Goal: Task Accomplishment & Management: Complete application form

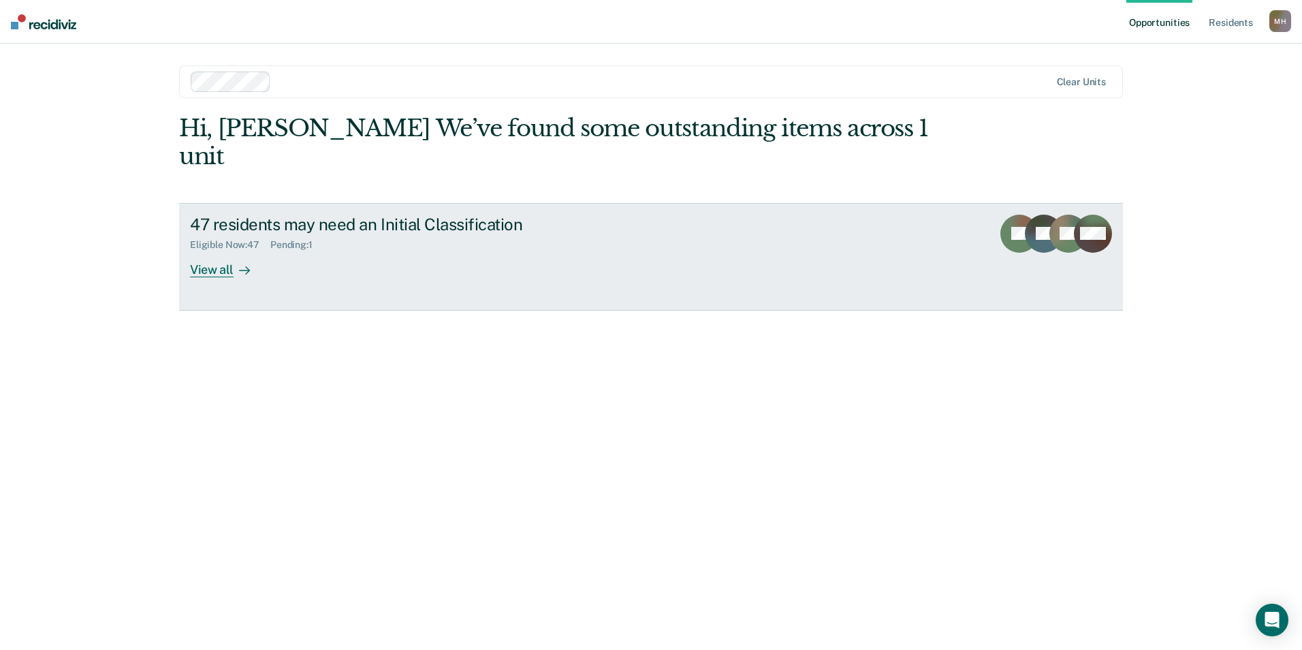
click at [196, 251] on div "View all" at bounding box center [228, 264] width 76 height 27
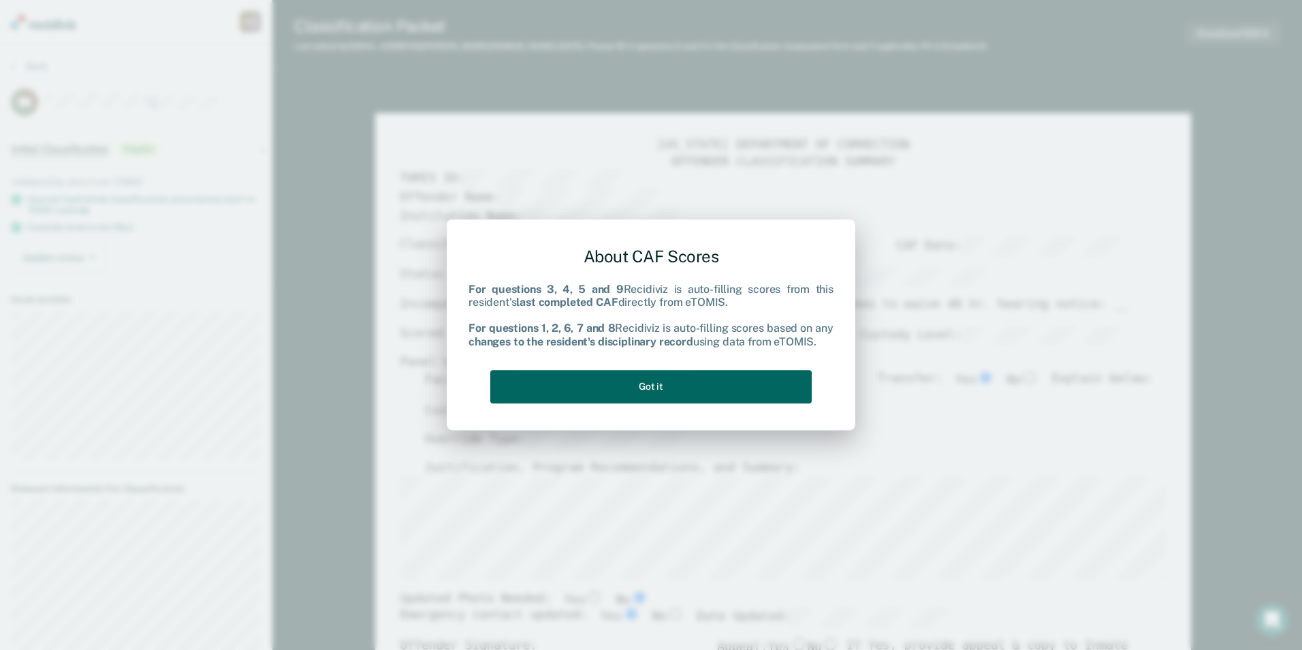
click at [650, 388] on button "Got it" at bounding box center [650, 386] width 321 height 33
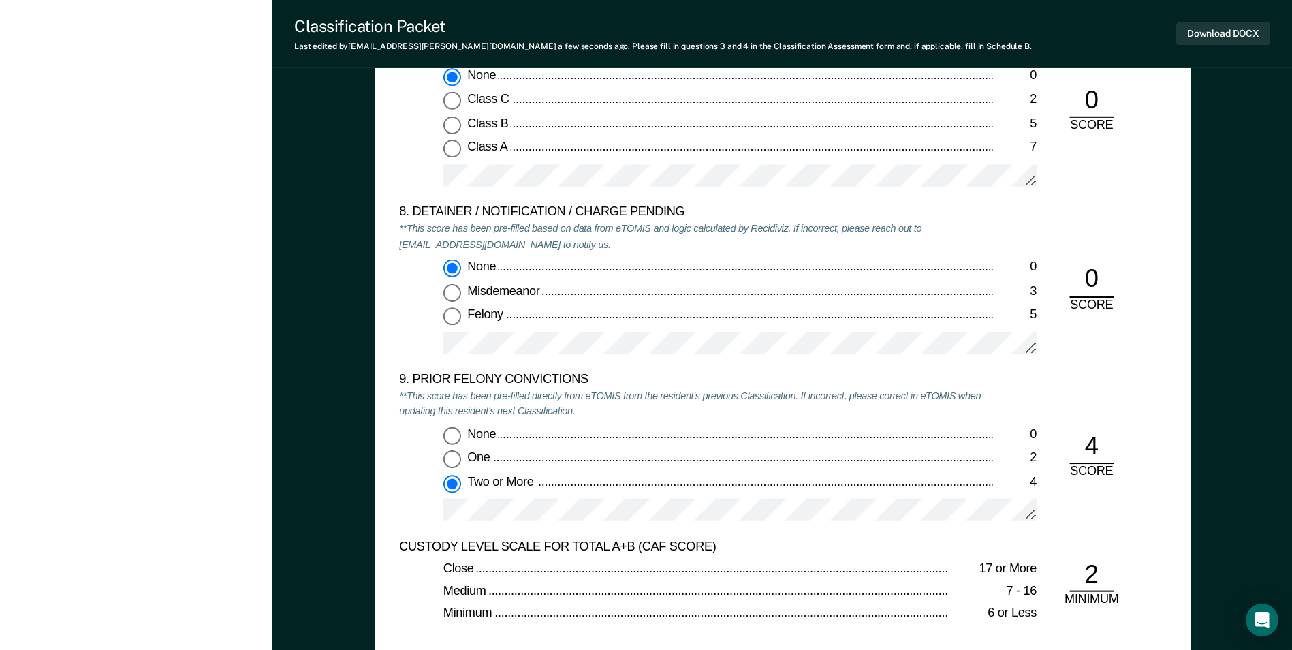
scroll to position [2792, 0]
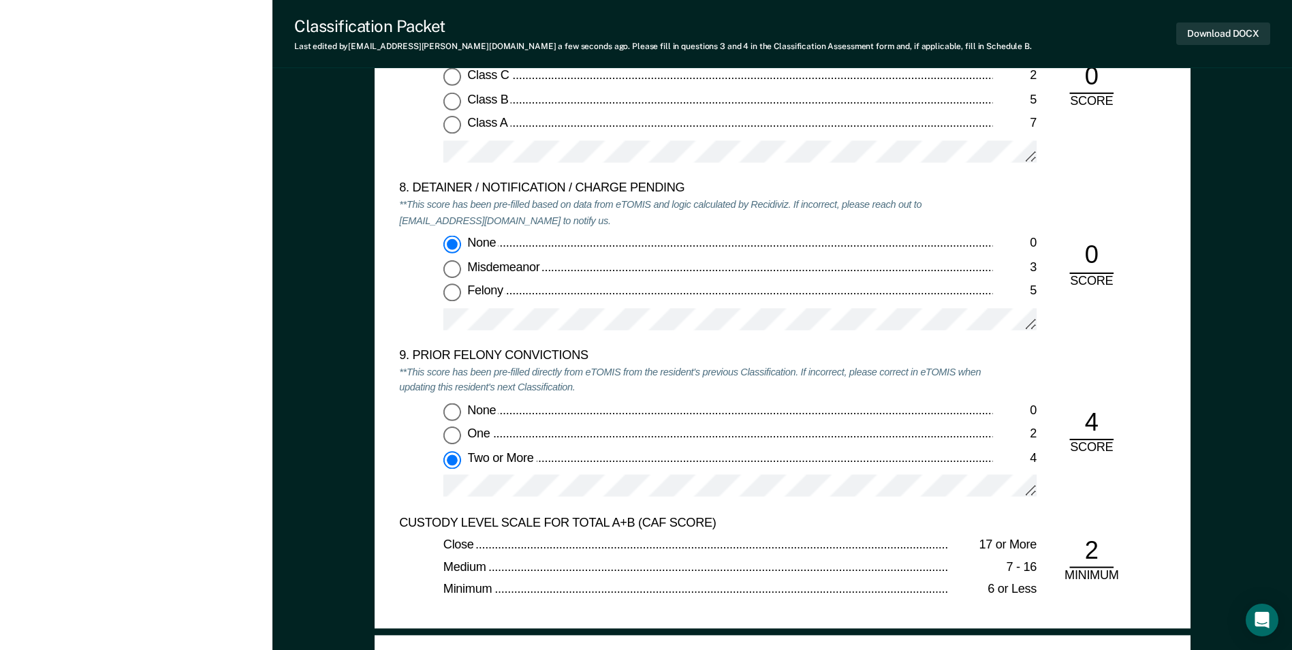
click at [454, 438] on input "One 2" at bounding box center [452, 435] width 18 height 18
type textarea "x"
radio input "true"
radio input "false"
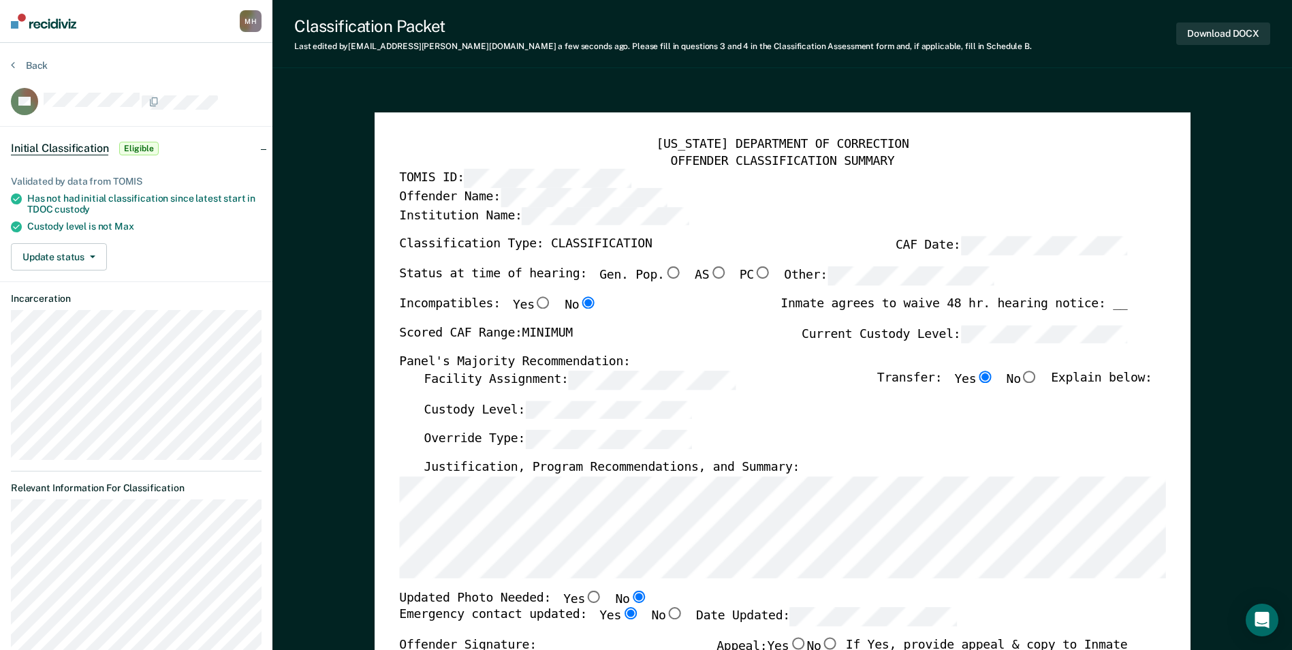
scroll to position [0, 0]
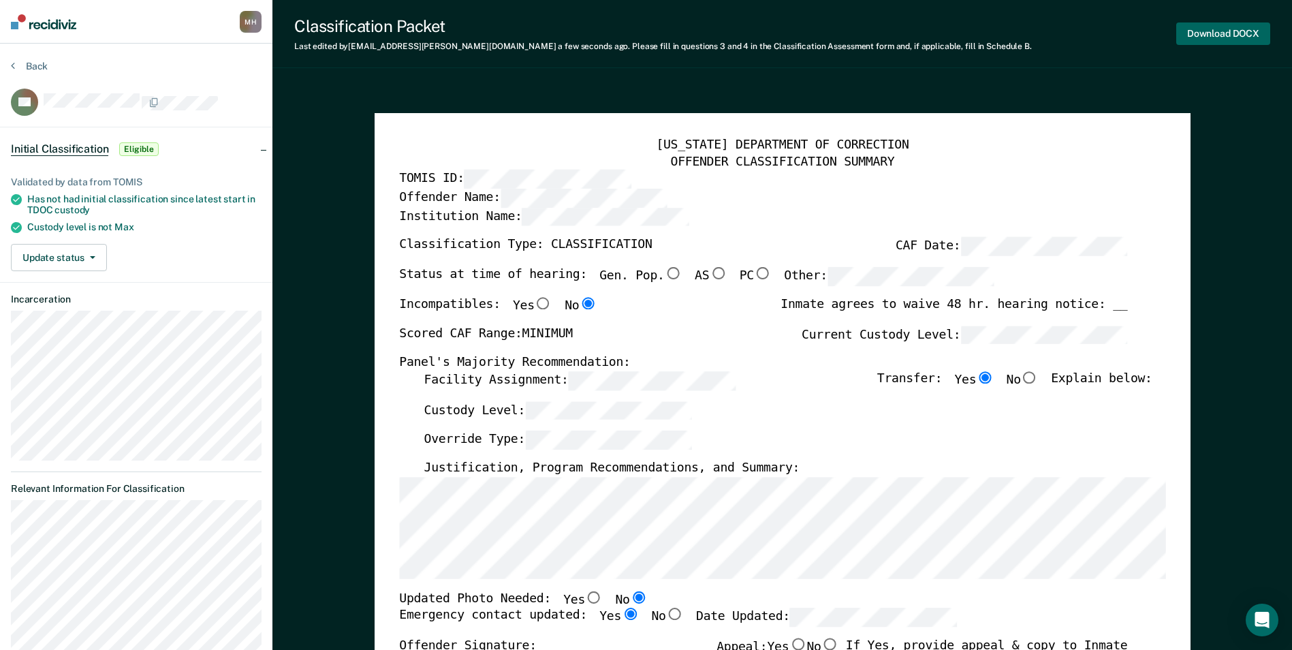
click at [1208, 33] on button "Download DOCX" at bounding box center [1223, 33] width 94 height 22
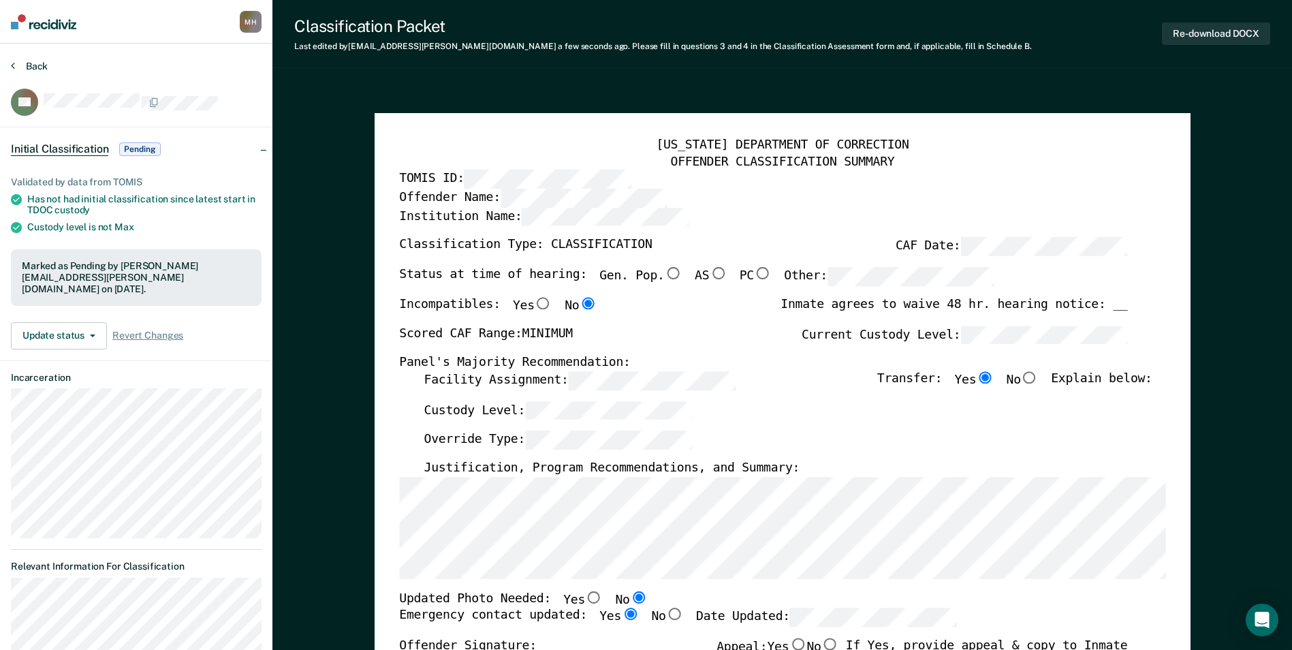
click at [35, 69] on button "Back" at bounding box center [29, 66] width 37 height 12
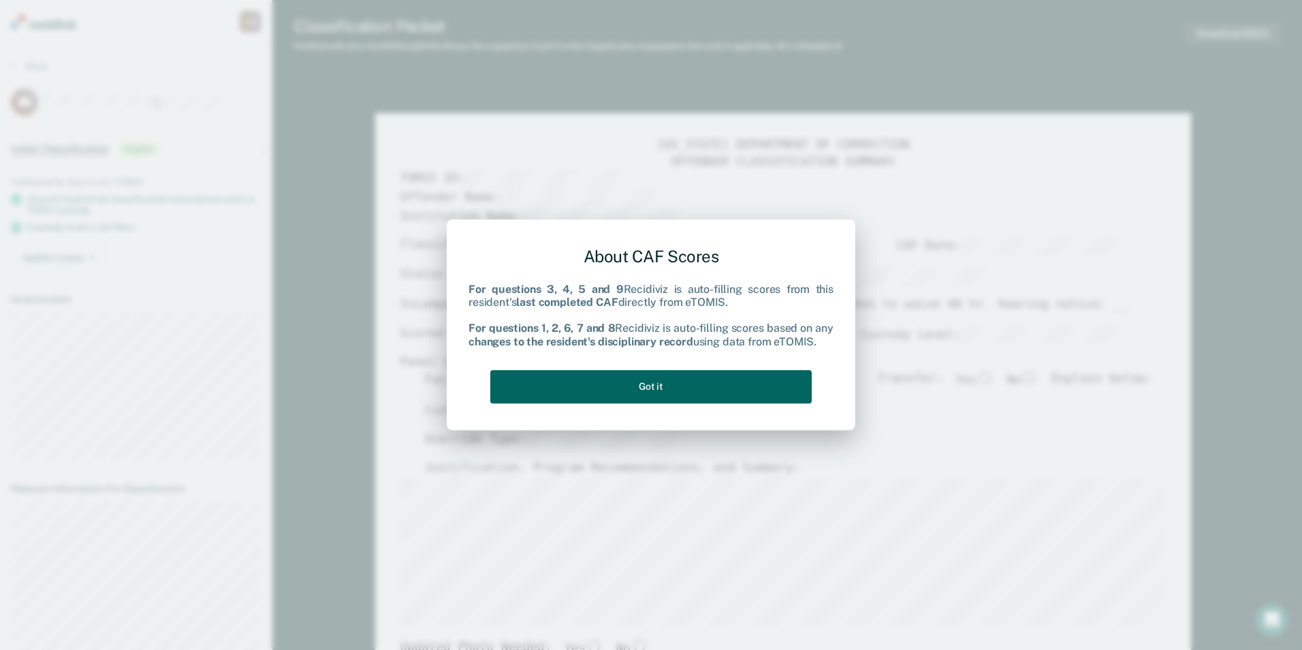
click at [718, 383] on button "Got it" at bounding box center [650, 386] width 321 height 33
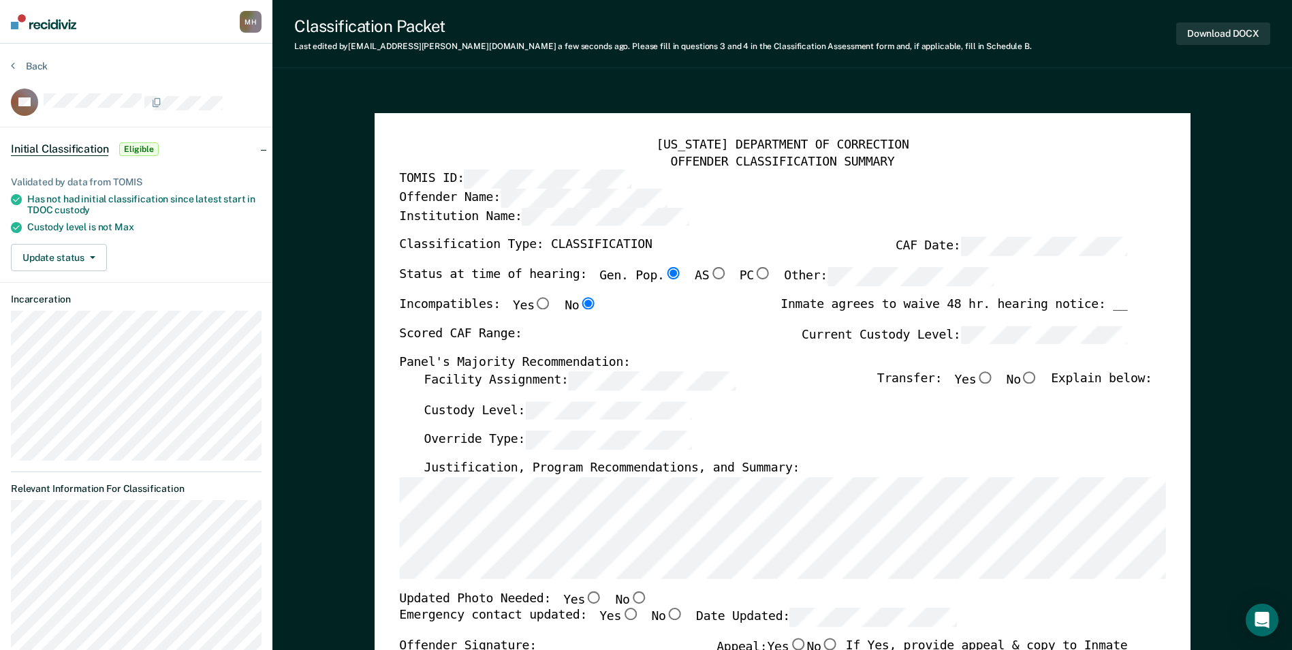
click at [629, 599] on input "No" at bounding box center [638, 597] width 18 height 12
type textarea "x"
radio input "true"
click at [621, 617] on input "Yes" at bounding box center [630, 614] width 18 height 12
type textarea "x"
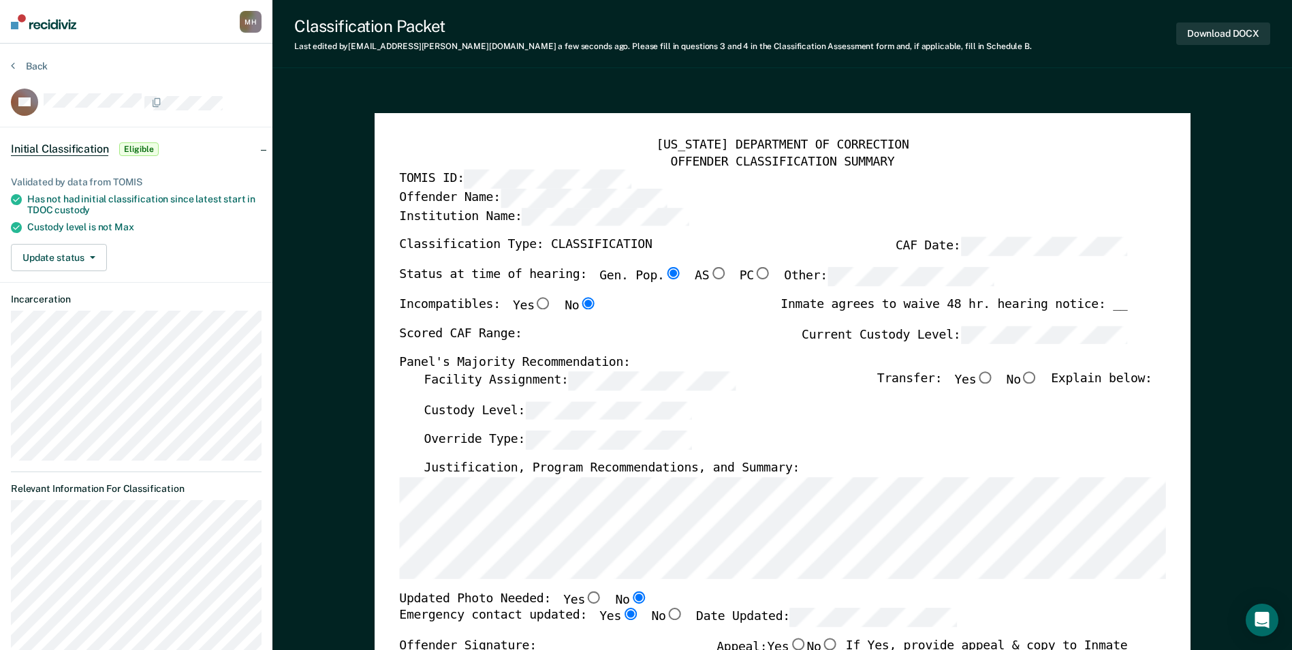
radio input "true"
type textarea "x"
radio input "false"
click at [682, 275] on div "Status at time of hearing: Gen. Pop. AS PC Other:" at bounding box center [696, 282] width 595 height 30
click at [857, 341] on label "Current Custody Level:" at bounding box center [965, 335] width 326 height 19
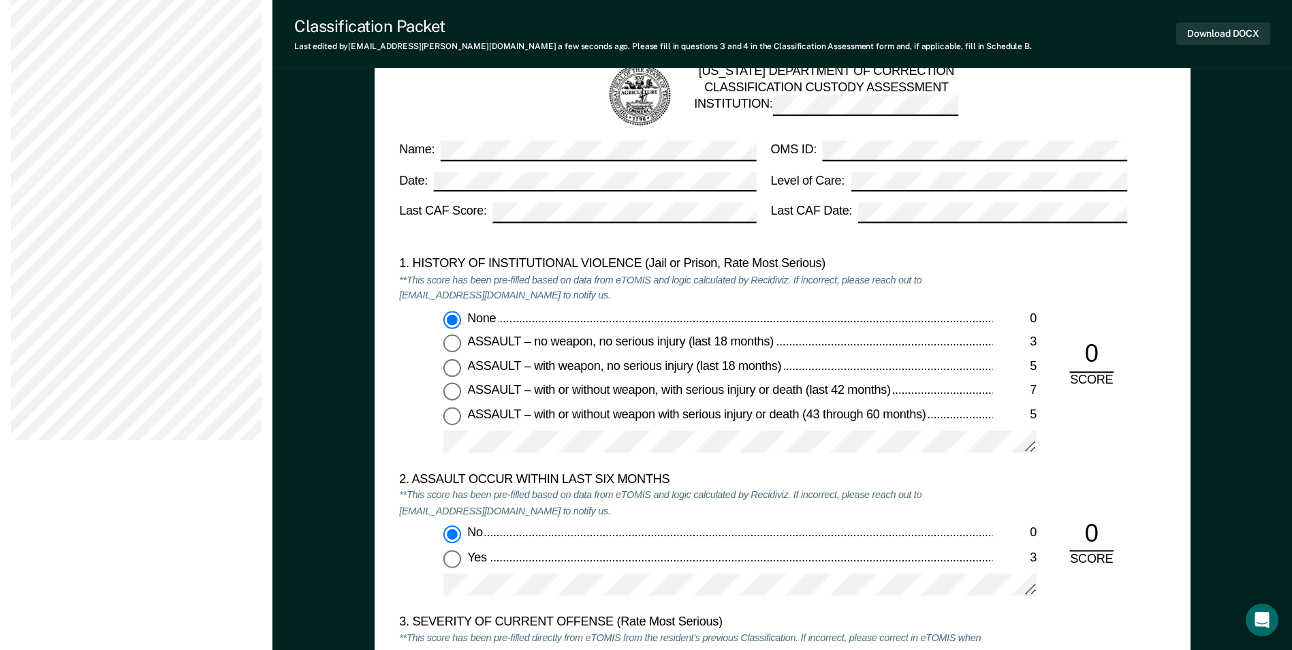
scroll to position [1703, 0]
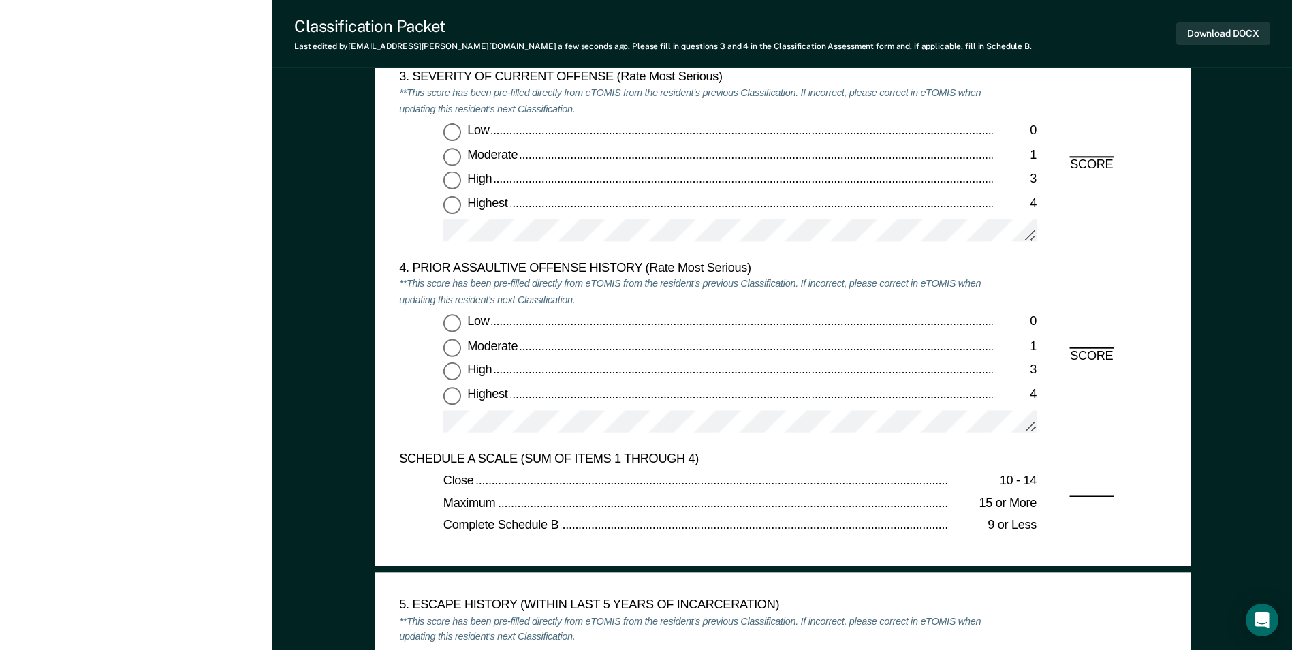
drag, startPoint x: 450, startPoint y: 317, endPoint x: 451, endPoint y: 336, distance: 18.4
click at [450, 317] on input "Low 0" at bounding box center [452, 324] width 18 height 18
type textarea "x"
radio input "true"
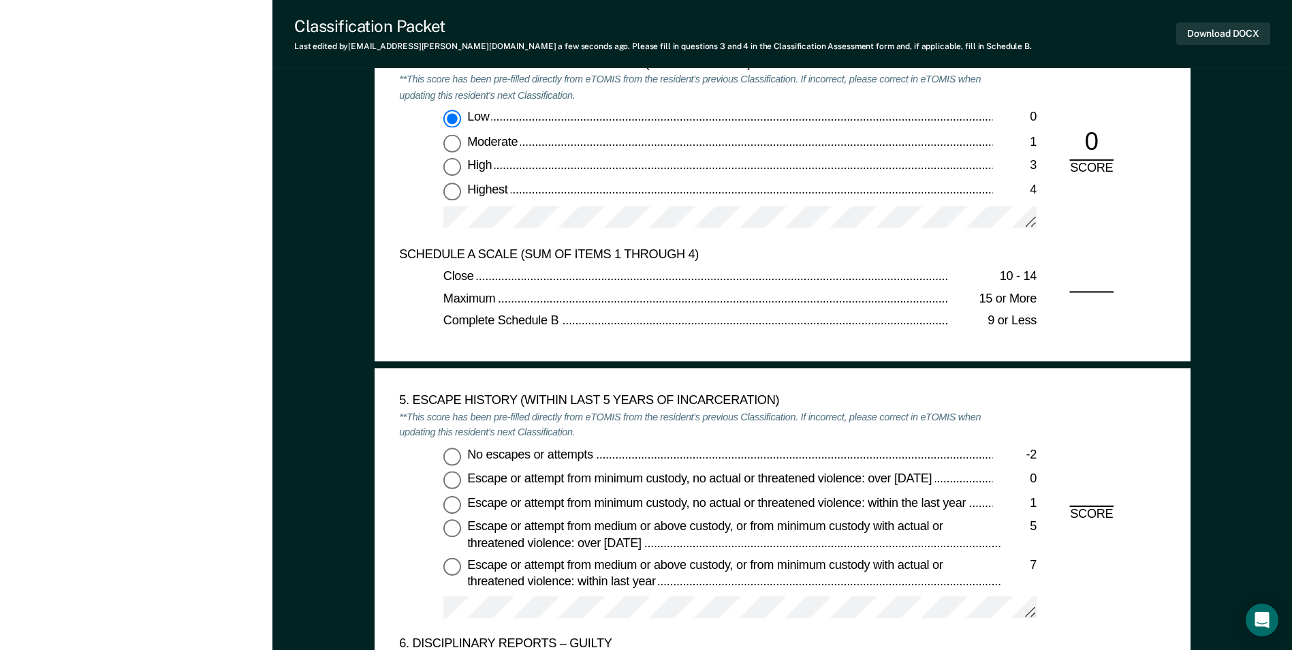
click at [450, 462] on input "No escapes or attempts -2" at bounding box center [452, 456] width 18 height 18
type textarea "x"
radio input "true"
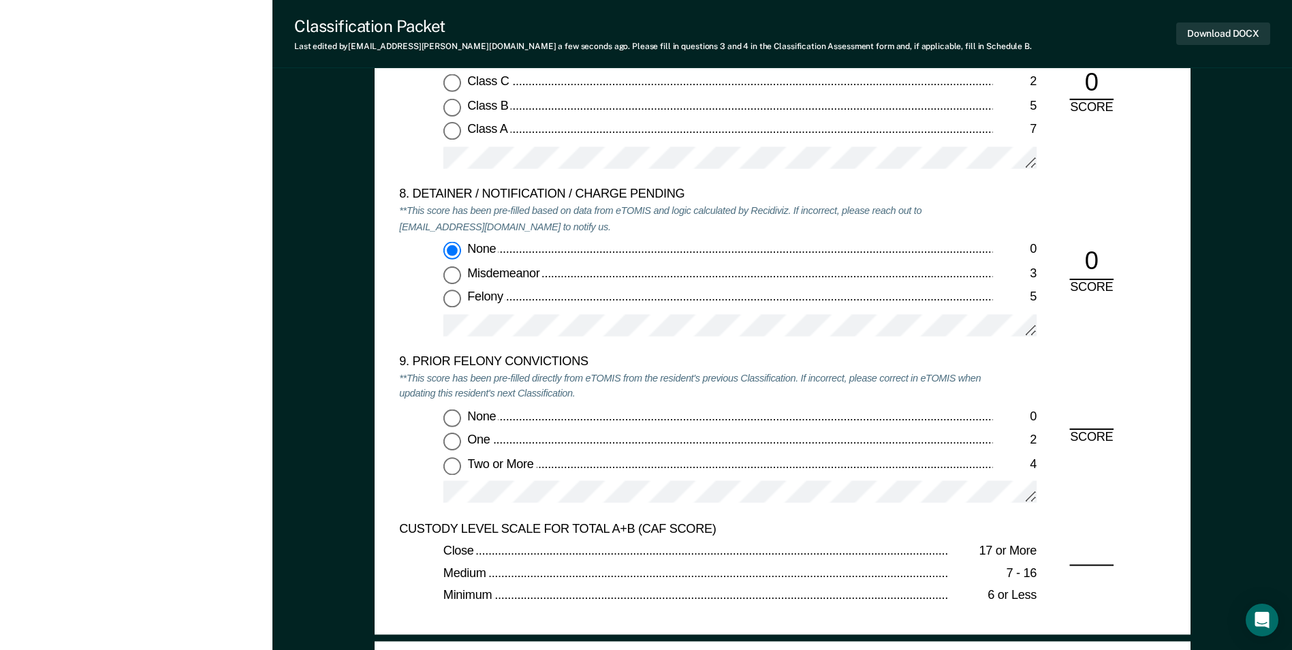
scroll to position [2792, 0]
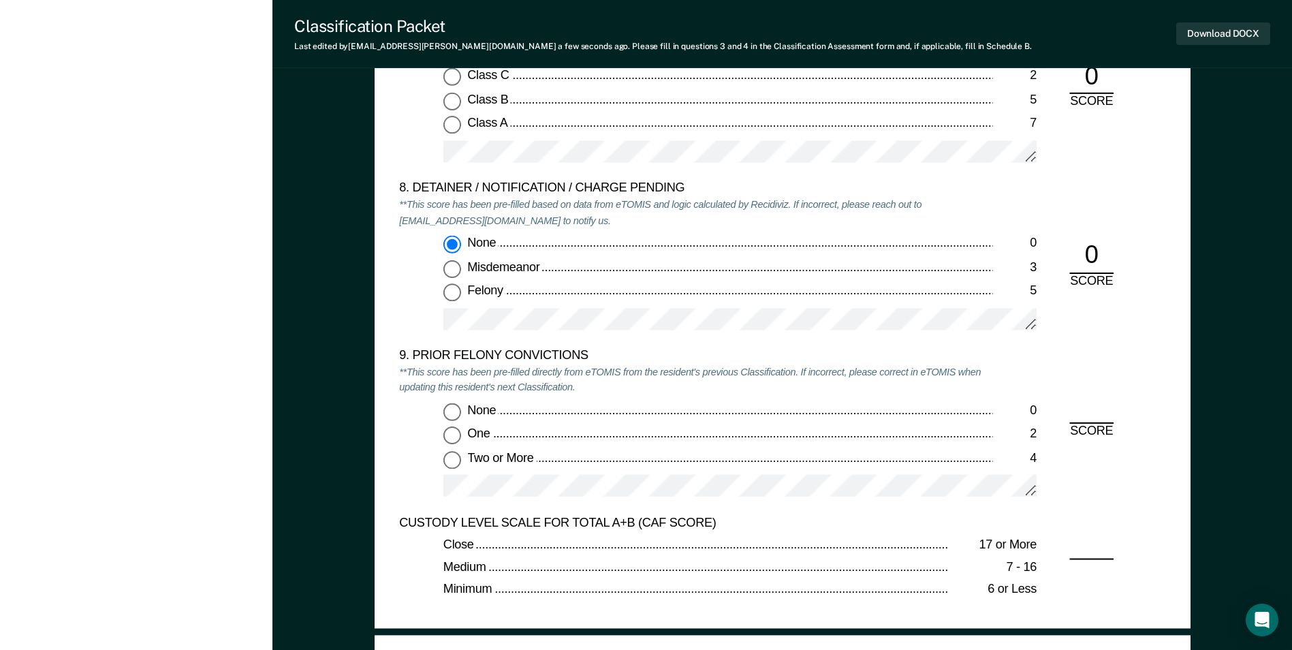
click at [455, 462] on input "Two or More 4" at bounding box center [452, 459] width 18 height 18
type textarea "x"
radio input "true"
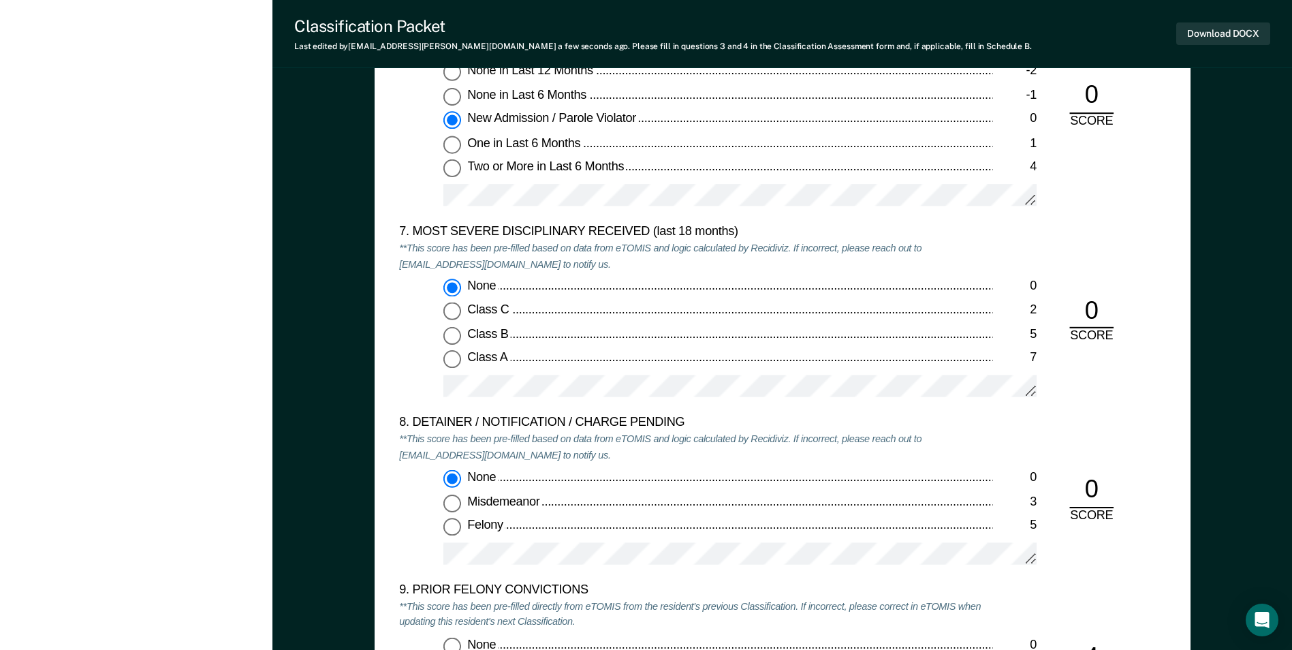
scroll to position [2520, 0]
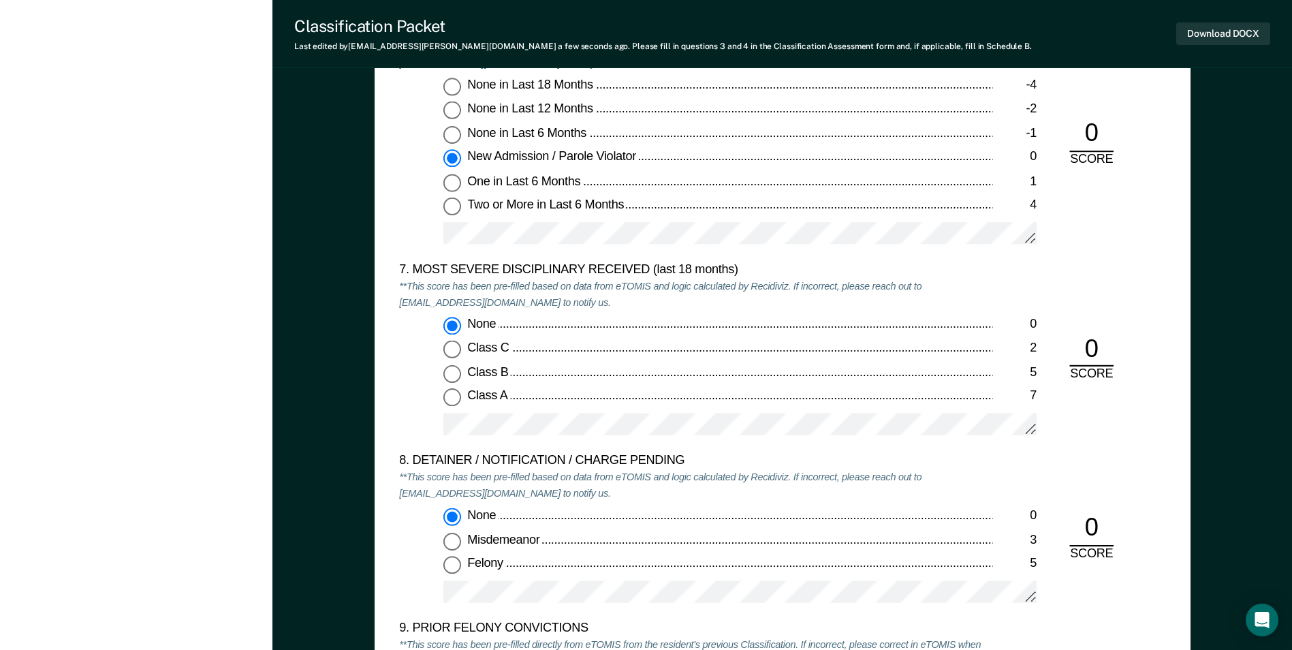
click at [448, 561] on input "Felony 5" at bounding box center [452, 565] width 18 height 18
type textarea "x"
radio input "false"
radio input "true"
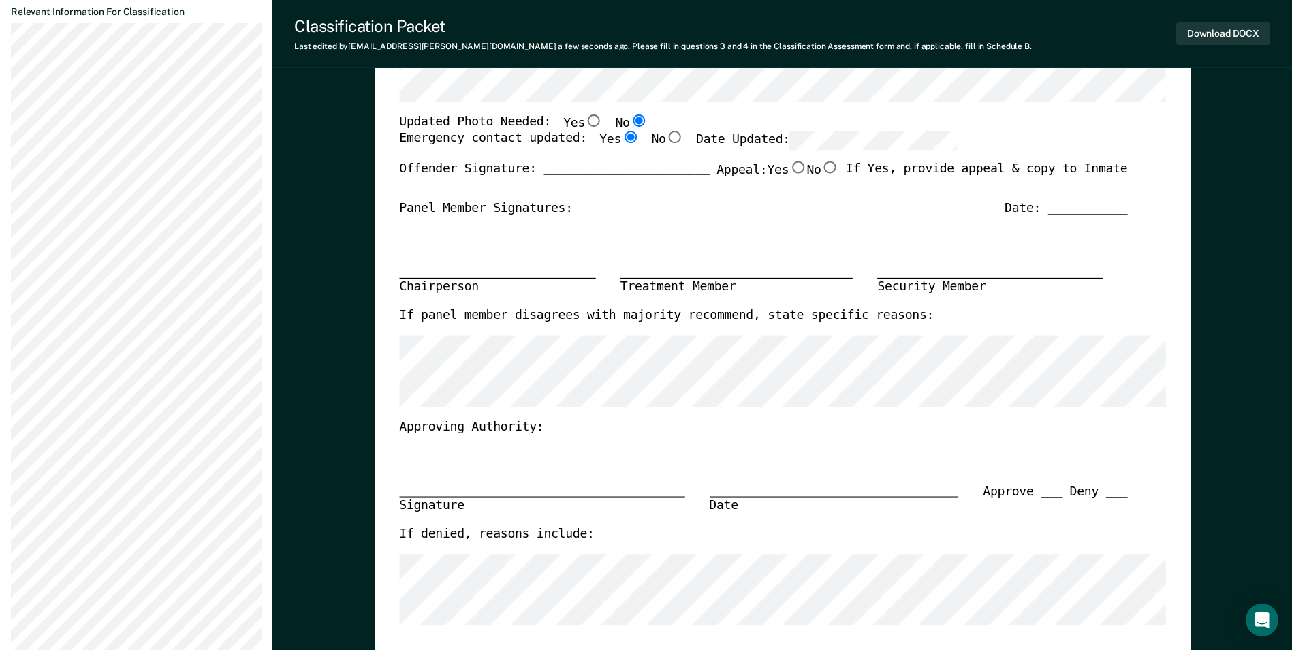
scroll to position [0, 0]
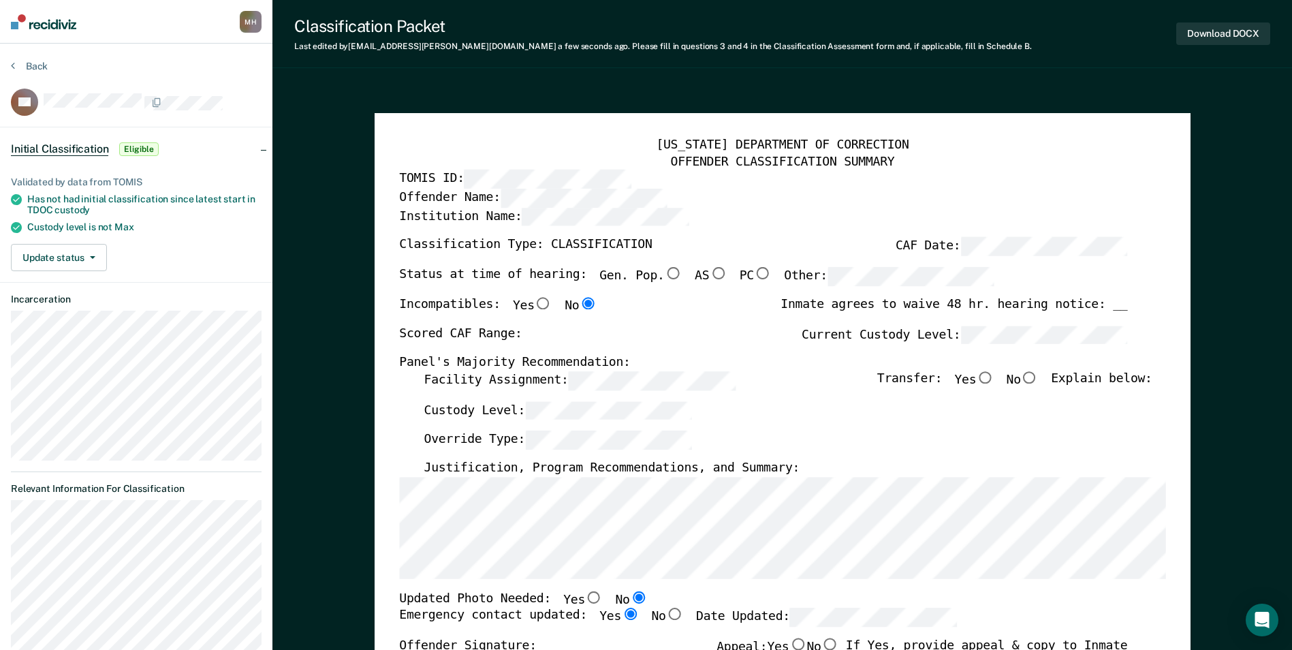
click at [376, 501] on div "[US_STATE] DEPARTMENT OF CORRECTION OFFENDER CLASSIFICATION SUMMARY TOMIS ID: O…" at bounding box center [783, 644] width 816 height 1063
click at [994, 377] on input "Yes" at bounding box center [985, 377] width 18 height 12
type textarea "x"
radio input "true"
click at [445, 372] on label "Facility Assignment:" at bounding box center [579, 380] width 311 height 19
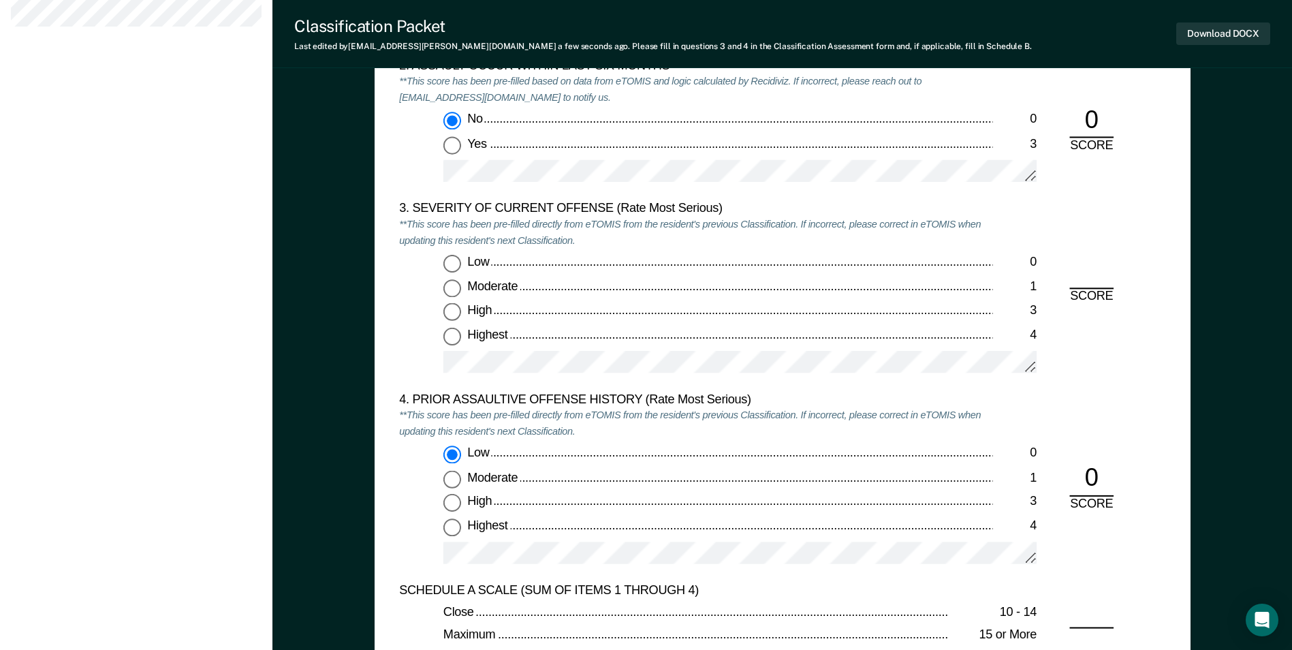
scroll to position [1567, 0]
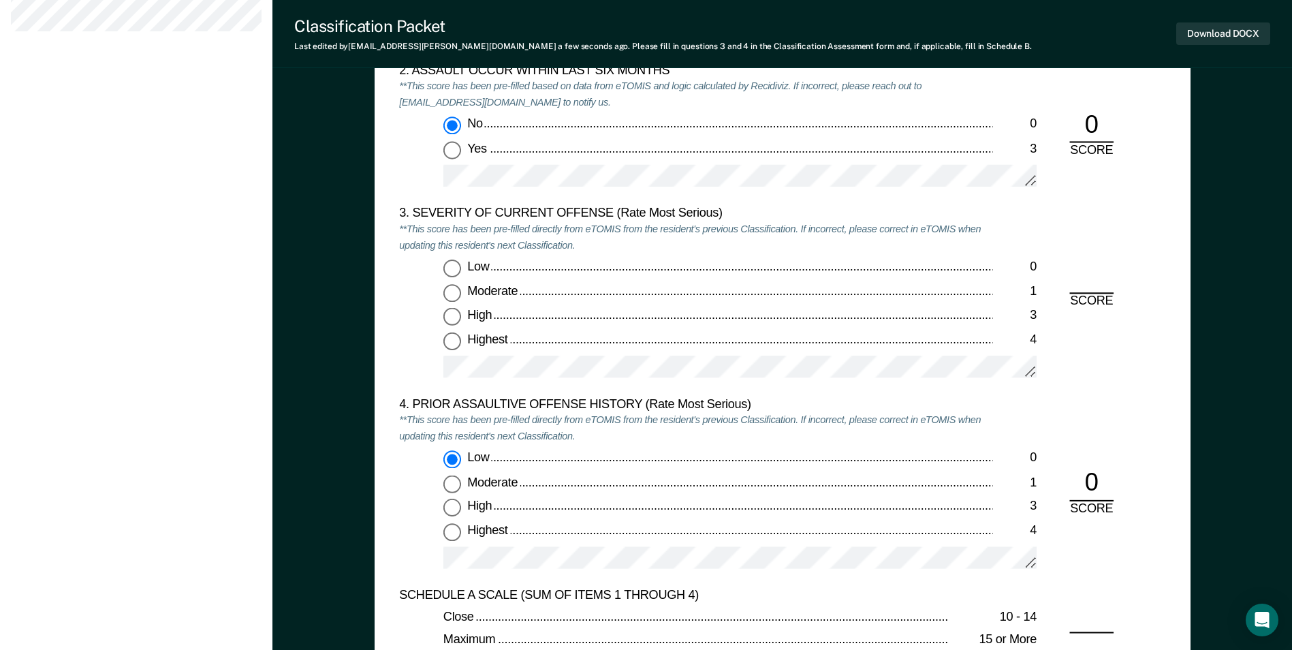
click at [452, 267] on input "Low 0" at bounding box center [452, 269] width 18 height 18
type textarea "x"
radio input "true"
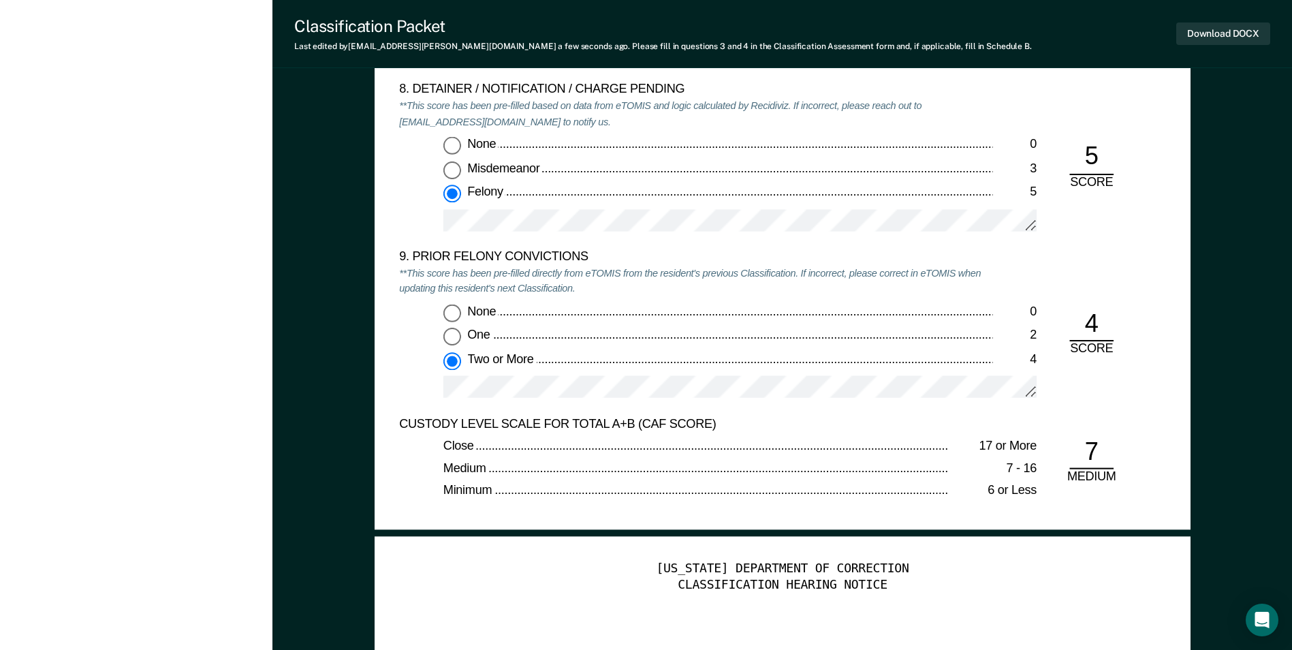
scroll to position [2861, 0]
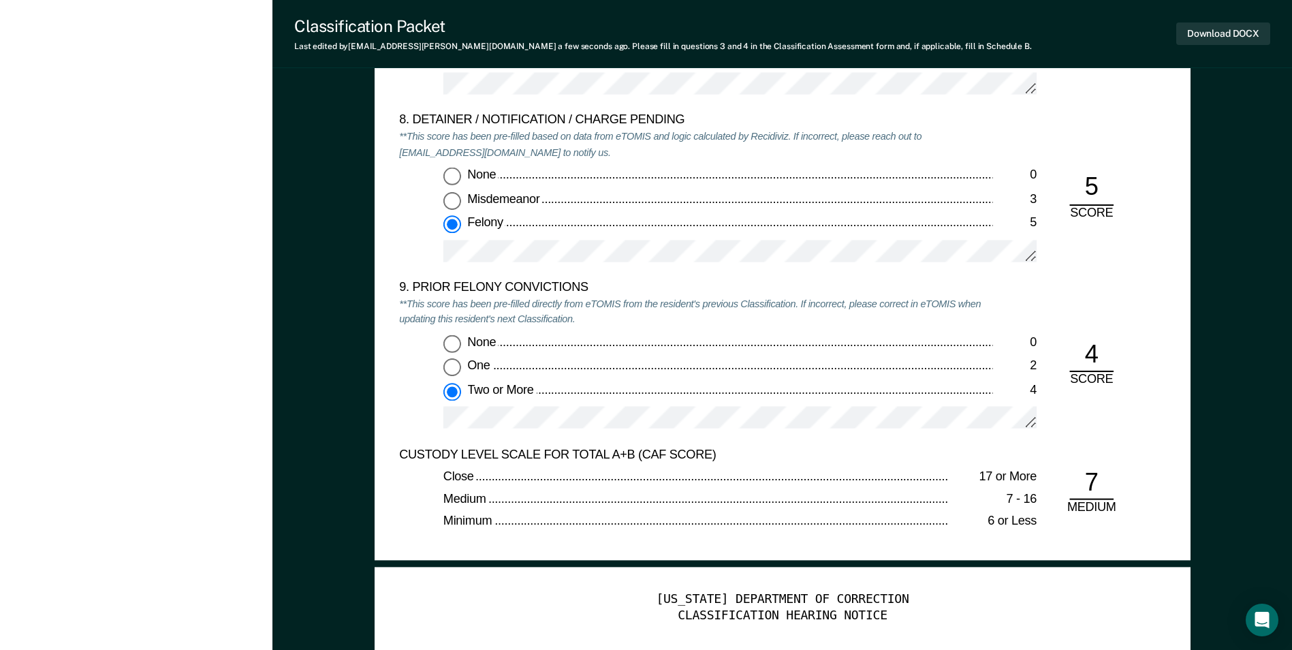
click at [456, 361] on input "One 2" at bounding box center [452, 367] width 18 height 18
type textarea "x"
radio input "true"
radio input "false"
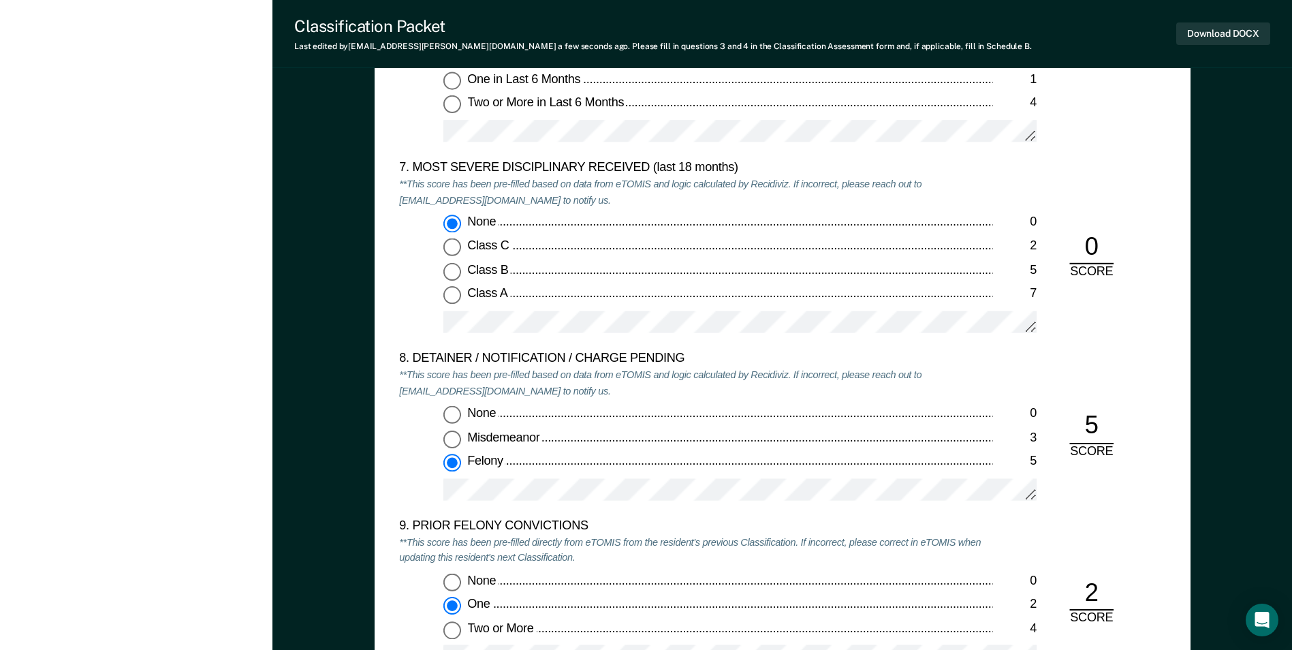
scroll to position [2452, 0]
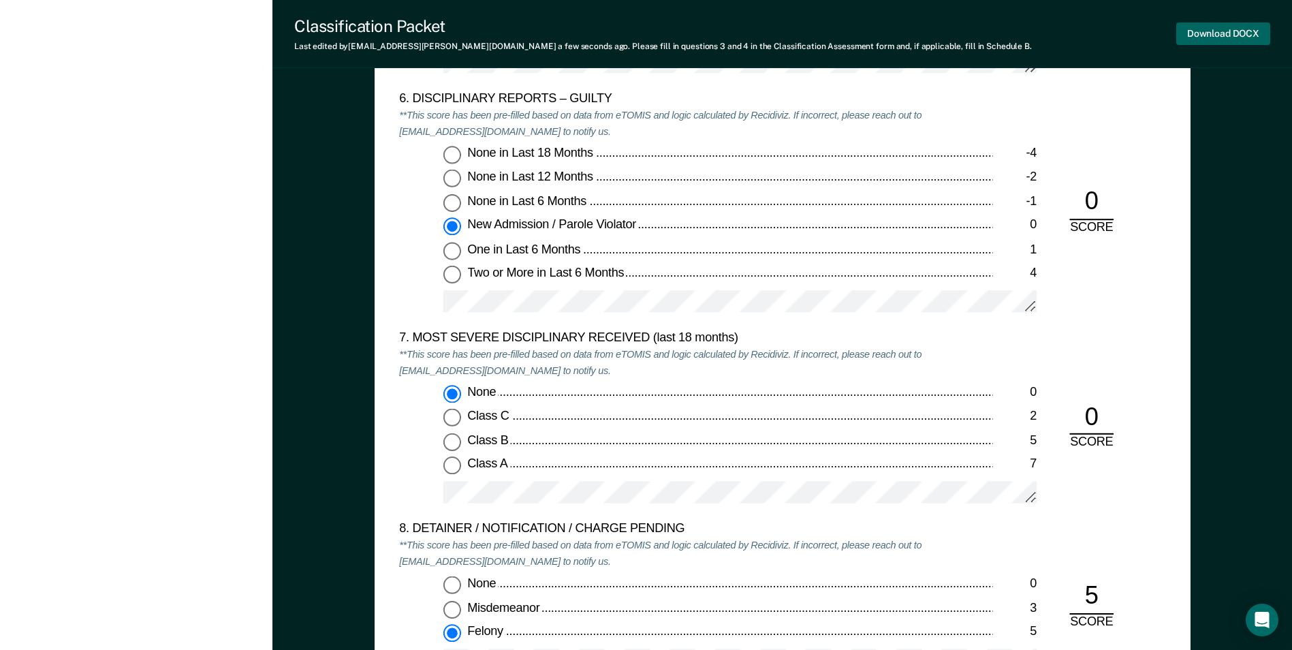
click at [1240, 33] on button "Download DOCX" at bounding box center [1223, 33] width 94 height 22
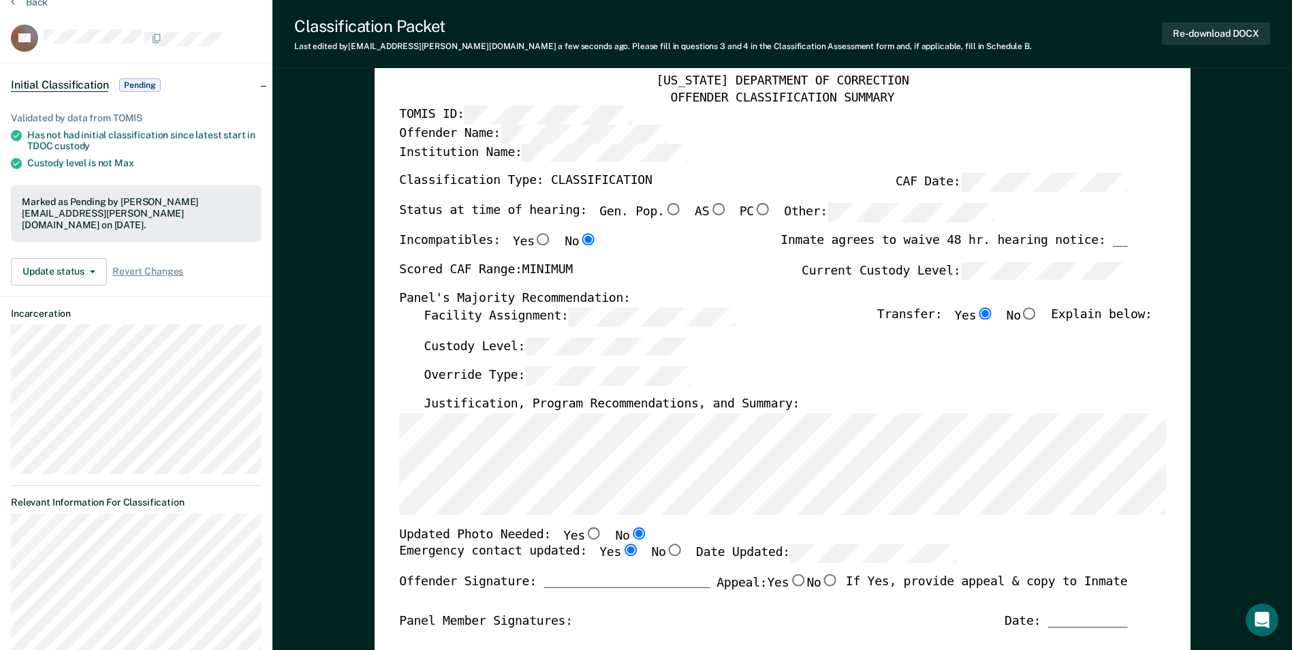
scroll to position [0, 0]
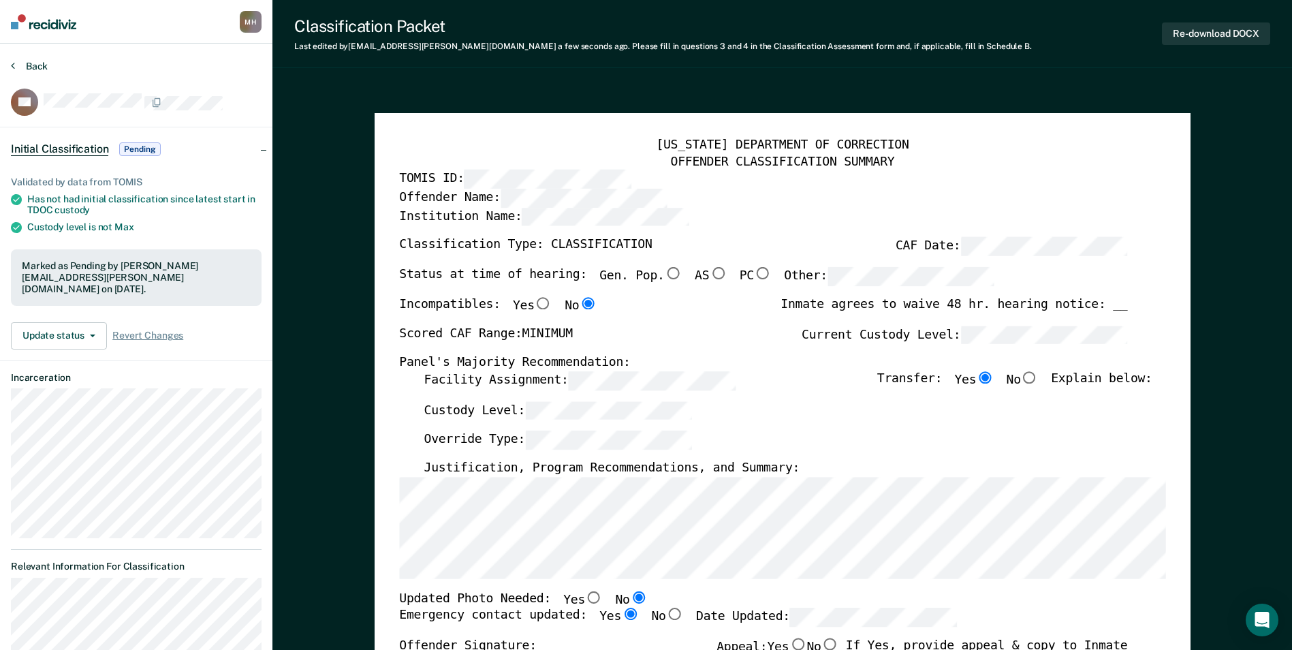
click at [37, 65] on button "Back" at bounding box center [29, 66] width 37 height 12
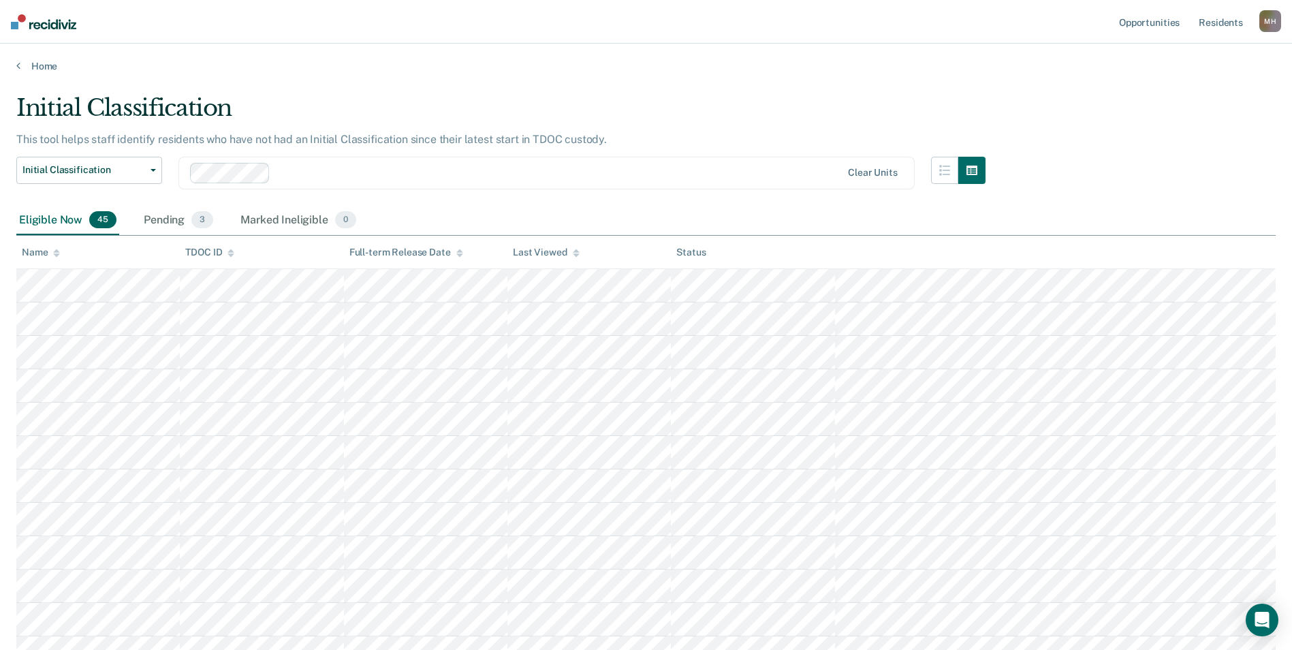
scroll to position [995, 0]
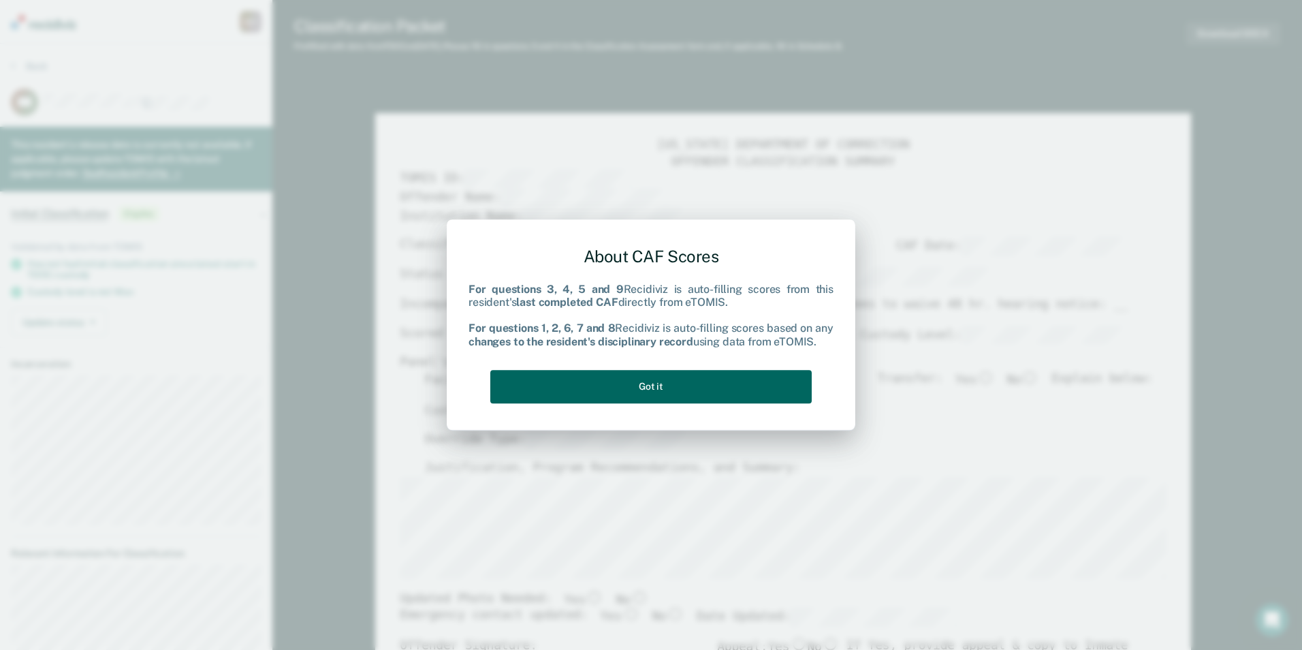
click at [742, 391] on button "Got it" at bounding box center [650, 386] width 321 height 33
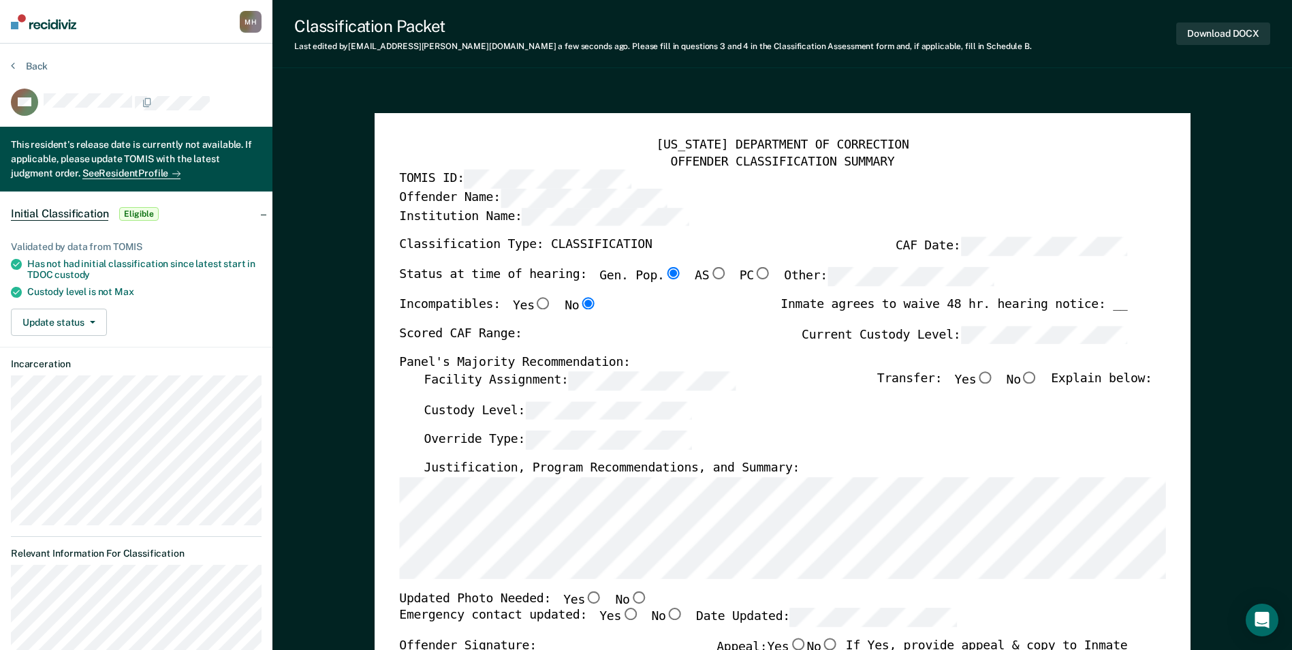
click at [510, 366] on div "[US_STATE] DEPARTMENT OF CORRECTION OFFENDER CLASSIFICATION SUMMARY TOMIS ID: O…" at bounding box center [782, 620] width 766 height 964
click at [994, 380] on input "Yes" at bounding box center [985, 377] width 18 height 12
type textarea "x"
radio input "true"
click at [781, 352] on div "Scored CAF Range: Current Custody Level:" at bounding box center [763, 341] width 728 height 30
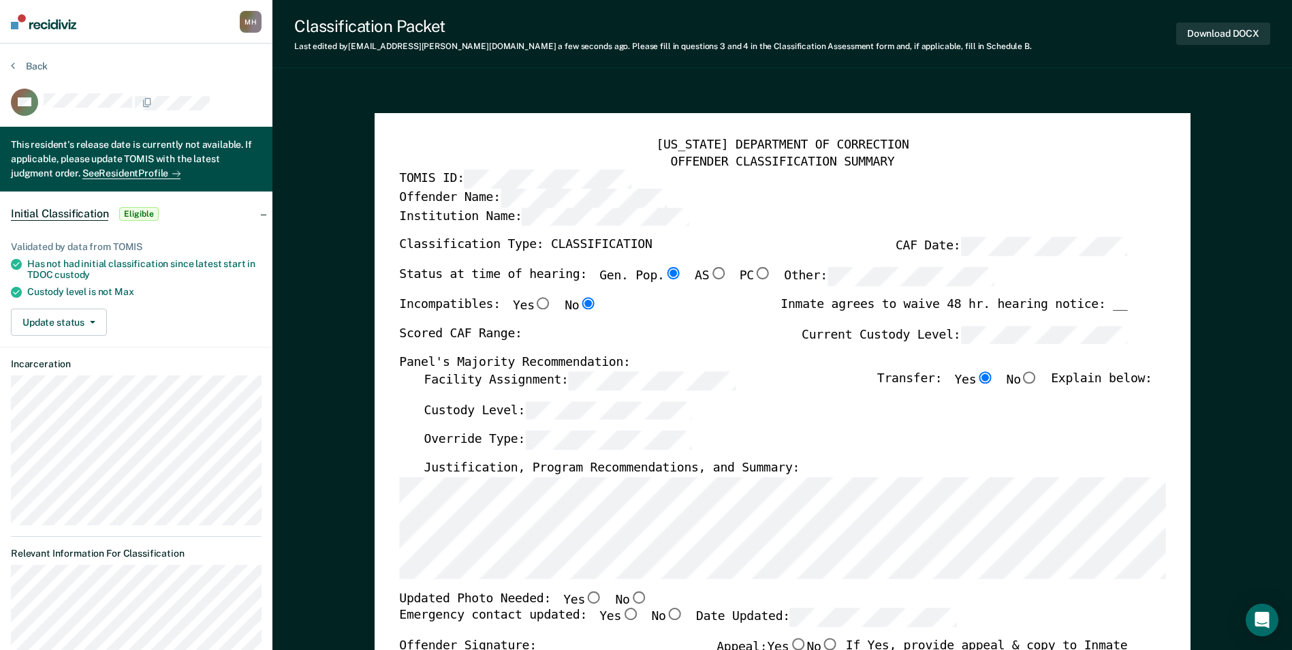
type textarea "x"
radio input "false"
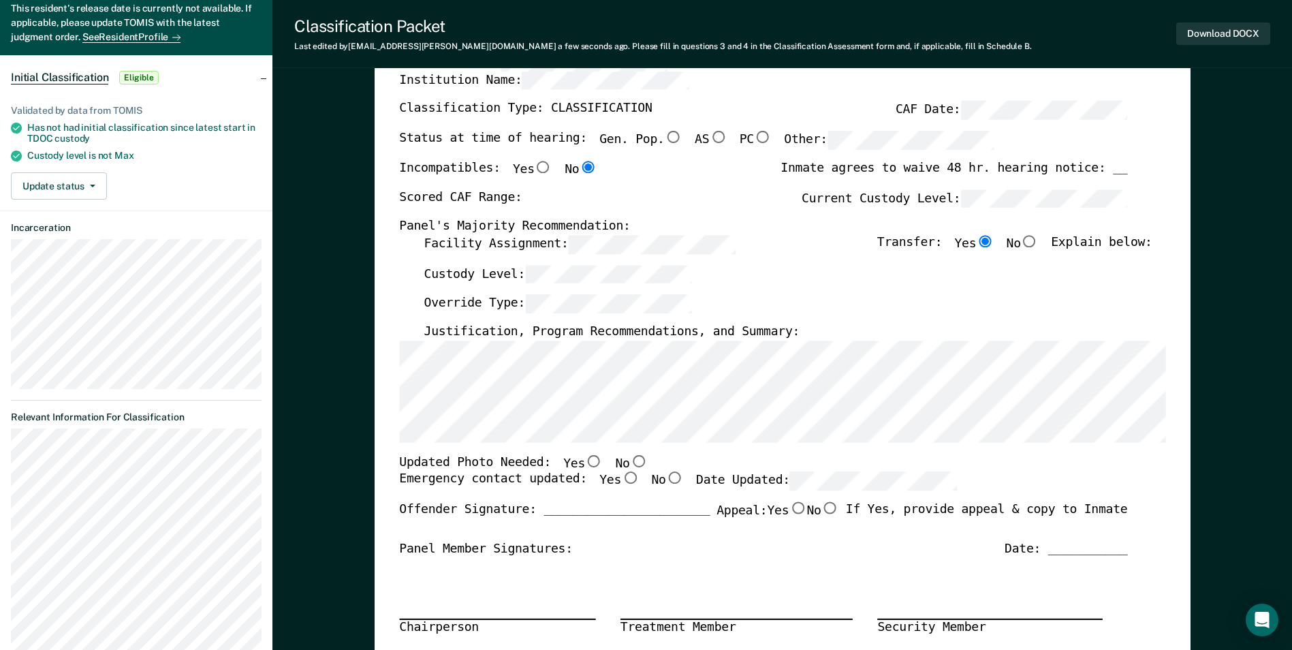
click at [629, 461] on input "No" at bounding box center [638, 460] width 18 height 12
type textarea "x"
radio input "true"
click at [621, 474] on input "Yes" at bounding box center [630, 478] width 18 height 12
type textarea "x"
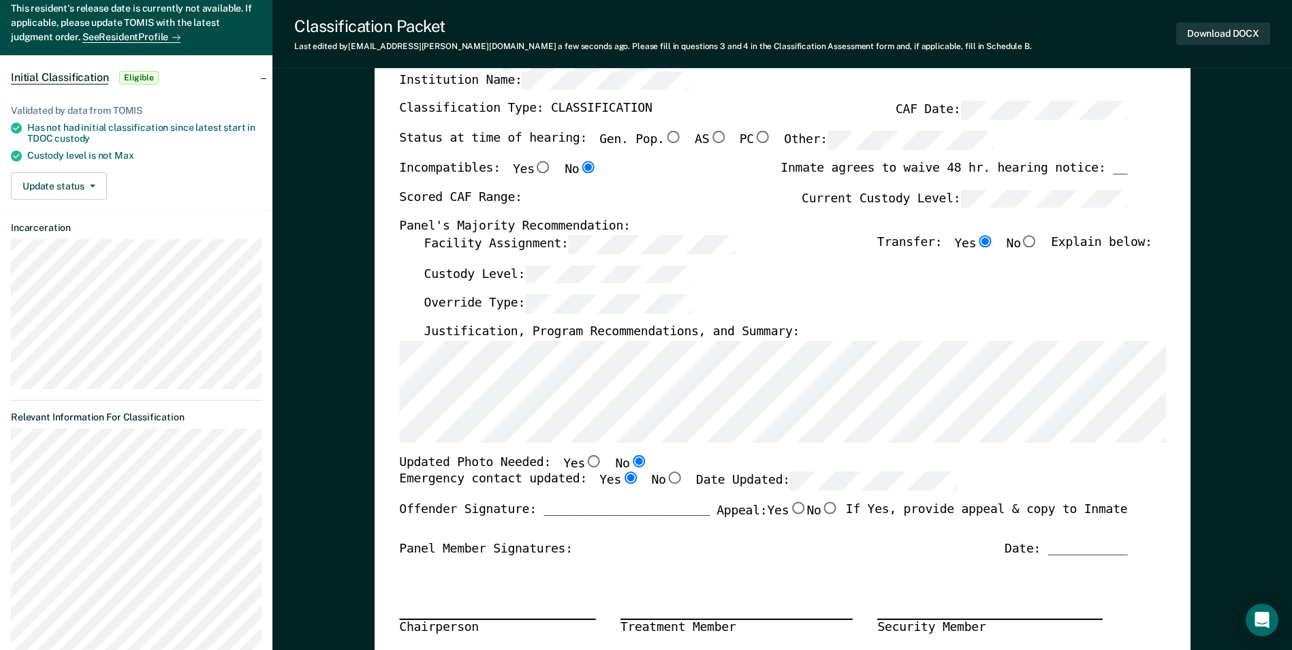
radio input "true"
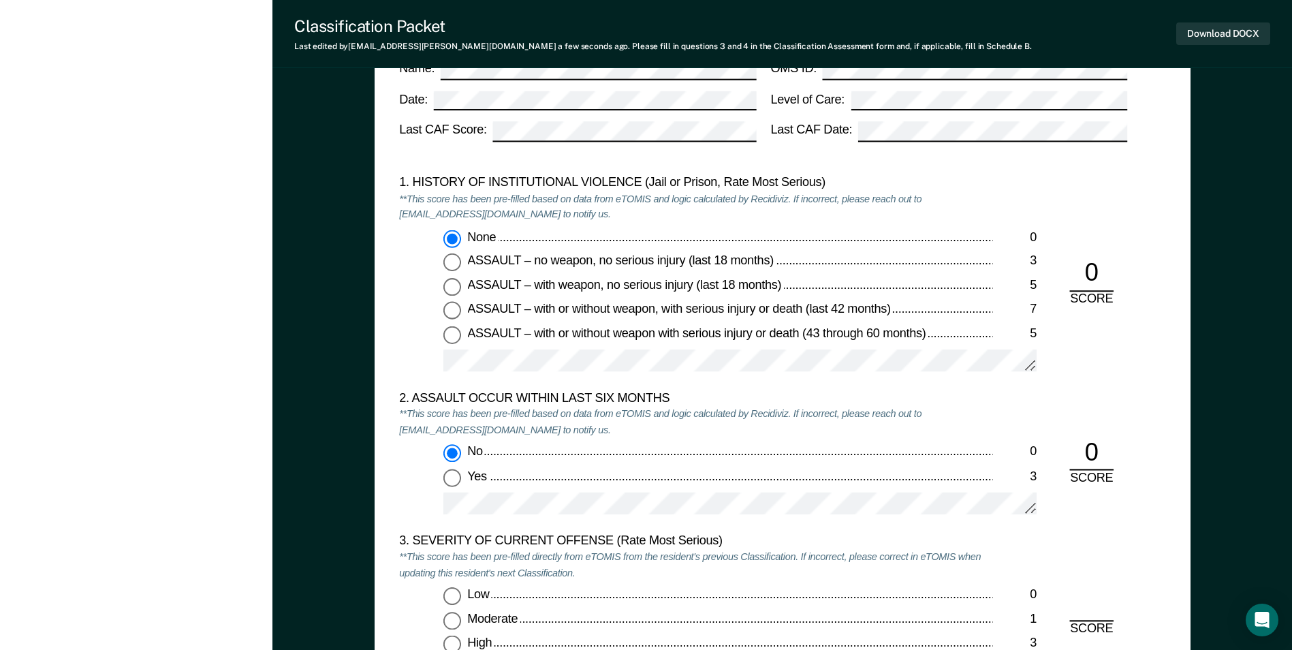
scroll to position [1567, 0]
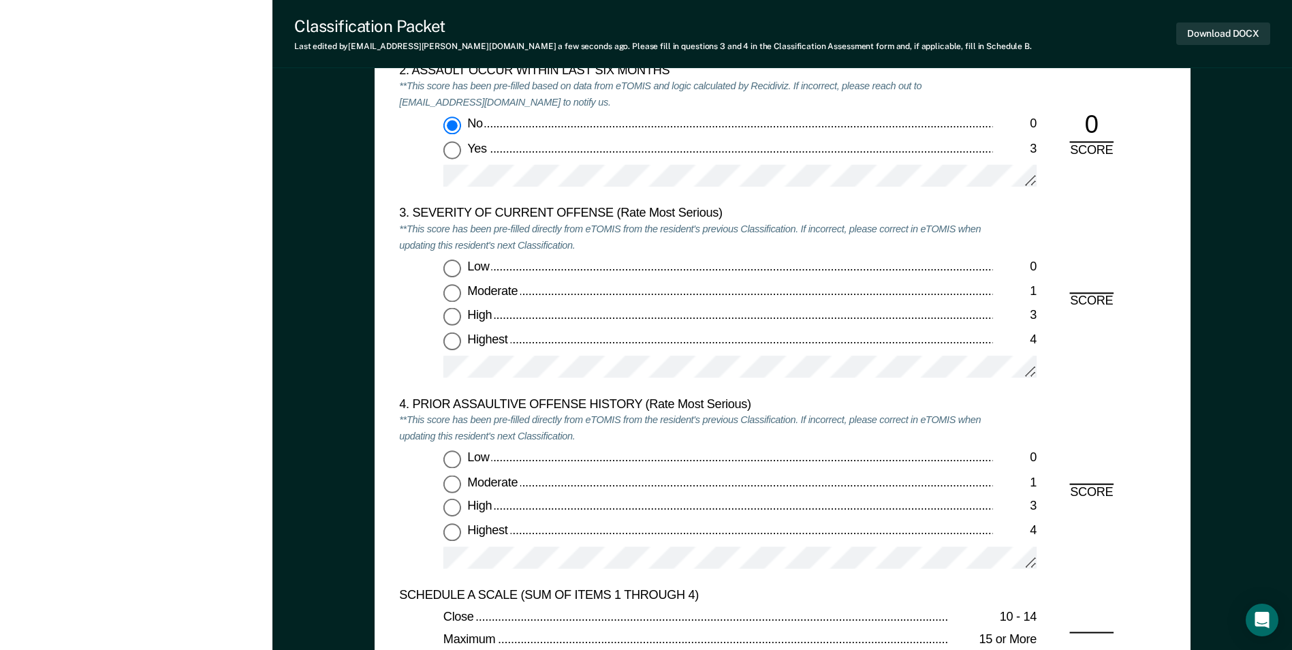
drag, startPoint x: 457, startPoint y: 315, endPoint x: 451, endPoint y: 332, distance: 17.5
click at [457, 315] on input "High 3" at bounding box center [452, 317] width 18 height 18
type textarea "x"
radio input "true"
click at [465, 447] on div "4. PRIOR ASSAULTIVE OFFENSE HISTORY (Rate Most Serious) **This score has been p…" at bounding box center [695, 491] width 593 height 191
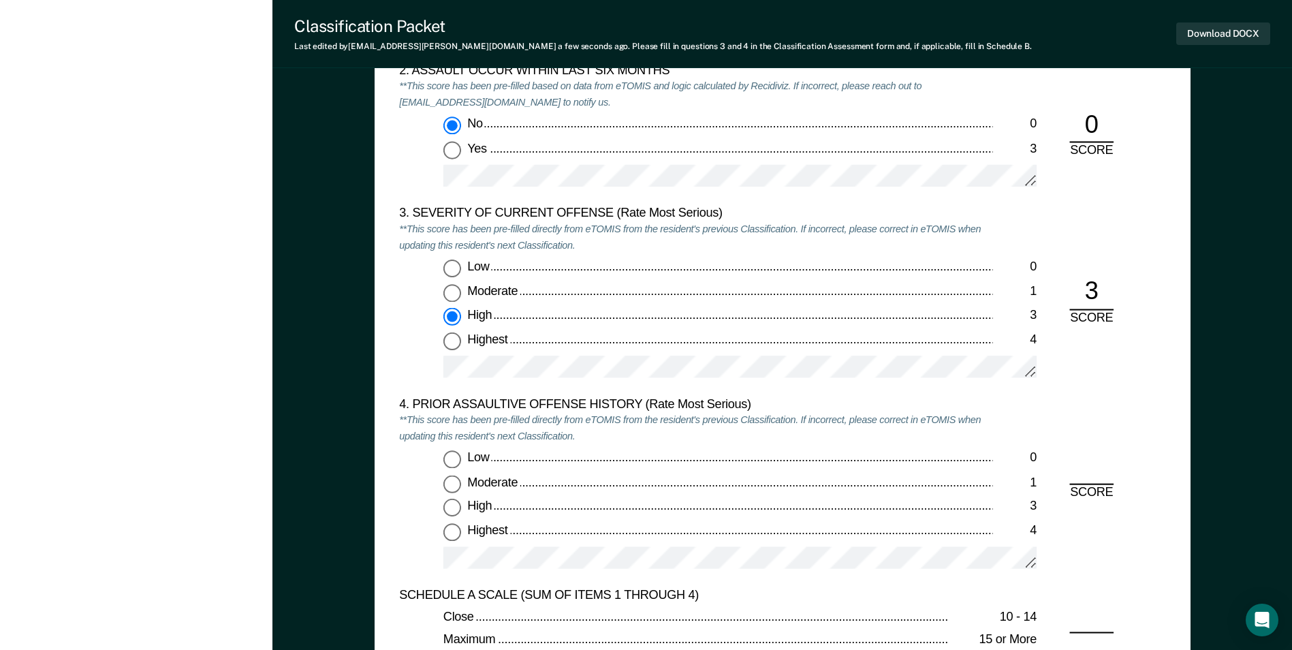
click at [458, 458] on input "Low 0" at bounding box center [452, 460] width 18 height 18
type textarea "x"
radio input "true"
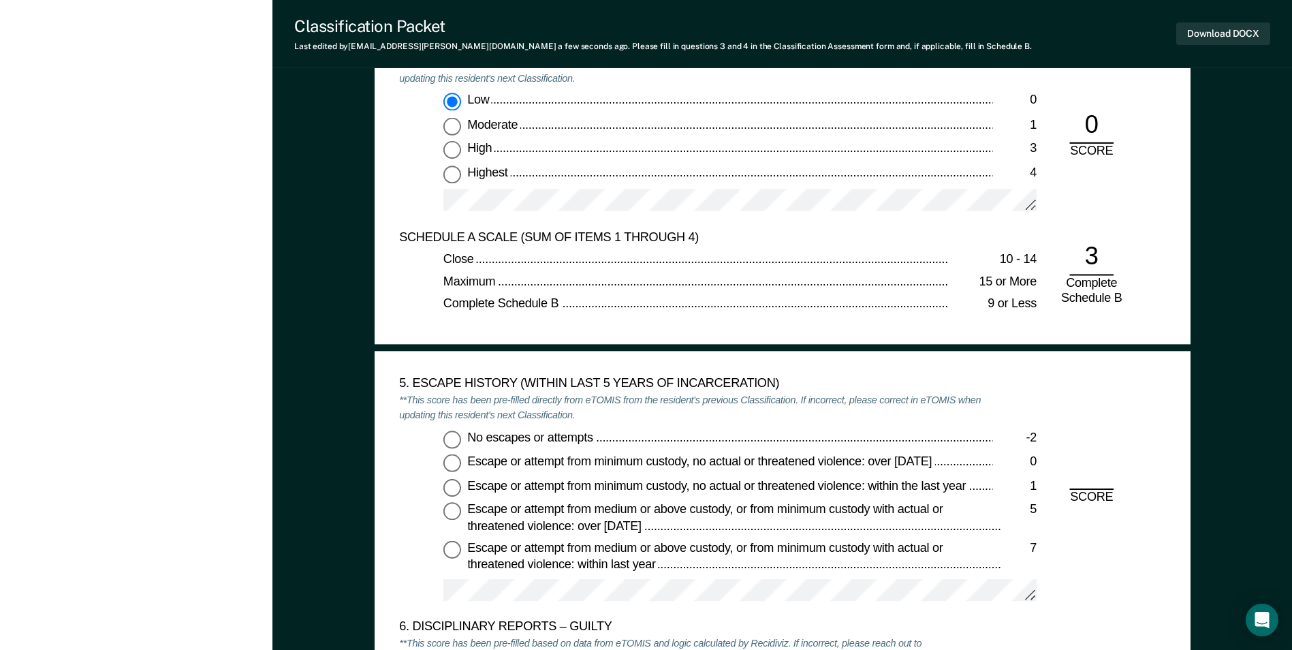
scroll to position [2111, 0]
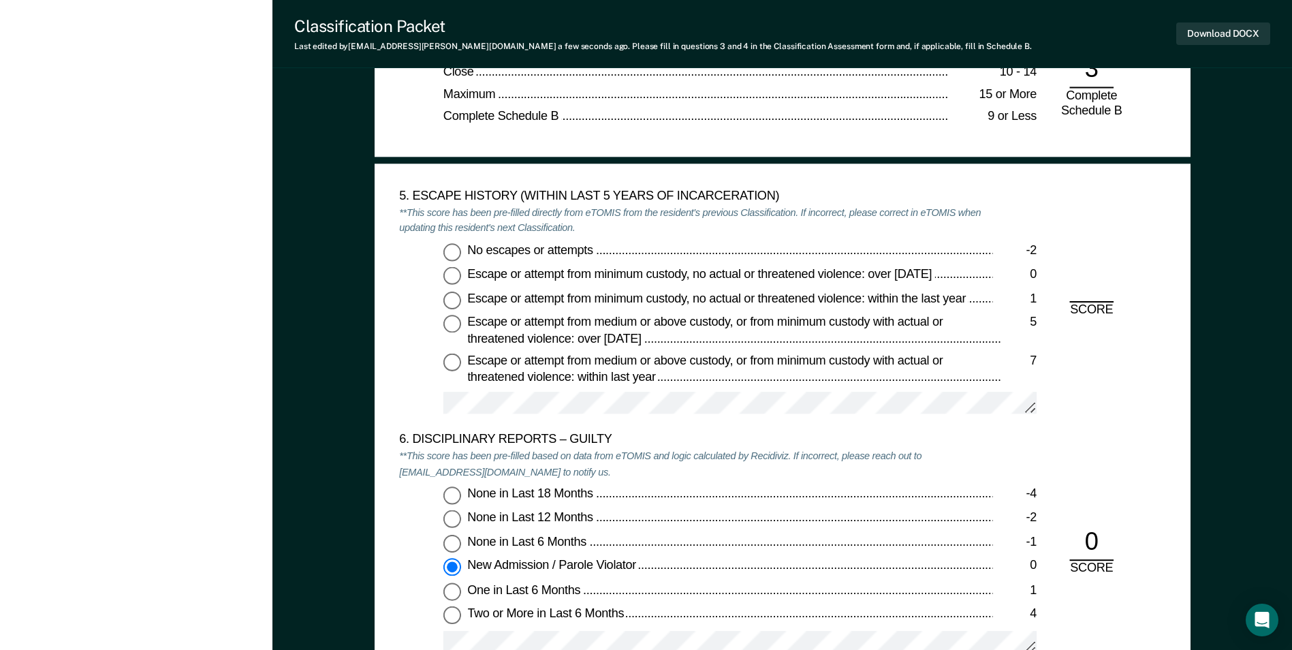
click at [452, 249] on input "No escapes or attempts -2" at bounding box center [452, 251] width 18 height 18
type textarea "x"
radio input "true"
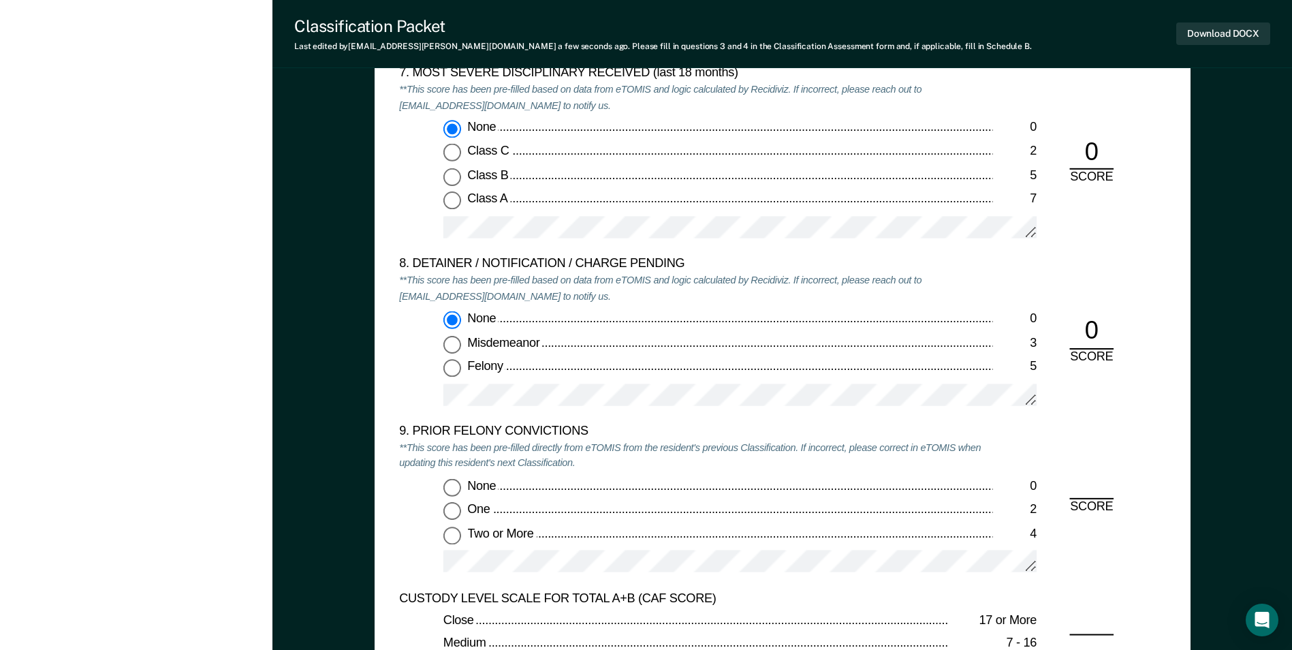
scroll to position [2724, 0]
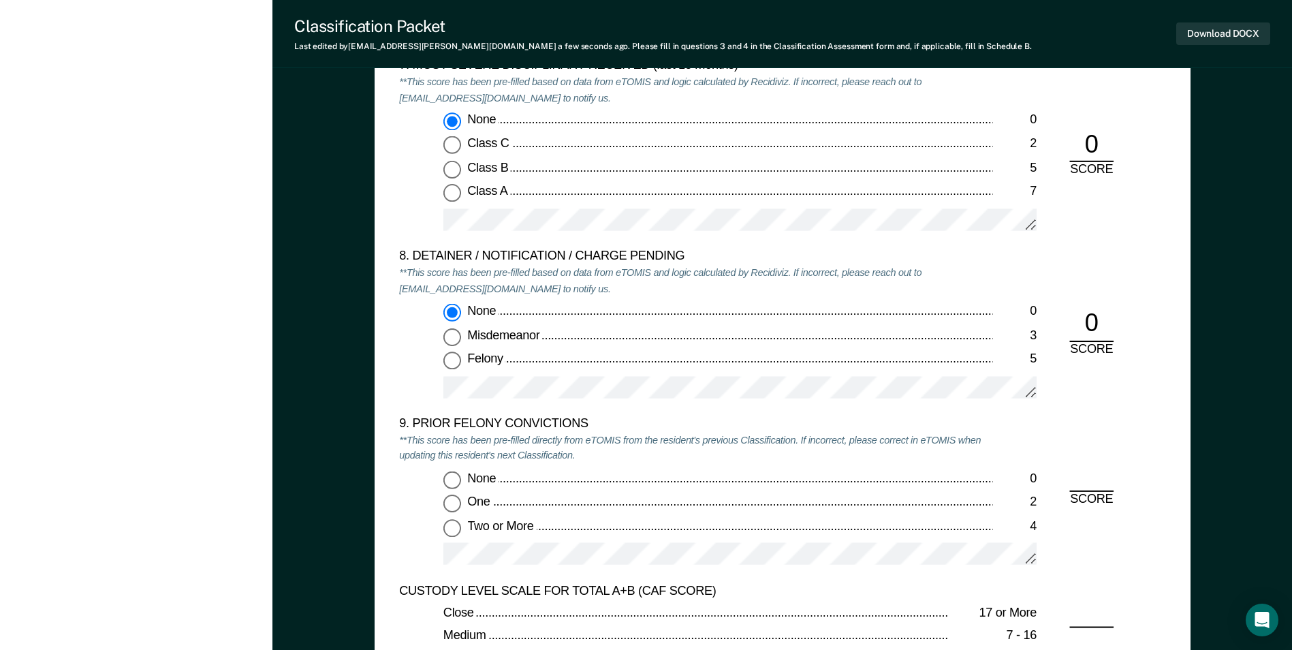
click at [454, 476] on input "None 0" at bounding box center [452, 479] width 18 height 18
type textarea "x"
radio input "true"
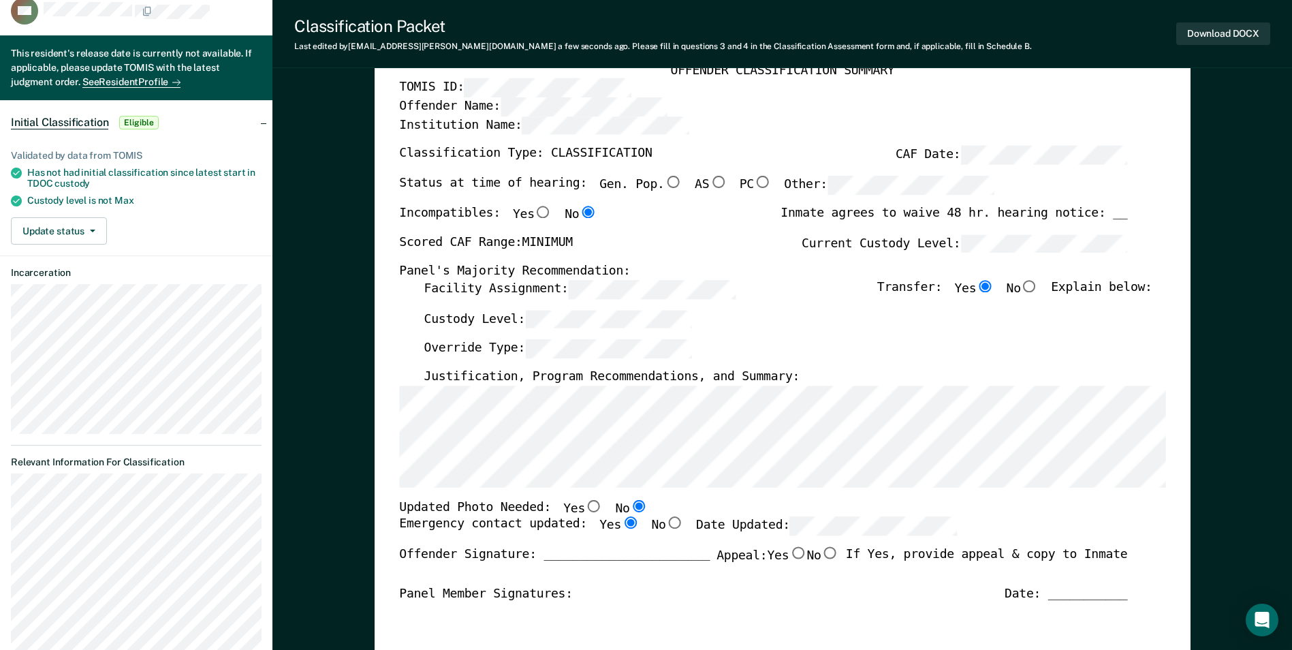
scroll to position [0, 0]
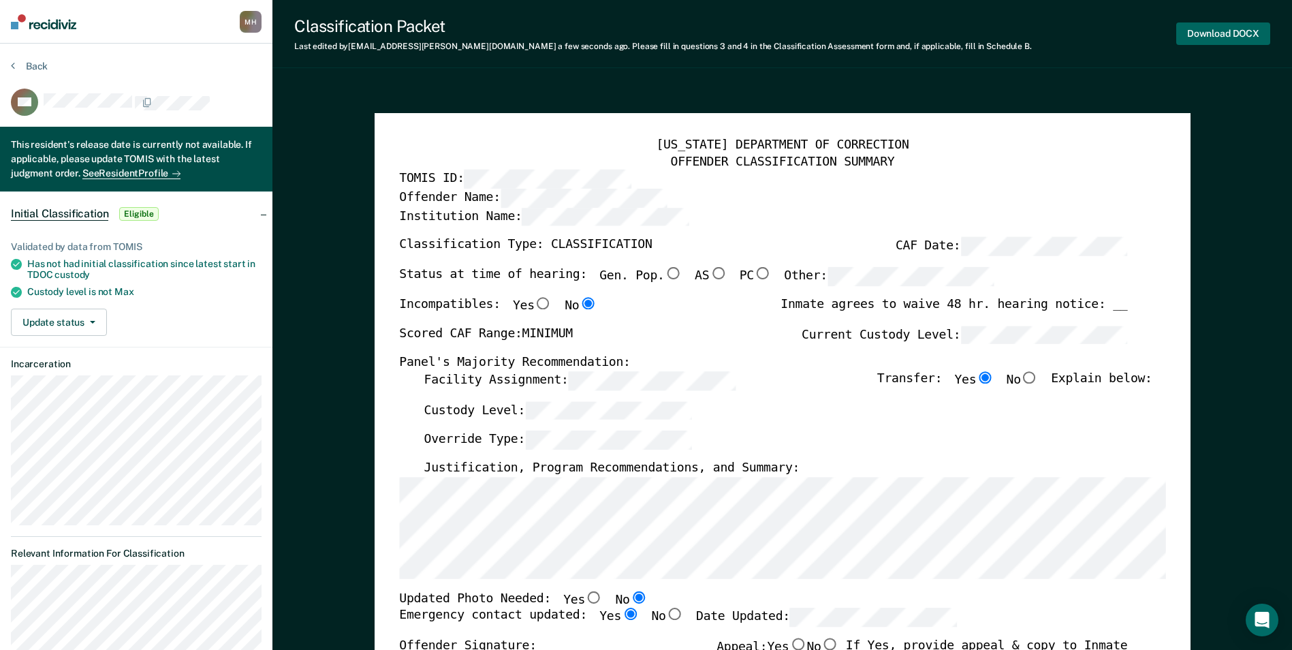
click at [1212, 28] on button "Download DOCX" at bounding box center [1223, 33] width 94 height 22
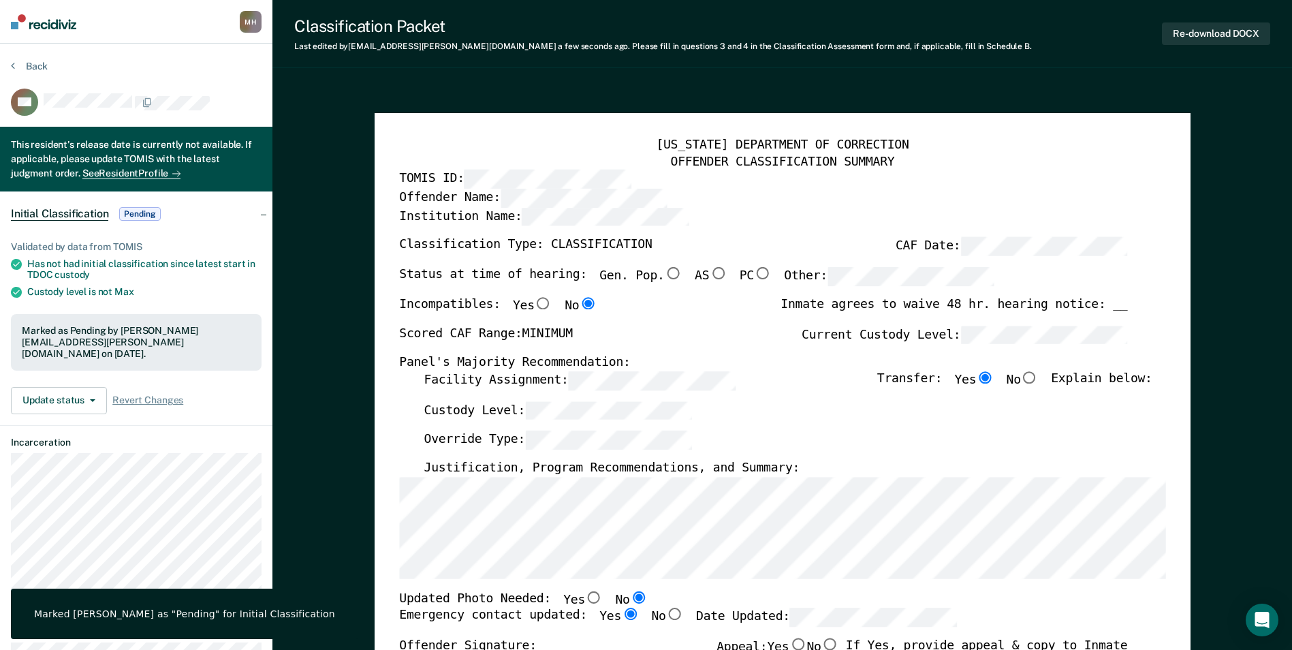
click at [39, 76] on div "Back" at bounding box center [136, 74] width 251 height 29
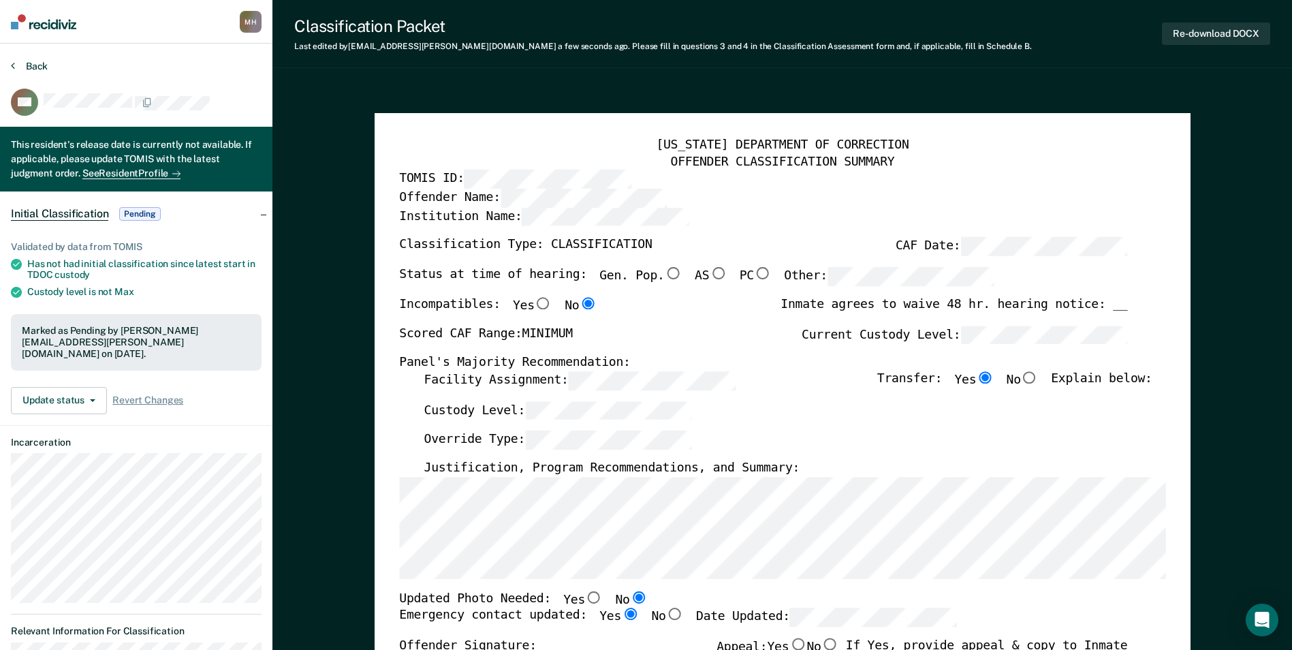
click at [36, 72] on button "Back" at bounding box center [29, 66] width 37 height 12
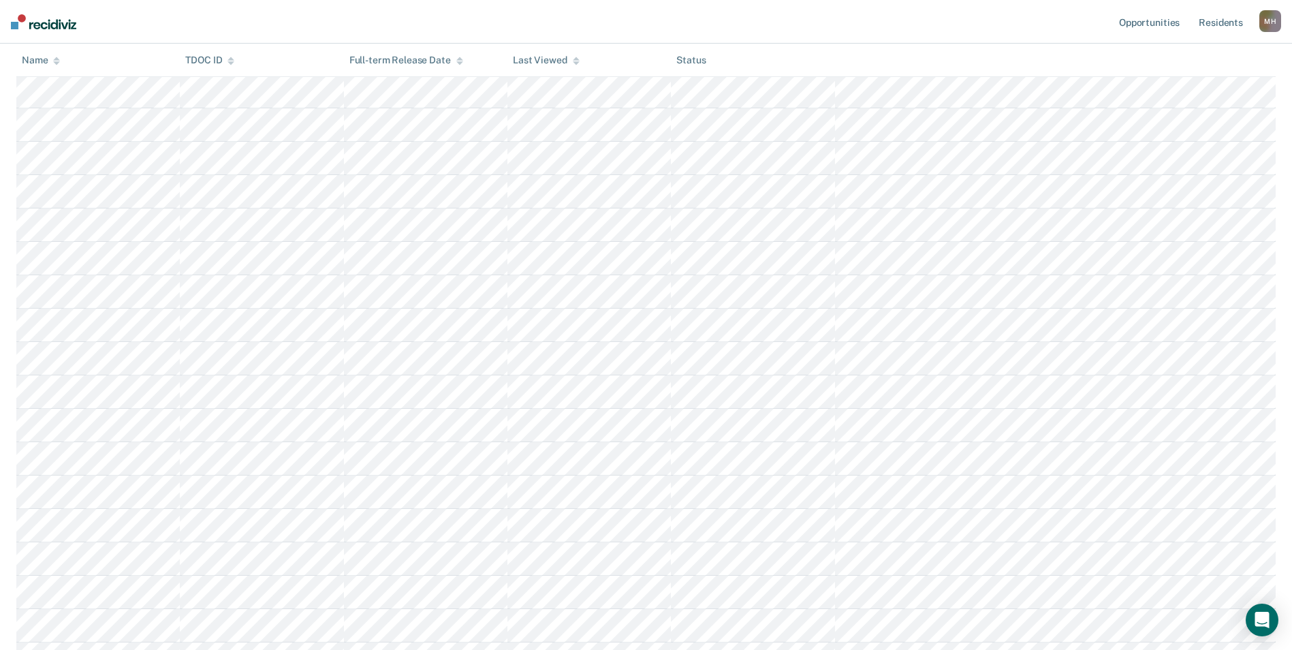
scroll to position [194, 0]
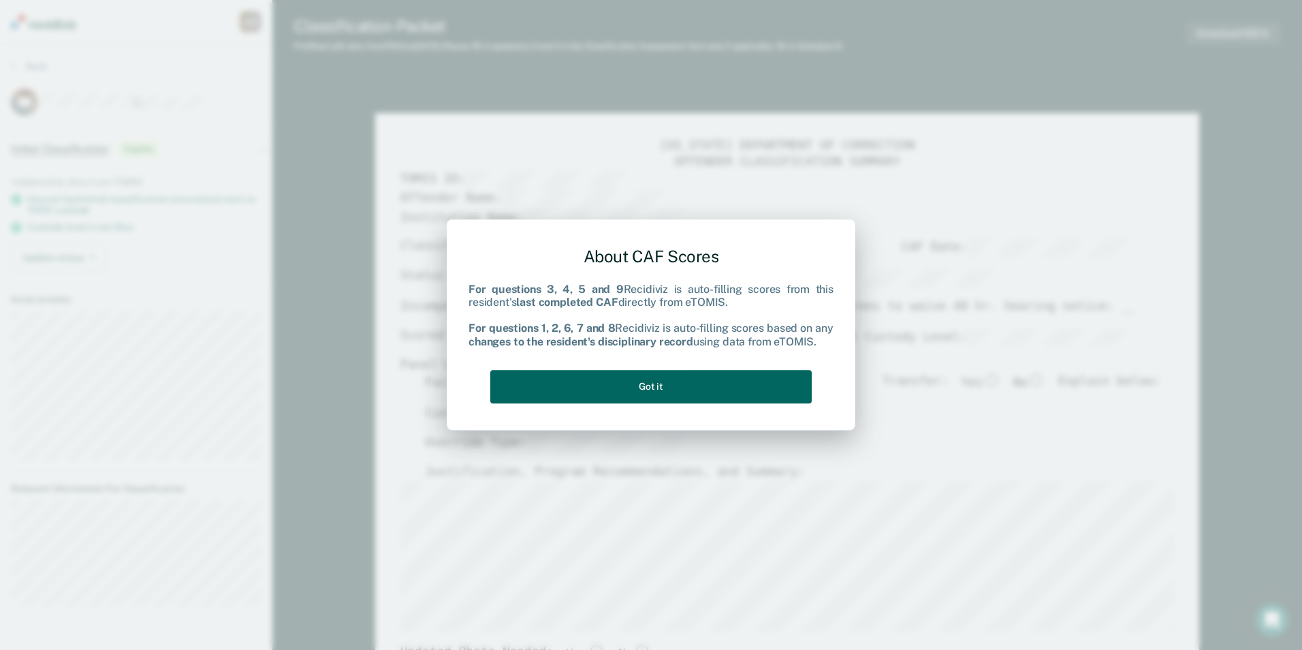
click at [638, 375] on button "Got it" at bounding box center [650, 386] width 321 height 33
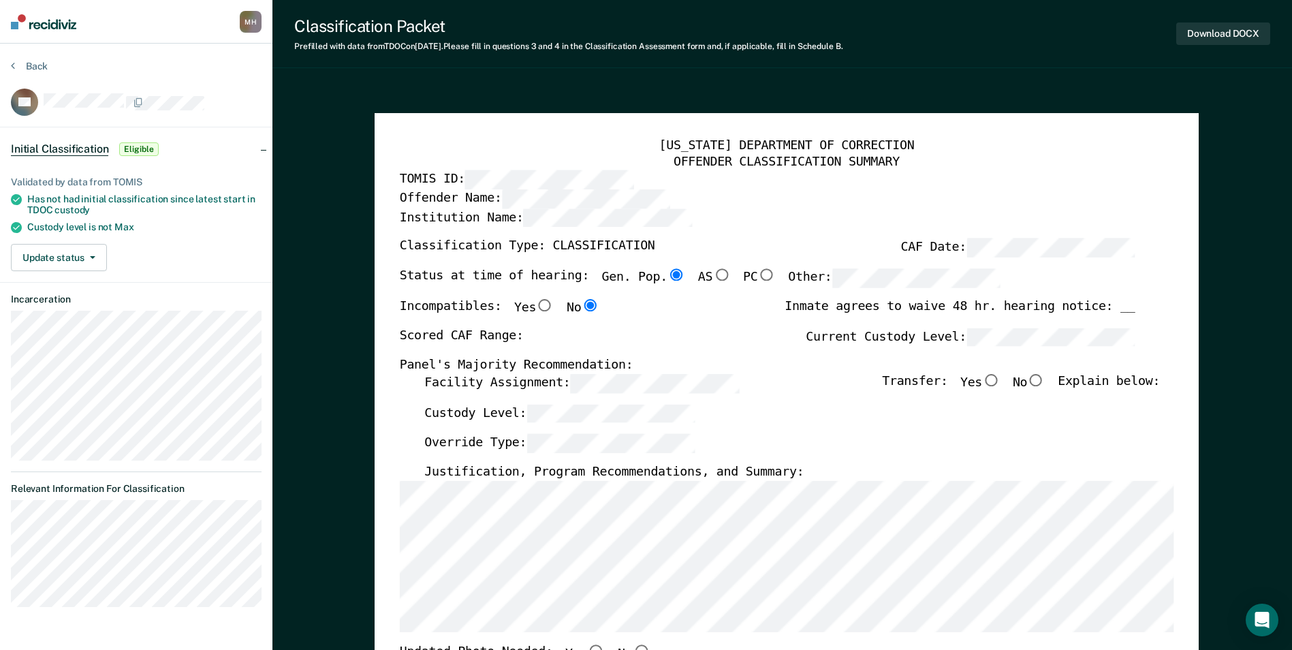
click at [378, 496] on div "[US_STATE] DEPARTMENT OF CORRECTION OFFENDER CLASSIFICATION SUMMARY TOMIS ID: O…" at bounding box center [787, 650] width 824 height 1074
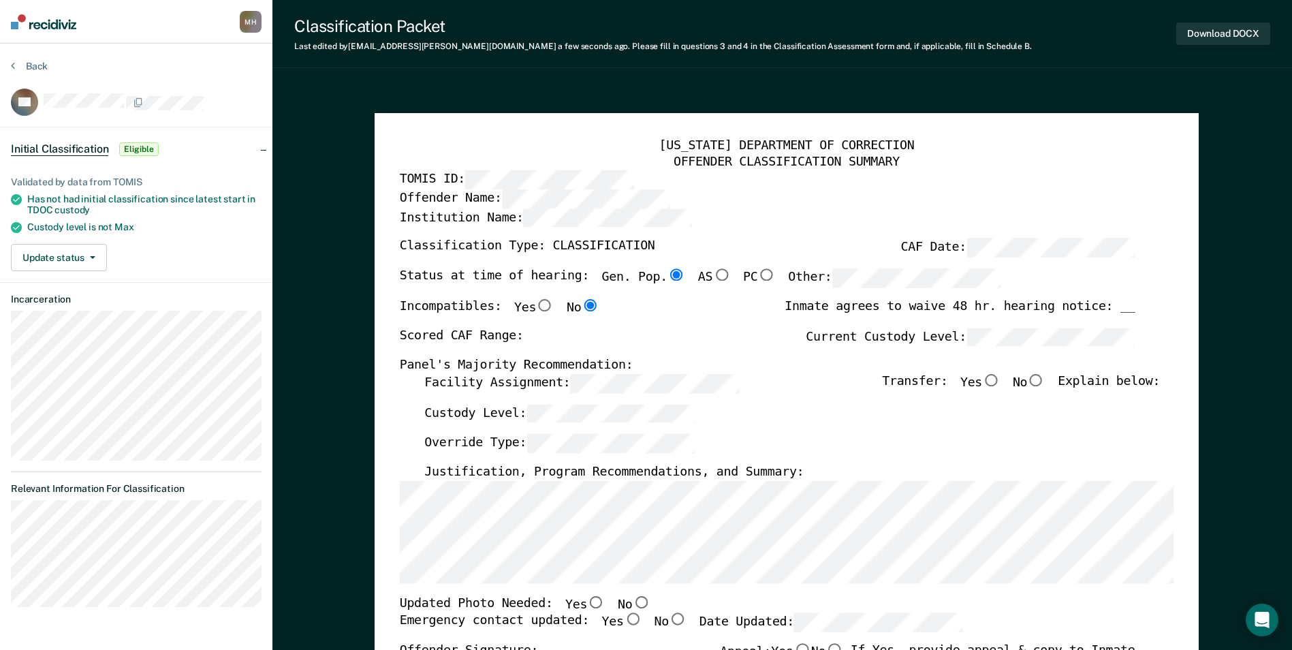
click at [632, 599] on input "No" at bounding box center [641, 601] width 18 height 12
type textarea "x"
radio input "true"
click at [623, 621] on input "Yes" at bounding box center [632, 619] width 18 height 12
type textarea "x"
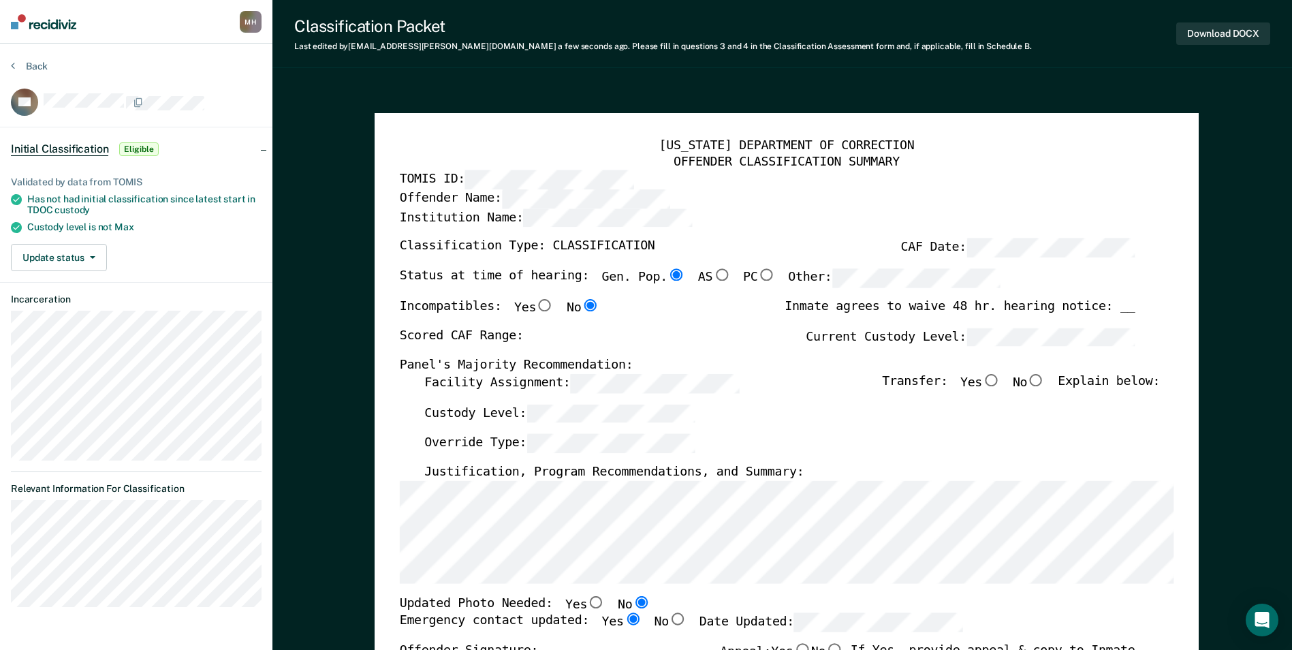
radio input "true"
click at [402, 384] on div "[US_STATE] DEPARTMENT OF CORRECTION OFFENDER CLASSIFICATION SUMMARY TOMIS ID: O…" at bounding box center [786, 625] width 774 height 974
type textarea "x"
radio input "false"
click at [821, 353] on div "Scored CAF Range: Current Custody Level:" at bounding box center [767, 343] width 736 height 30
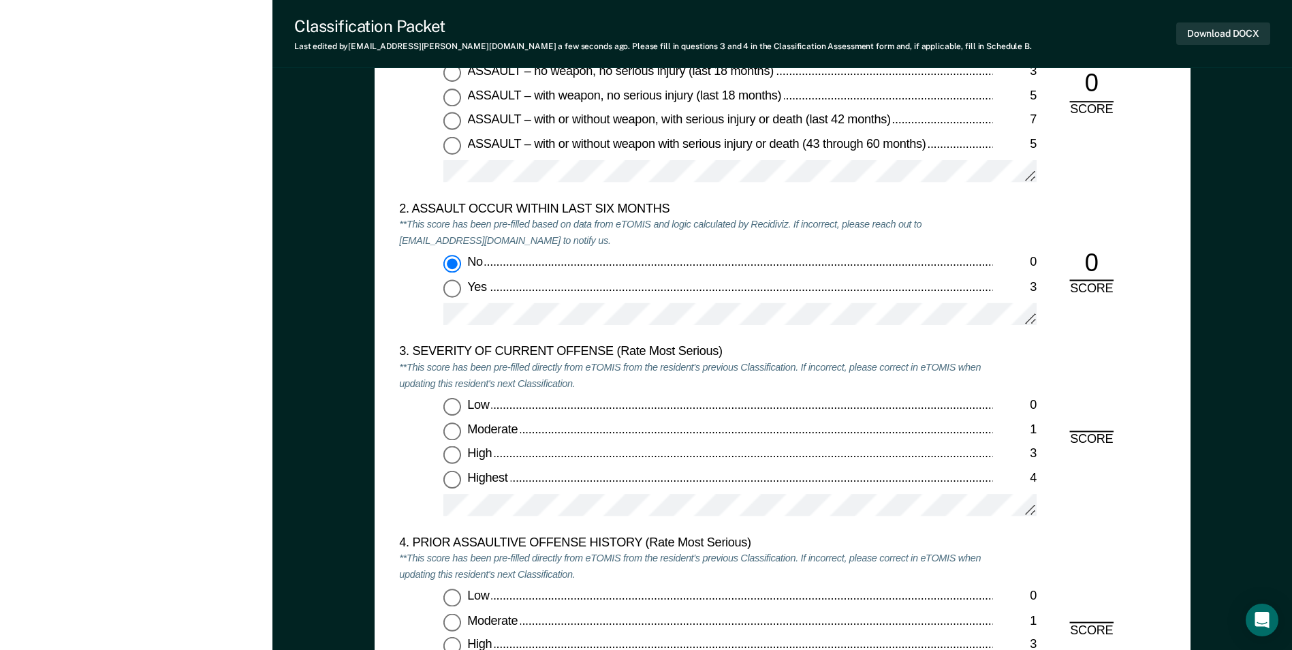
scroll to position [1430, 0]
click at [454, 434] on input "Moderate 1" at bounding box center [452, 429] width 18 height 18
type textarea "x"
radio input "true"
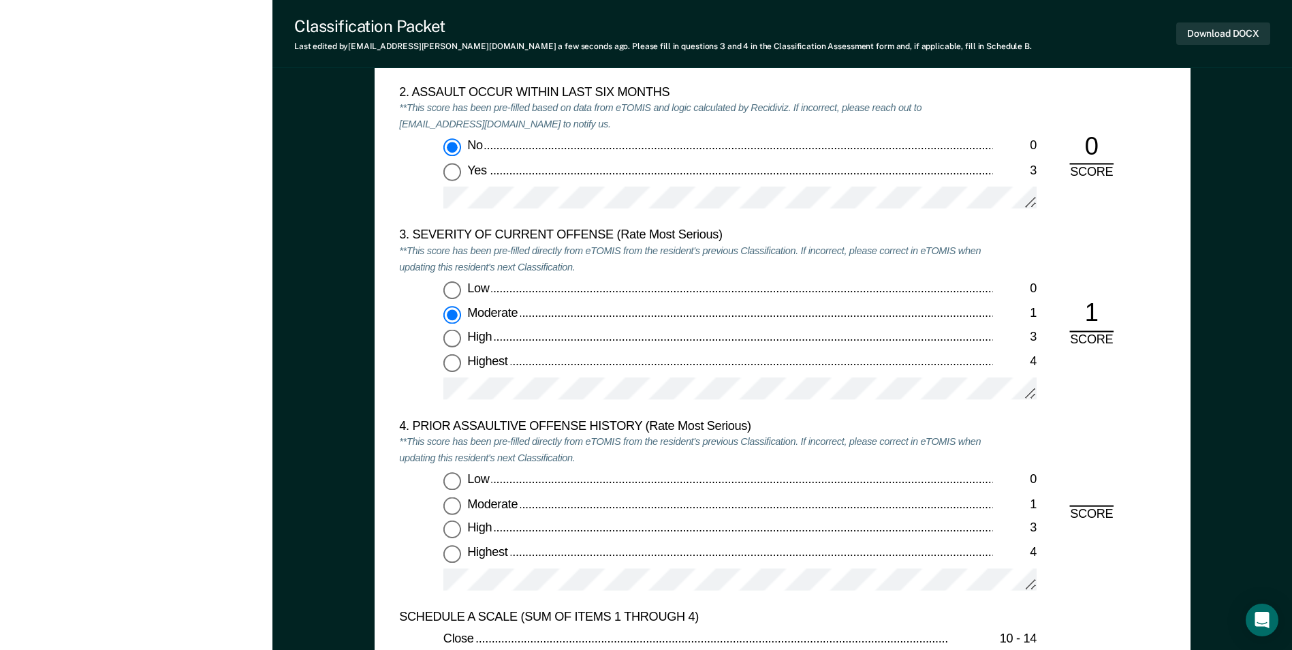
scroll to position [1771, 0]
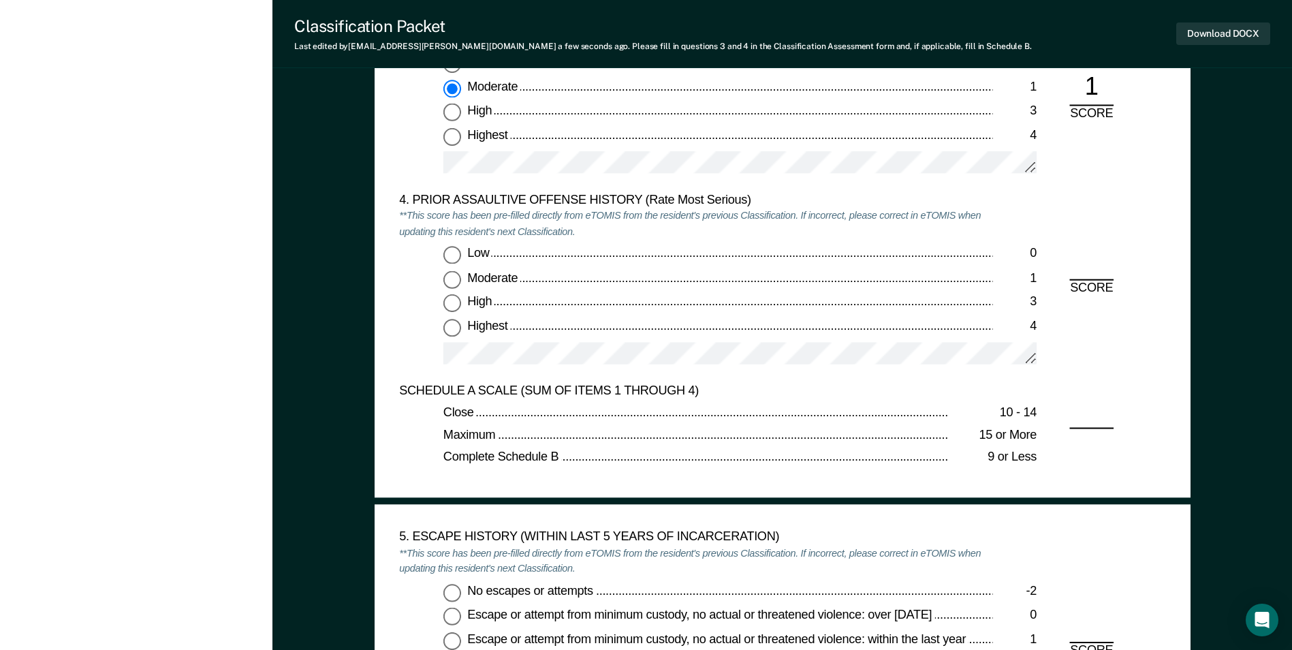
click at [456, 251] on input "Low 0" at bounding box center [452, 256] width 18 height 18
type textarea "x"
radio input "true"
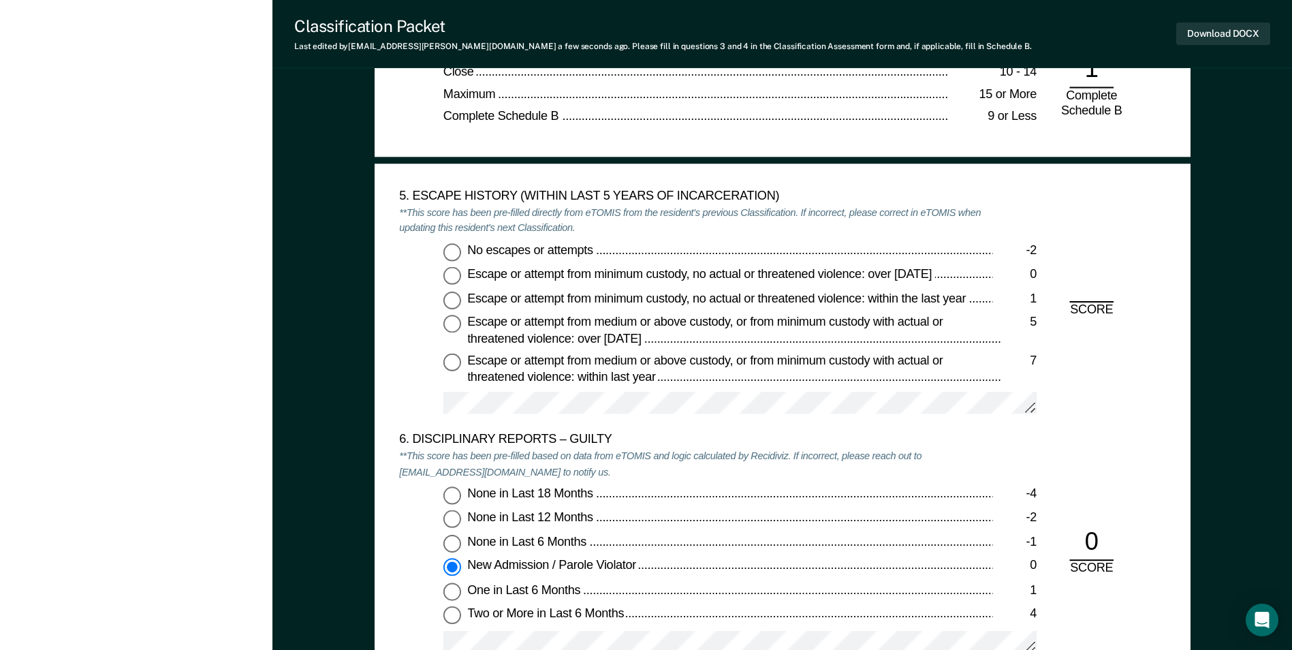
click at [451, 255] on input "No escapes or attempts -2" at bounding box center [452, 251] width 18 height 18
type textarea "x"
radio input "true"
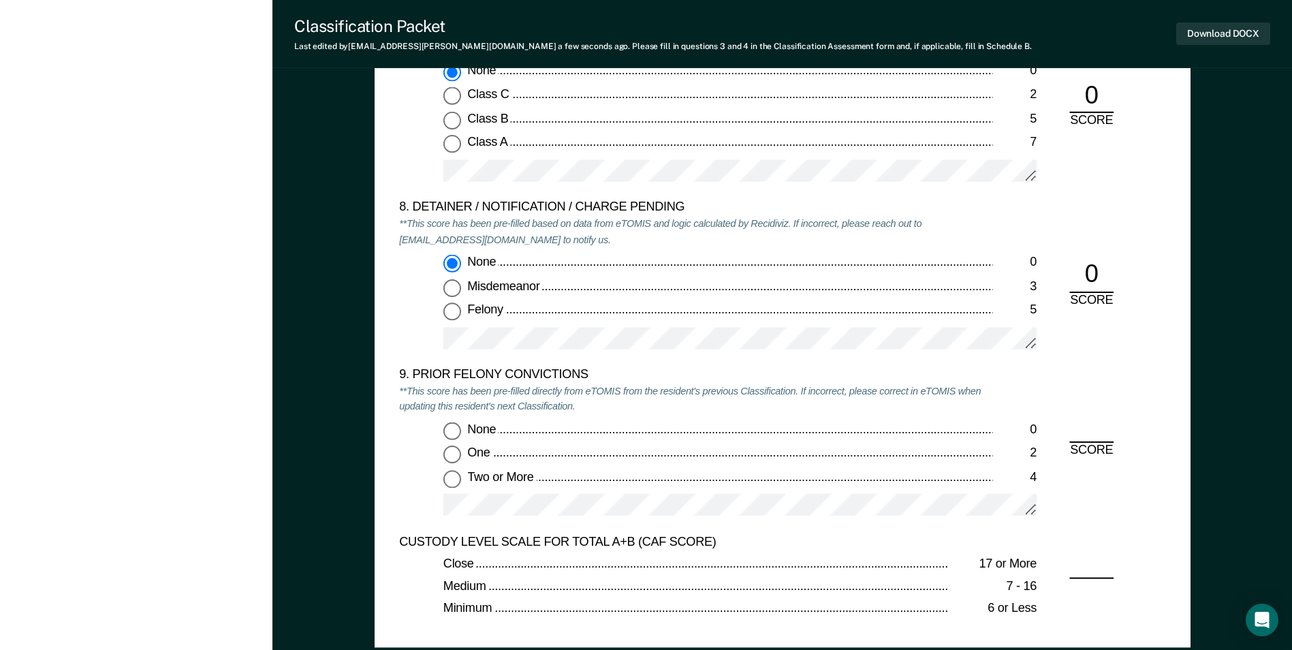
scroll to position [2792, 0]
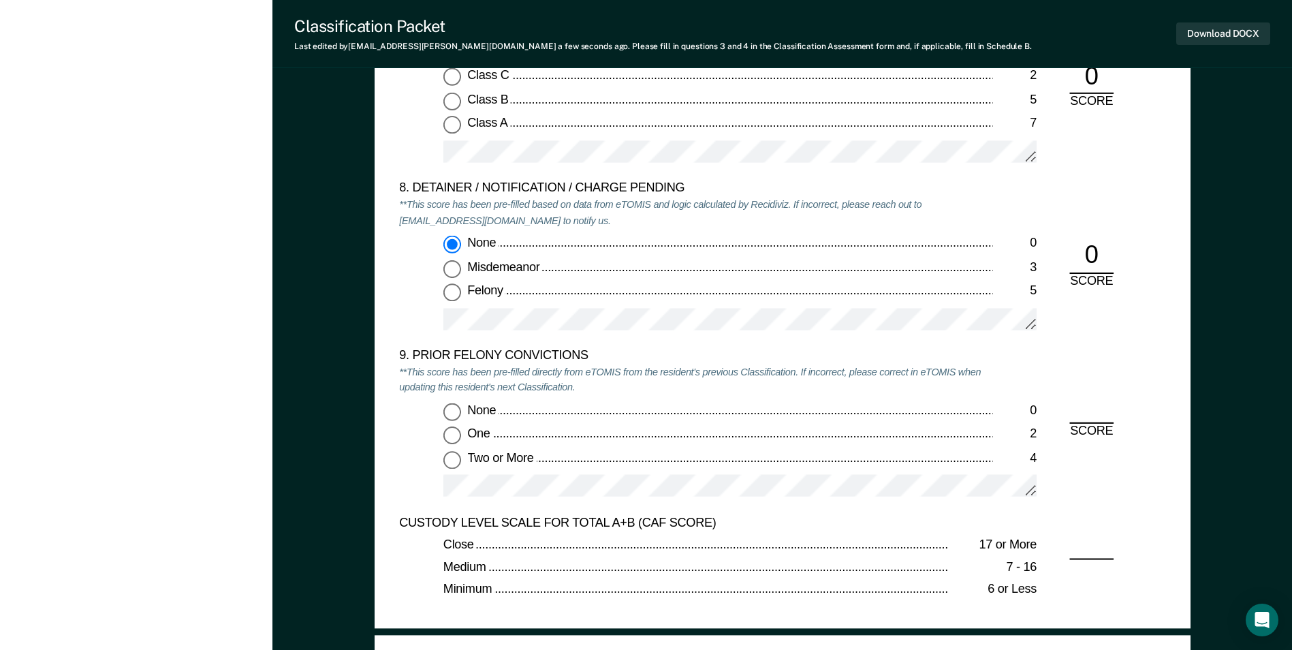
click at [452, 432] on input "One 2" at bounding box center [452, 435] width 18 height 18
type textarea "x"
radio input "true"
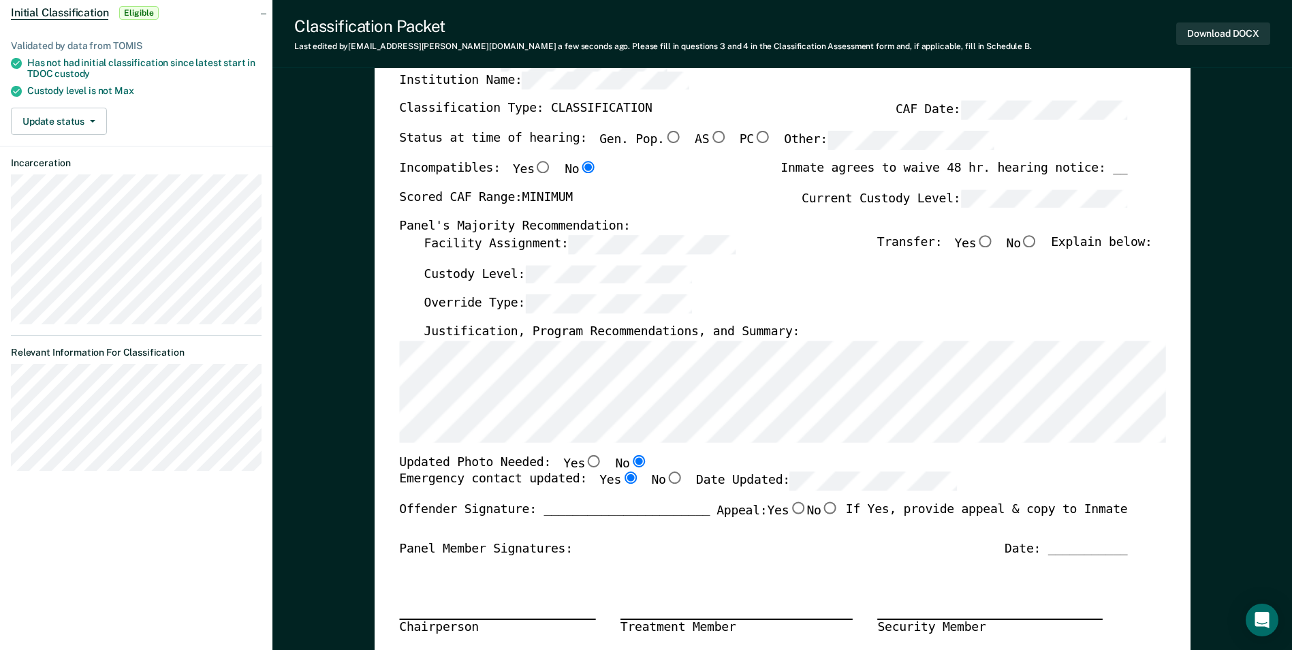
scroll to position [0, 0]
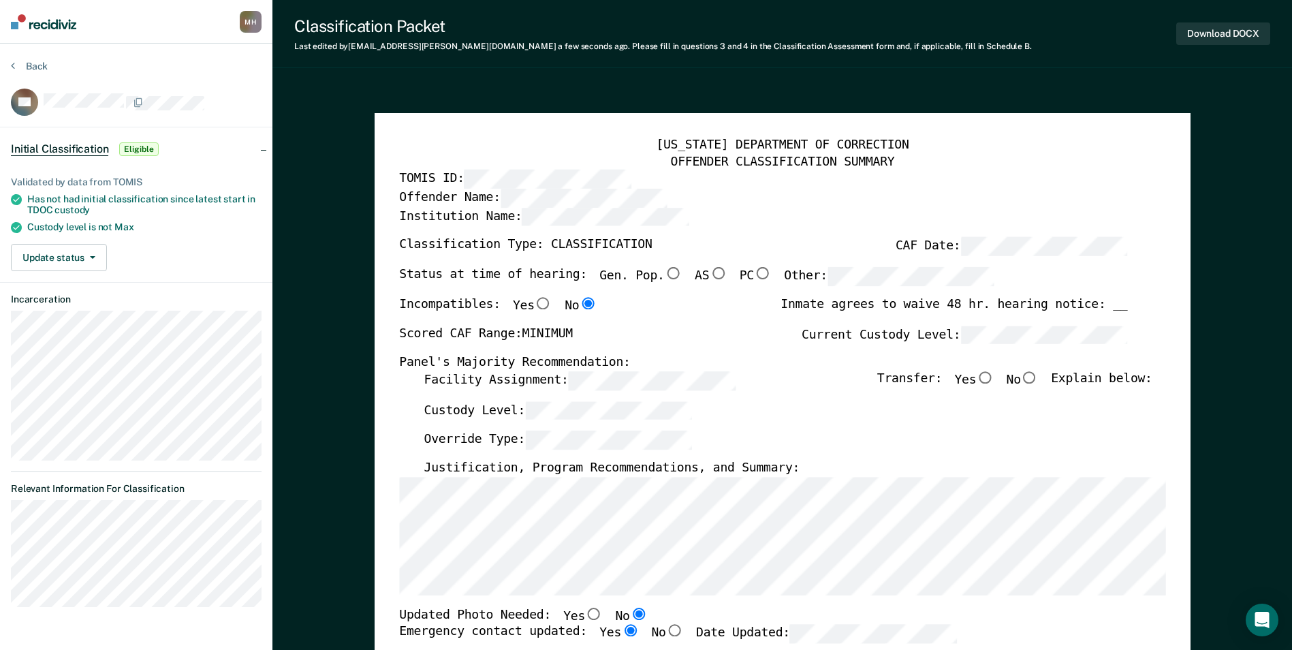
click at [1038, 377] on input "No" at bounding box center [1030, 377] width 18 height 12
type textarea "x"
radio input "true"
click at [1195, 35] on button "Download DOCX" at bounding box center [1223, 33] width 94 height 22
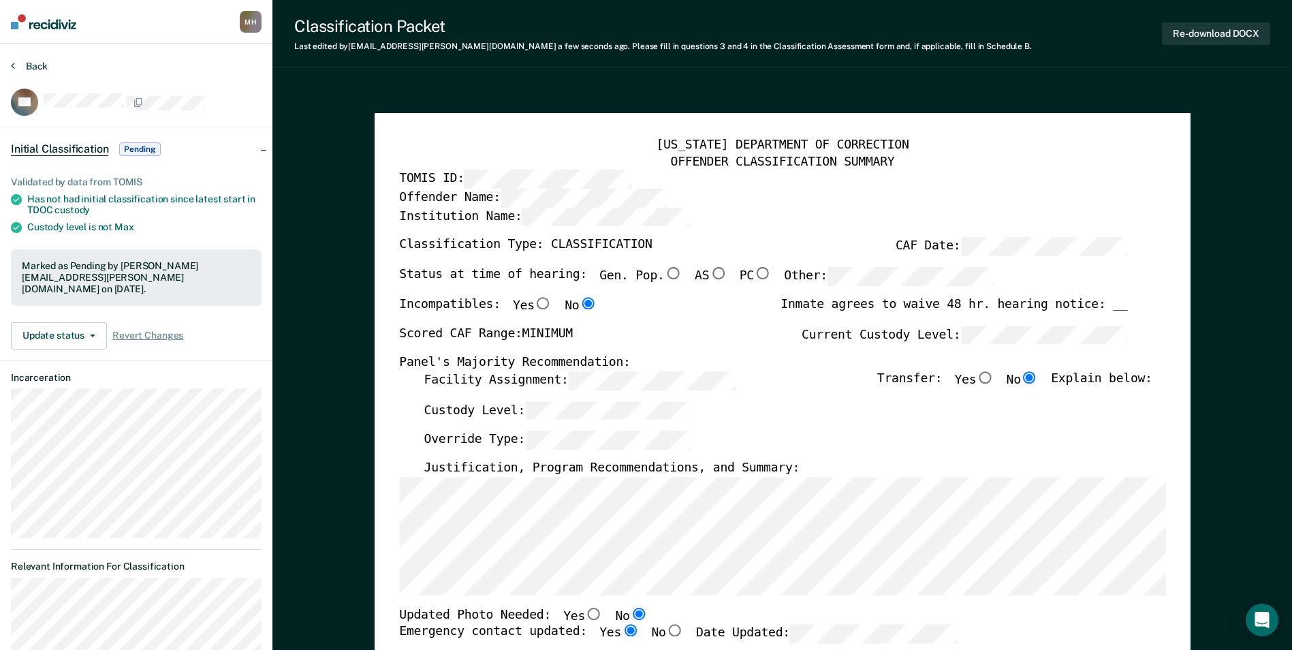
click at [24, 61] on button "Back" at bounding box center [29, 66] width 37 height 12
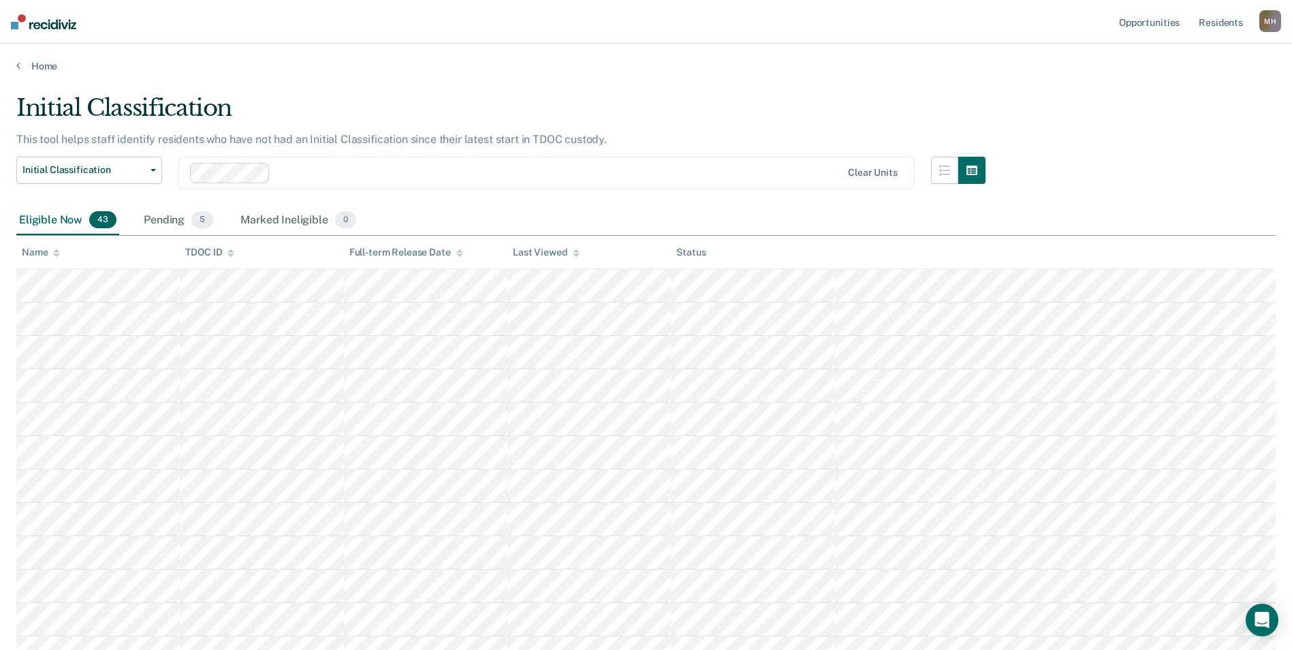
scroll to position [194, 0]
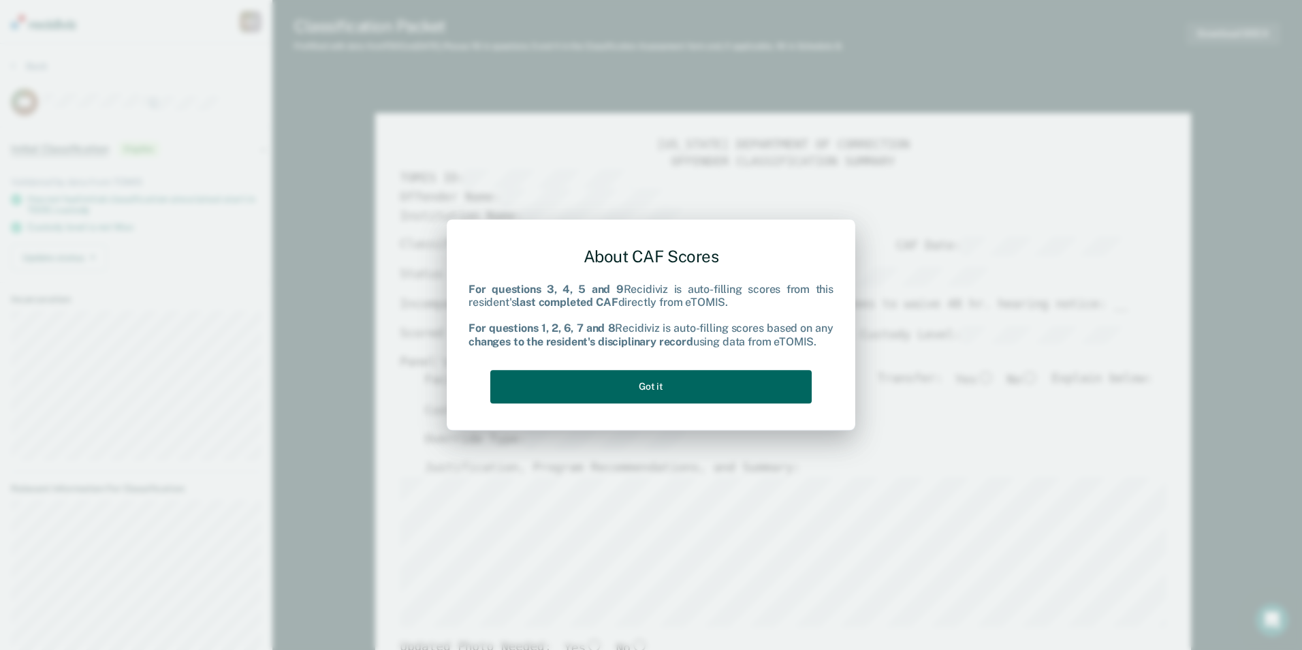
click at [724, 383] on button "Got it" at bounding box center [650, 386] width 321 height 33
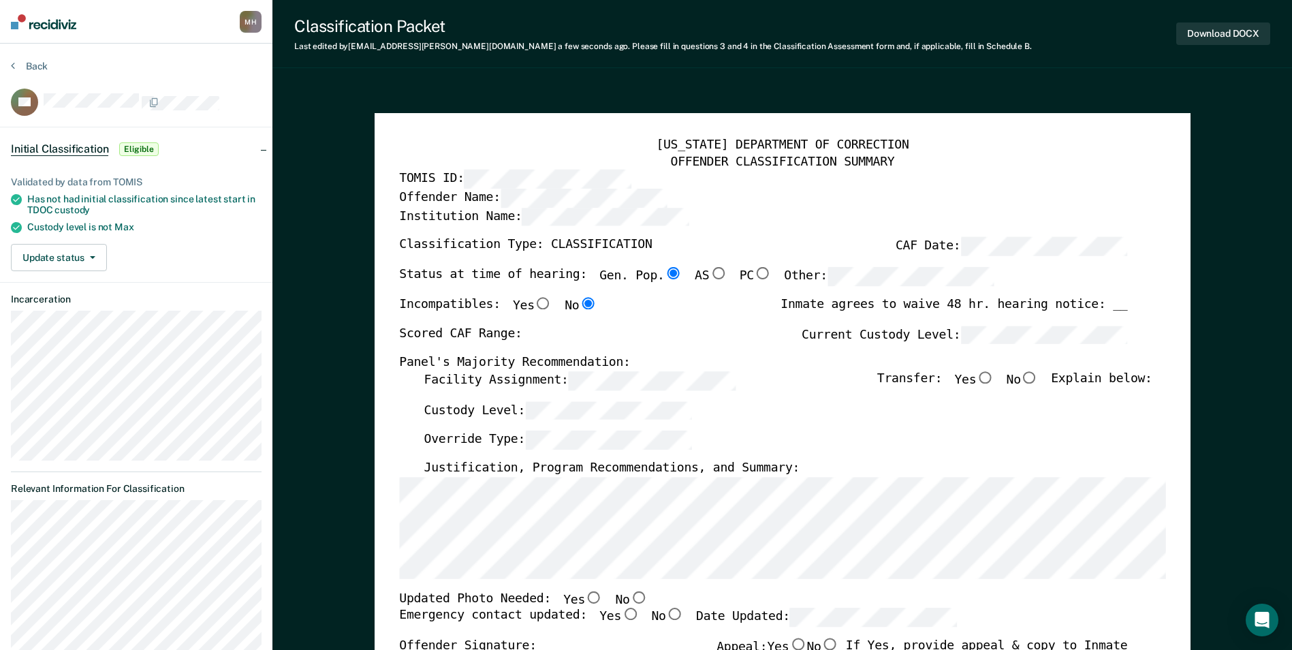
click at [629, 593] on input "No" at bounding box center [638, 597] width 18 height 12
type textarea "x"
radio input "true"
click at [621, 619] on input "Yes" at bounding box center [630, 614] width 18 height 12
type textarea "x"
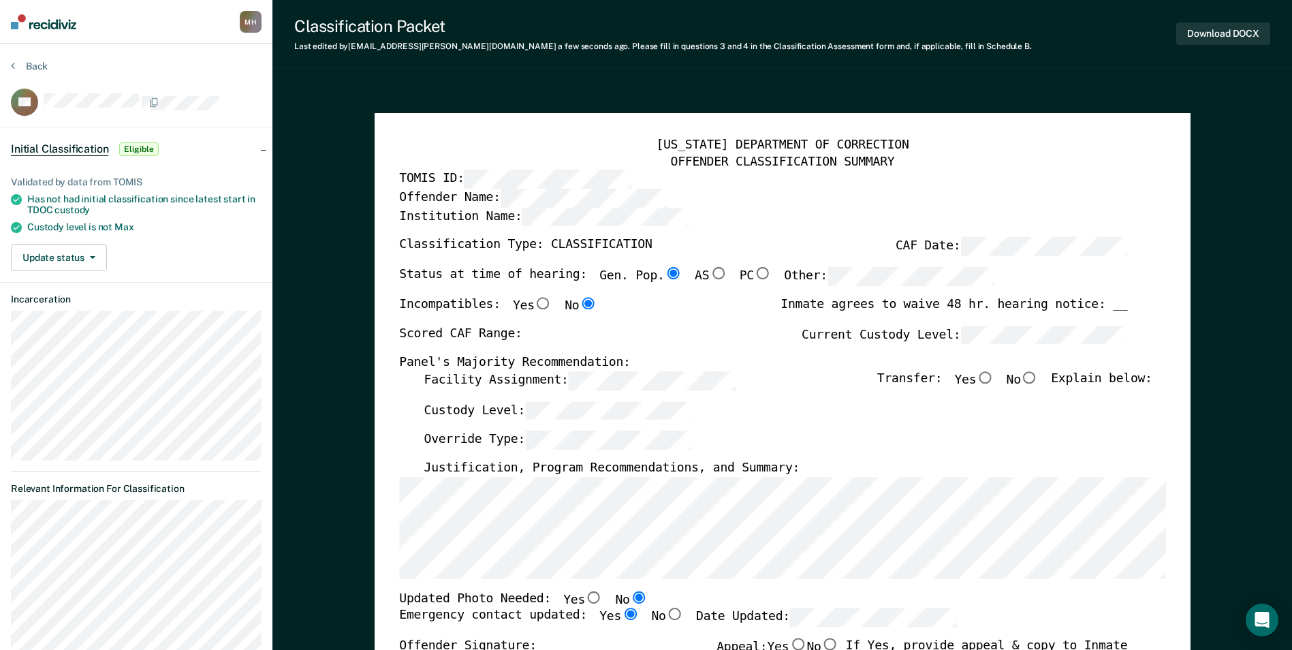
radio input "true"
type textarea "x"
radio input "false"
click at [752, 342] on div "Scored CAF Range: Current Custody Level:" at bounding box center [763, 341] width 728 height 30
click at [456, 379] on label "Facility Assignment:" at bounding box center [579, 380] width 311 height 19
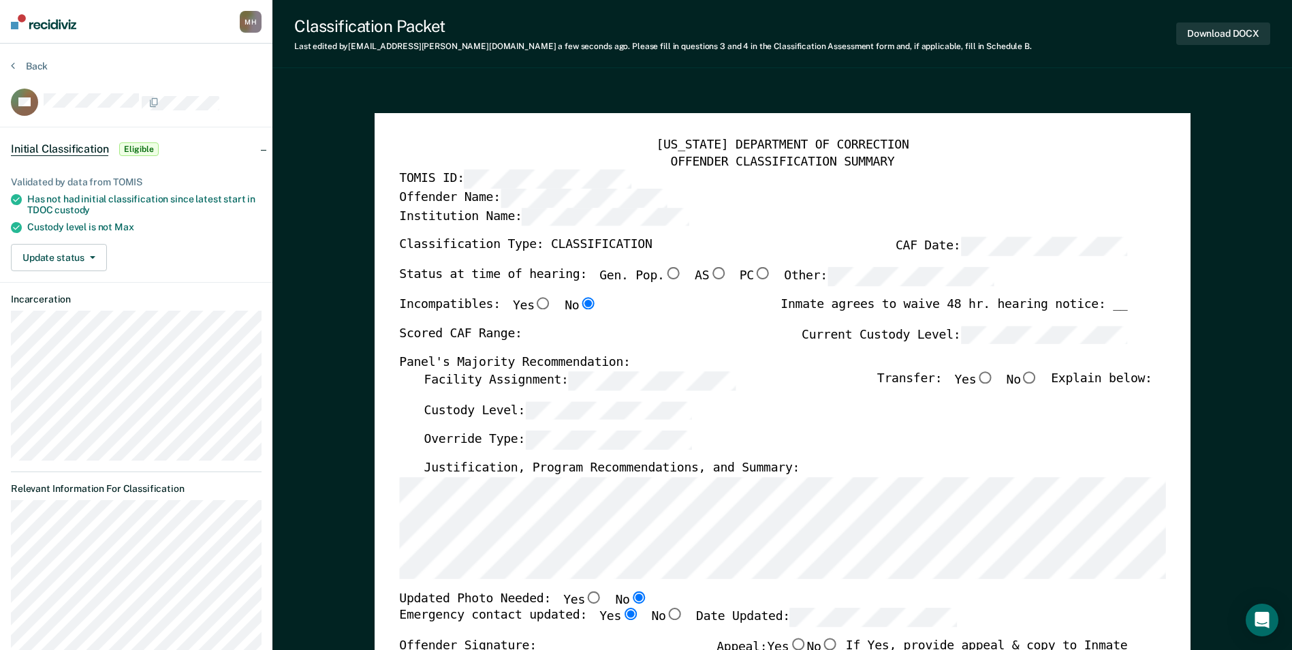
click at [545, 422] on div "Custody Level:" at bounding box center [788, 416] width 728 height 30
click at [993, 374] on input "Yes" at bounding box center [985, 377] width 18 height 12
type textarea "x"
radio input "true"
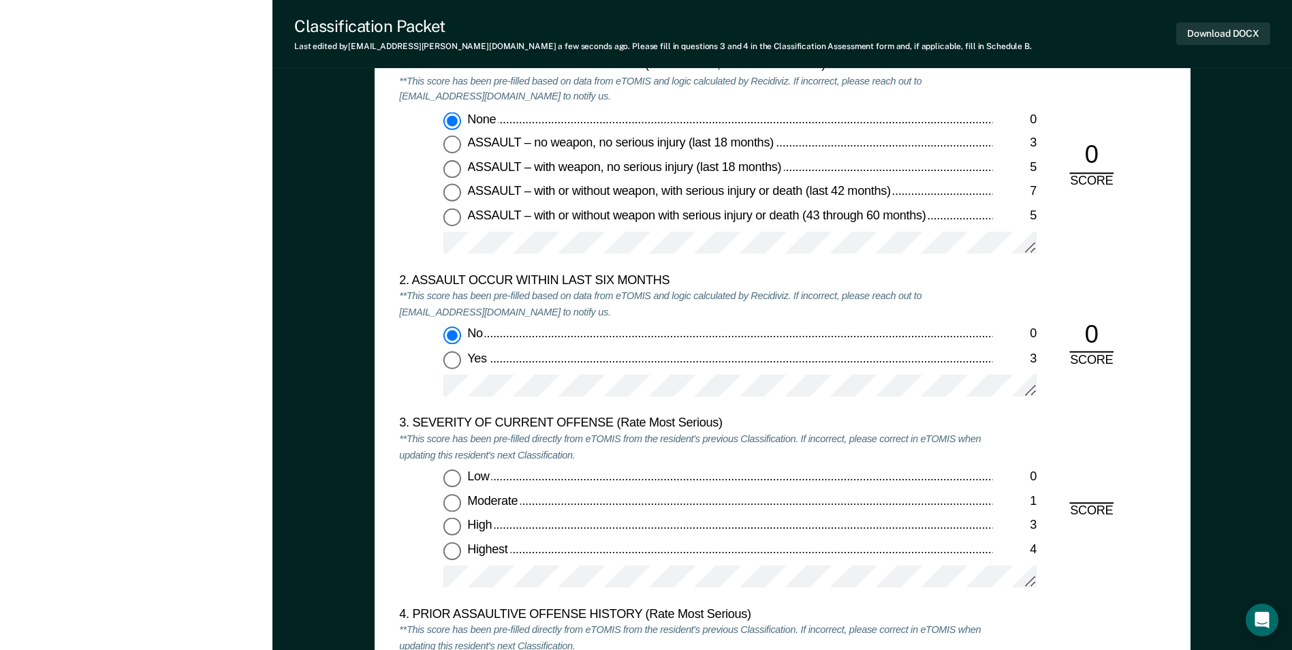
scroll to position [1362, 0]
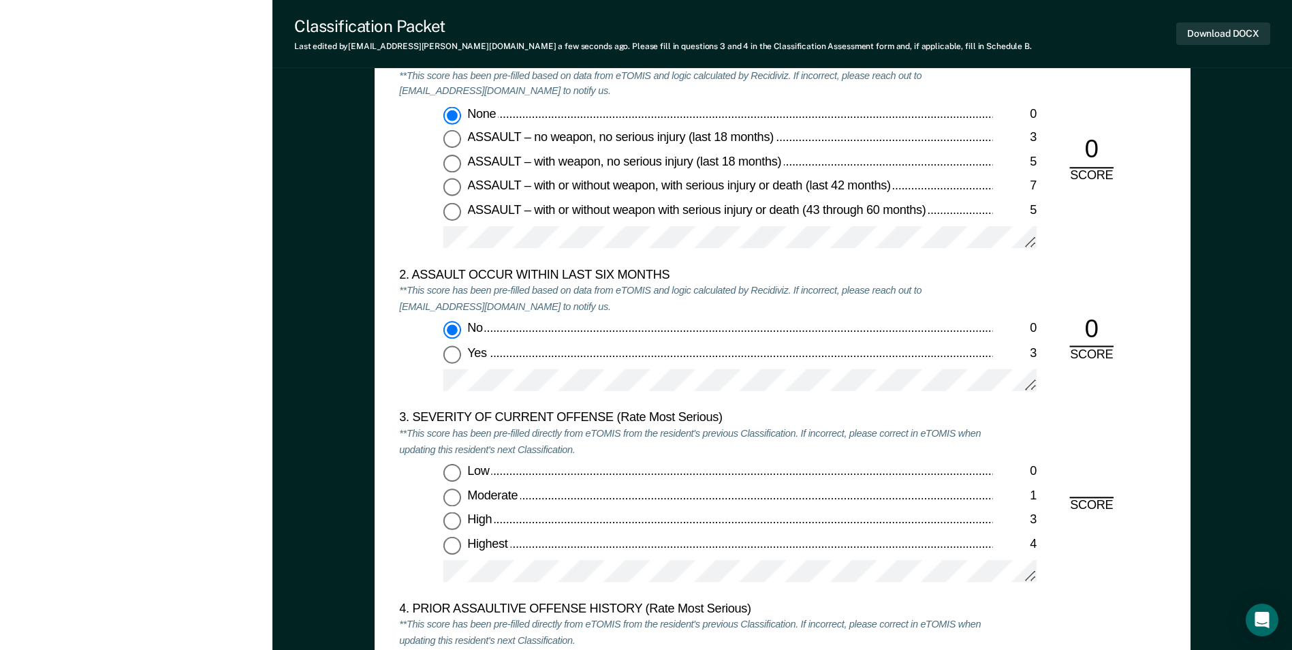
click at [456, 517] on input "High 3" at bounding box center [452, 521] width 18 height 18
type textarea "x"
radio input "true"
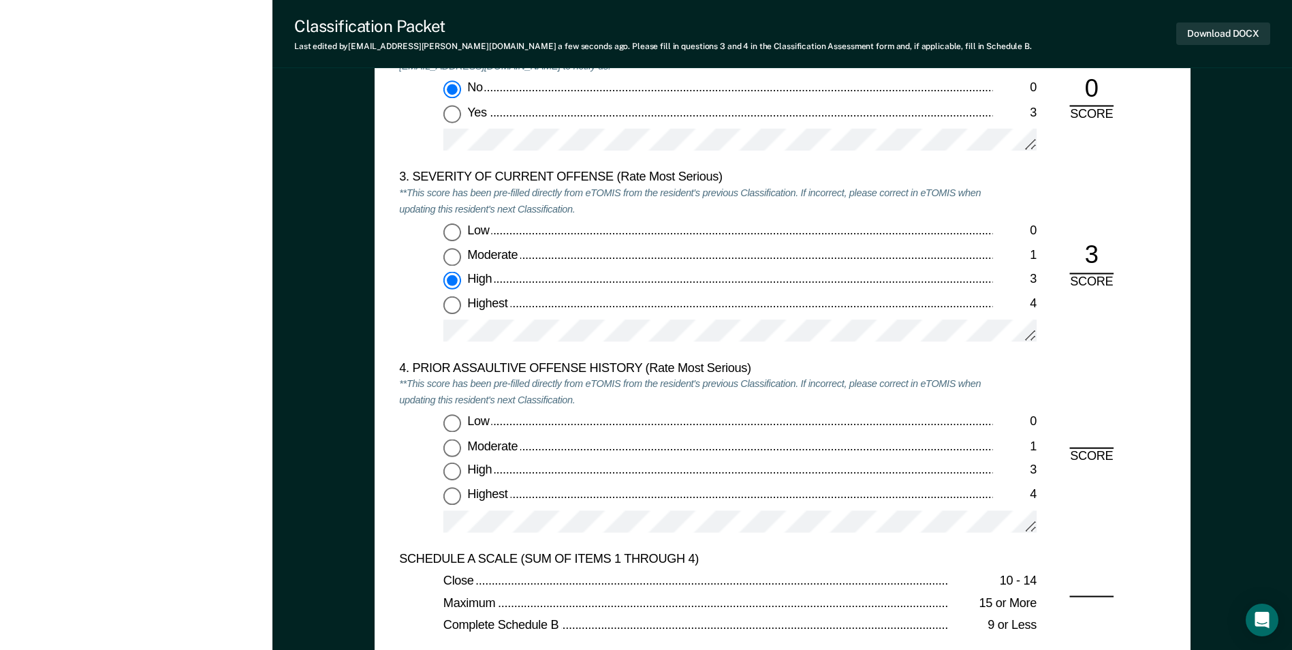
scroll to position [1839, 0]
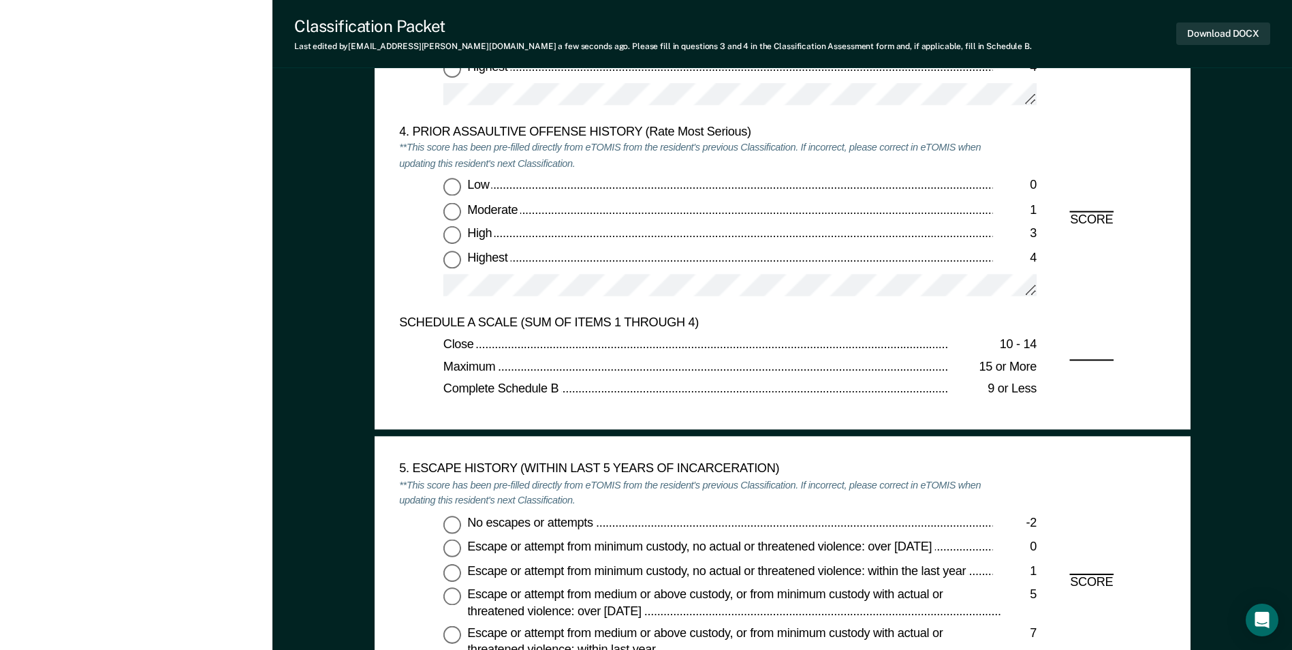
click at [448, 192] on input "Low 0" at bounding box center [452, 187] width 18 height 18
type textarea "x"
radio input "true"
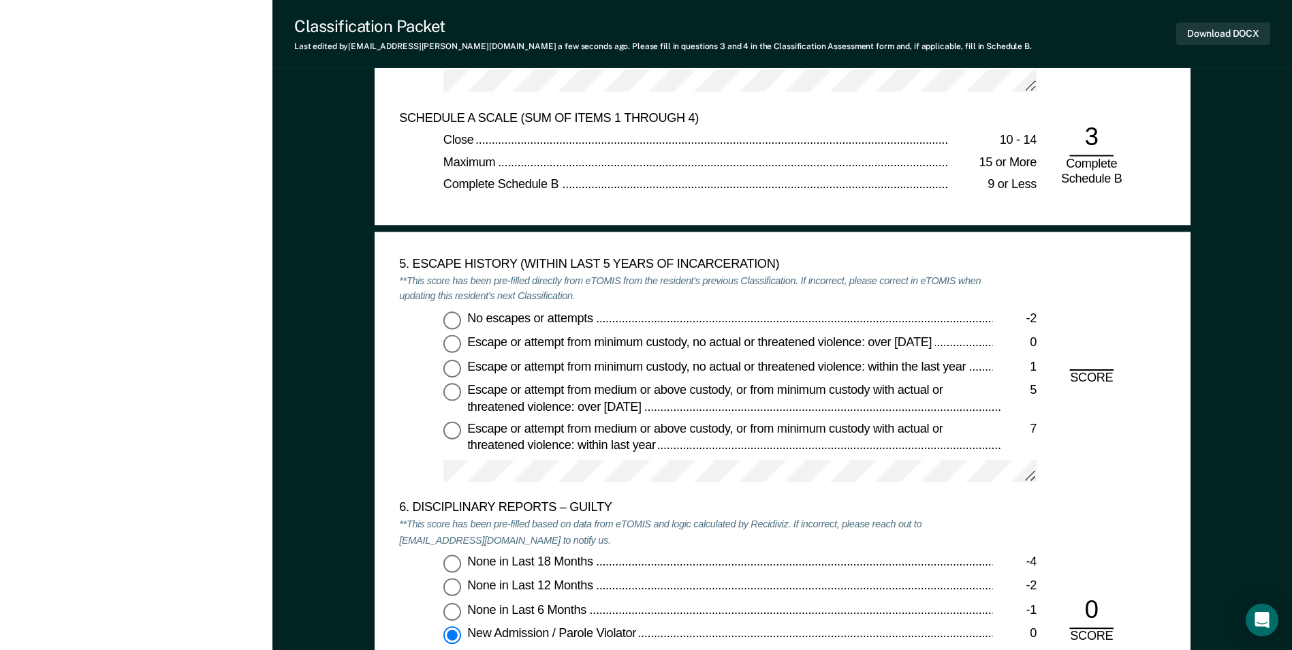
click at [451, 316] on input "No escapes or attempts -2" at bounding box center [452, 320] width 18 height 18
type textarea "x"
radio input "true"
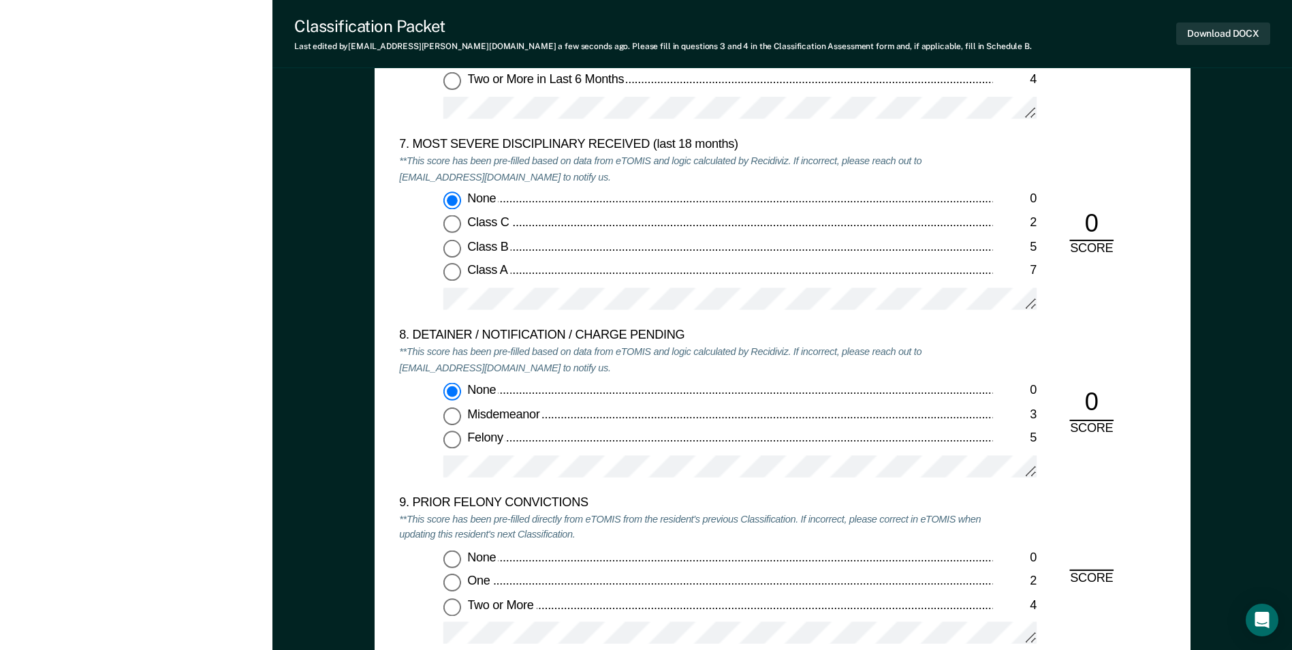
scroll to position [2656, 0]
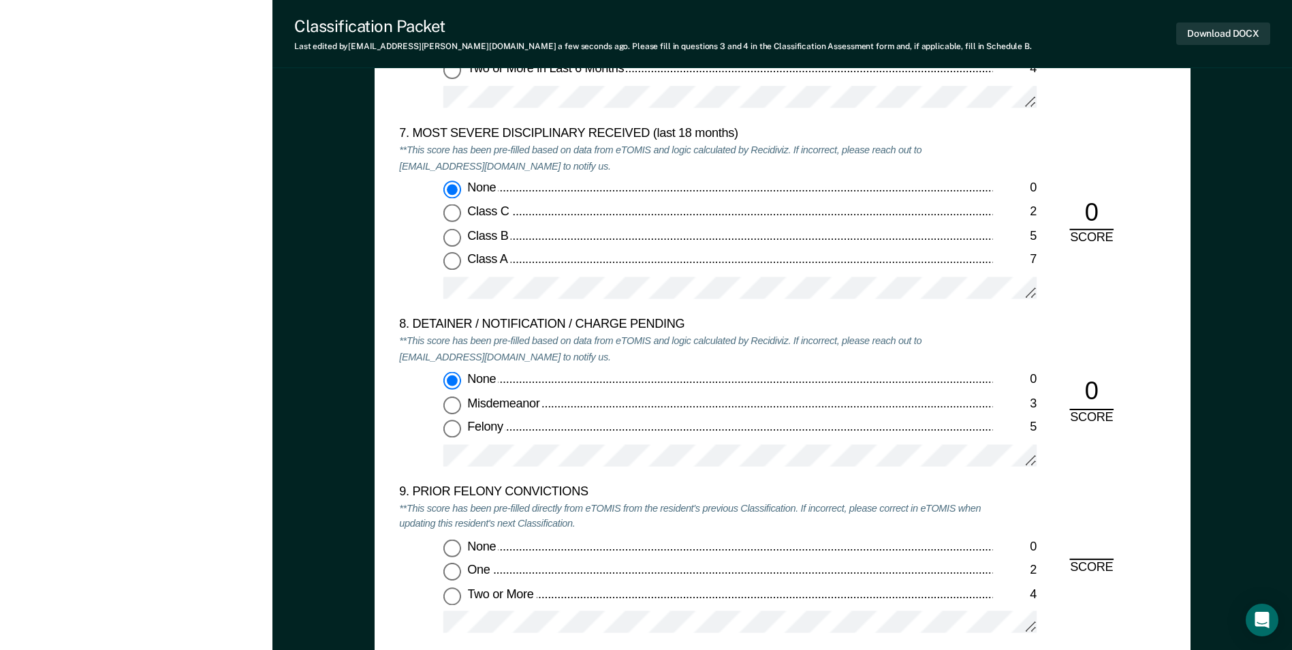
click at [448, 597] on input "Two or More 4" at bounding box center [452, 595] width 18 height 18
type textarea "x"
radio input "true"
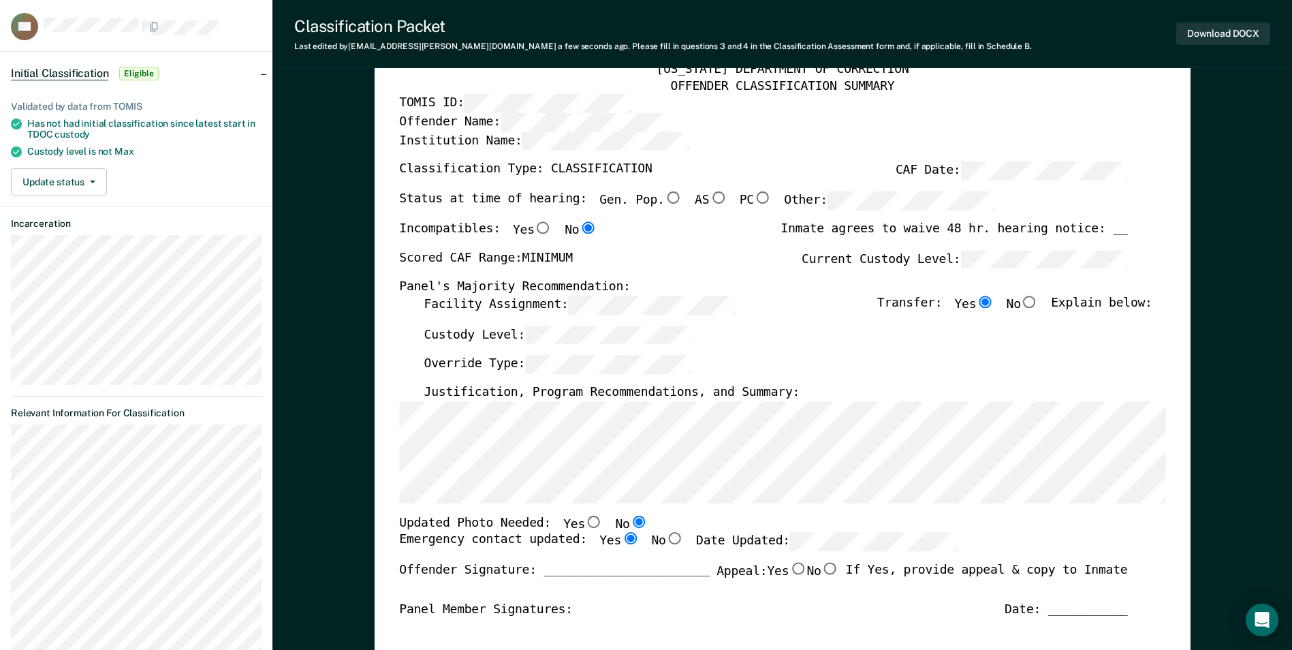
scroll to position [68, 0]
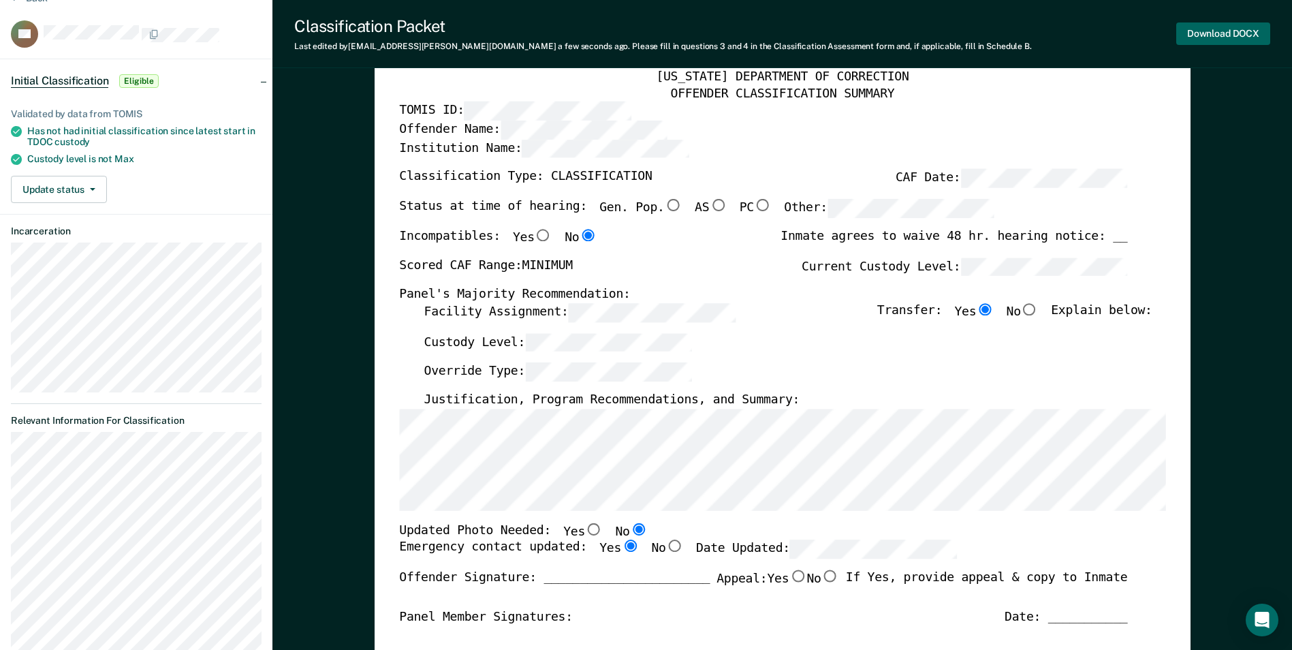
click at [1217, 29] on button "Download DOCX" at bounding box center [1223, 33] width 94 height 22
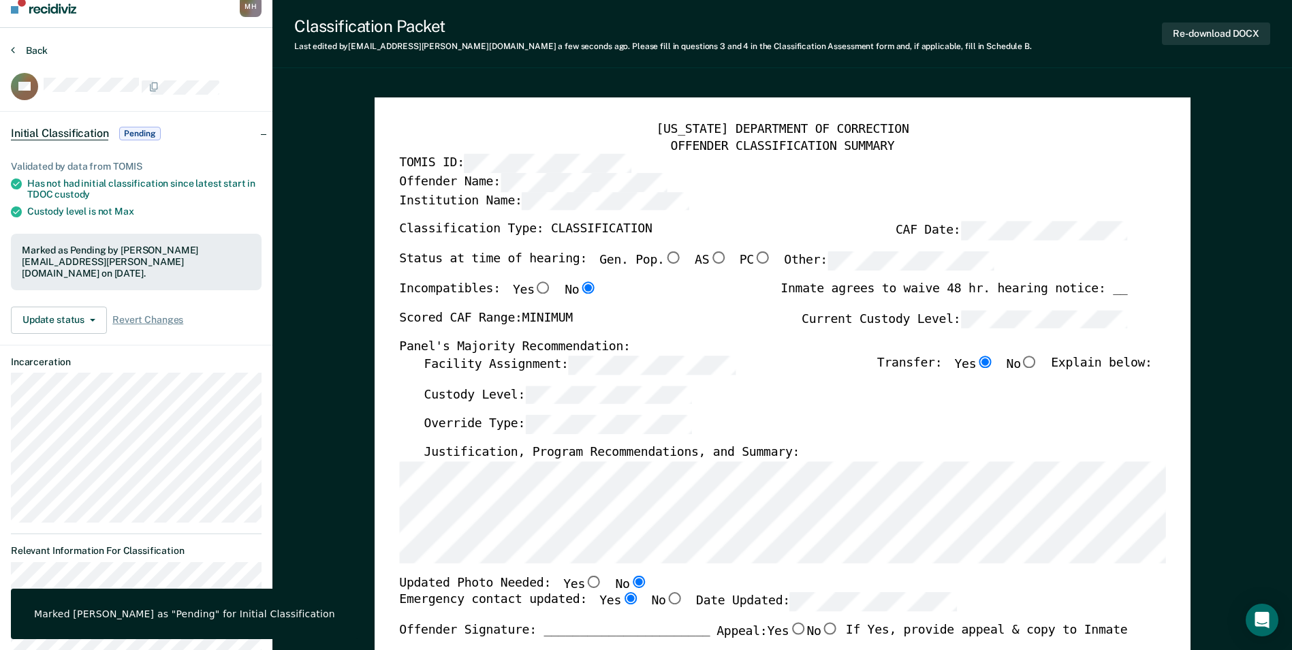
scroll to position [0, 0]
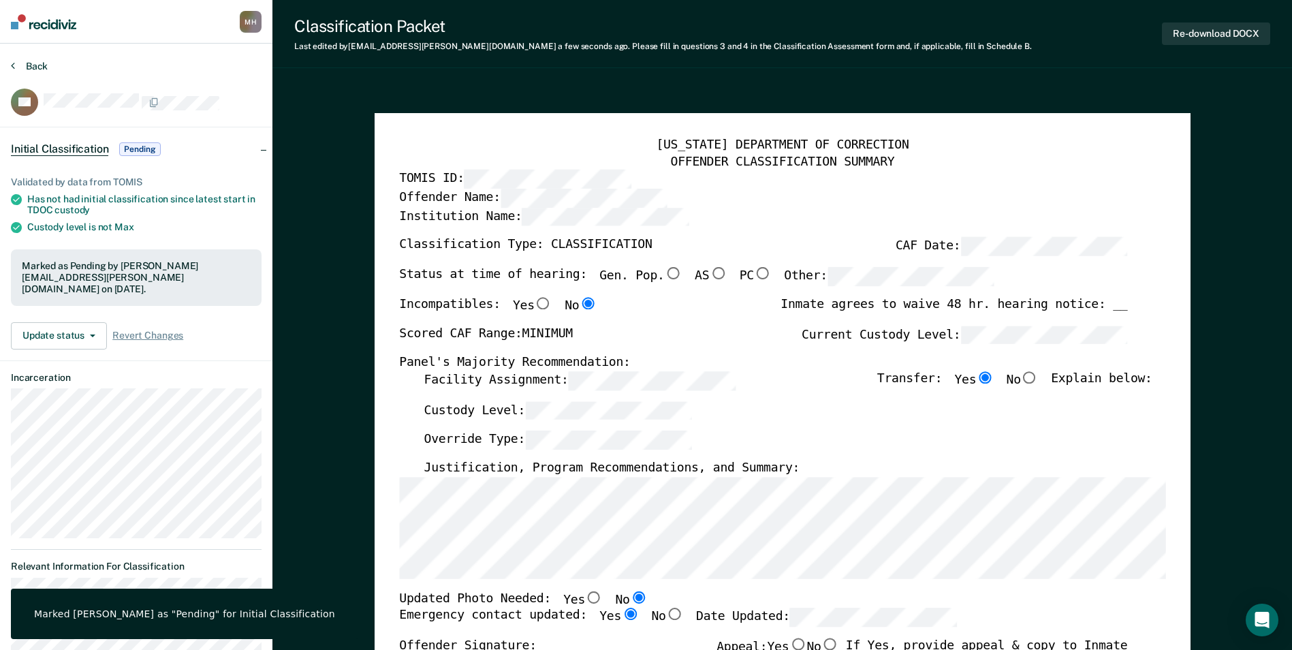
click at [21, 63] on button "Back" at bounding box center [29, 66] width 37 height 12
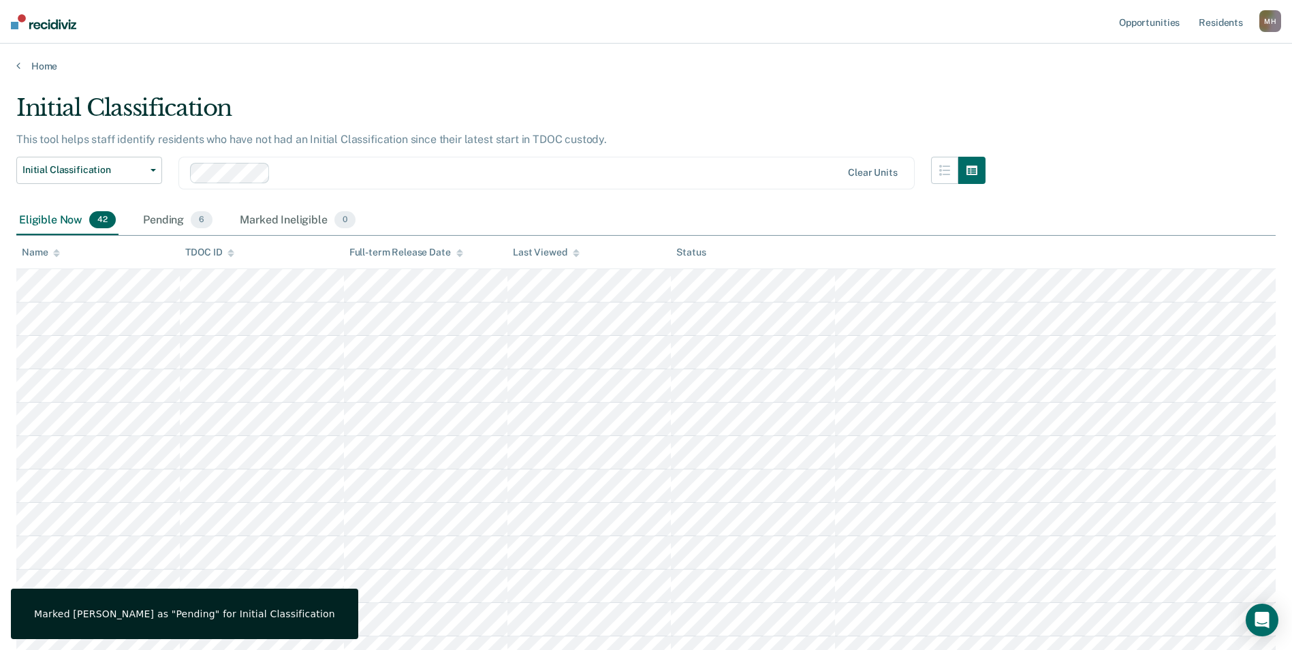
scroll to position [194, 0]
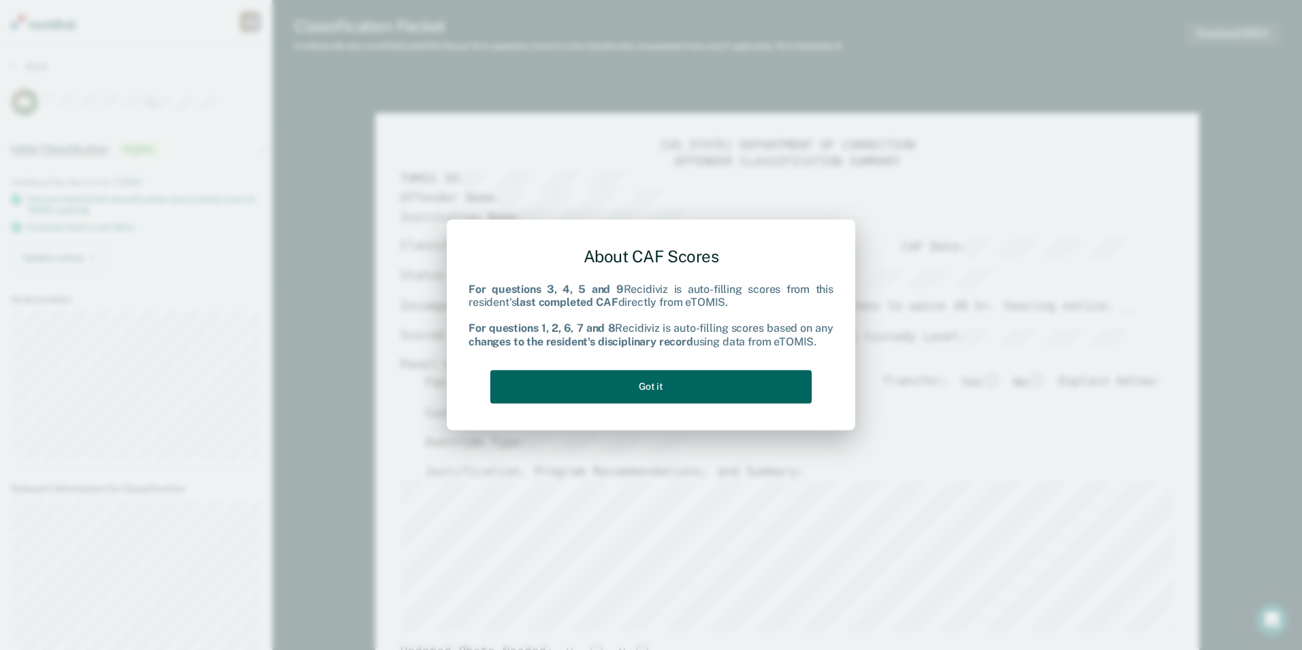
click at [749, 377] on button "Got it" at bounding box center [650, 386] width 321 height 33
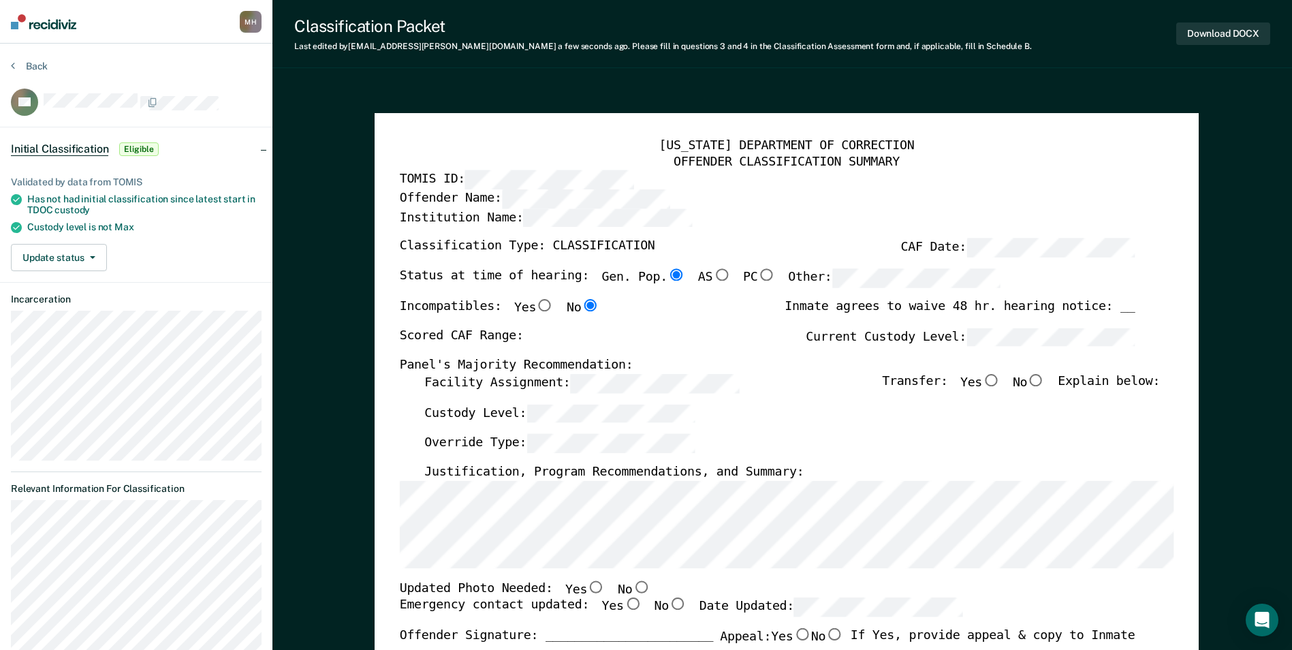
click at [394, 560] on div "[US_STATE] DEPARTMENT OF CORRECTION OFFENDER CLASSIFICATION SUMMARY TOMIS ID: O…" at bounding box center [787, 650] width 824 height 1074
click at [632, 588] on input "No" at bounding box center [641, 586] width 18 height 12
type textarea "x"
radio input "true"
click at [623, 600] on input "Yes" at bounding box center [632, 604] width 18 height 12
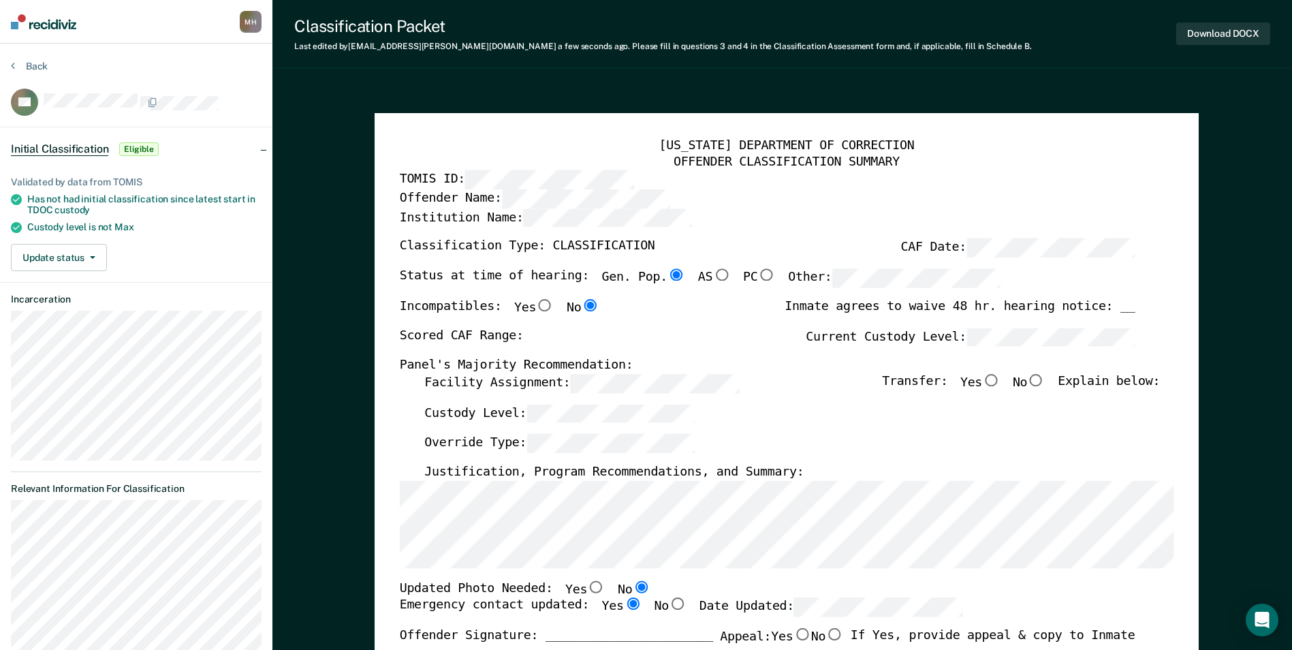
type textarea "x"
radio input "true"
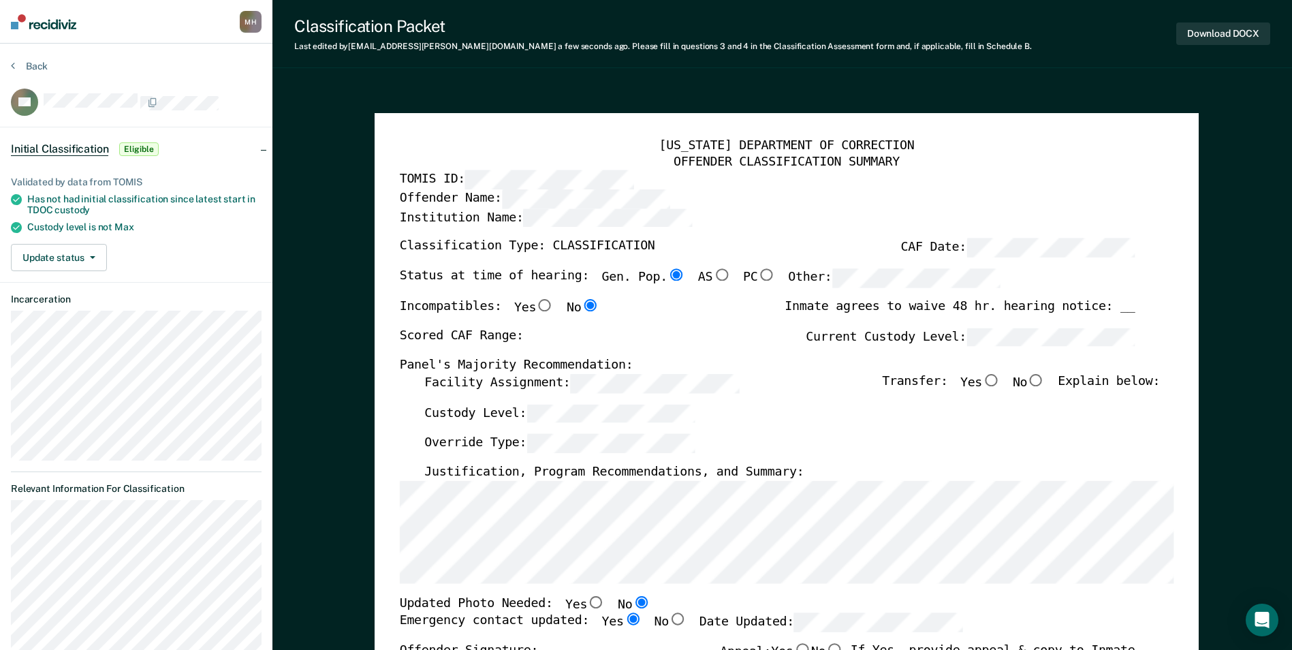
click at [457, 388] on label "Facility Assignment:" at bounding box center [581, 383] width 315 height 19
click at [994, 383] on input "Yes" at bounding box center [991, 380] width 18 height 12
type textarea "x"
radio input "true"
click at [742, 330] on div "Scored CAF Range: Current Custody Level:" at bounding box center [767, 343] width 736 height 30
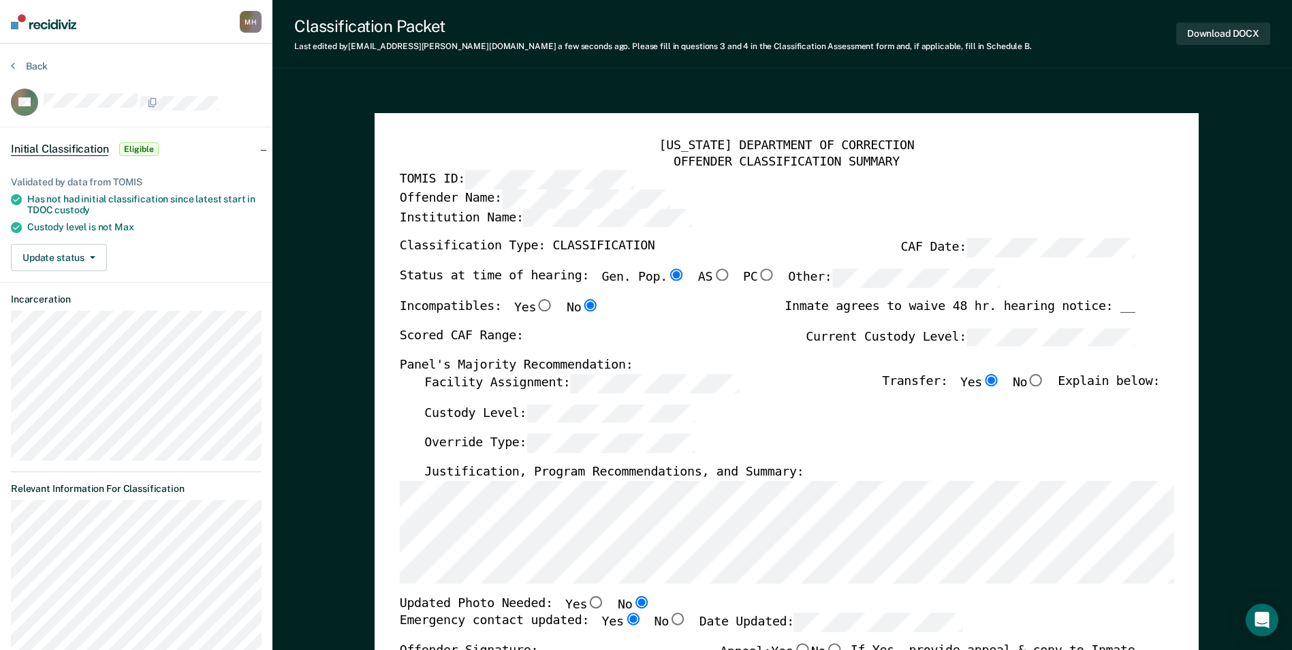
type textarea "x"
radio input "false"
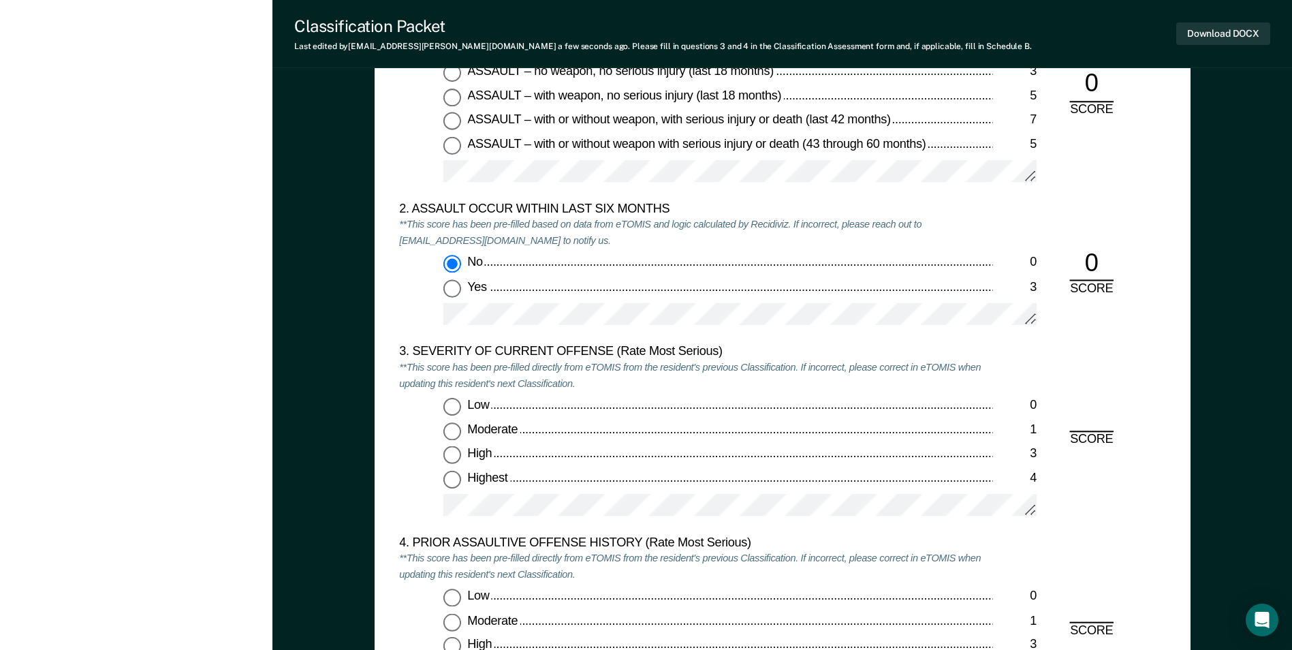
scroll to position [1430, 0]
click at [454, 452] on input "High 3" at bounding box center [452, 453] width 18 height 18
type textarea "x"
radio input "true"
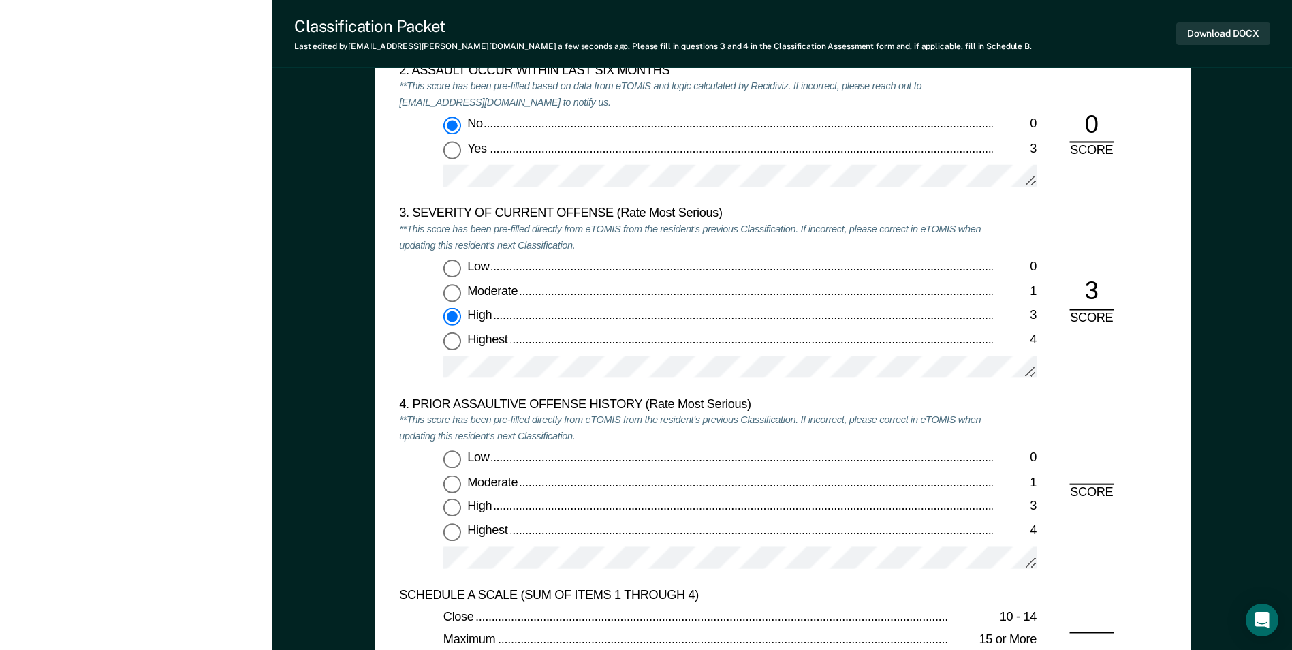
click at [452, 469] on input "Low 0" at bounding box center [452, 460] width 18 height 18
type textarea "x"
radio input "true"
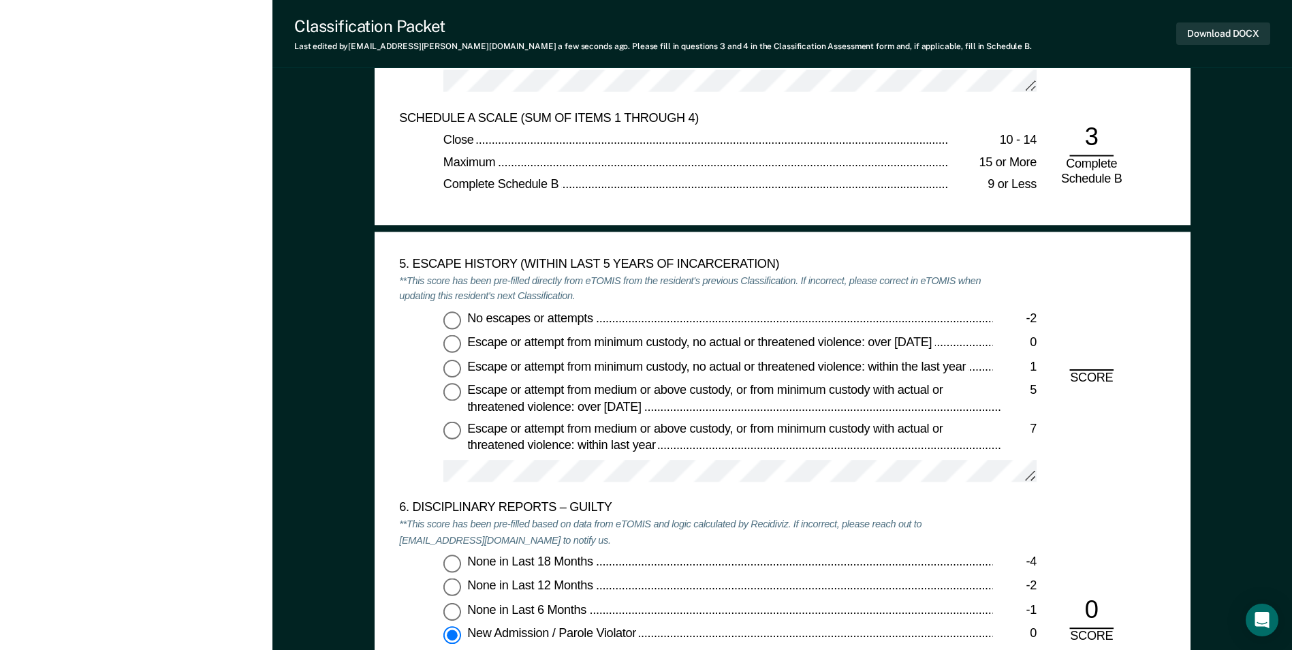
click at [445, 321] on input "No escapes or attempts -2" at bounding box center [452, 320] width 18 height 18
type textarea "x"
radio input "true"
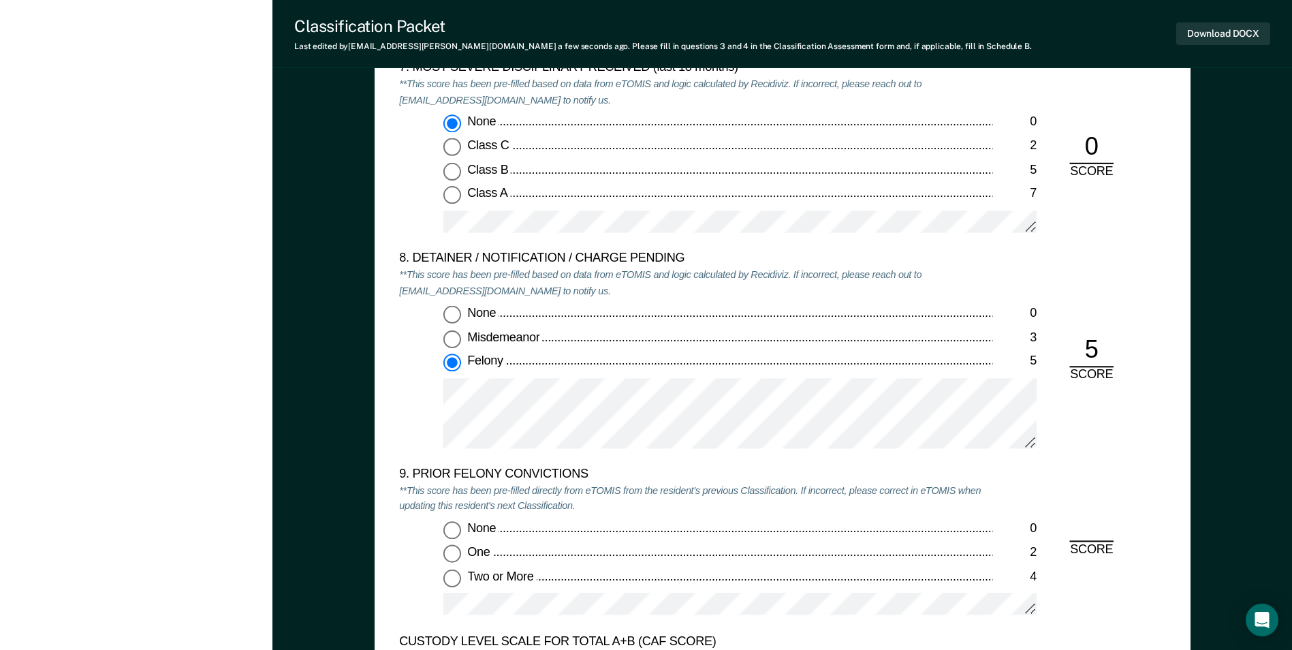
scroll to position [2724, 0]
click at [456, 577] on input "Two or More 4" at bounding box center [452, 576] width 18 height 18
type textarea "x"
radio input "true"
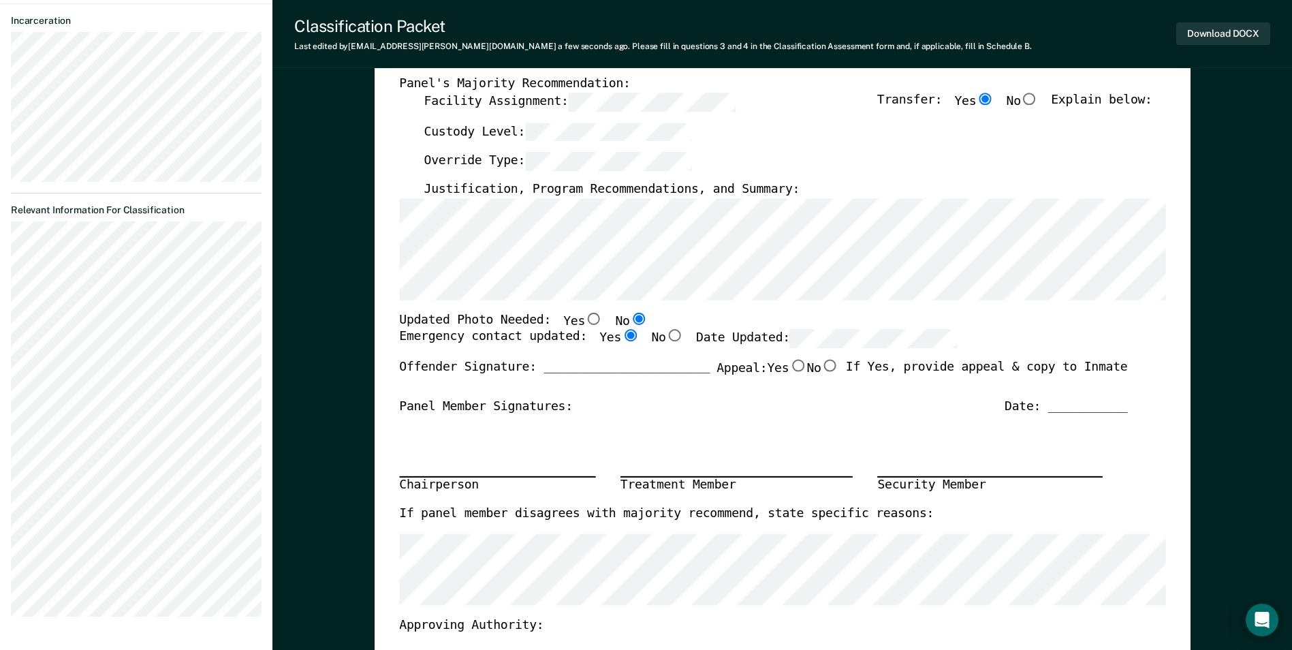
scroll to position [0, 0]
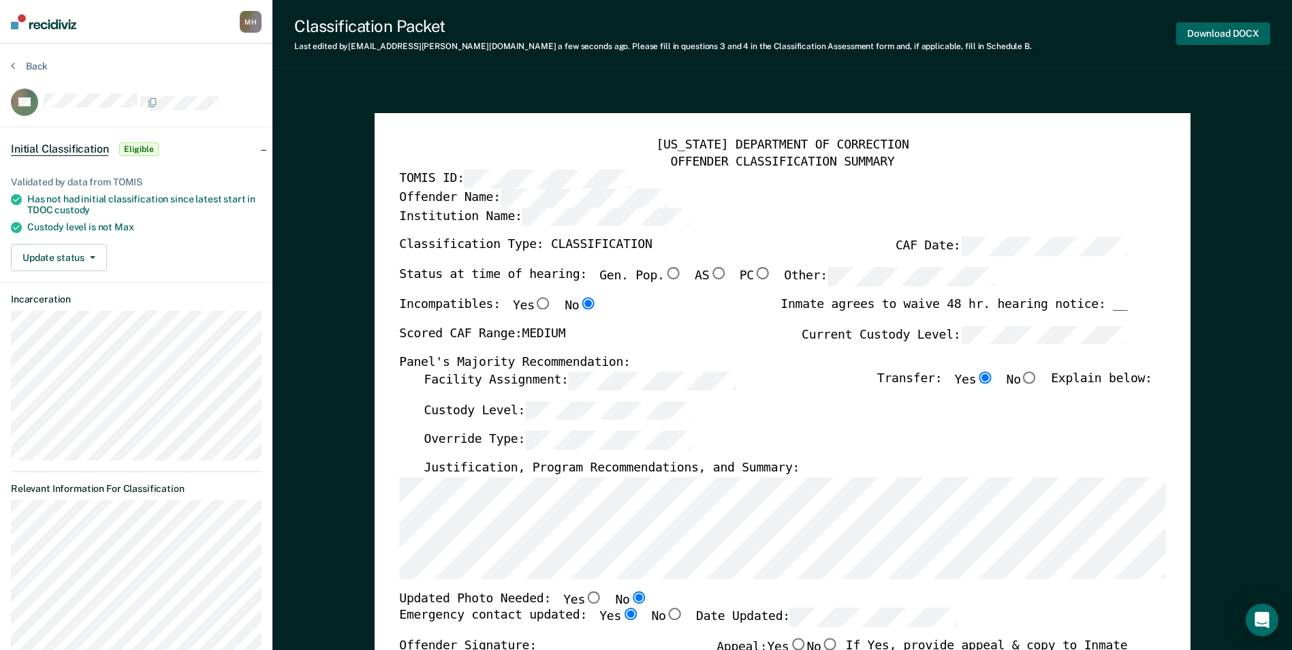
click at [1210, 33] on button "Download DOCX" at bounding box center [1223, 33] width 94 height 22
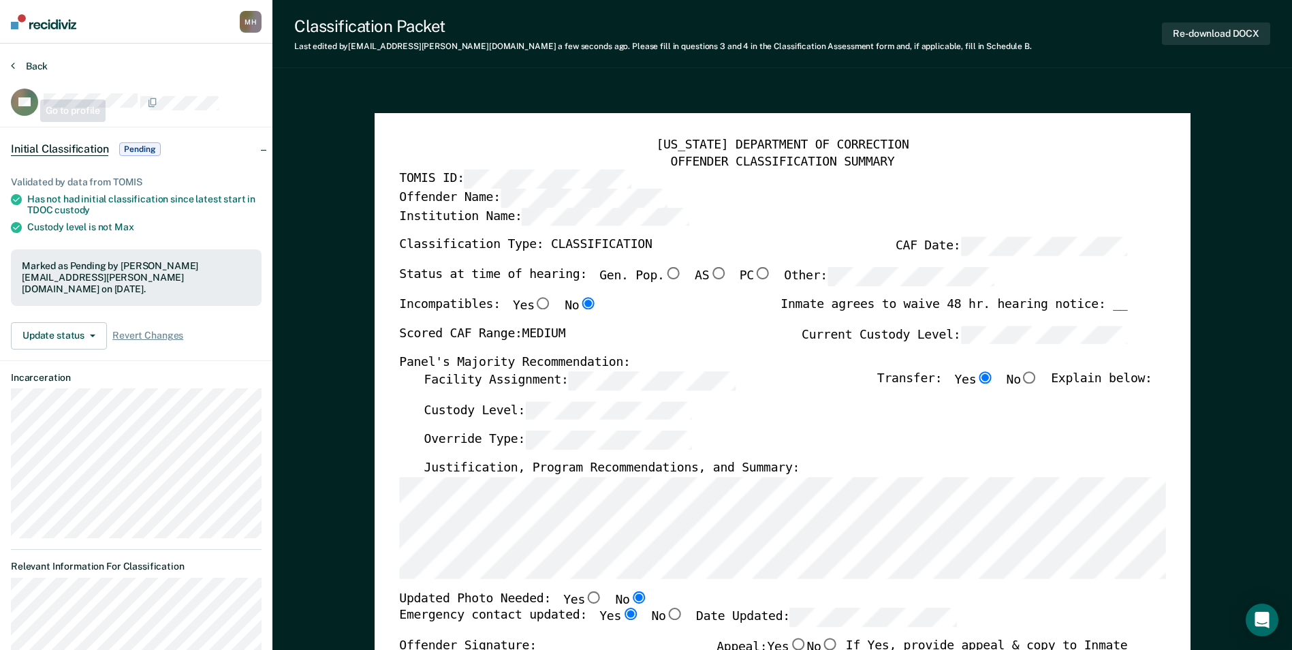
click at [31, 66] on button "Back" at bounding box center [29, 66] width 37 height 12
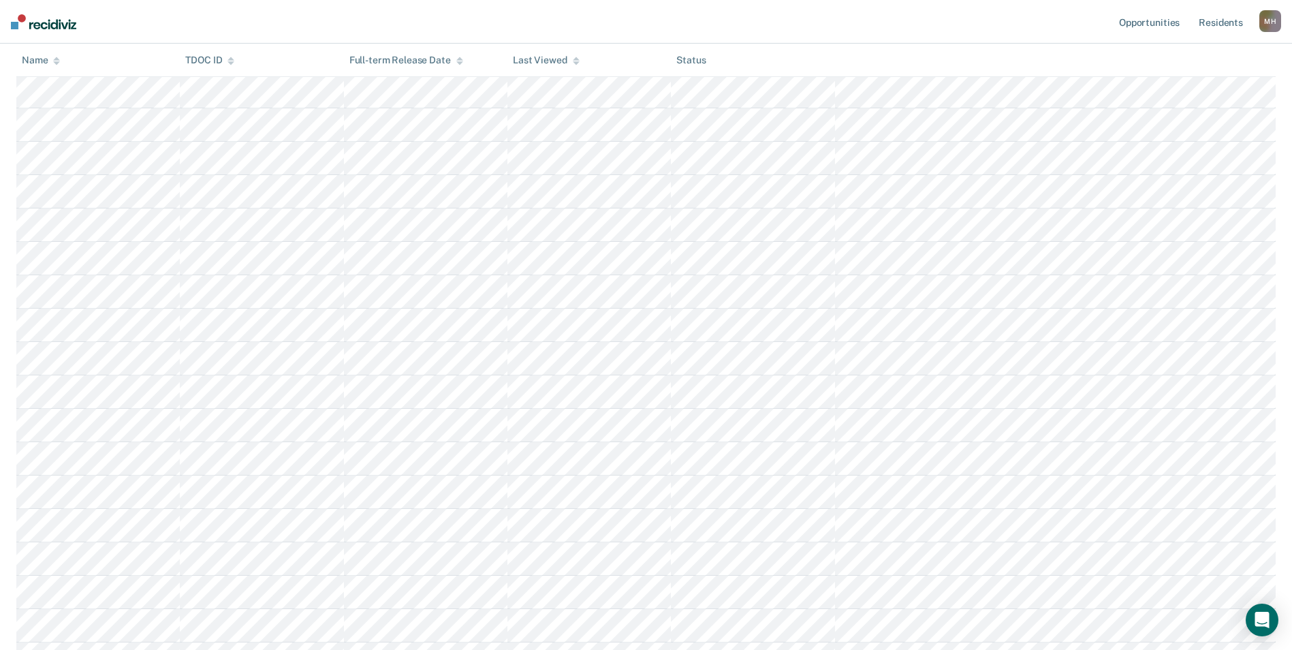
scroll to position [995, 0]
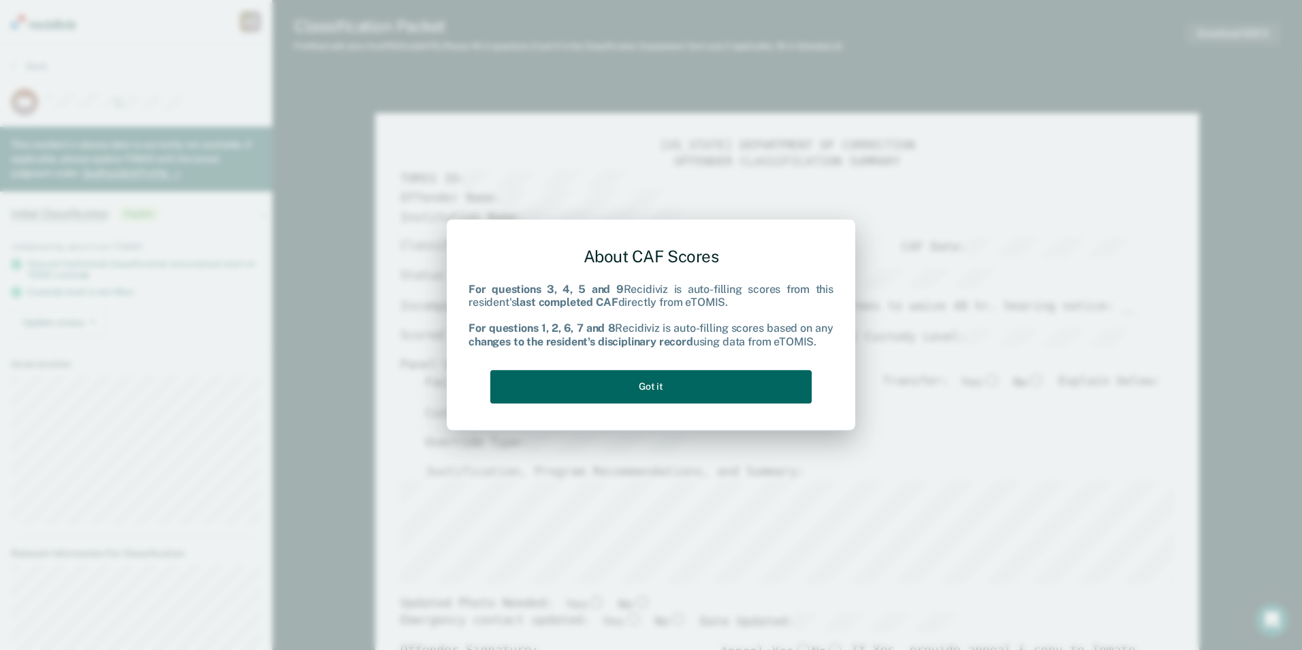
click at [646, 390] on button "Got it" at bounding box center [650, 386] width 321 height 33
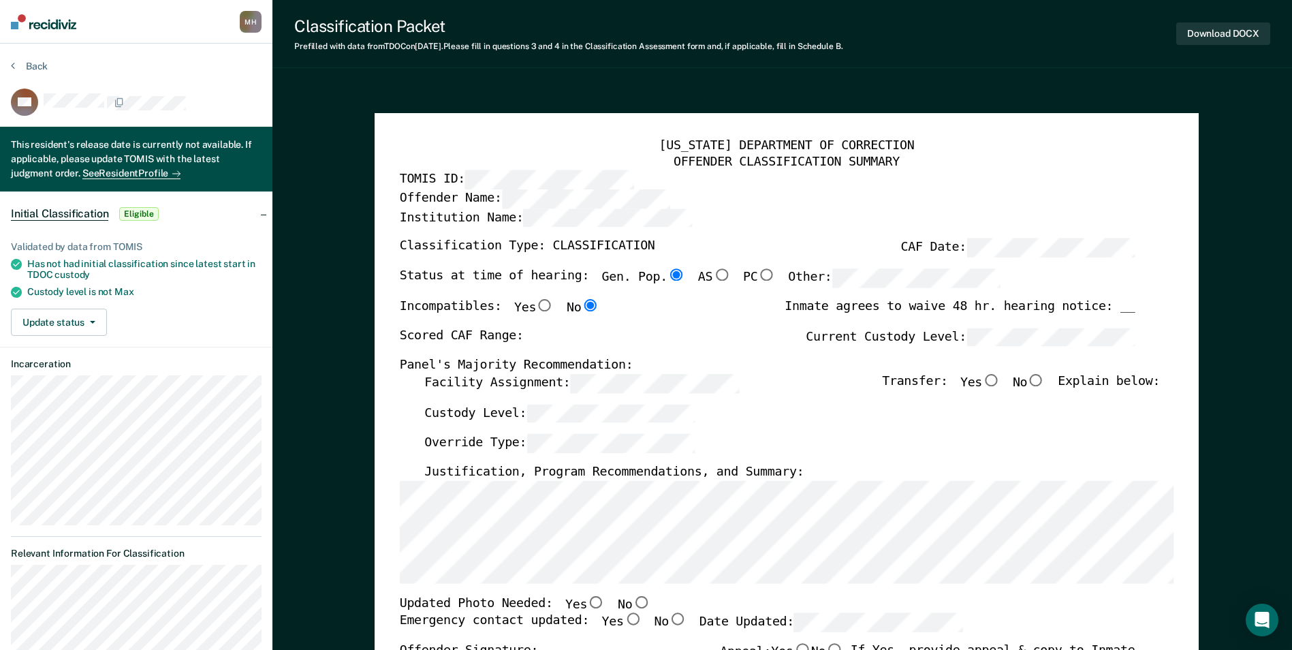
click at [382, 383] on div "[US_STATE] DEPARTMENT OF CORRECTION OFFENDER CLASSIFICATION SUMMARY TOMIS ID: O…" at bounding box center [787, 650] width 824 height 1074
click at [706, 336] on div "Scored CAF Range: Current Custody Level:" at bounding box center [767, 343] width 736 height 30
type textarea "x"
radio input "false"
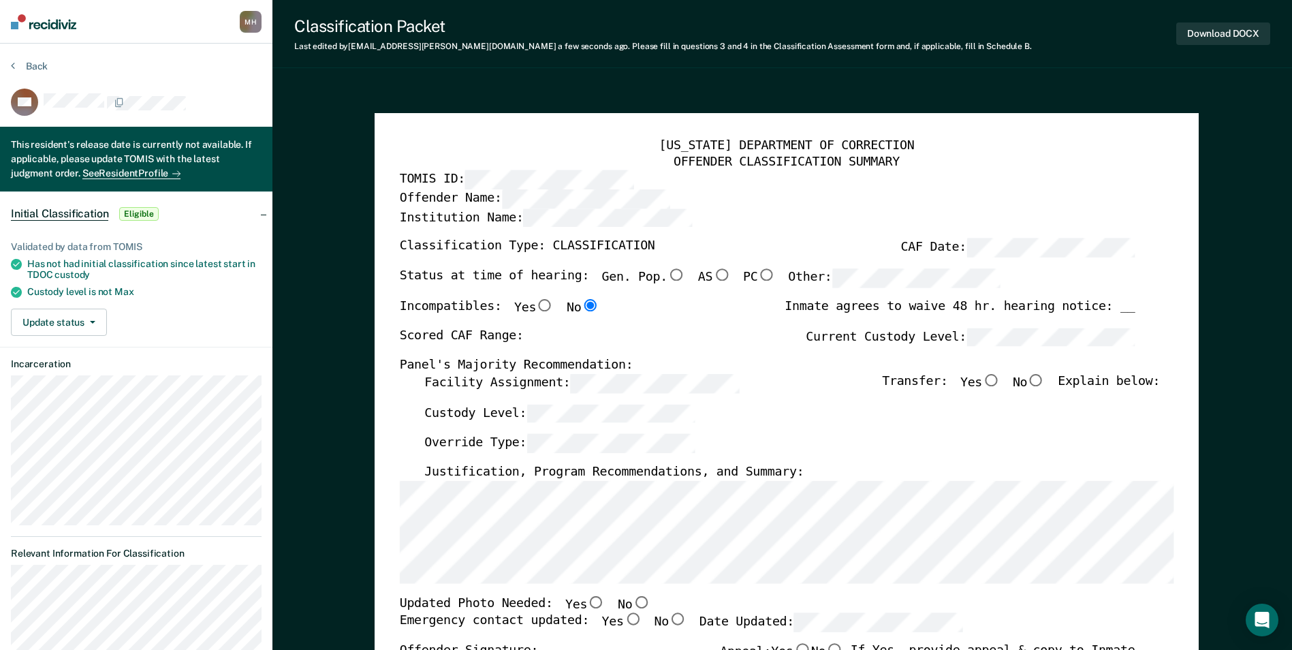
click at [997, 381] on input "Yes" at bounding box center [991, 380] width 18 height 12
type textarea "x"
radio input "true"
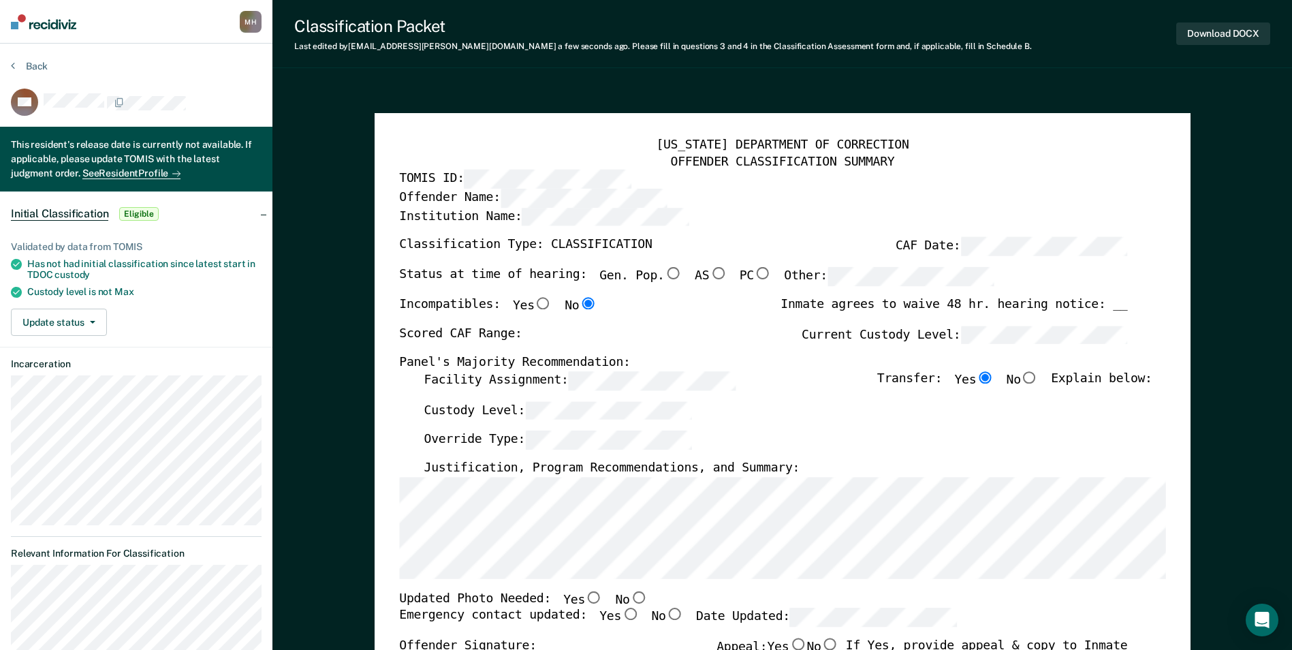
scroll to position [341, 0]
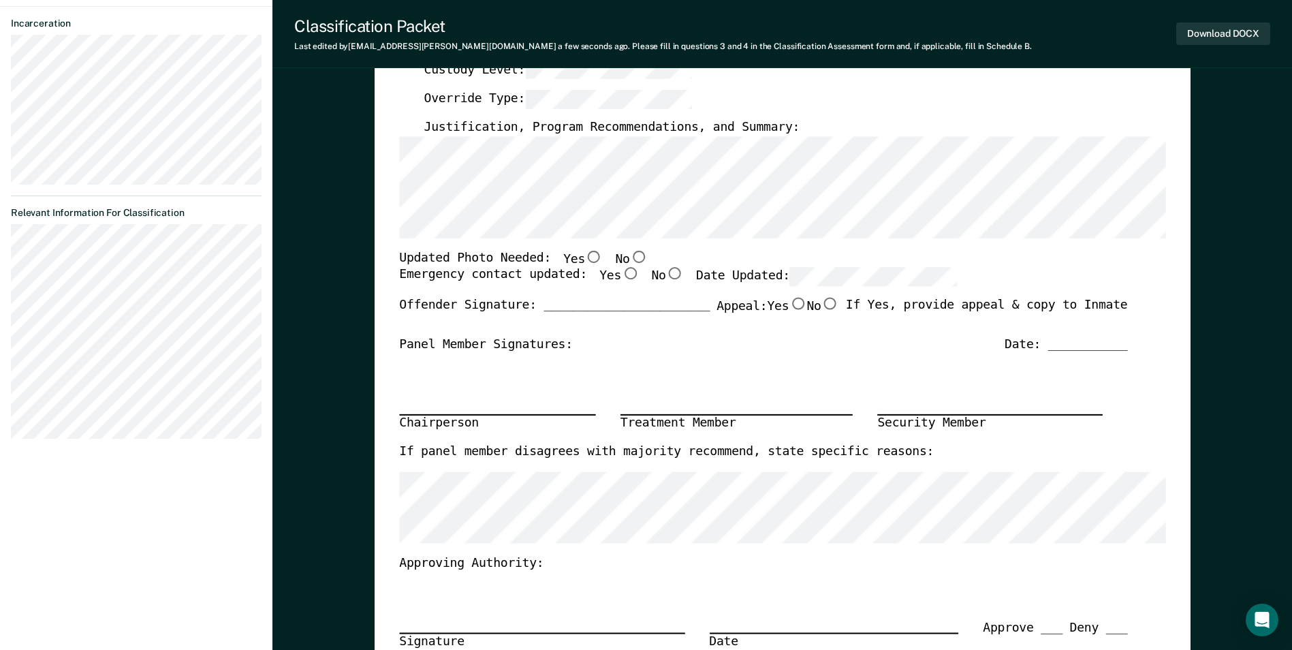
drag, startPoint x: 627, startPoint y: 256, endPoint x: 594, endPoint y: 274, distance: 38.1
click at [629, 256] on input "No" at bounding box center [638, 256] width 18 height 12
type textarea "x"
radio input "true"
click at [621, 275] on input "Yes" at bounding box center [630, 274] width 18 height 12
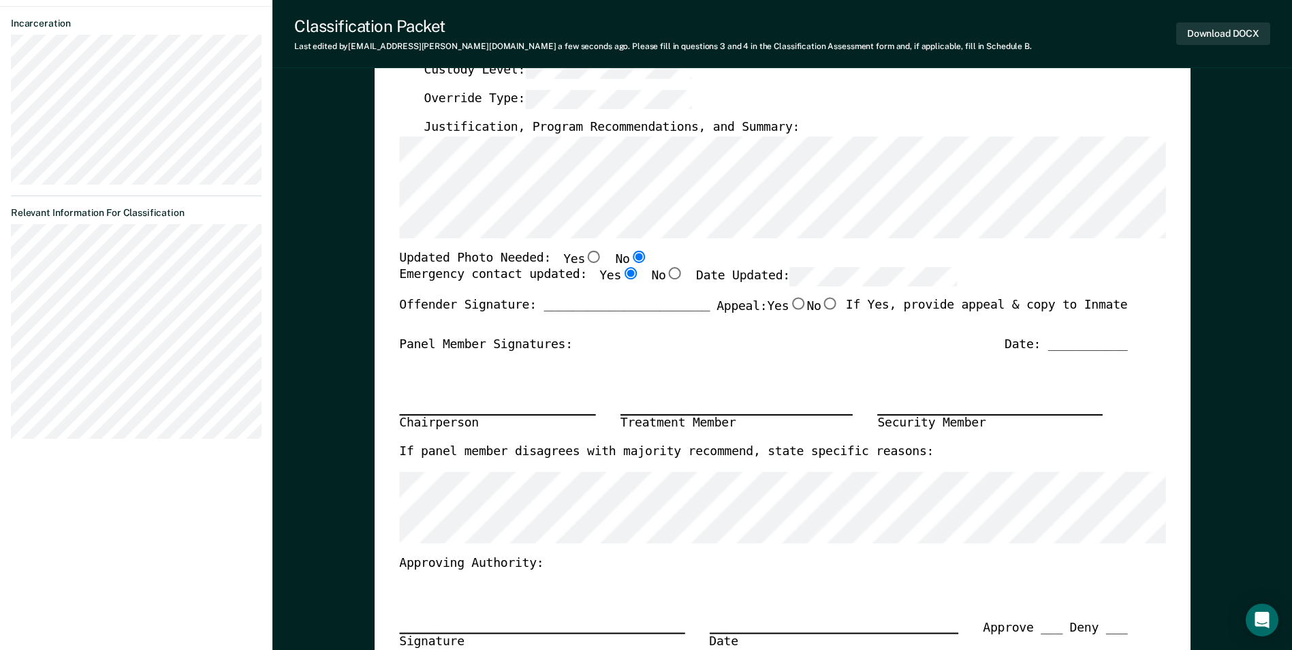
type textarea "x"
radio input "true"
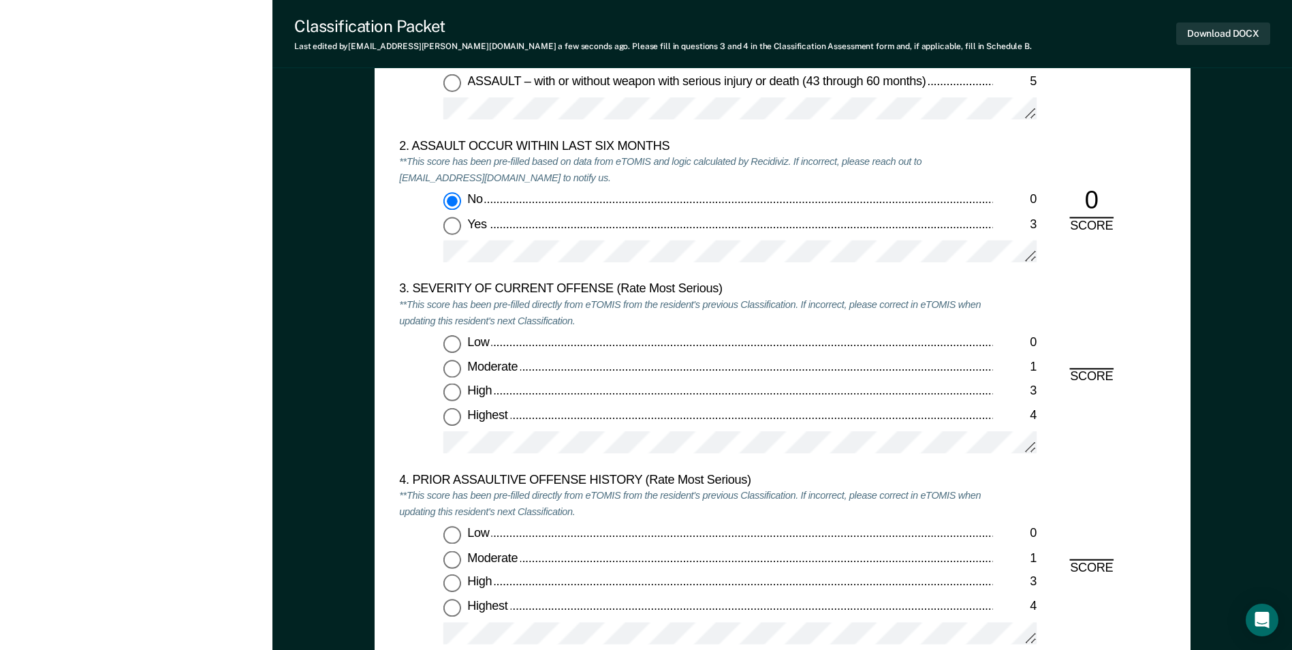
scroll to position [1635, 0]
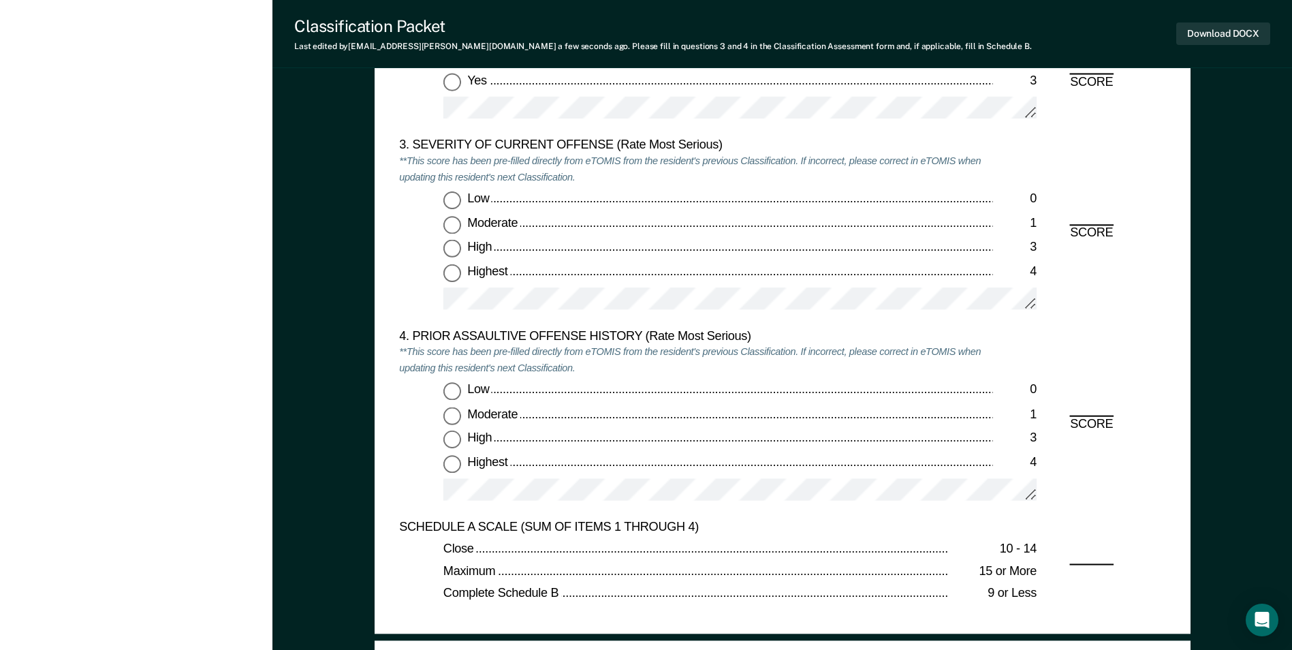
click at [450, 229] on input "Moderate 1" at bounding box center [452, 225] width 18 height 18
type textarea "x"
radio input "true"
click at [448, 384] on input "Low 0" at bounding box center [452, 392] width 18 height 18
type textarea "x"
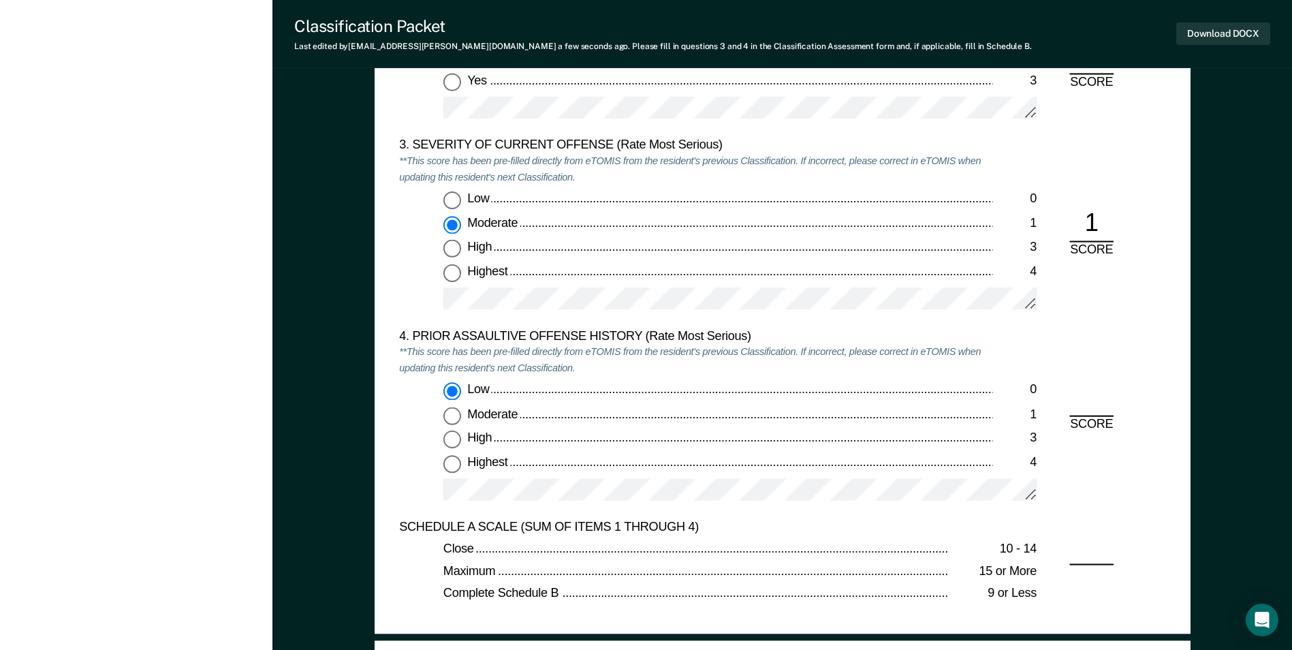
radio input "true"
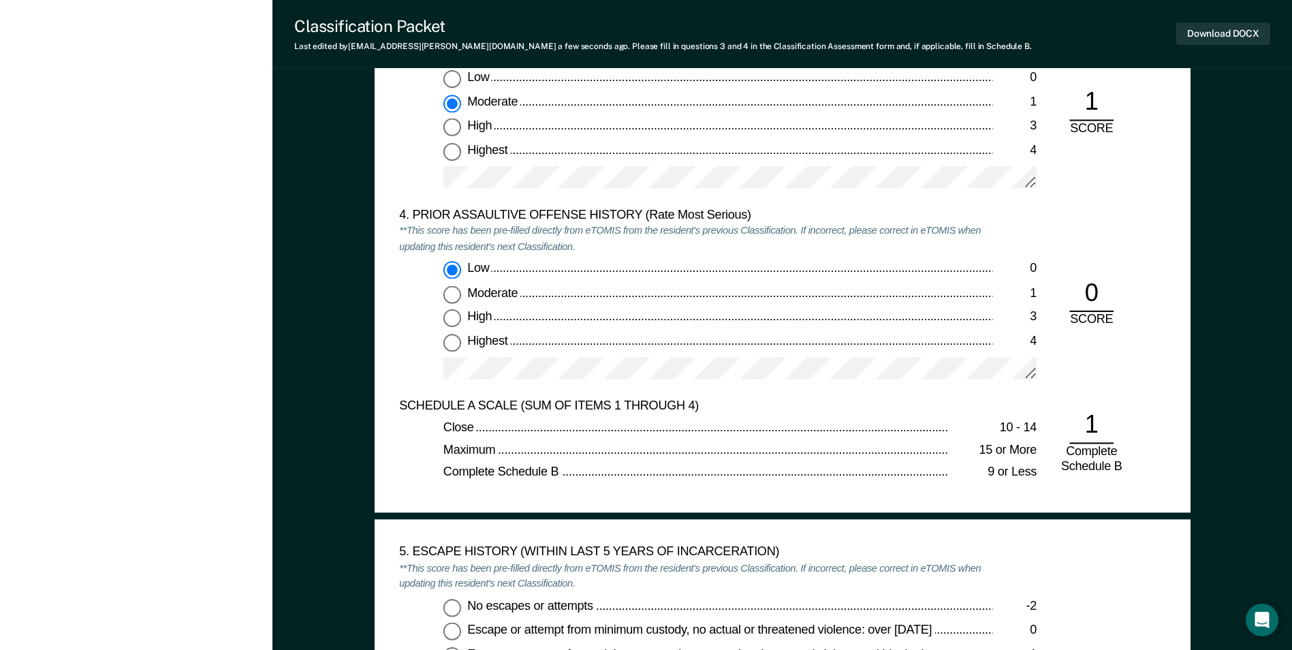
scroll to position [1975, 0]
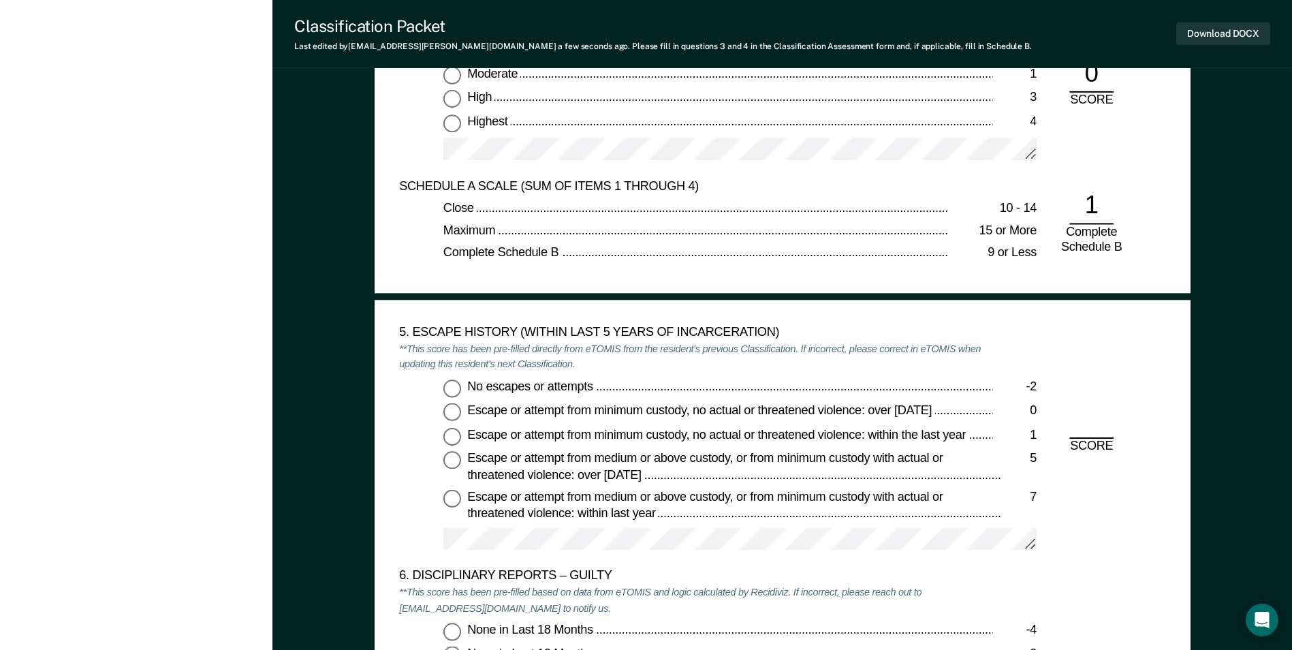
click at [455, 387] on input "No escapes or attempts -2" at bounding box center [452, 388] width 18 height 18
type textarea "x"
radio input "true"
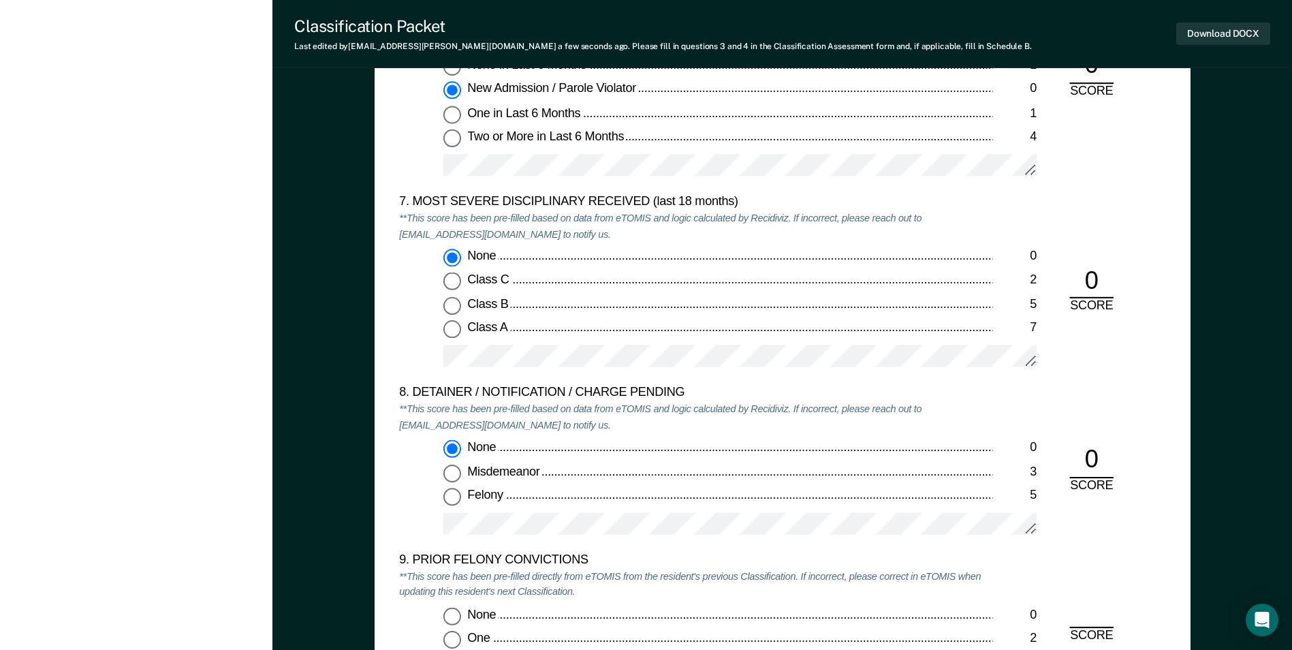
scroll to position [2792, 0]
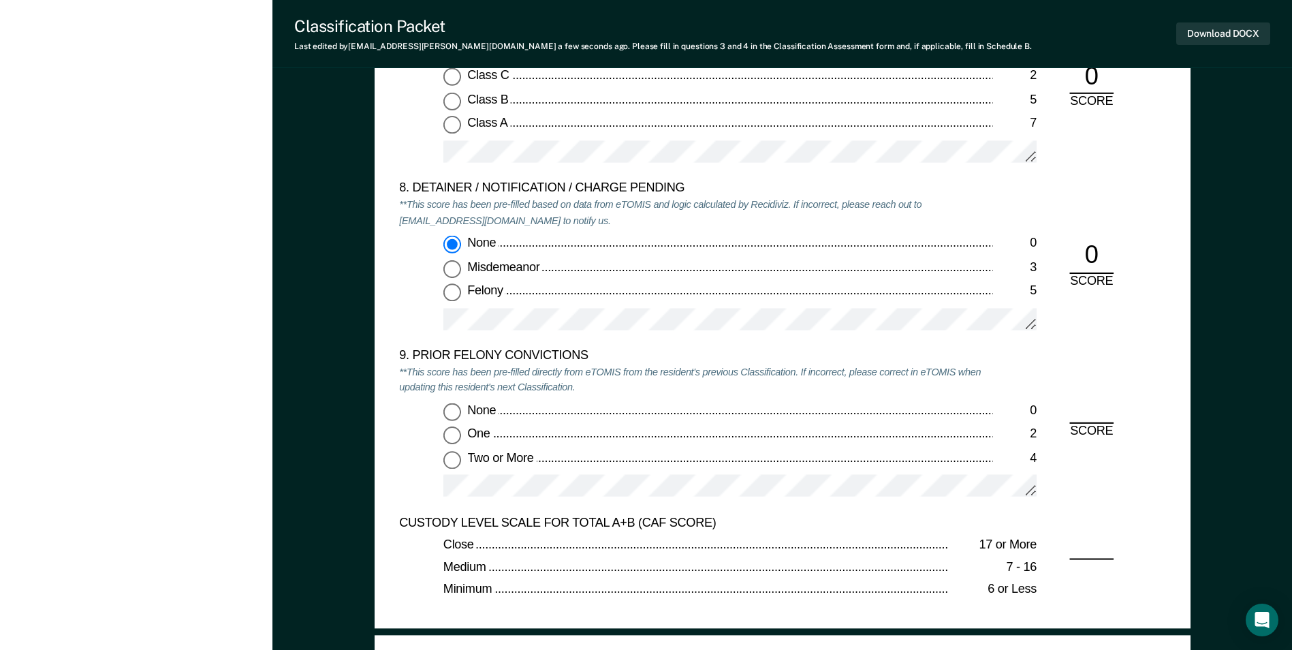
click at [457, 458] on input "Two or More 4" at bounding box center [452, 459] width 18 height 18
type textarea "x"
radio input "true"
click at [455, 433] on input "One 2" at bounding box center [452, 435] width 18 height 18
type textarea "x"
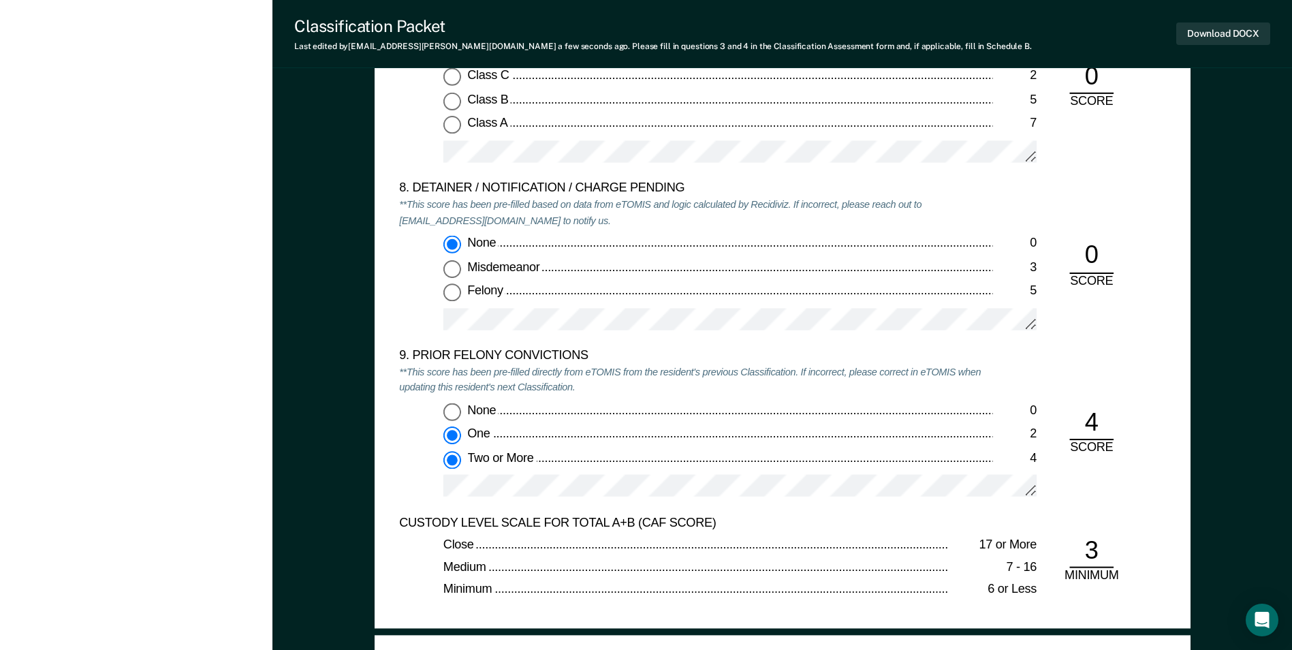
radio input "true"
radio input "false"
click at [1197, 36] on button "Download DOCX" at bounding box center [1223, 33] width 94 height 22
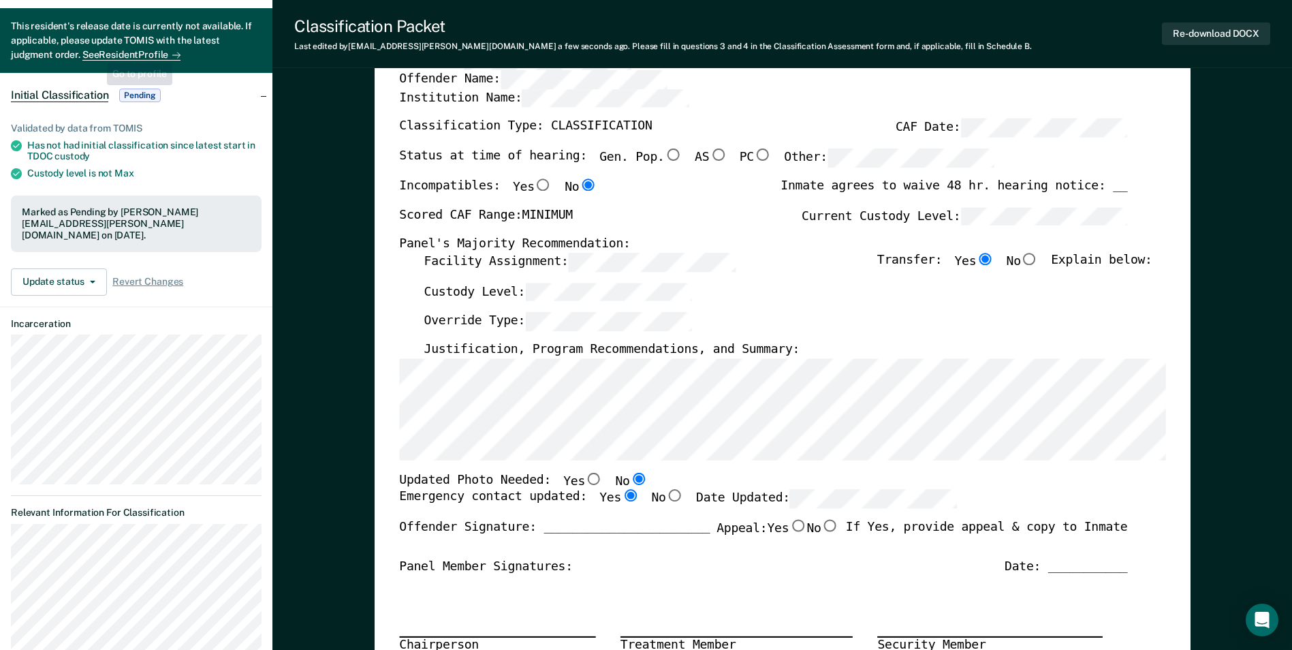
scroll to position [0, 0]
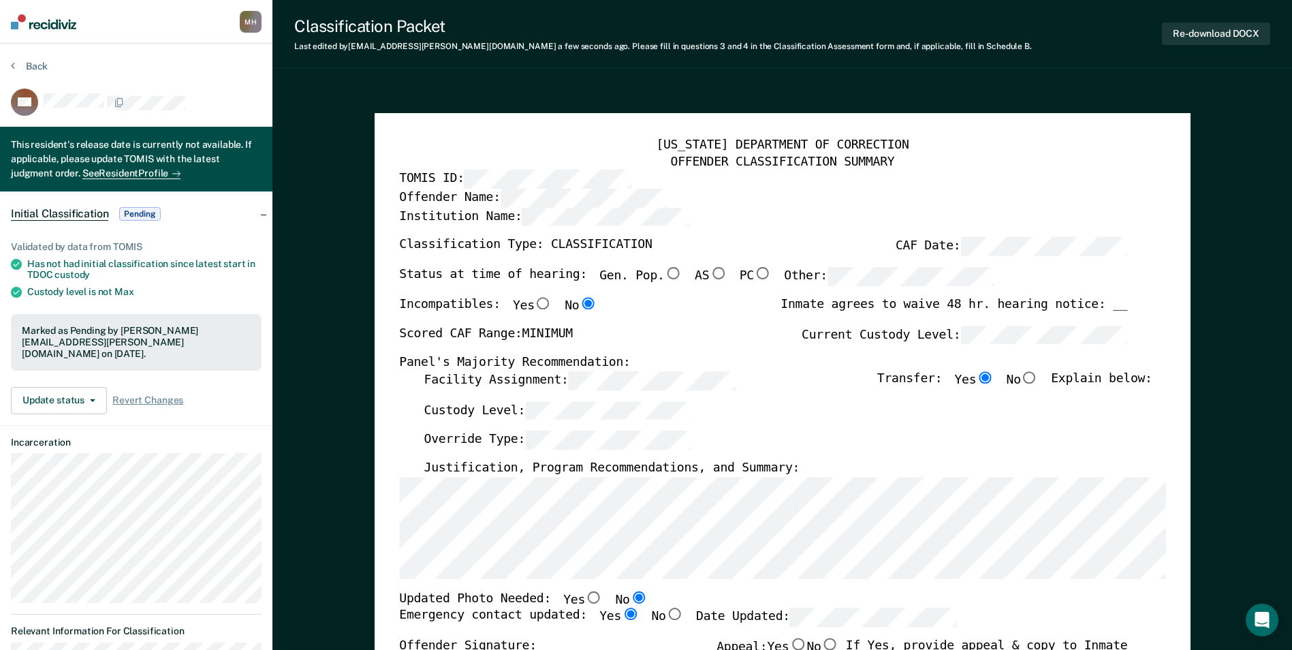
click at [44, 59] on section "Back ML This resident's release date is currently not available. If applicable,…" at bounding box center [136, 464] width 272 height 840
click at [40, 61] on button "Back" at bounding box center [29, 66] width 37 height 12
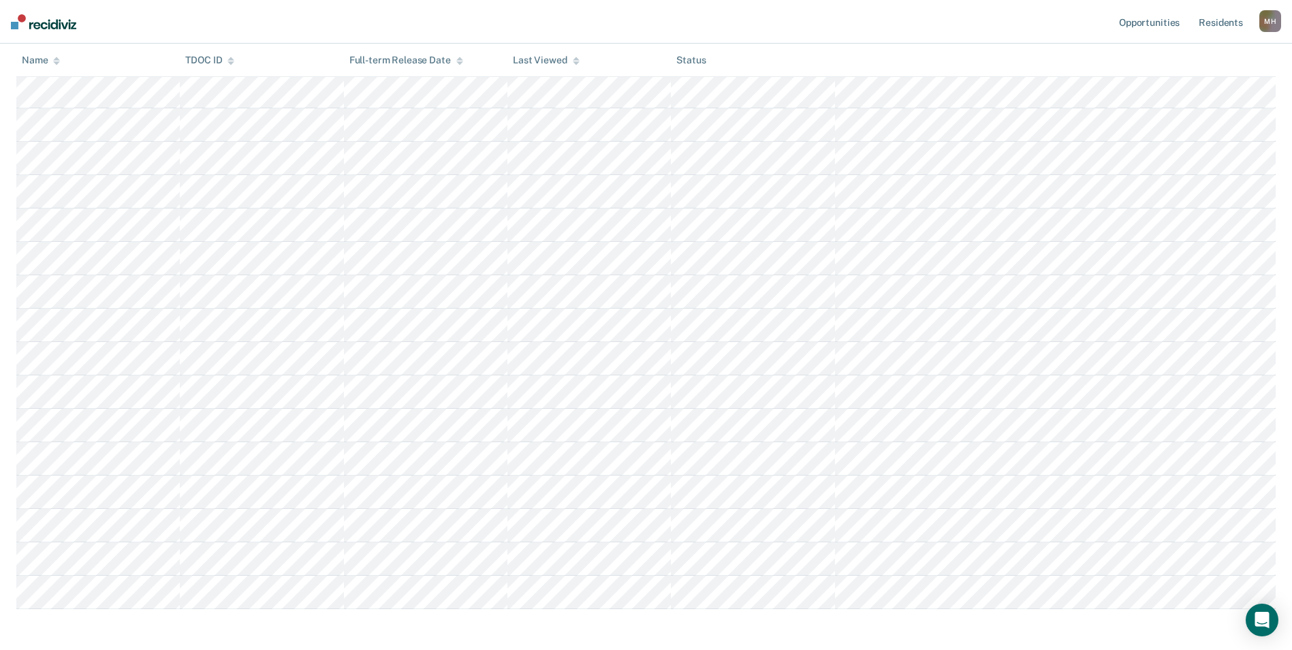
scroll to position [194, 0]
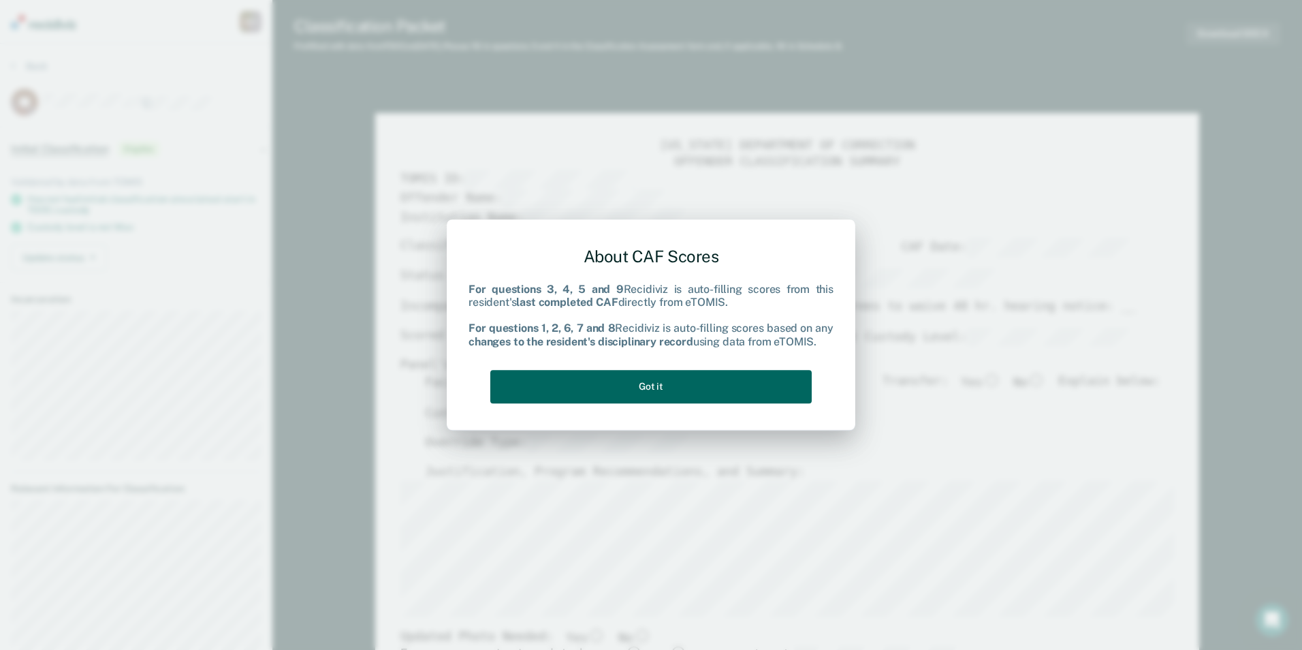
click at [737, 396] on button "Got it" at bounding box center [650, 386] width 321 height 33
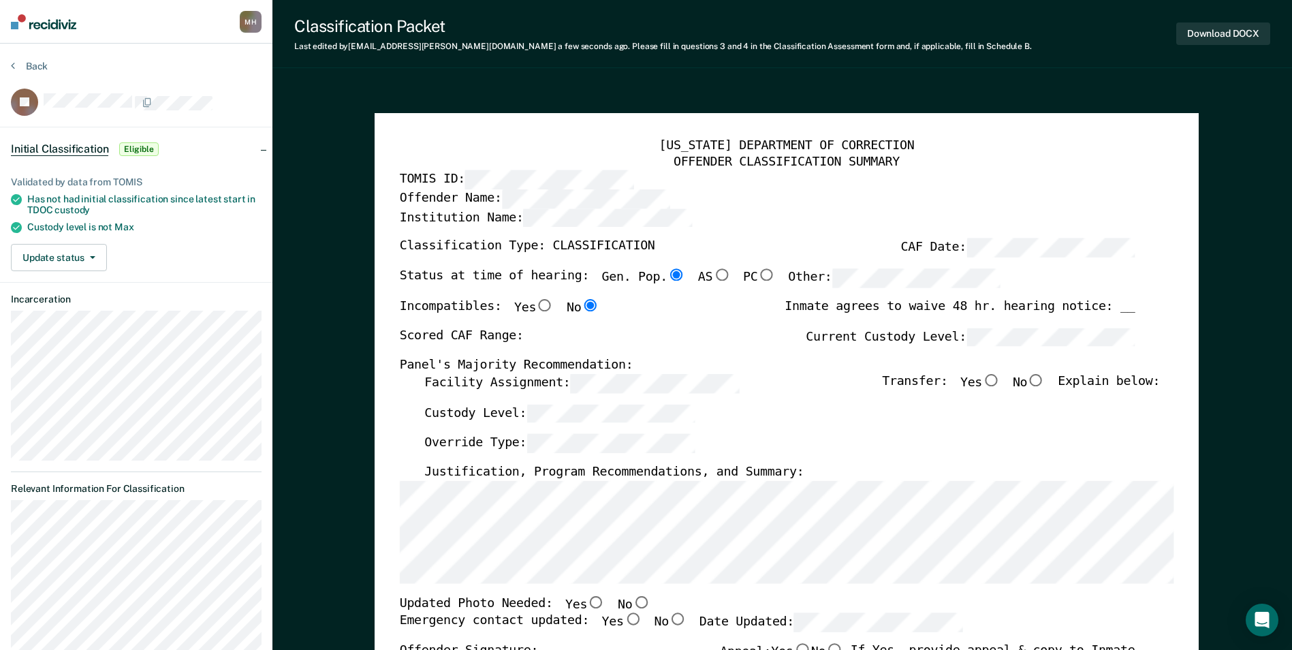
click at [668, 360] on div "[US_STATE] DEPARTMENT OF CORRECTION OFFENDER CLASSIFICATION SUMMARY TOMIS ID: O…" at bounding box center [786, 625] width 774 height 974
type textarea "x"
radio input "false"
click at [1045, 376] on input "No" at bounding box center [1036, 380] width 18 height 12
type textarea "x"
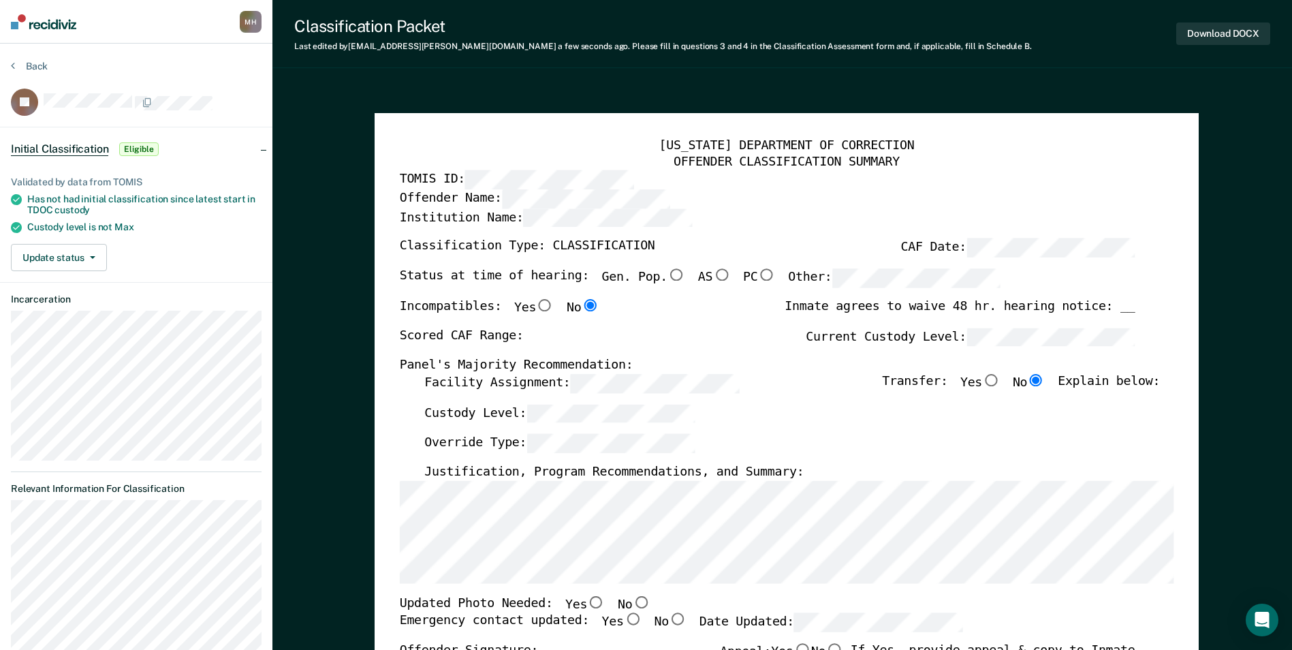
radio input "true"
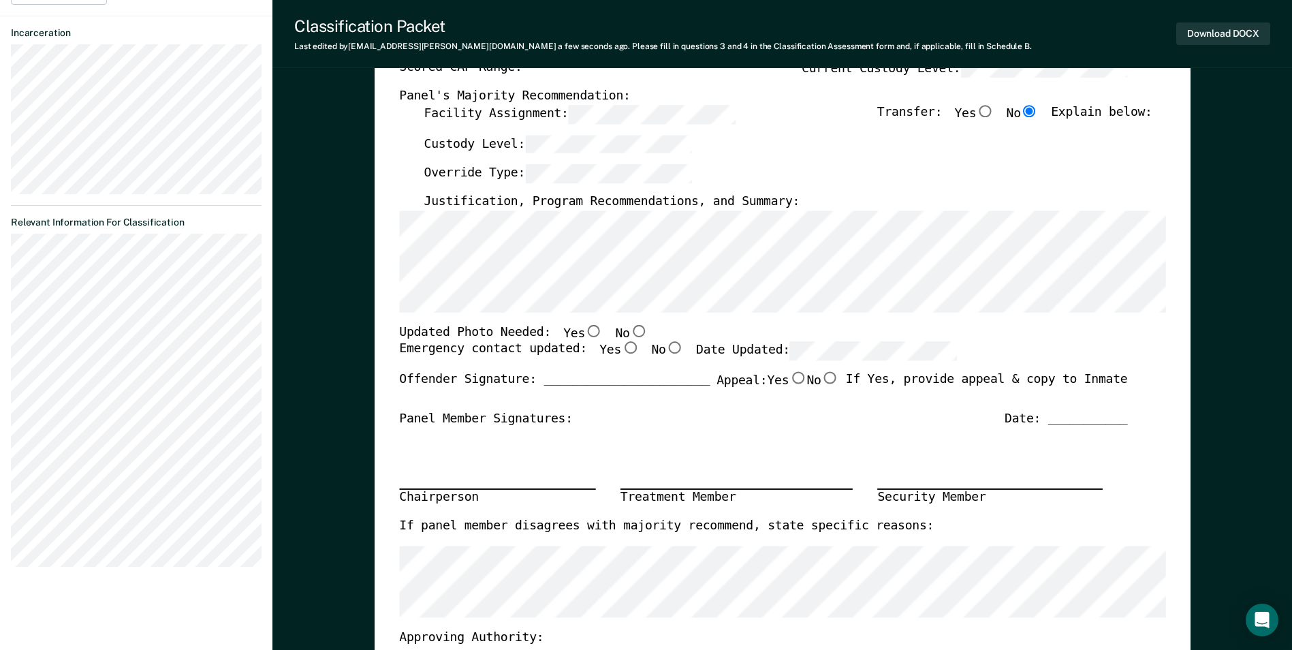
scroll to position [272, 0]
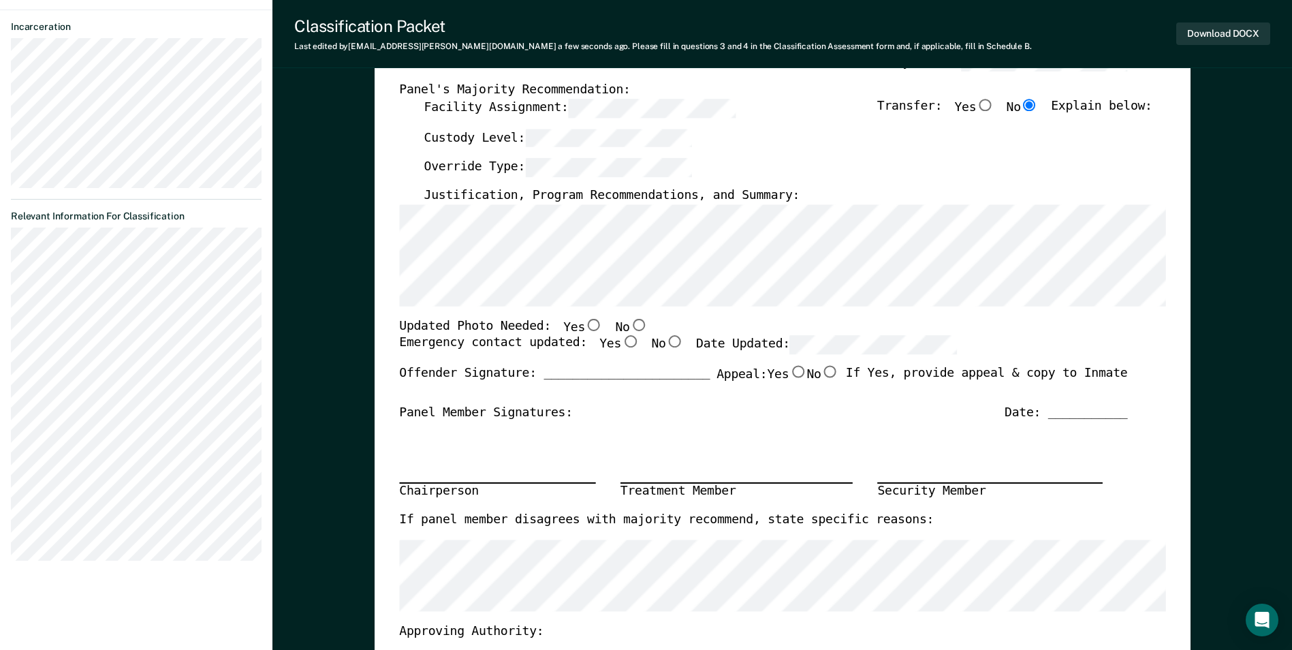
click at [629, 322] on input "No" at bounding box center [638, 324] width 18 height 12
type textarea "x"
radio input "true"
click at [601, 340] on label "Yes" at bounding box center [619, 345] width 40 height 19
click at [621, 340] on input "Yes" at bounding box center [630, 342] width 18 height 12
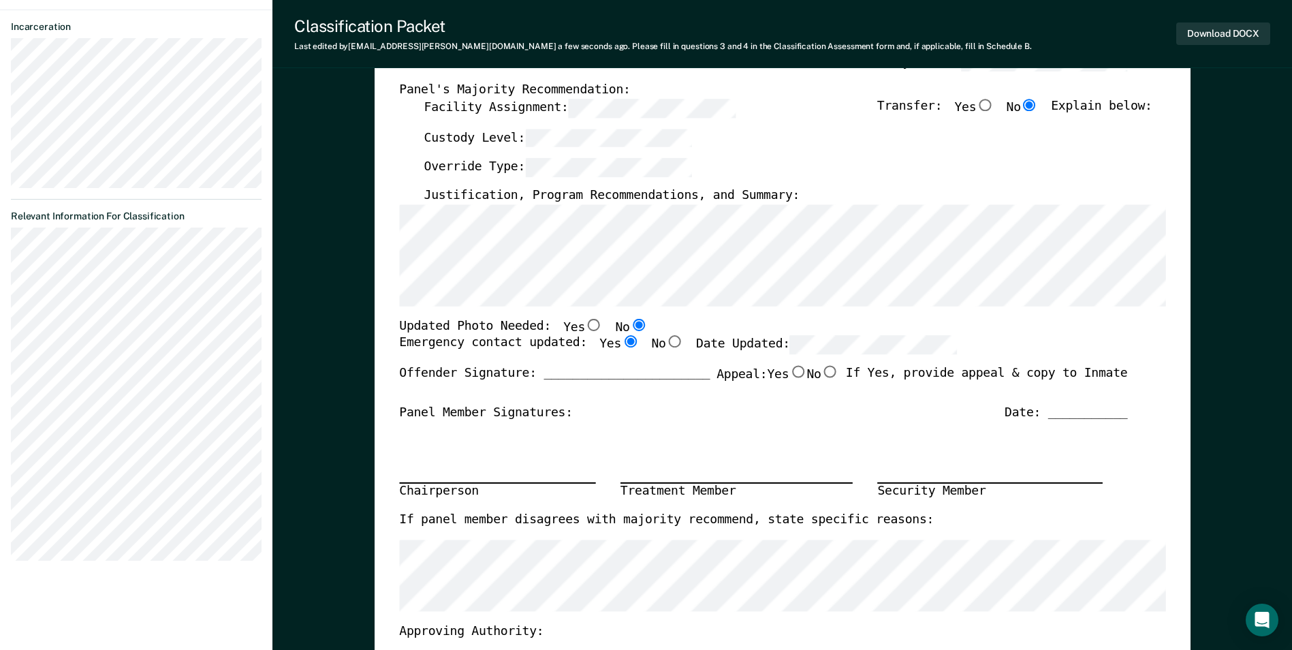
type textarea "x"
radio input "true"
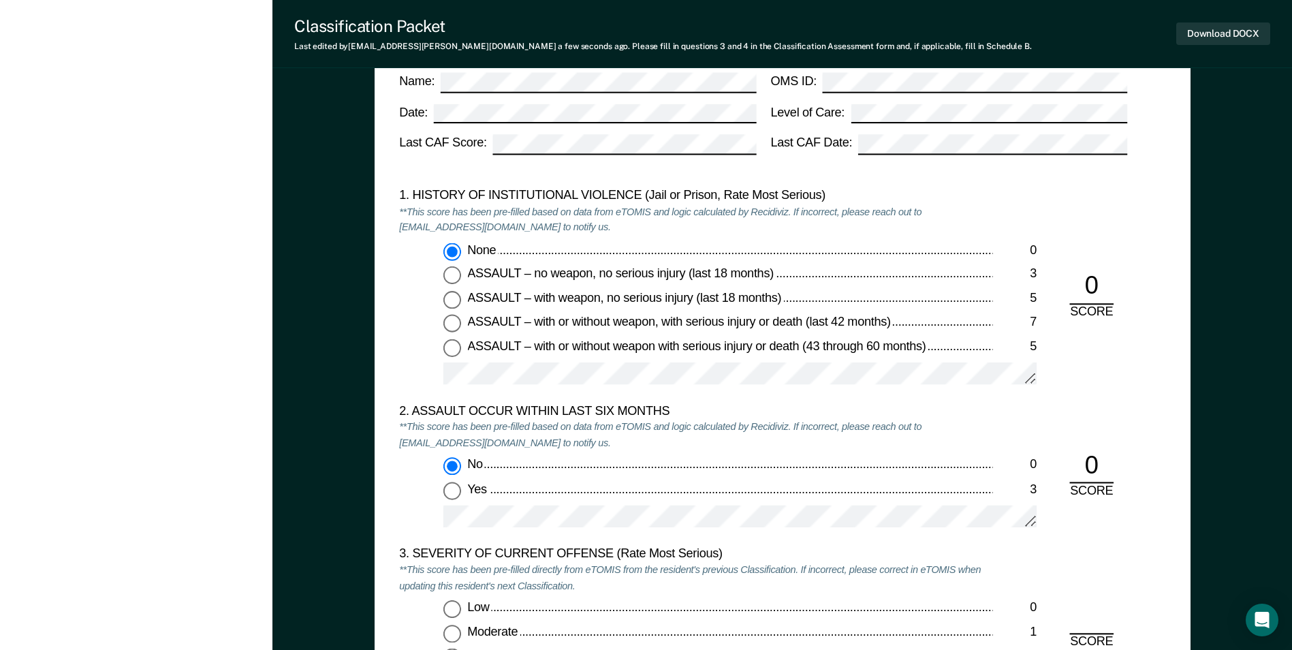
scroll to position [1498, 0]
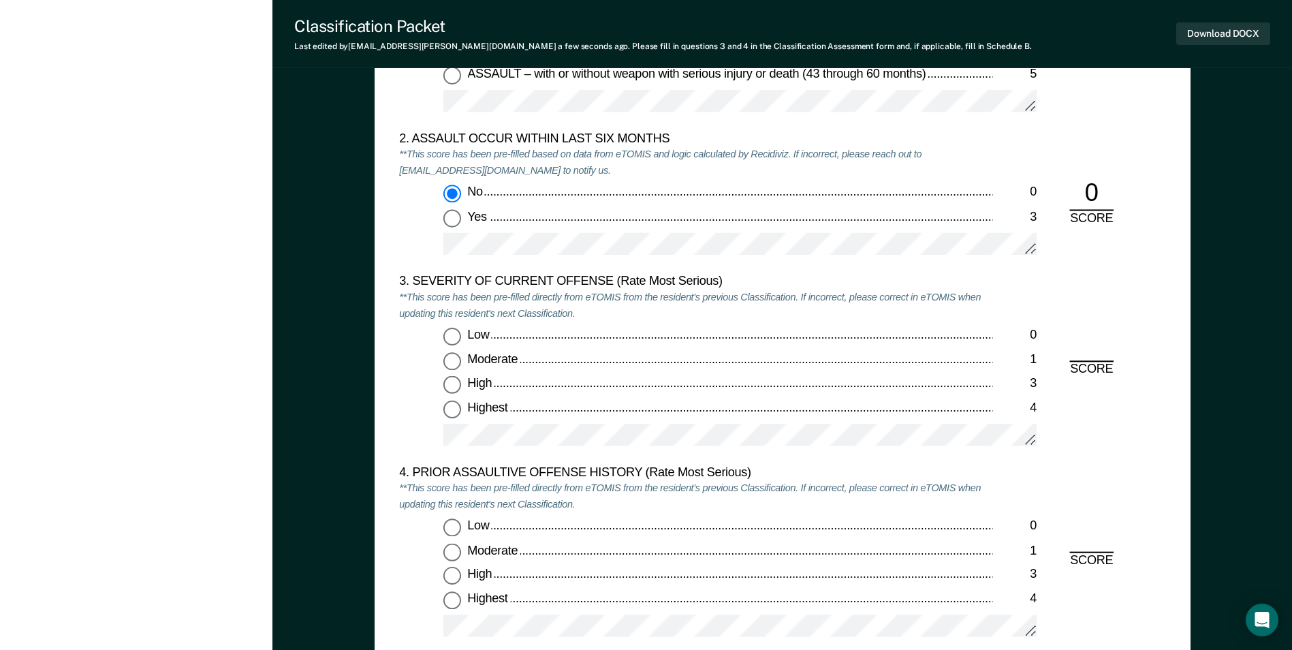
click at [456, 360] on input "Moderate 1" at bounding box center [452, 361] width 18 height 18
type textarea "x"
radio input "true"
click at [450, 533] on input "Low 0" at bounding box center [452, 528] width 18 height 18
type textarea "x"
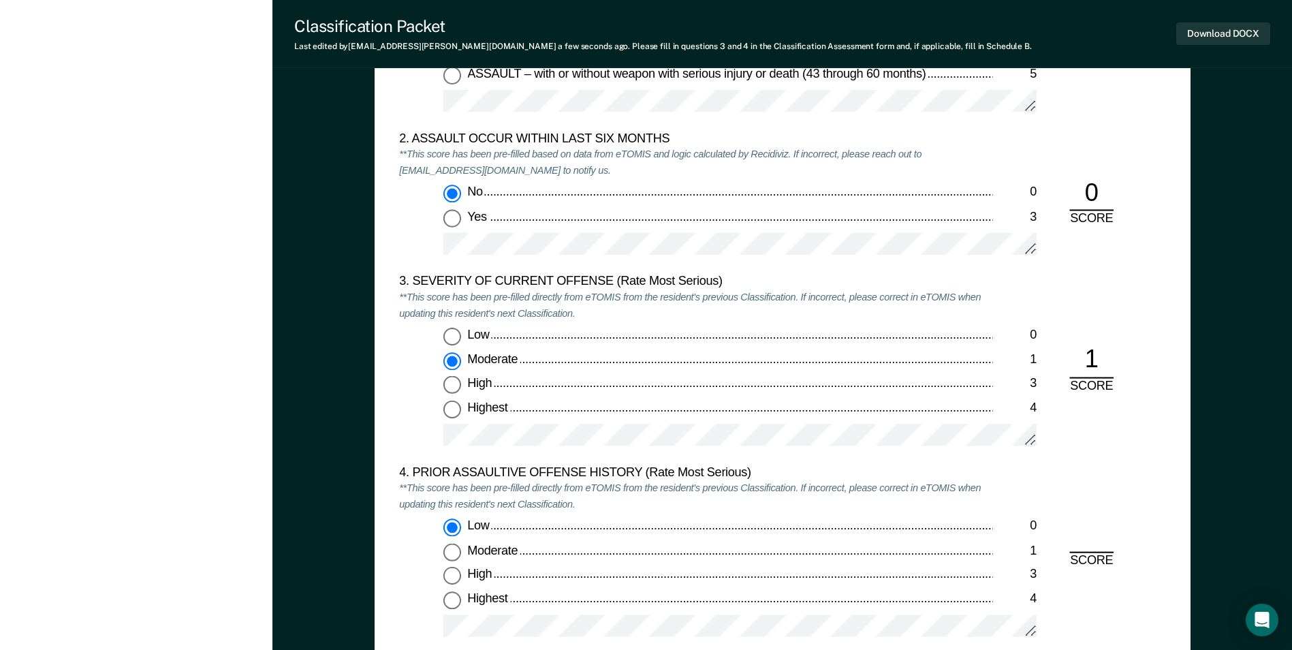
radio input "true"
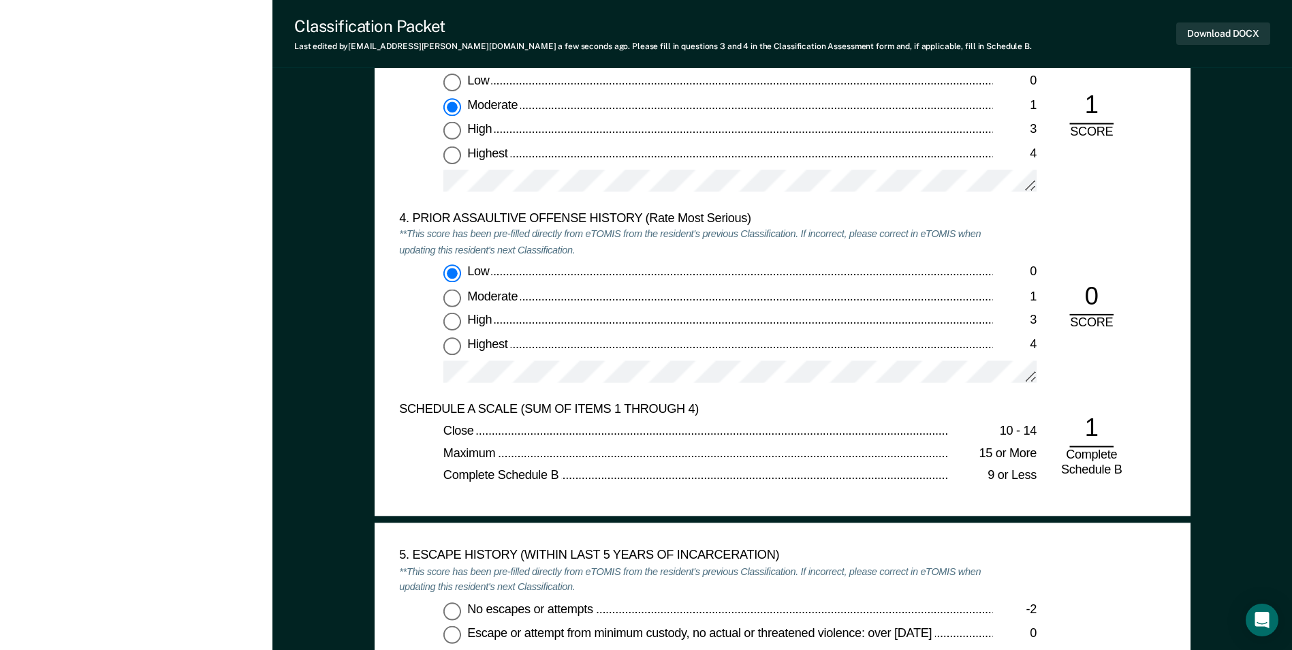
scroll to position [2043, 0]
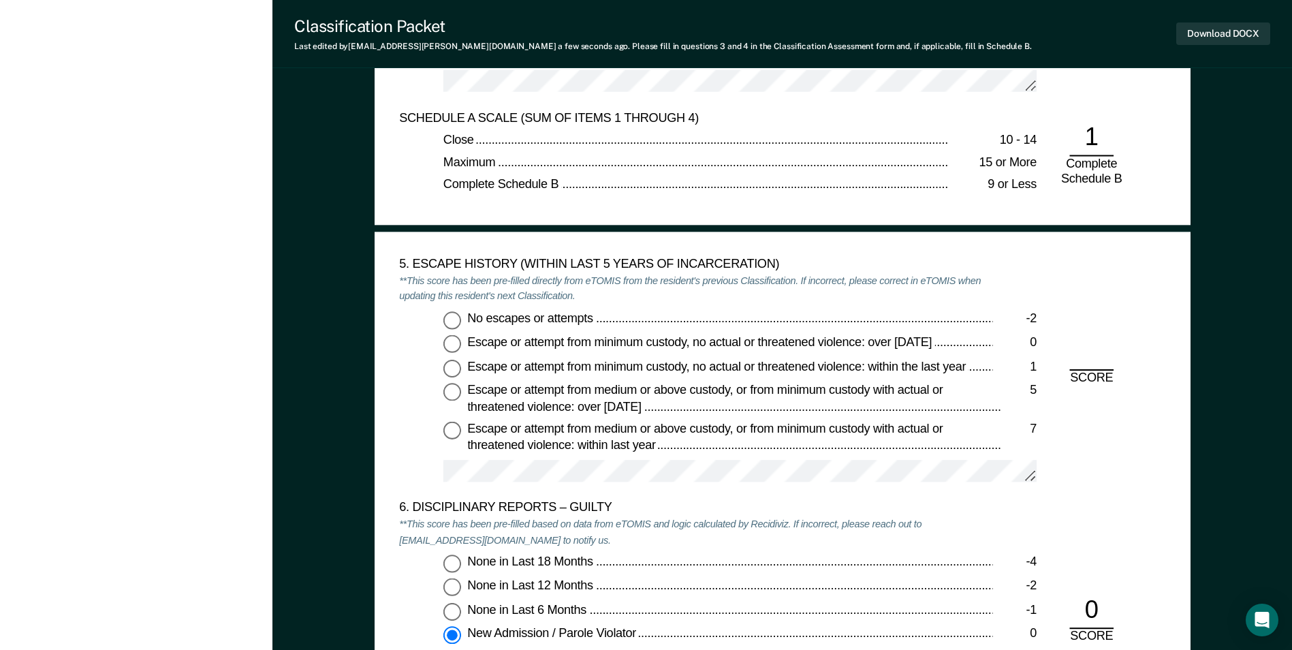
click at [463, 321] on label "No escapes or attempts -2" at bounding box center [739, 320] width 593 height 18
click at [461, 321] on input "No escapes or attempts -2" at bounding box center [452, 320] width 18 height 18
type textarea "x"
radio input "true"
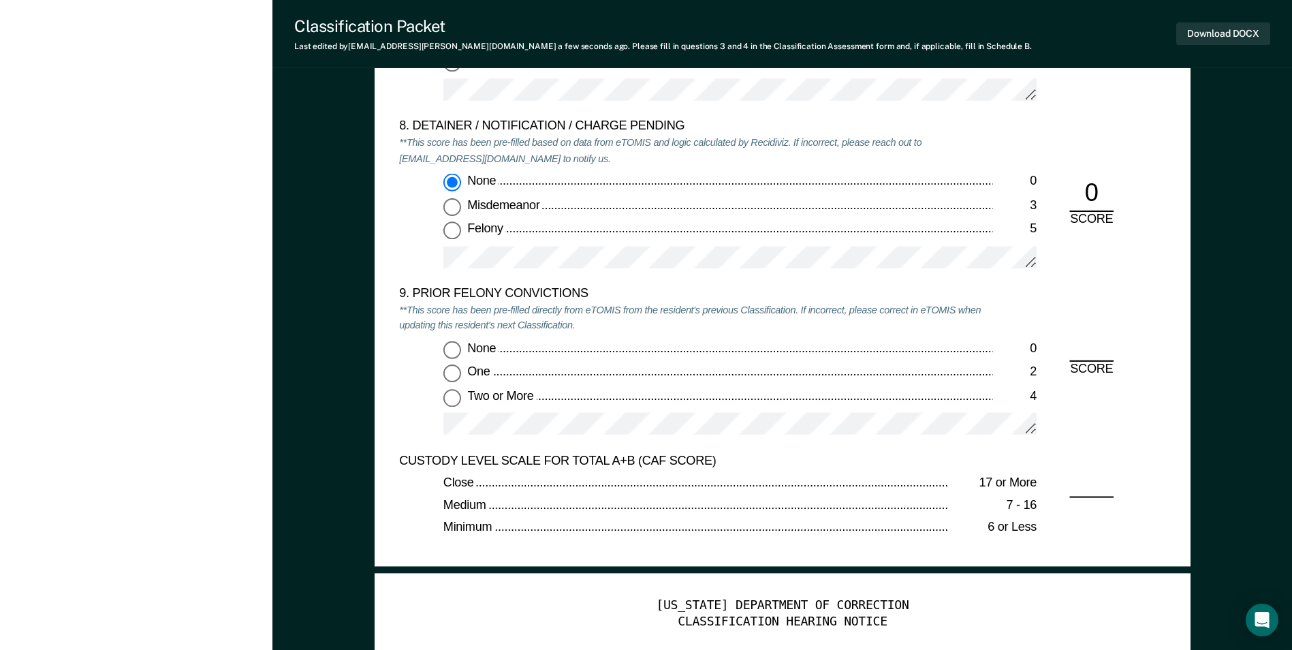
scroll to position [2861, 0]
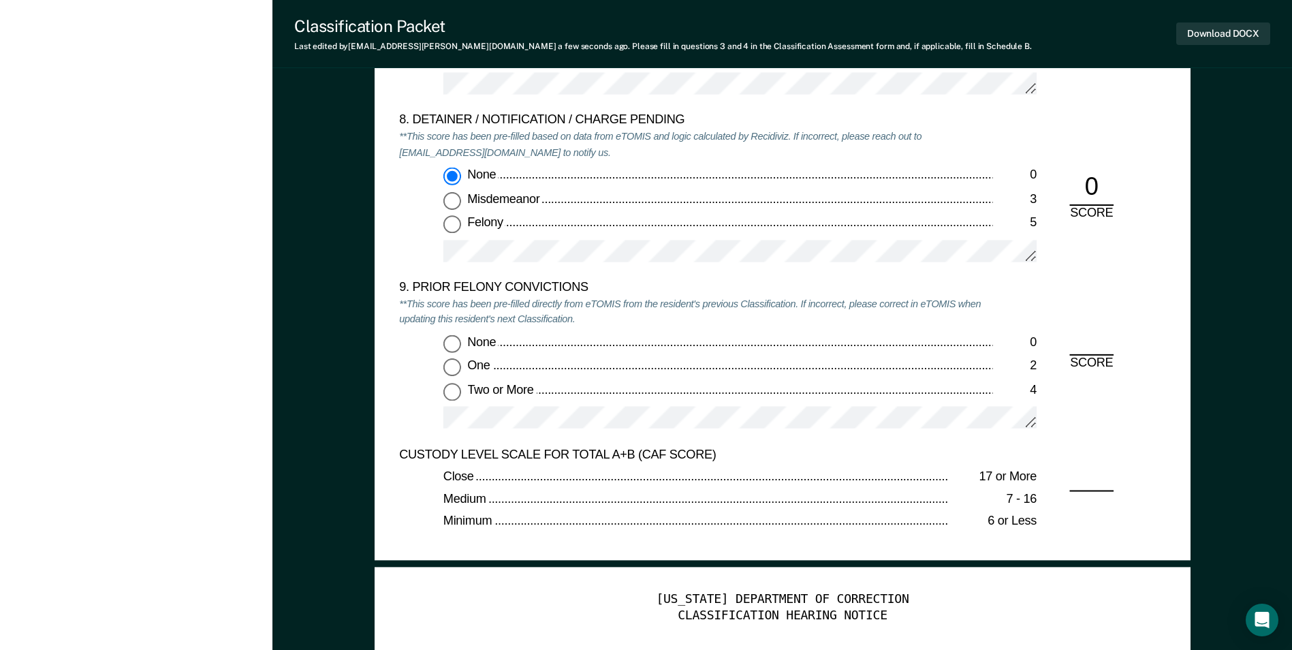
click at [456, 347] on input "None 0" at bounding box center [452, 343] width 18 height 18
type textarea "x"
radio input "true"
click at [1233, 31] on button "Download DOCX" at bounding box center [1223, 33] width 94 height 22
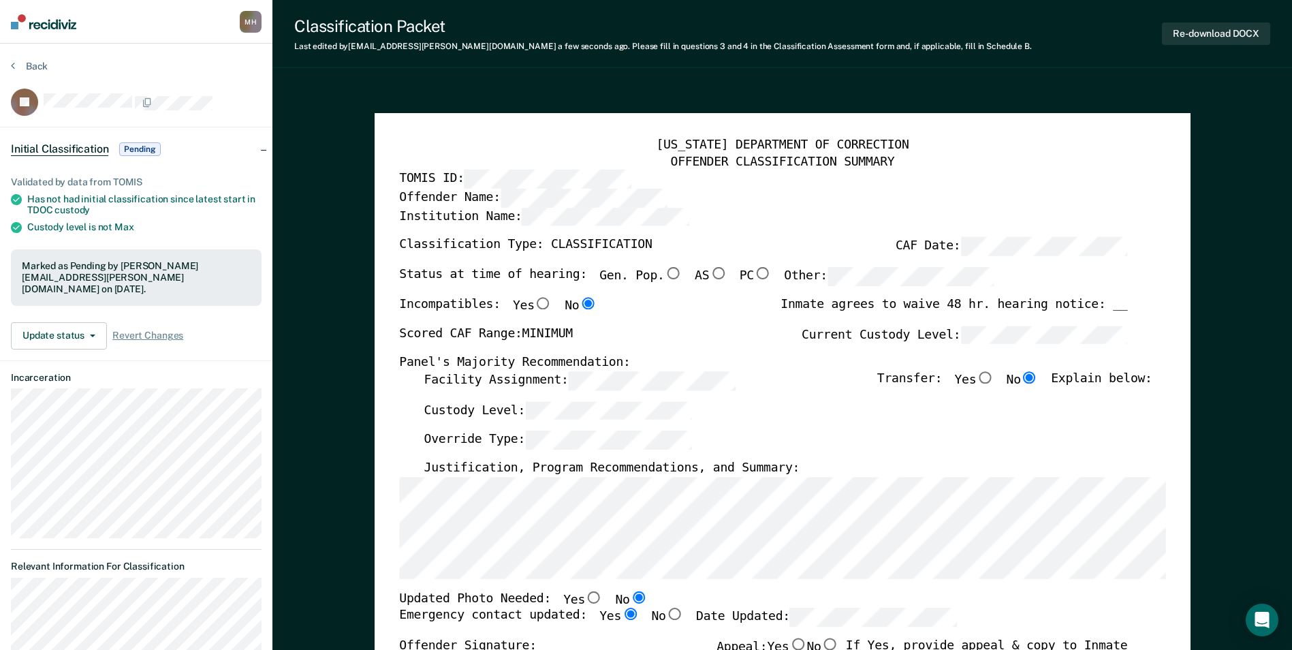
scroll to position [0, 0]
click at [37, 61] on button "Back" at bounding box center [29, 66] width 37 height 12
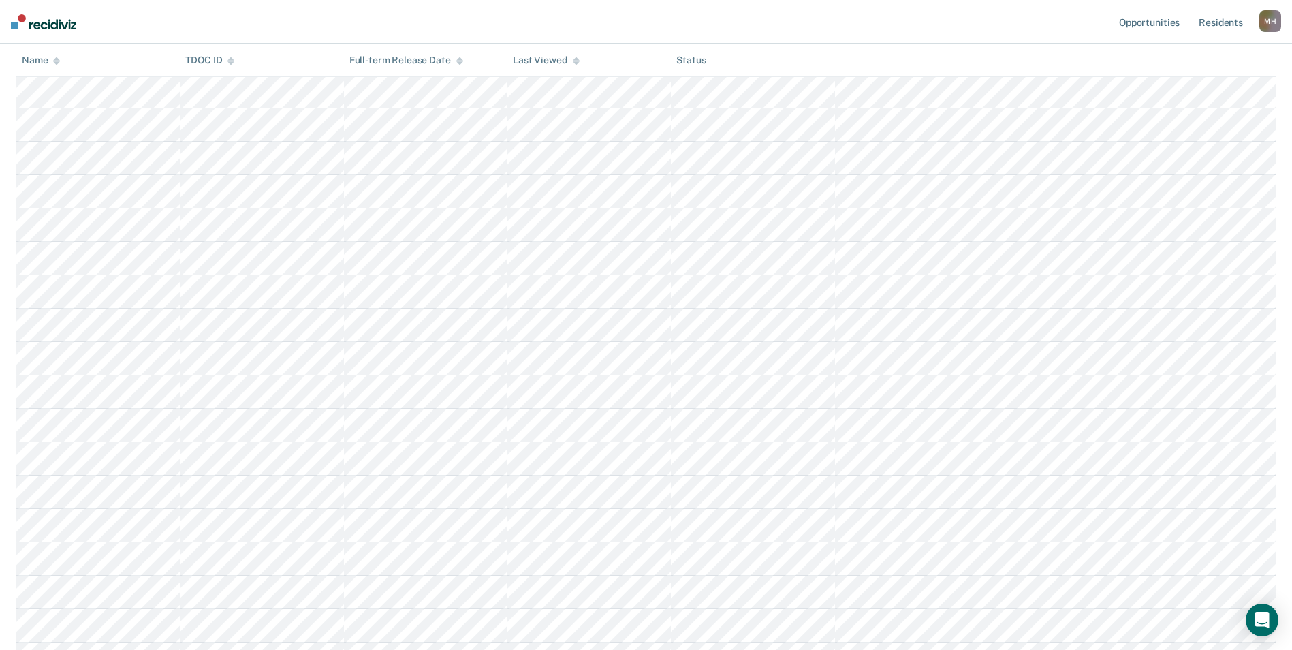
scroll to position [1019, 0]
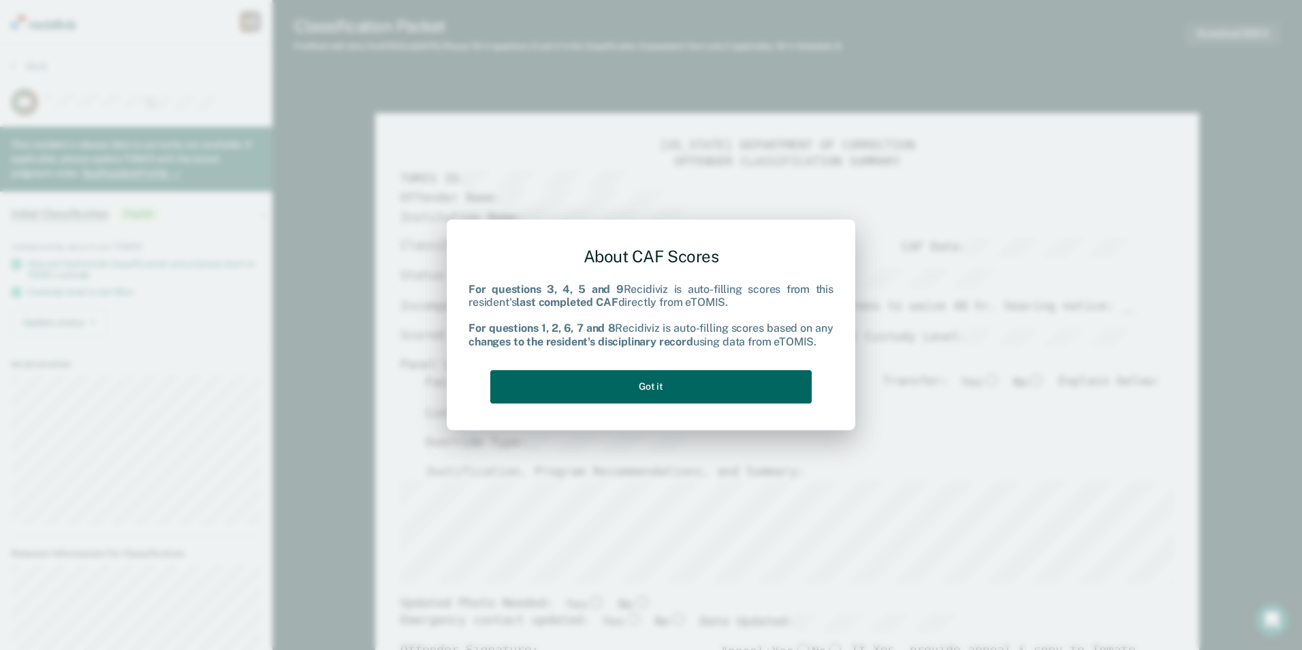
click at [708, 390] on button "Got it" at bounding box center [650, 386] width 321 height 33
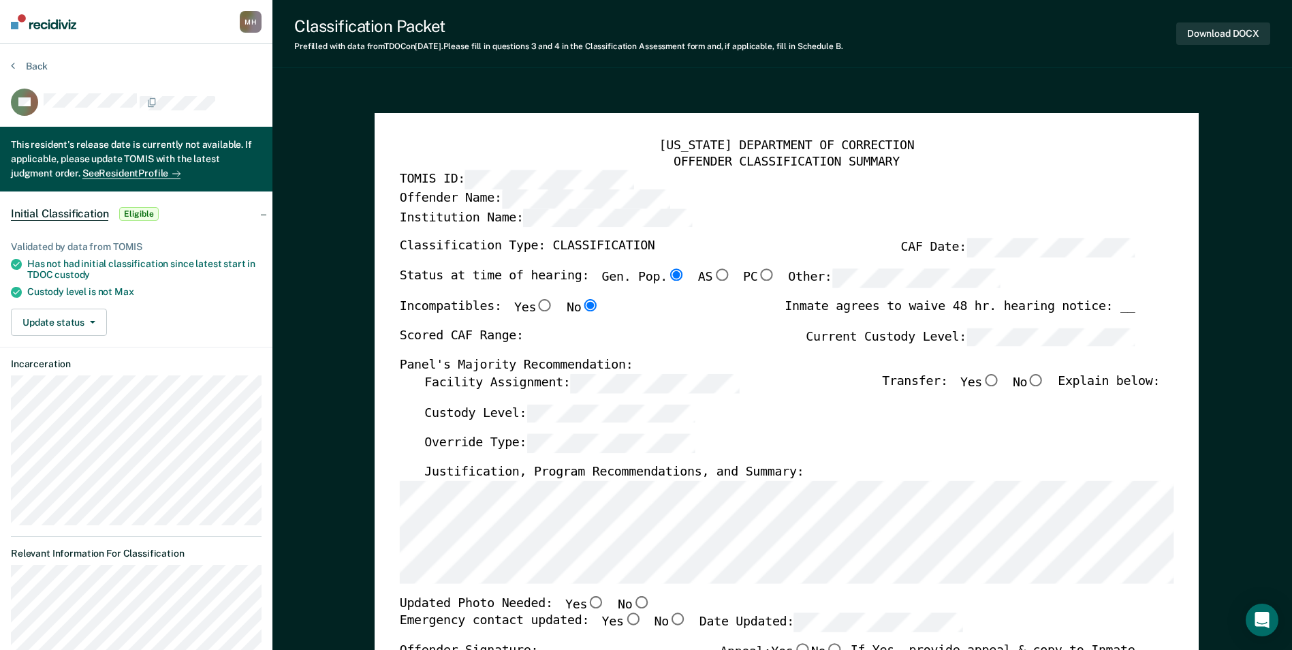
click at [413, 477] on div "[US_STATE] DEPARTMENT OF CORRECTION OFFENDER CLASSIFICATION SUMMARY TOMIS ID: O…" at bounding box center [786, 625] width 774 height 974
click at [632, 603] on input "No" at bounding box center [641, 601] width 18 height 12
type textarea "x"
radio input "true"
click at [623, 620] on input "Yes" at bounding box center [632, 619] width 18 height 12
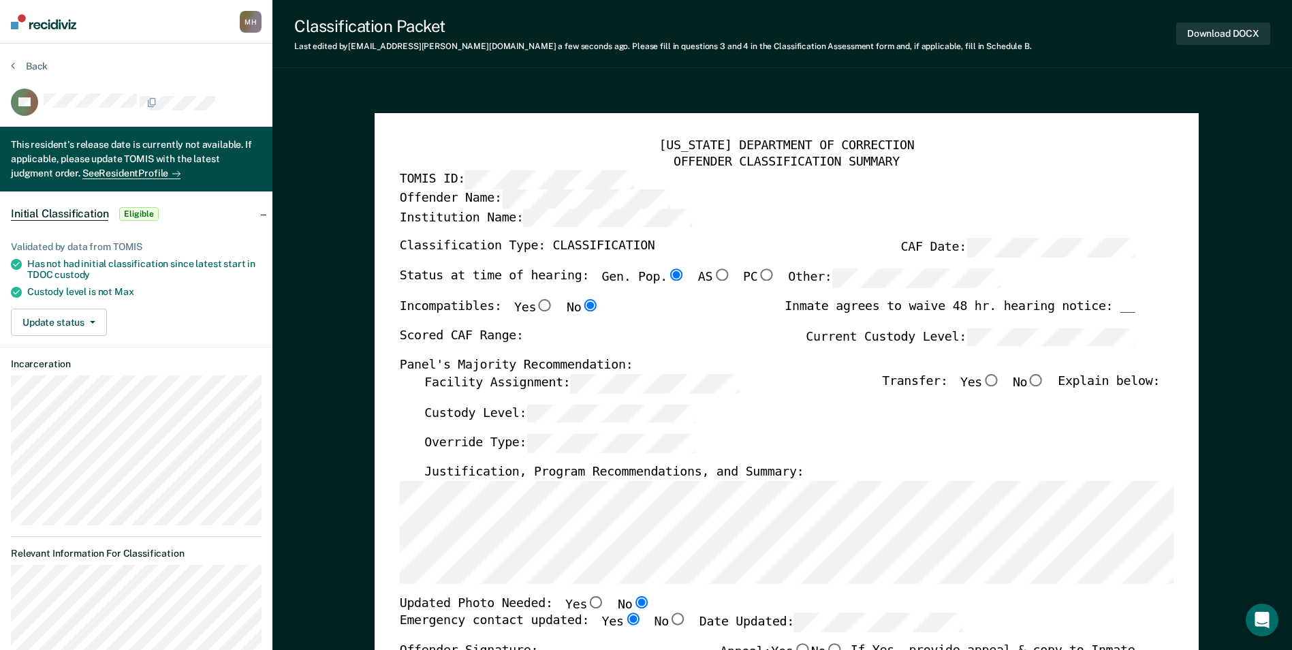
type textarea "x"
radio input "true"
click at [608, 326] on div "[US_STATE] DEPARTMENT OF CORRECTION OFFENDER CLASSIFICATION SUMMARY TOMIS ID: O…" at bounding box center [786, 625] width 774 height 974
type textarea "x"
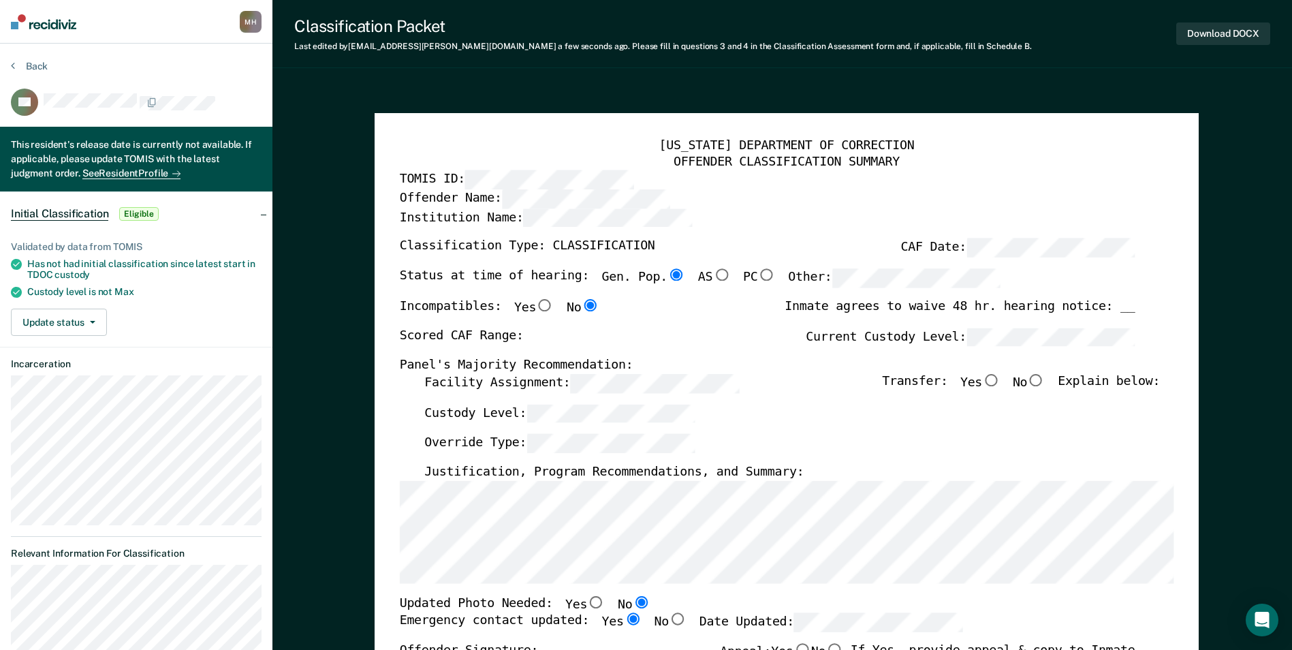
radio input "false"
click at [1000, 385] on input "Yes" at bounding box center [991, 380] width 18 height 12
type textarea "x"
radio input "true"
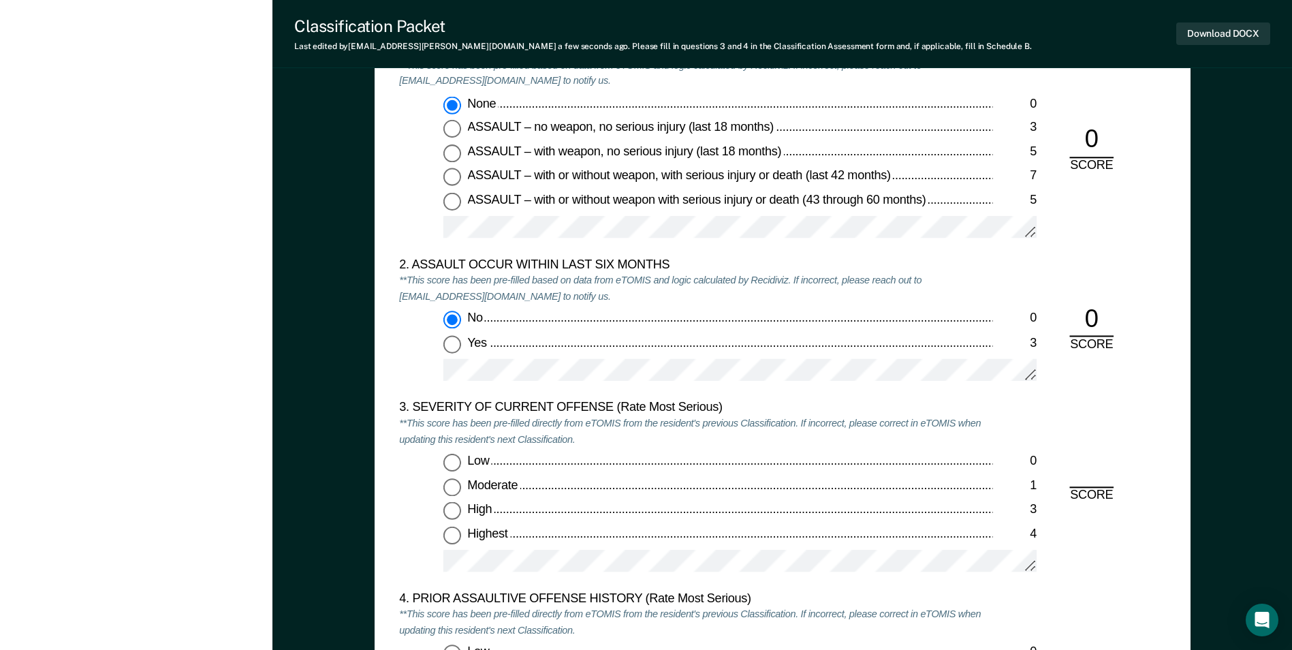
scroll to position [1430, 0]
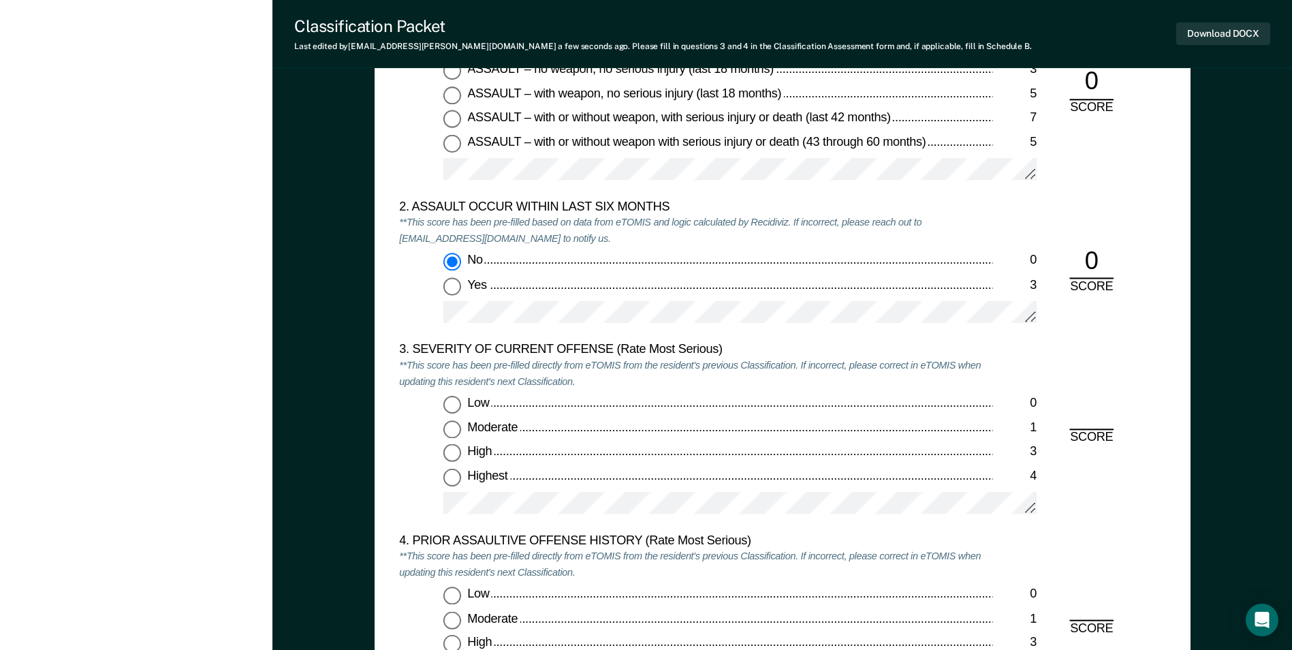
click at [445, 435] on input "Moderate 1" at bounding box center [452, 429] width 18 height 18
type textarea "x"
radio input "true"
click at [456, 586] on div "4. PRIOR ASSAULTIVE OFFENSE HISTORY (Rate Most Serious) **This score has been p…" at bounding box center [695, 628] width 593 height 191
click at [460, 593] on label "Low 0" at bounding box center [739, 596] width 593 height 18
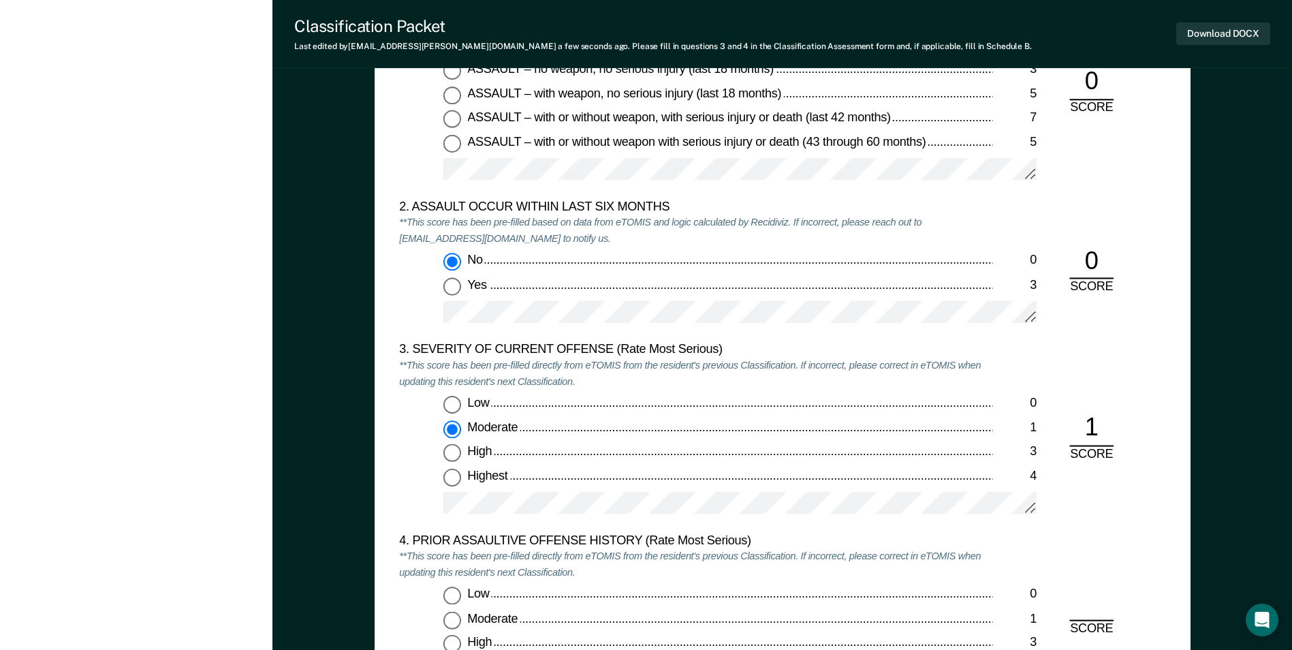
click at [460, 593] on input "Low 0" at bounding box center [452, 596] width 18 height 18
type textarea "x"
radio input "true"
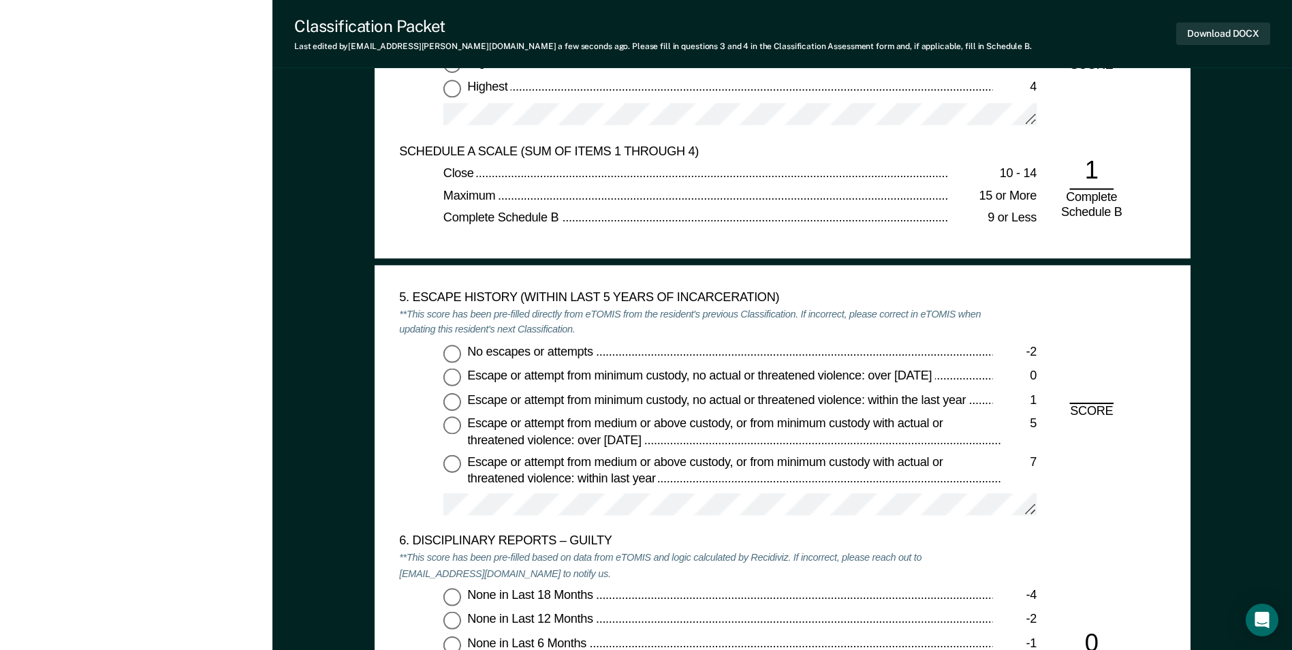
scroll to position [2043, 0]
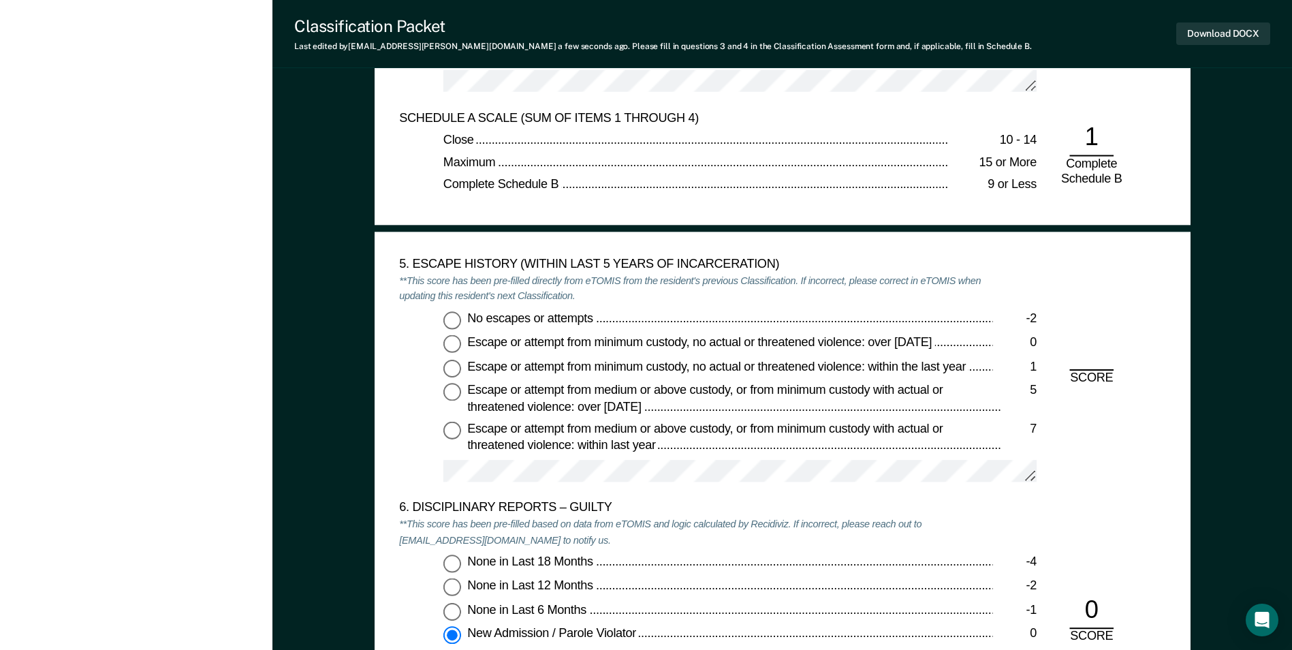
click at [446, 322] on input "No escapes or attempts -2" at bounding box center [452, 320] width 18 height 18
type textarea "x"
radio input "true"
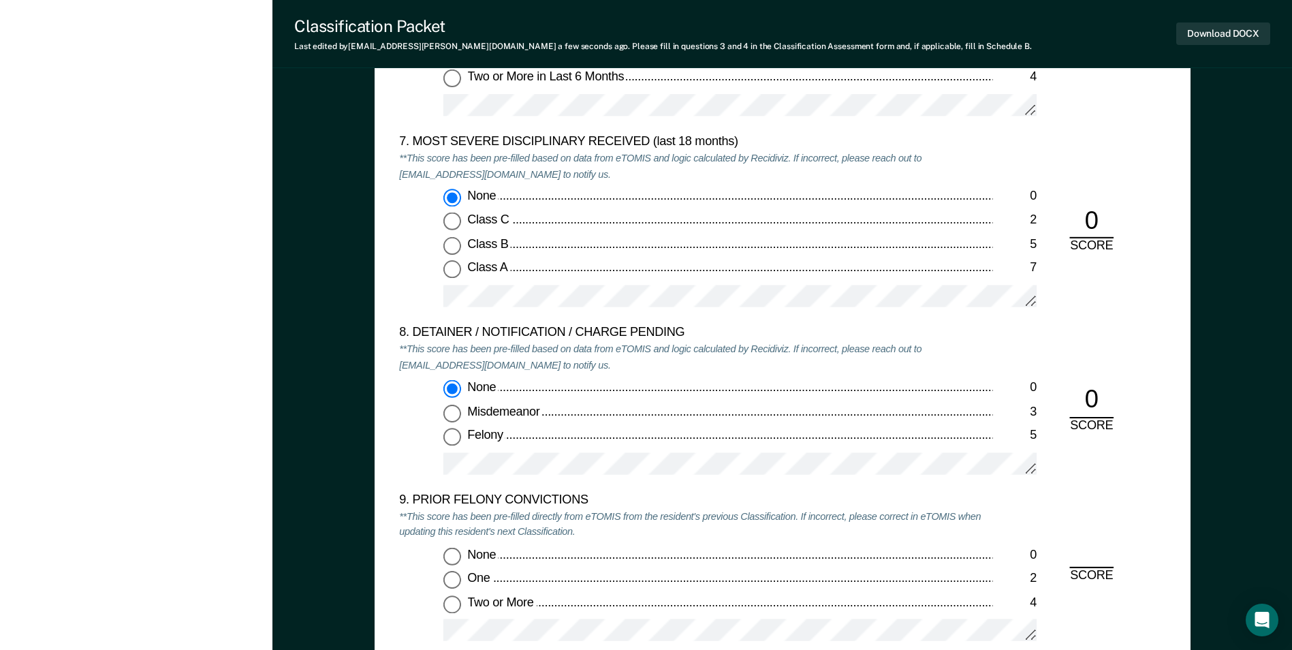
scroll to position [2792, 0]
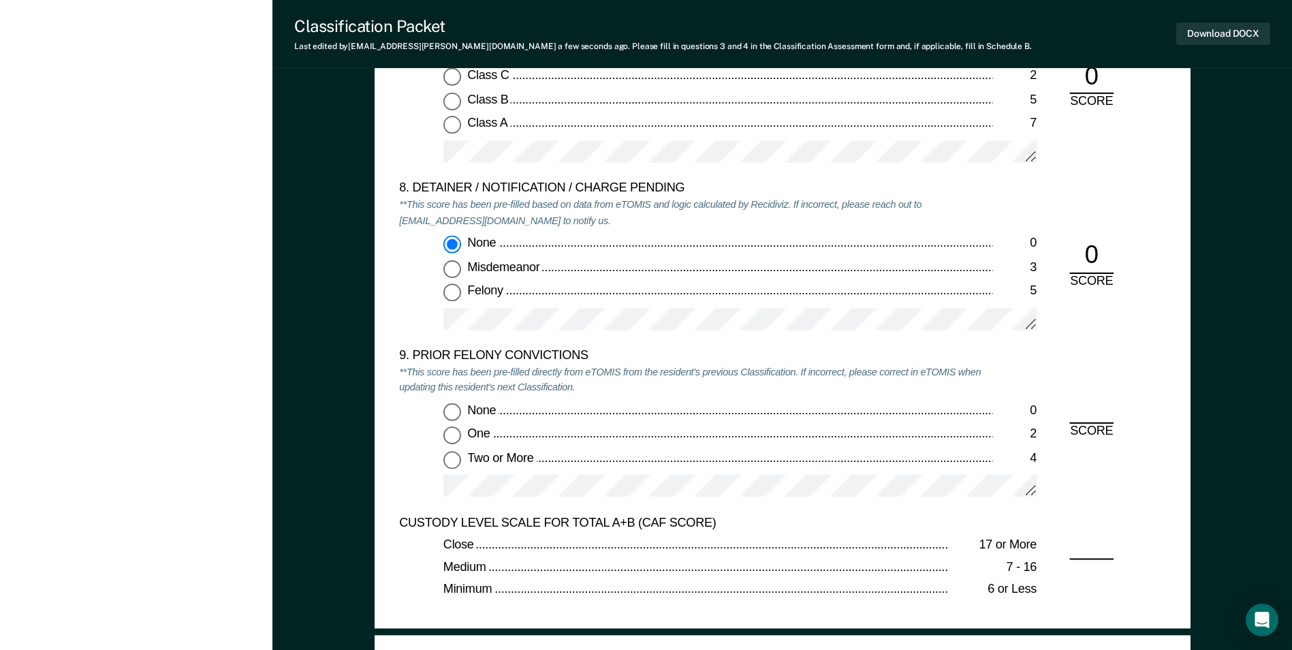
click at [446, 452] on input "Two or More 4" at bounding box center [452, 459] width 18 height 18
type textarea "x"
radio input "true"
click at [1210, 31] on button "Download DOCX" at bounding box center [1223, 33] width 94 height 22
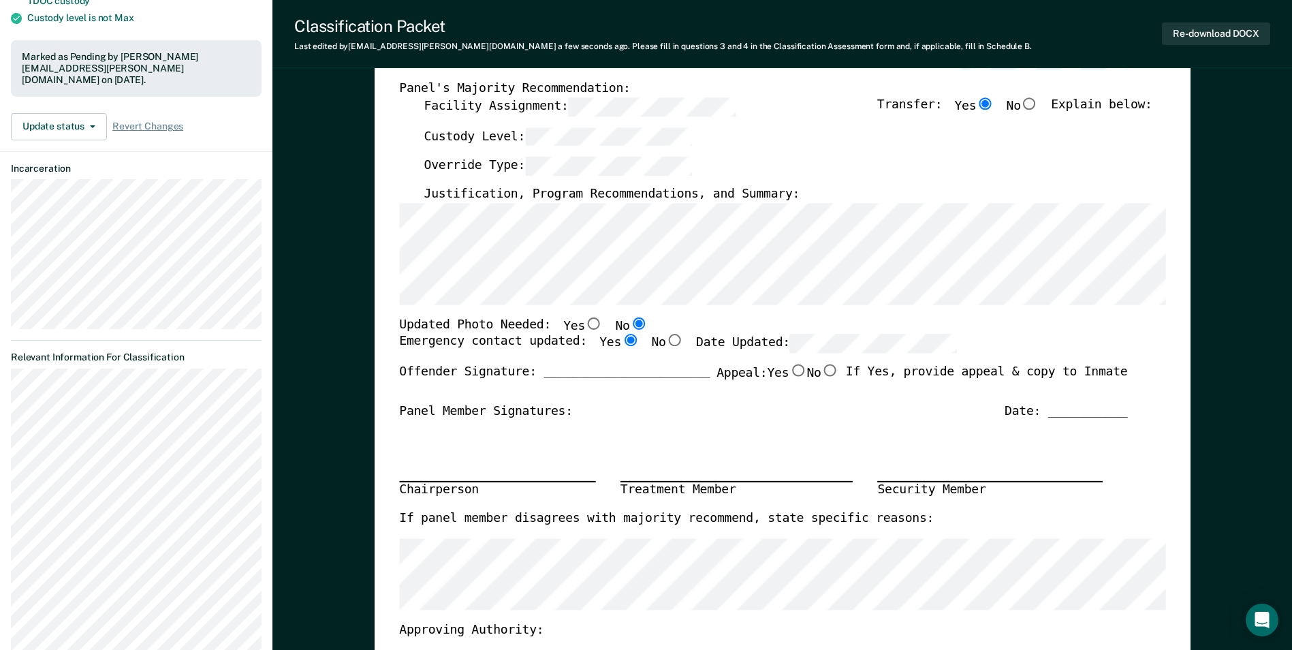
scroll to position [0, 0]
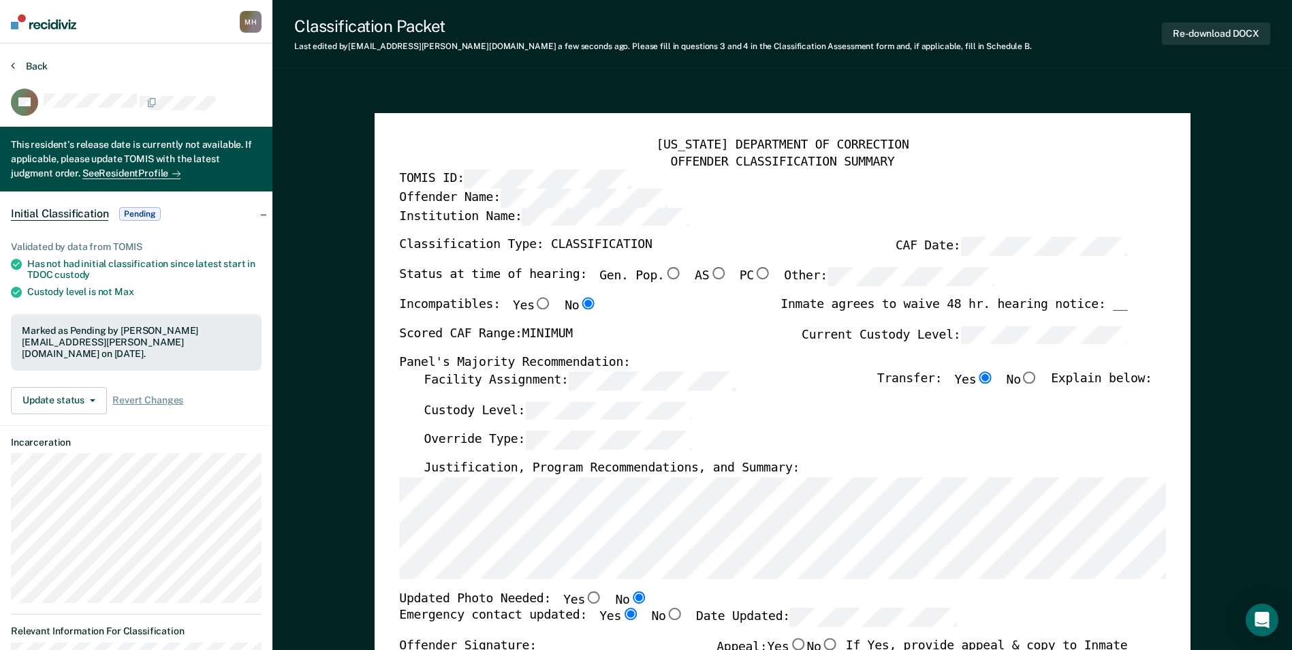
click at [34, 70] on button "Back" at bounding box center [29, 66] width 37 height 12
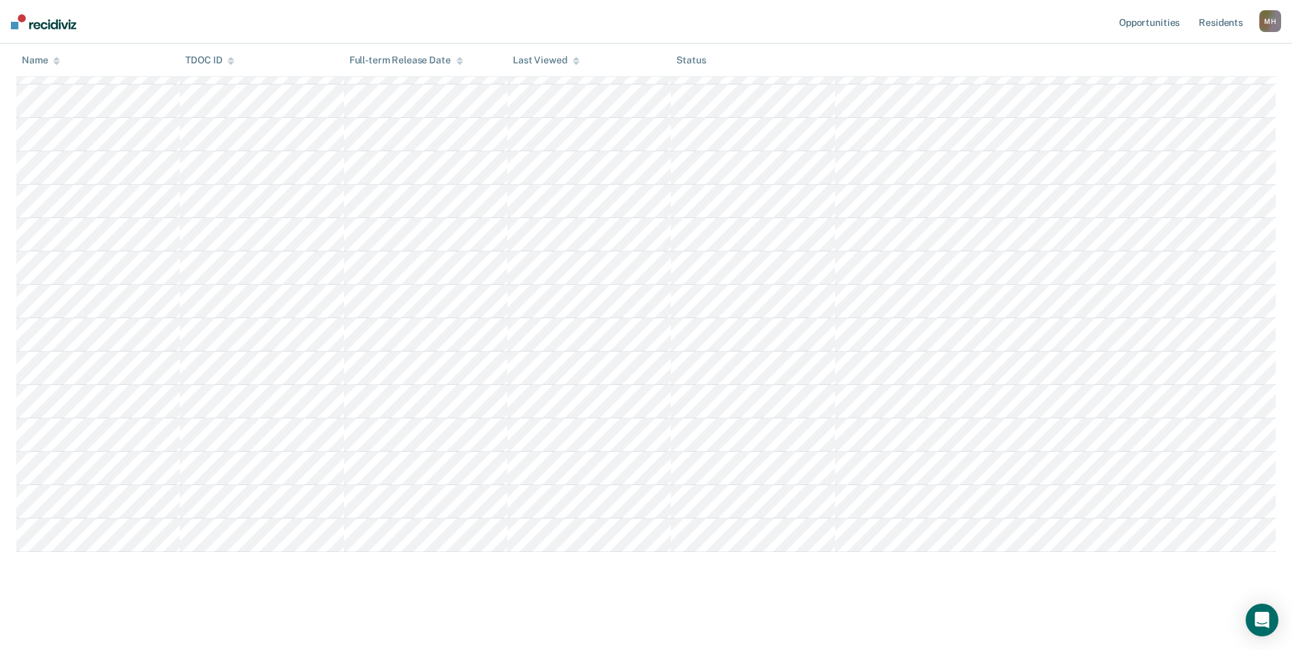
scroll to position [528, 0]
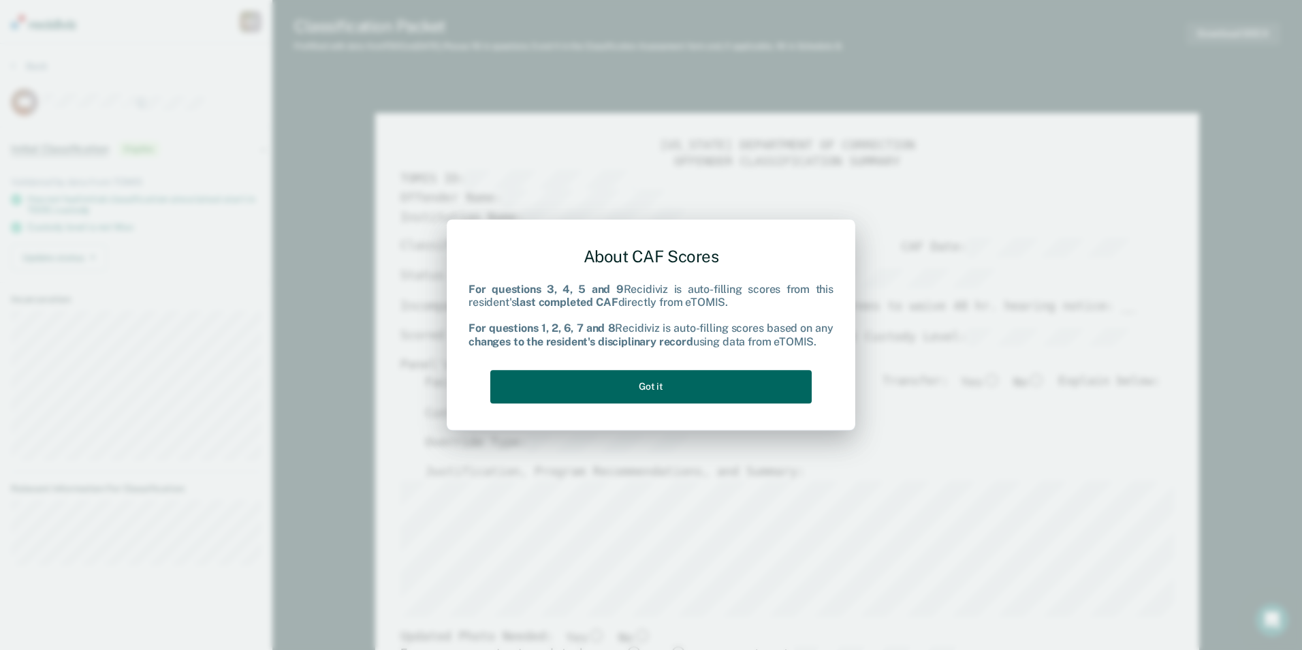
click at [779, 387] on button "Got it" at bounding box center [650, 386] width 321 height 33
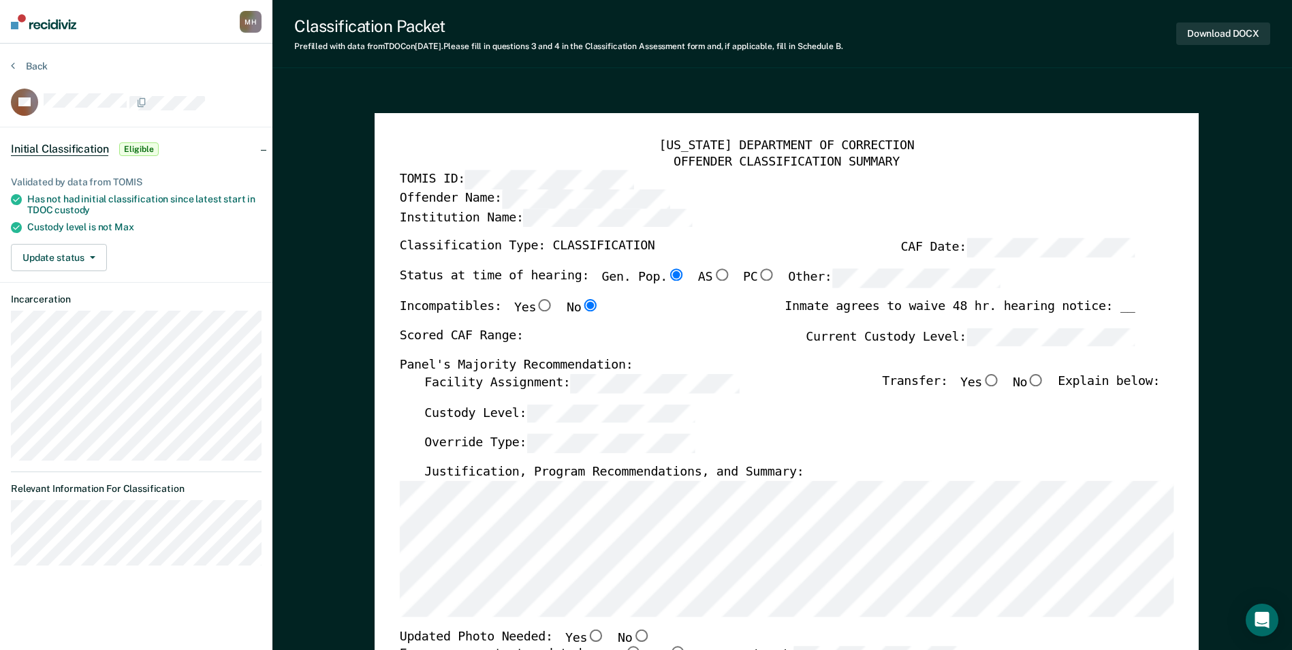
click at [1001, 387] on label "Yes" at bounding box center [980, 383] width 40 height 19
click at [1000, 386] on input "Yes" at bounding box center [991, 380] width 18 height 12
type textarea "x"
radio input "true"
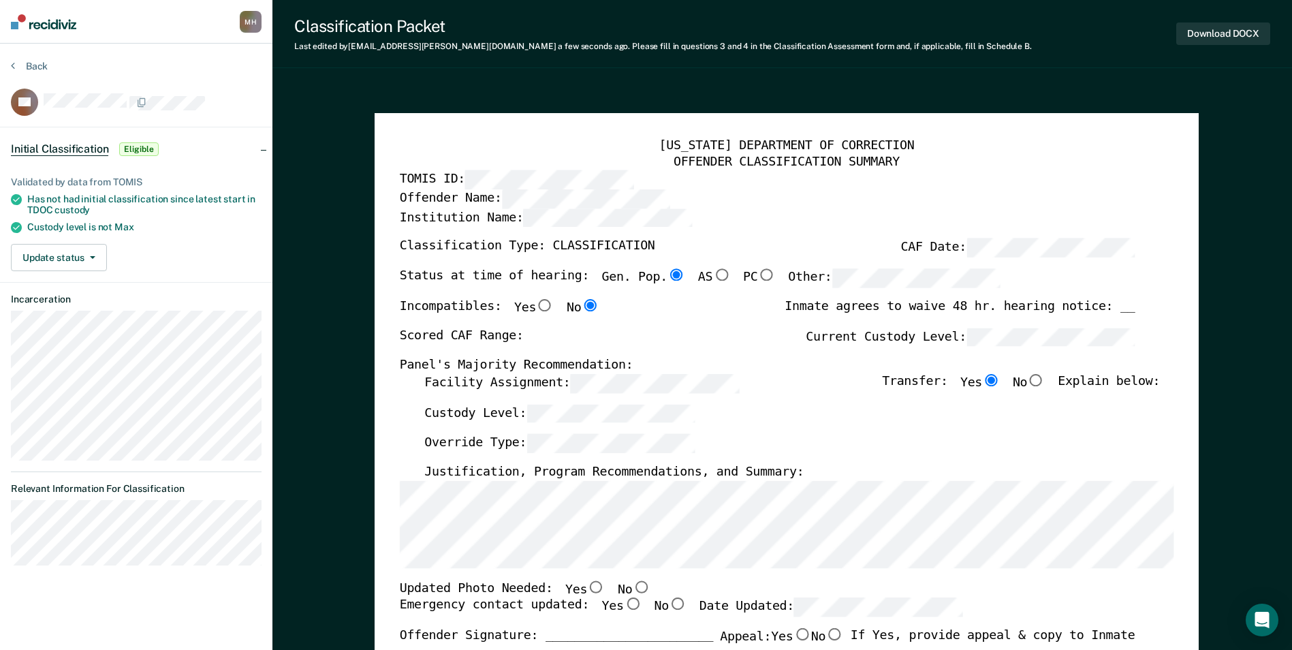
click at [632, 589] on input "No" at bounding box center [641, 586] width 18 height 12
type textarea "x"
radio input "true"
click at [623, 602] on input "Yes" at bounding box center [632, 604] width 18 height 12
type textarea "x"
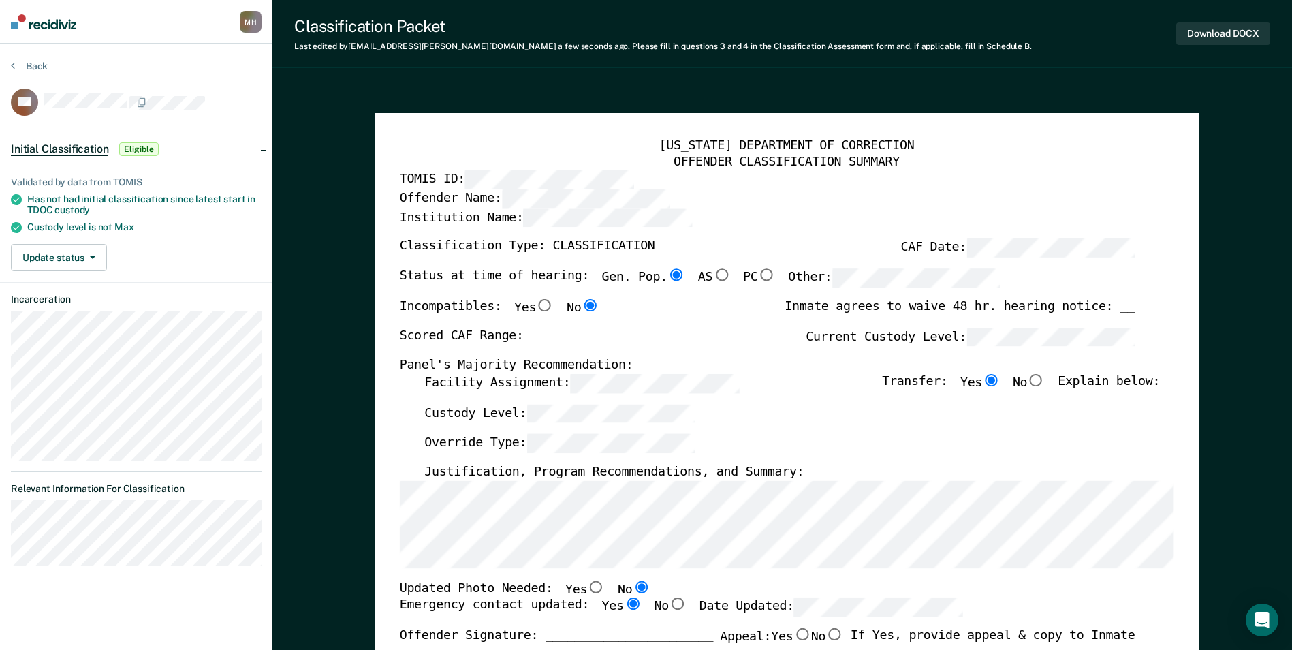
radio input "true"
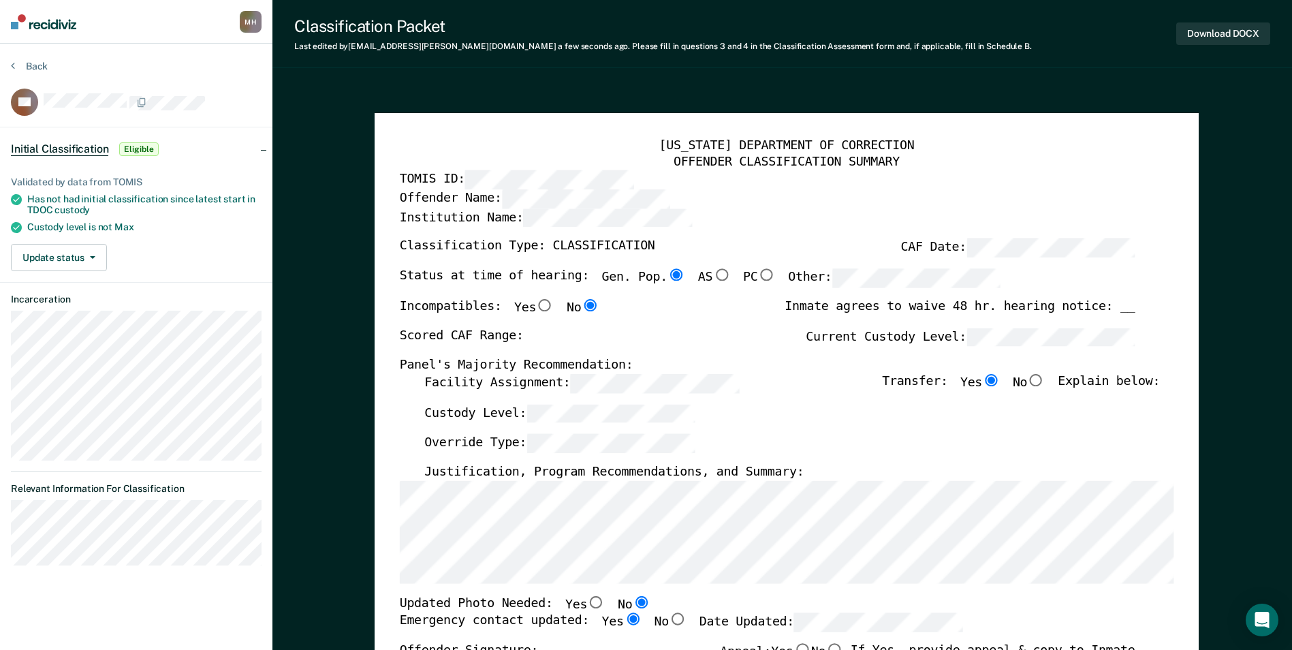
click at [561, 352] on div "Scored CAF Range: Current Custody Level:" at bounding box center [767, 343] width 736 height 30
type textarea "x"
radio input "false"
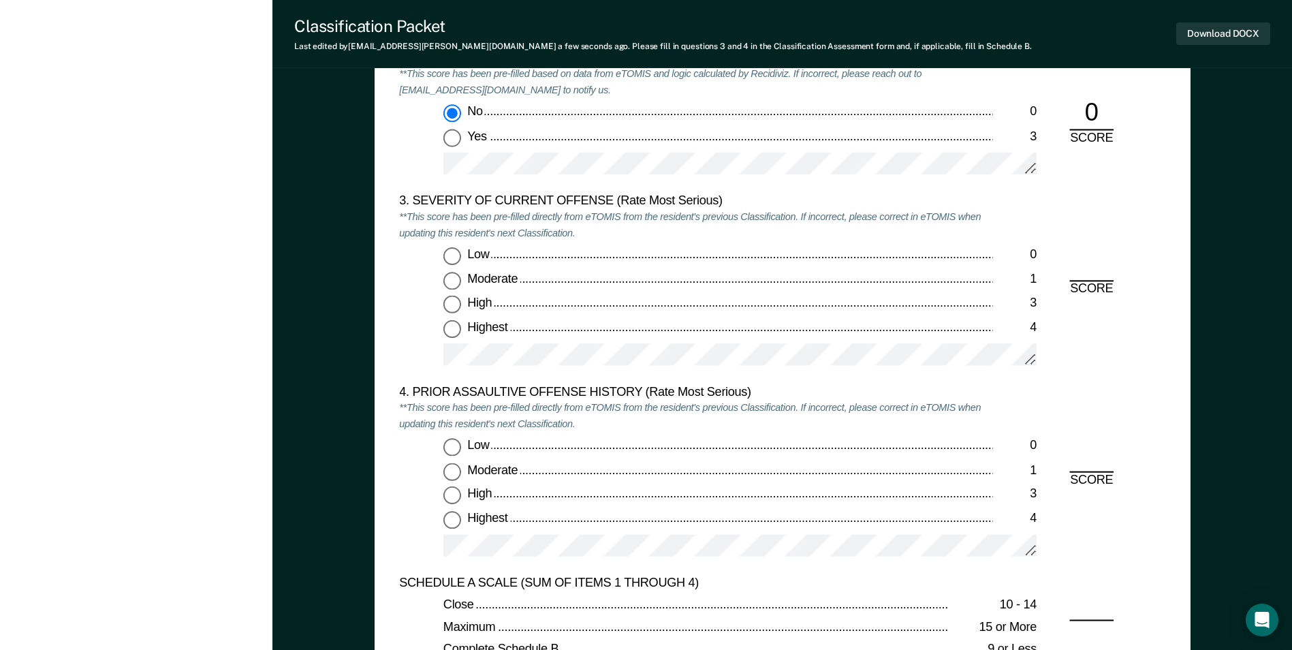
scroll to position [1703, 0]
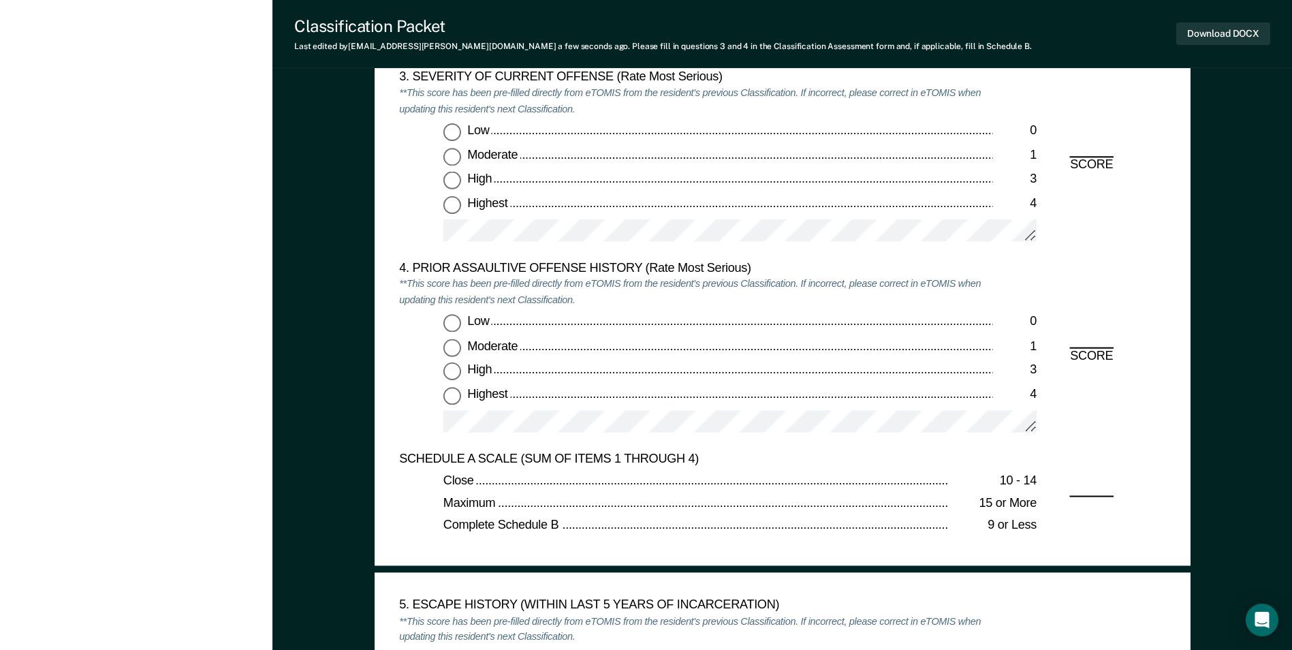
click at [459, 178] on input "High 3" at bounding box center [452, 181] width 18 height 18
type textarea "x"
radio input "true"
click at [445, 325] on input "Low 0" at bounding box center [452, 324] width 18 height 18
type textarea "x"
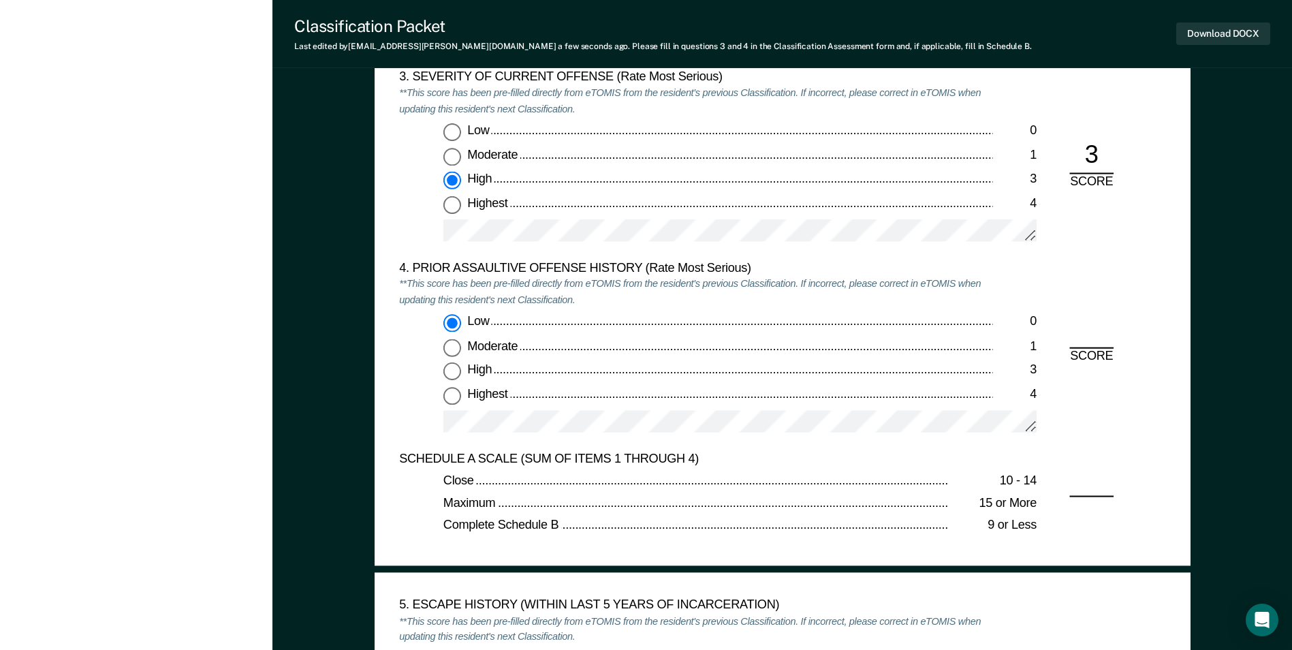
radio input "true"
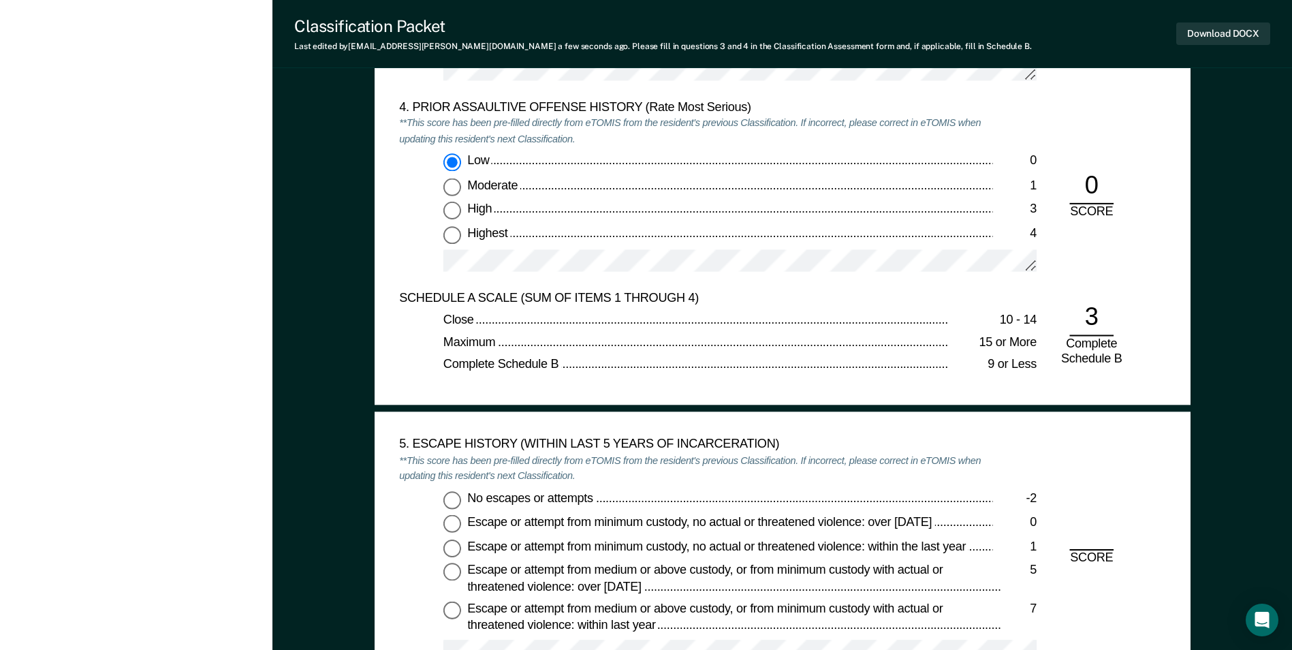
scroll to position [2111, 0]
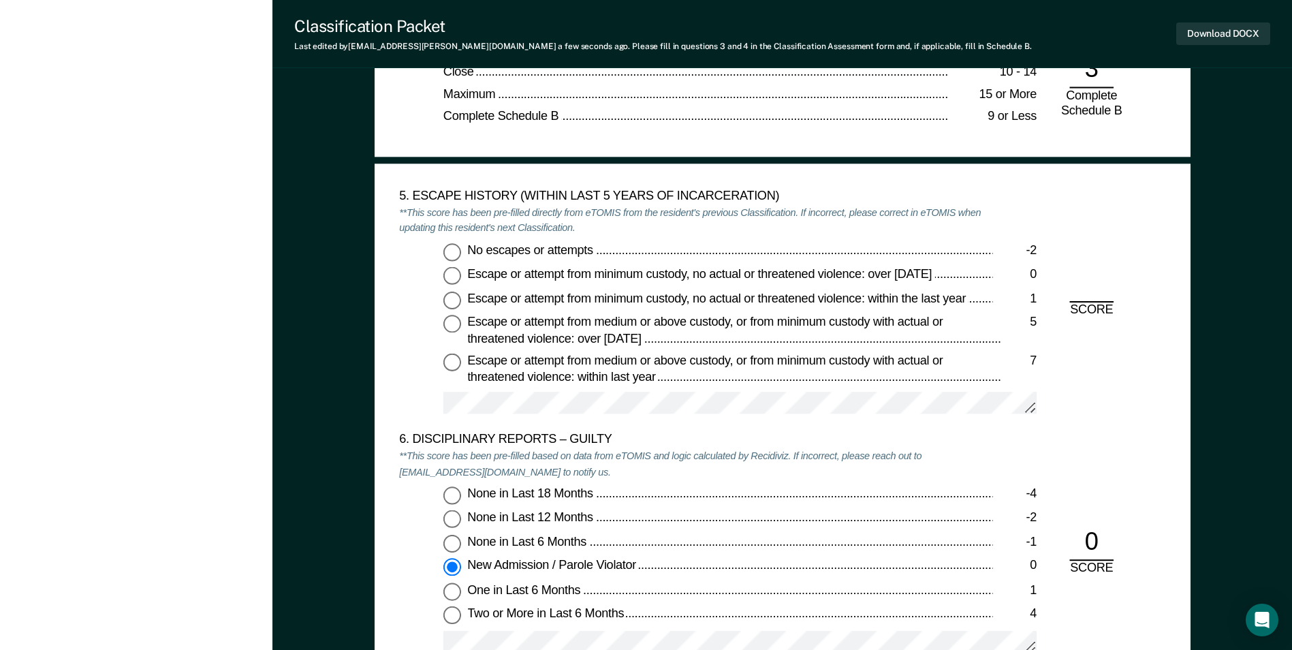
click at [455, 251] on input "No escapes or attempts -2" at bounding box center [452, 251] width 18 height 18
type textarea "x"
radio input "true"
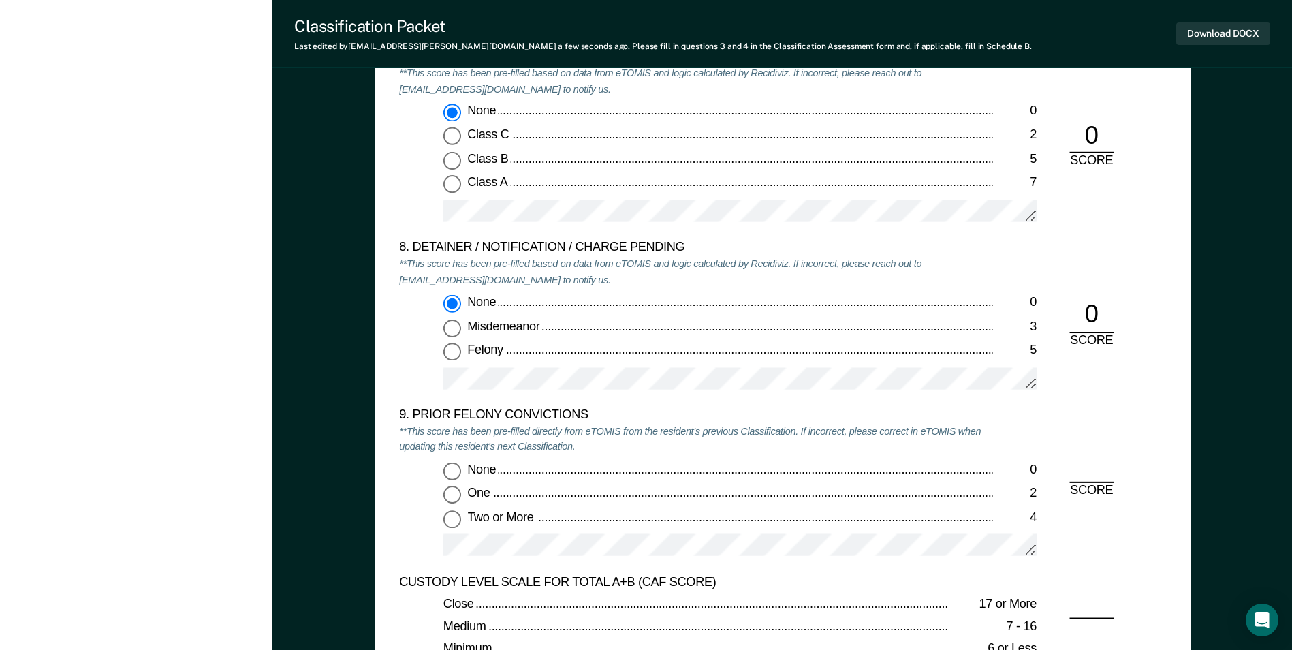
scroll to position [2792, 0]
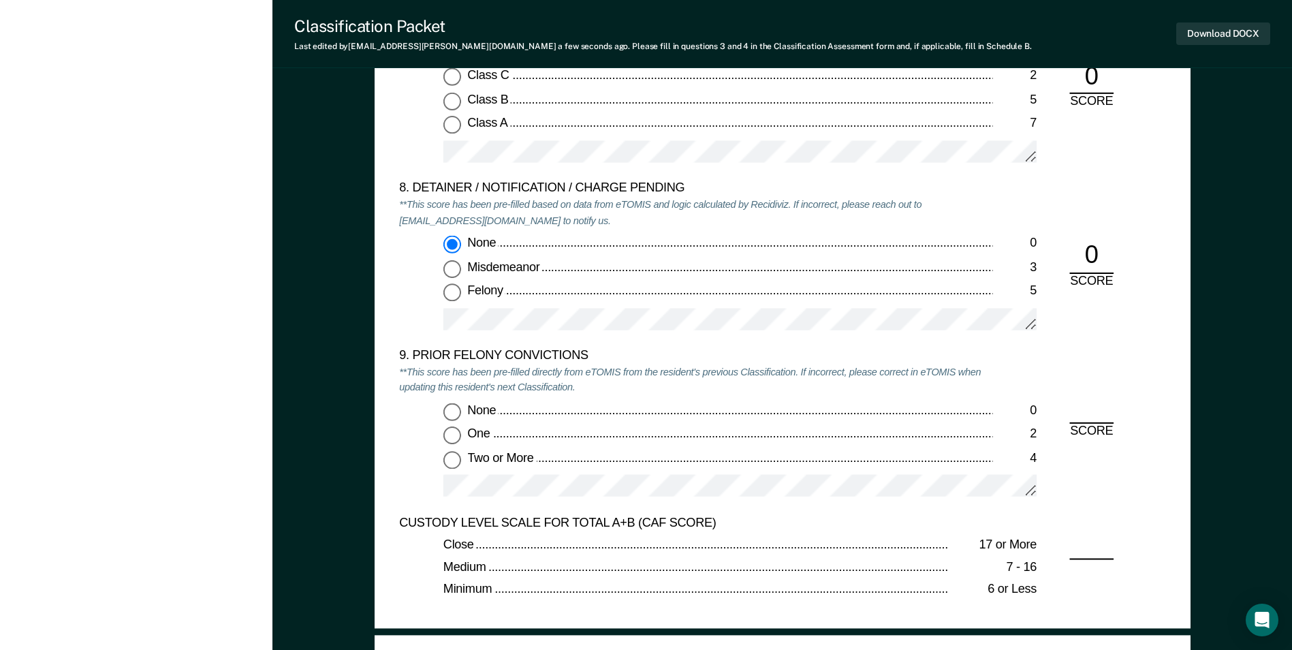
click at [462, 413] on label "None 0" at bounding box center [739, 411] width 593 height 18
click at [461, 413] on input "None 0" at bounding box center [452, 411] width 18 height 18
type textarea "x"
radio input "true"
click at [1202, 36] on button "Download DOCX" at bounding box center [1223, 33] width 94 height 22
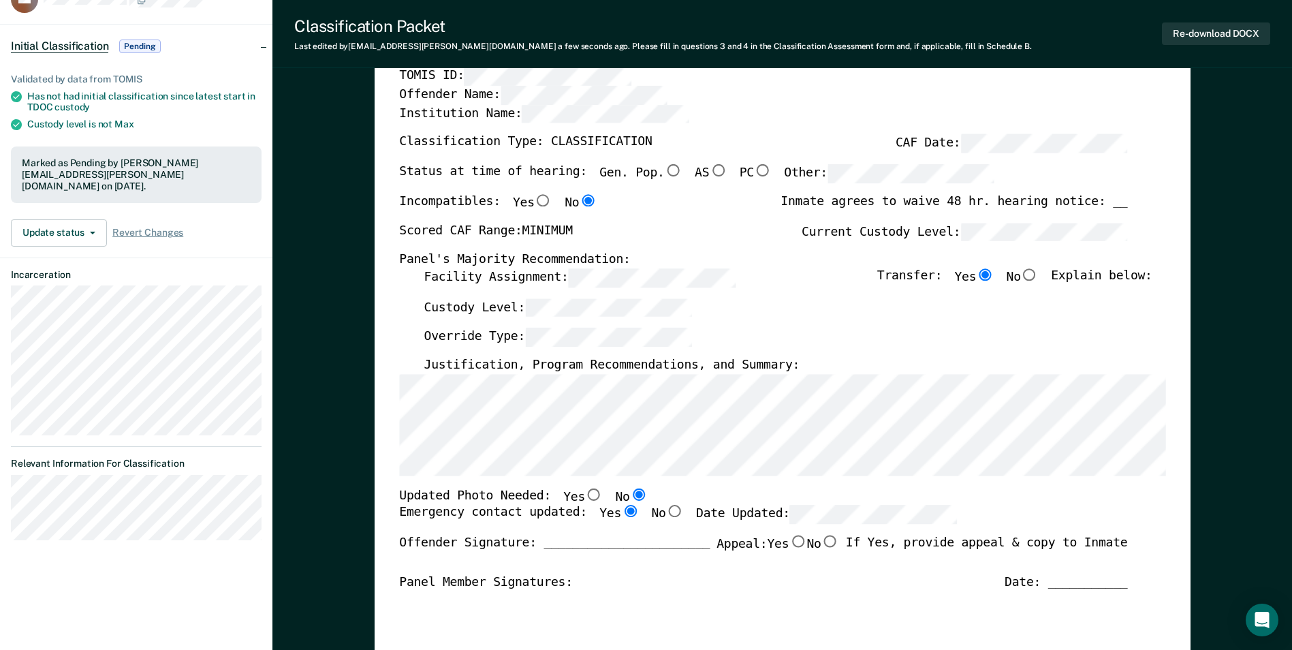
scroll to position [0, 0]
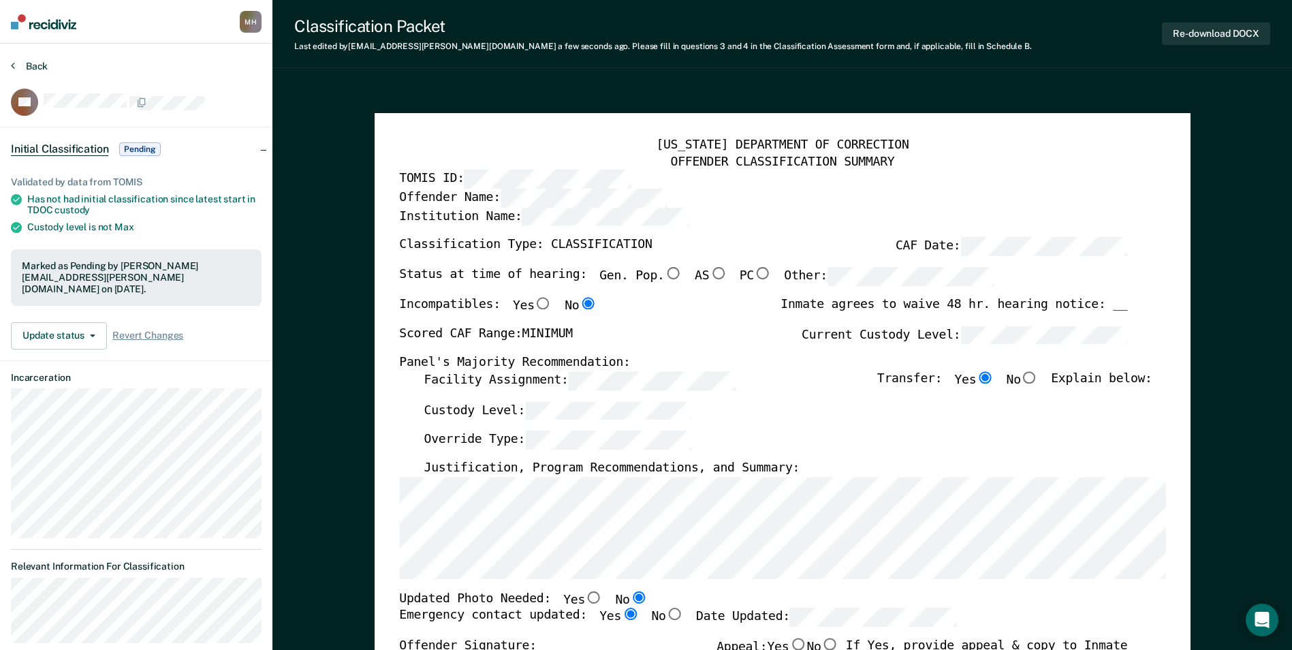
click at [40, 69] on button "Back" at bounding box center [29, 66] width 37 height 12
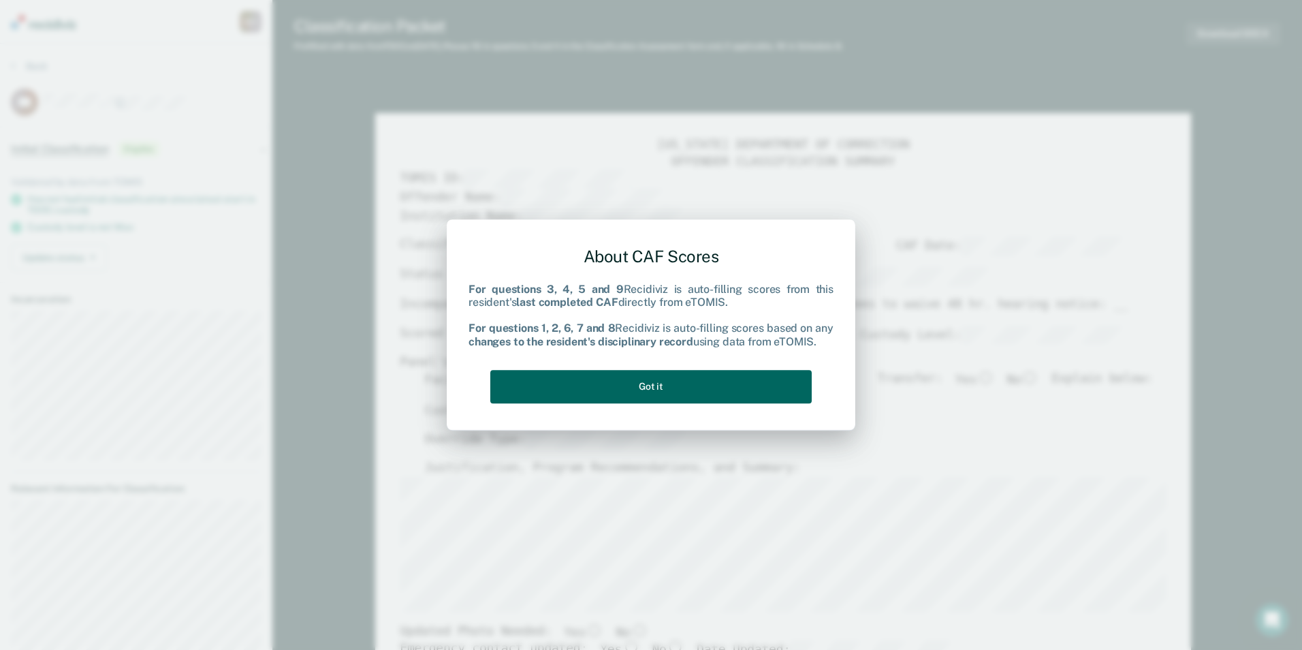
click at [558, 392] on button "Got it" at bounding box center [650, 386] width 321 height 33
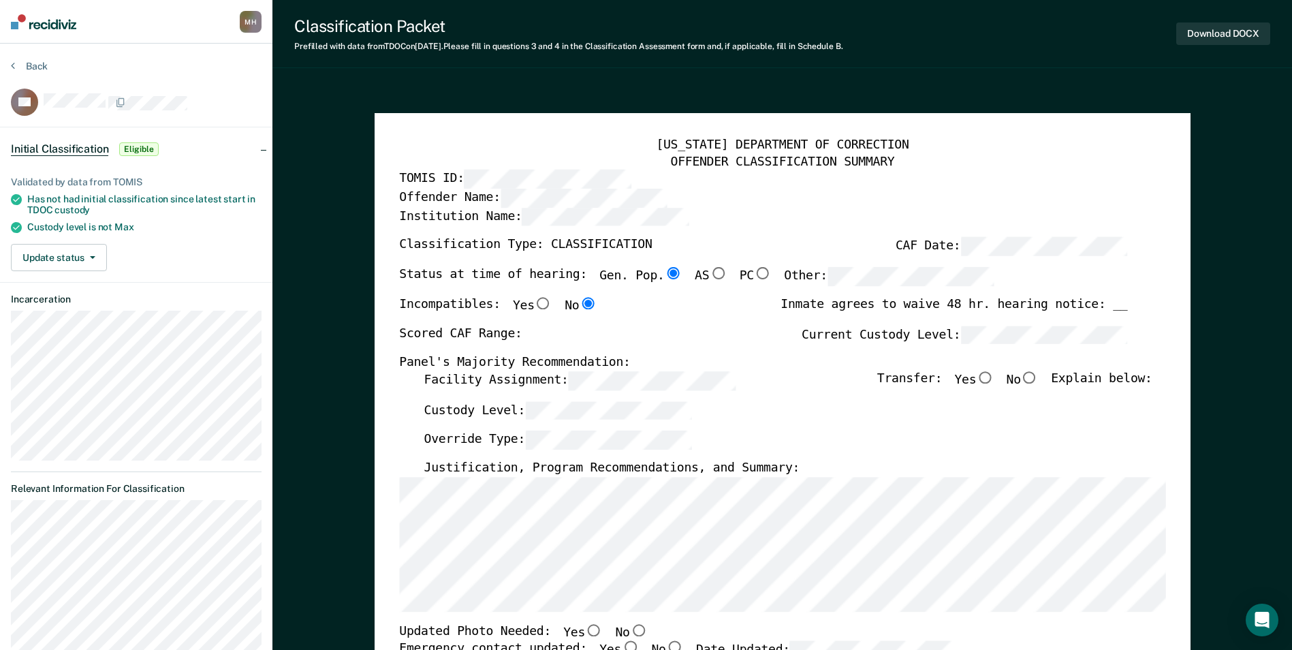
click at [390, 485] on div "[US_STATE] DEPARTMENT OF CORRECTION OFFENDER CLASSIFICATION SUMMARY TOMIS ID: O…" at bounding box center [783, 644] width 816 height 1063
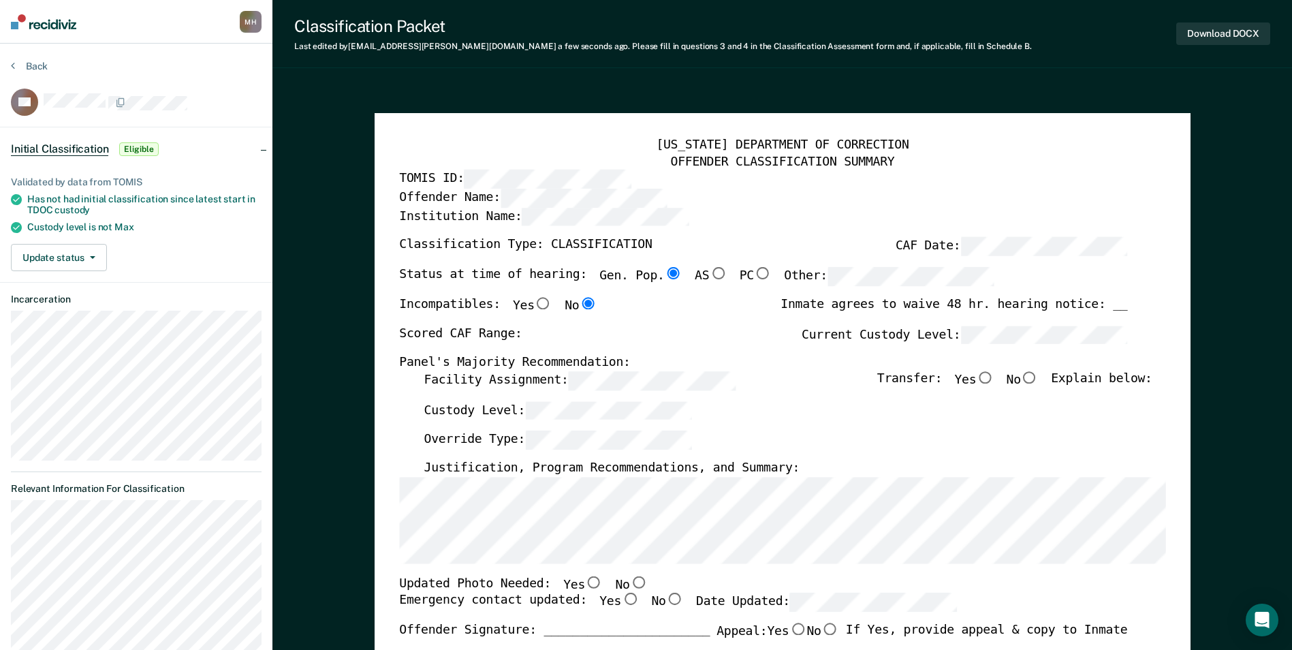
click at [393, 541] on div "[US_STATE] DEPARTMENT OF CORRECTION OFFENDER CLASSIFICATION SUMMARY TOMIS ID: O…" at bounding box center [783, 644] width 816 height 1063
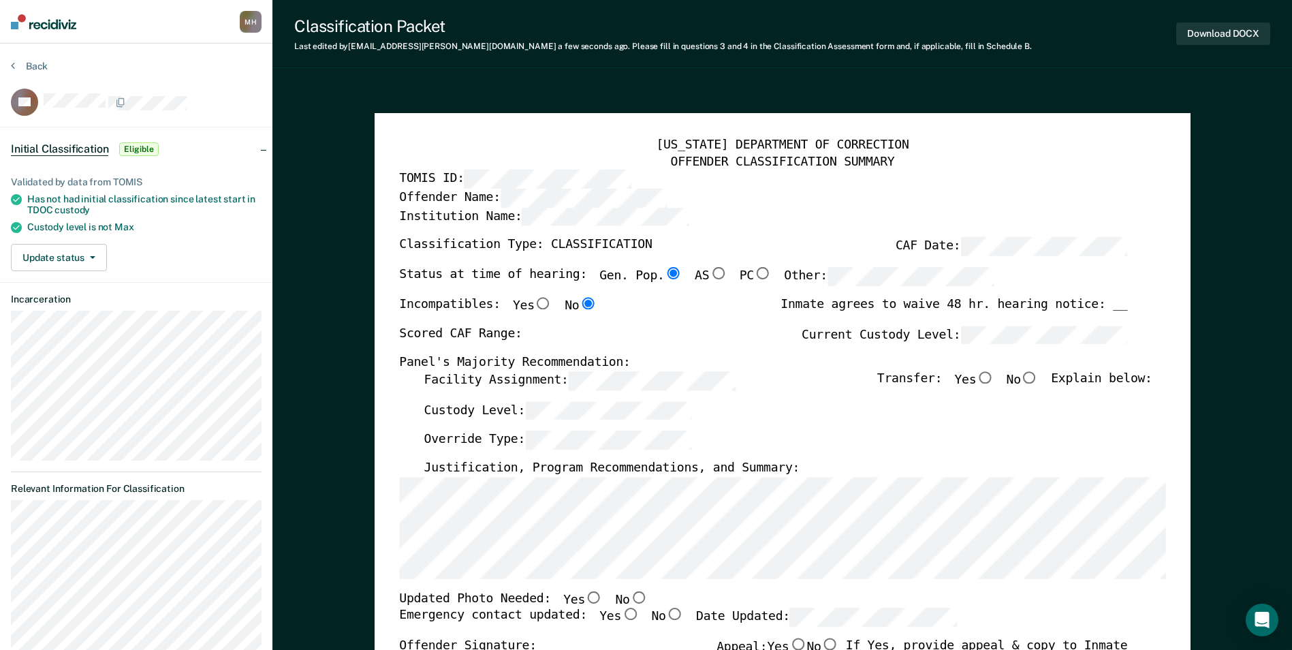
click at [394, 390] on div "[US_STATE] DEPARTMENT OF CORRECTION OFFENDER CLASSIFICATION SUMMARY TOMIS ID: O…" at bounding box center [783, 644] width 816 height 1063
click at [755, 347] on div "Scored CAF Range: Current Custody Level:" at bounding box center [763, 341] width 728 height 30
type textarea "x"
radio input "false"
click at [994, 375] on input "Yes" at bounding box center [985, 377] width 18 height 12
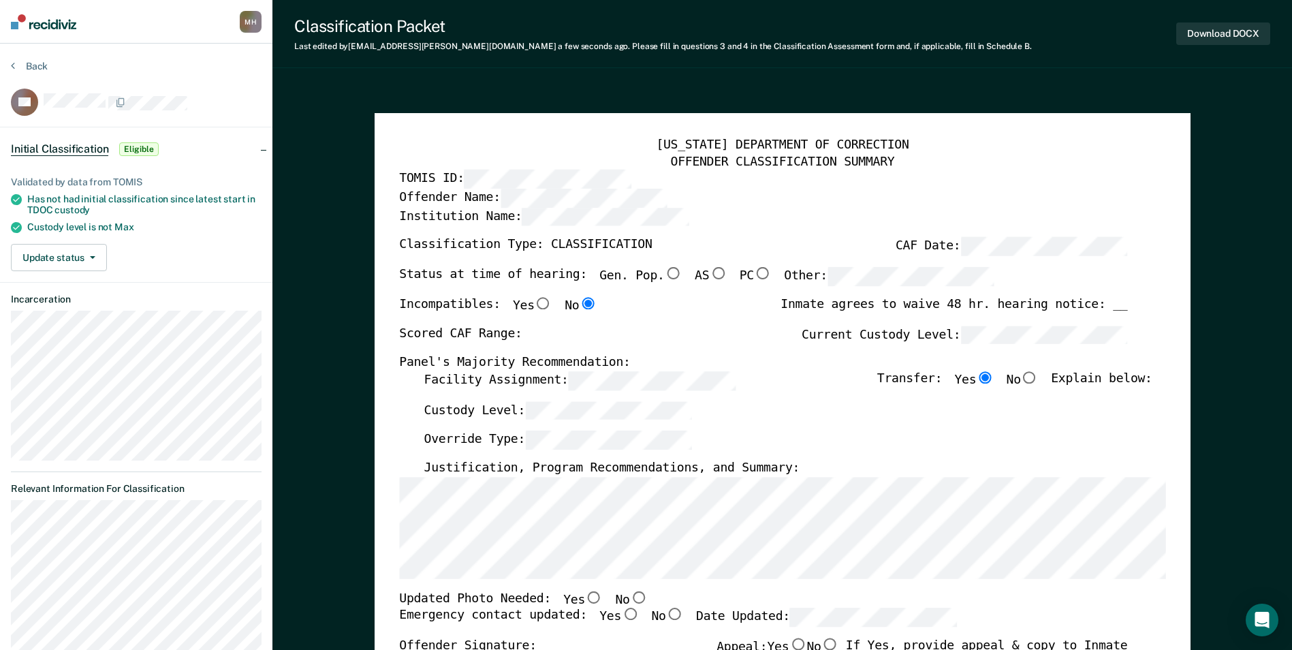
type textarea "x"
radio input "true"
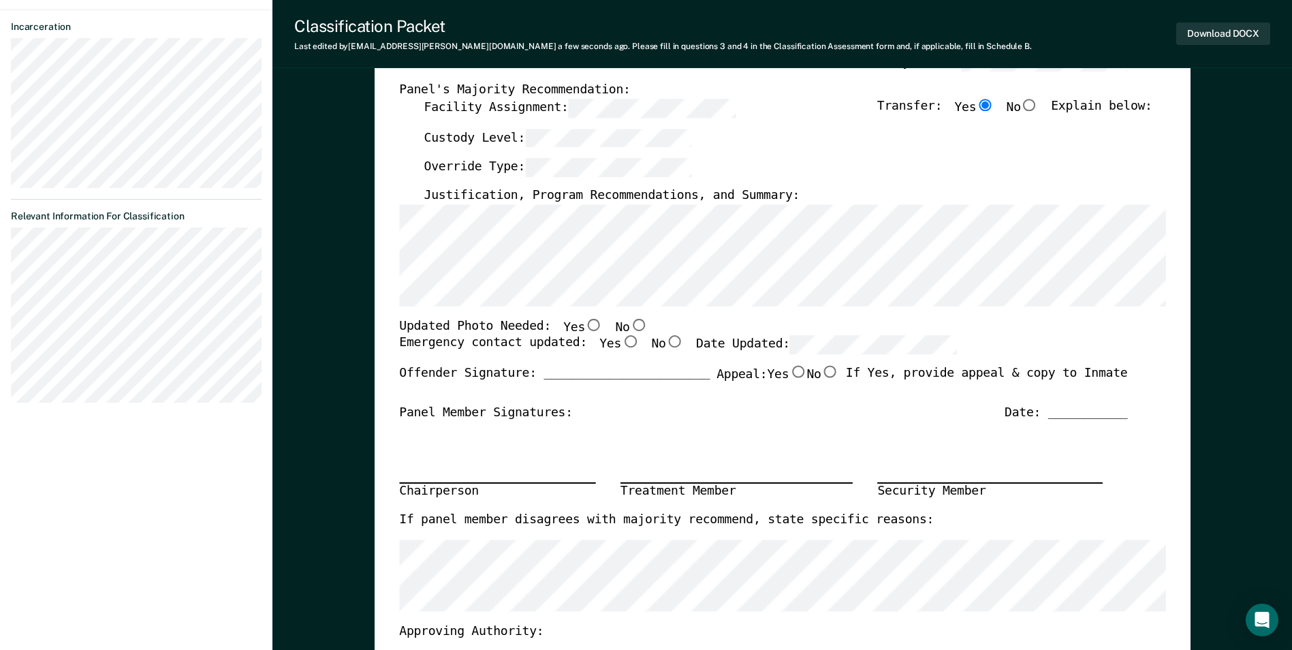
click at [629, 323] on input "No" at bounding box center [638, 324] width 18 height 12
type textarea "x"
radio input "true"
click at [621, 343] on input "Yes" at bounding box center [630, 342] width 18 height 12
type textarea "x"
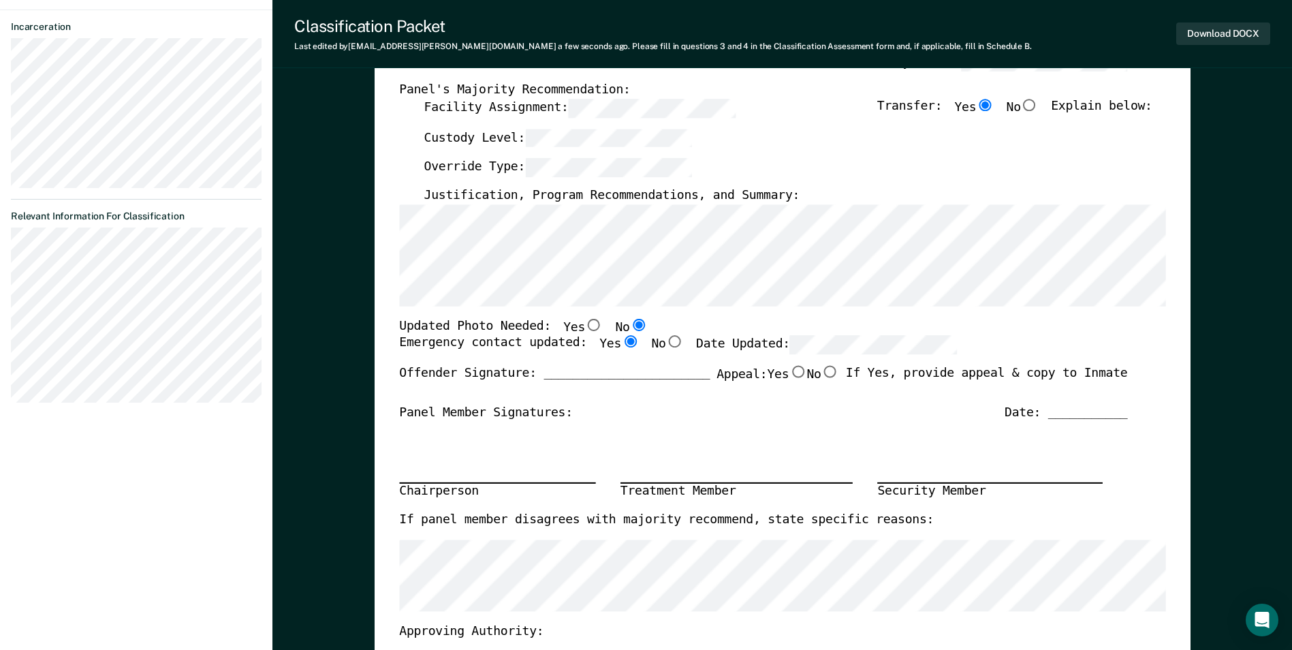
radio input "true"
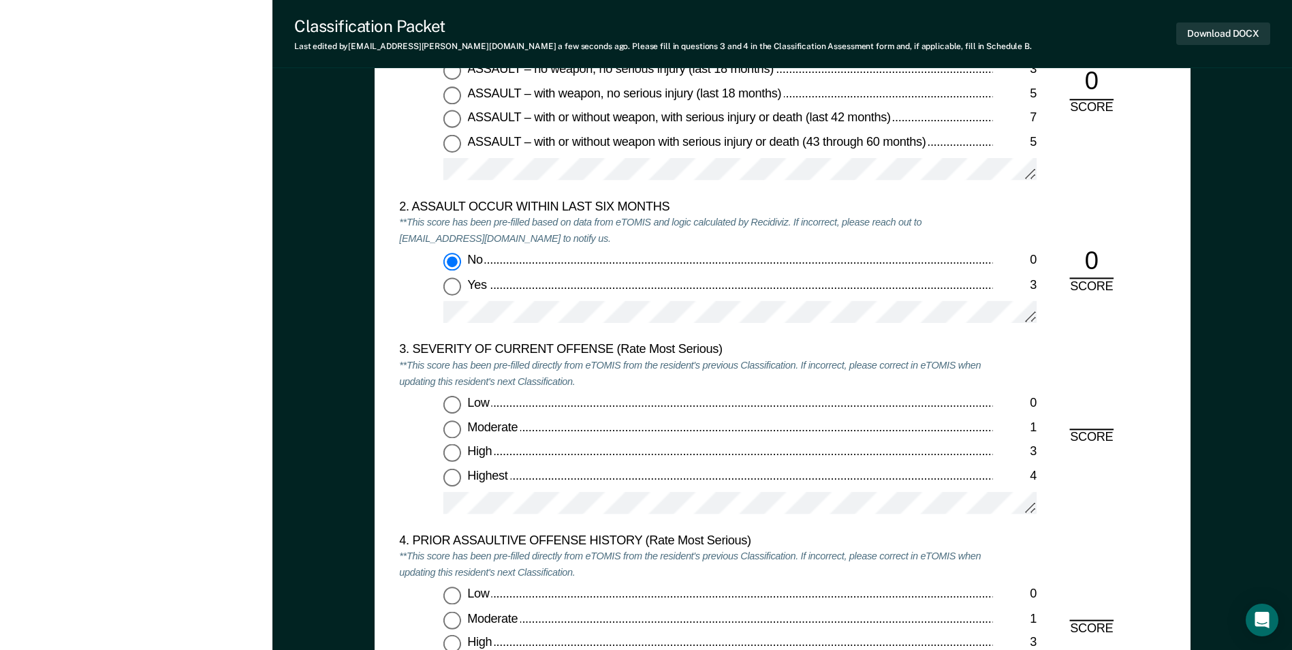
scroll to position [1703, 0]
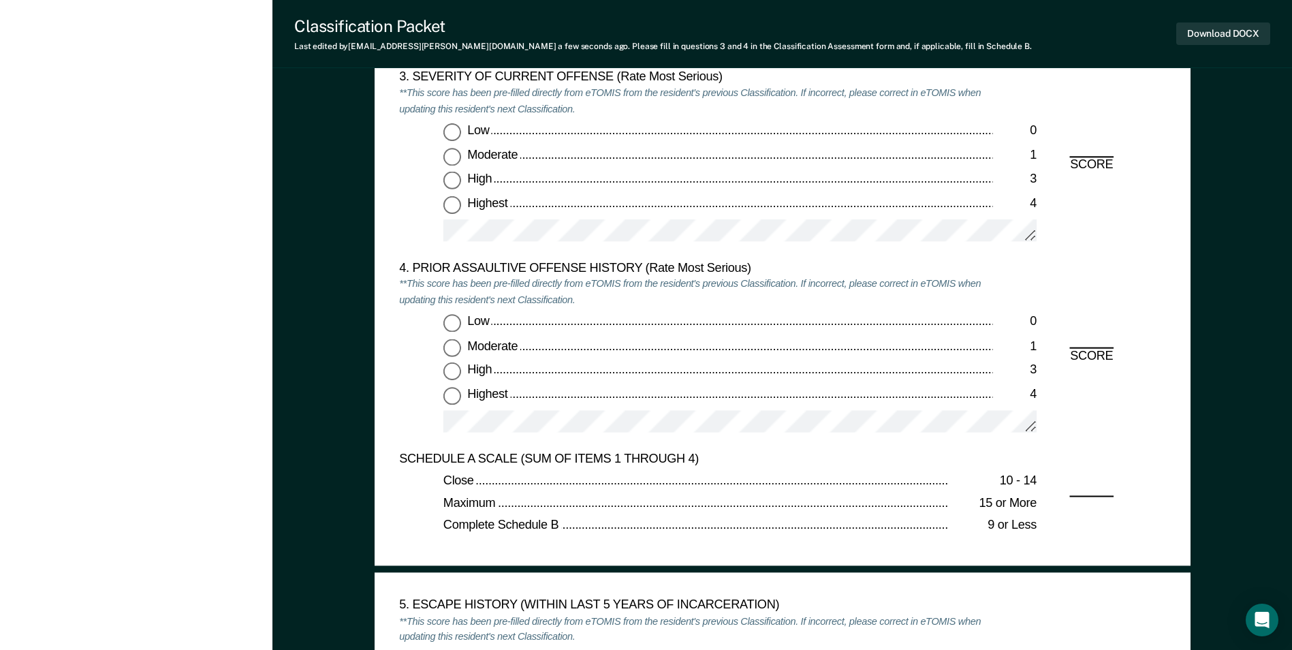
click at [452, 202] on input "Highest 4" at bounding box center [452, 204] width 18 height 18
type textarea "x"
radio input "true"
click at [446, 322] on input "Low 0" at bounding box center [452, 324] width 18 height 18
type textarea "x"
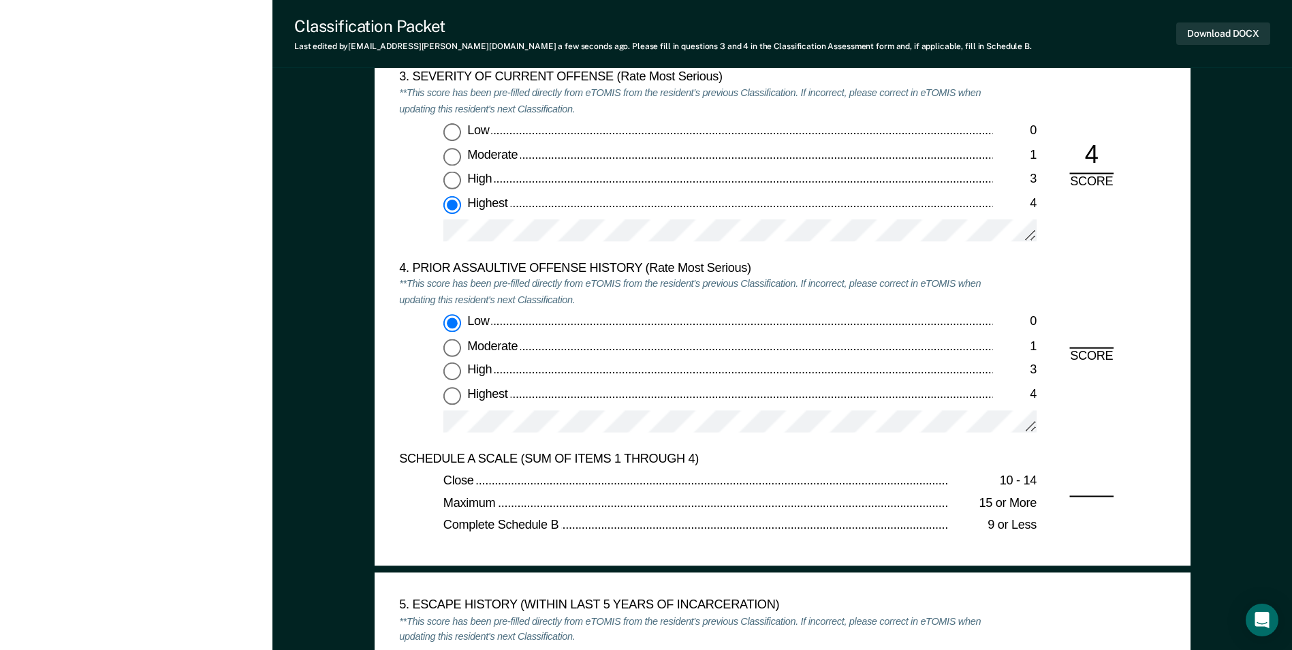
radio input "true"
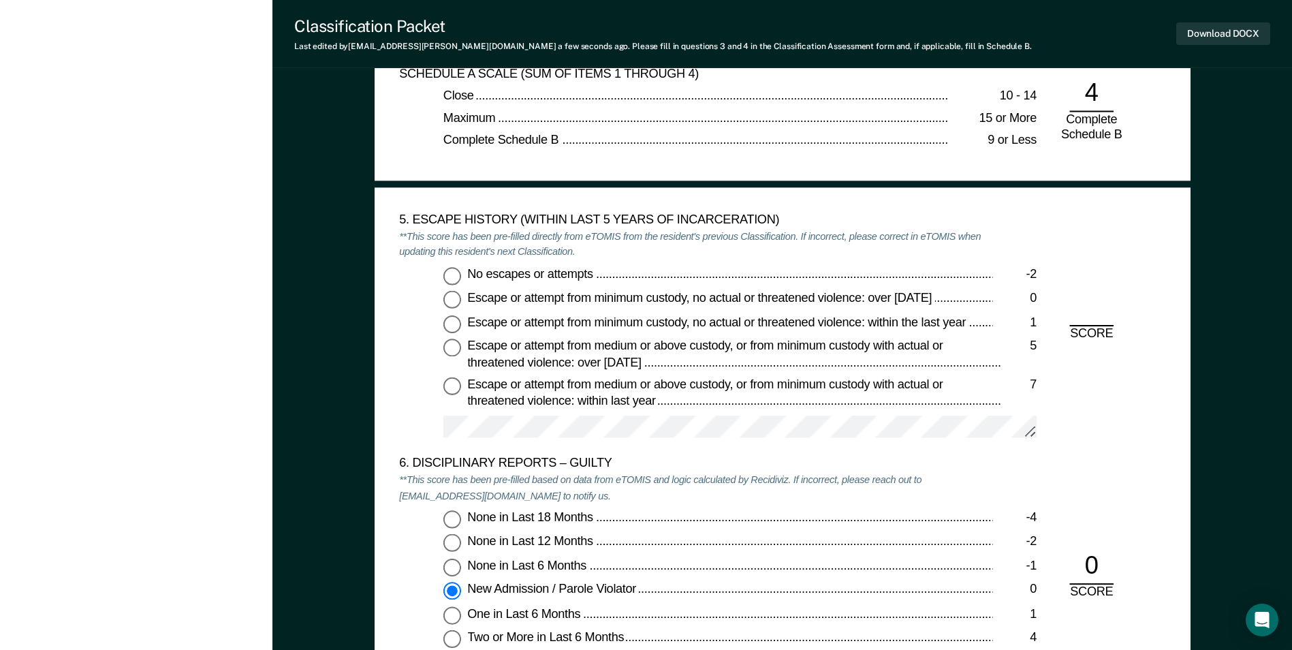
scroll to position [2111, 0]
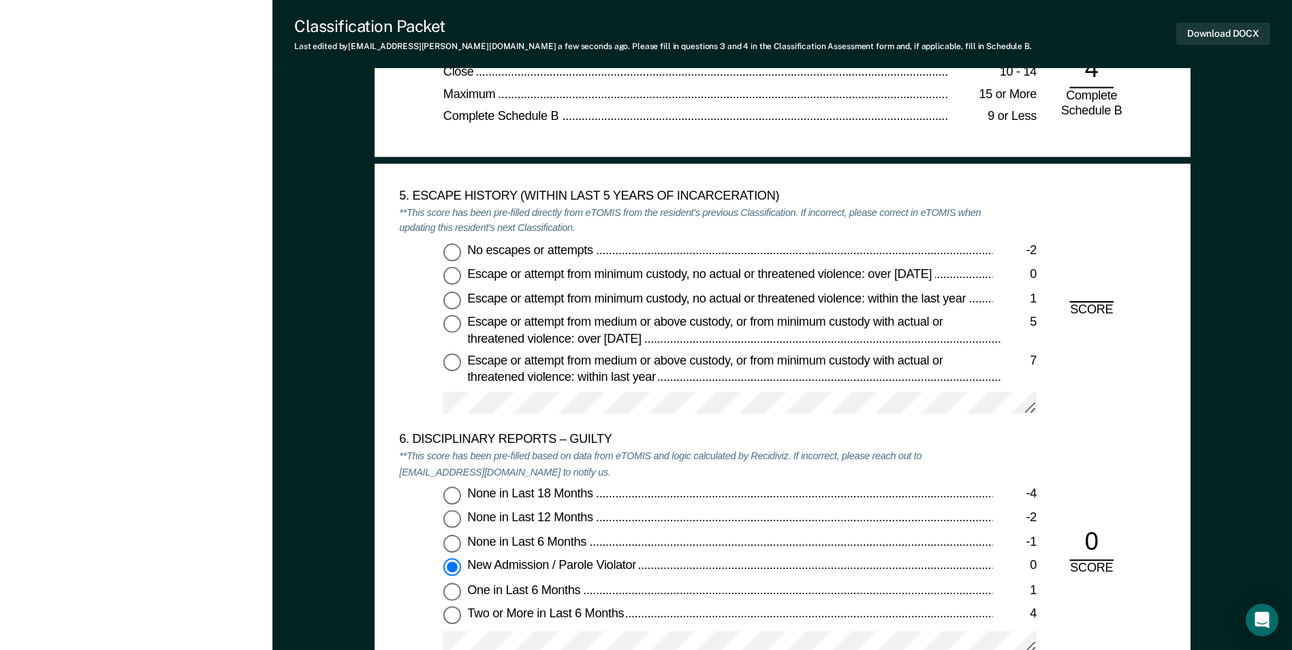
click at [456, 254] on input "No escapes or attempts -2" at bounding box center [452, 251] width 18 height 18
type textarea "x"
radio input "true"
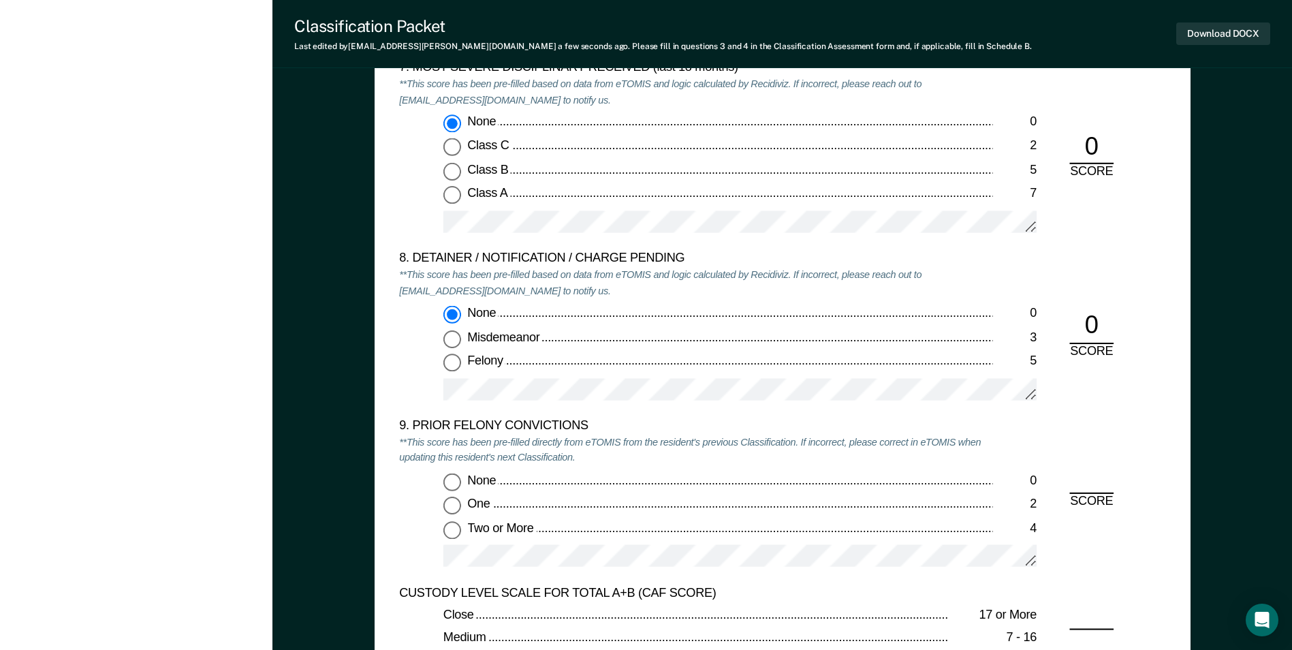
scroll to position [2724, 0]
click at [456, 520] on input "Two or More 4" at bounding box center [452, 527] width 18 height 18
type textarea "x"
radio input "true"
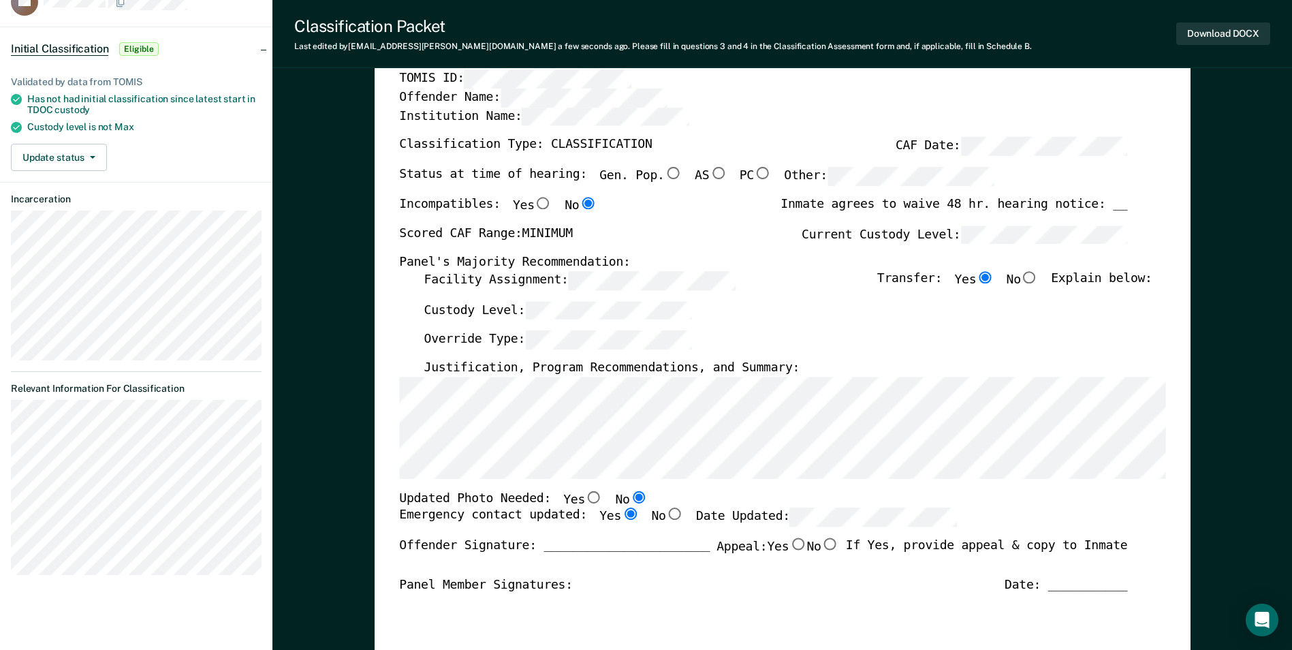
scroll to position [0, 0]
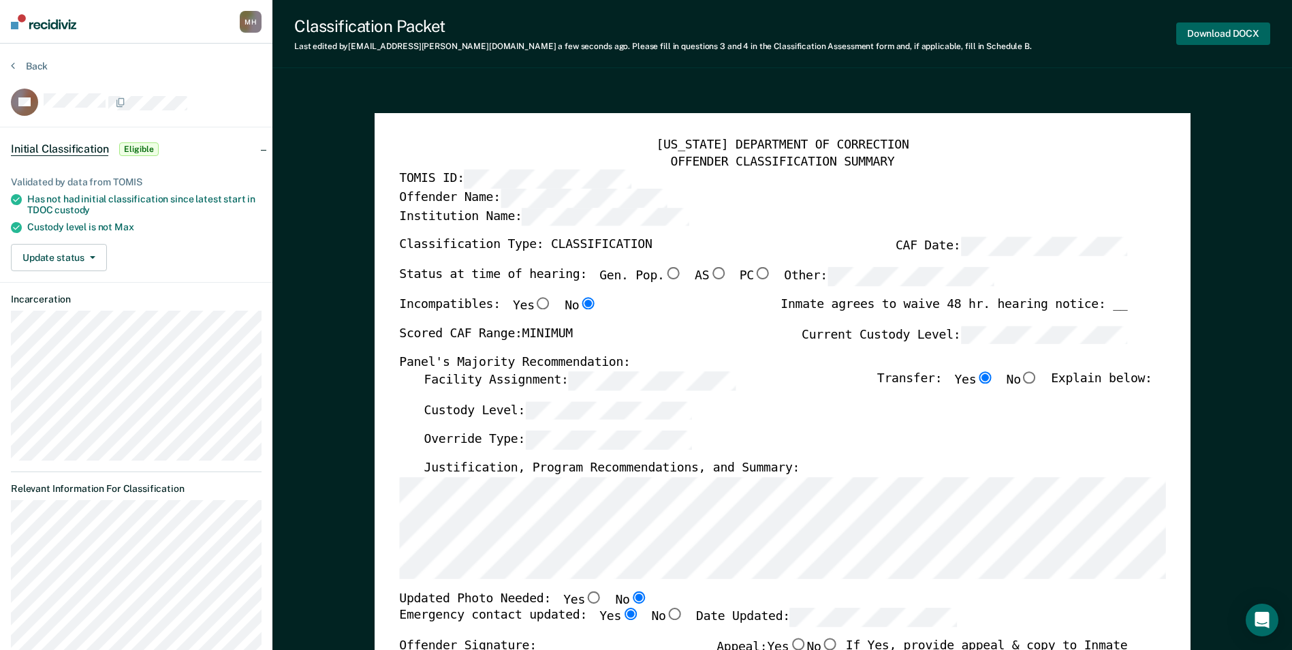
click at [1184, 41] on button "Download DOCX" at bounding box center [1223, 33] width 94 height 22
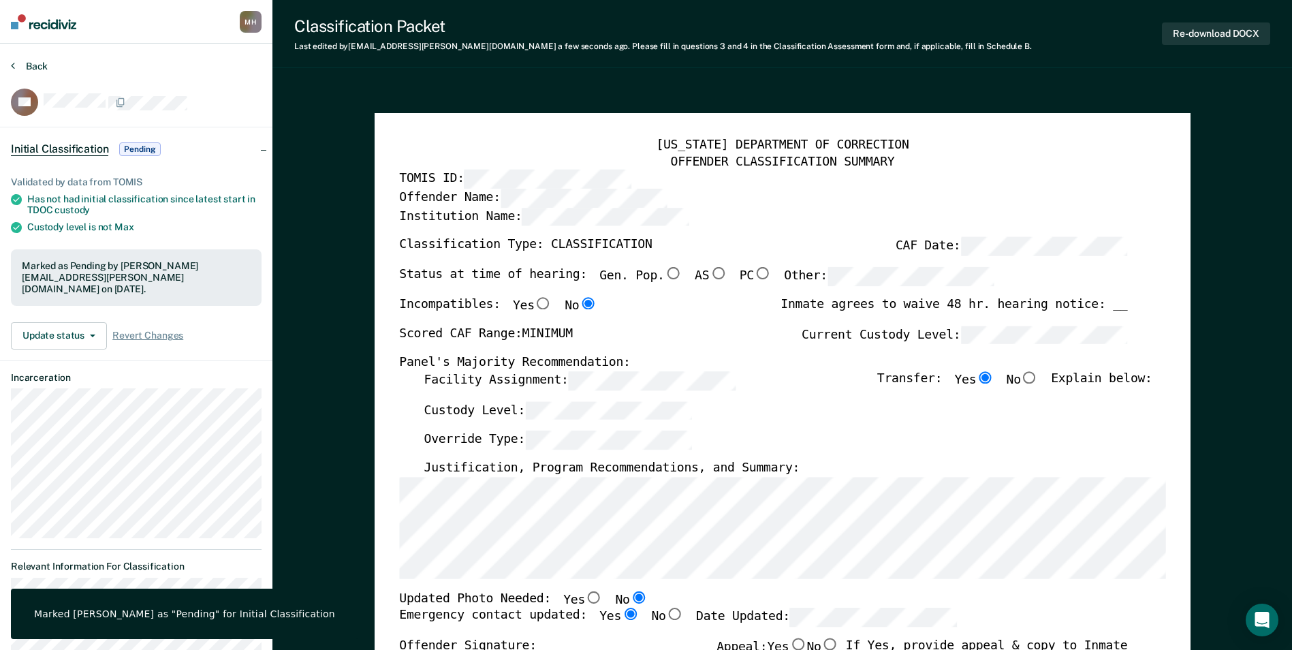
click at [22, 67] on button "Back" at bounding box center [29, 66] width 37 height 12
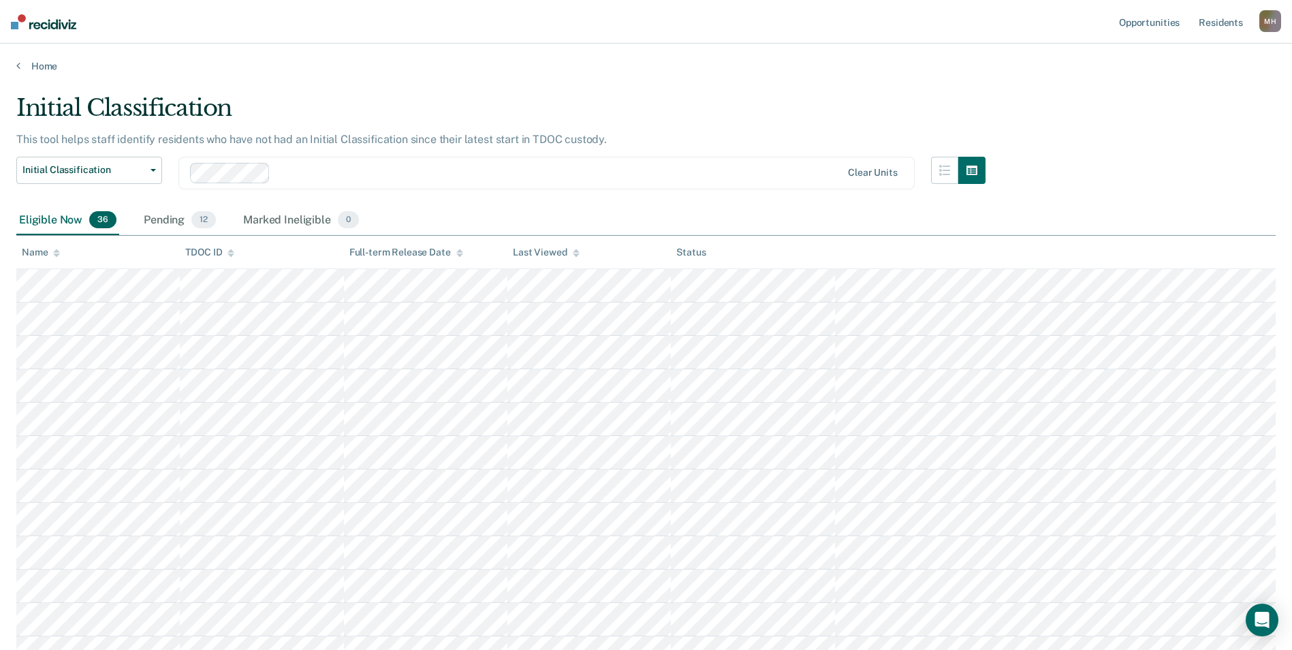
scroll to position [919, 0]
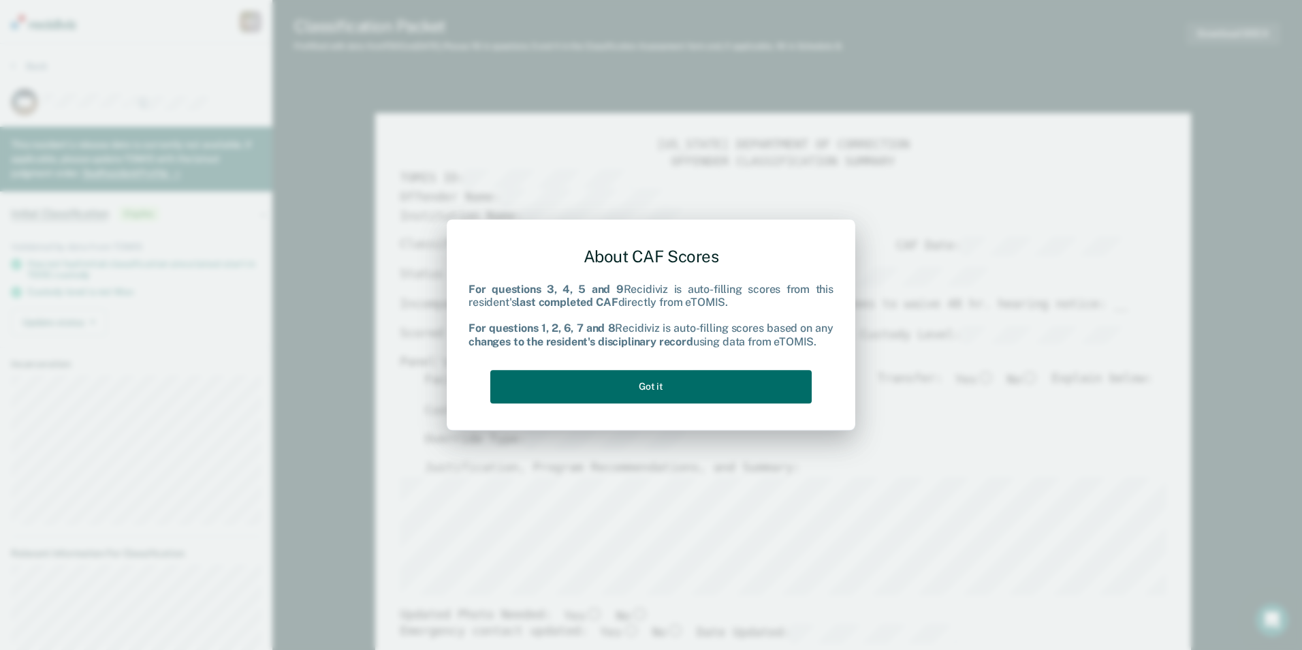
click at [635, 419] on div "About CAF Scores For questions 3, 4, 5 and 9 Recidiviz is auto-filling scores f…" at bounding box center [651, 324] width 409 height 211
click at [635, 402] on button "Got it" at bounding box center [650, 386] width 321 height 33
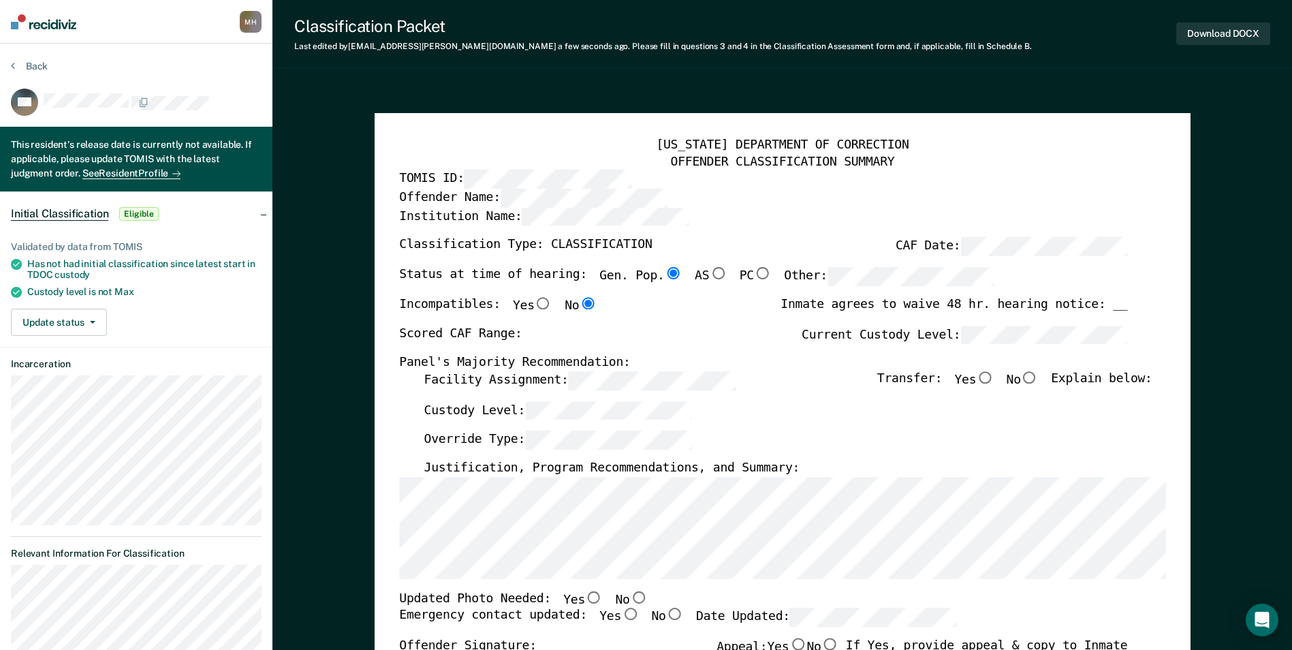
click at [629, 597] on input "No" at bounding box center [638, 597] width 18 height 12
type textarea "x"
radio input "true"
drag, startPoint x: 609, startPoint y: 608, endPoint x: 614, endPoint y: 613, distance: 7.7
click at [621, 608] on input "Yes" at bounding box center [630, 614] width 18 height 12
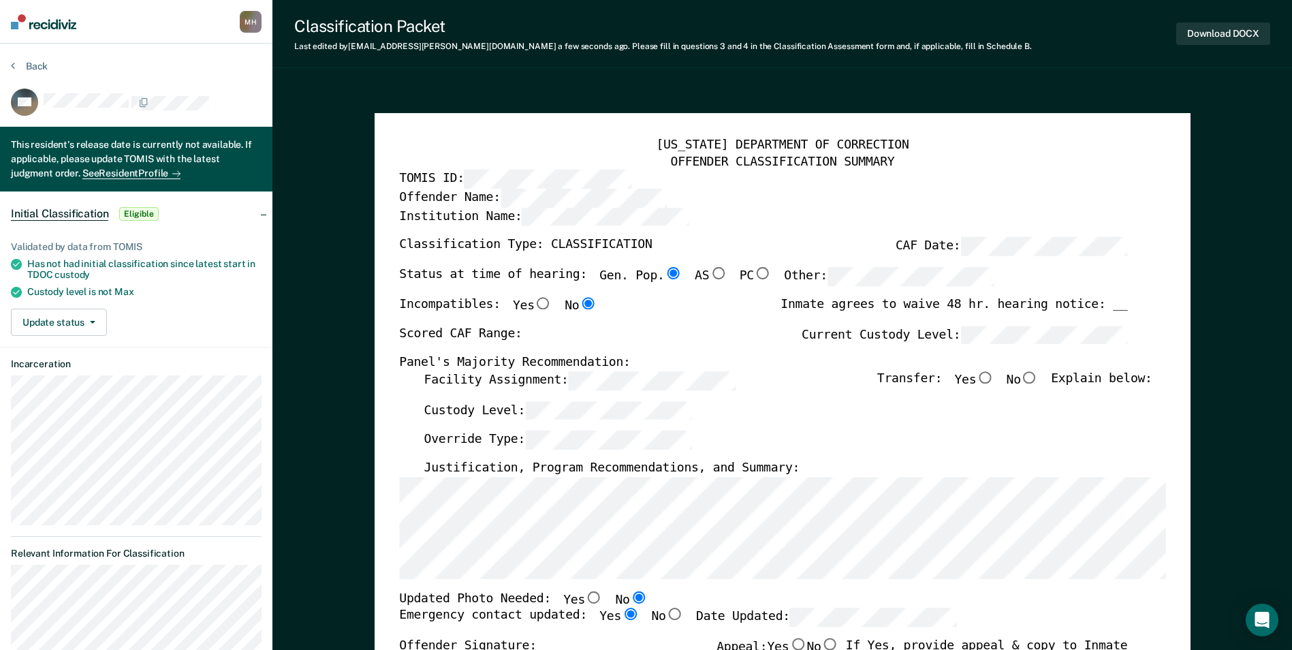
type textarea "x"
radio input "true"
click at [842, 349] on div "Scored CAF Range: Current Custody Level:" at bounding box center [763, 341] width 728 height 30
type textarea "x"
radio input "false"
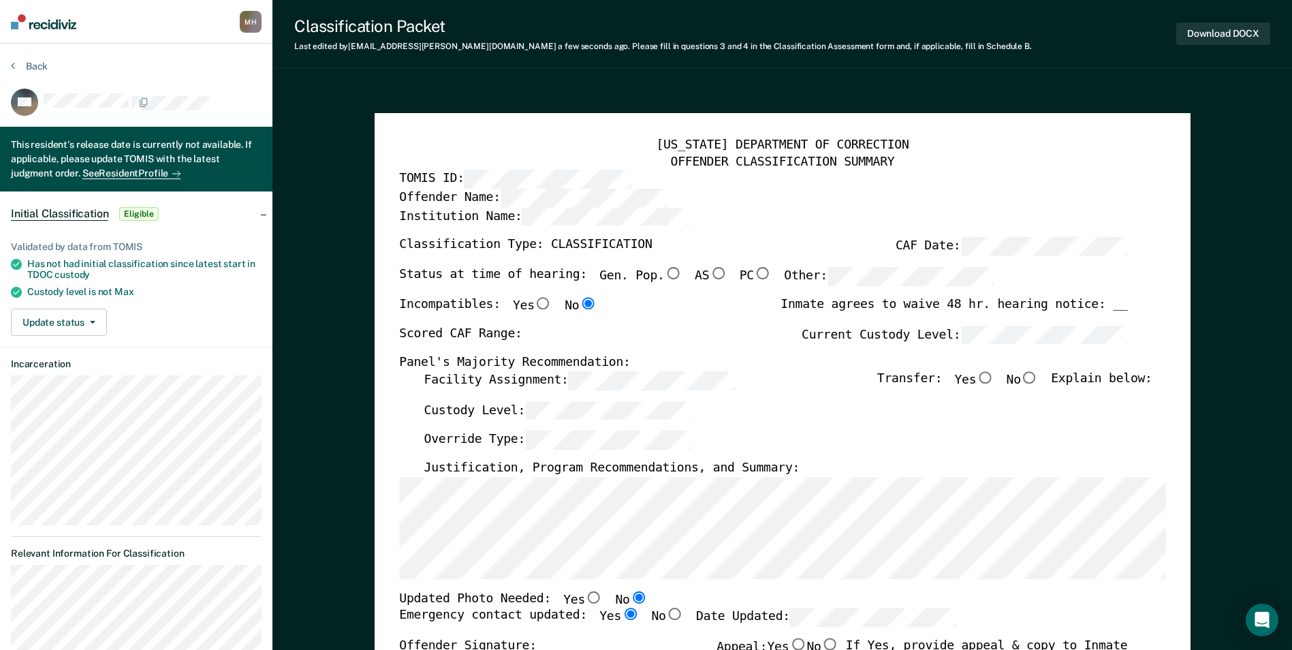
click at [435, 373] on label "Facility Assignment:" at bounding box center [579, 380] width 311 height 19
click at [994, 373] on input "Yes" at bounding box center [985, 377] width 18 height 12
type textarea "x"
radio input "true"
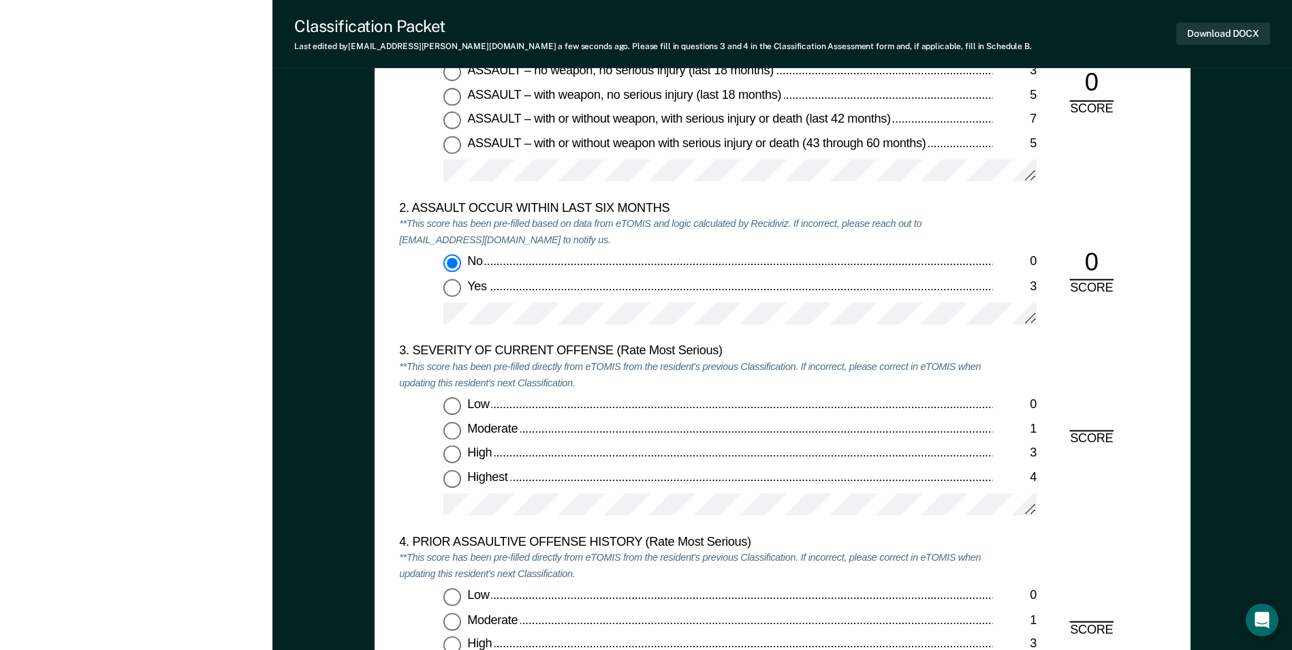
scroll to position [1430, 0]
drag, startPoint x: 461, startPoint y: 434, endPoint x: 460, endPoint y: 452, distance: 18.4
click at [461, 434] on input "Moderate 1" at bounding box center [452, 429] width 18 height 18
type textarea "x"
radio input "true"
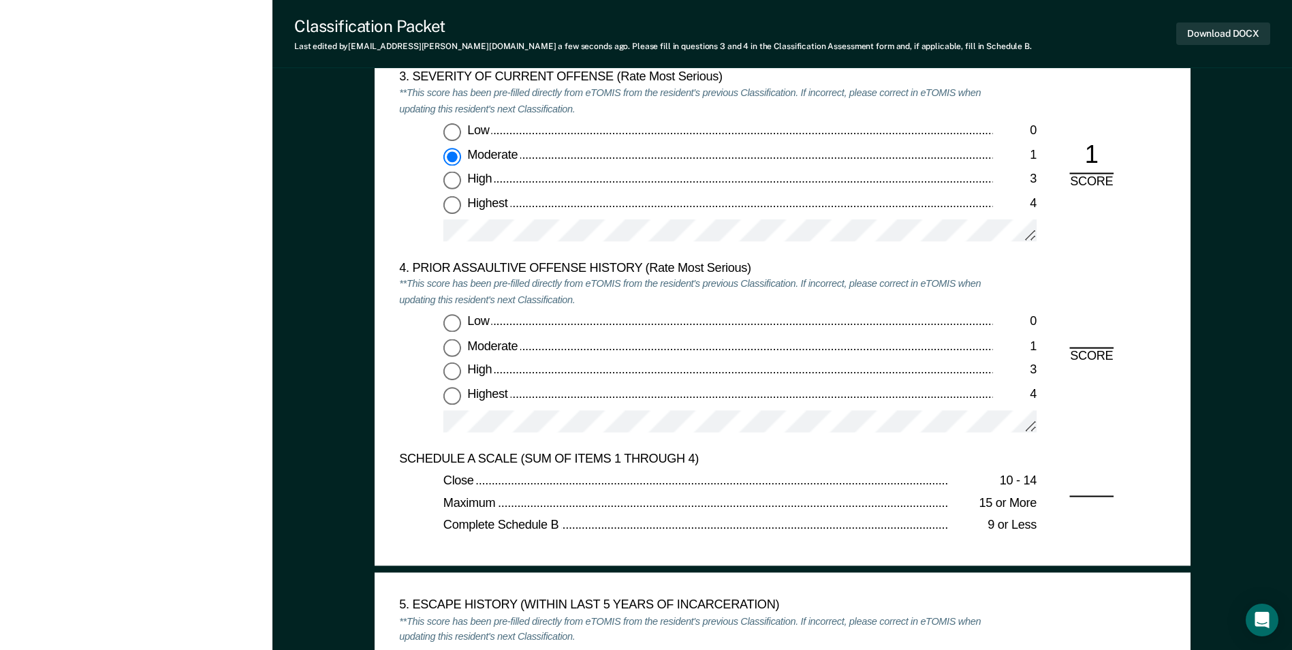
click at [452, 323] on input "Low 0" at bounding box center [452, 324] width 18 height 18
type textarea "x"
radio input "true"
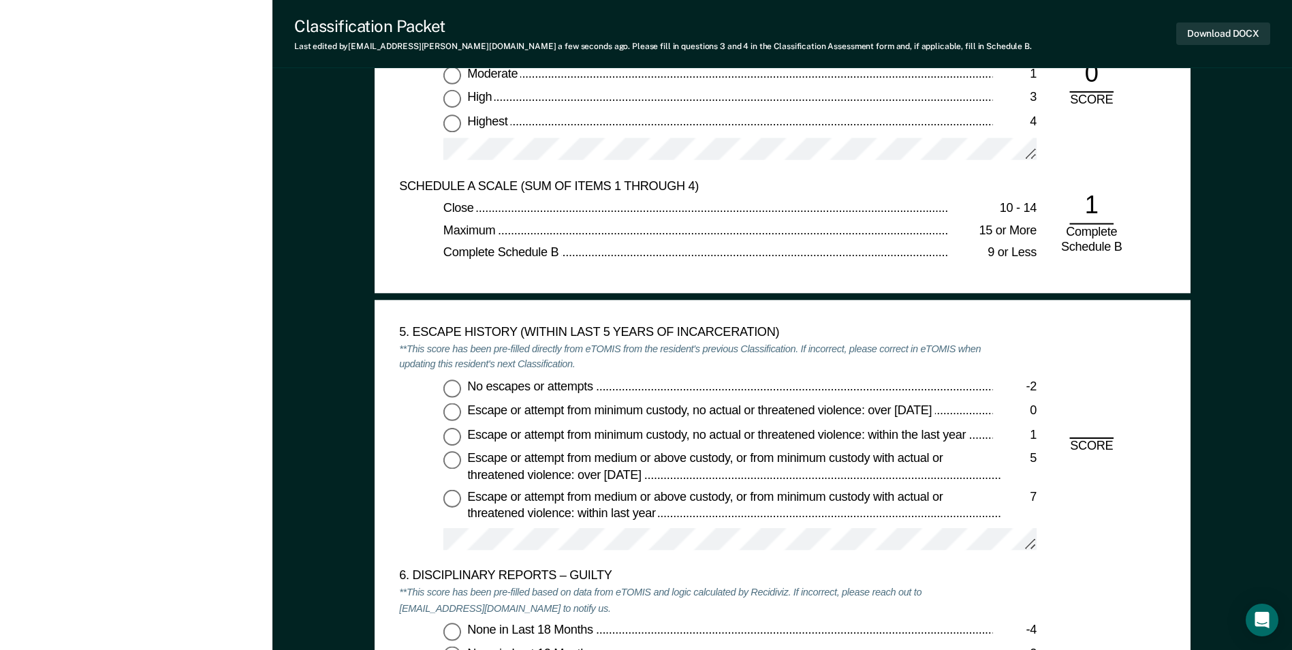
click at [456, 385] on input "No escapes or attempts -2" at bounding box center [452, 388] width 18 height 18
type textarea "x"
radio input "true"
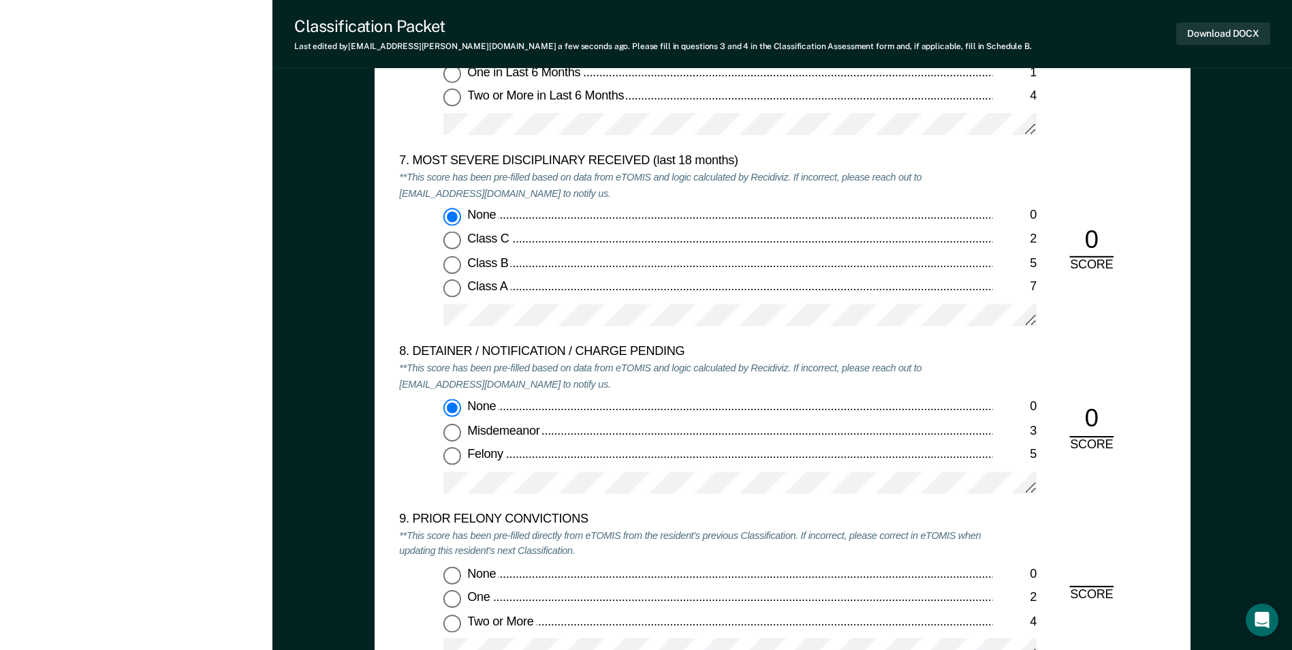
scroll to position [2861, 0]
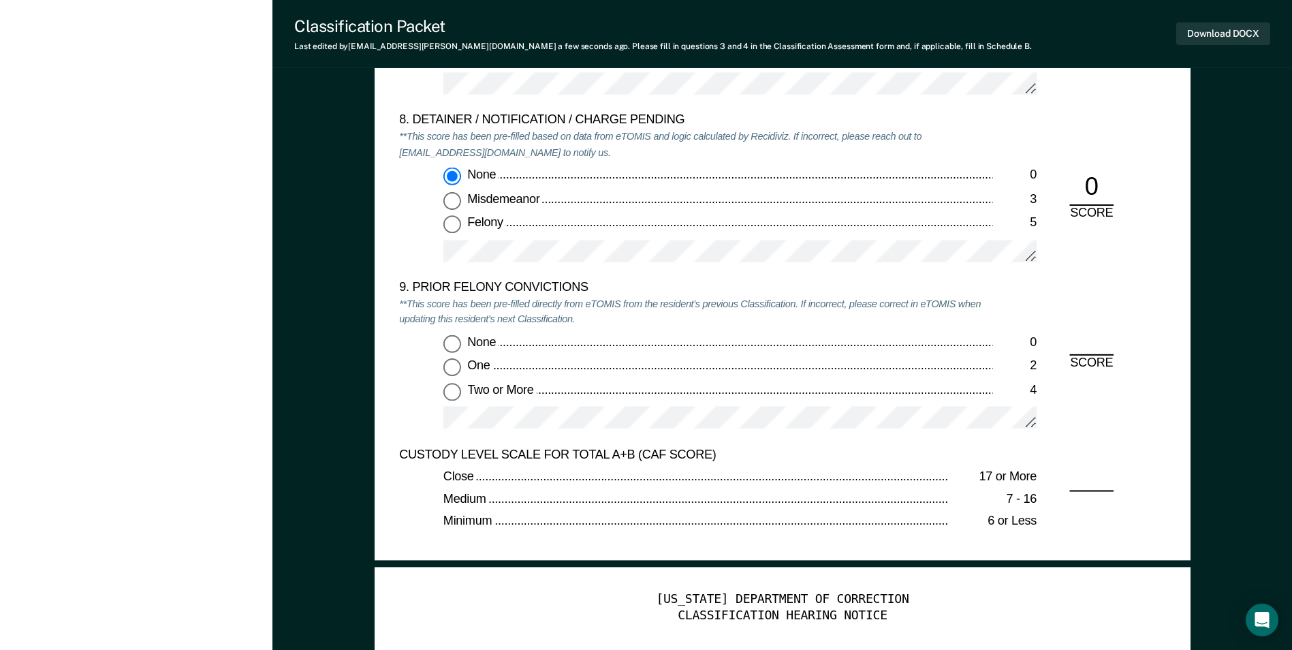
click at [454, 368] on input "One 2" at bounding box center [452, 367] width 18 height 18
type textarea "x"
radio input "true"
click at [1182, 29] on button "Download DOCX" at bounding box center [1223, 33] width 94 height 22
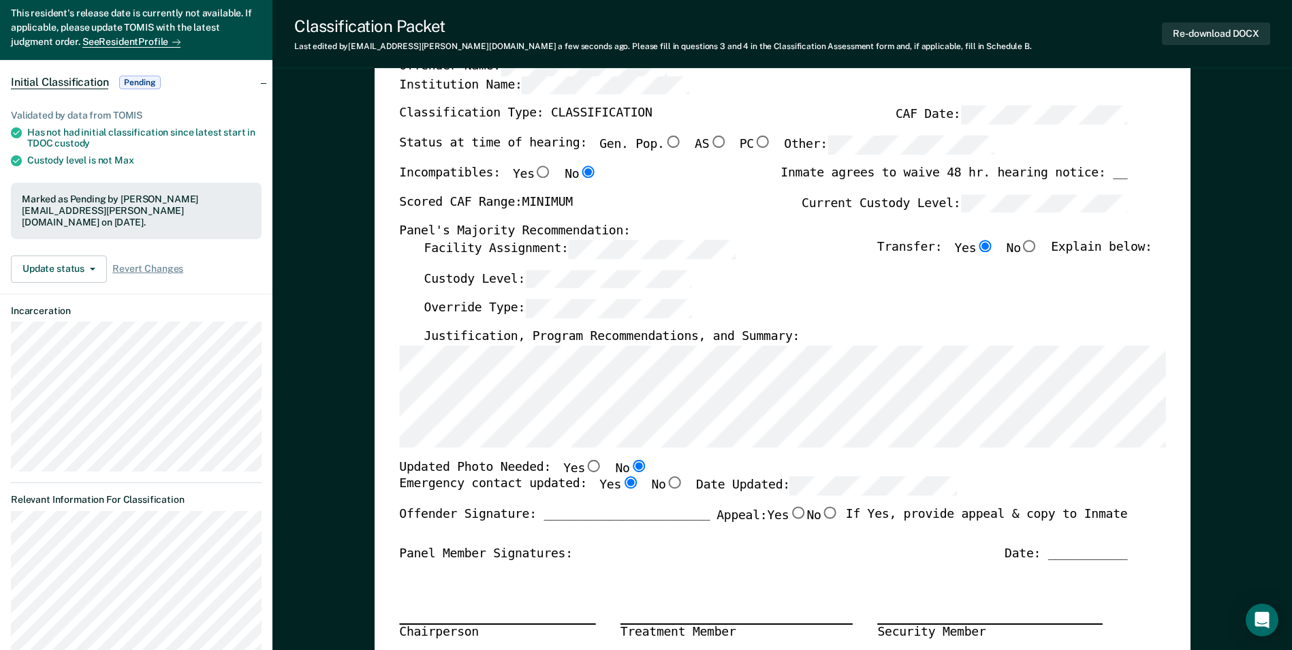
scroll to position [0, 0]
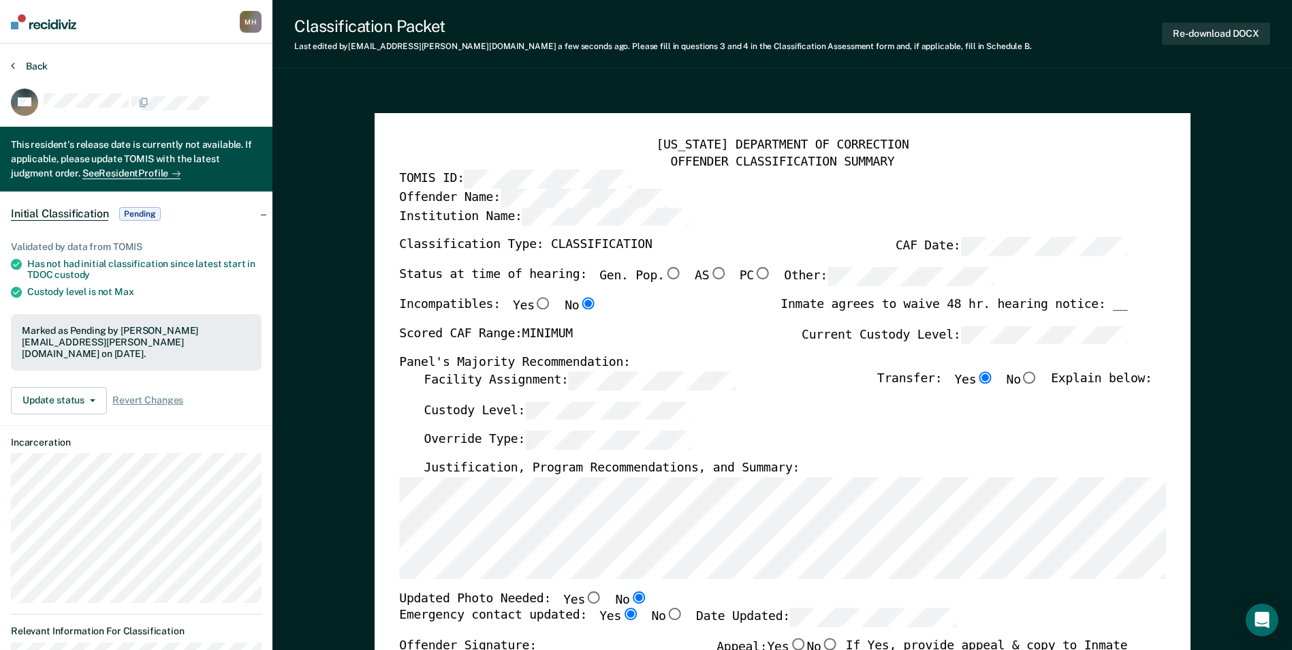
click at [41, 67] on button "Back" at bounding box center [29, 66] width 37 height 12
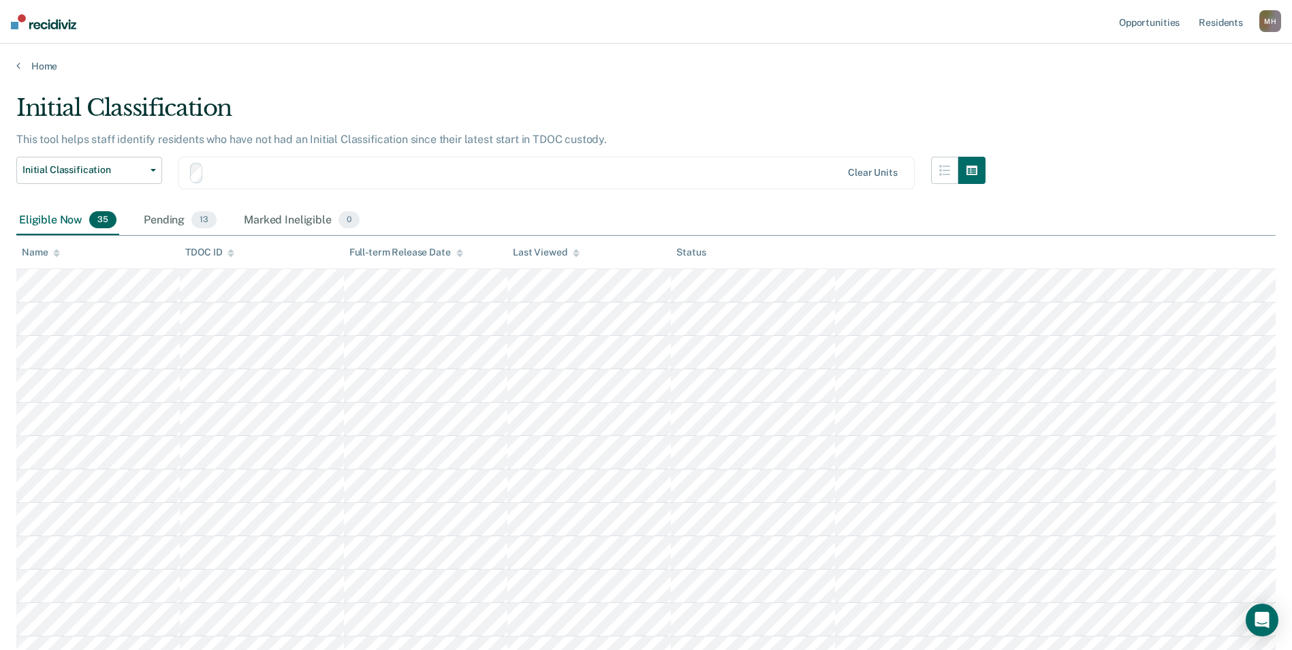
scroll to position [885, 0]
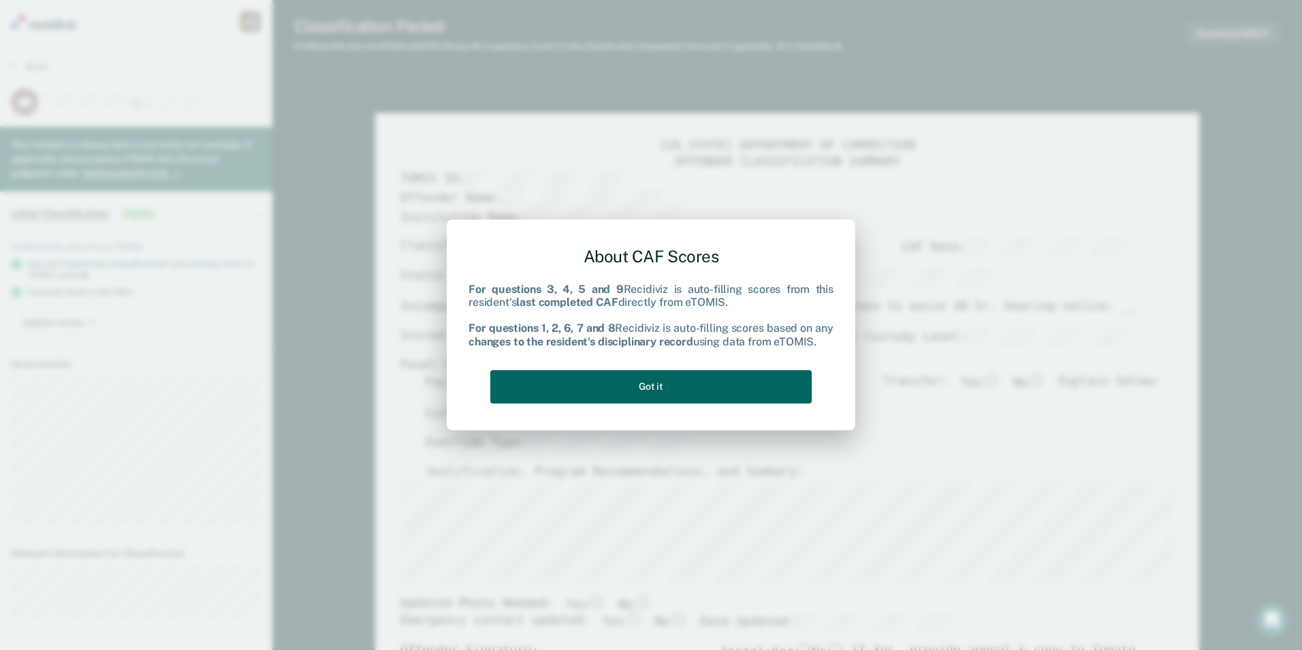
click at [612, 397] on button "Got it" at bounding box center [650, 386] width 321 height 33
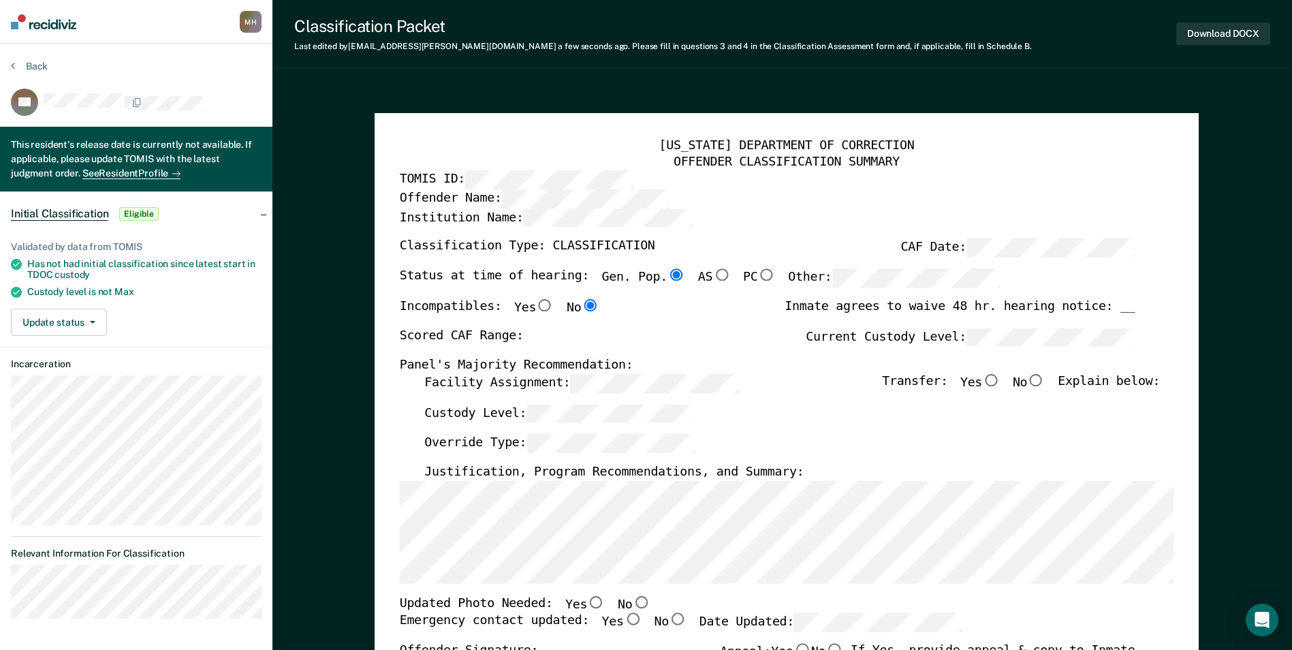
click at [632, 599] on input "No" at bounding box center [641, 601] width 18 height 12
type textarea "x"
radio input "true"
click at [623, 613] on input "Yes" at bounding box center [632, 619] width 18 height 12
type textarea "x"
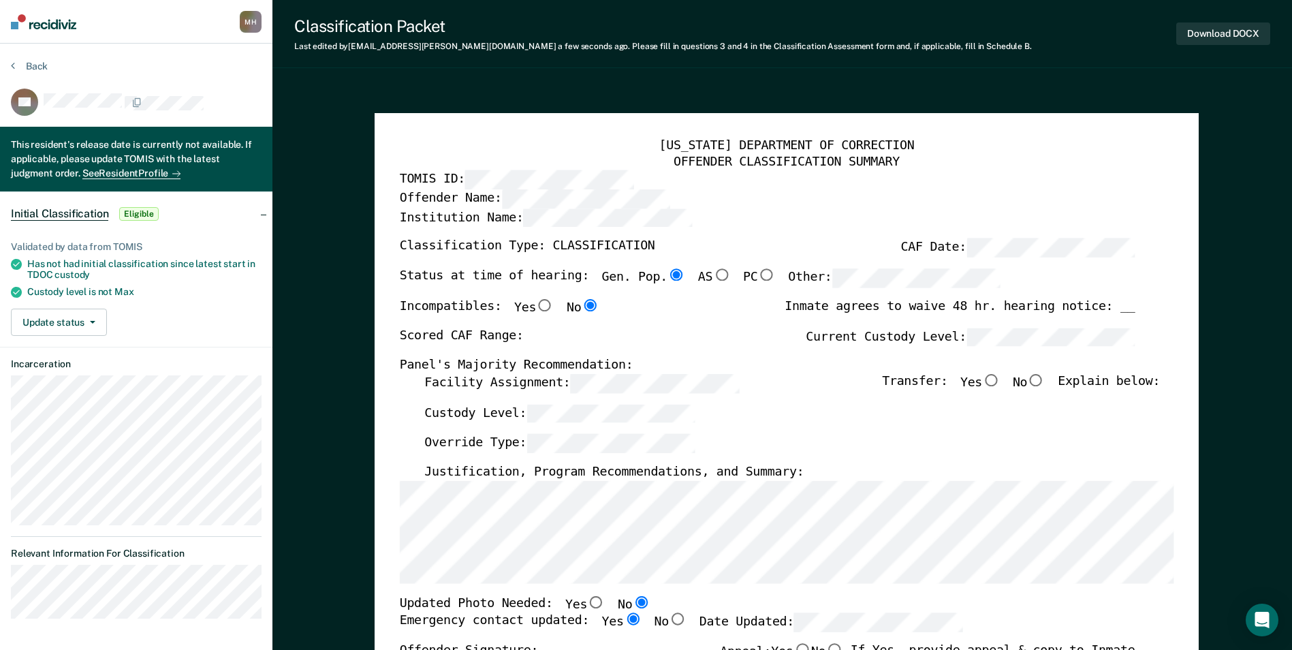
radio input "true"
type textarea "x"
radio input "false"
click at [928, 332] on label "Current Custody Level:" at bounding box center [970, 337] width 329 height 19
click at [1000, 376] on input "Yes" at bounding box center [991, 380] width 18 height 12
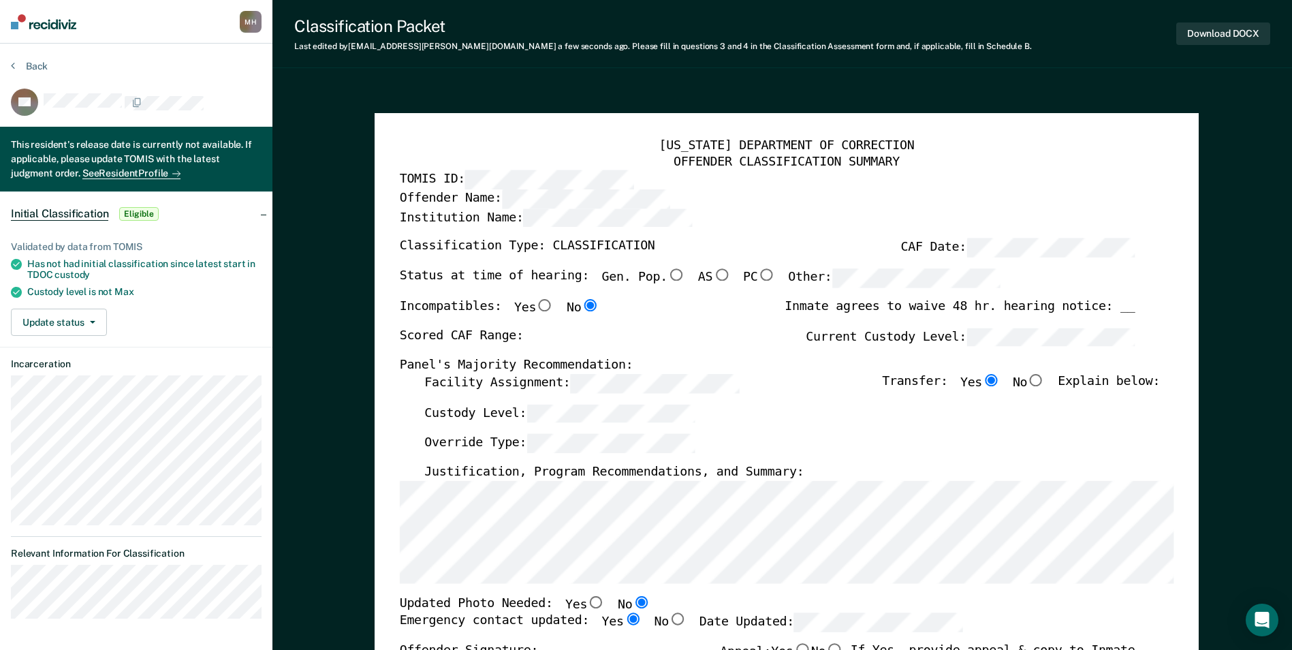
type textarea "x"
radio input "true"
click at [925, 404] on div "Custody Level:" at bounding box center [792, 419] width 736 height 30
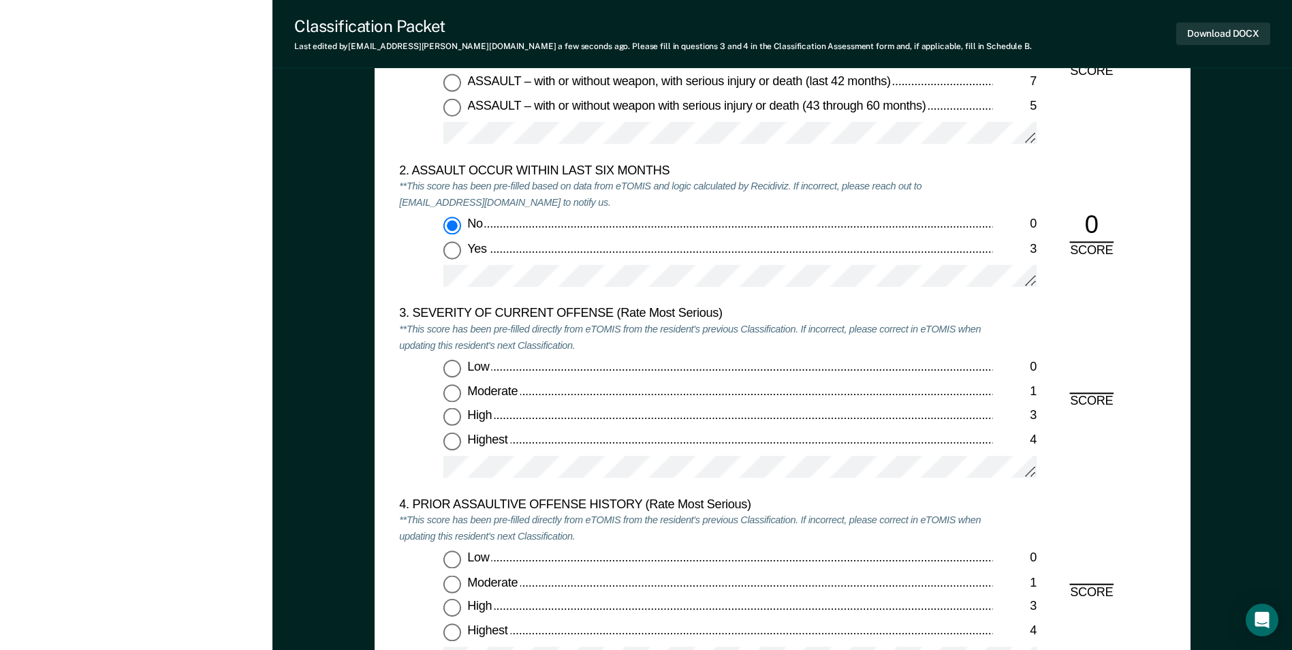
scroll to position [1635, 0]
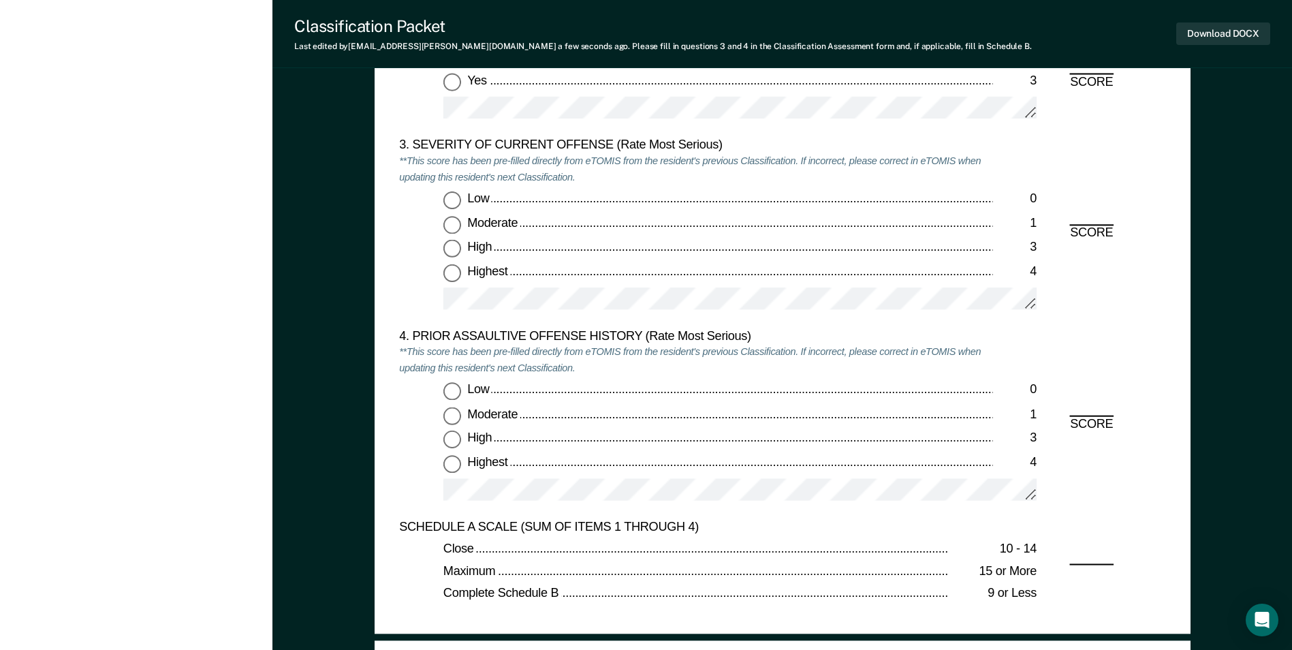
click at [450, 196] on input "Low 0" at bounding box center [452, 201] width 18 height 18
type textarea "x"
radio input "true"
click at [448, 396] on input "Low 0" at bounding box center [452, 392] width 18 height 18
type textarea "x"
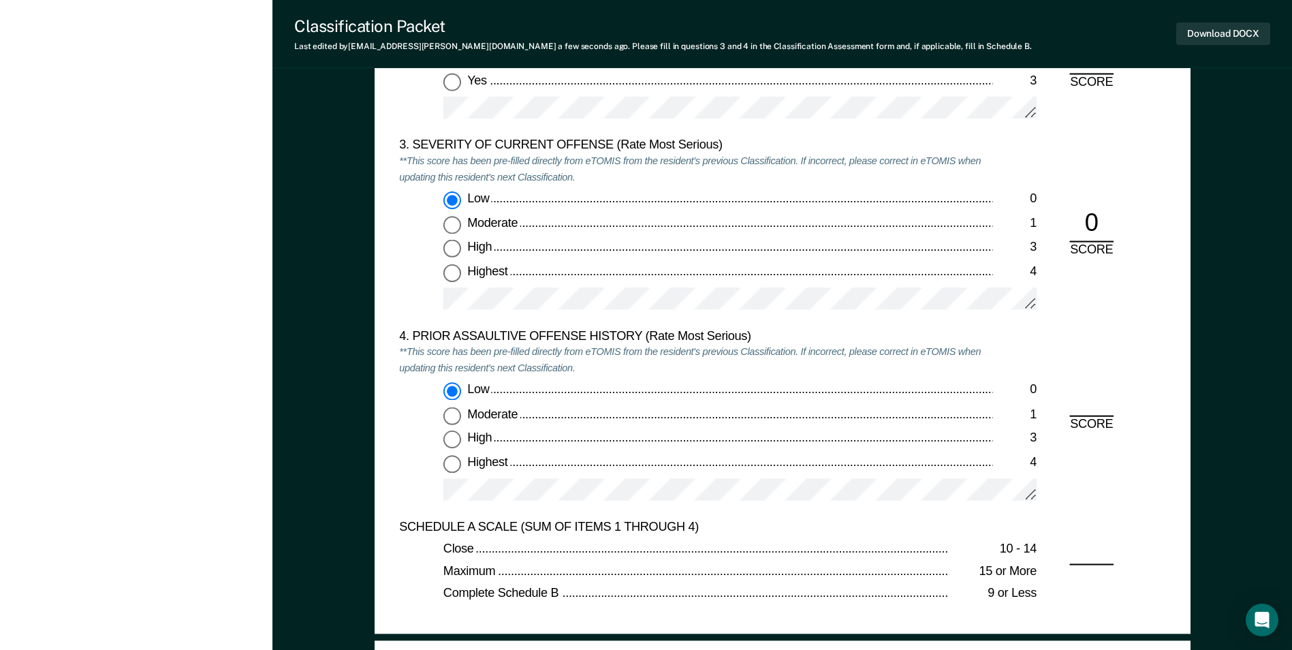
radio input "true"
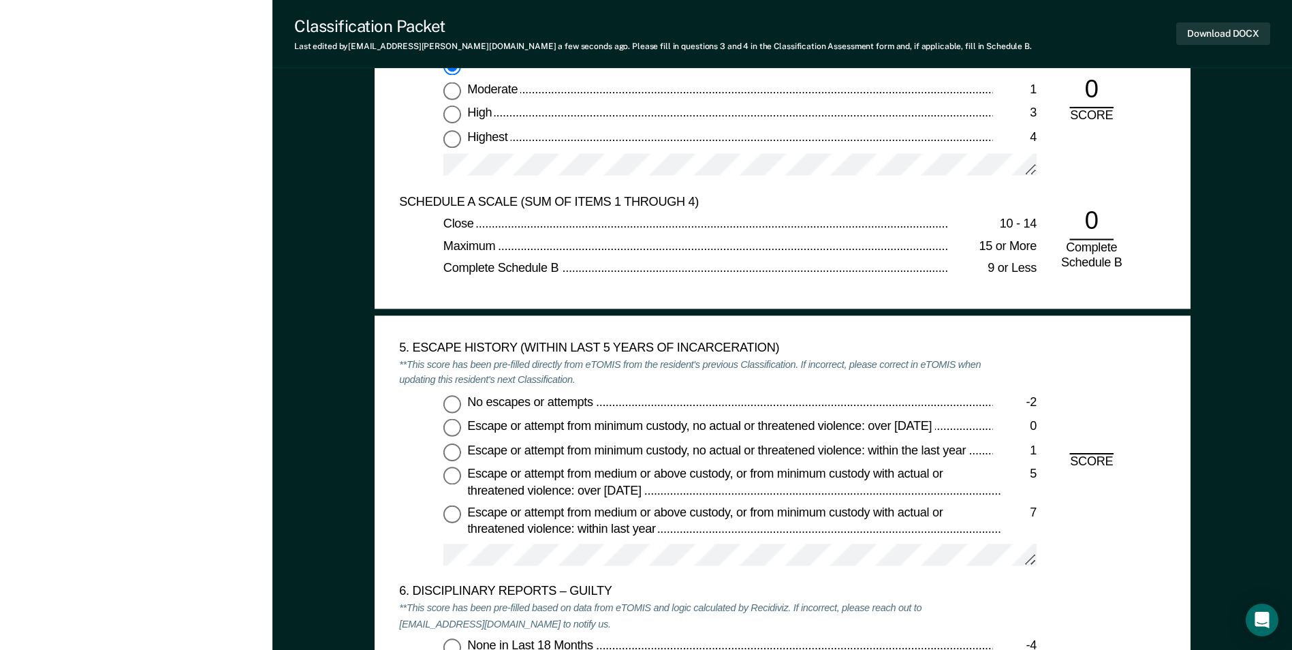
scroll to position [2043, 0]
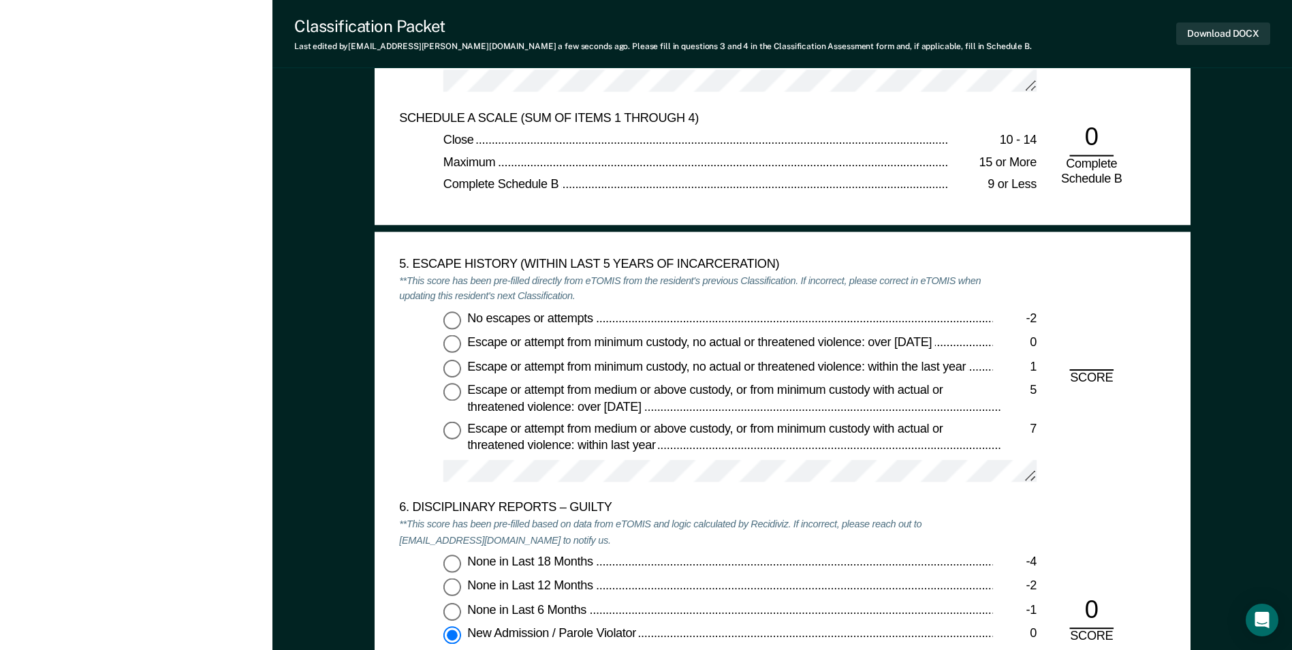
click at [444, 321] on input "No escapes or attempts -2" at bounding box center [452, 320] width 18 height 18
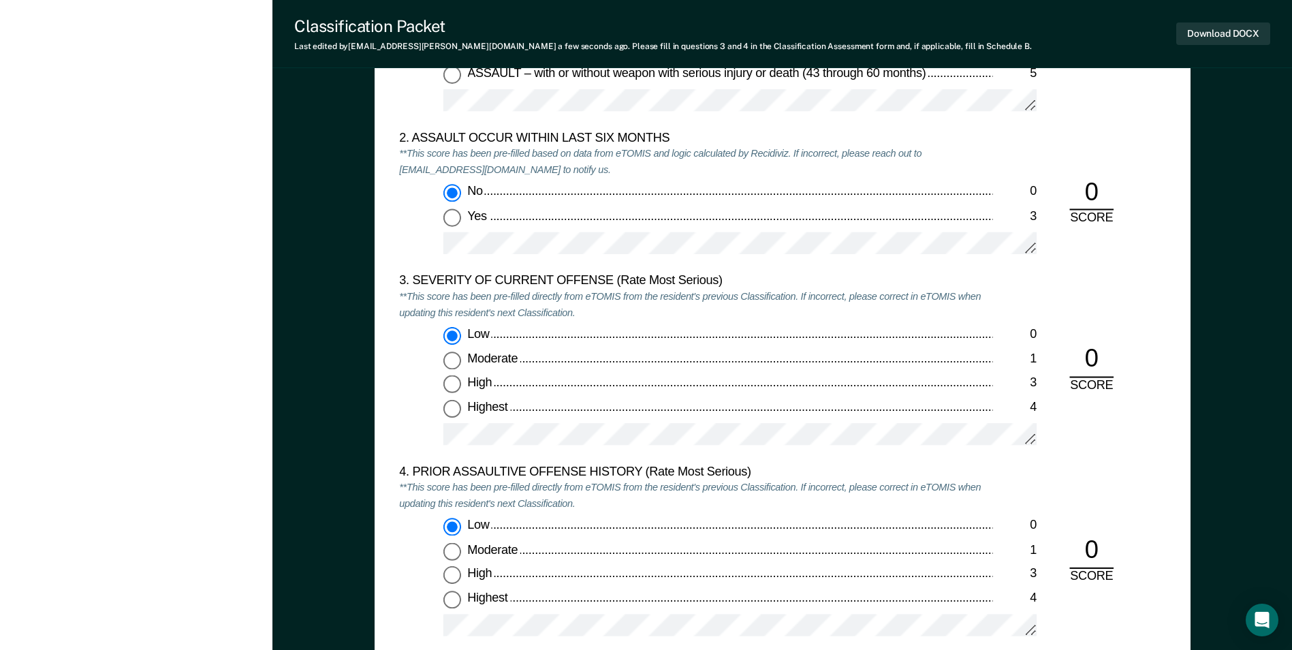
scroll to position [1498, 0]
click at [456, 358] on input "Moderate 1" at bounding box center [452, 361] width 18 height 18
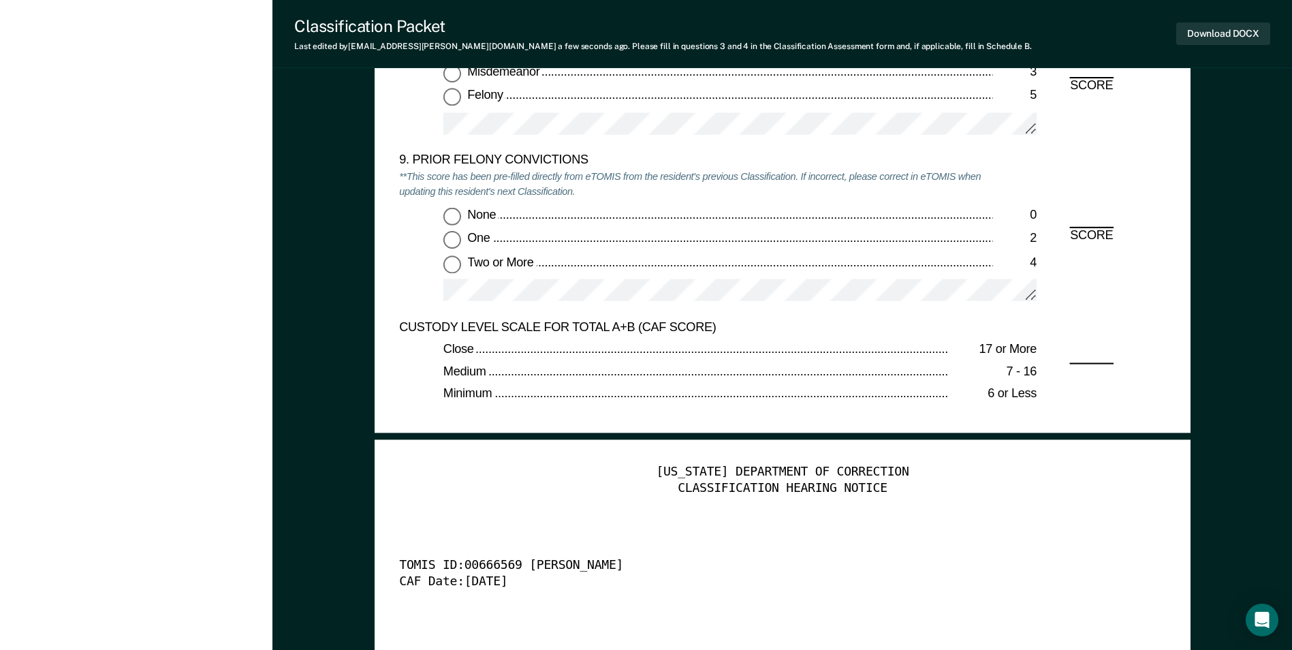
scroll to position [3065, 0]
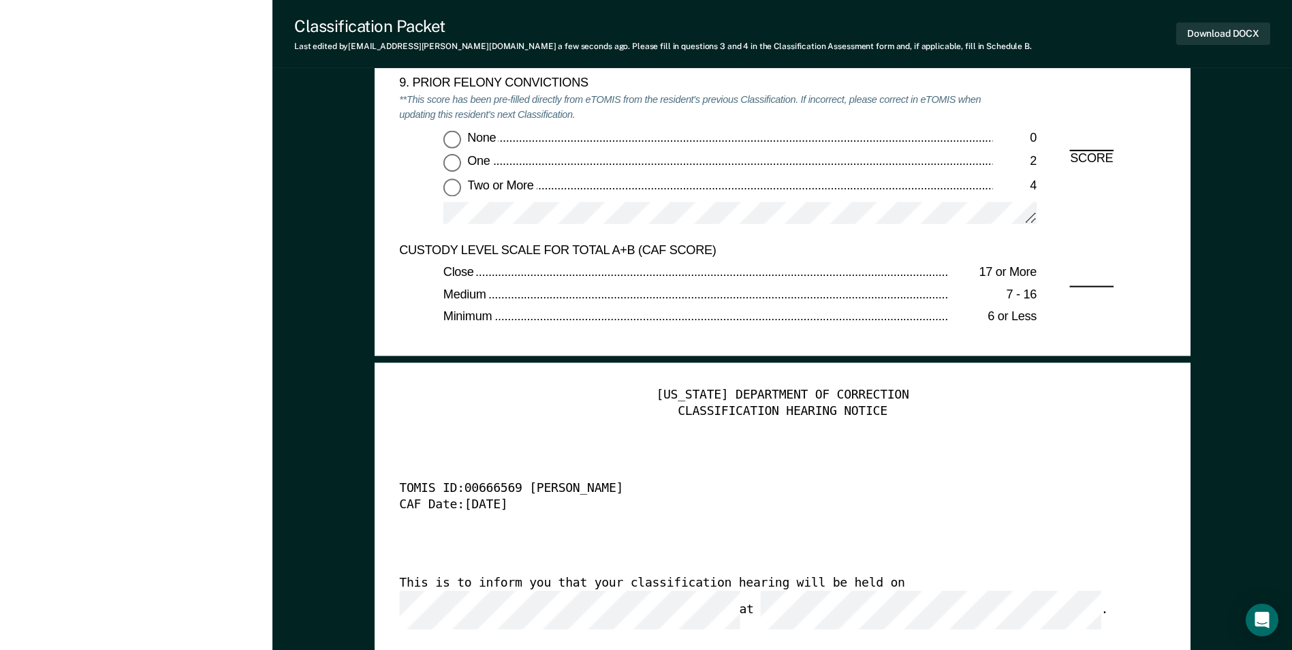
click at [457, 140] on input "None 0" at bounding box center [452, 138] width 18 height 18
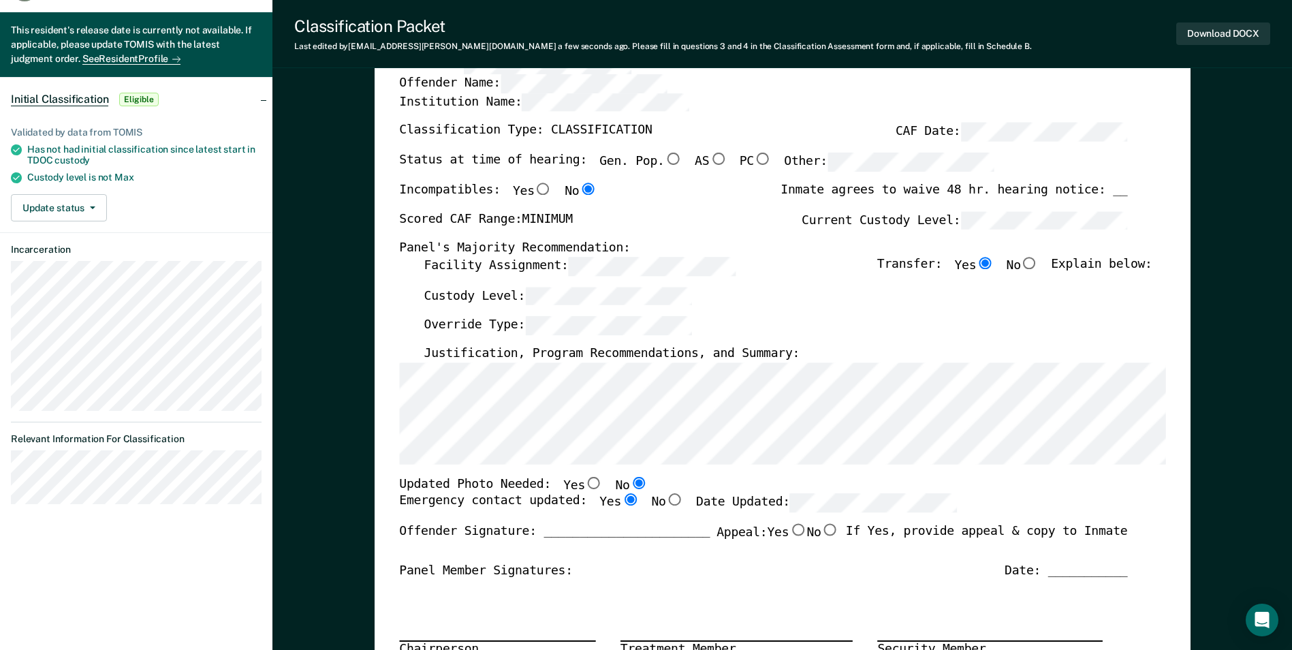
scroll to position [0, 0]
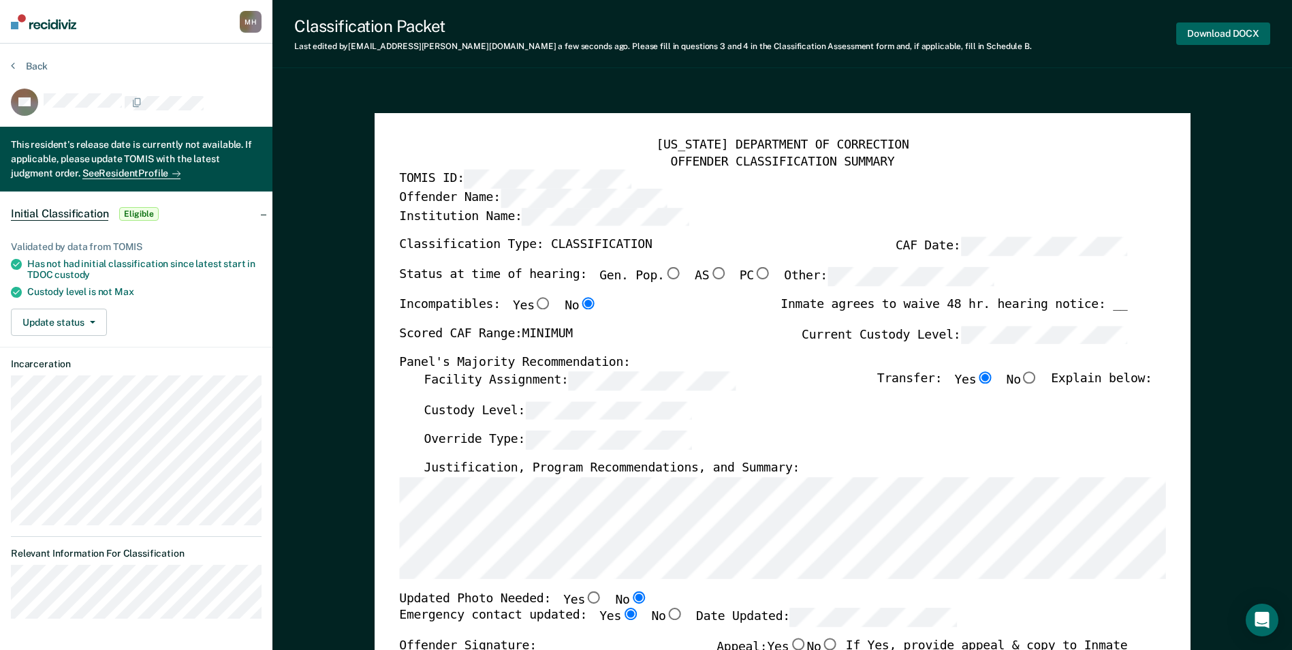
click at [1186, 39] on button "Download DOCX" at bounding box center [1223, 33] width 94 height 22
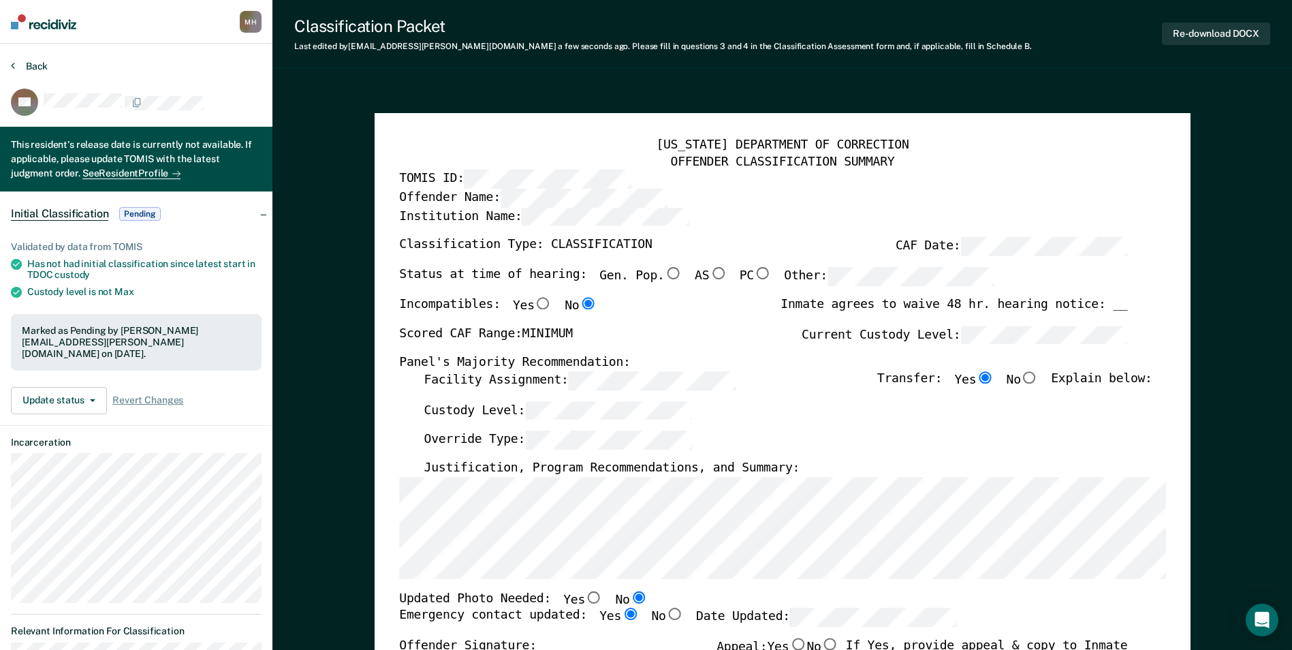
click at [38, 60] on button "Back" at bounding box center [29, 66] width 37 height 12
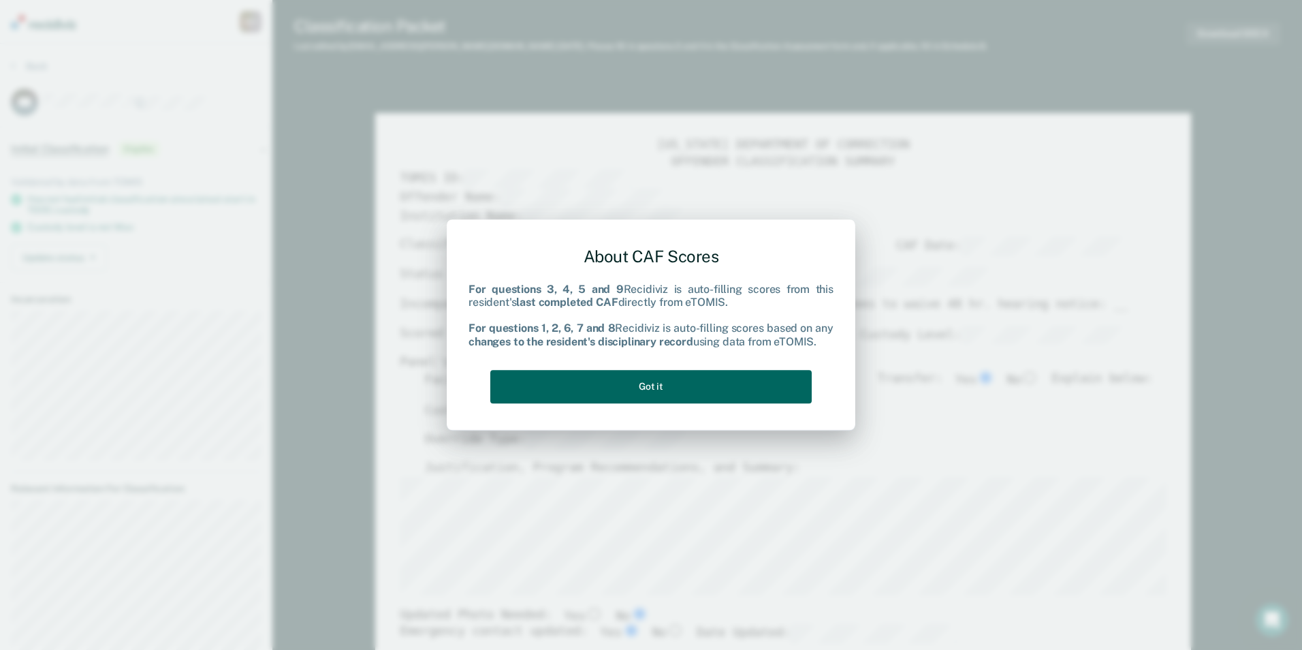
click at [582, 398] on button "Got it" at bounding box center [650, 386] width 321 height 33
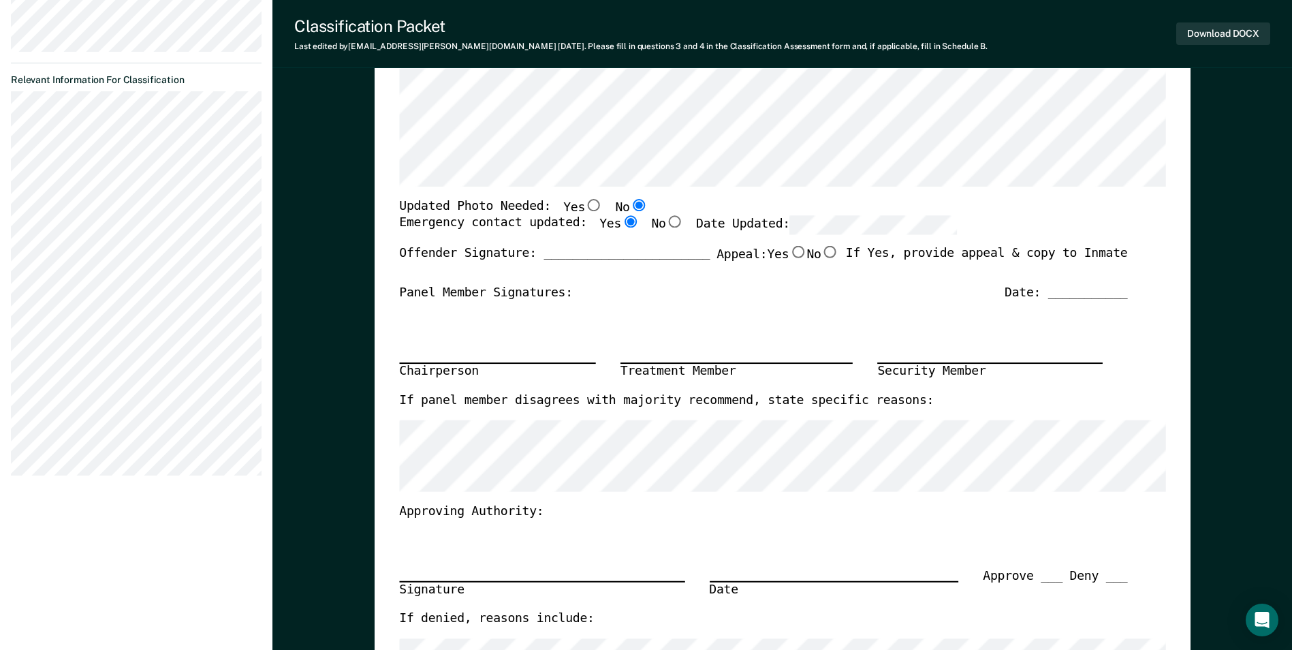
scroll to position [68, 0]
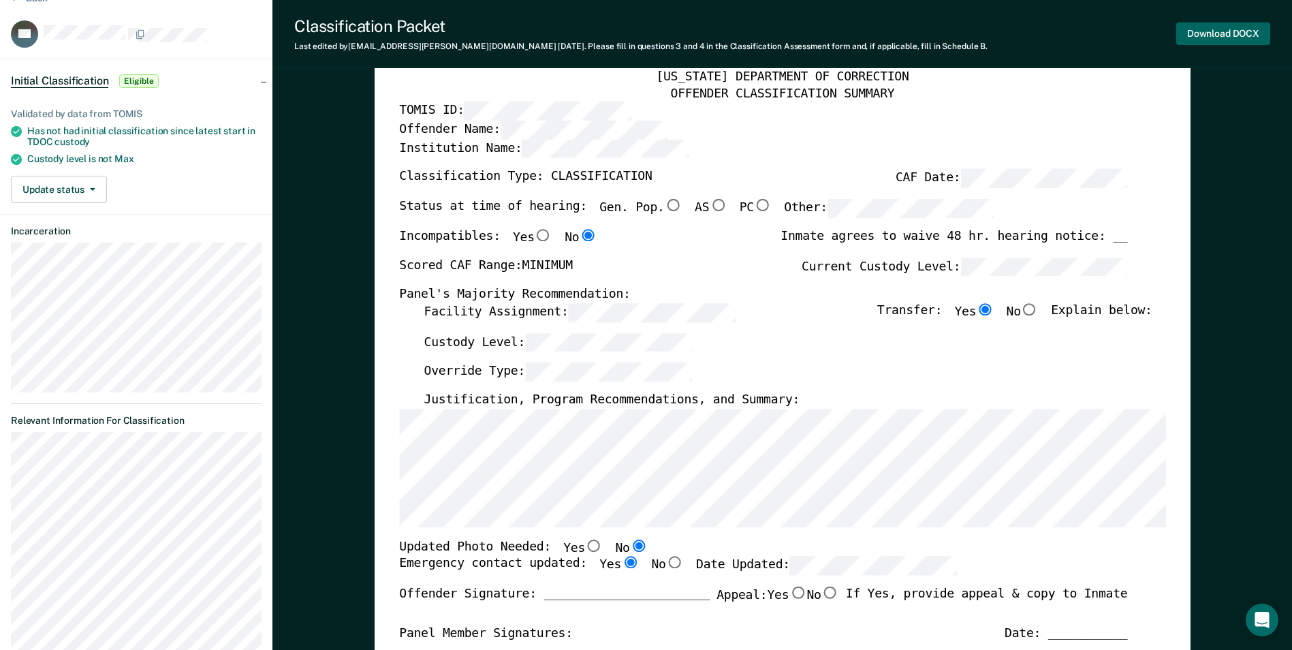
click at [1229, 27] on button "Download DOCX" at bounding box center [1223, 33] width 94 height 22
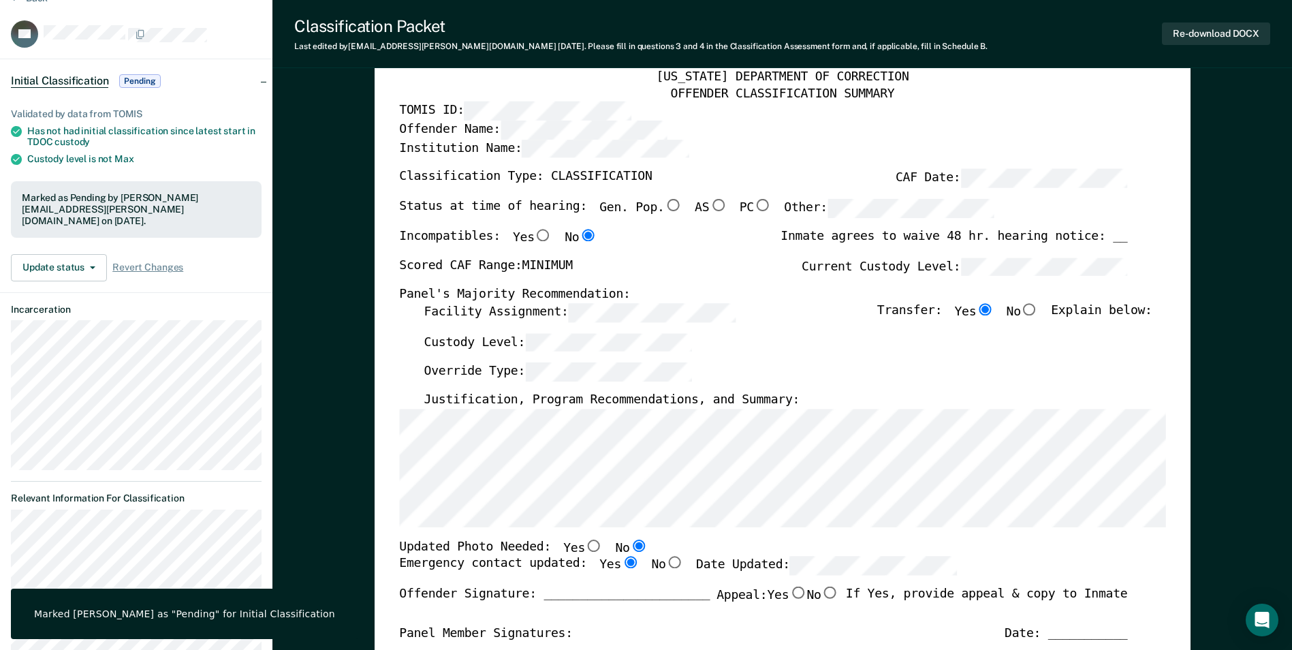
scroll to position [0, 0]
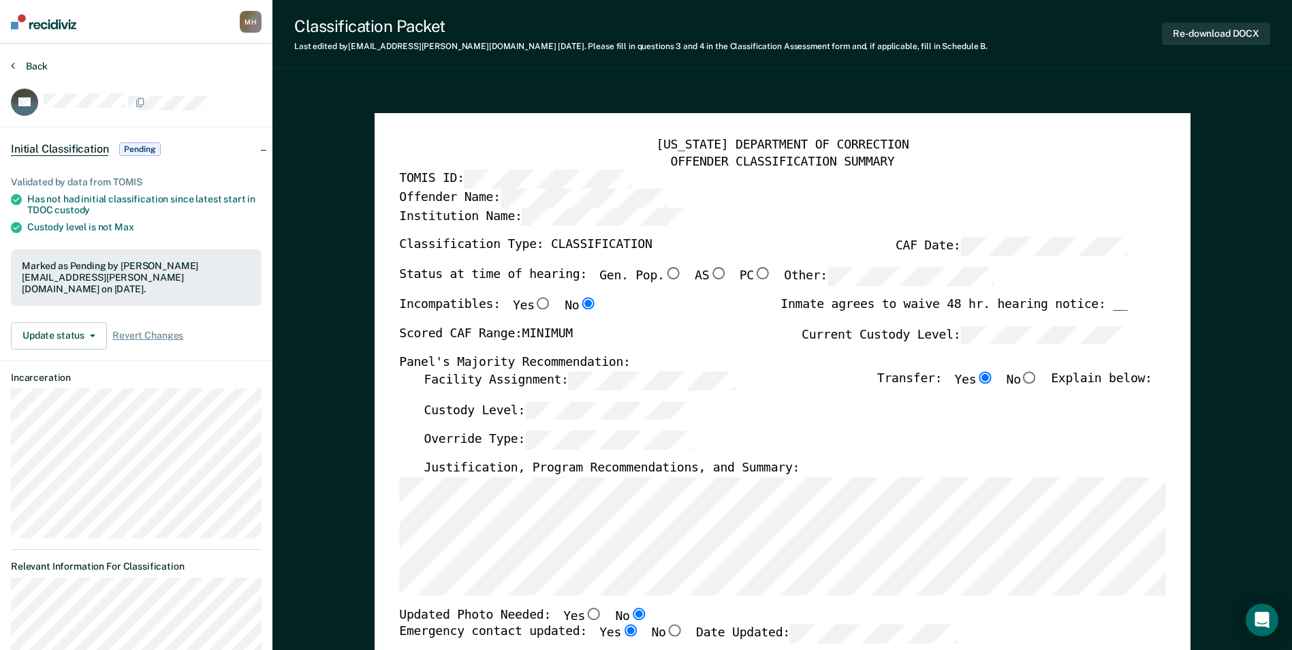
click at [31, 71] on button "Back" at bounding box center [29, 66] width 37 height 12
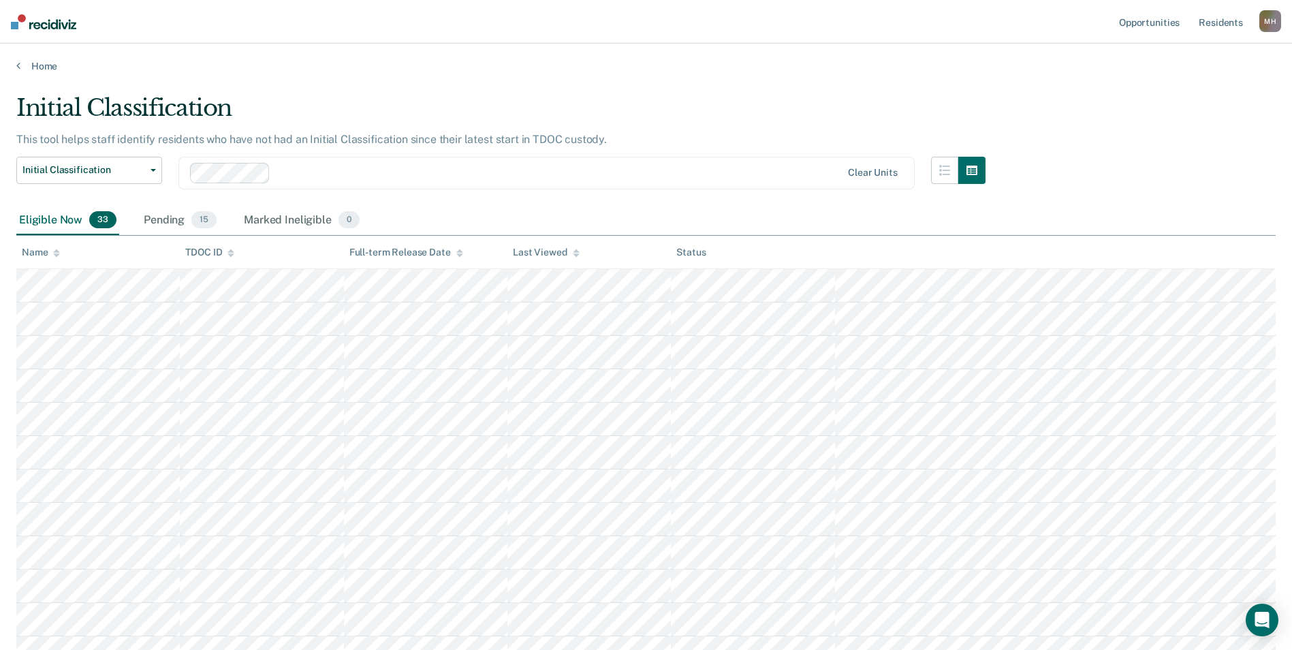
scroll to position [394, 0]
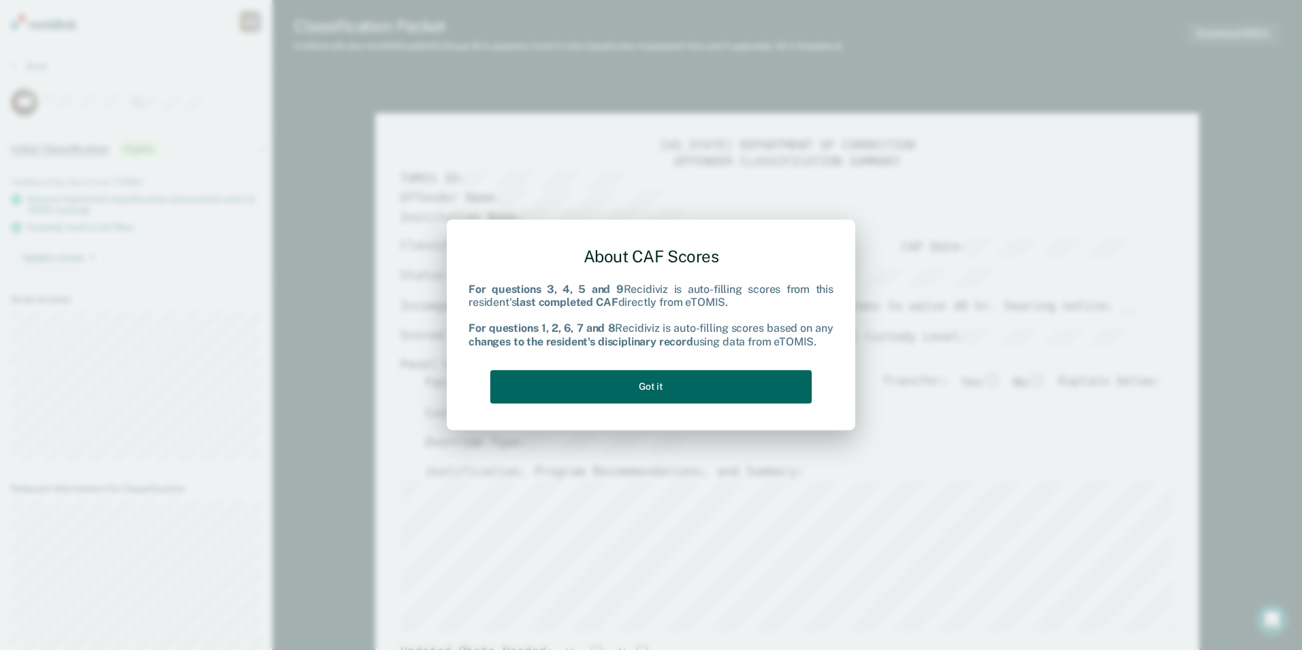
click at [796, 384] on button "Got it" at bounding box center [650, 386] width 321 height 33
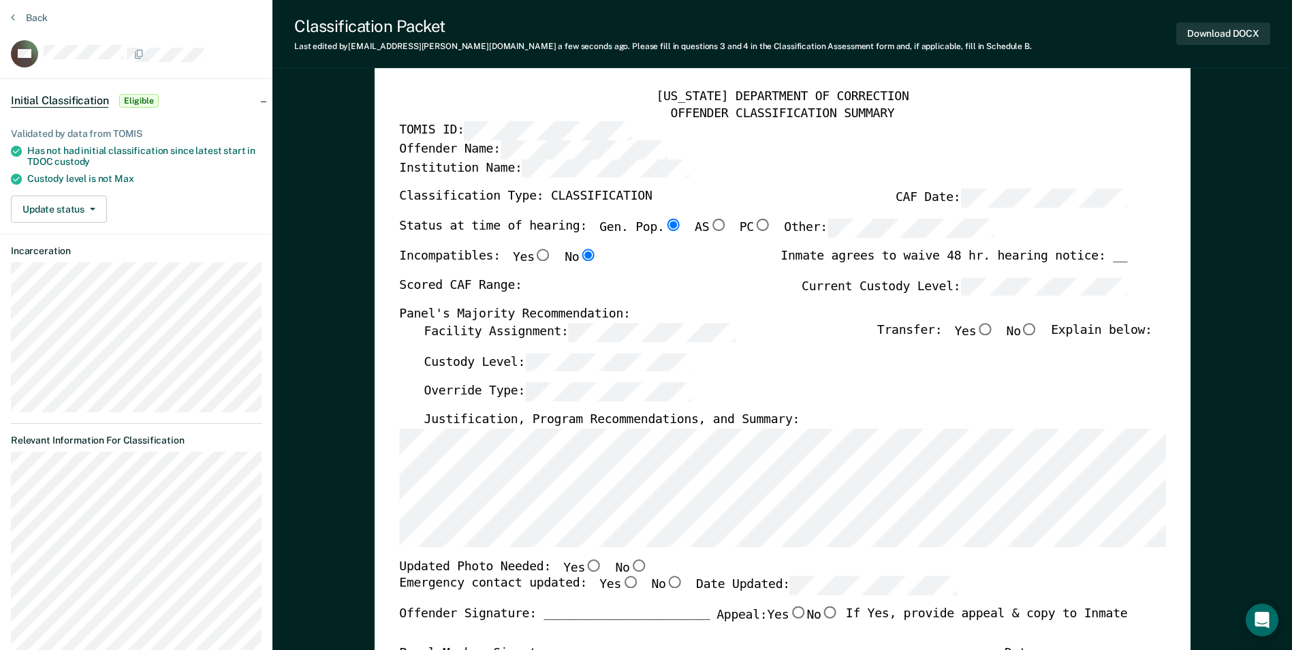
scroll to position [68, 0]
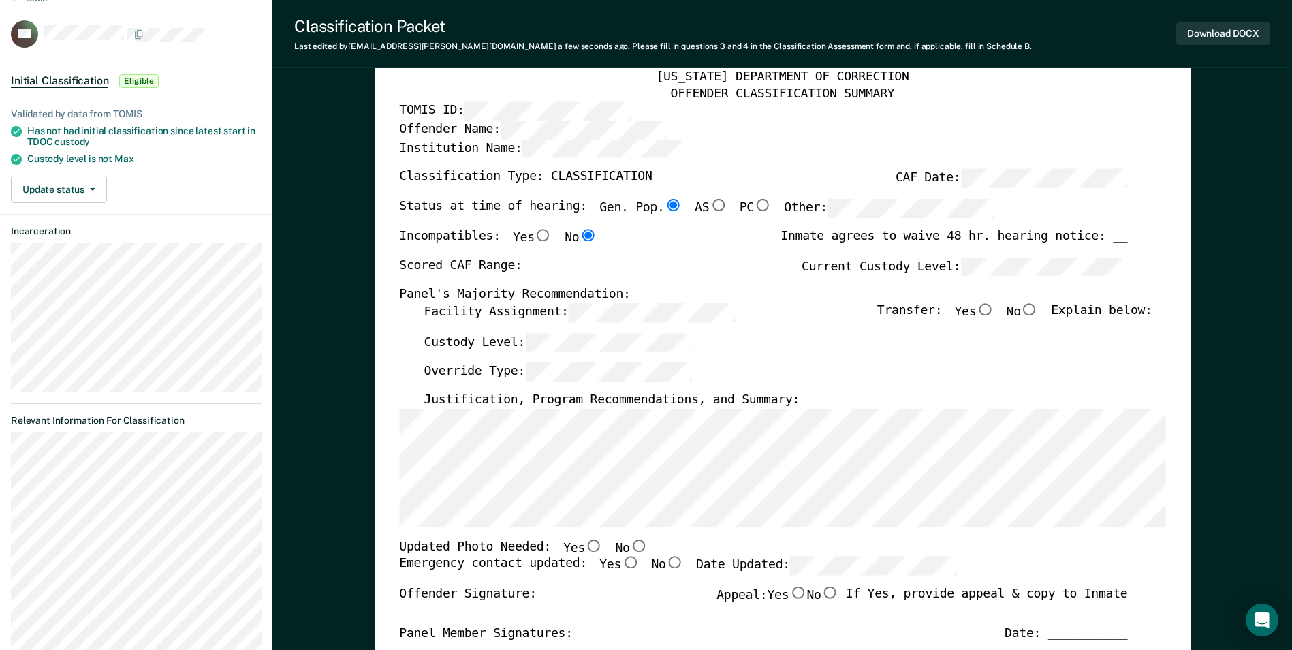
click at [629, 541] on input "No" at bounding box center [638, 545] width 18 height 12
click at [621, 567] on input "Yes" at bounding box center [630, 562] width 18 height 12
click at [994, 312] on input "Yes" at bounding box center [985, 309] width 18 height 12
click at [661, 260] on div "Scored CAF Range: Current Custody Level:" at bounding box center [763, 272] width 728 height 30
click at [407, 306] on div "[US_STATE] DEPARTMENT OF CORRECTION OFFENDER CLASSIFICATION SUMMARY TOMIS ID: O…" at bounding box center [782, 559] width 766 height 981
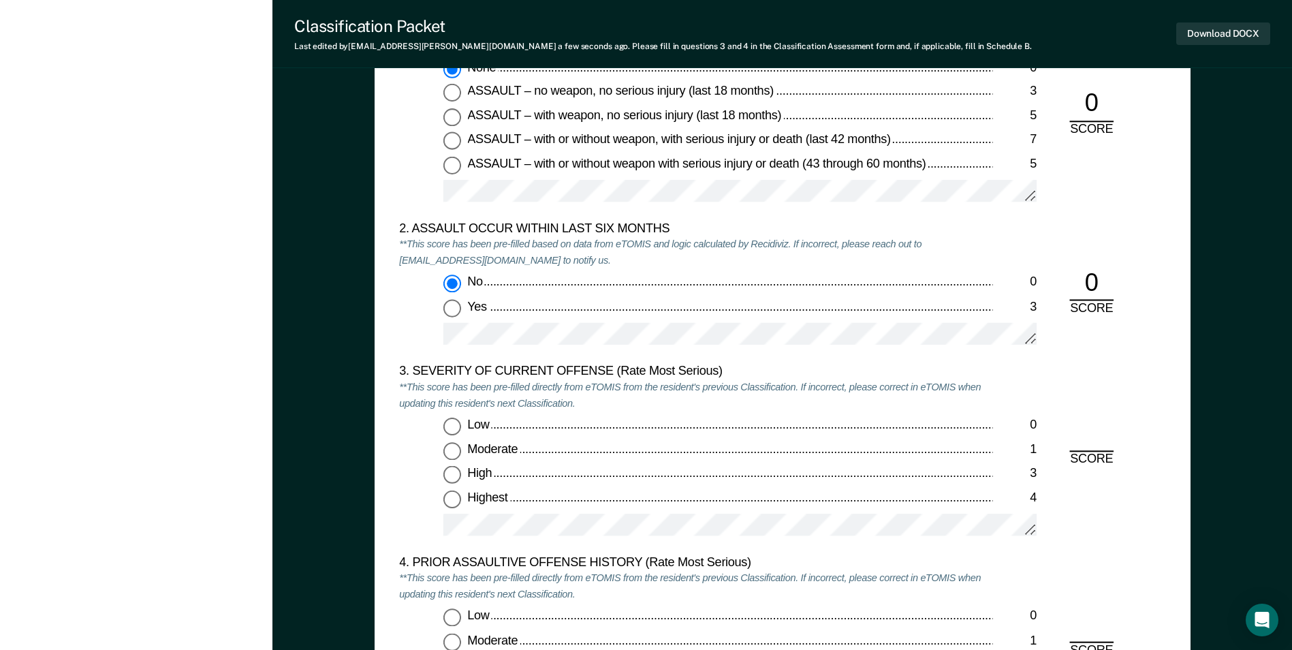
scroll to position [1430, 0]
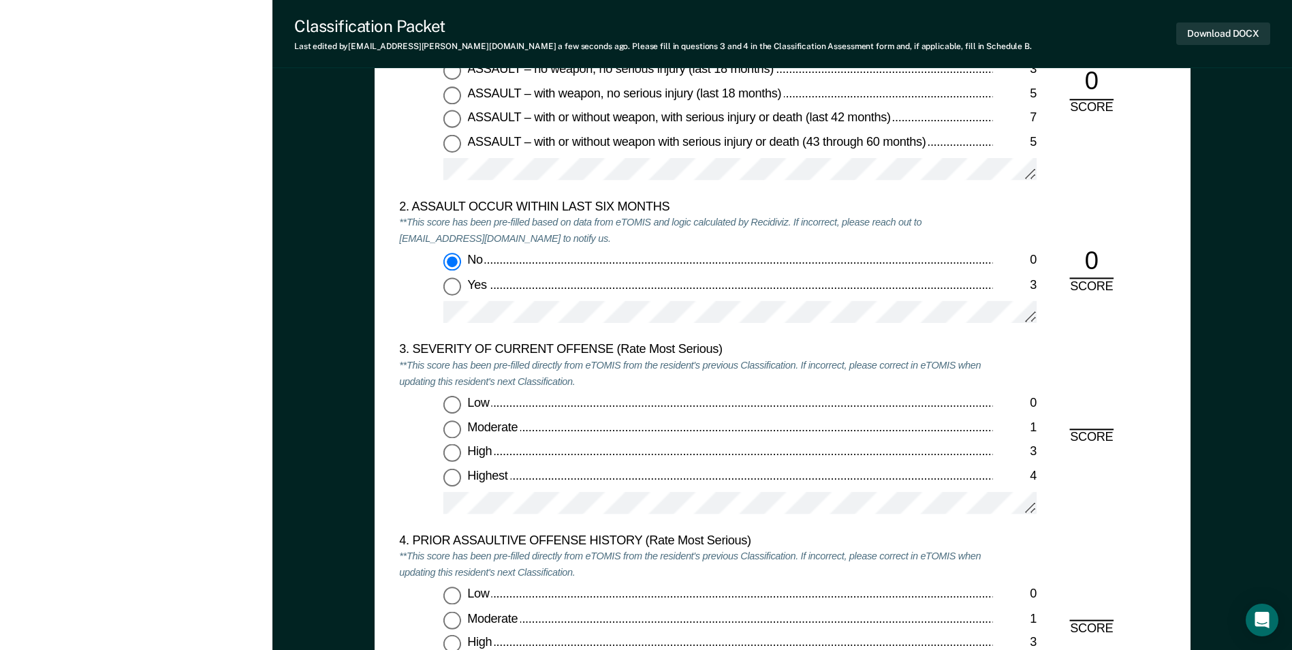
click at [452, 431] on input "Moderate 1" at bounding box center [452, 429] width 18 height 18
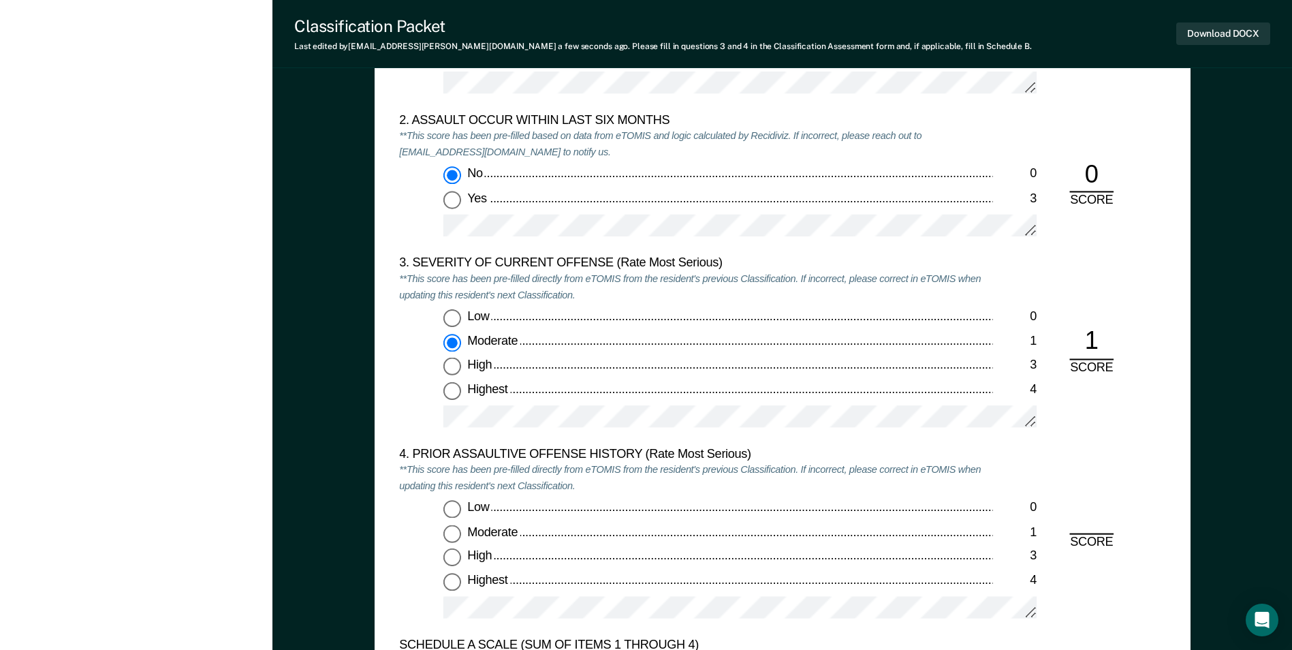
scroll to position [1635, 0]
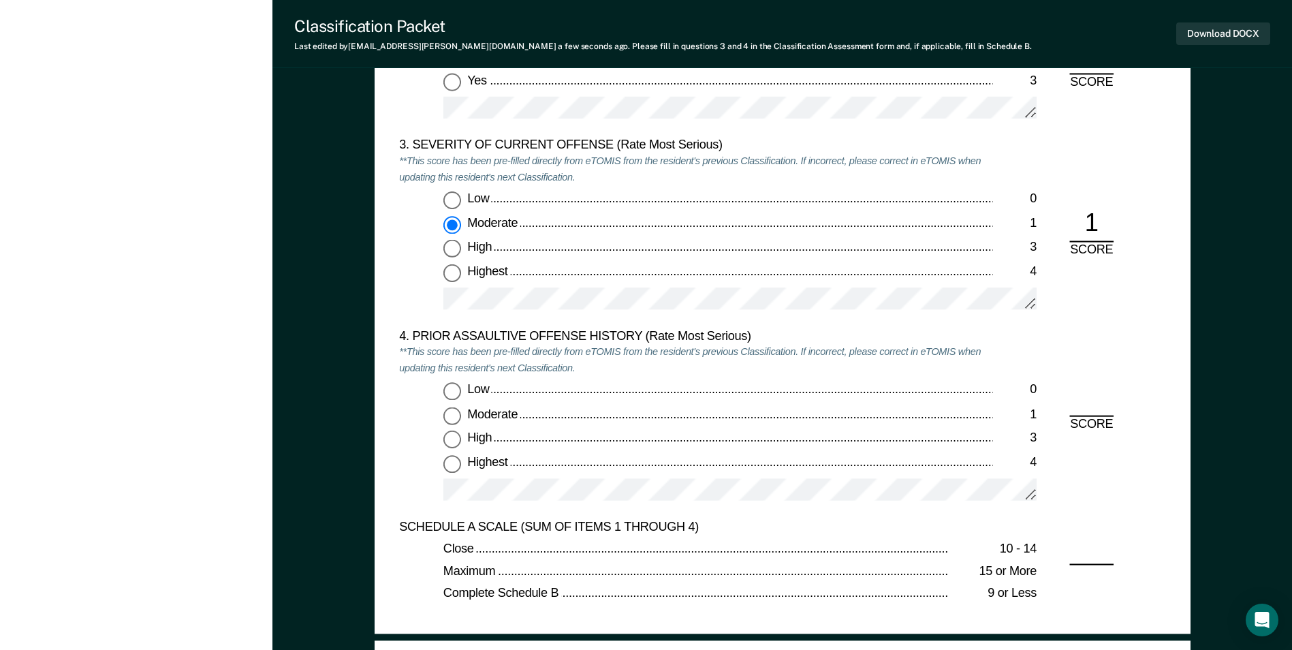
click at [453, 392] on input "Low 0" at bounding box center [452, 392] width 18 height 18
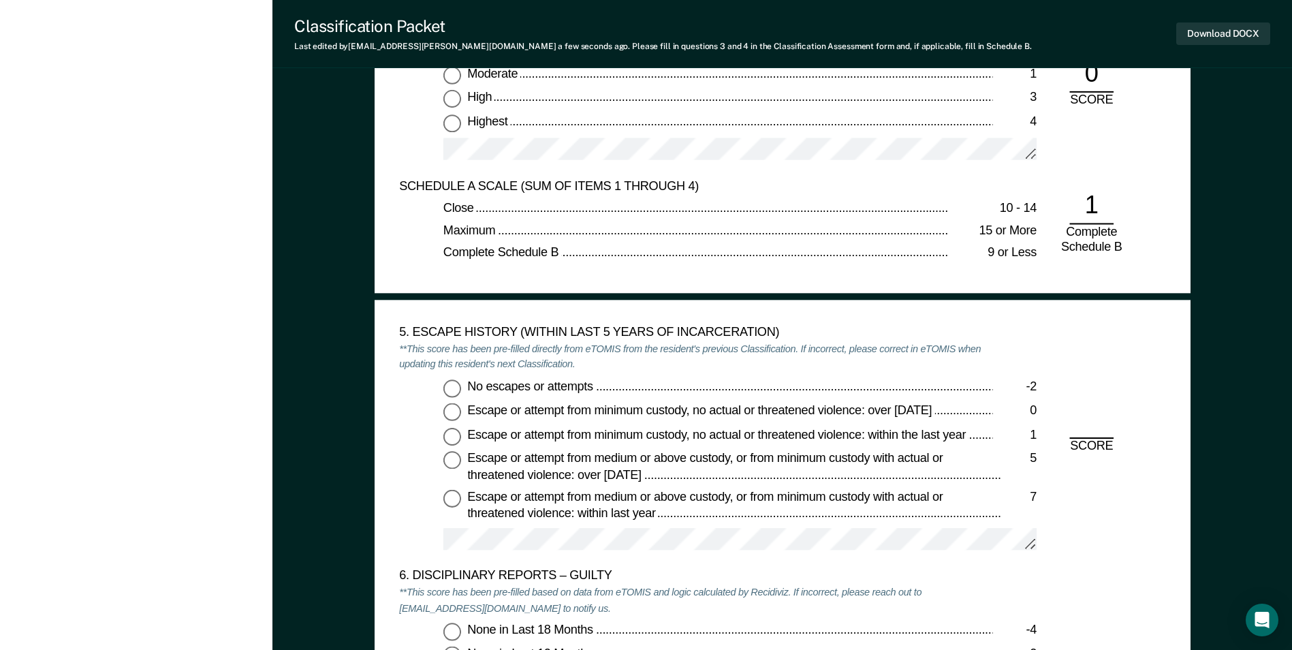
click at [451, 390] on input "No escapes or attempts -2" at bounding box center [452, 388] width 18 height 18
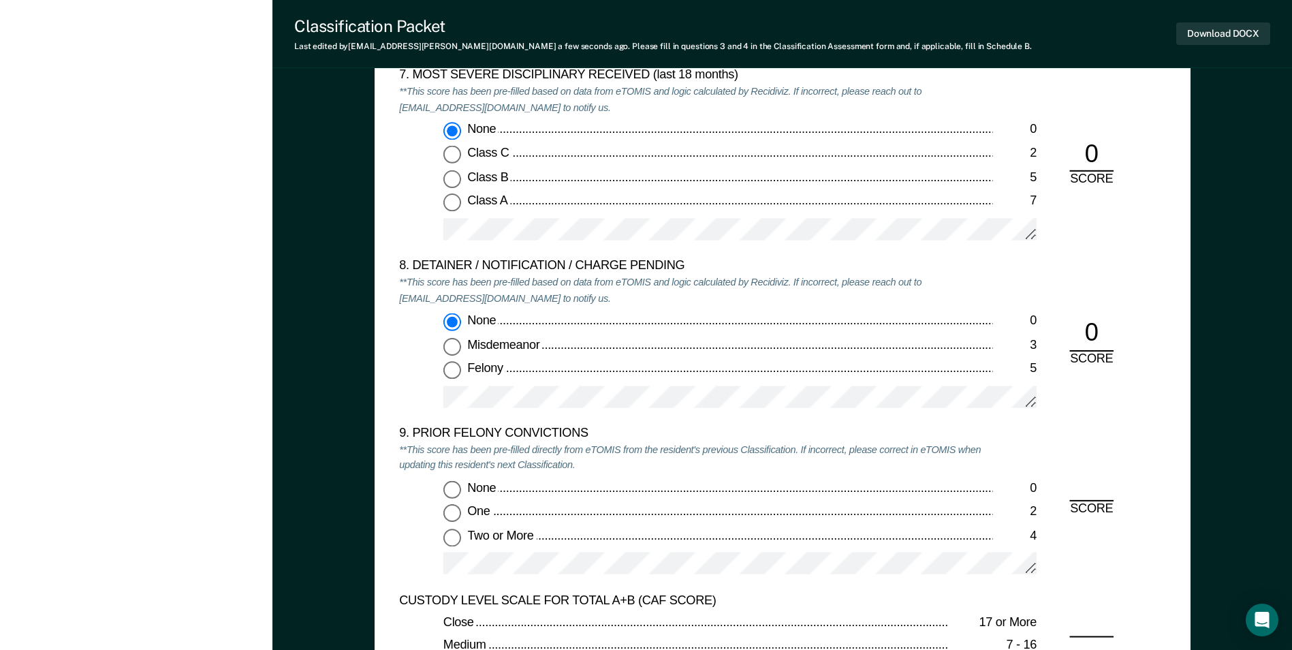
scroll to position [2724, 0]
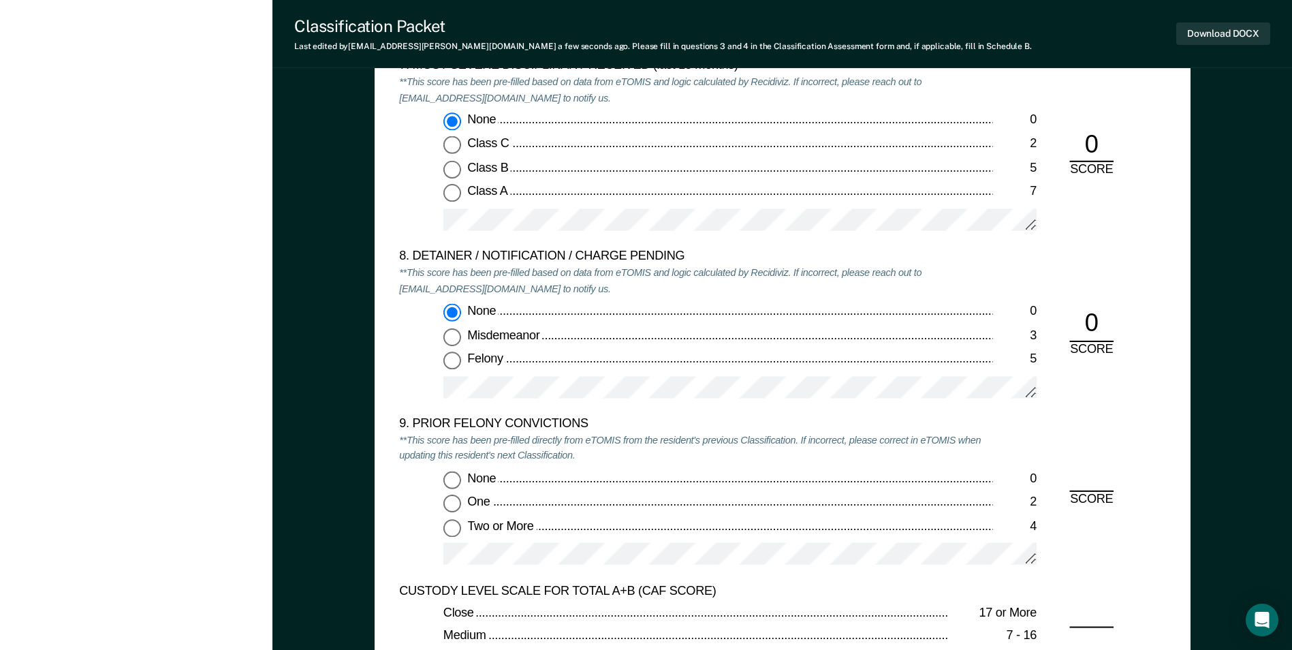
click at [451, 529] on input "Two or More 4" at bounding box center [452, 527] width 18 height 18
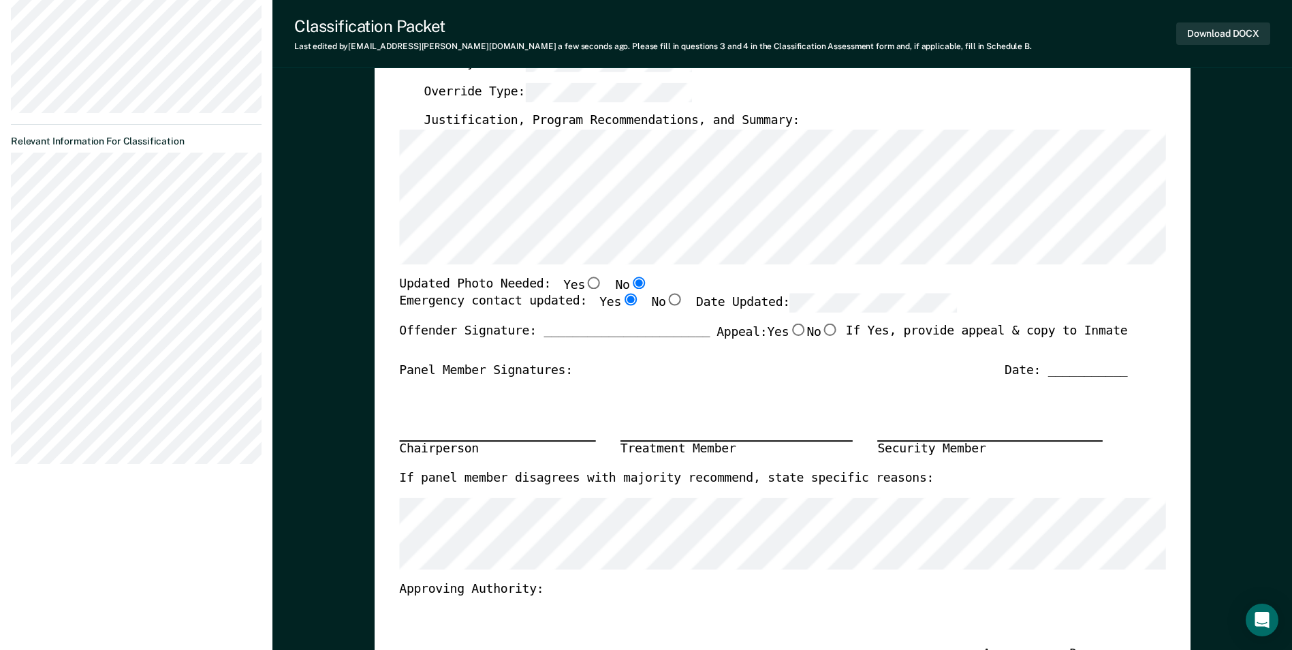
scroll to position [272, 0]
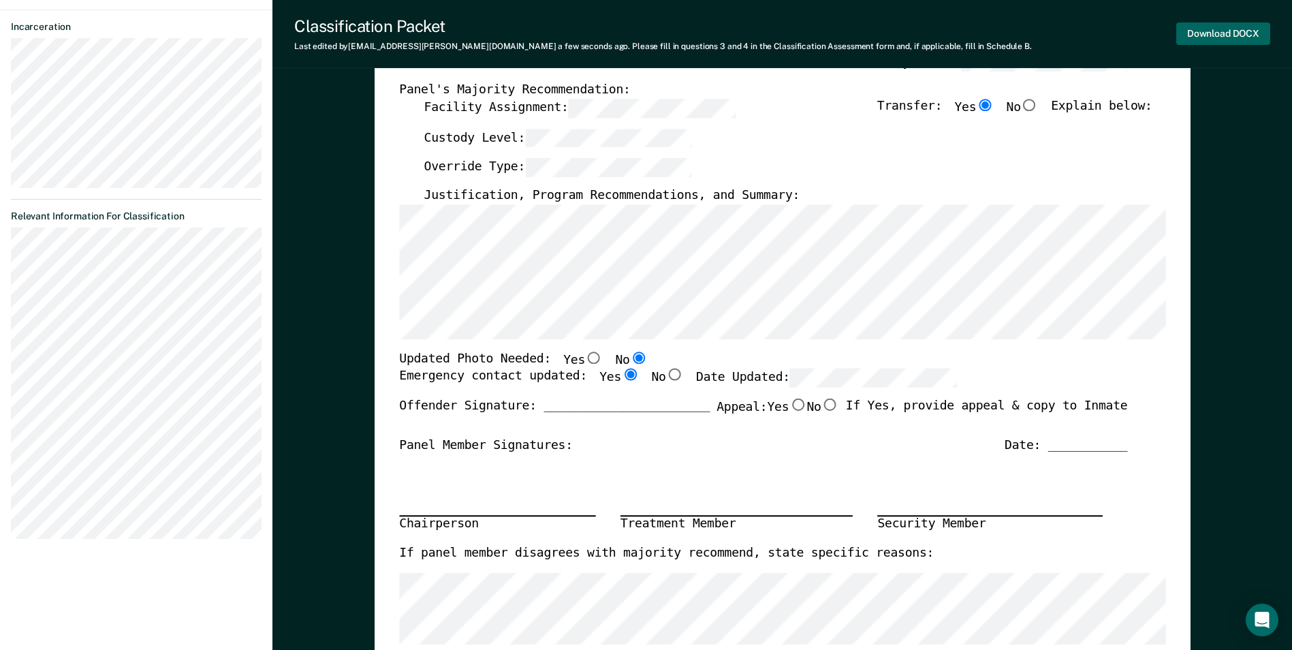
click at [1241, 35] on button "Download DOCX" at bounding box center [1223, 33] width 94 height 22
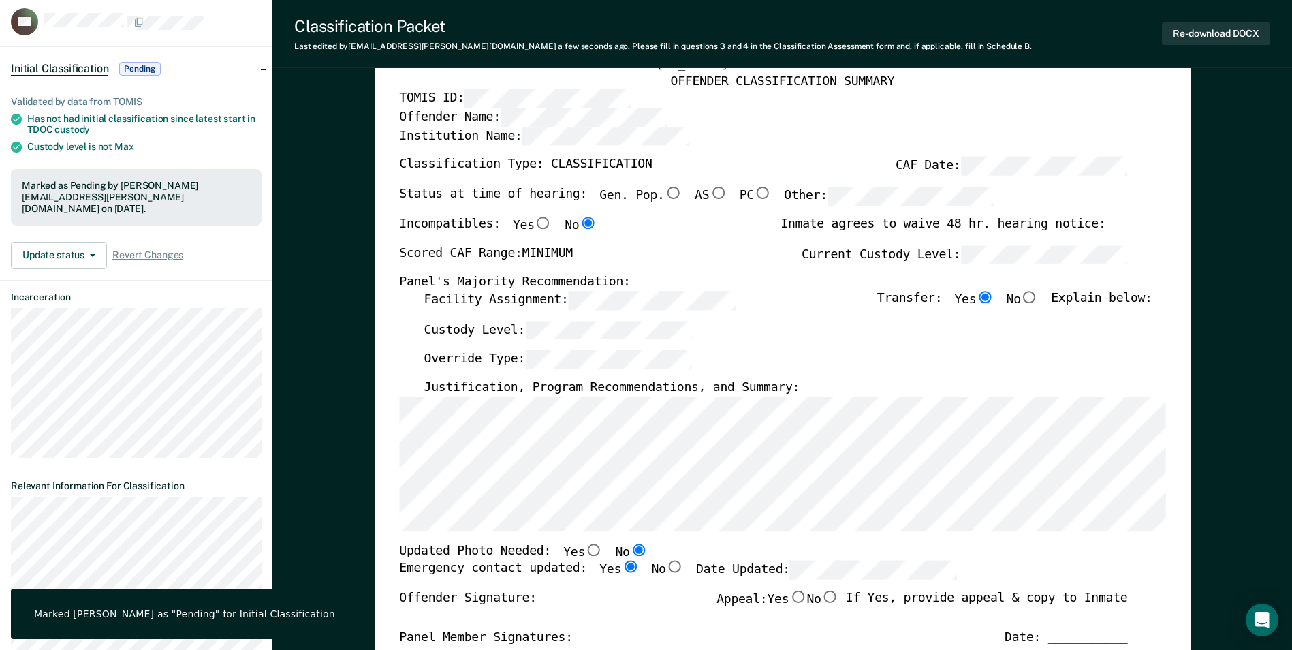
scroll to position [0, 0]
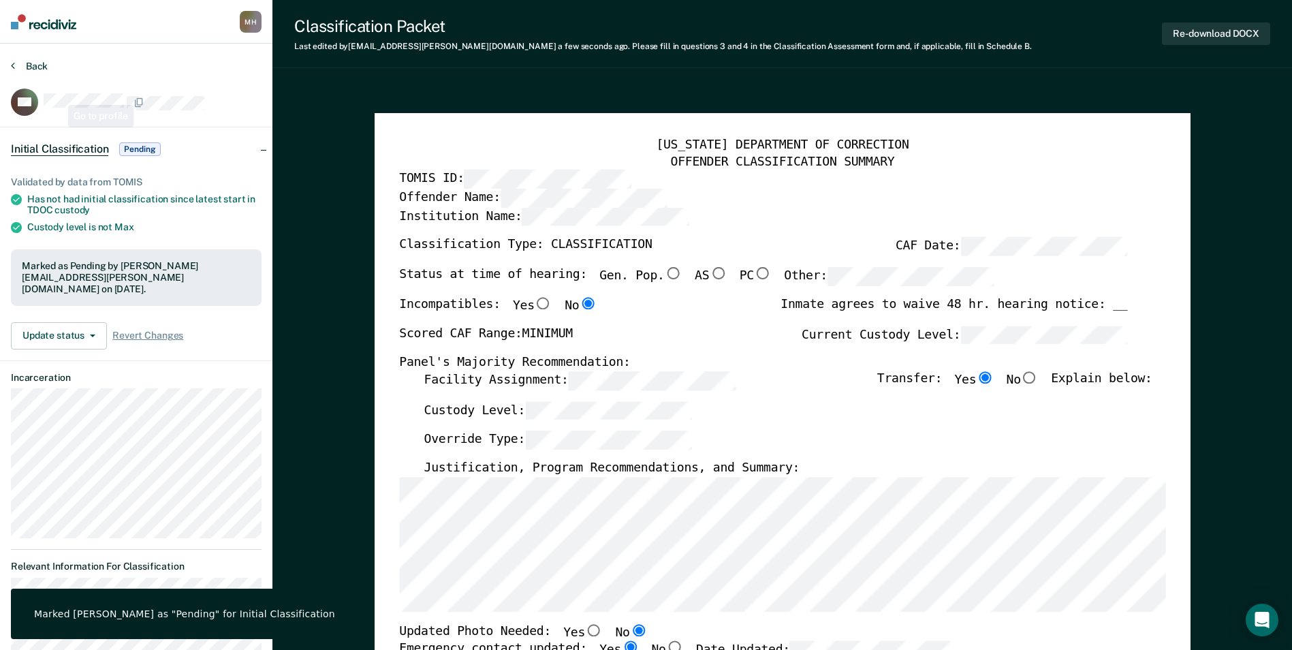
click at [25, 63] on button "Back" at bounding box center [29, 66] width 37 height 12
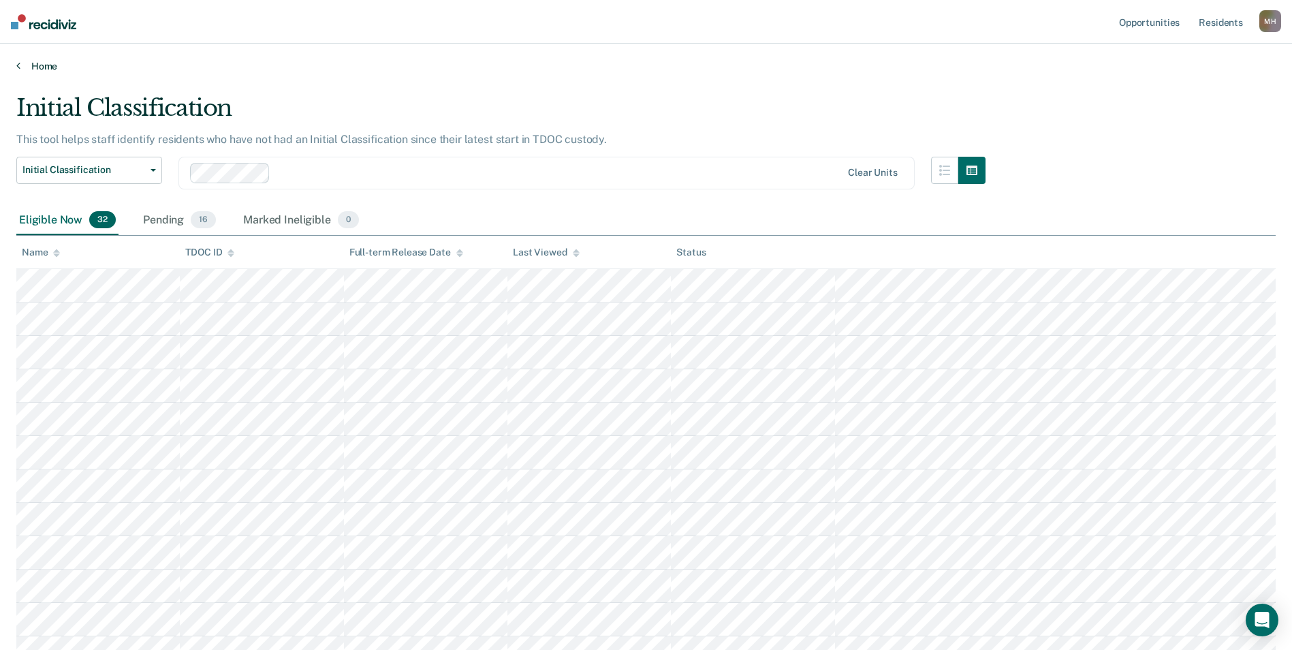
scroll to position [661, 0]
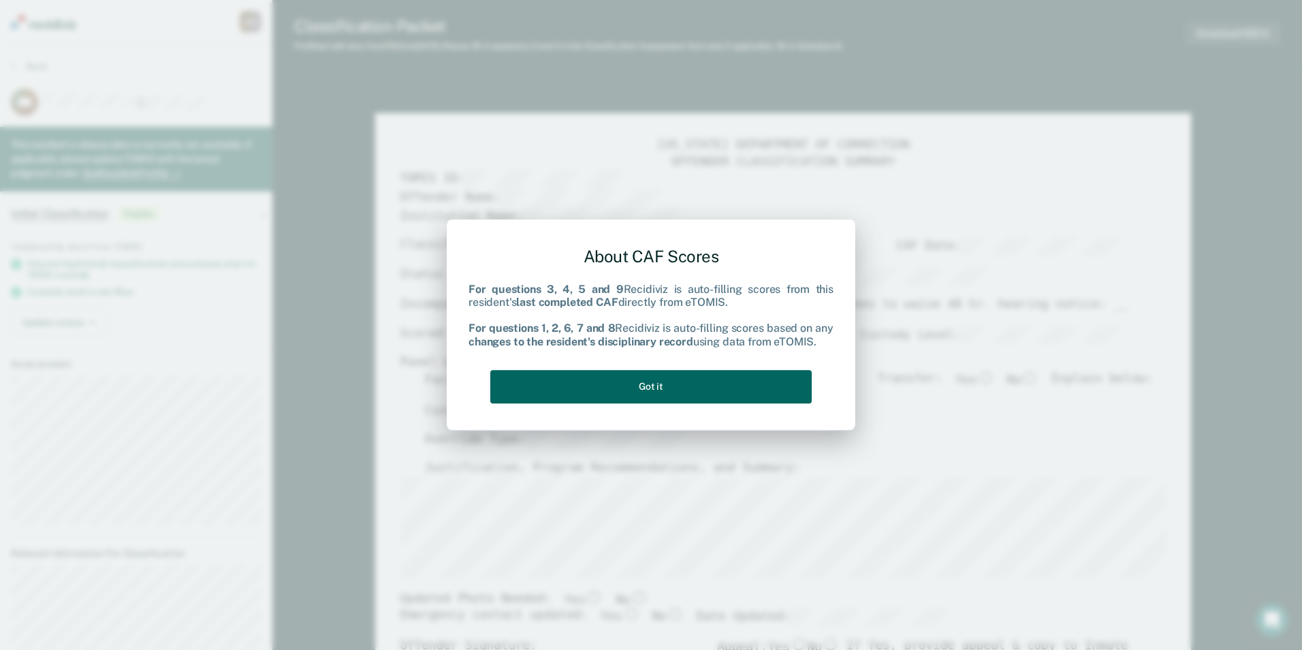
click at [573, 393] on button "Got it" at bounding box center [650, 386] width 321 height 33
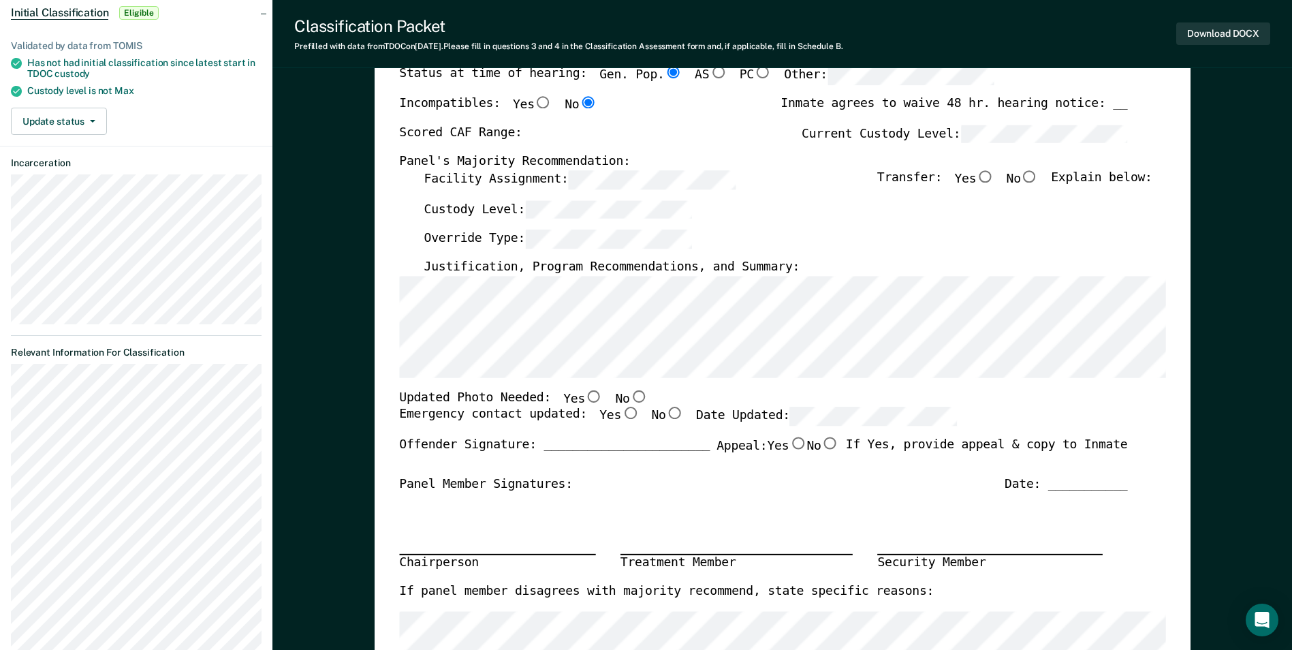
scroll to position [204, 0]
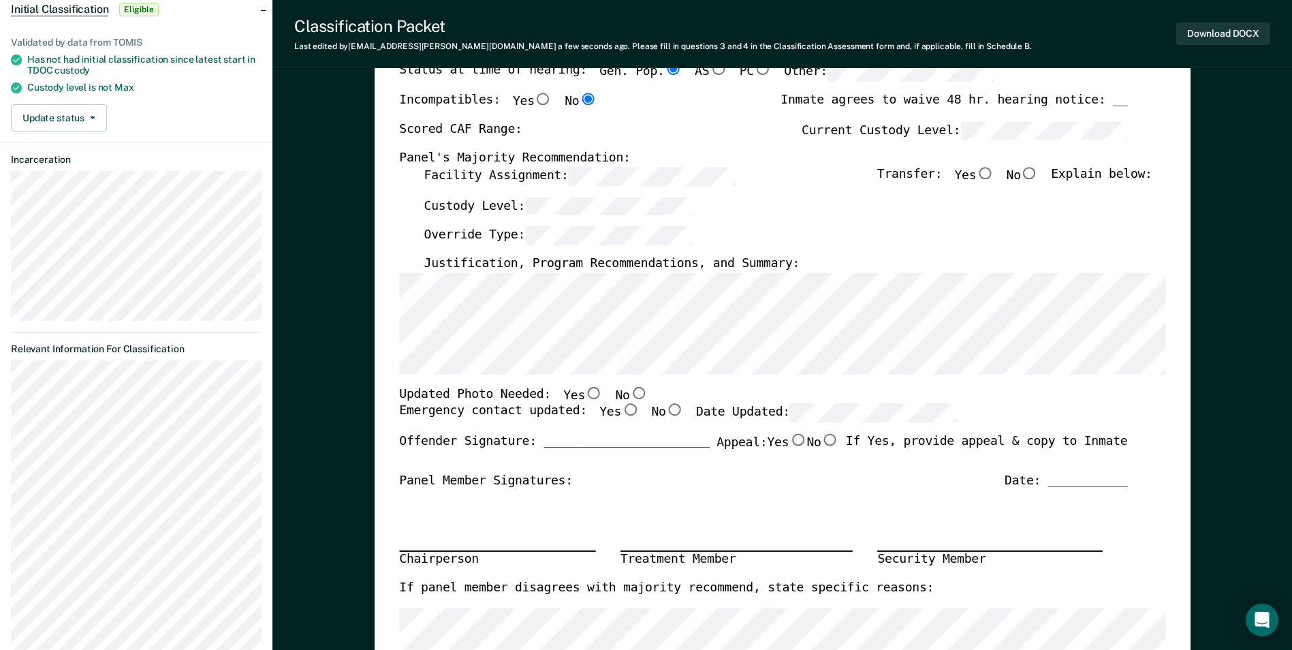
click at [534, 101] on input "Yes" at bounding box center [543, 99] width 18 height 12
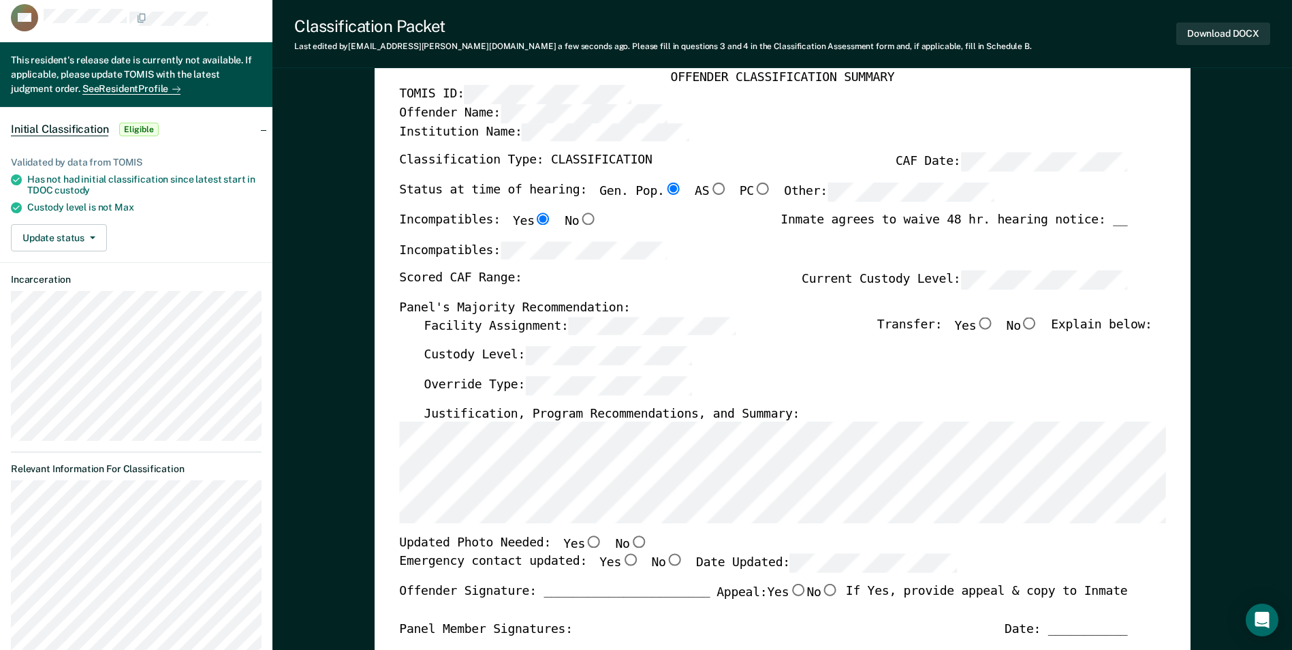
scroll to position [68, 0]
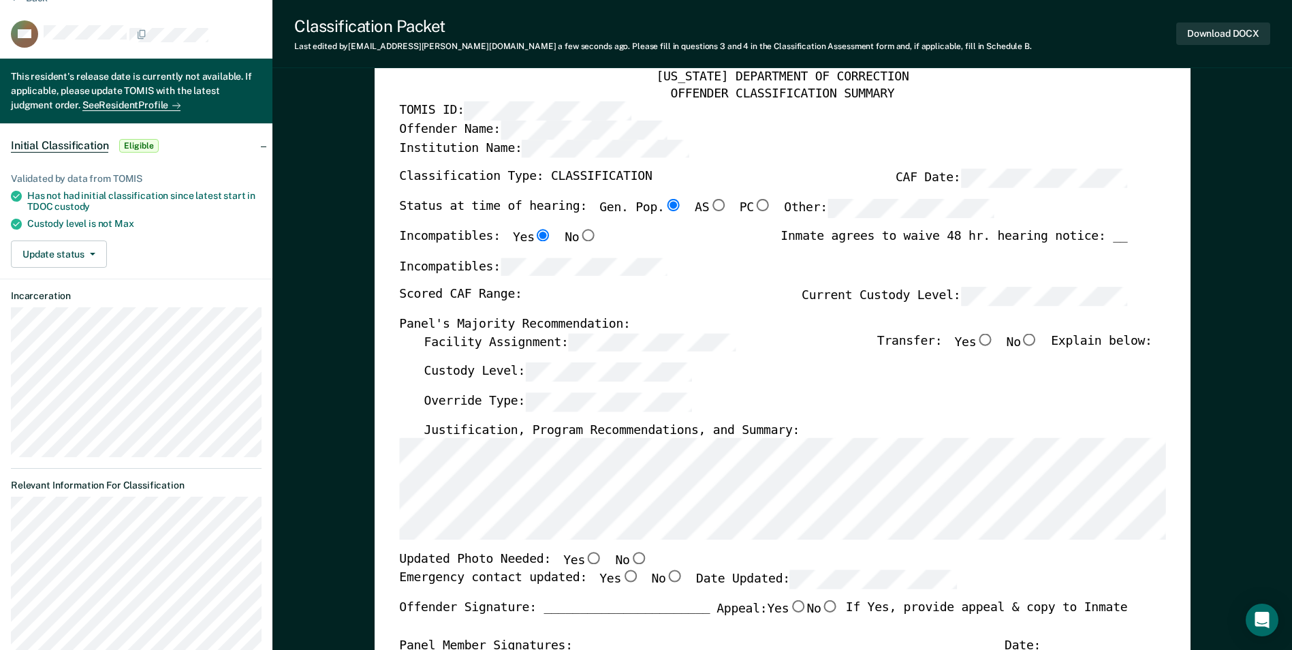
click at [416, 337] on div "[US_STATE] DEPARTMENT OF CORRECTION OFFENDER CLASSIFICATION SUMMARY TOMIS ID: O…" at bounding box center [782, 566] width 766 height 994
click at [700, 287] on div "Scored CAF Range: Current Custody Level:" at bounding box center [763, 302] width 728 height 30
click at [994, 342] on input "Yes" at bounding box center [985, 339] width 18 height 12
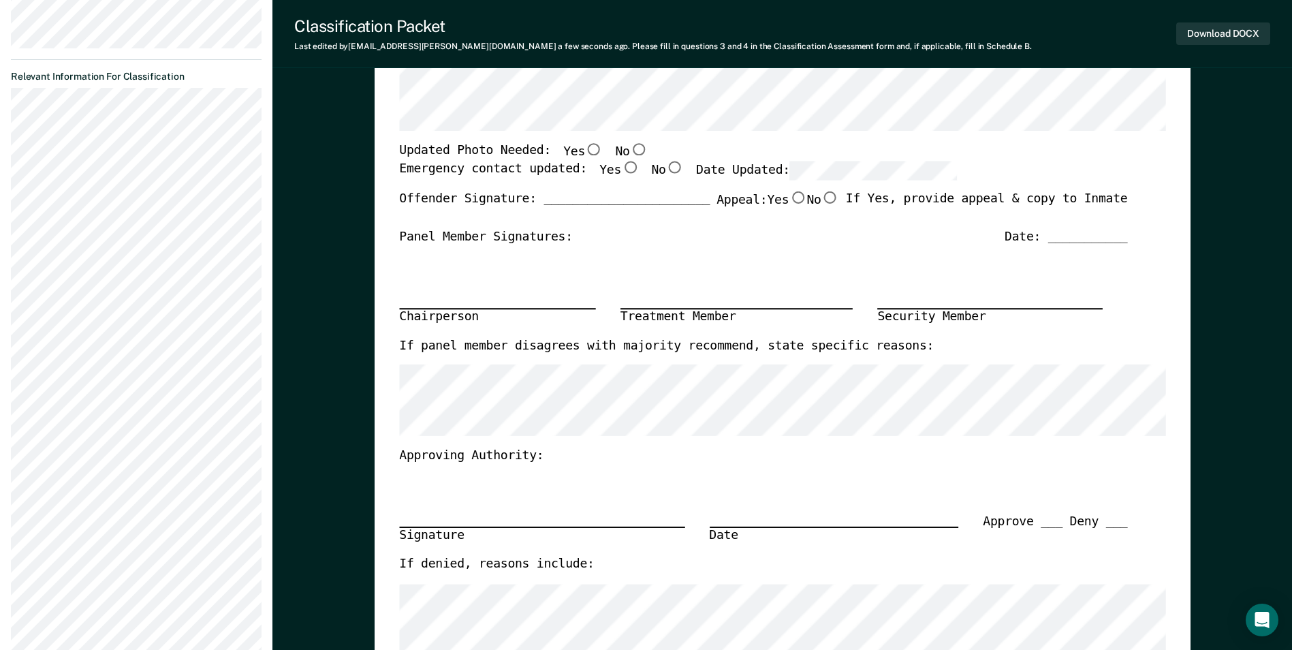
click at [629, 151] on input "No" at bounding box center [638, 150] width 18 height 12
drag, startPoint x: 605, startPoint y: 166, endPoint x: 614, endPoint y: 167, distance: 9.0
click at [621, 166] on input "Yes" at bounding box center [630, 167] width 18 height 12
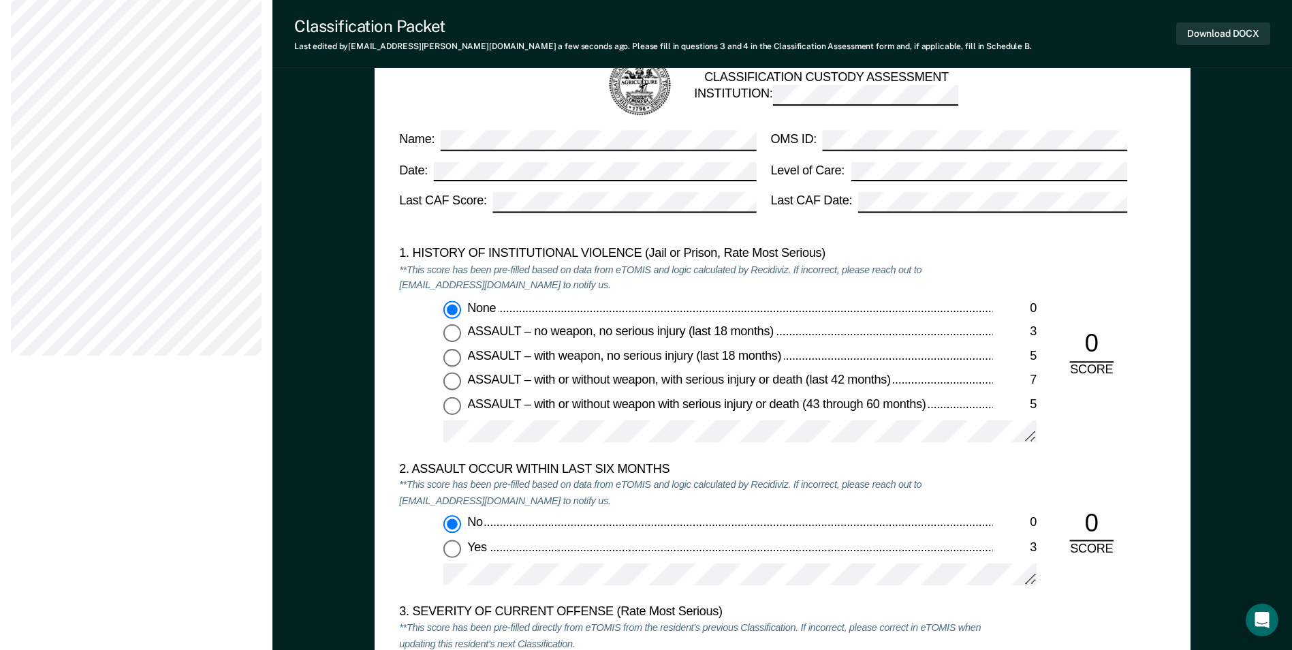
scroll to position [1498, 0]
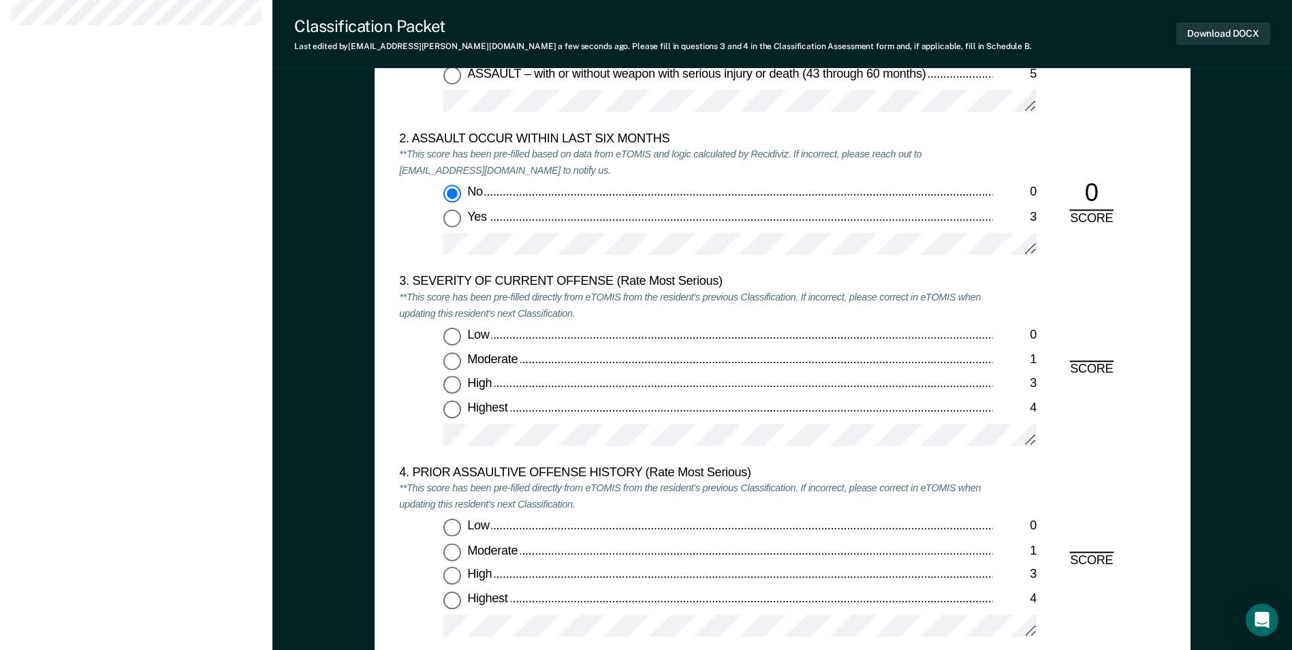
click at [459, 354] on input "Moderate 1" at bounding box center [452, 361] width 18 height 18
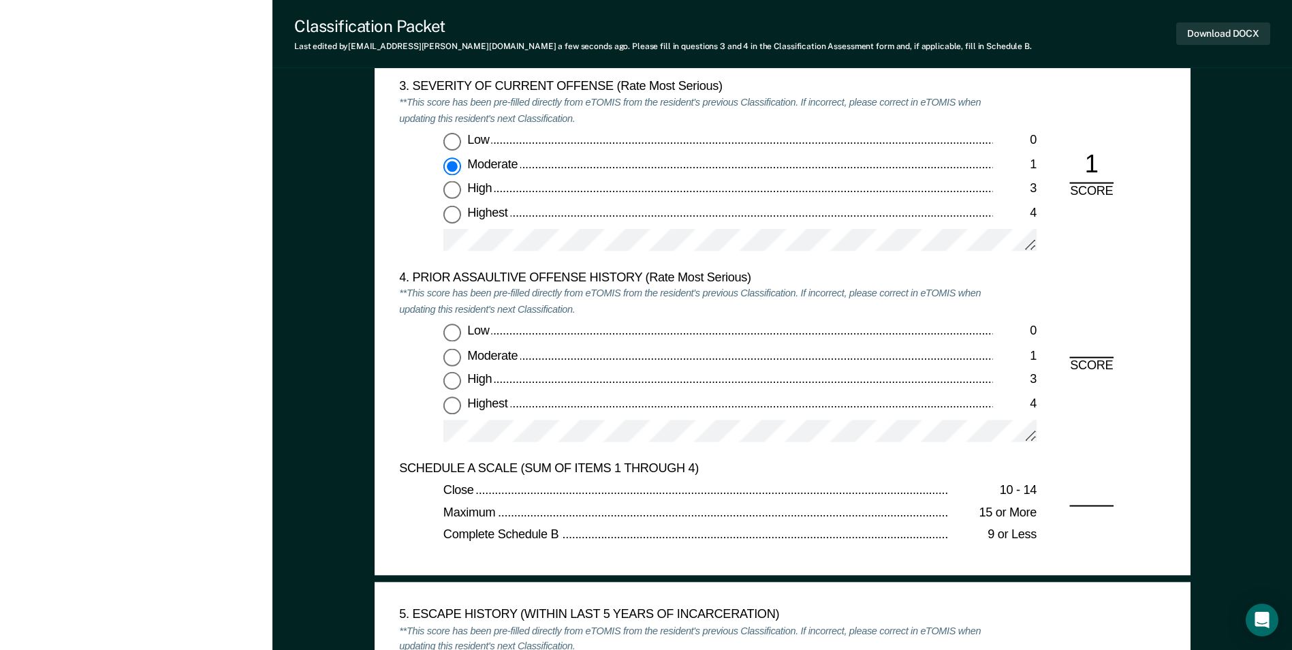
scroll to position [1771, 0]
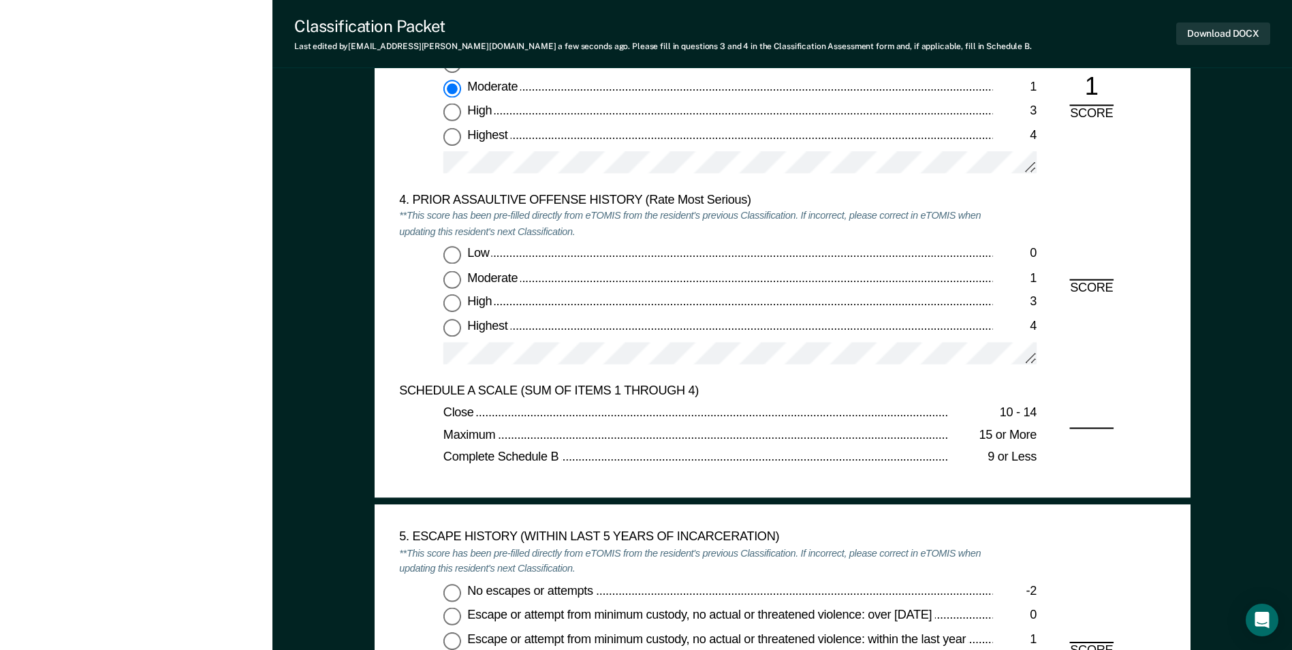
click at [454, 256] on input "Low 0" at bounding box center [452, 256] width 18 height 18
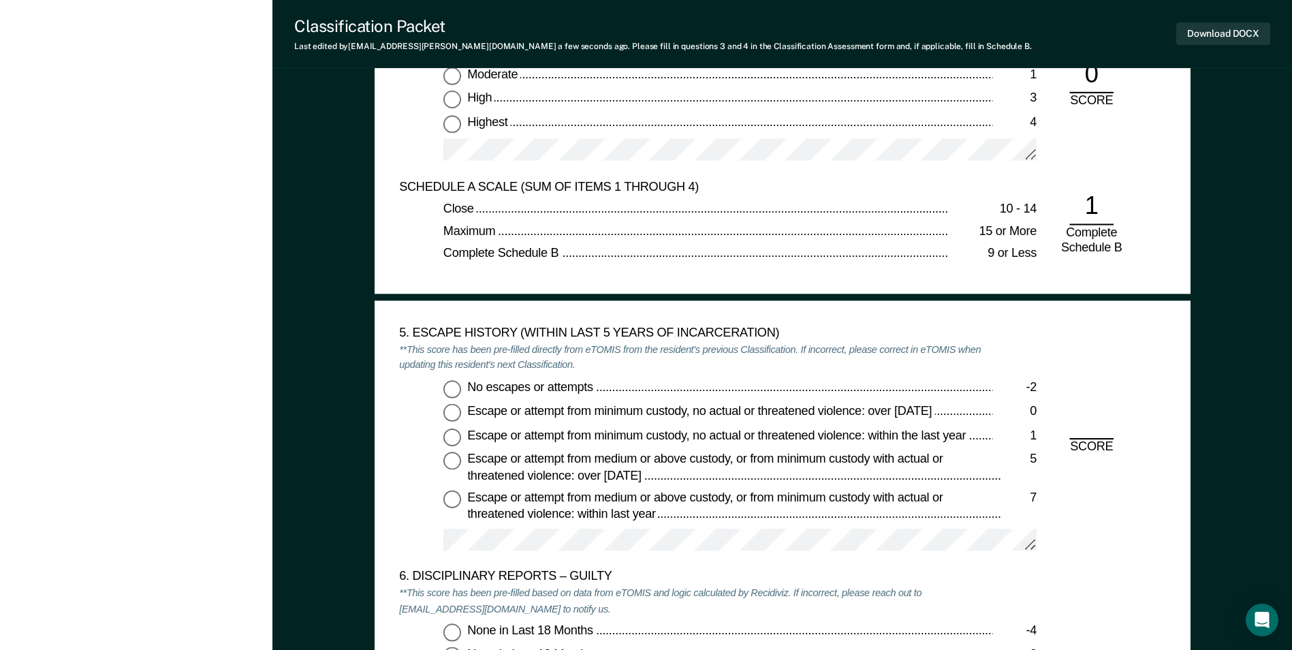
scroll to position [1975, 0]
click at [457, 395] on input "No escapes or attempts -2" at bounding box center [452, 388] width 18 height 18
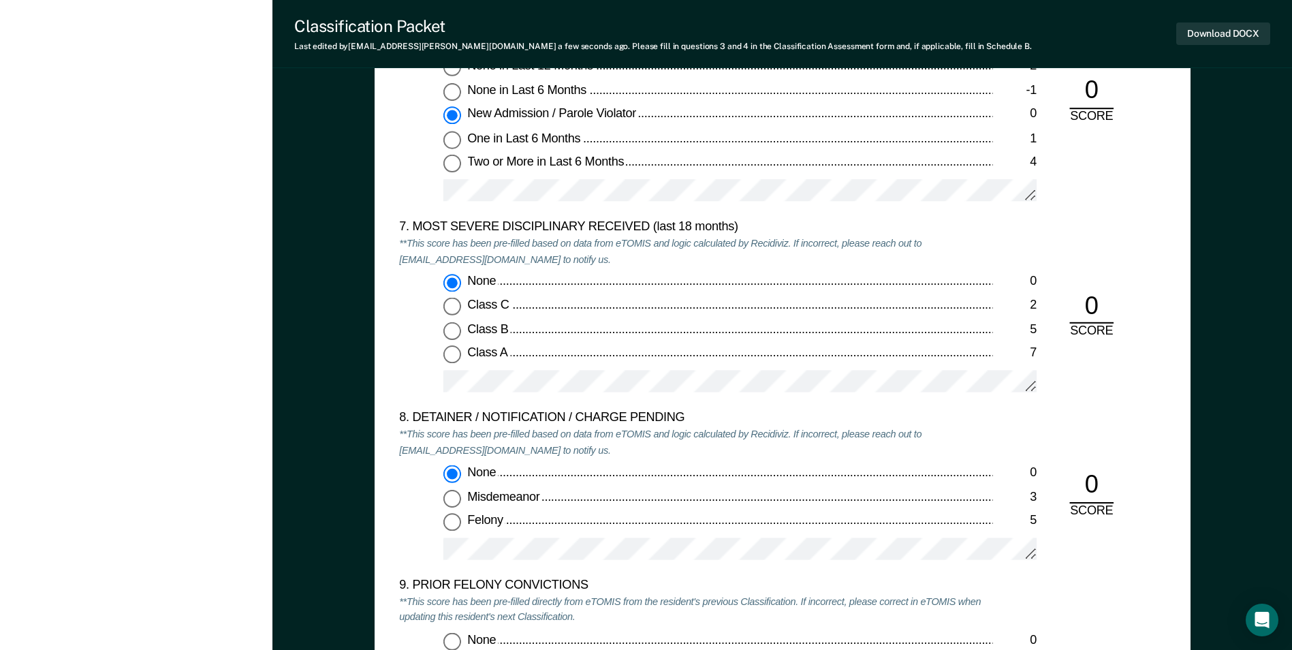
scroll to position [2861, 0]
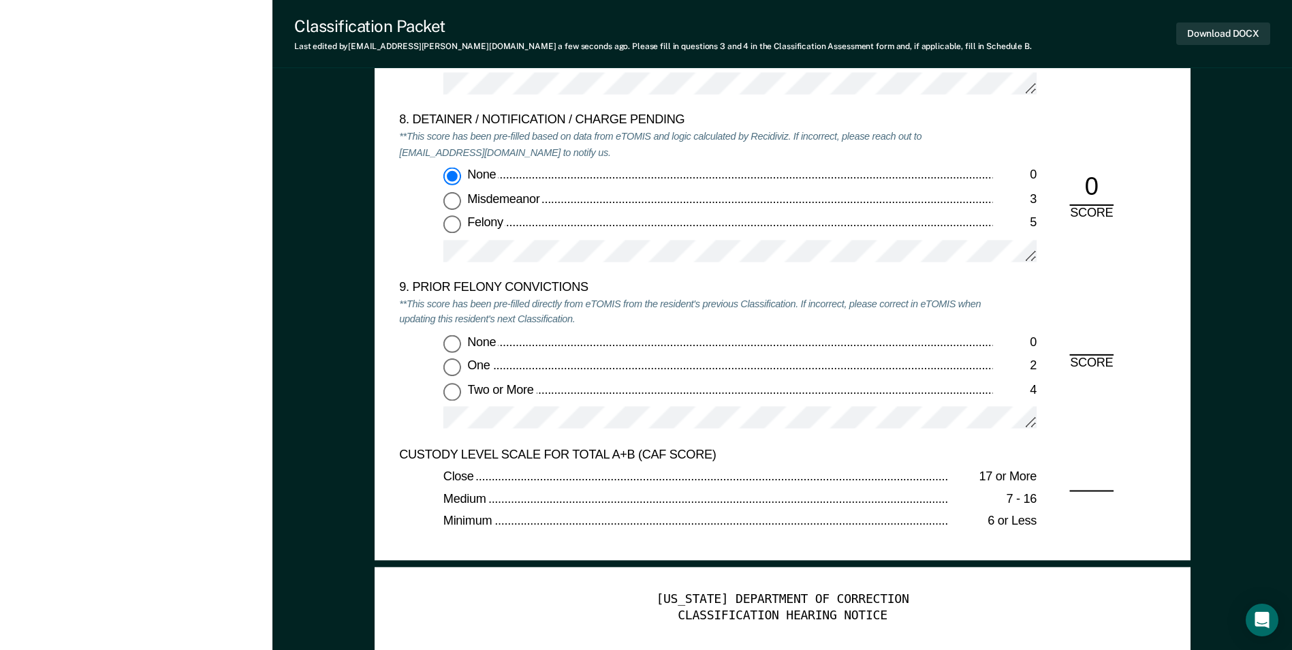
click at [454, 210] on div "None 0 Misdemeanor 3 Felony 5" at bounding box center [695, 220] width 593 height 106
click at [445, 237] on div "None 0 Misdemeanor 3 Felony 5" at bounding box center [695, 220] width 593 height 106
click at [452, 227] on input "Felony 5" at bounding box center [452, 224] width 18 height 18
click at [454, 389] on input "Two or More 4" at bounding box center [452, 391] width 18 height 18
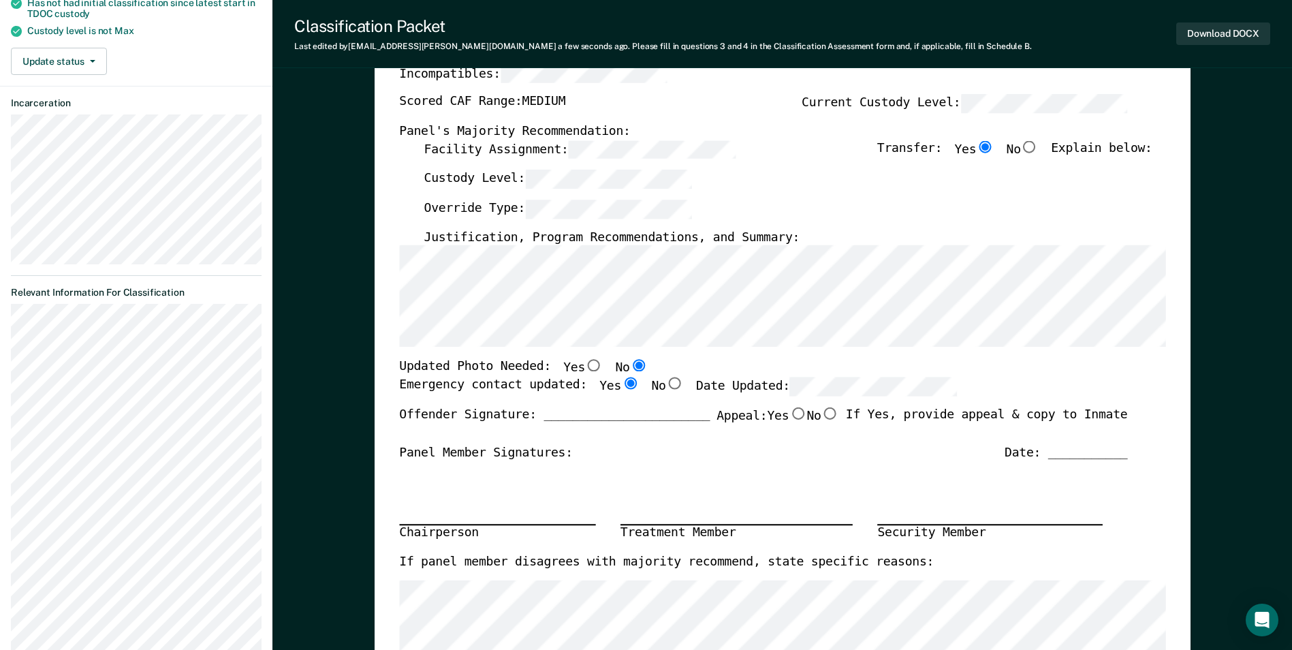
scroll to position [0, 0]
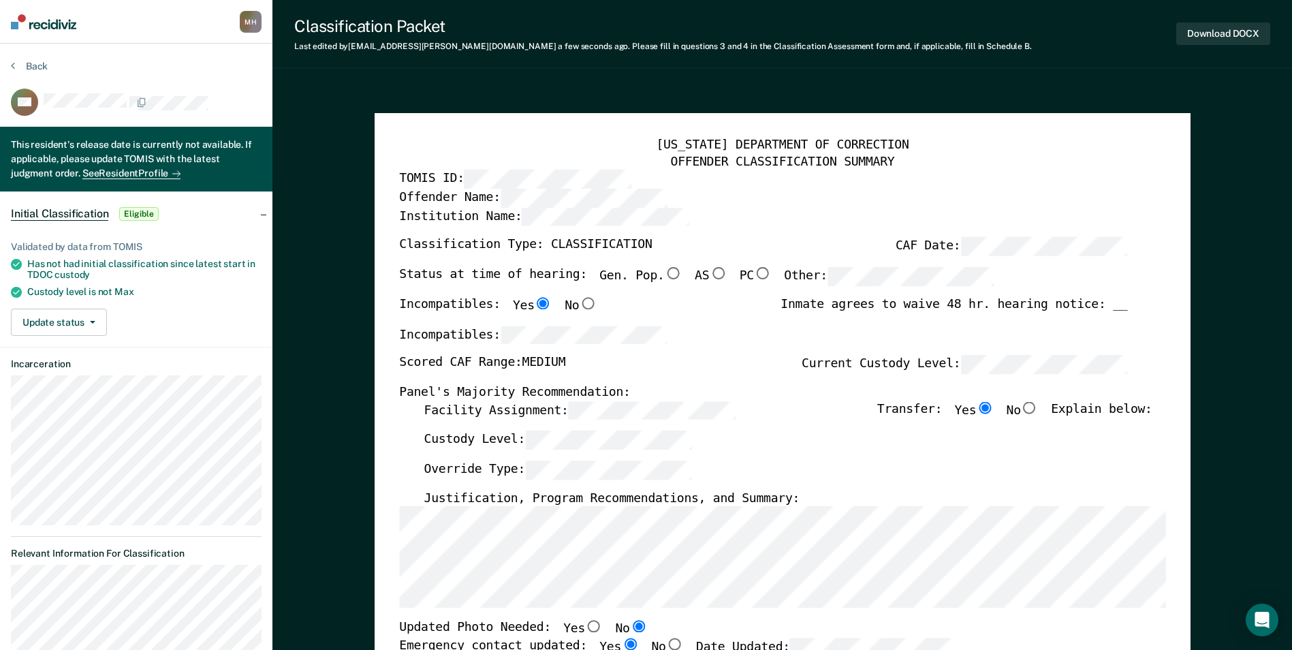
click at [640, 311] on div "Incompatibles: Yes No Inmate agrees to waive 48 hr. hearing notice: __" at bounding box center [763, 311] width 728 height 29
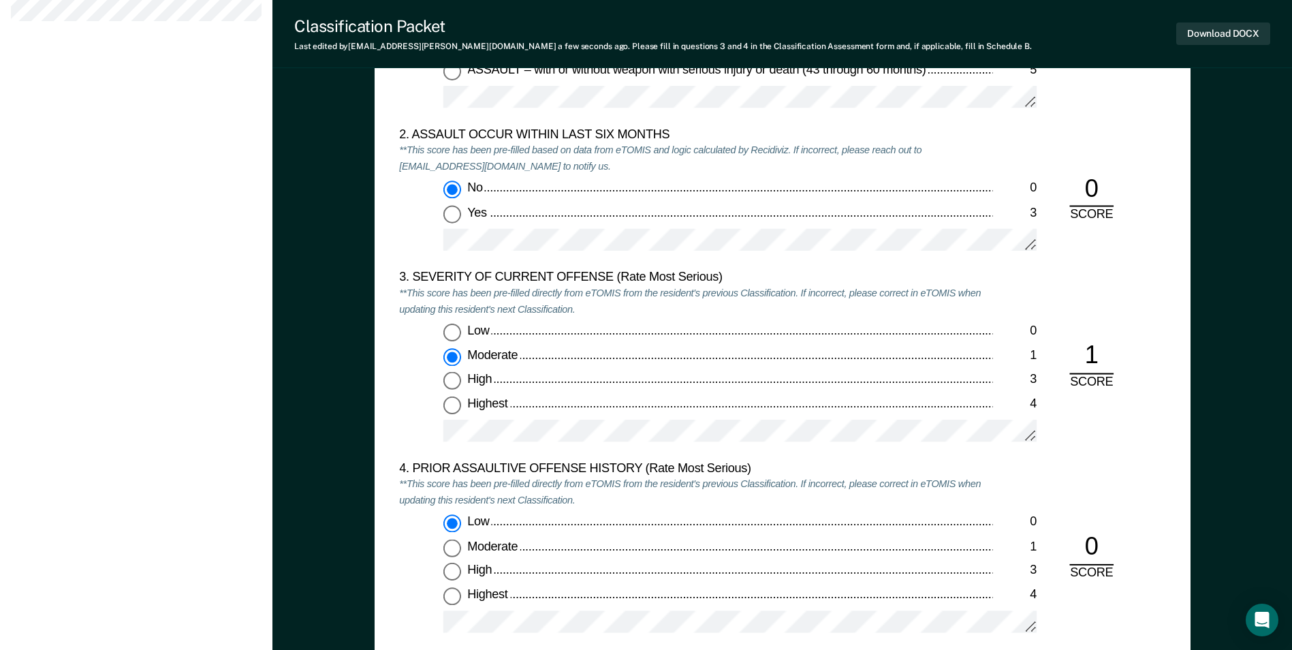
scroll to position [1703, 0]
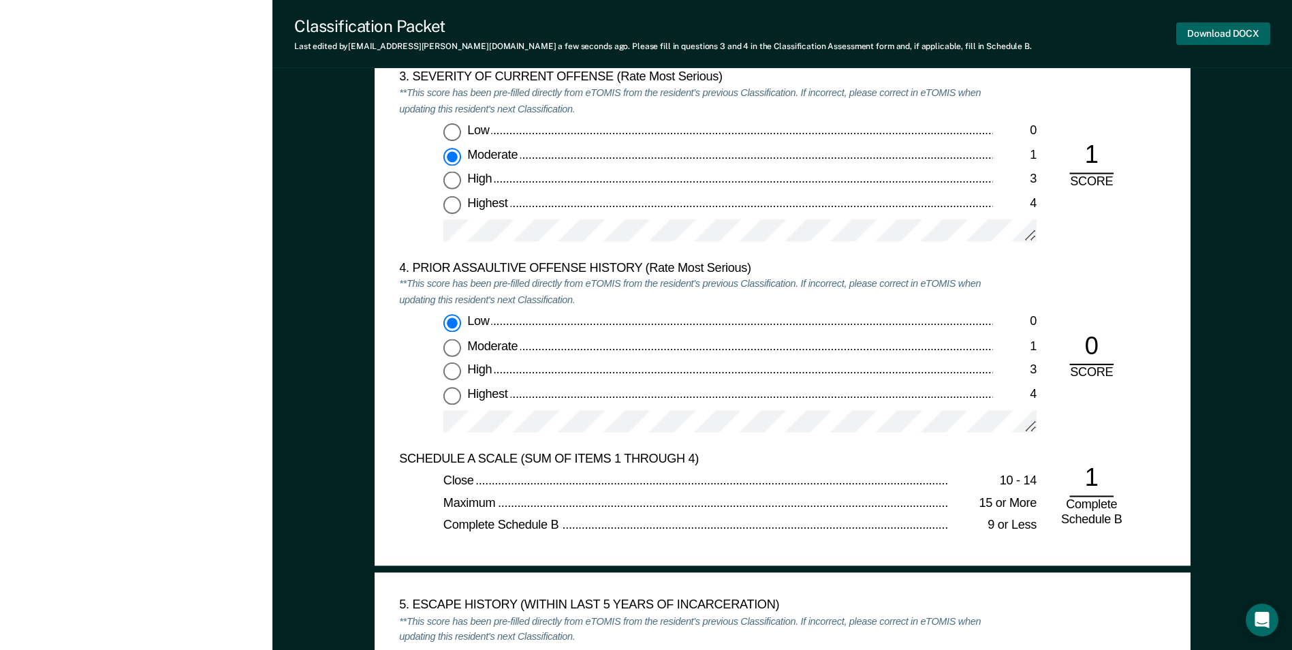
click at [1197, 29] on button "Download DOCX" at bounding box center [1223, 33] width 94 height 22
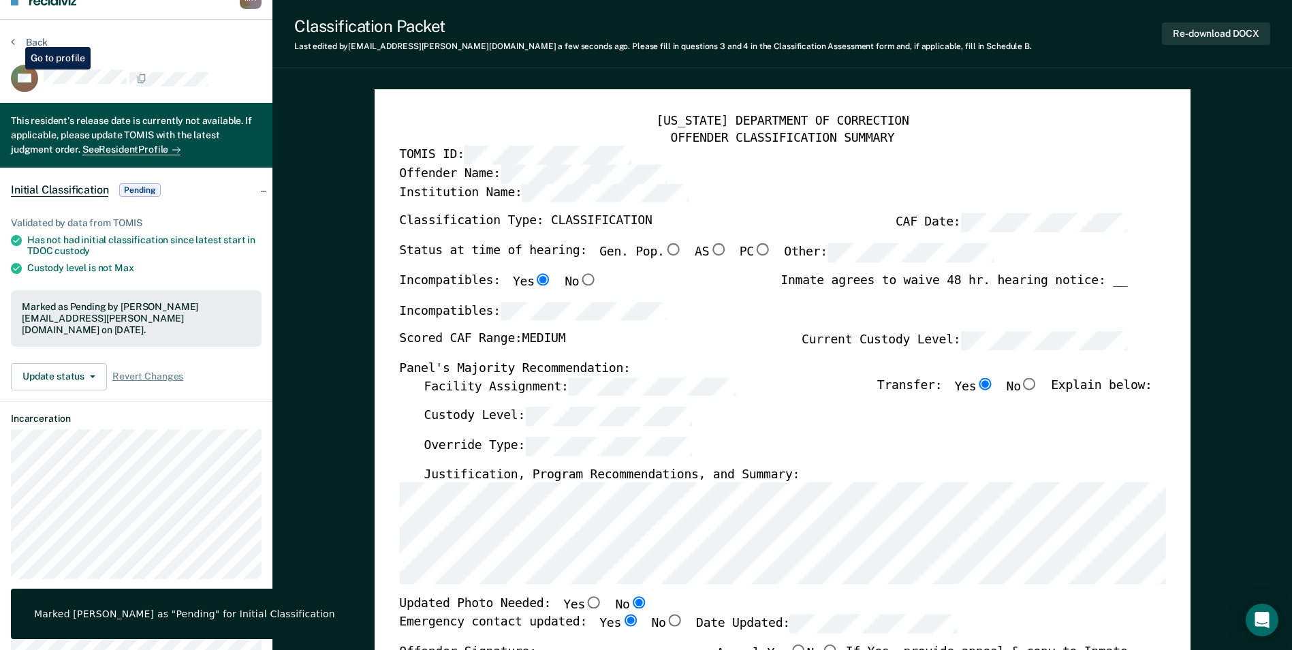
scroll to position [0, 0]
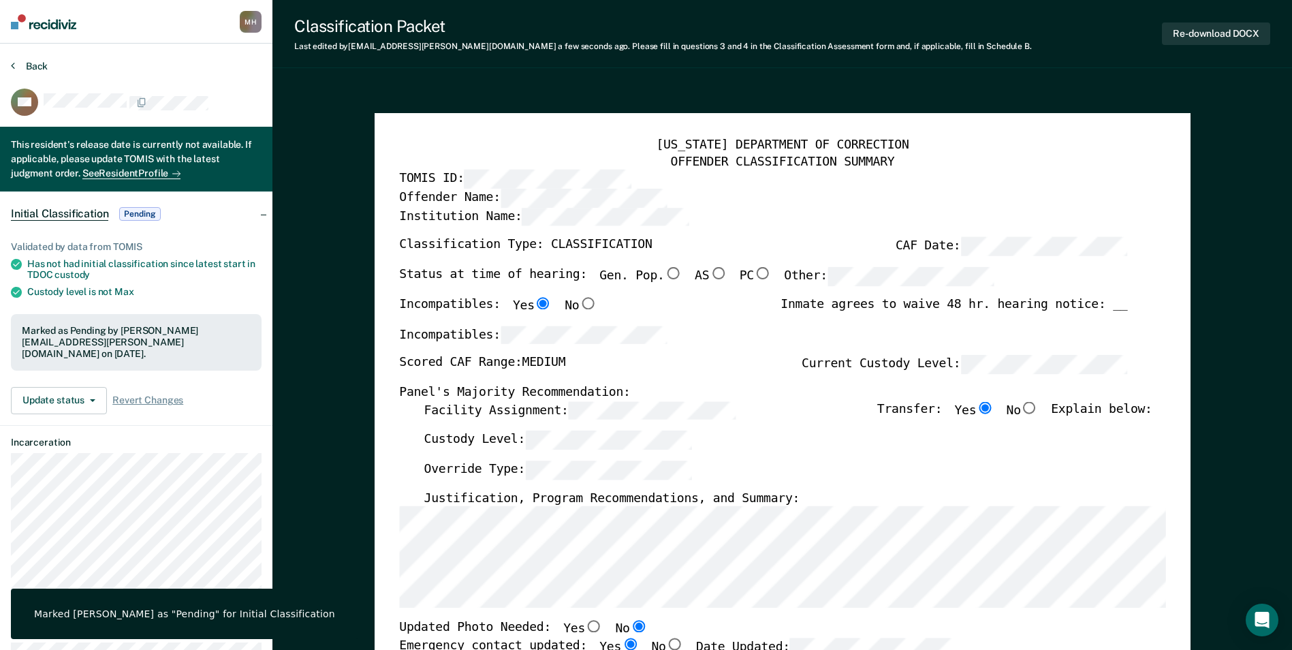
click at [22, 64] on button "Back" at bounding box center [29, 66] width 37 height 12
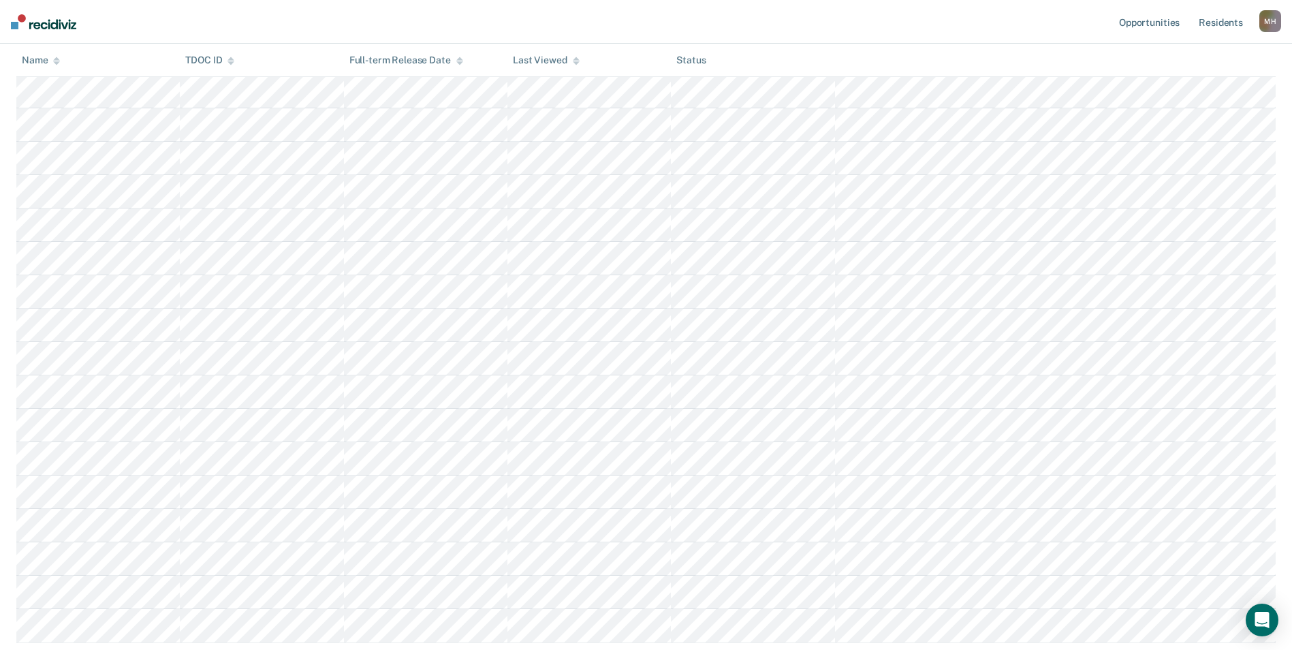
scroll to position [27, 0]
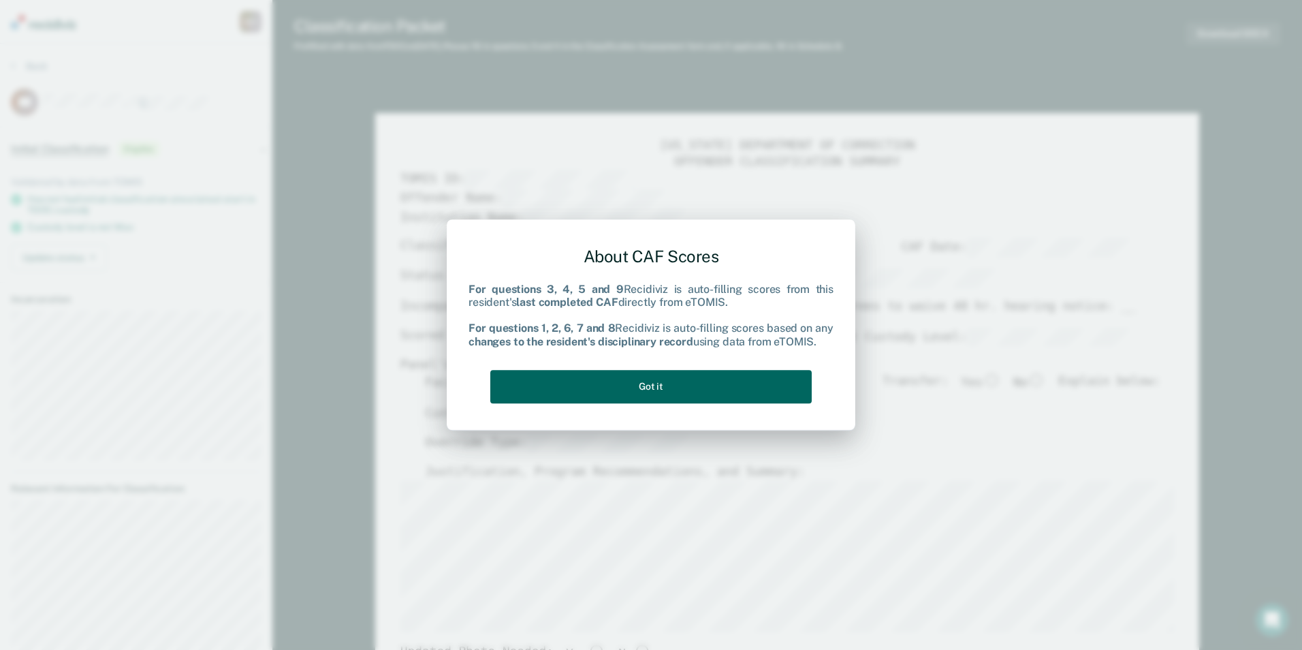
drag, startPoint x: 697, startPoint y: 389, endPoint x: 667, endPoint y: 415, distance: 39.6
click at [697, 389] on button "Got it" at bounding box center [650, 386] width 321 height 33
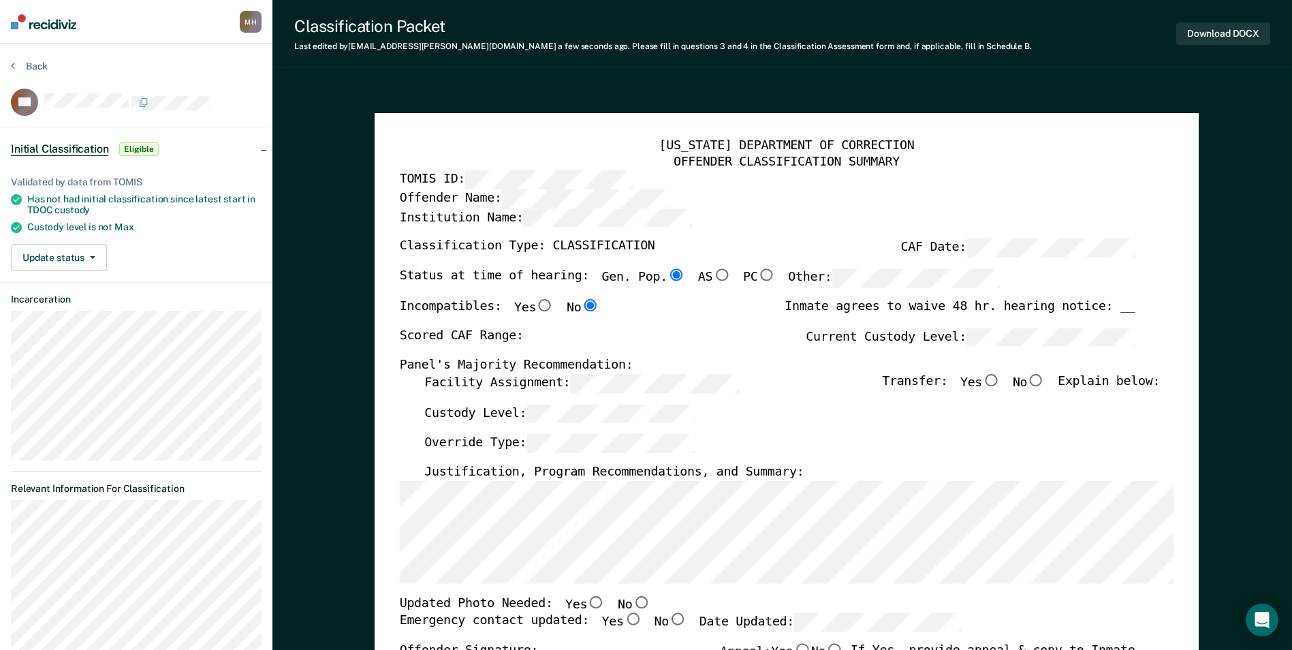
click at [632, 602] on input "No" at bounding box center [641, 601] width 18 height 12
click at [623, 616] on input "Yes" at bounding box center [632, 619] width 18 height 12
click at [432, 381] on label "Facility Assignment:" at bounding box center [581, 383] width 315 height 19
click at [879, 332] on label "Current Custody Level:" at bounding box center [970, 337] width 329 height 19
click at [1000, 381] on input "Yes" at bounding box center [991, 380] width 18 height 12
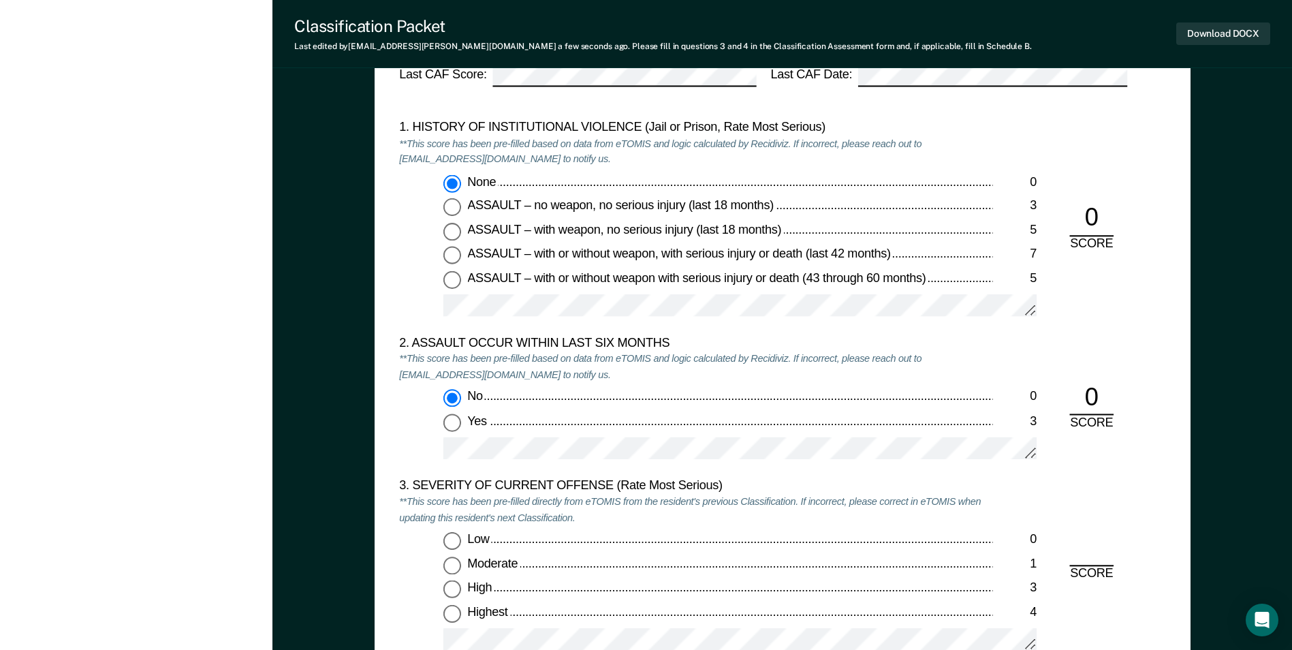
scroll to position [1567, 0]
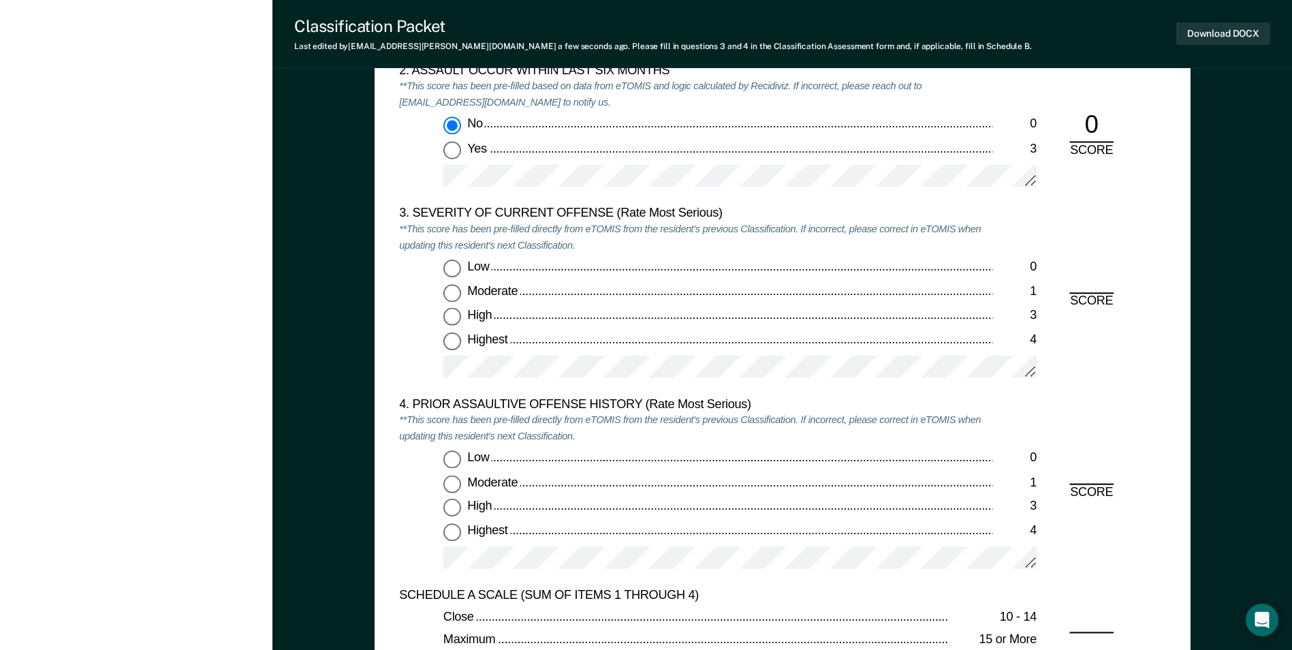
click at [456, 271] on input "Low 0" at bounding box center [452, 269] width 18 height 18
click at [456, 462] on input "Low 0" at bounding box center [452, 460] width 18 height 18
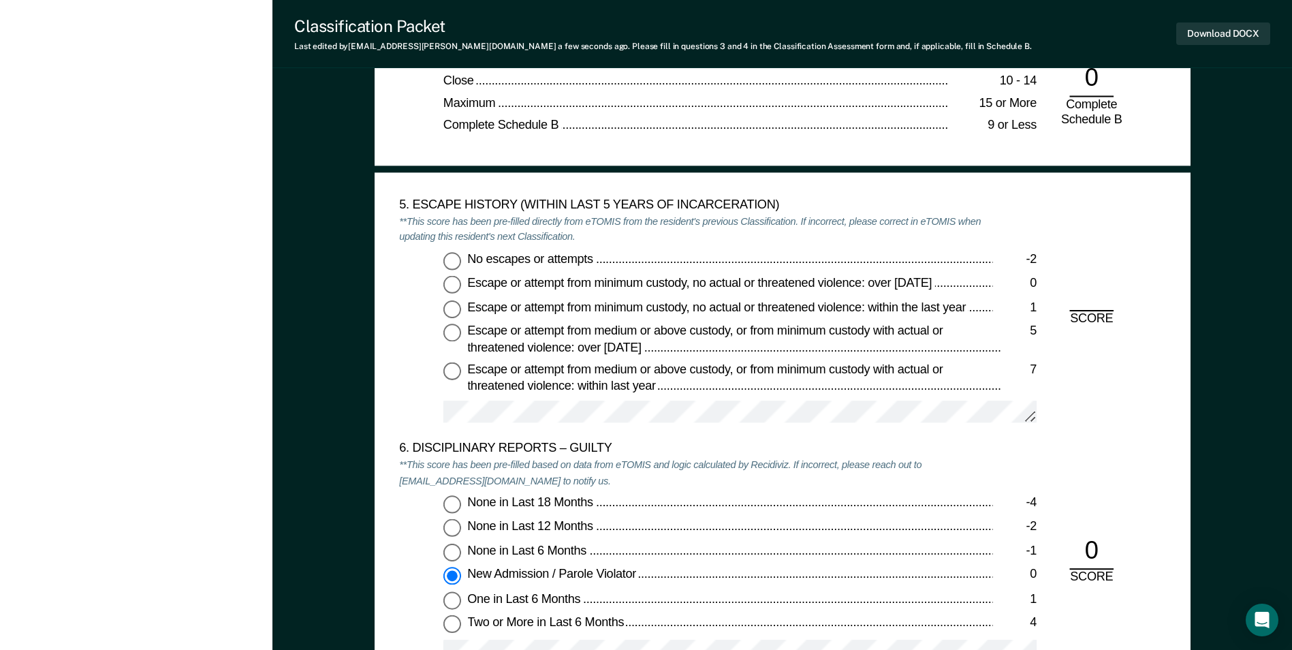
scroll to position [2111, 0]
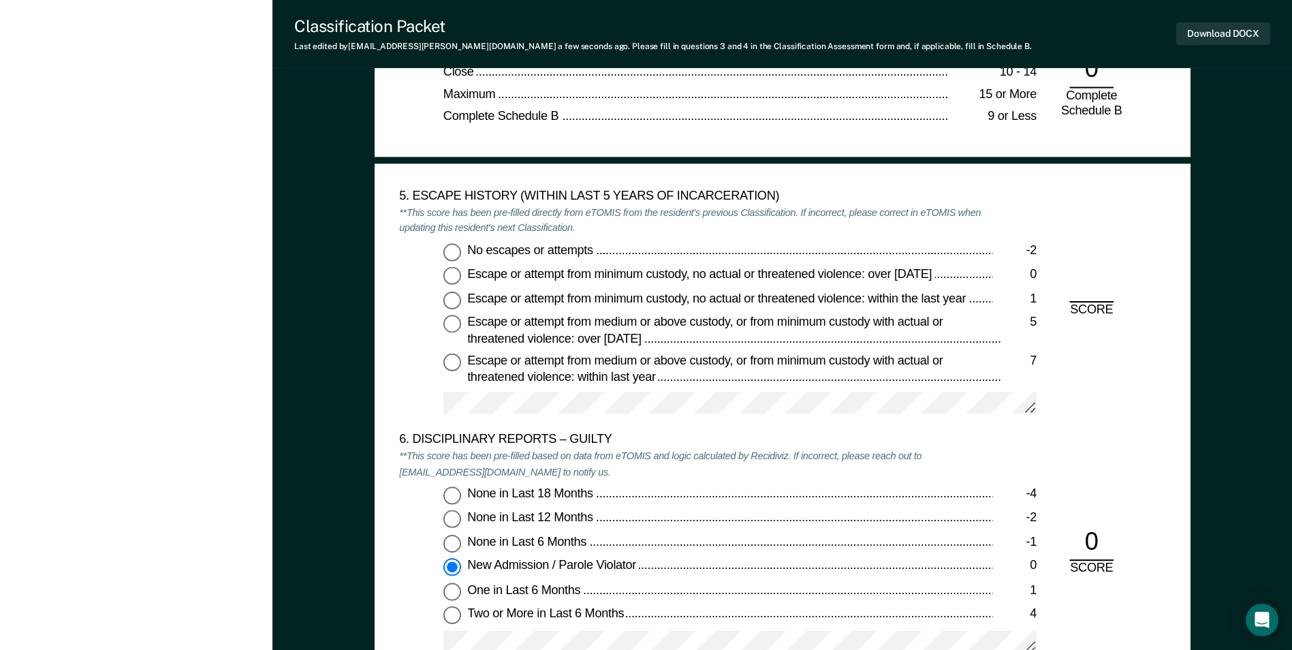
click at [456, 248] on input "No escapes or attempts -2" at bounding box center [452, 251] width 18 height 18
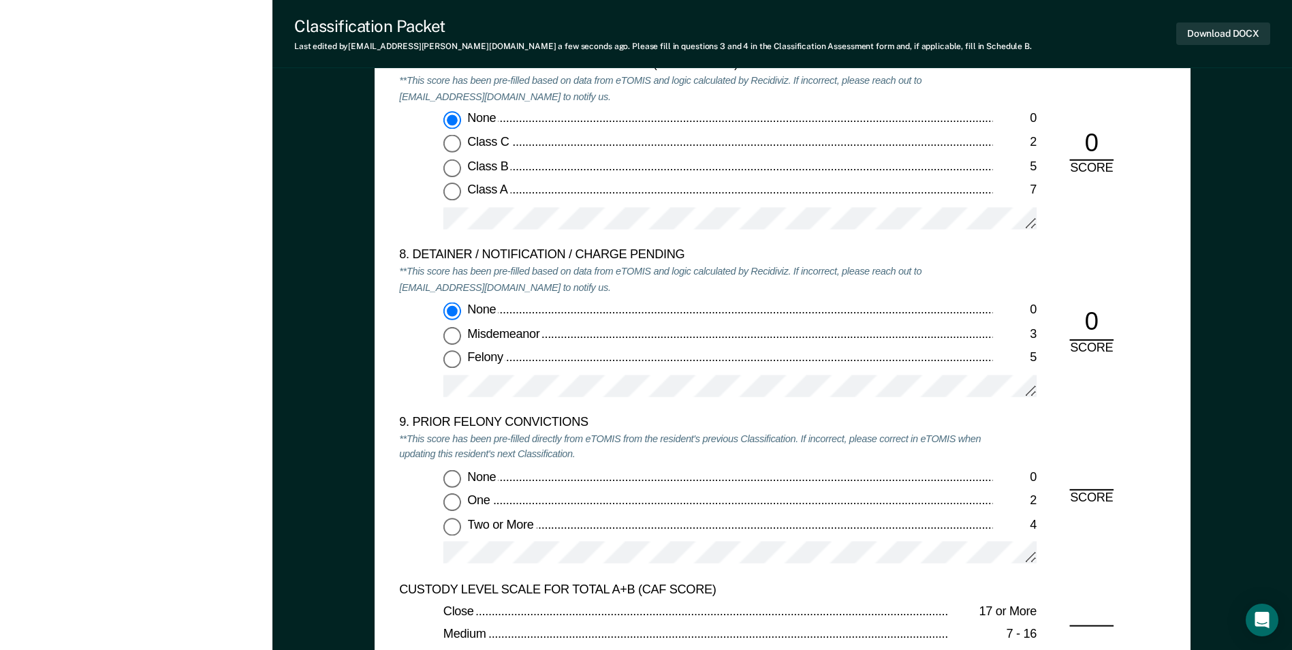
scroll to position [2861, 0]
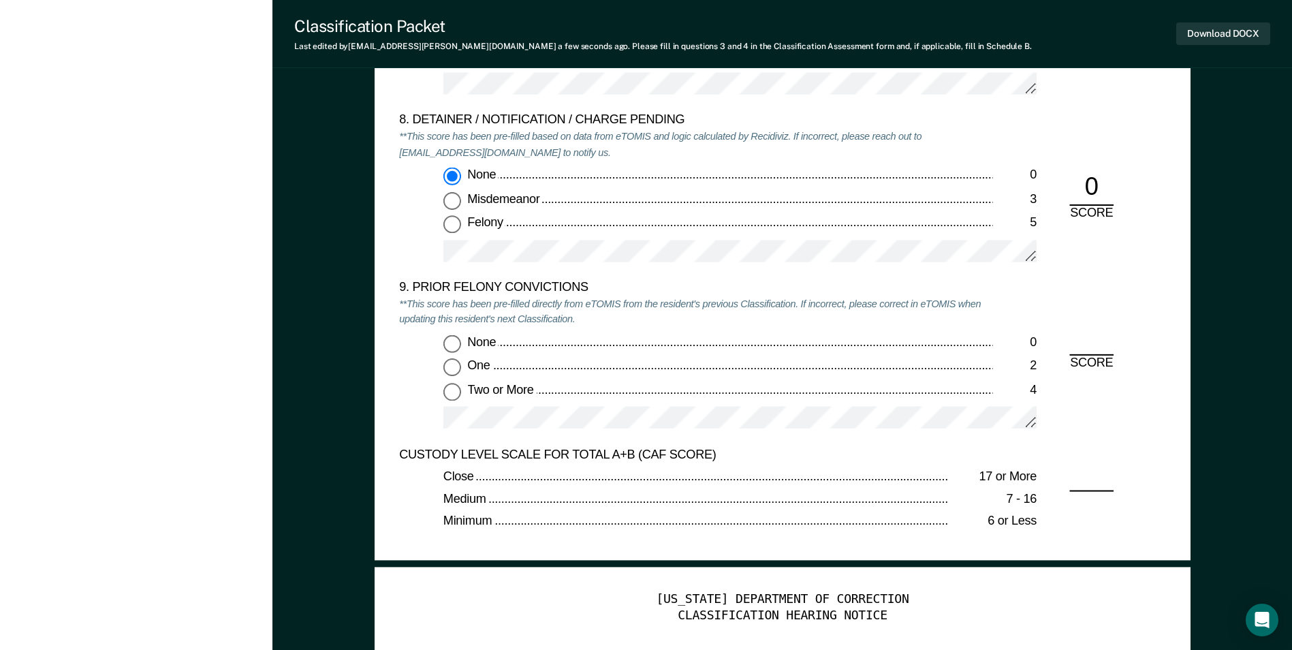
click at [452, 346] on input "None 0" at bounding box center [452, 343] width 18 height 18
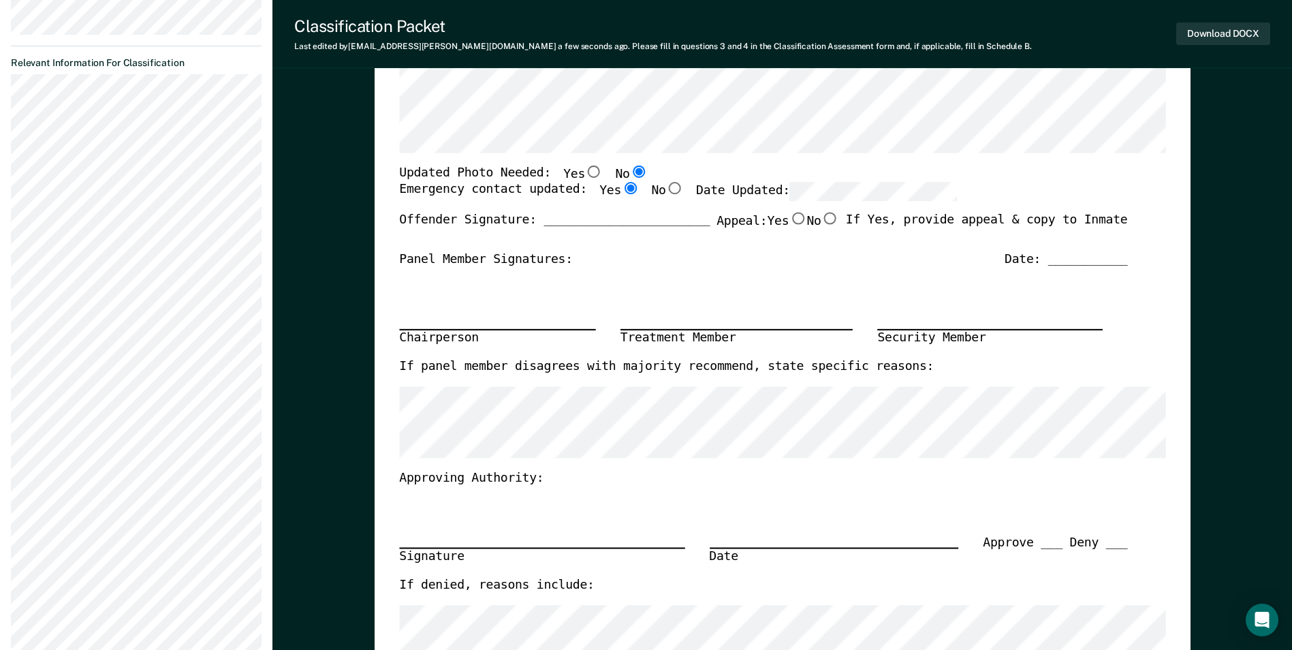
scroll to position [341, 0]
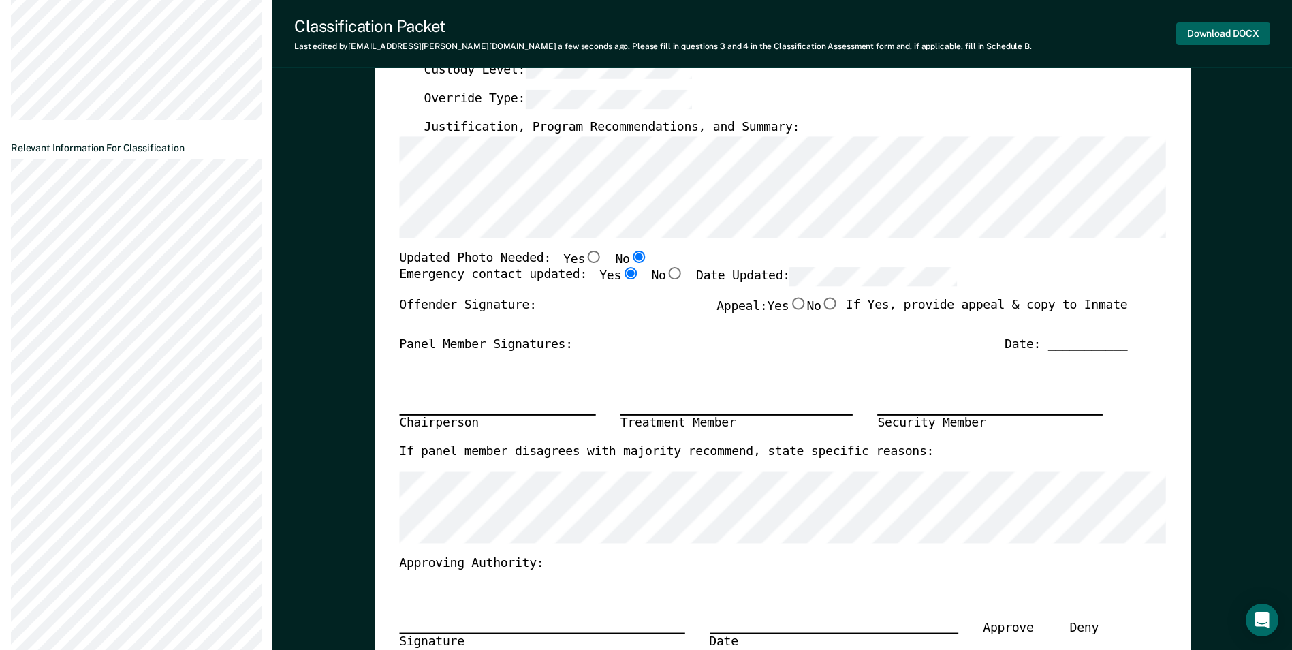
click at [1200, 25] on button "Download DOCX" at bounding box center [1223, 33] width 94 height 22
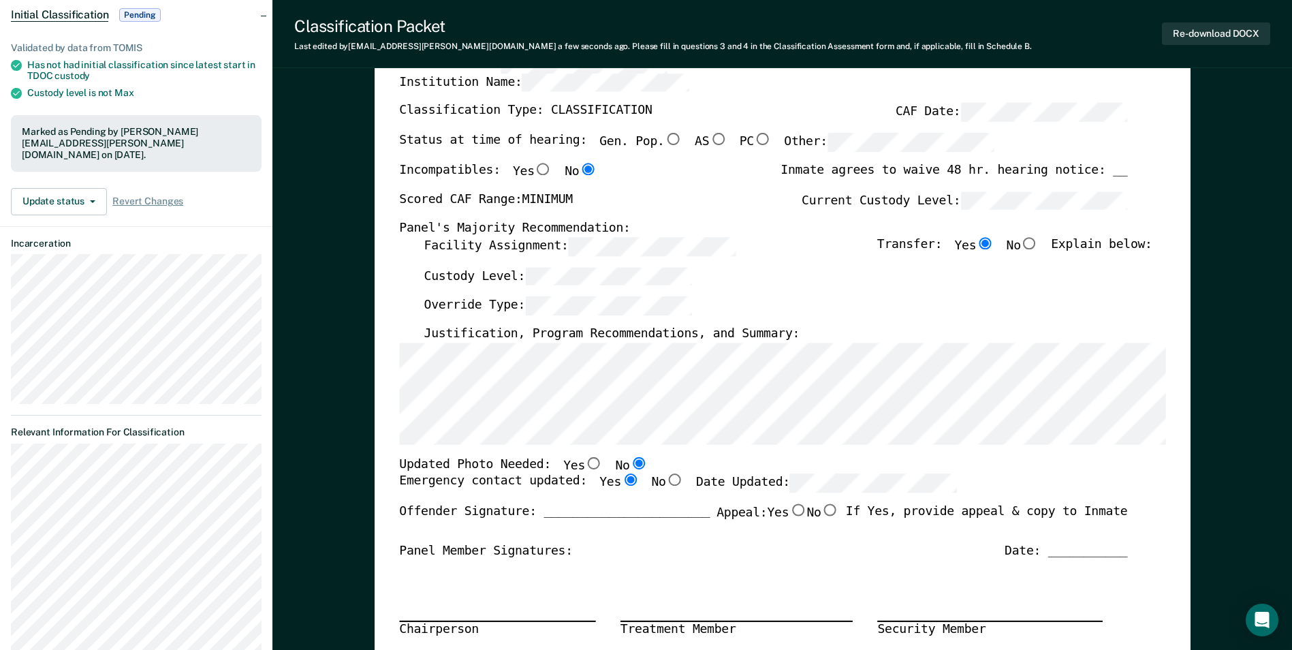
scroll to position [0, 0]
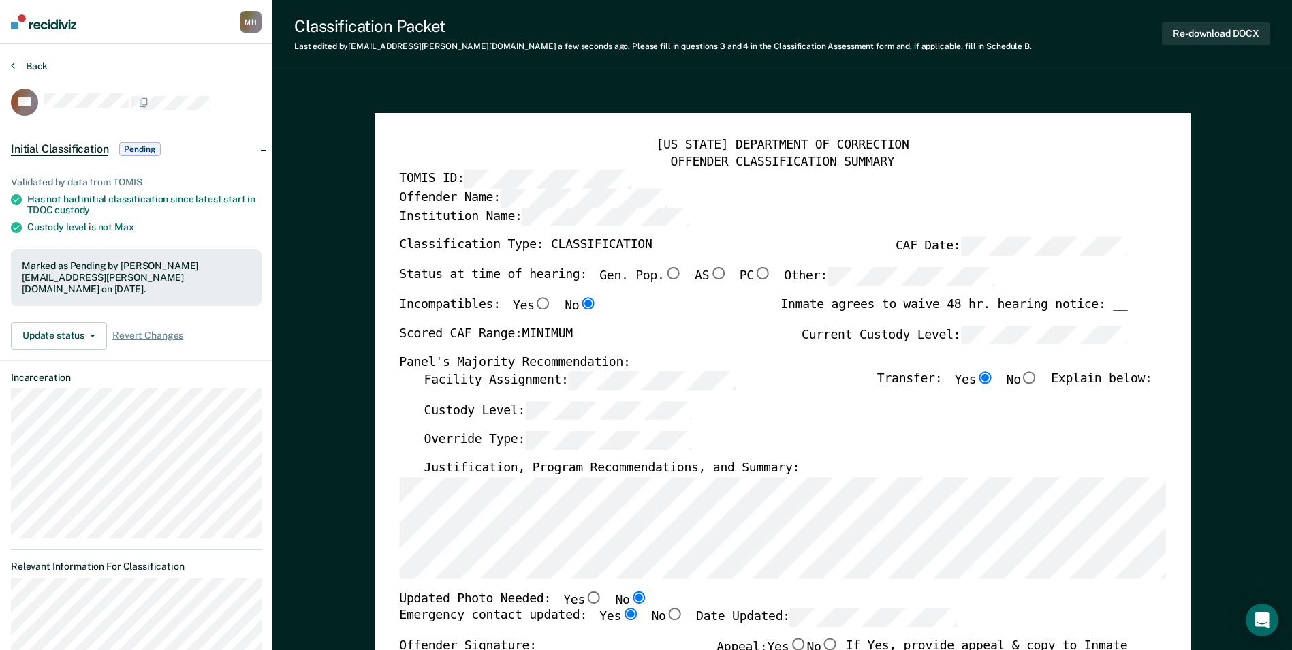
click at [38, 69] on button "Back" at bounding box center [29, 66] width 37 height 12
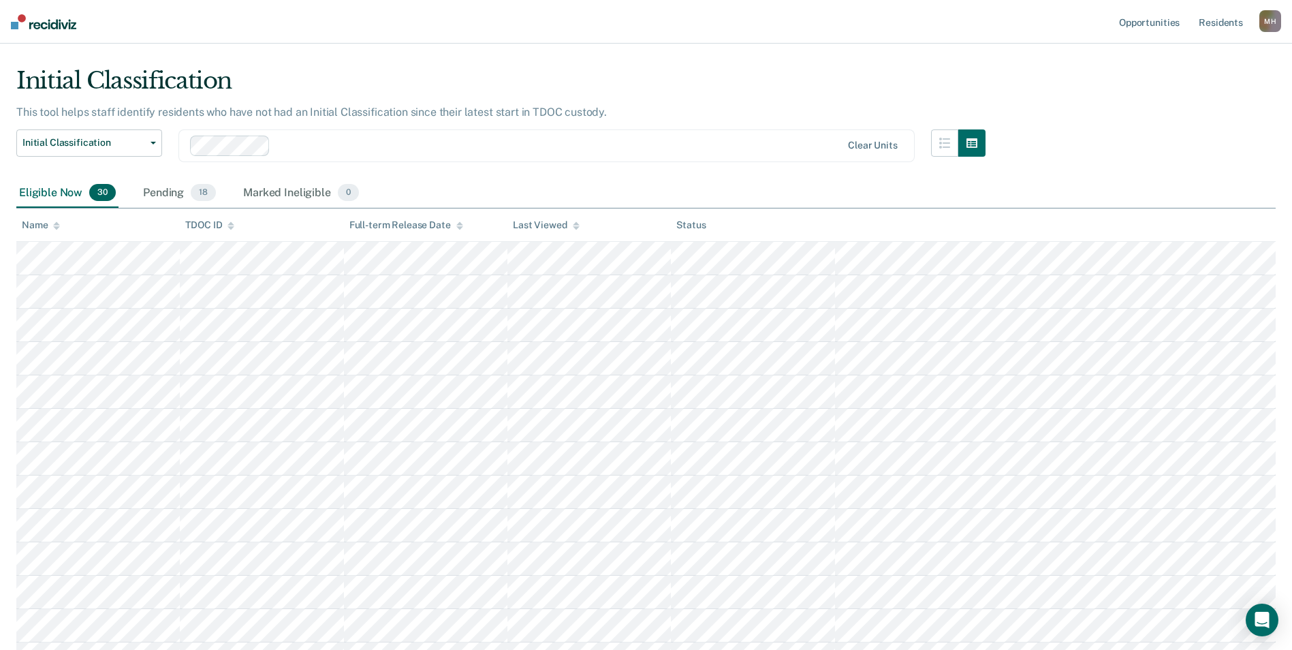
scroll to position [428, 0]
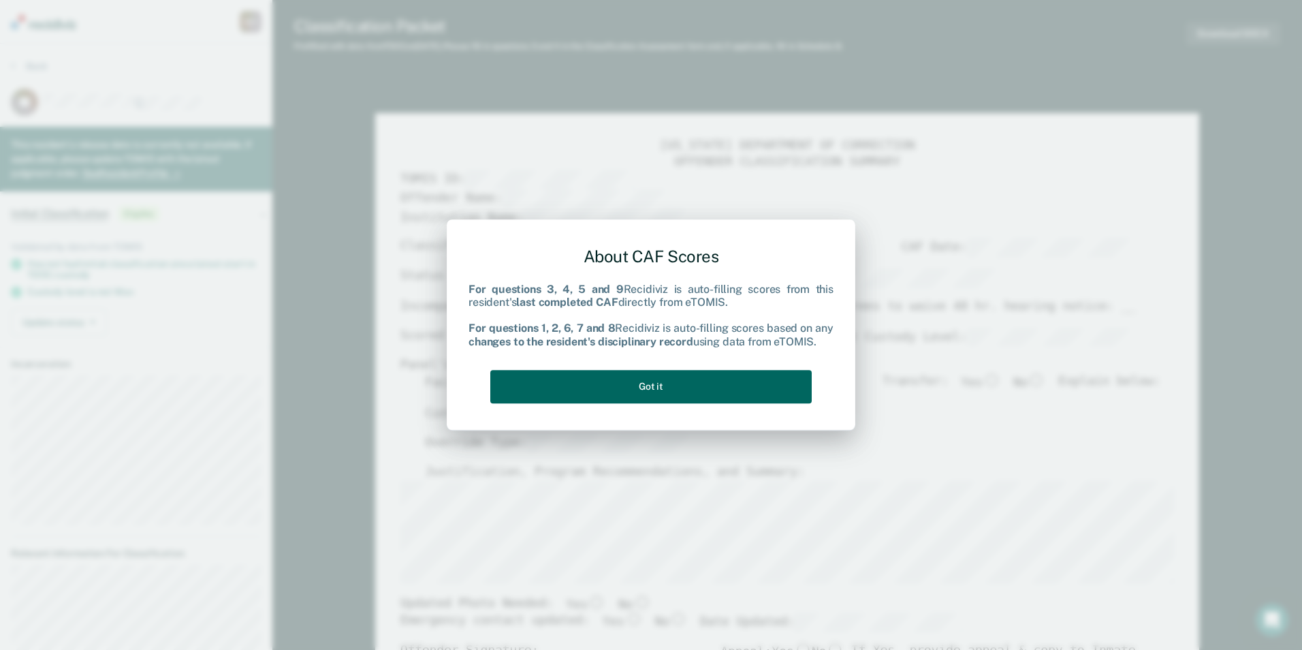
click at [581, 398] on button "Got it" at bounding box center [650, 386] width 321 height 33
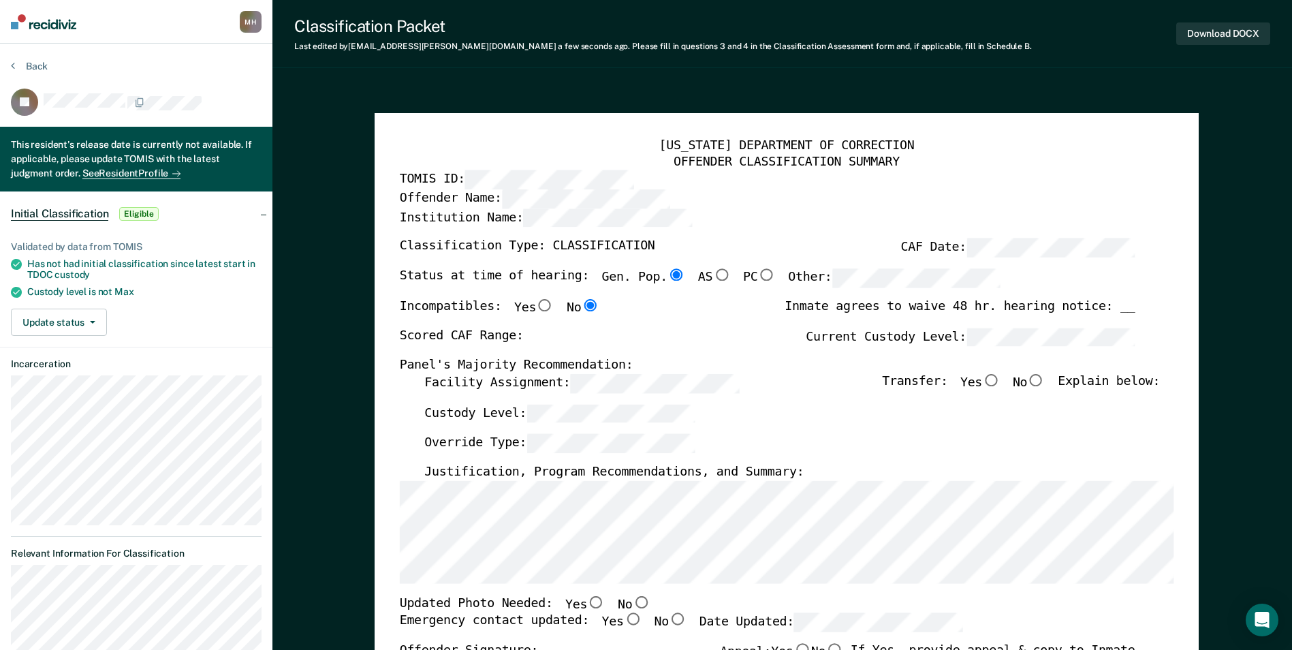
click at [456, 388] on label "Facility Assignment:" at bounding box center [581, 383] width 315 height 19
click at [782, 313] on div "[US_STATE] DEPARTMENT OF CORRECTION OFFENDER CLASSIFICATION SUMMARY TOMIS ID: O…" at bounding box center [786, 625] width 774 height 974
click at [996, 383] on input "Yes" at bounding box center [991, 380] width 18 height 12
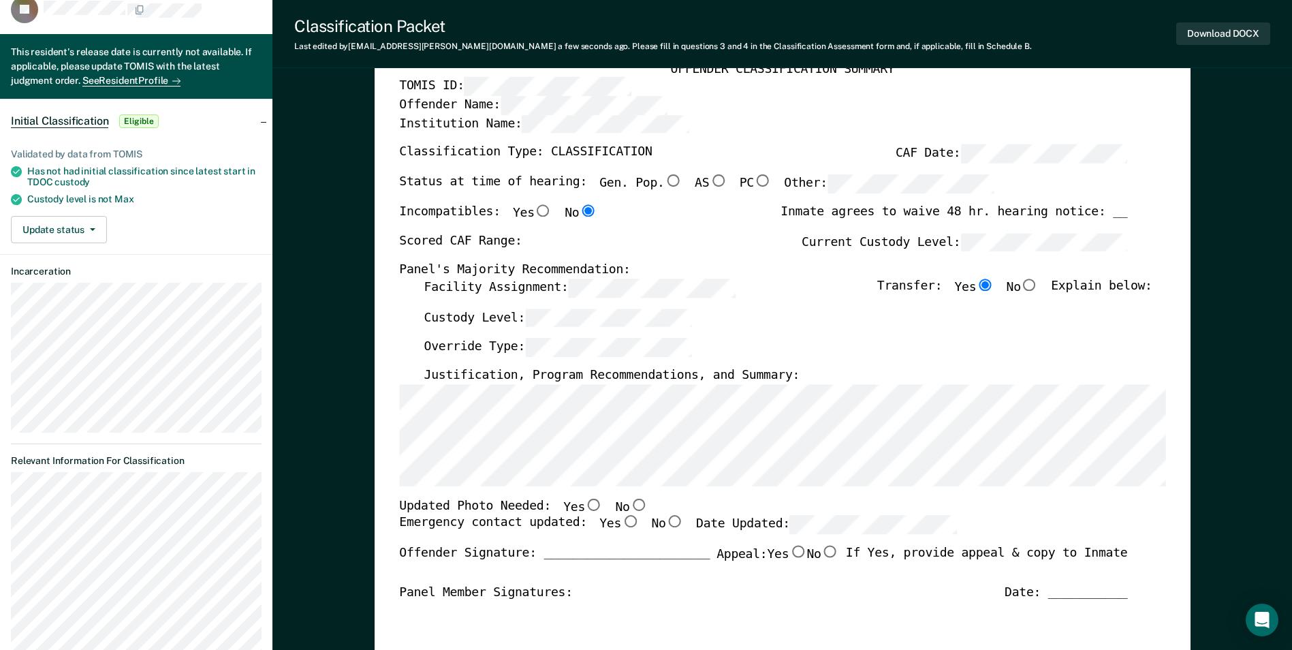
scroll to position [272, 0]
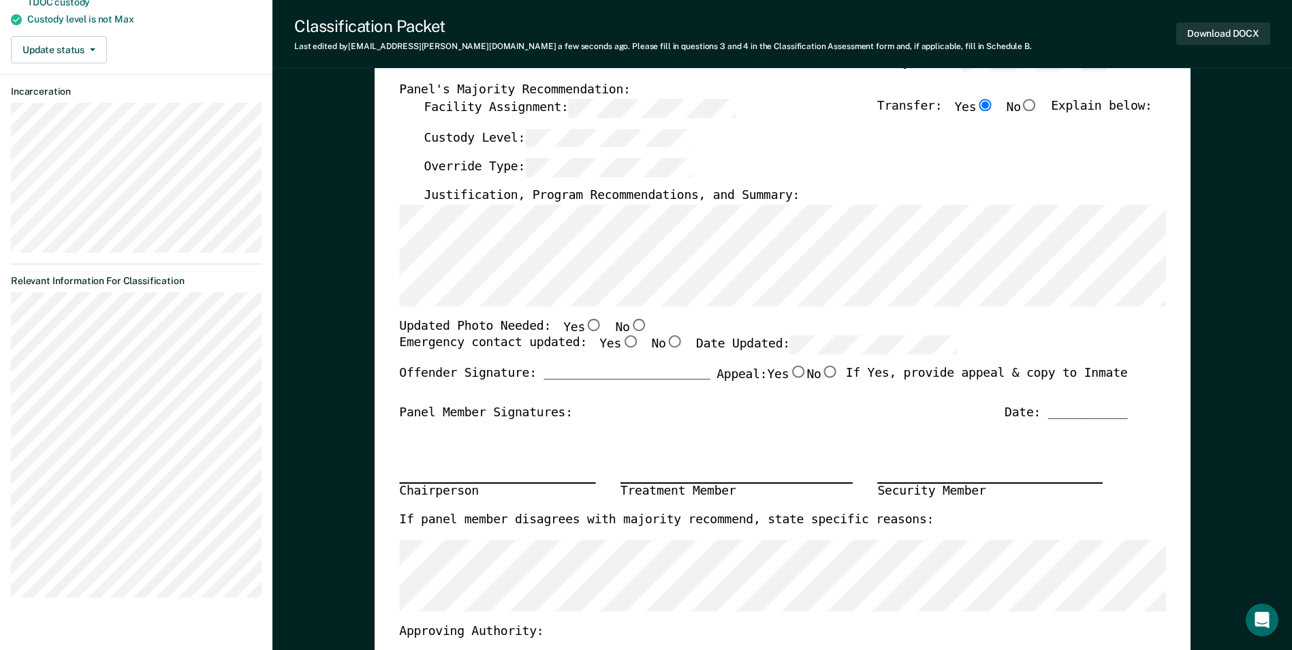
click at [629, 324] on input "No" at bounding box center [638, 324] width 18 height 12
click at [621, 347] on input "Yes" at bounding box center [630, 342] width 18 height 12
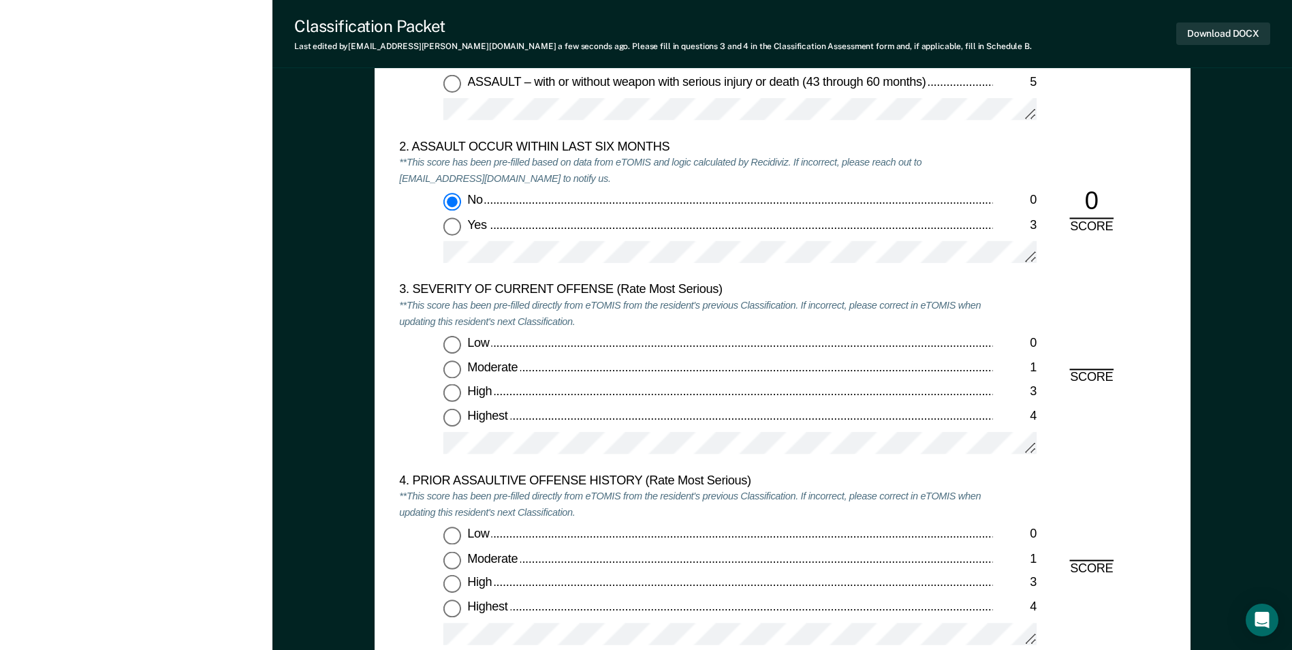
scroll to position [1567, 0]
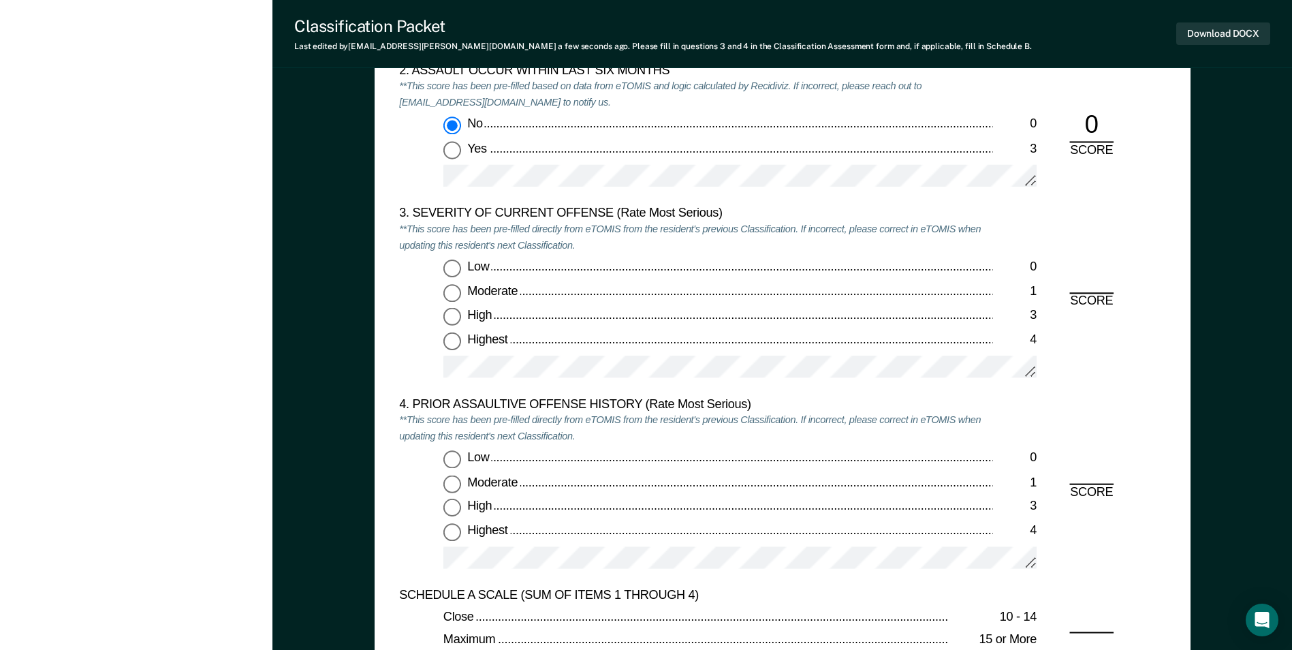
click at [455, 270] on input "Low 0" at bounding box center [452, 269] width 18 height 18
click at [456, 457] on input "Low 0" at bounding box center [452, 460] width 18 height 18
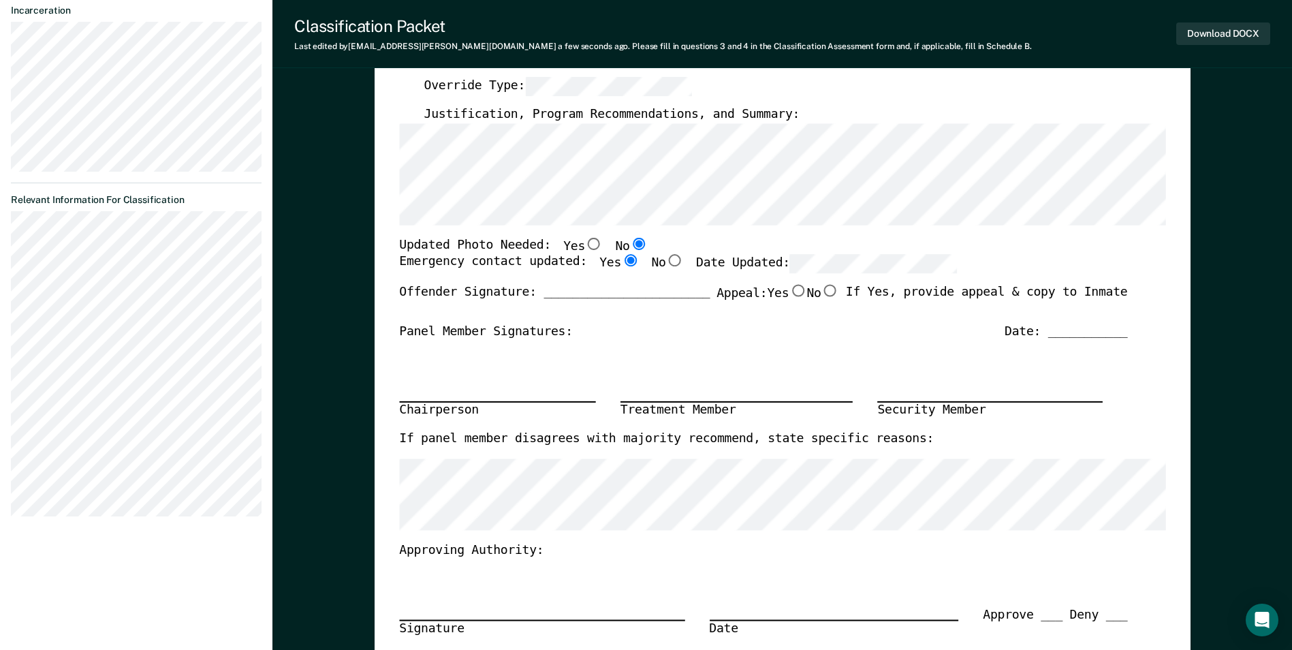
scroll to position [272, 0]
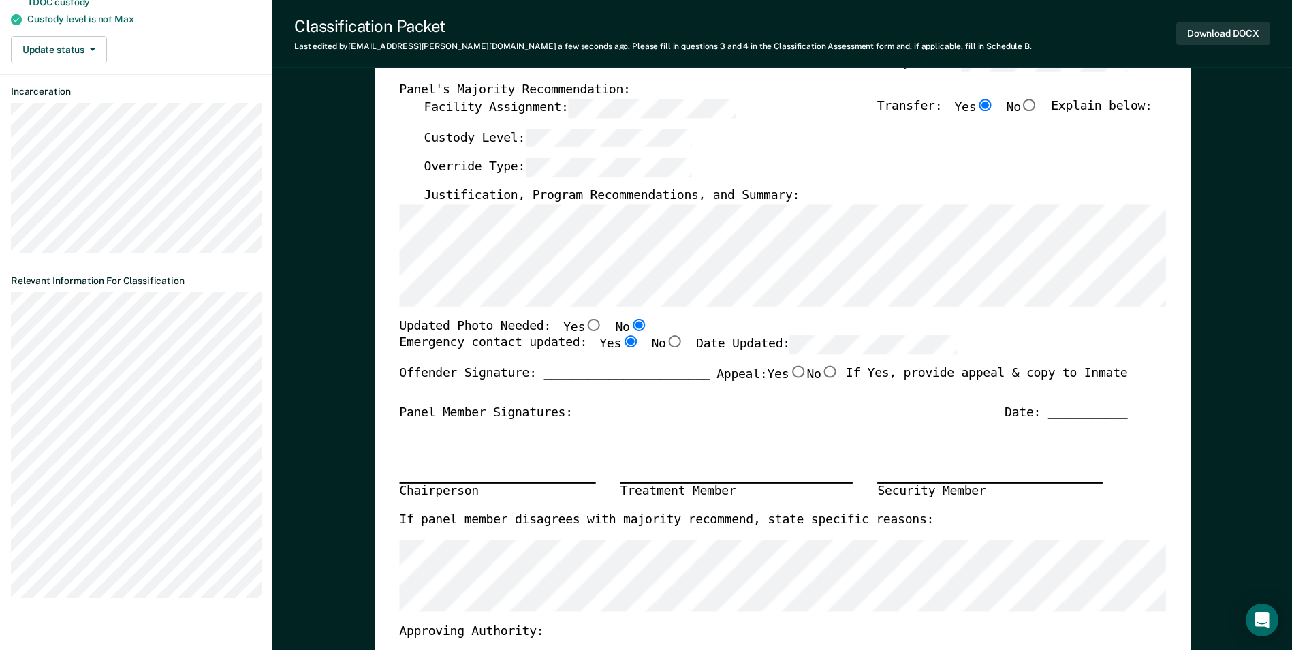
click at [384, 232] on div "[US_STATE] DEPARTMENT OF CORRECTION OFFENDER CLASSIFICATION SUMMARY TOMIS ID: O…" at bounding box center [783, 372] width 816 height 1063
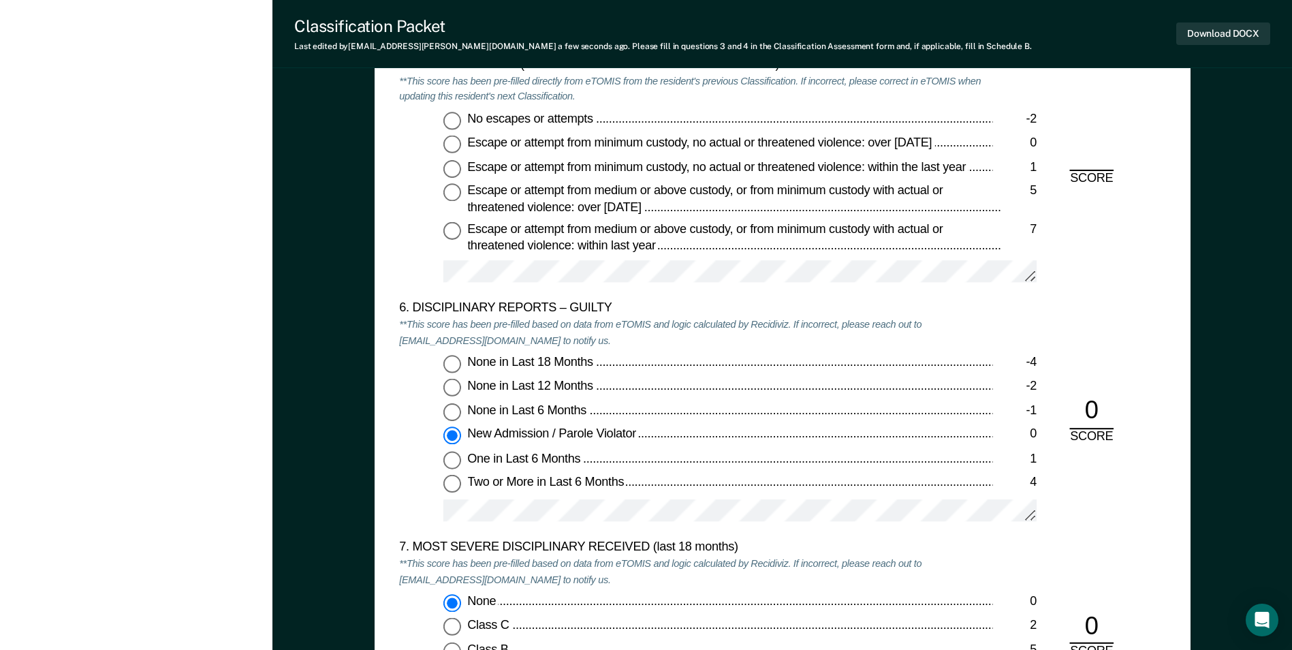
scroll to position [2248, 0]
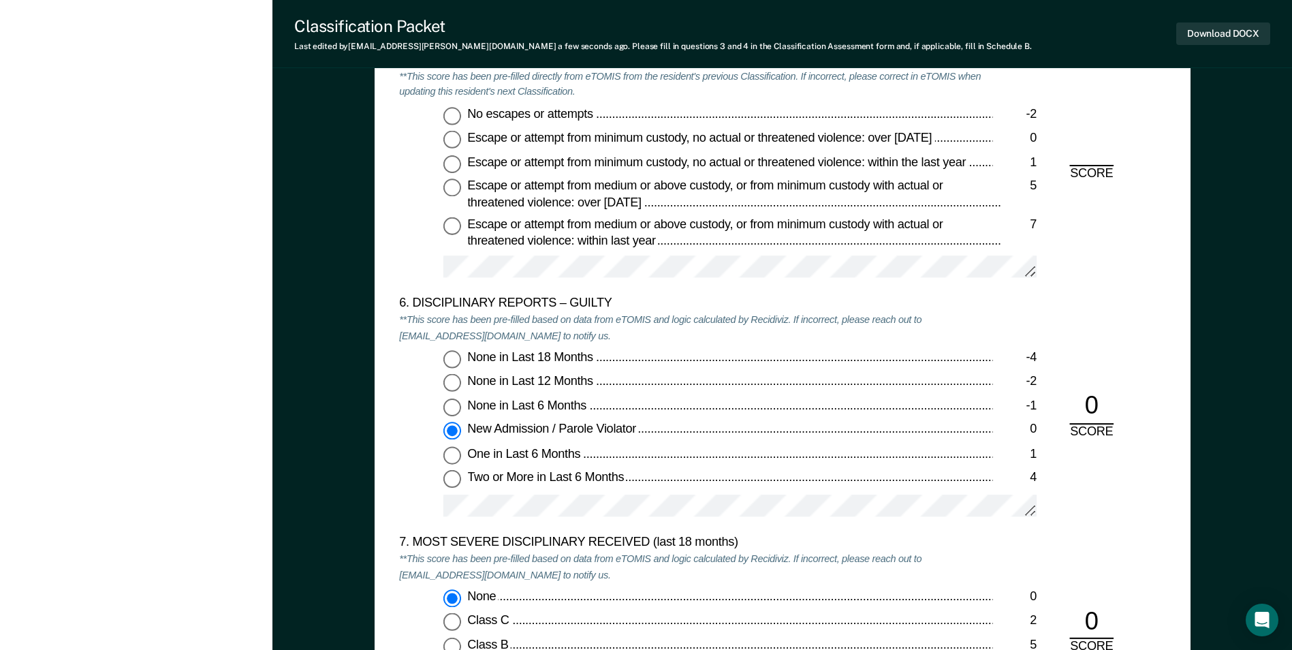
click at [458, 122] on input "No escapes or attempts -2" at bounding box center [452, 115] width 18 height 18
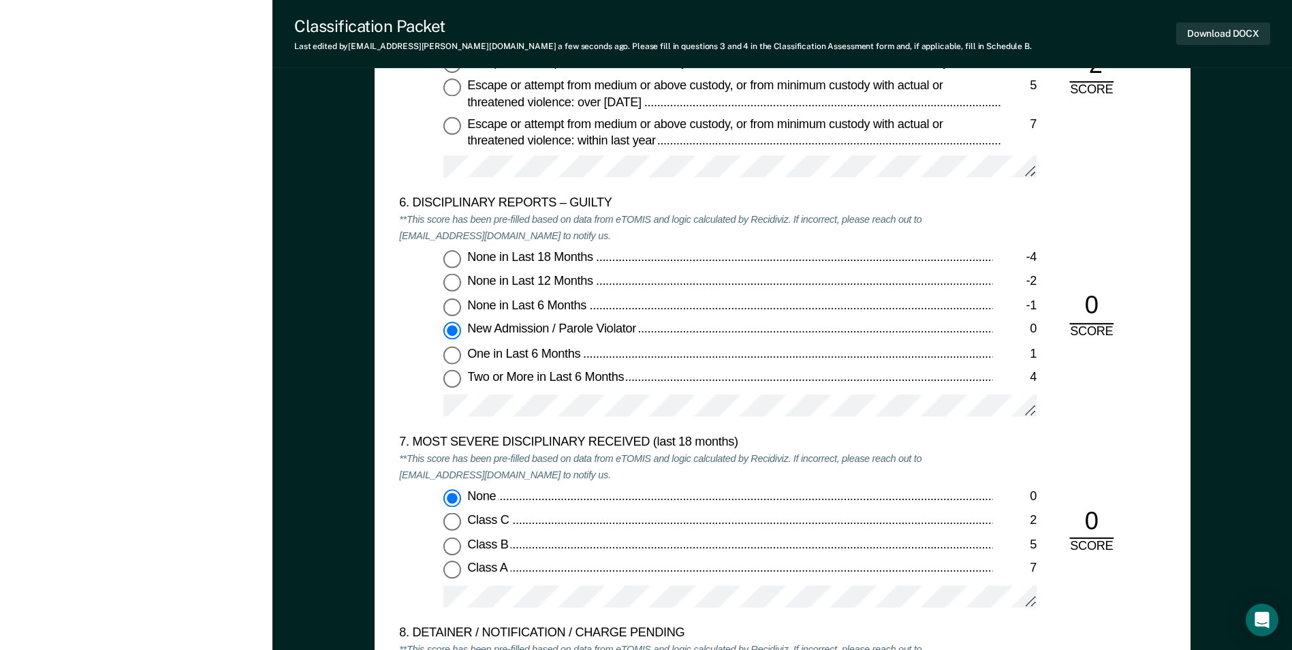
scroll to position [2520, 0]
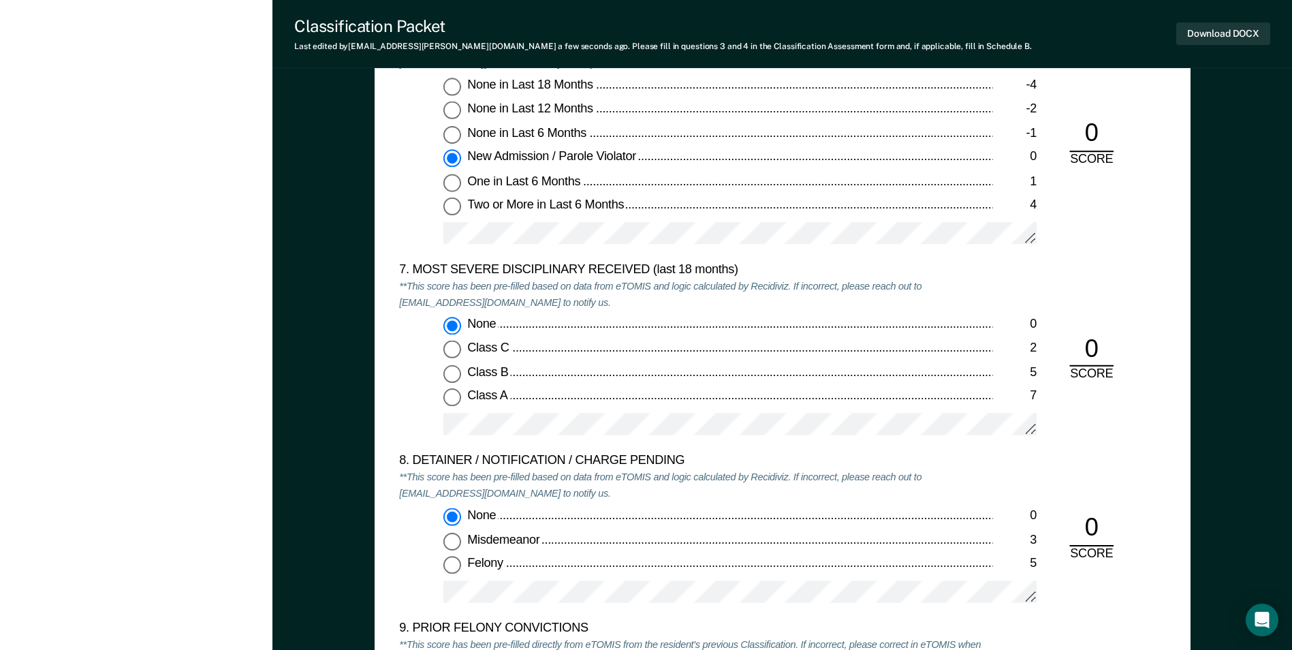
click at [453, 556] on input "Felony 5" at bounding box center [452, 565] width 18 height 18
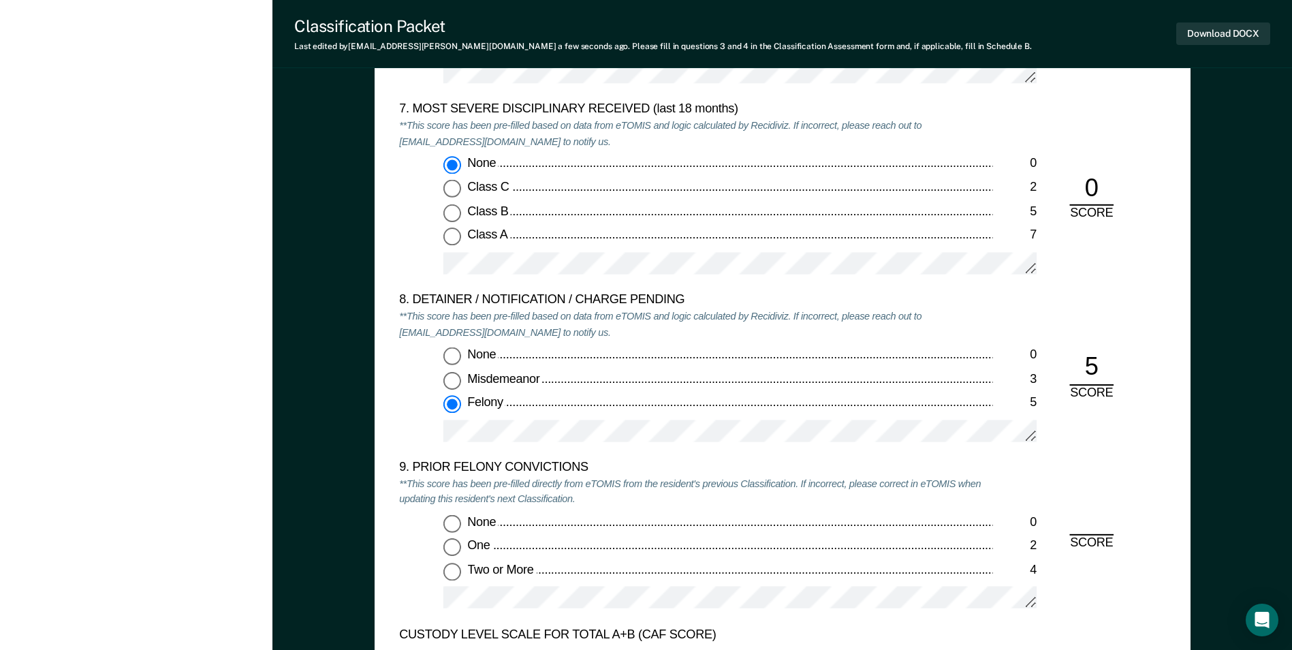
scroll to position [2861, 0]
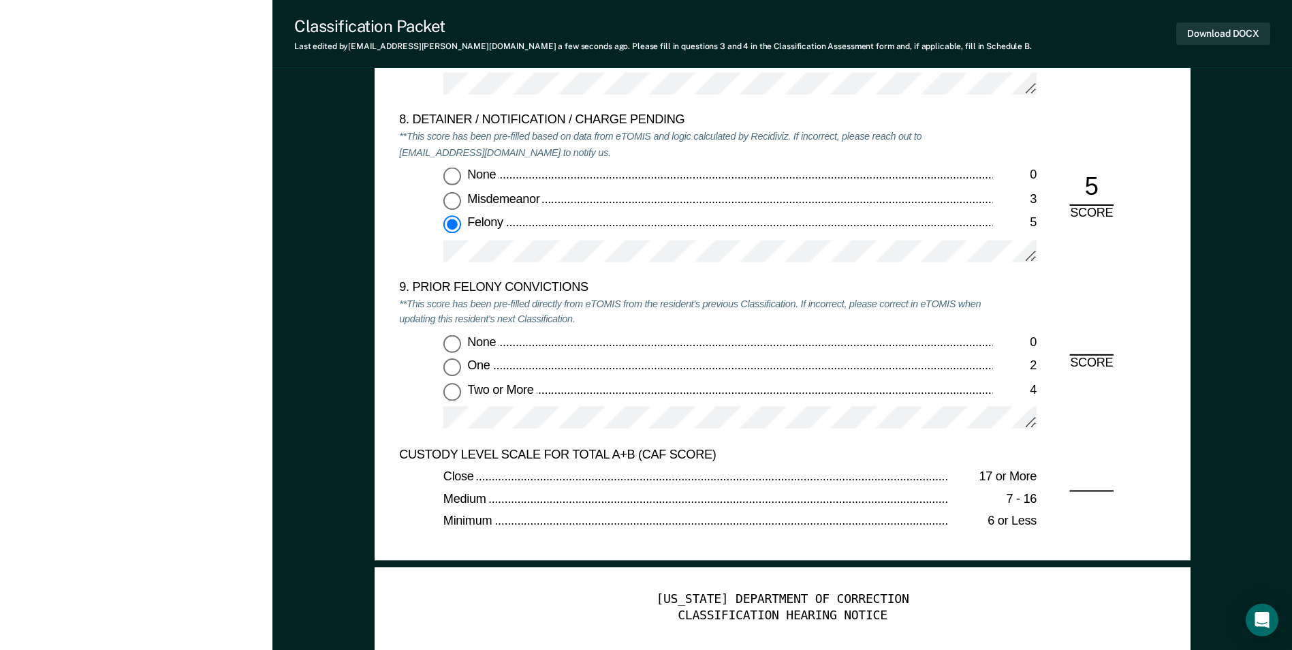
click at [454, 343] on input "None 0" at bounding box center [452, 343] width 18 height 18
click at [451, 373] on input "One 2" at bounding box center [452, 367] width 18 height 18
click at [1210, 27] on button "Download DOCX" at bounding box center [1223, 33] width 94 height 22
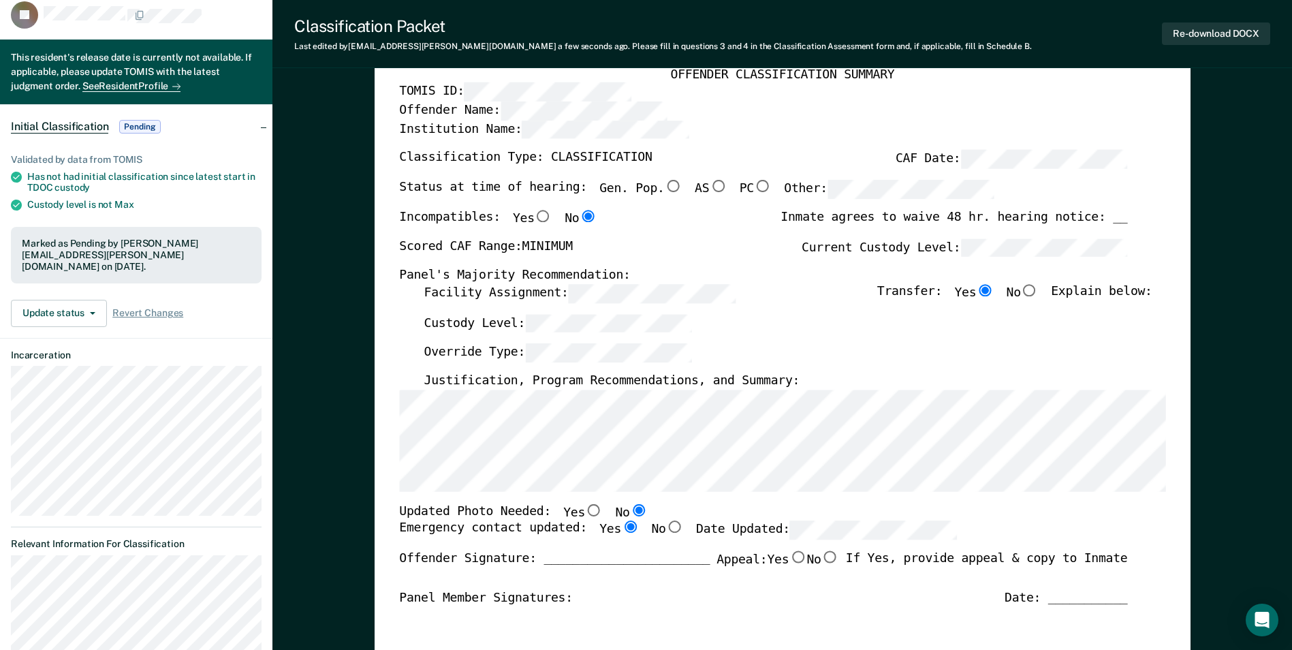
scroll to position [0, 0]
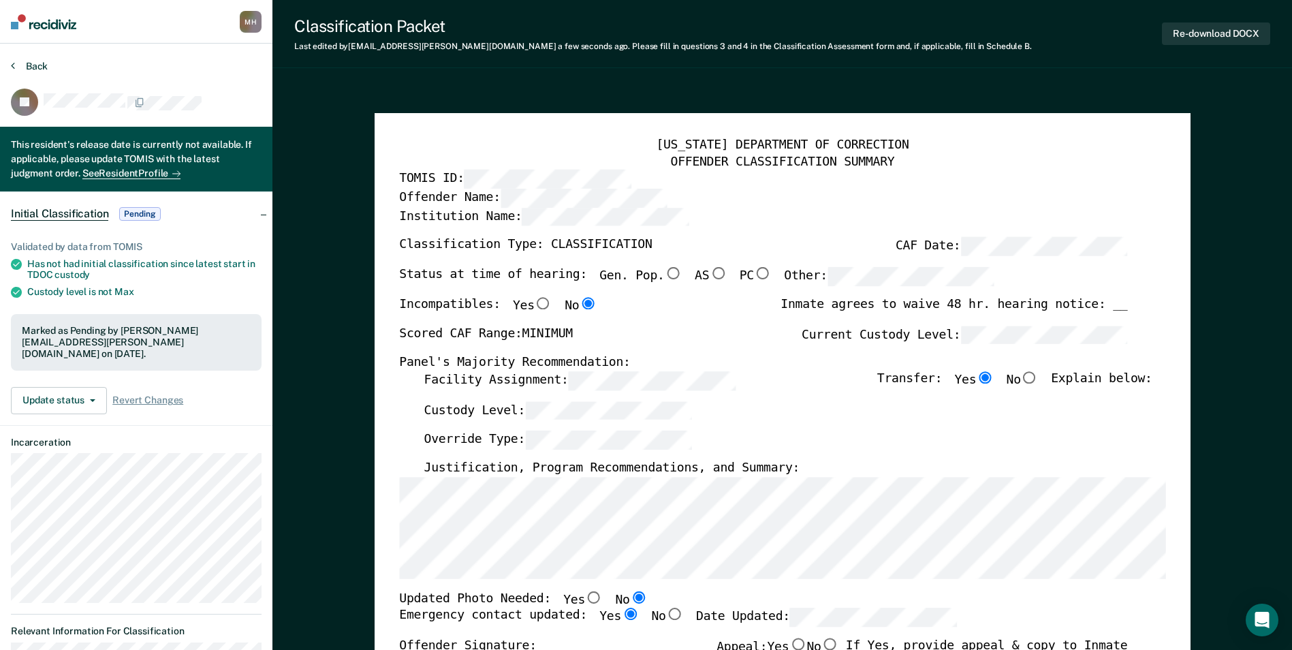
click at [33, 60] on button "Back" at bounding box center [29, 66] width 37 height 12
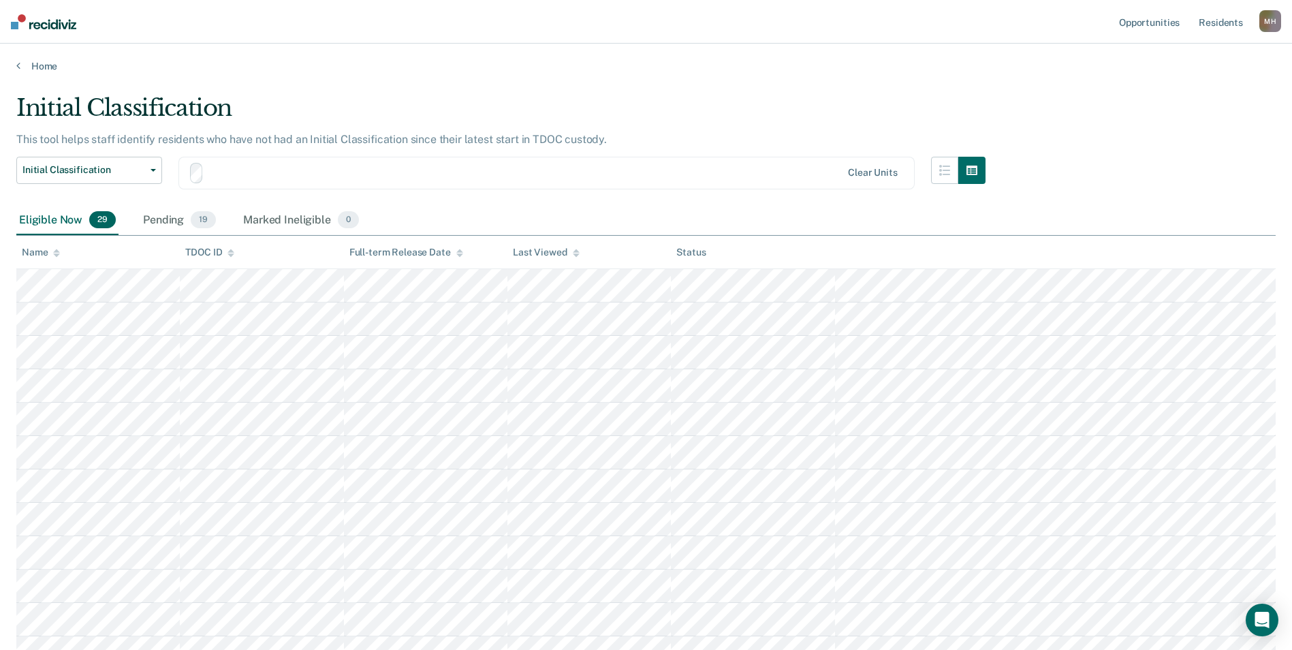
scroll to position [428, 0]
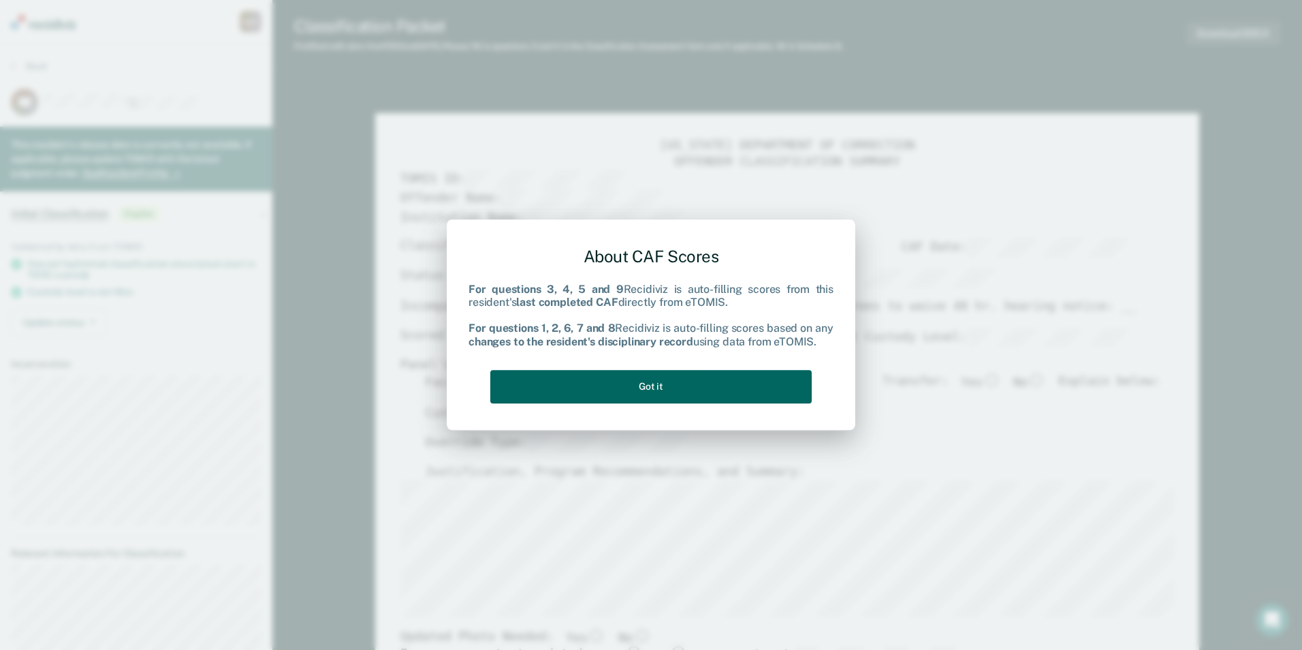
click at [567, 390] on button "Got it" at bounding box center [650, 386] width 321 height 33
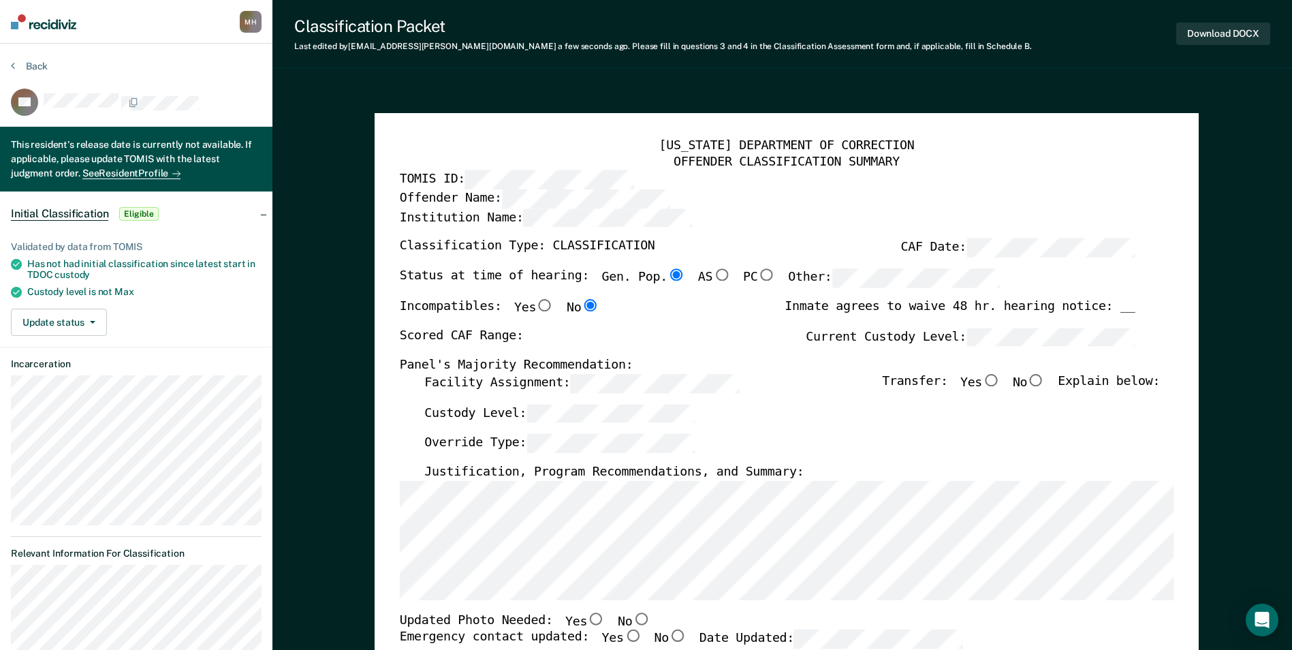
click at [539, 385] on label "Facility Assignment:" at bounding box center [581, 383] width 315 height 19
click at [928, 331] on label "Current Custody Level:" at bounding box center [970, 337] width 329 height 19
click at [1000, 379] on input "Yes" at bounding box center [991, 380] width 18 height 12
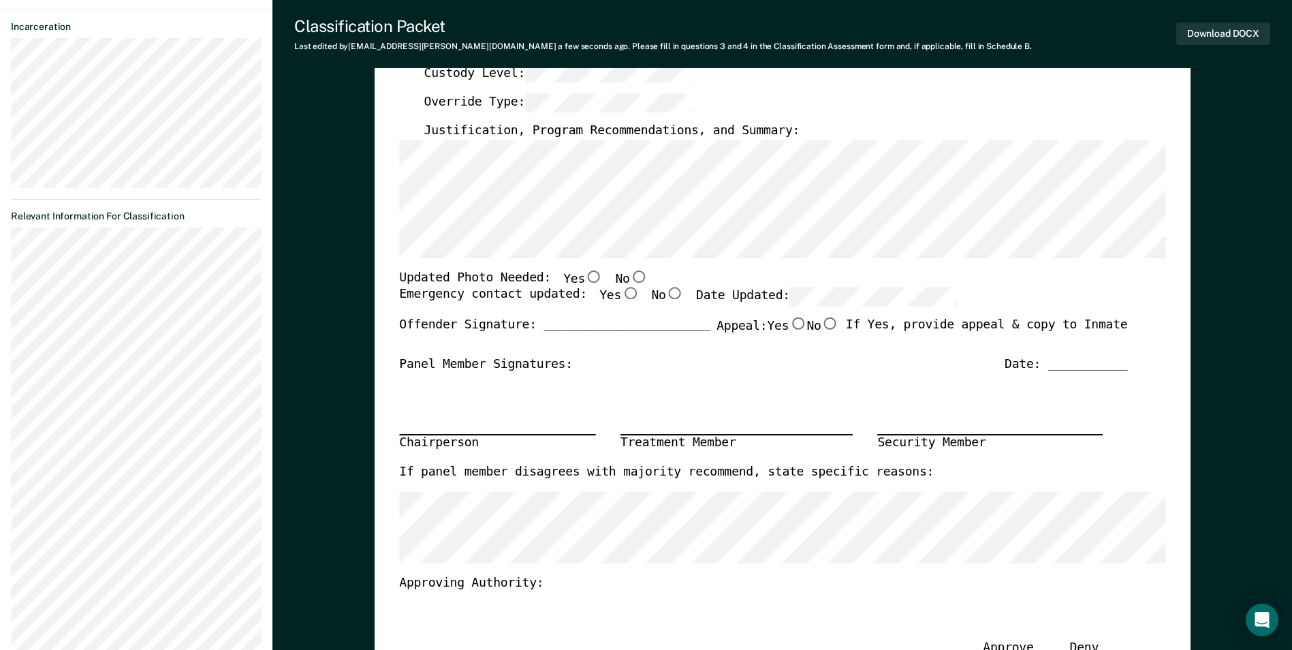
scroll to position [341, 0]
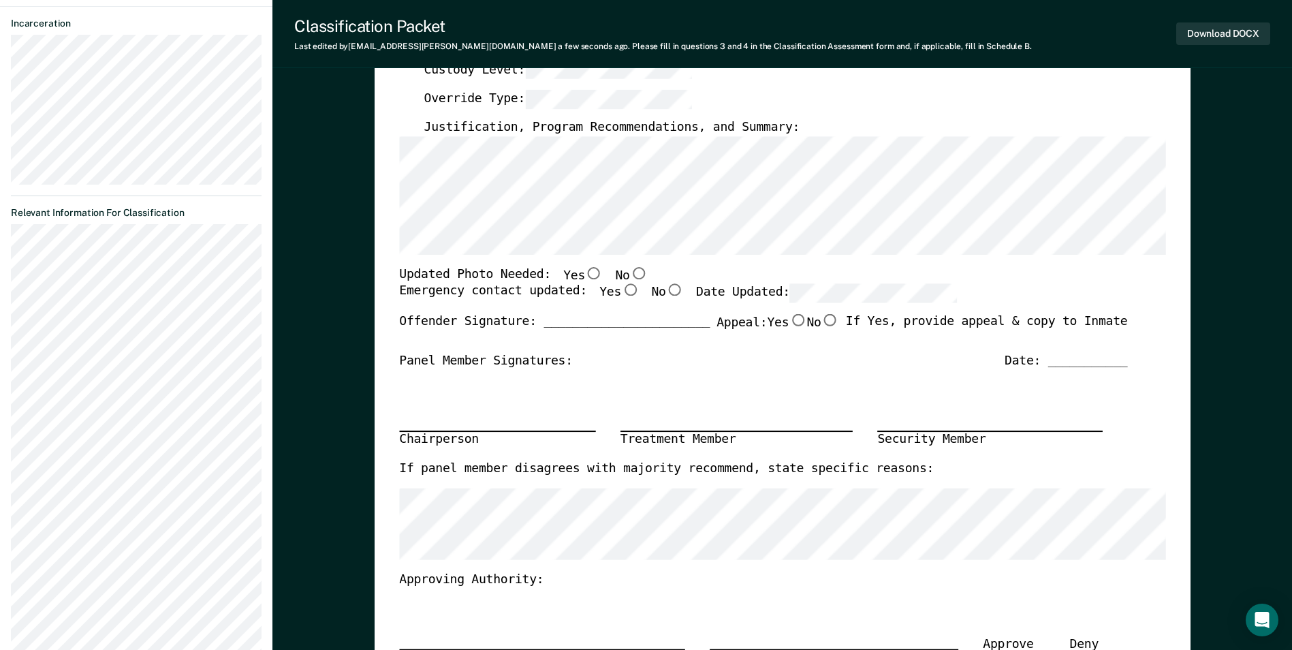
click at [629, 273] on input "No" at bounding box center [638, 272] width 18 height 12
click at [621, 287] on input "Yes" at bounding box center [630, 290] width 18 height 12
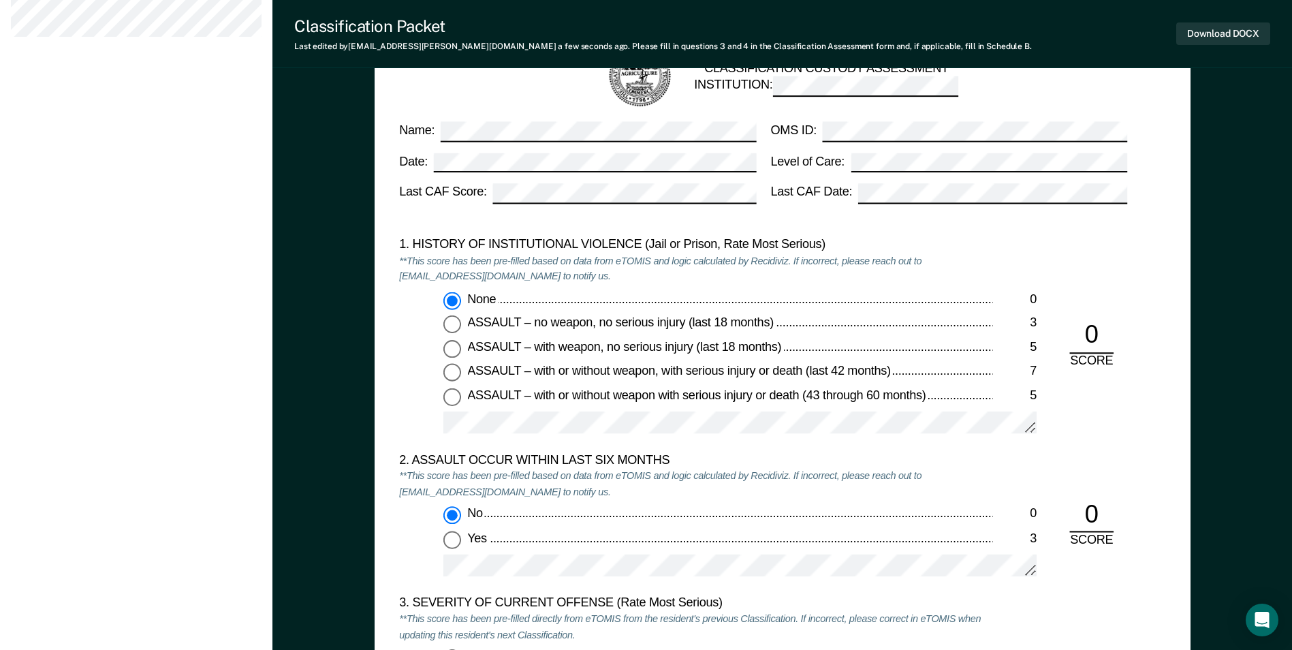
scroll to position [1430, 0]
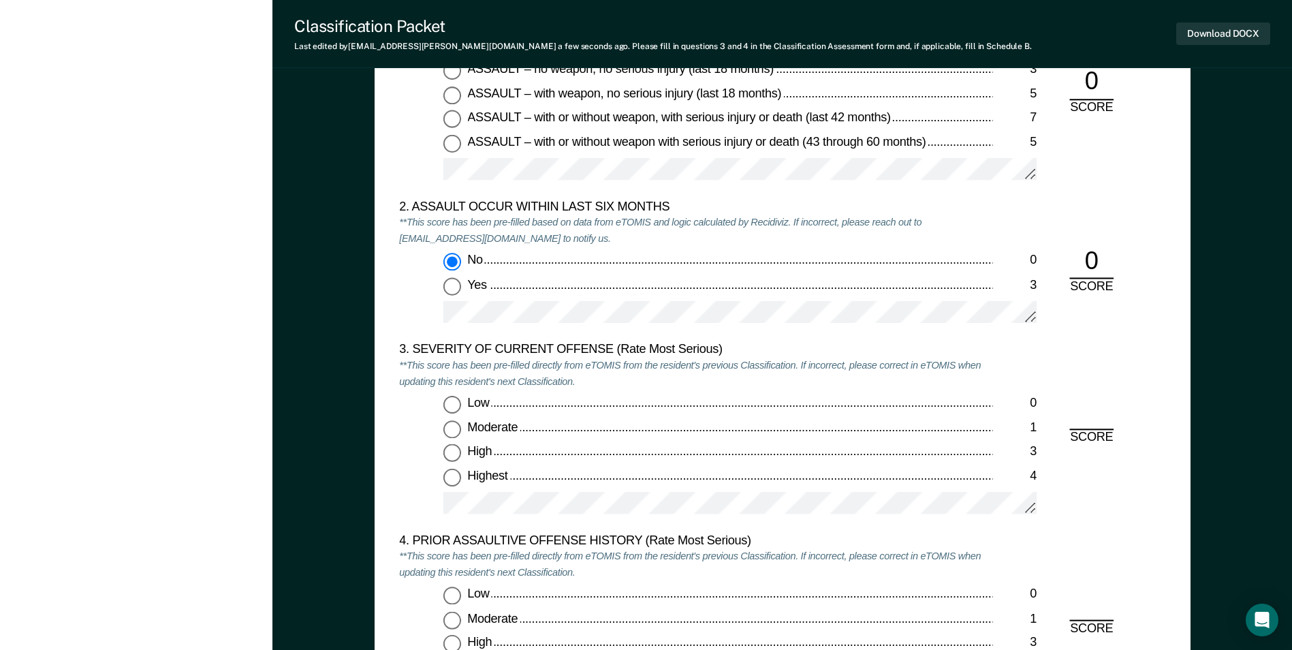
click at [447, 428] on input "Moderate 1" at bounding box center [452, 429] width 18 height 18
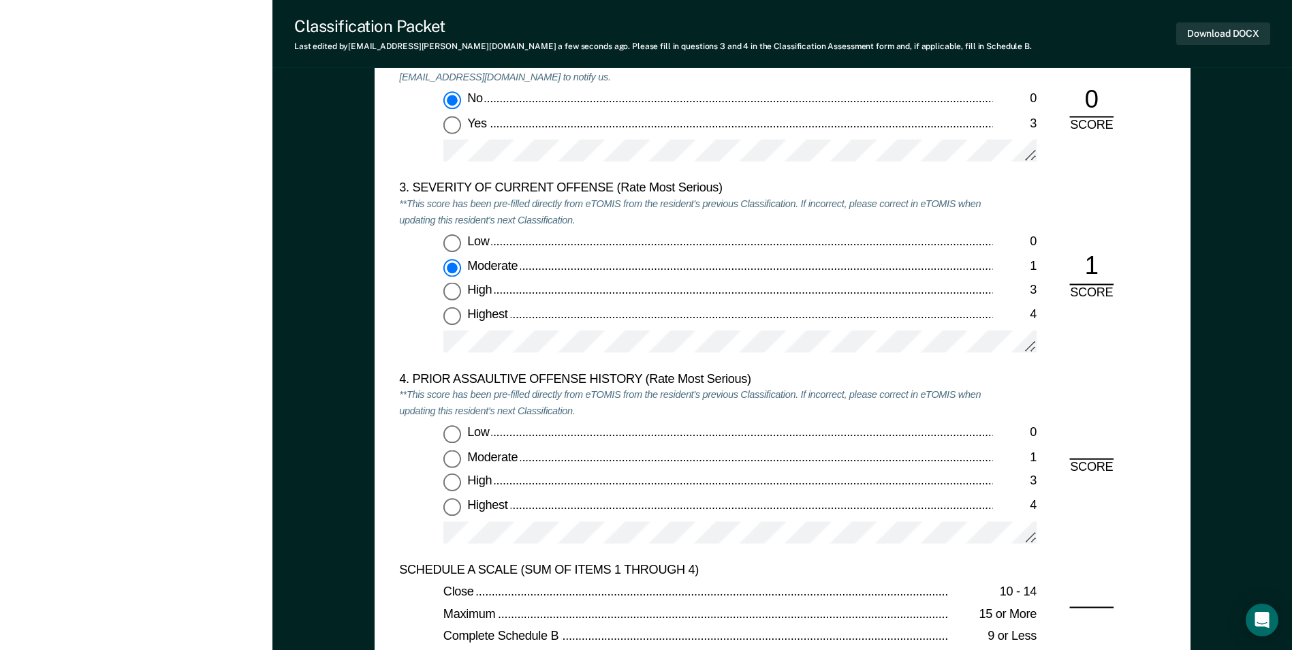
scroll to position [1771, 0]
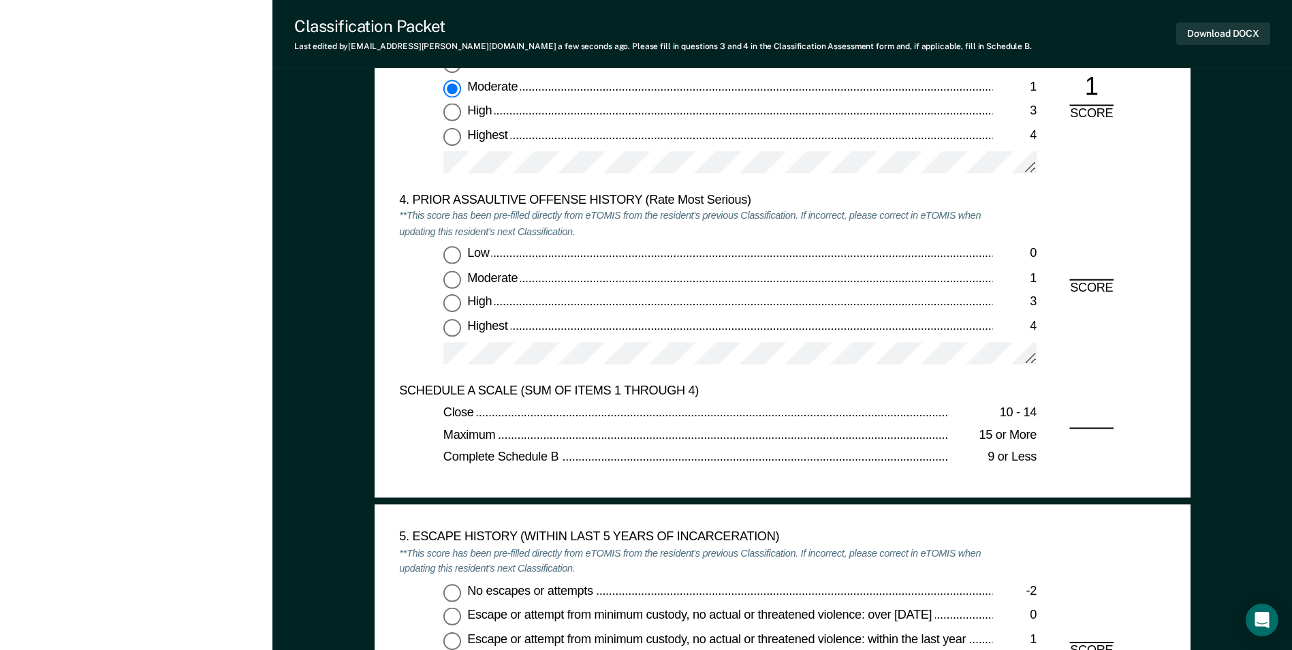
drag, startPoint x: 452, startPoint y: 255, endPoint x: 456, endPoint y: 294, distance: 38.3
click at [452, 255] on input "Low 0" at bounding box center [452, 256] width 18 height 18
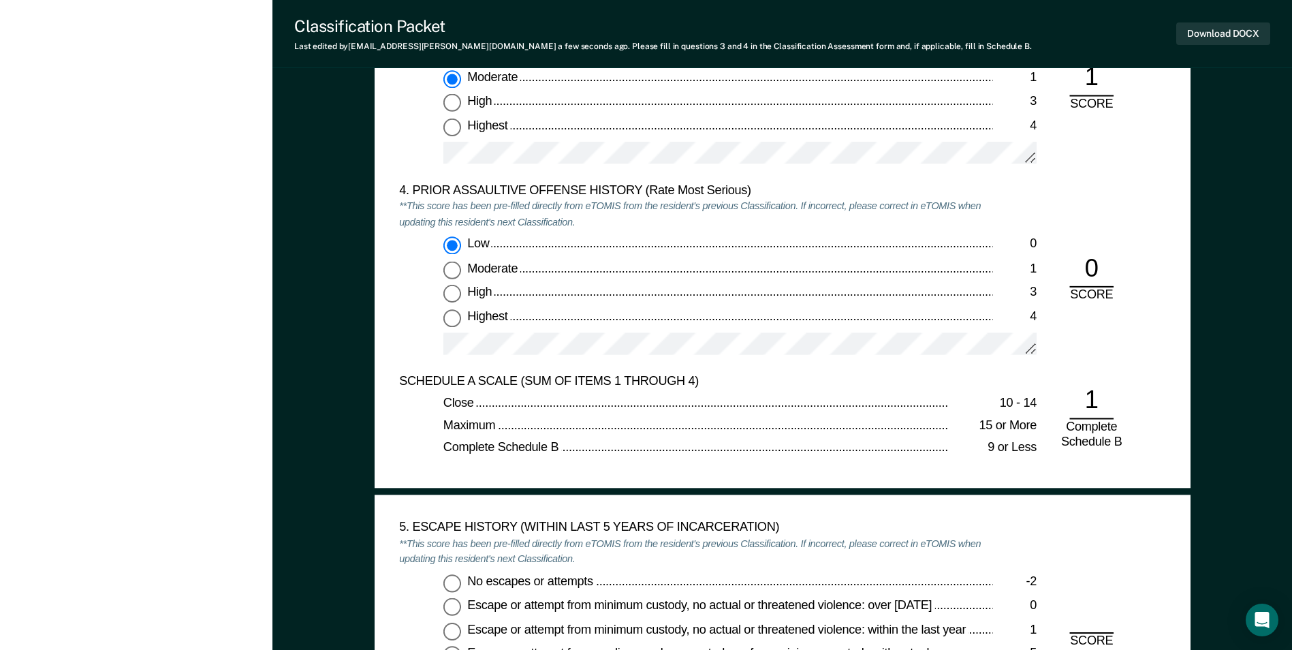
scroll to position [2111, 0]
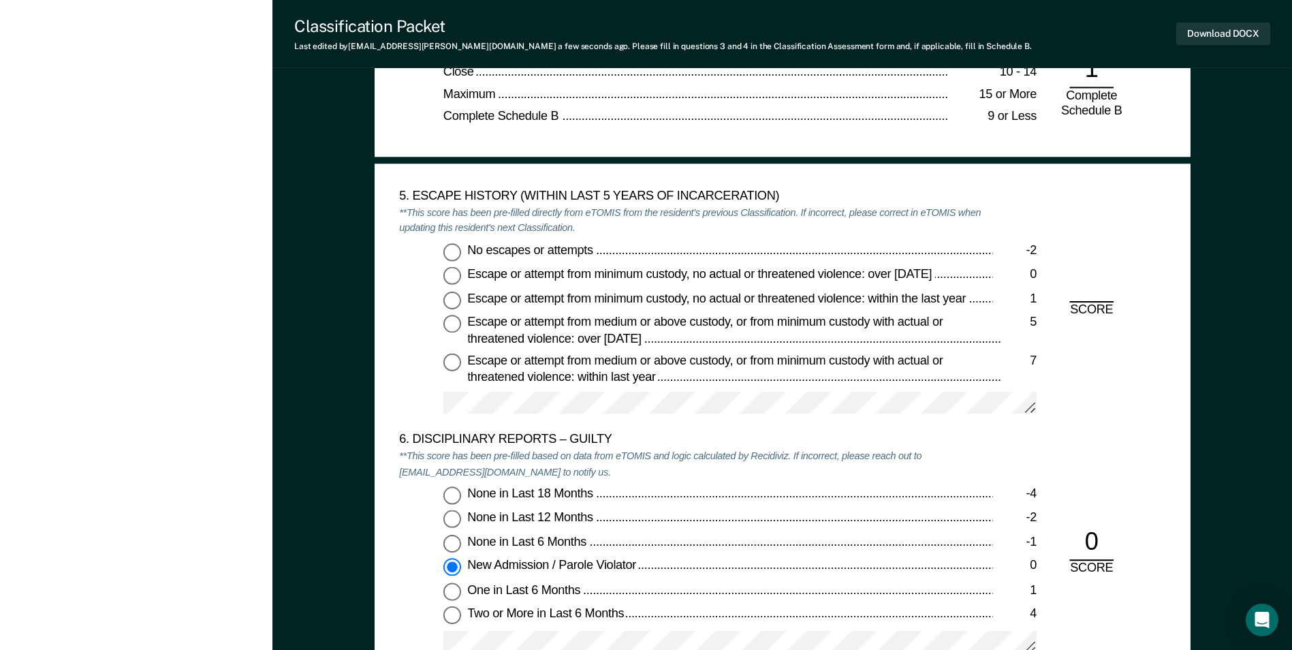
click at [444, 251] on input "No escapes or attempts -2" at bounding box center [452, 251] width 18 height 18
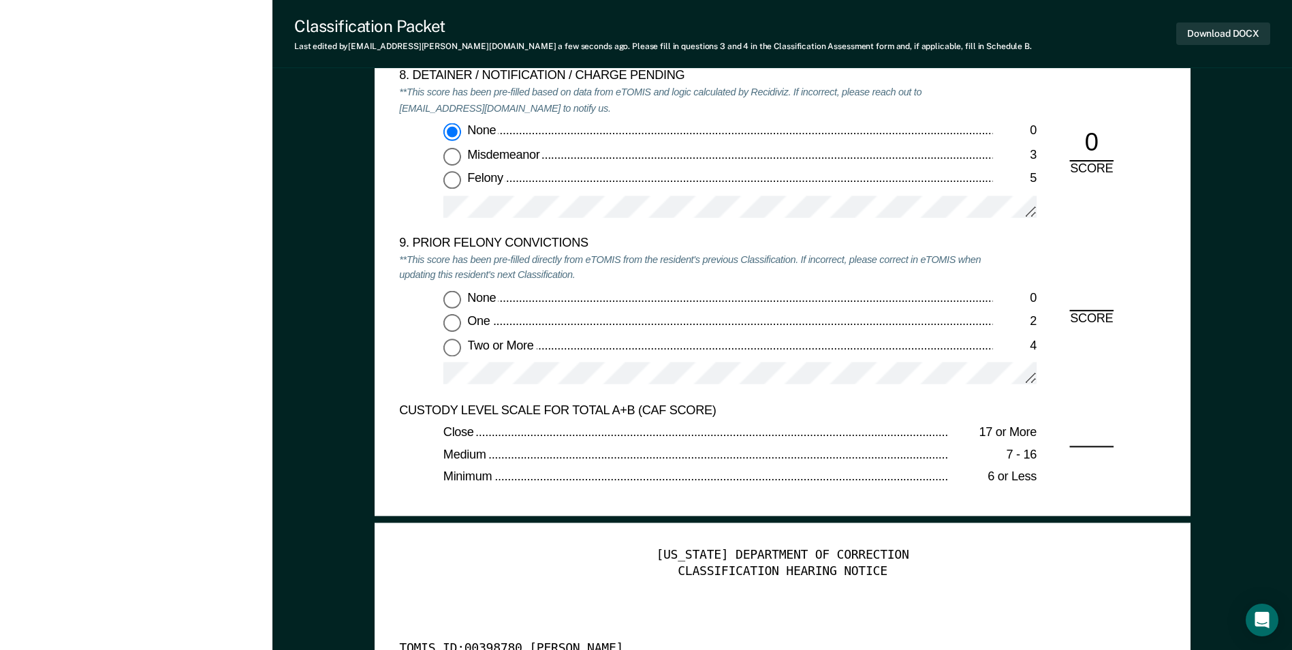
scroll to position [2929, 0]
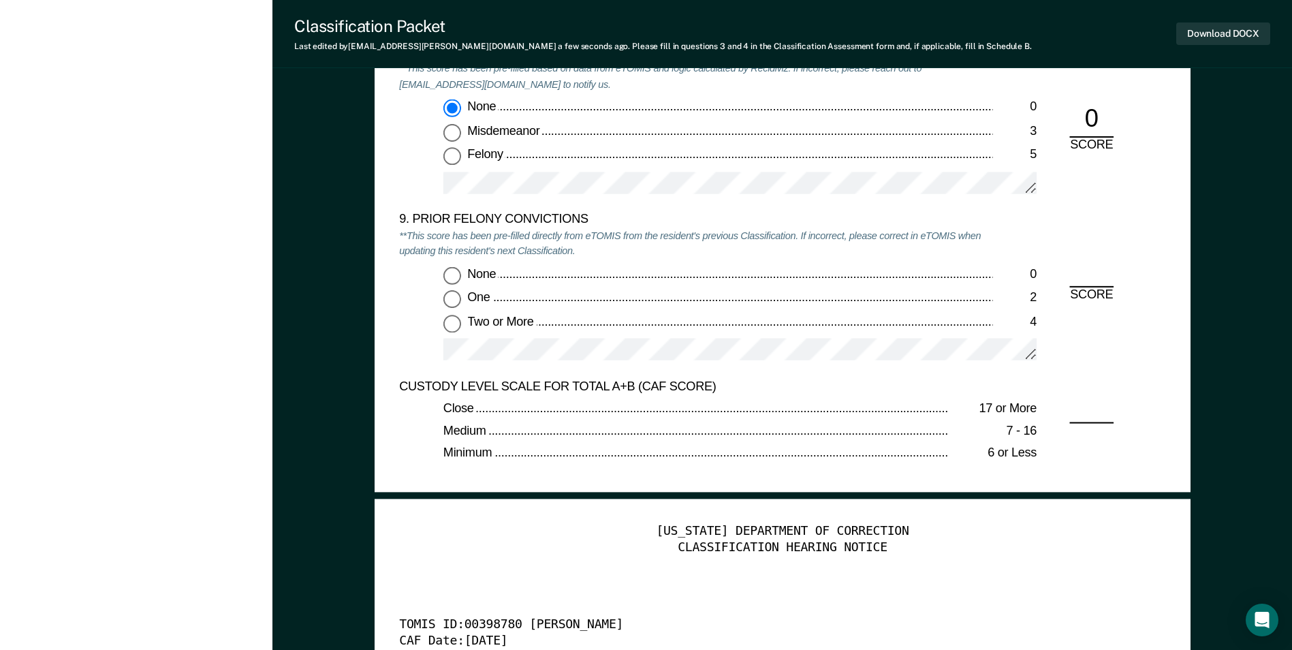
click at [446, 160] on input "Felony 5" at bounding box center [452, 156] width 18 height 18
click at [450, 327] on input "Two or More 4" at bounding box center [452, 323] width 18 height 18
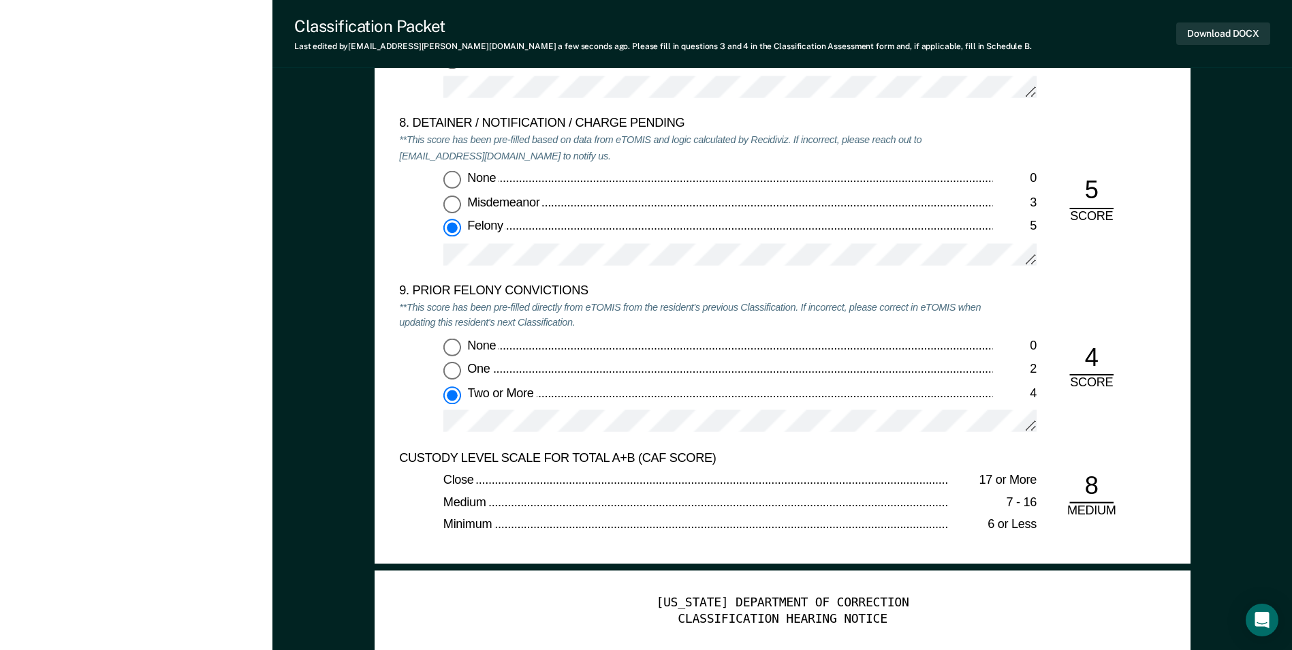
scroll to position [2858, 0]
click at [1195, 36] on button "Download DOCX" at bounding box center [1223, 33] width 94 height 22
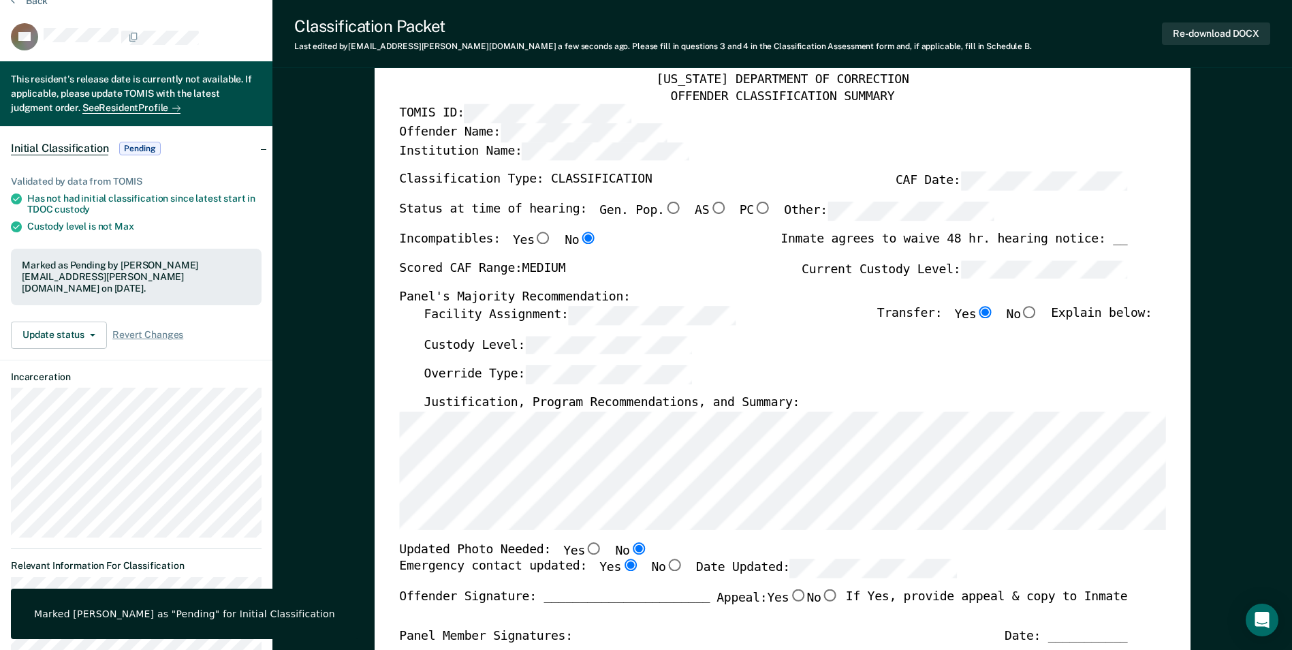
scroll to position [0, 0]
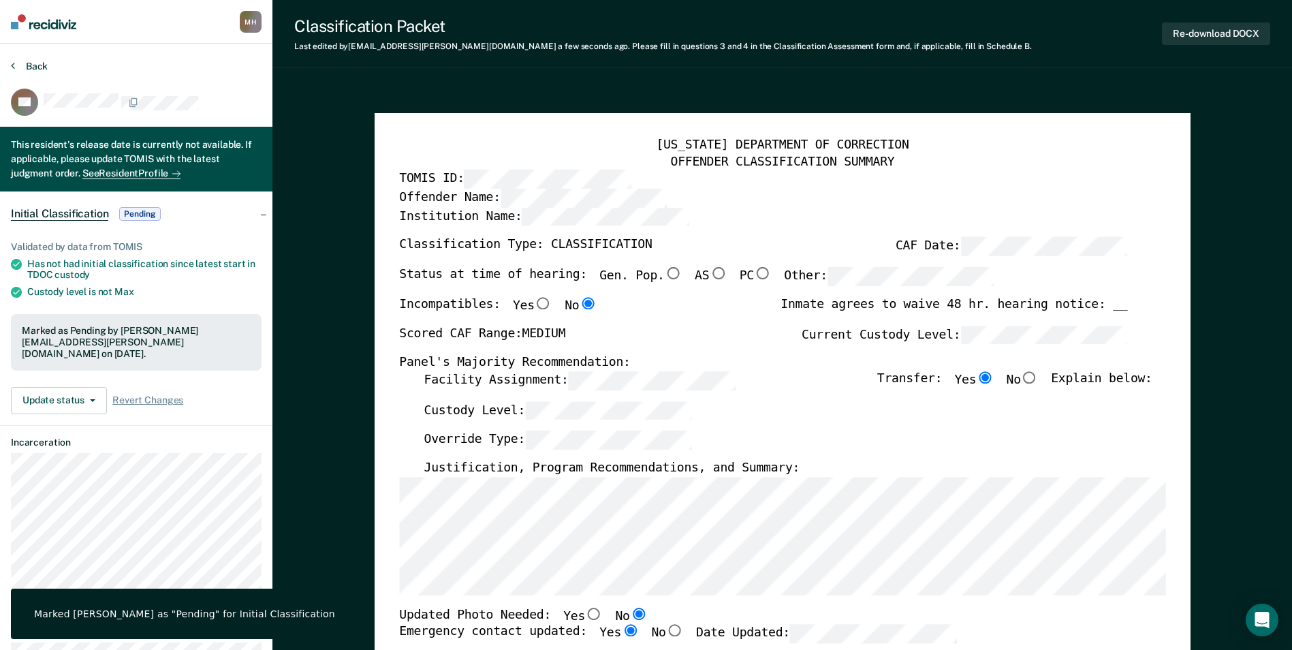
click at [35, 64] on button "Back" at bounding box center [29, 66] width 37 height 12
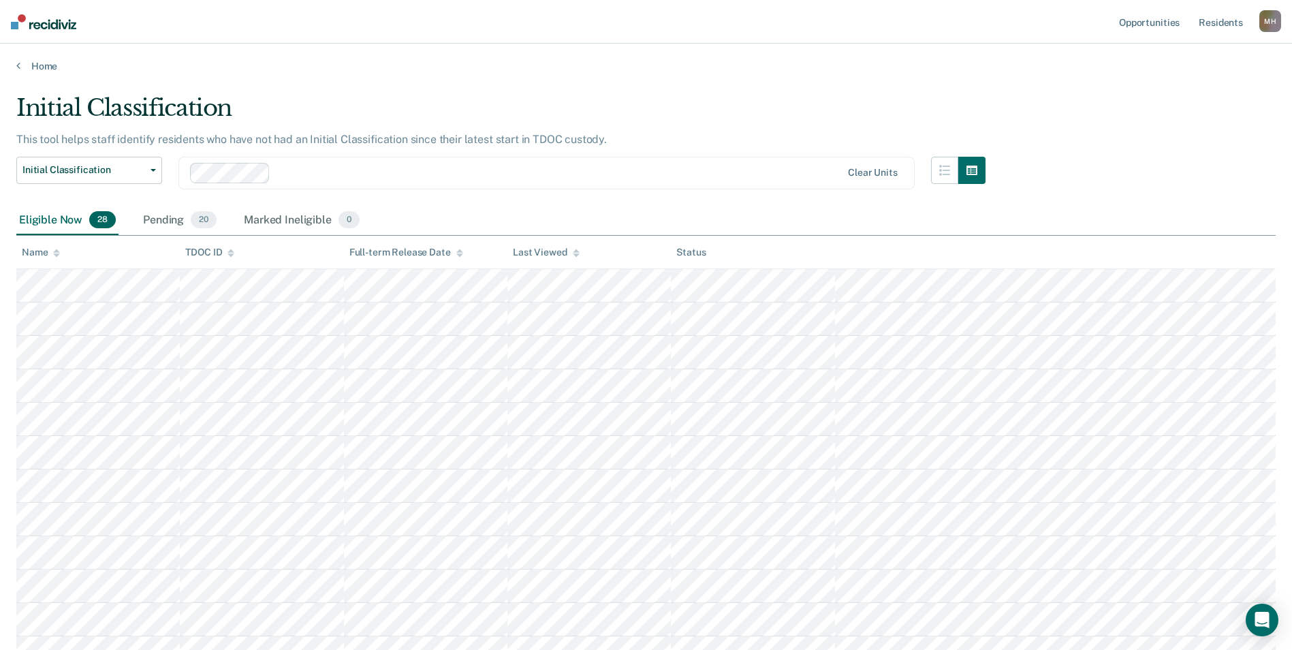
scroll to position [652, 0]
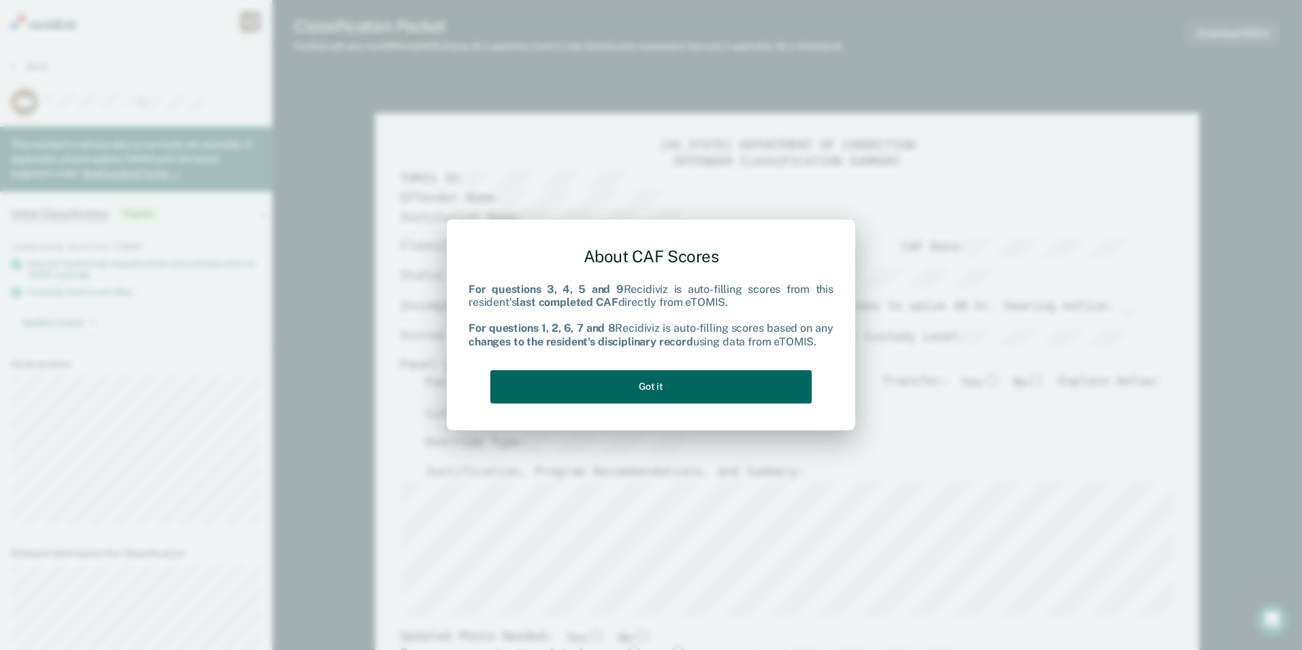
click at [695, 377] on button "Got it" at bounding box center [650, 386] width 321 height 33
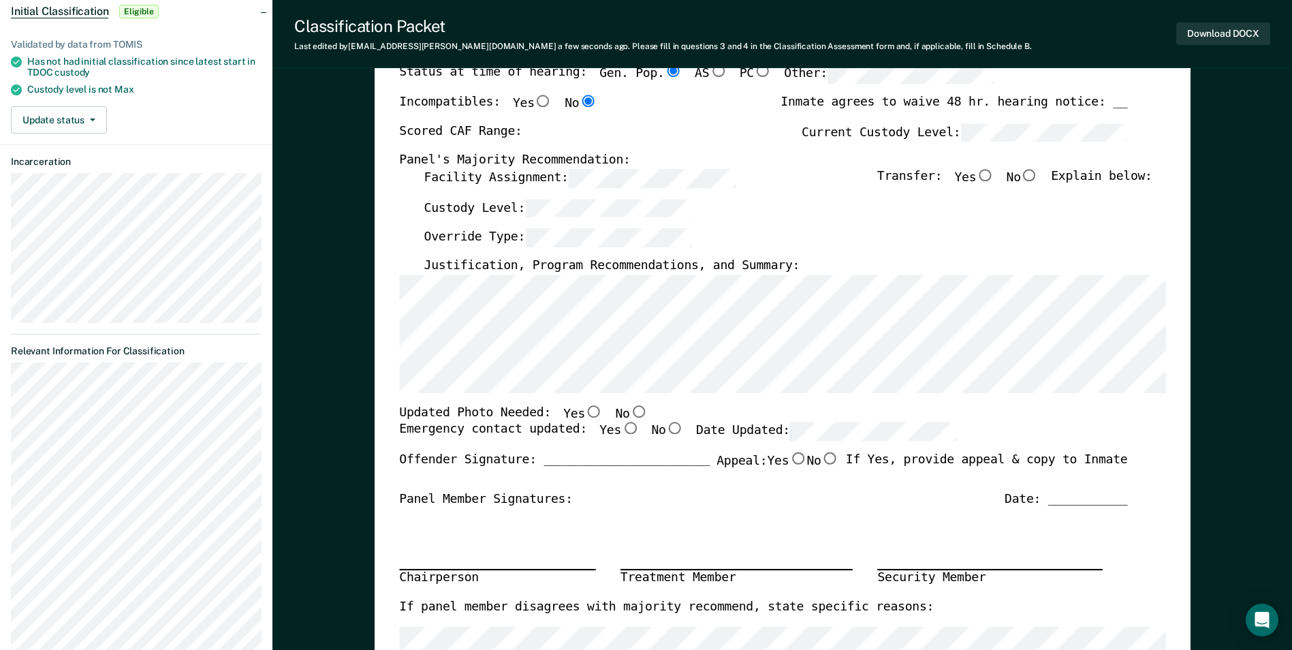
scroll to position [204, 0]
click at [629, 409] on input "No" at bounding box center [638, 409] width 18 height 12
click at [621, 422] on input "Yes" at bounding box center [630, 426] width 18 height 12
click at [576, 142] on div "Scored CAF Range: Current Custody Level:" at bounding box center [763, 136] width 728 height 30
click at [994, 172] on input "Yes" at bounding box center [985, 173] width 18 height 12
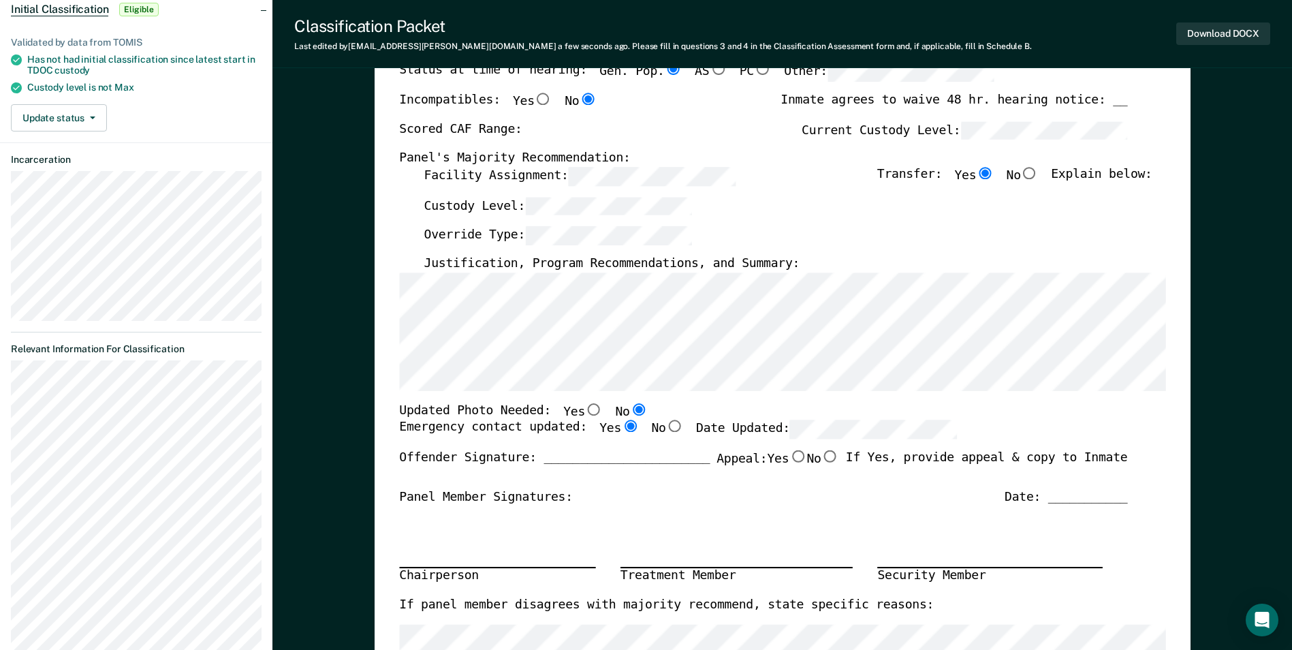
click at [450, 176] on label "Facility Assignment:" at bounding box center [579, 176] width 311 height 19
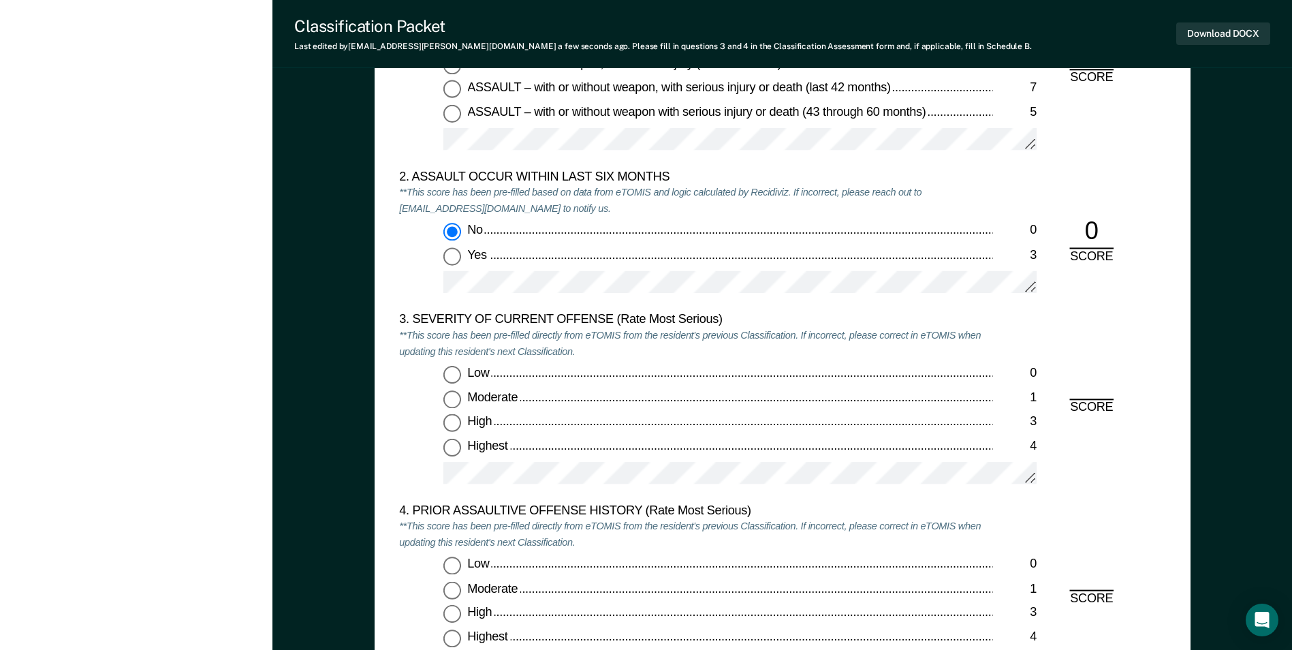
scroll to position [1498, 0]
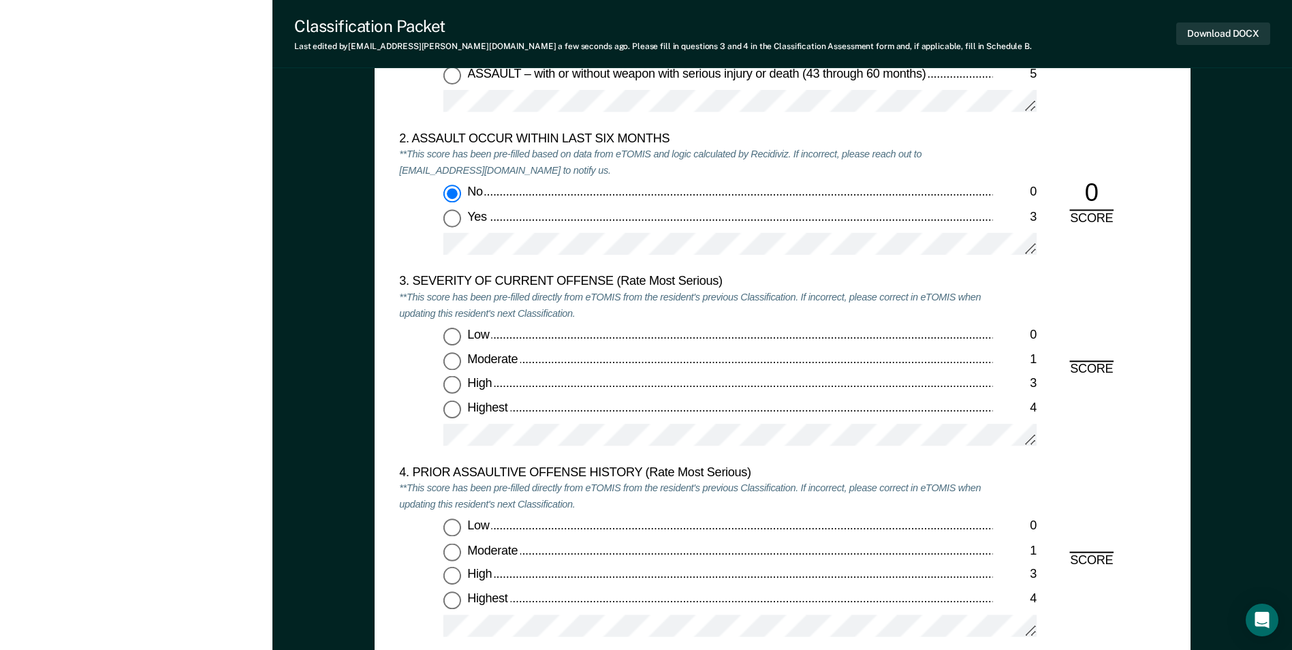
click at [455, 334] on input "Low 0" at bounding box center [452, 337] width 18 height 18
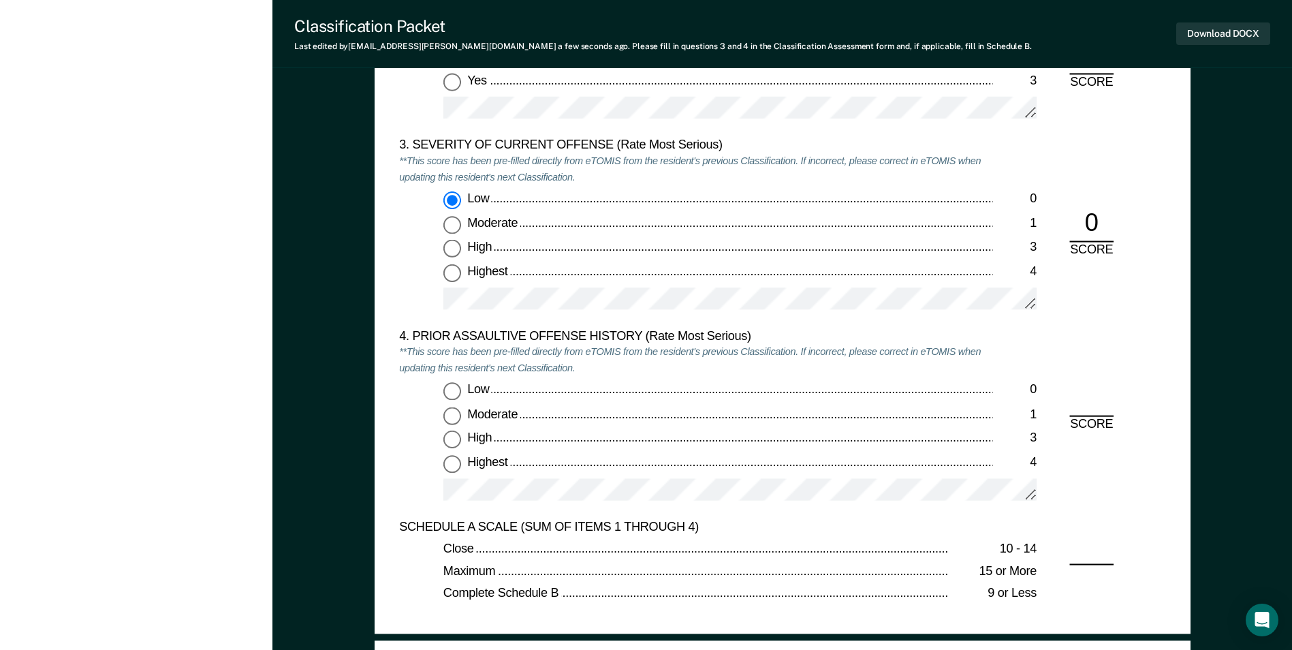
click at [455, 465] on input "Highest 4" at bounding box center [452, 464] width 18 height 18
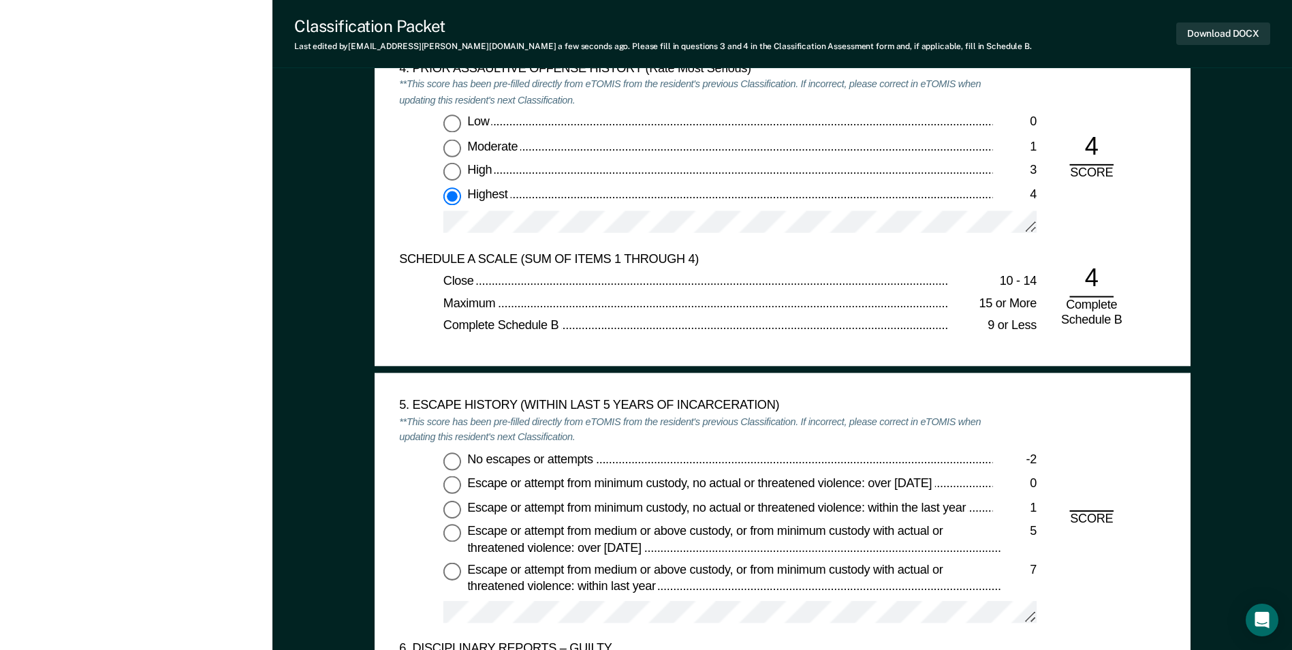
scroll to position [1907, 0]
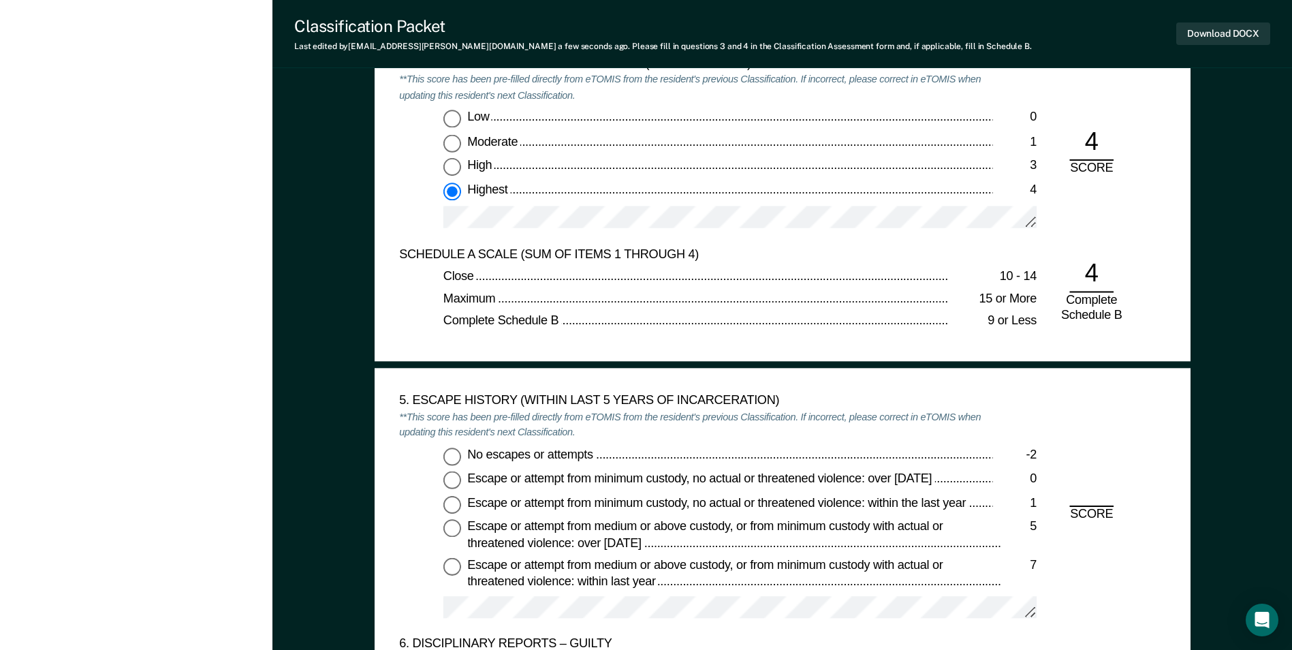
click at [449, 457] on input "No escapes or attempts -2" at bounding box center [452, 456] width 18 height 18
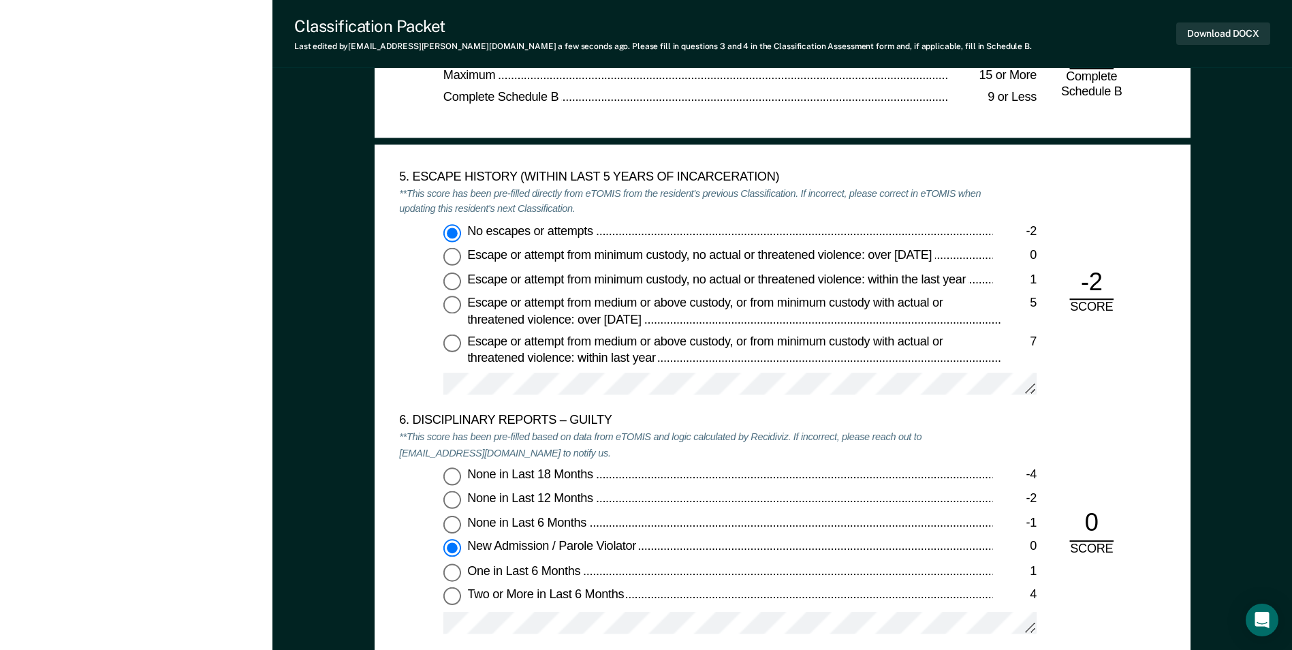
scroll to position [2384, 0]
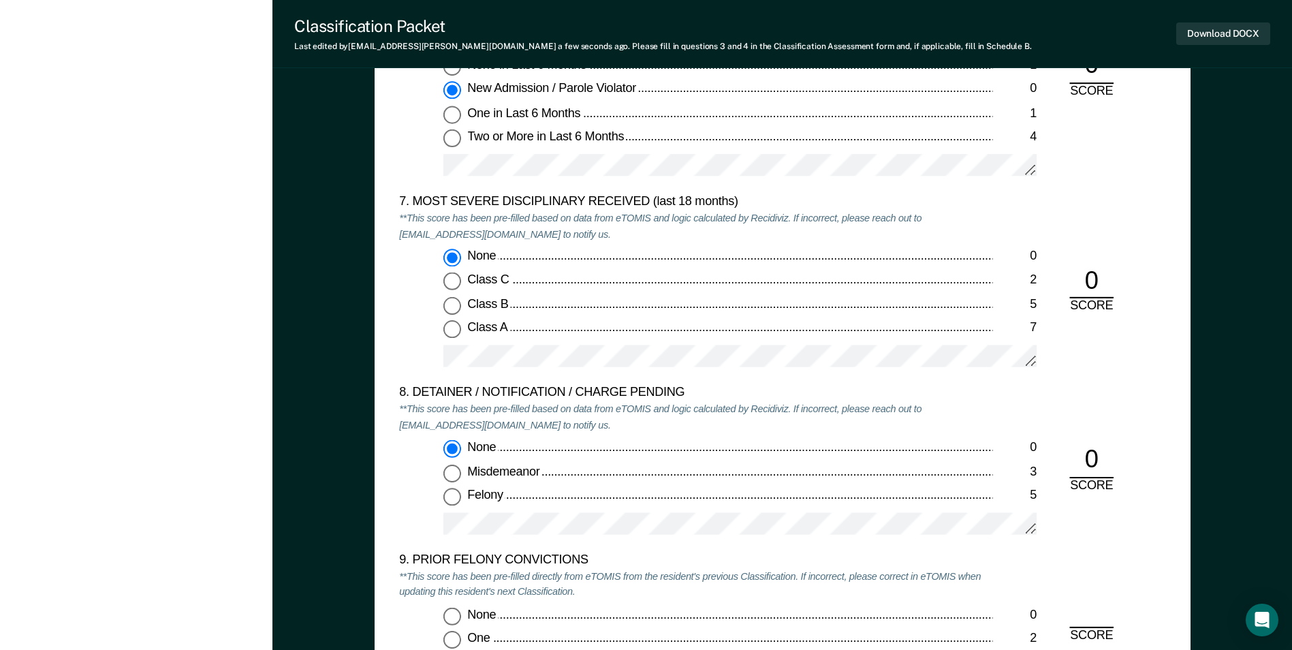
click at [454, 497] on input "Felony 5" at bounding box center [452, 497] width 18 height 18
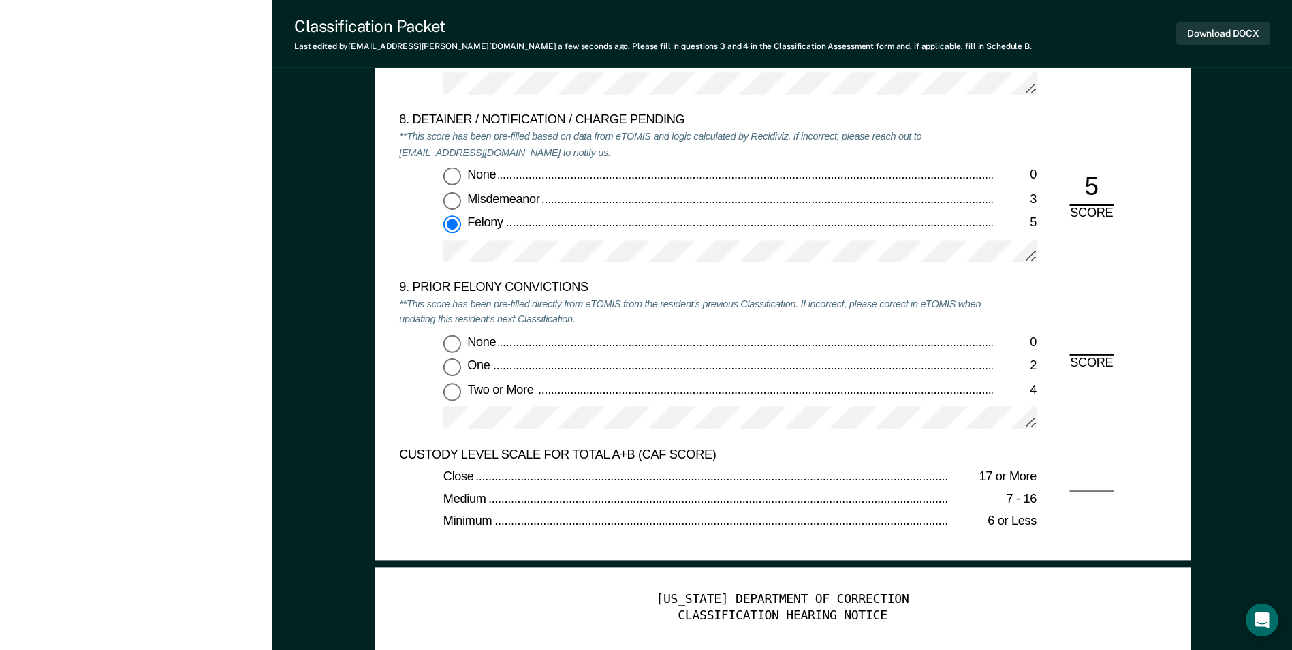
click at [457, 348] on input "None 0" at bounding box center [452, 343] width 18 height 18
click at [449, 388] on input "Two or More 4" at bounding box center [452, 391] width 18 height 18
click at [451, 174] on input "None 0" at bounding box center [452, 176] width 18 height 18
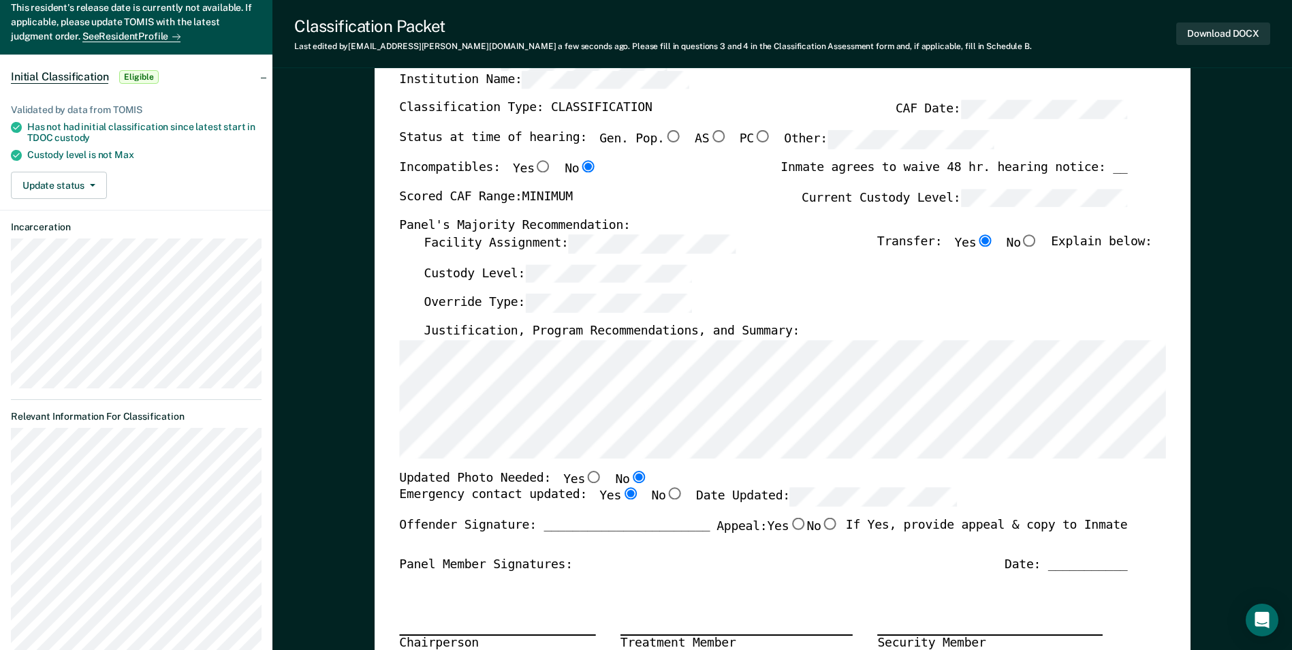
scroll to position [68, 0]
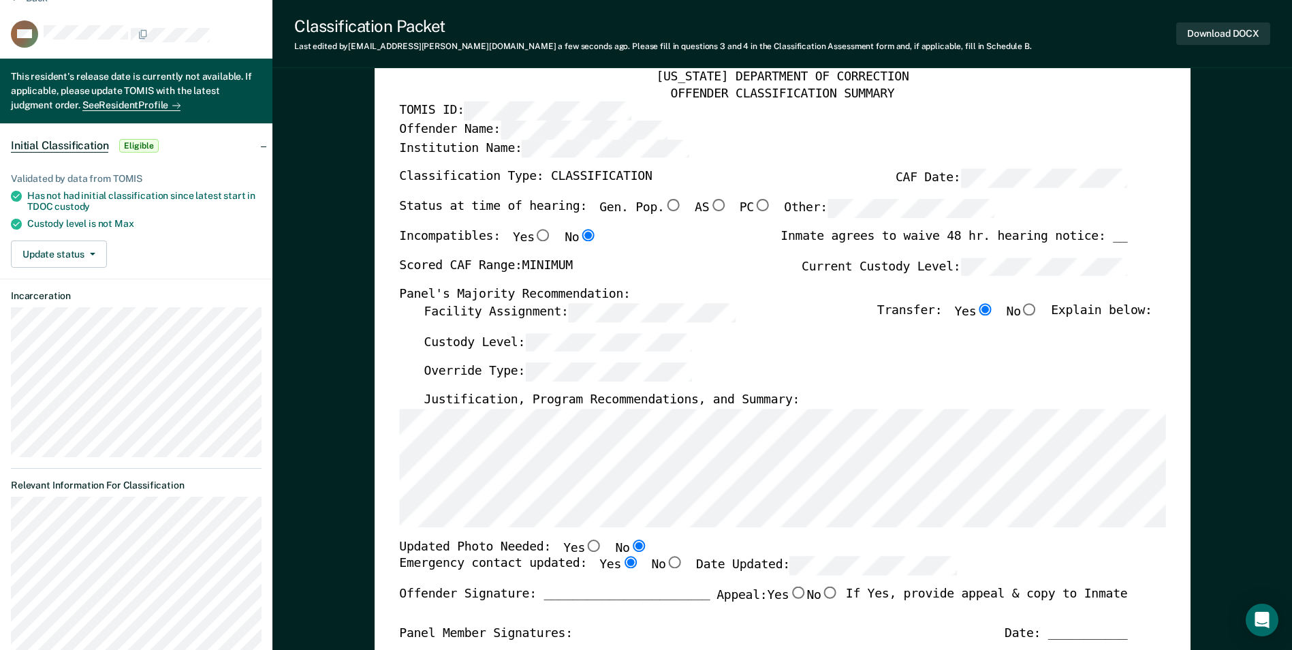
click at [1190, 29] on button "Download DOCX" at bounding box center [1223, 33] width 94 height 22
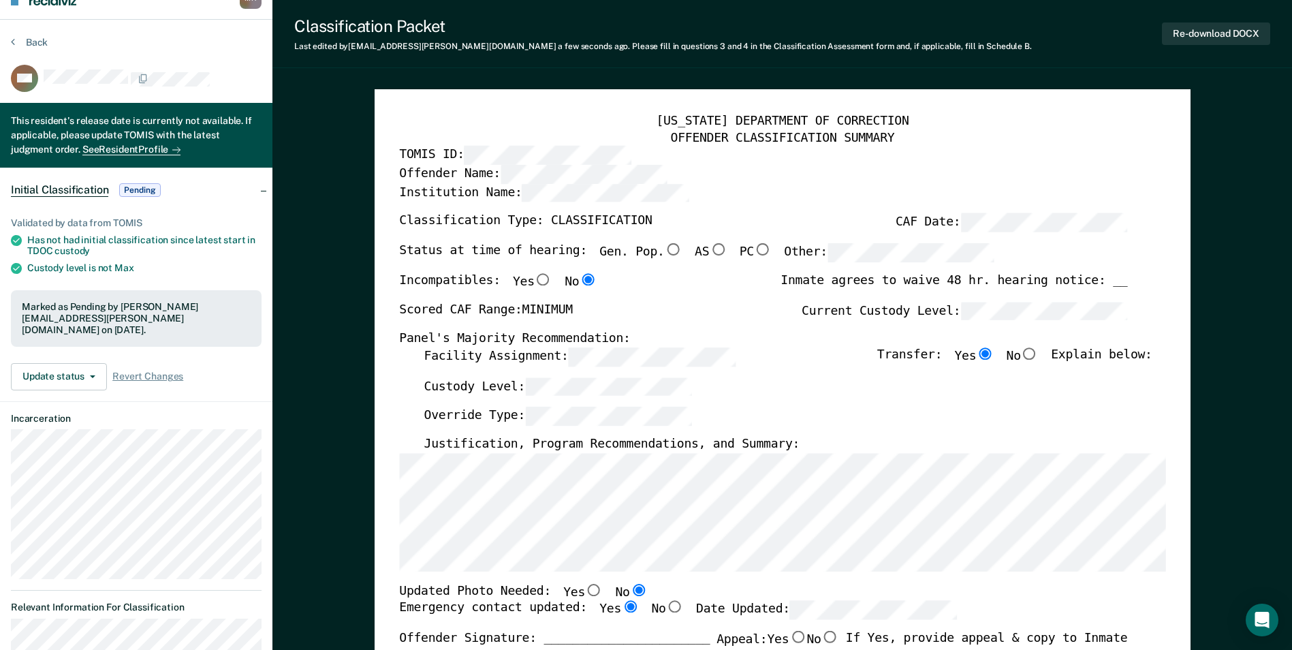
scroll to position [0, 0]
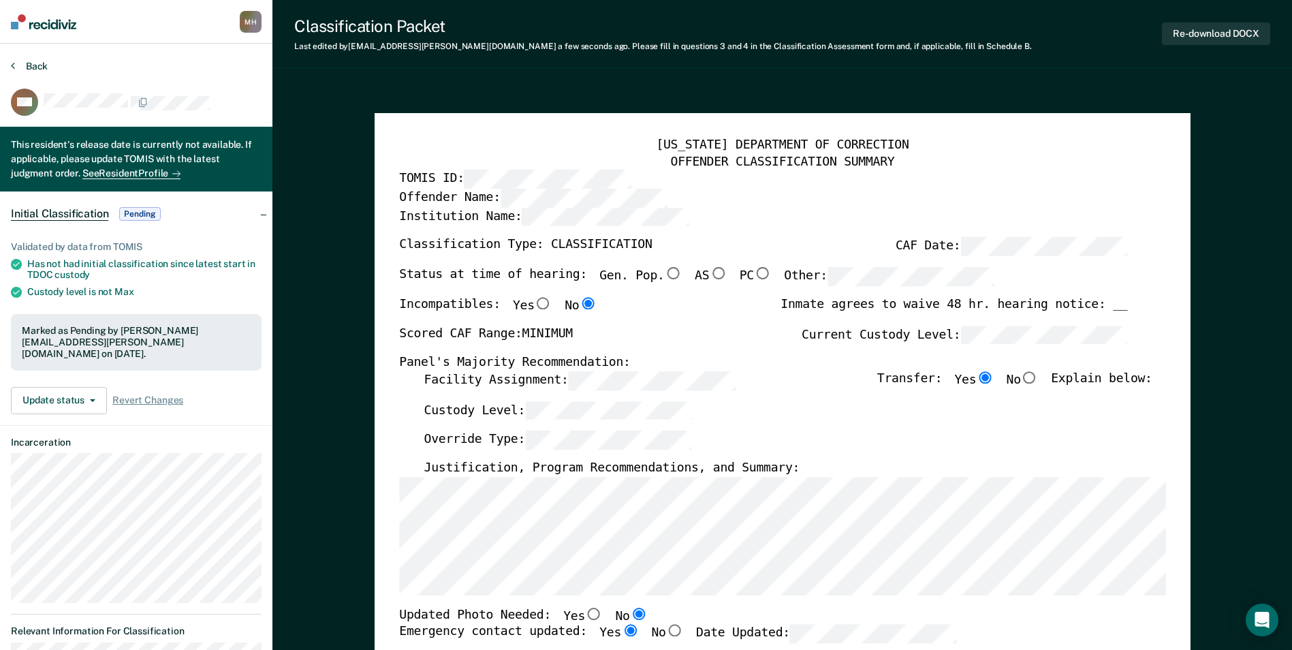
click at [20, 65] on button "Back" at bounding box center [29, 66] width 37 height 12
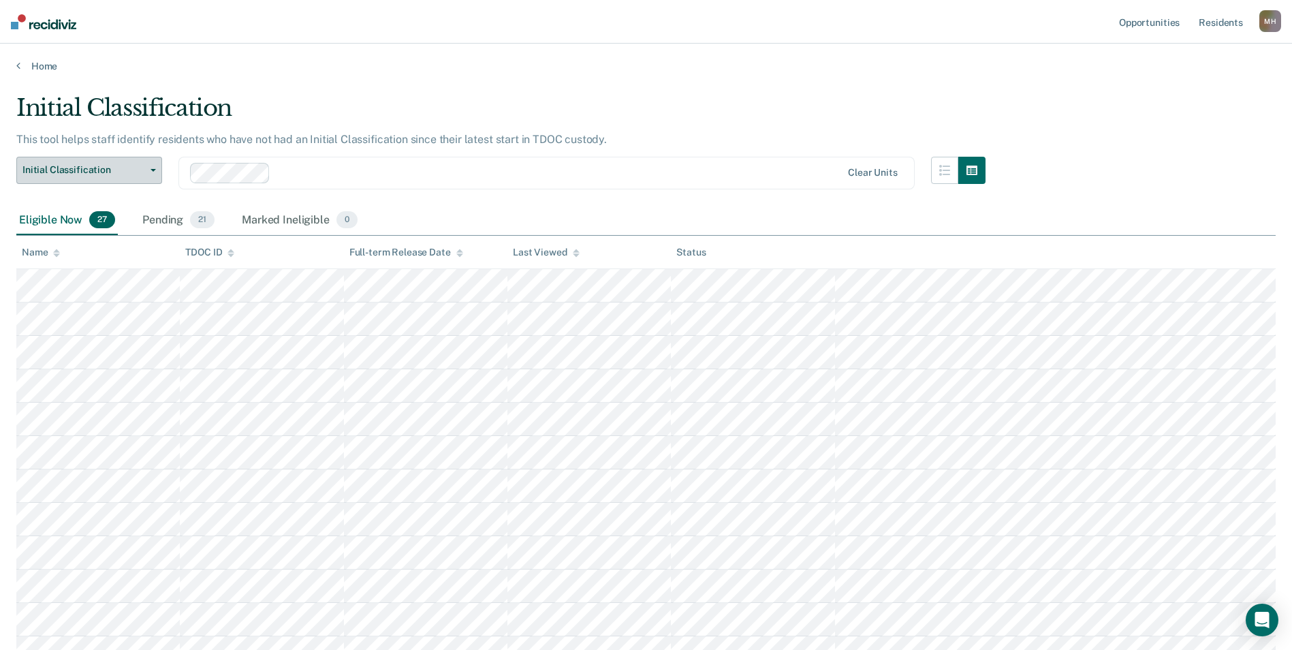
click at [67, 166] on span "Initial Classification" at bounding box center [83, 170] width 123 height 12
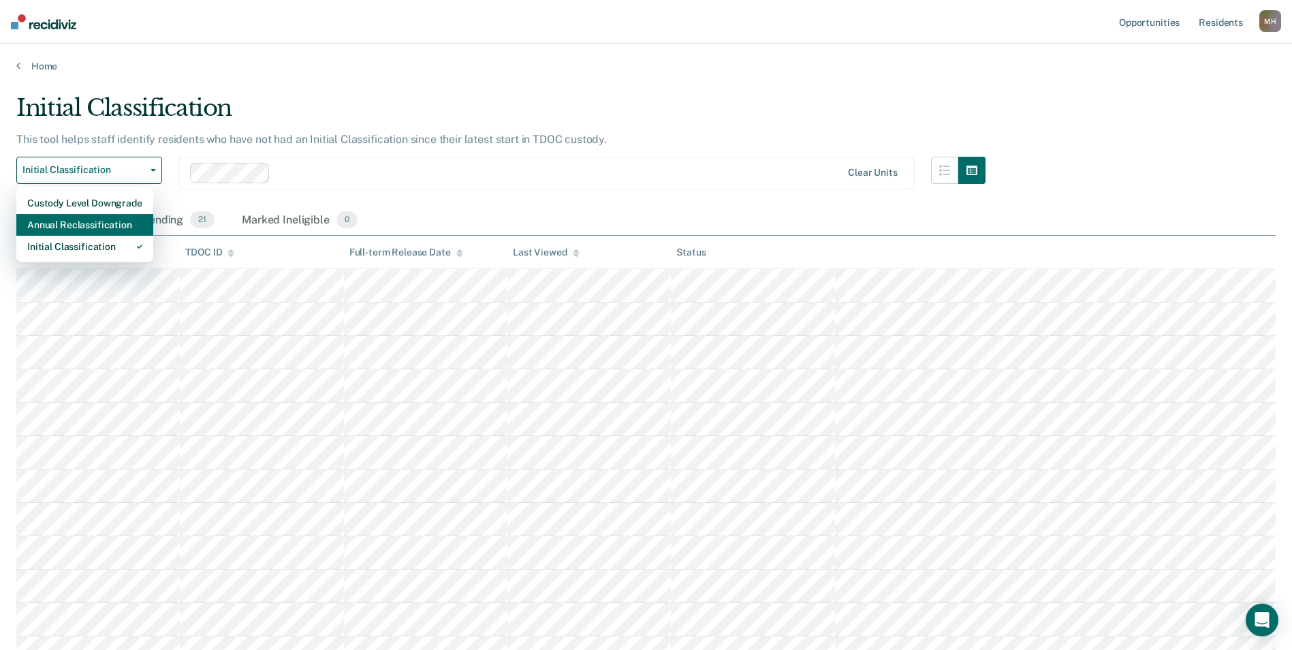
click at [64, 223] on div "Annual Reclassification" at bounding box center [84, 225] width 115 height 22
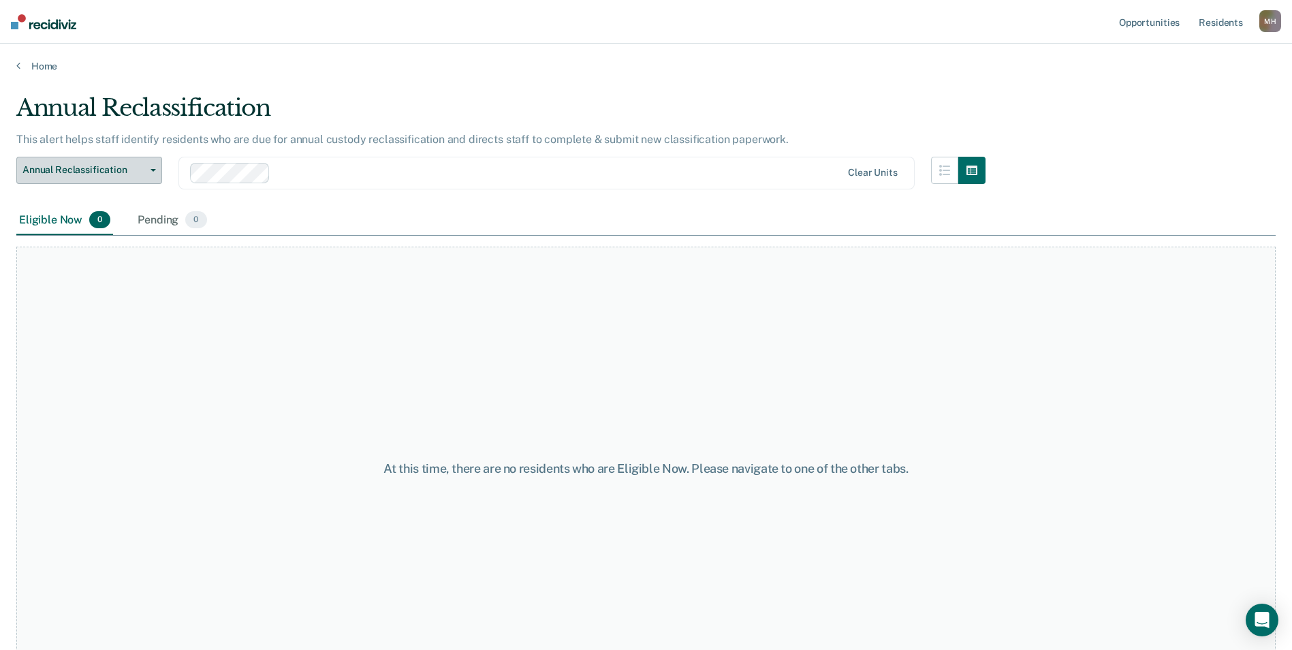
click at [72, 174] on span "Annual Reclassification" at bounding box center [83, 170] width 123 height 12
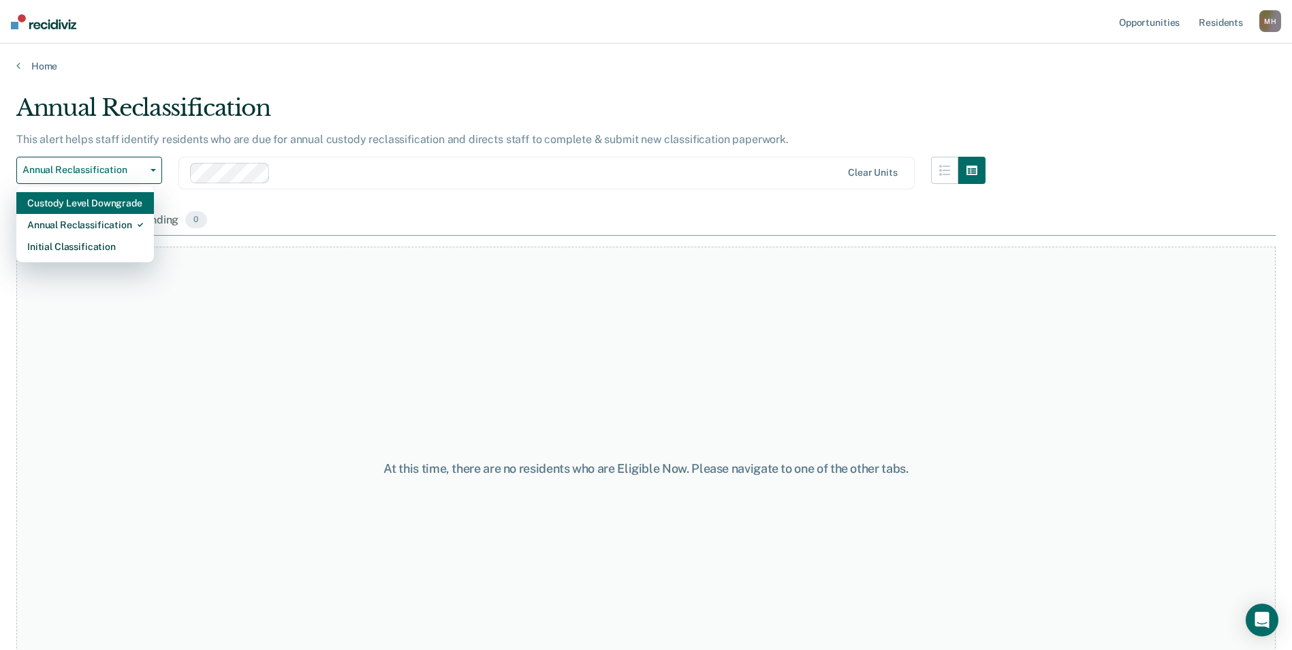
click at [63, 210] on div "Custody Level Downgrade" at bounding box center [85, 203] width 116 height 22
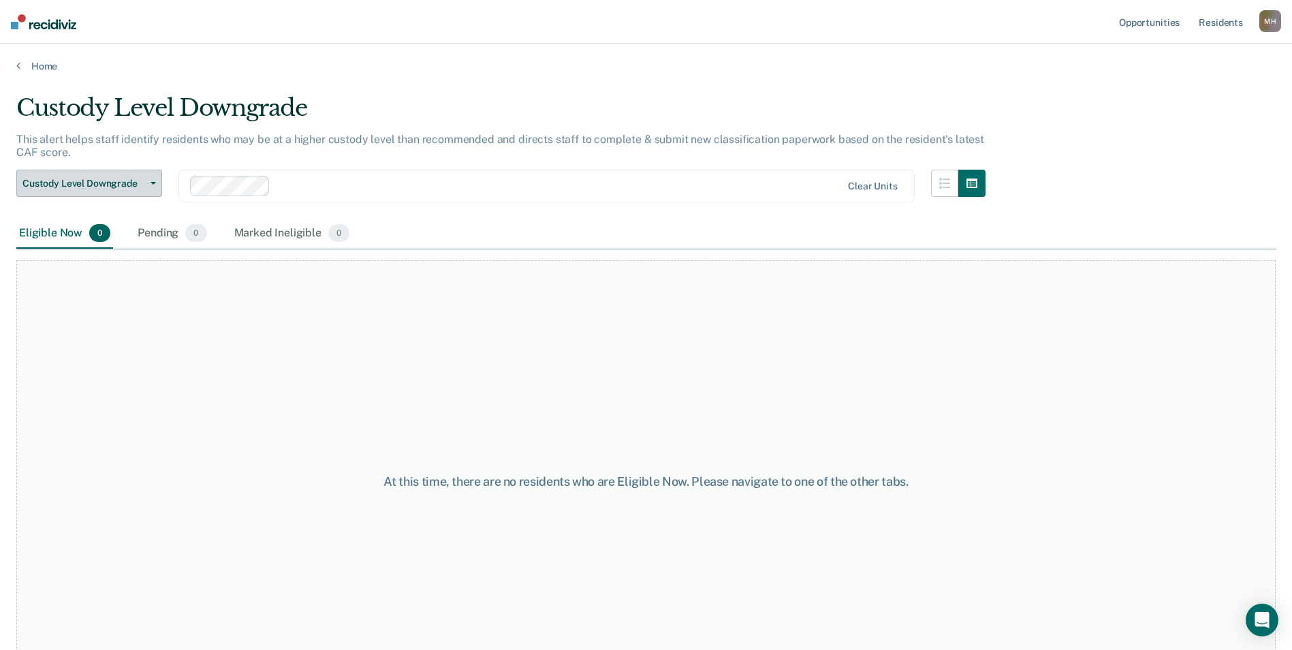
click at [69, 183] on span "Custody Level Downgrade" at bounding box center [83, 184] width 123 height 12
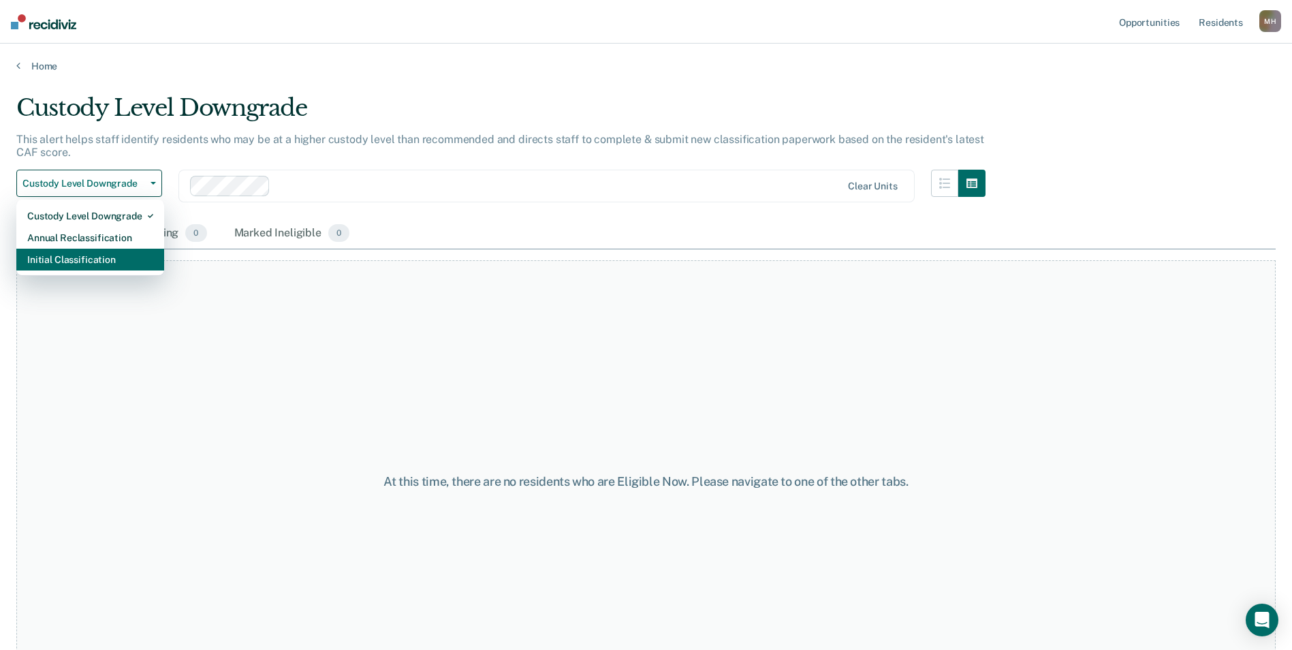
click at [52, 270] on div "Initial Classification" at bounding box center [90, 260] width 126 height 22
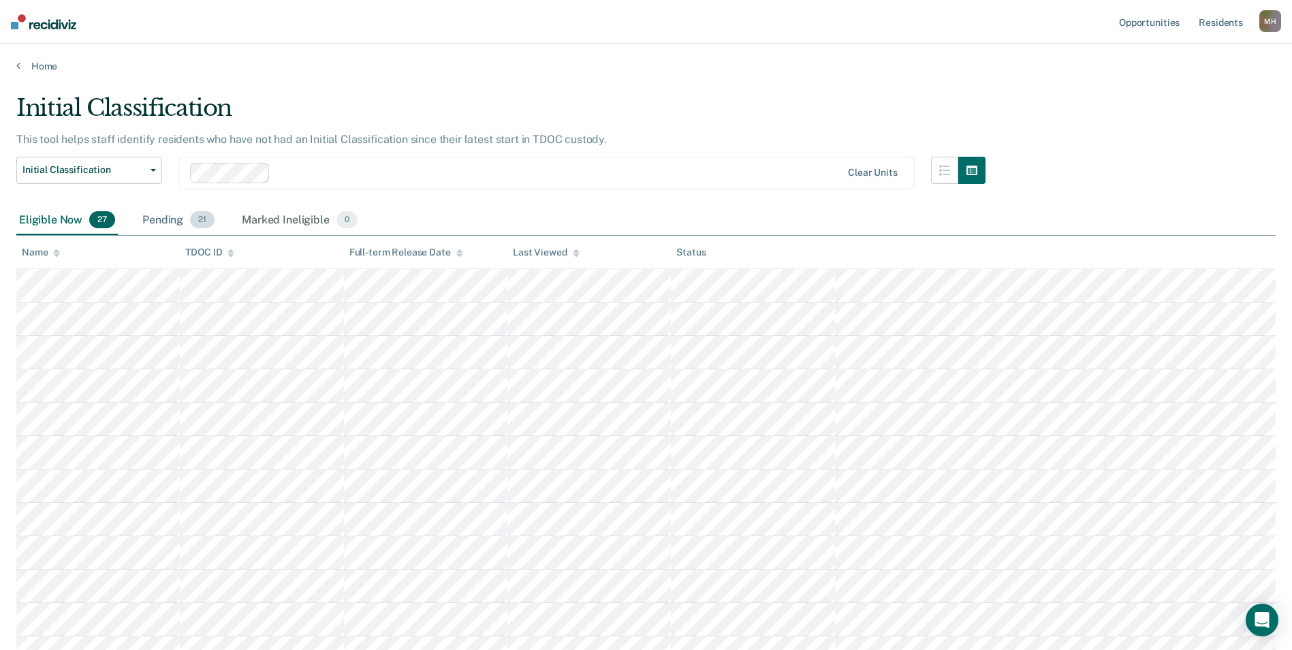
click at [174, 221] on div "Pending 21" at bounding box center [179, 221] width 78 height 30
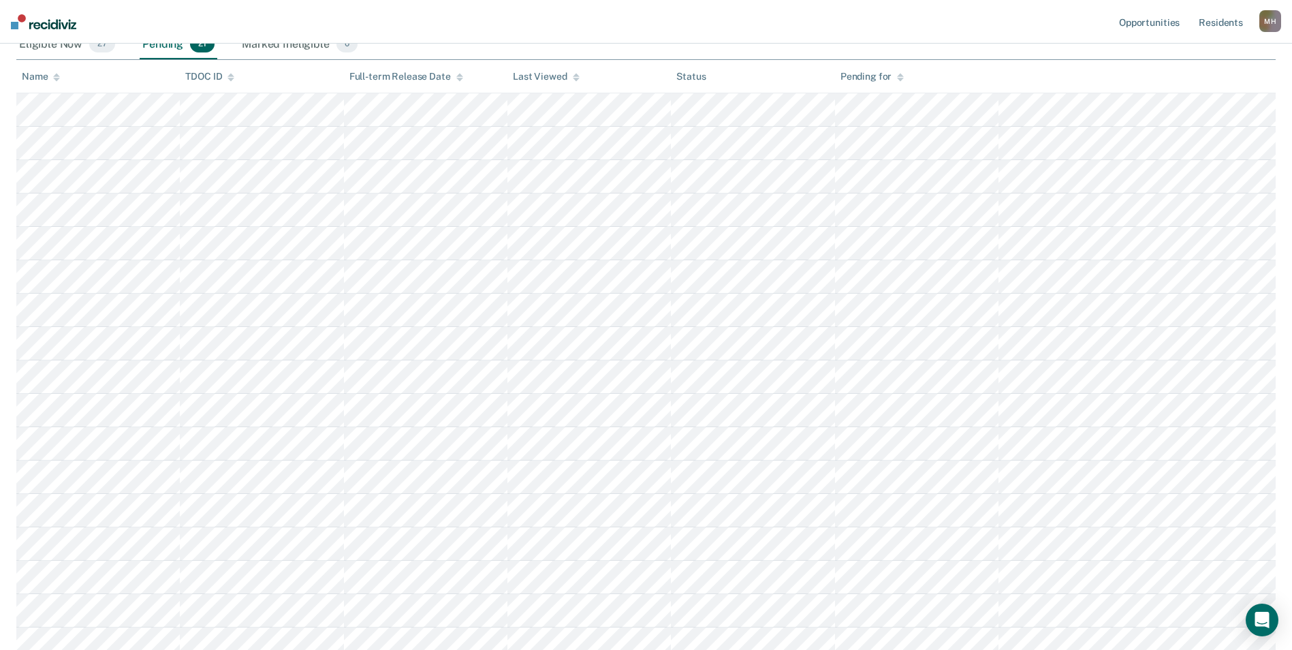
scroll to position [146, 0]
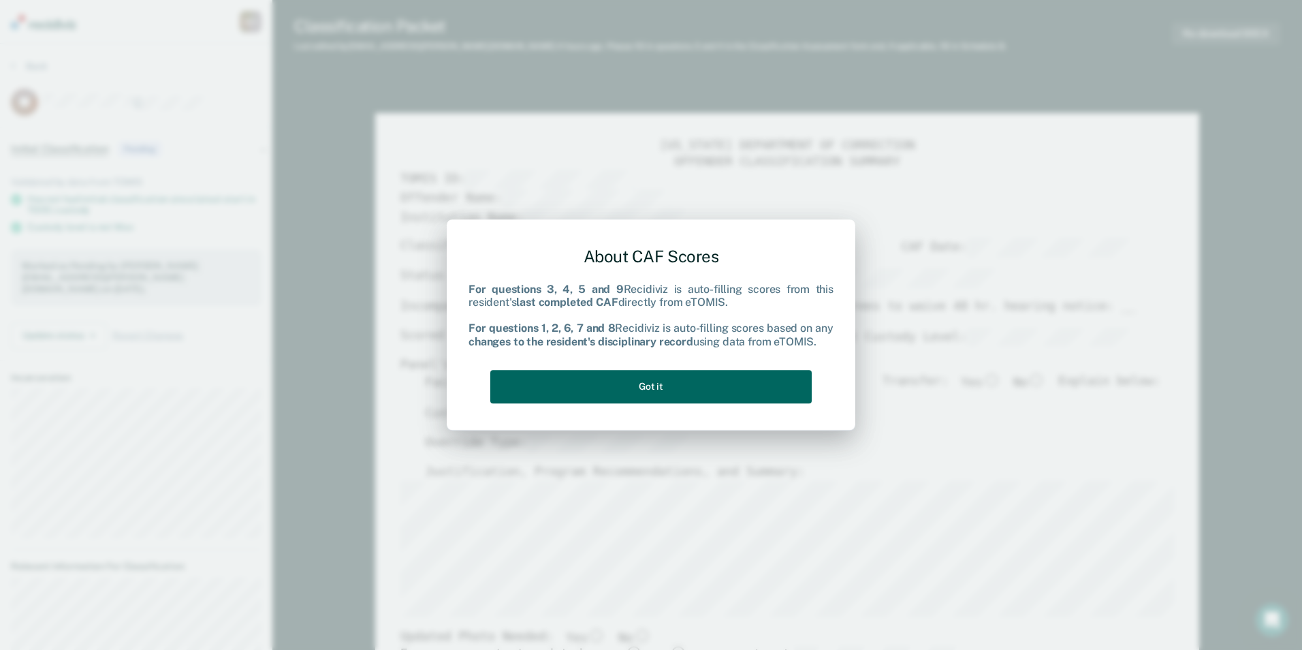
click at [618, 385] on button "Got it" at bounding box center [650, 386] width 321 height 33
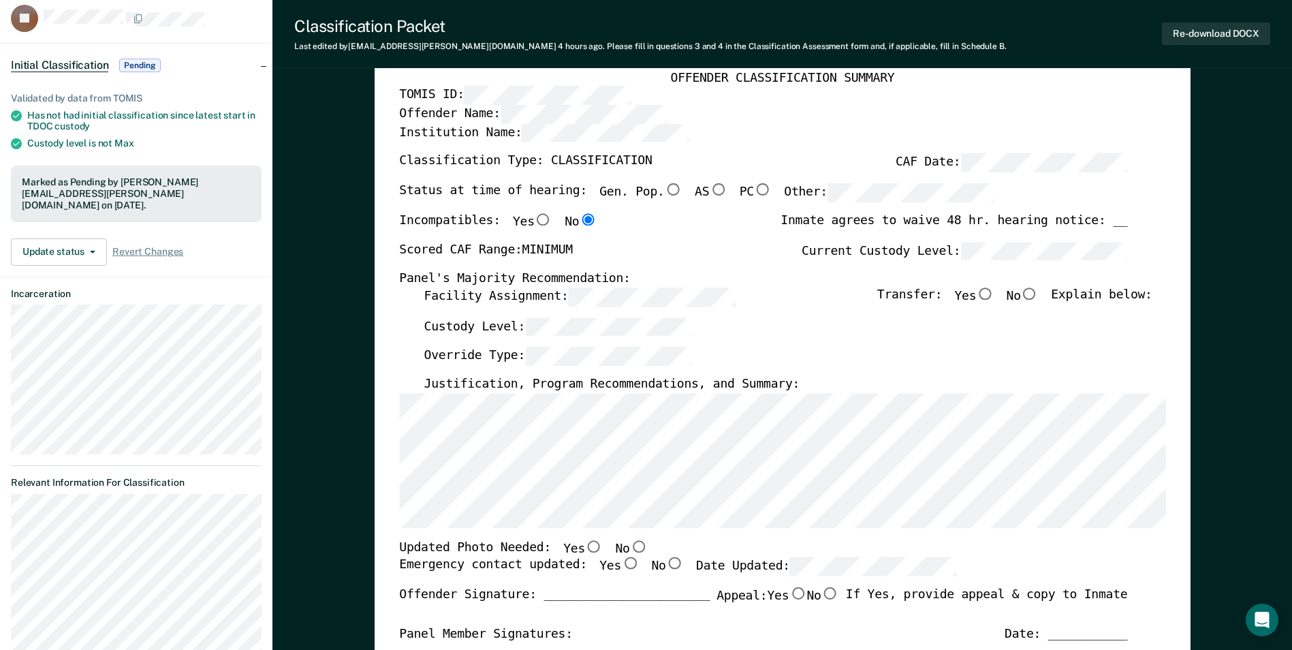
scroll to position [136, 0]
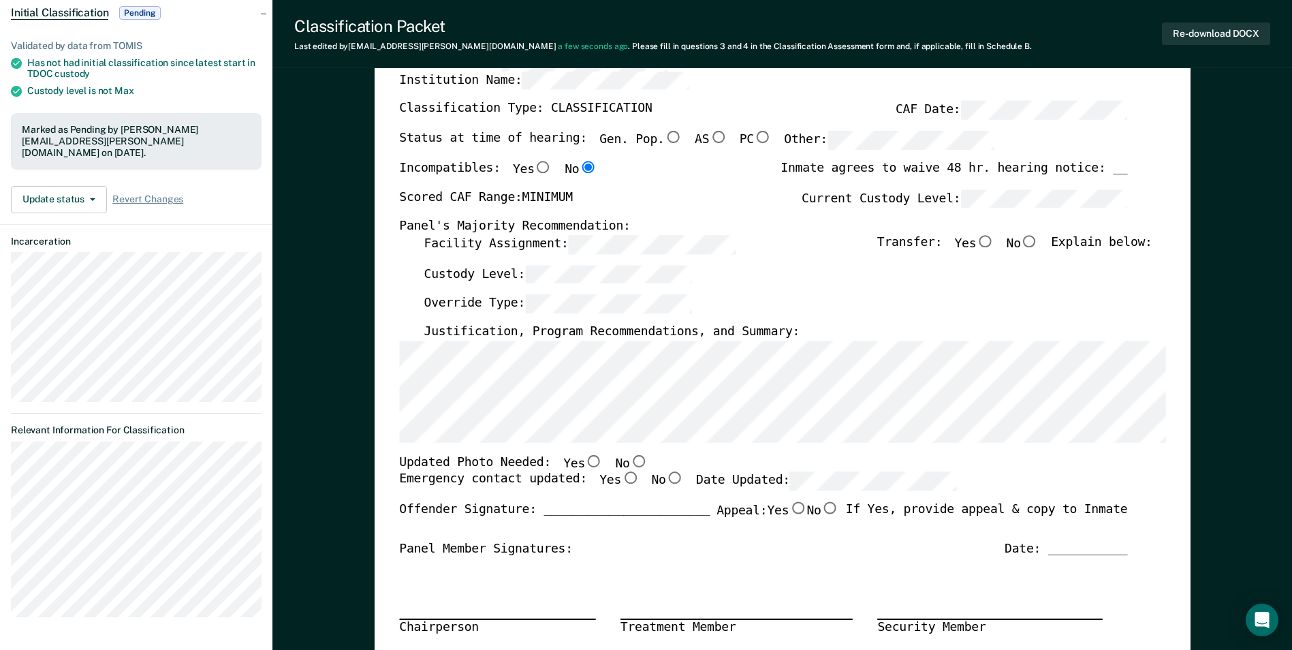
click at [629, 461] on input "No" at bounding box center [638, 460] width 18 height 12
click at [621, 476] on input "Yes" at bounding box center [630, 478] width 18 height 12
click at [840, 470] on div "Updated Photo Needed: Yes No" at bounding box center [763, 463] width 728 height 18
click at [609, 206] on div "Scored CAF Range: MINIMUM Current Custody Level:" at bounding box center [763, 204] width 728 height 30
click at [994, 240] on input "Yes" at bounding box center [985, 241] width 18 height 12
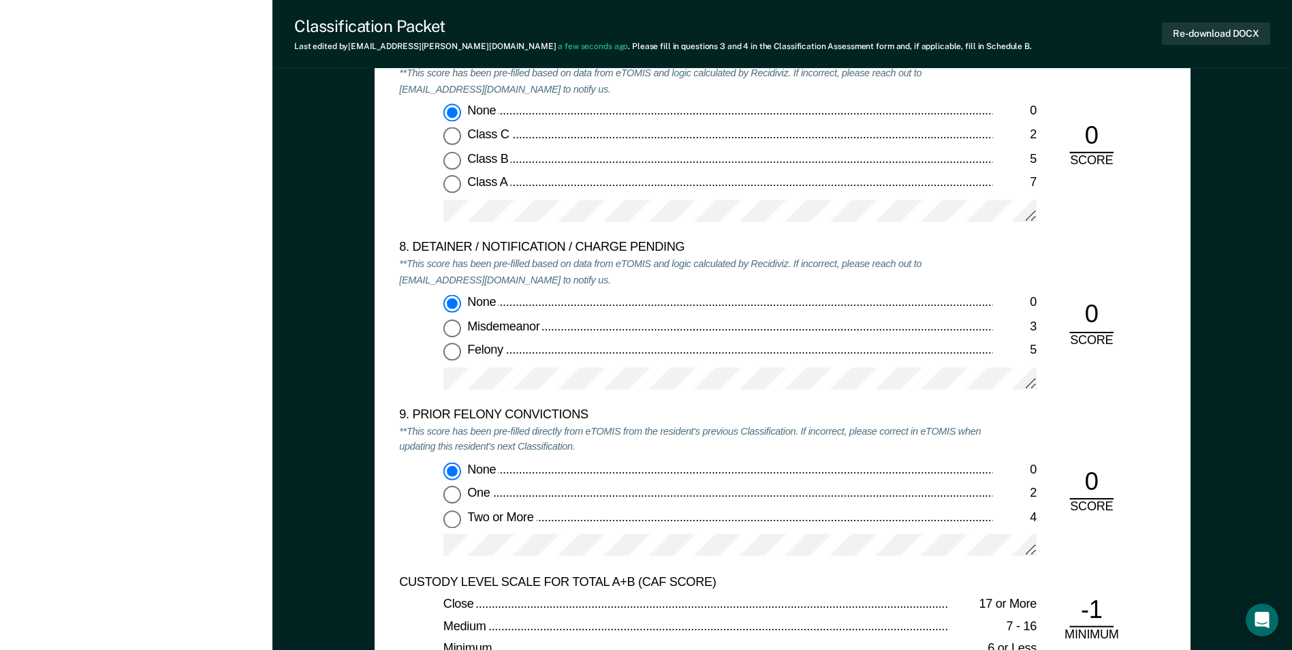
scroll to position [2997, 0]
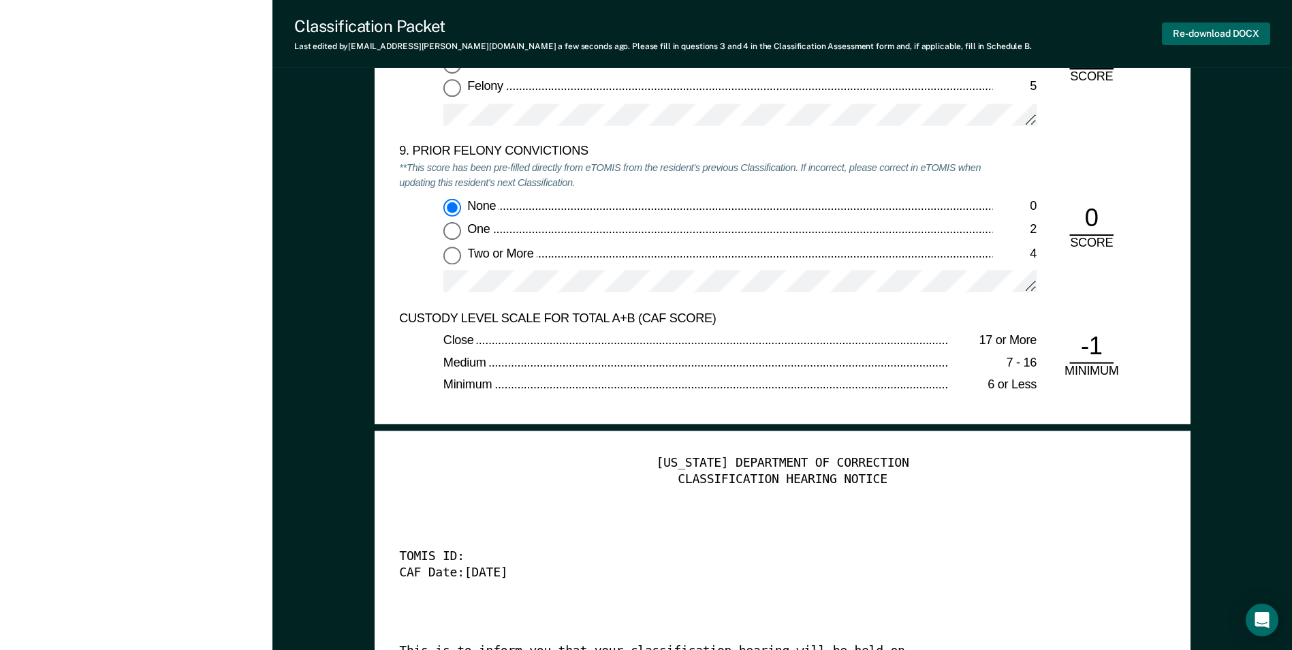
click at [1218, 33] on button "Re-download DOCX" at bounding box center [1216, 33] width 108 height 22
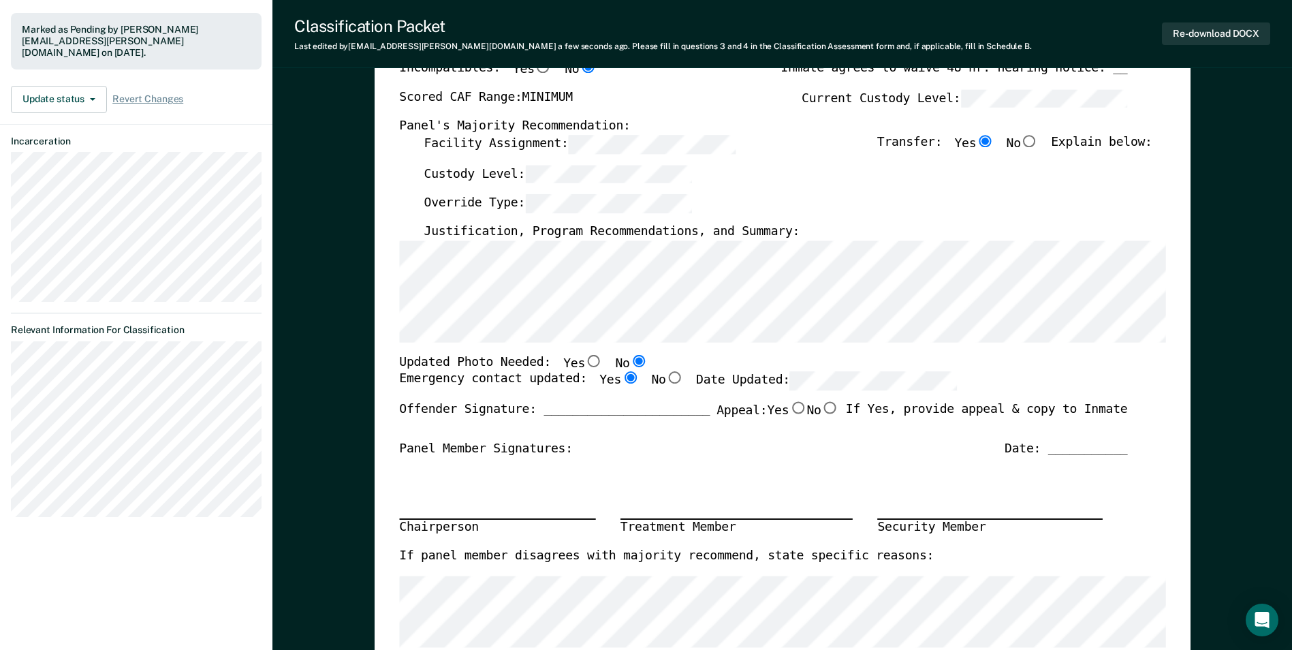
scroll to position [0, 0]
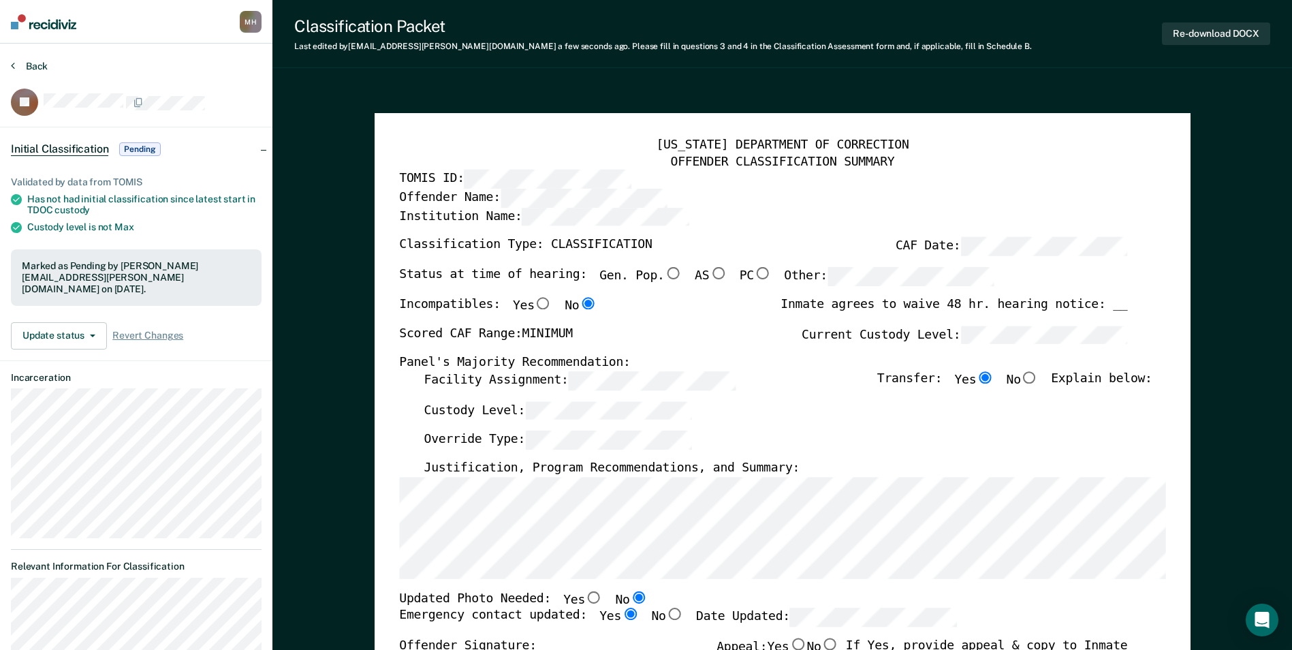
click at [36, 65] on button "Back" at bounding box center [29, 66] width 37 height 12
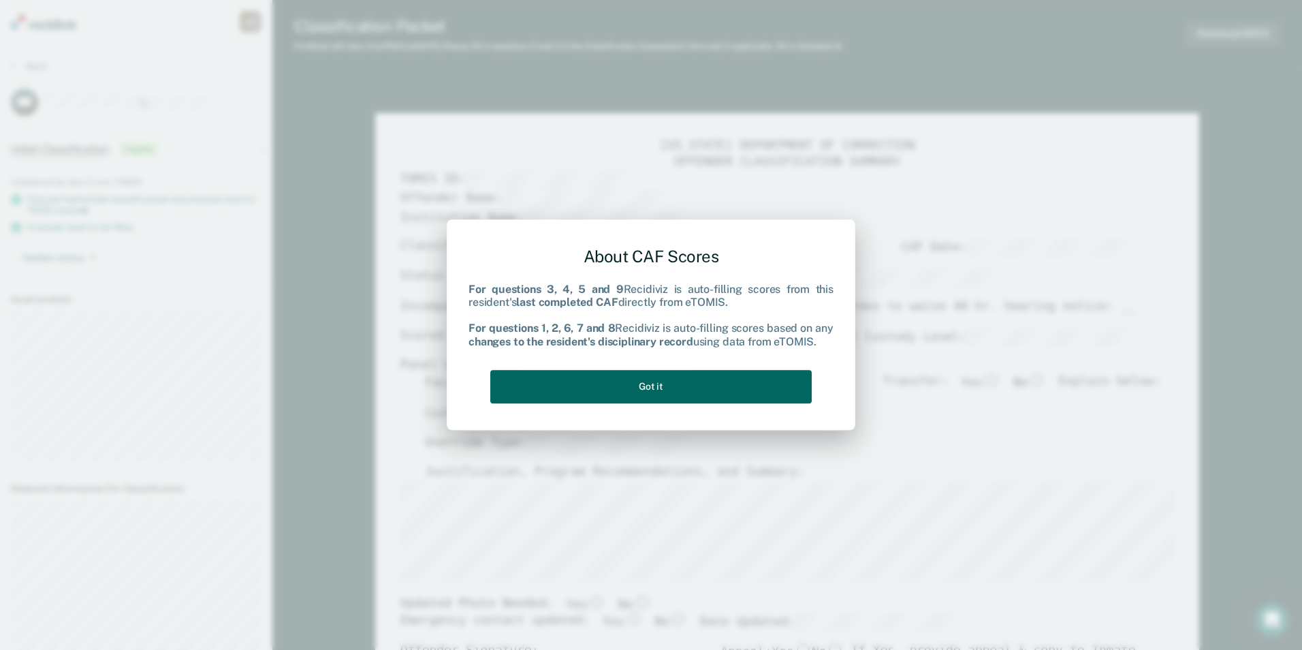
click at [603, 398] on button "Got it" at bounding box center [650, 386] width 321 height 33
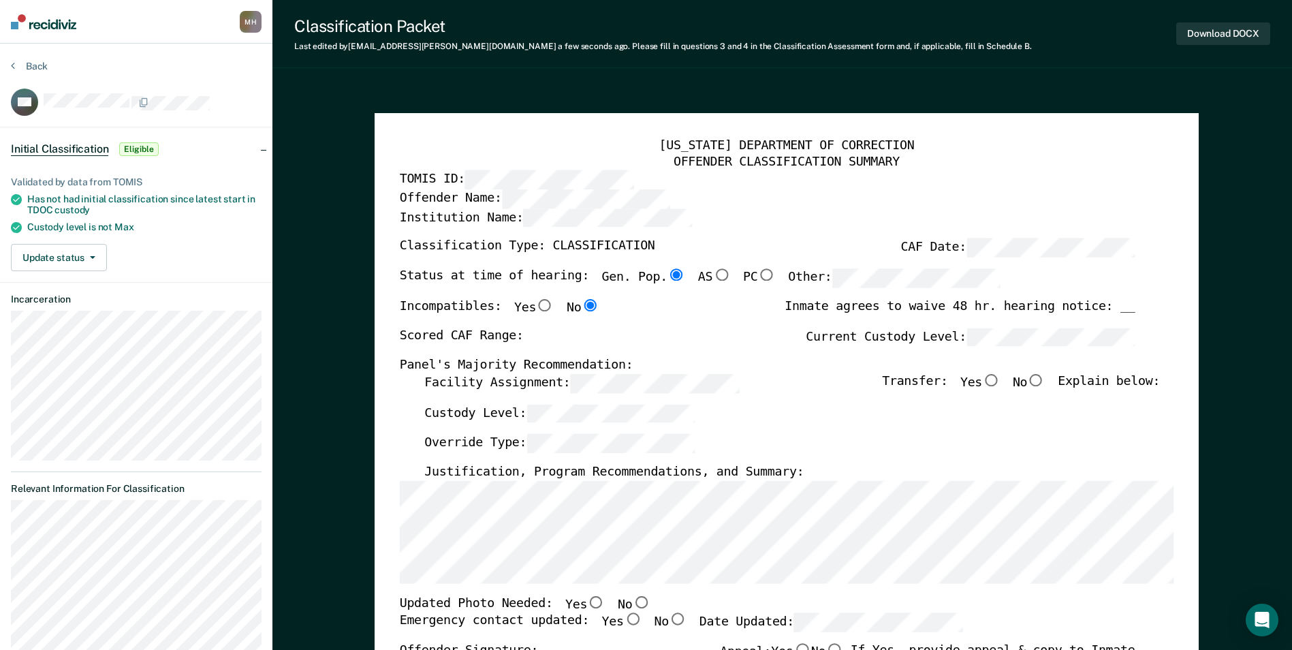
click at [913, 348] on div "Scored CAF Range: Current Custody Level:" at bounding box center [767, 343] width 736 height 30
click at [996, 381] on input "Yes" at bounding box center [991, 380] width 18 height 12
click at [632, 605] on input "No" at bounding box center [641, 601] width 18 height 12
click at [623, 620] on input "Yes" at bounding box center [632, 619] width 18 height 12
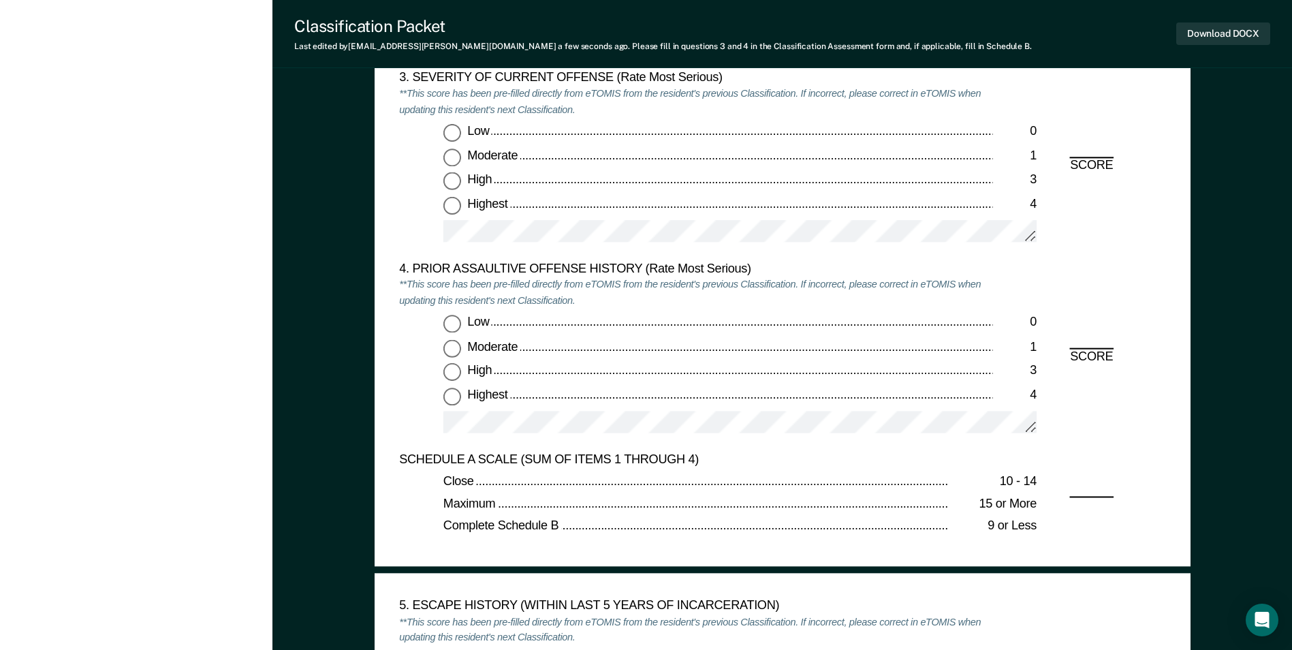
scroll to position [1703, 0]
click at [448, 129] on input "Low 0" at bounding box center [452, 133] width 18 height 18
click at [445, 322] on input "Low 0" at bounding box center [452, 324] width 18 height 18
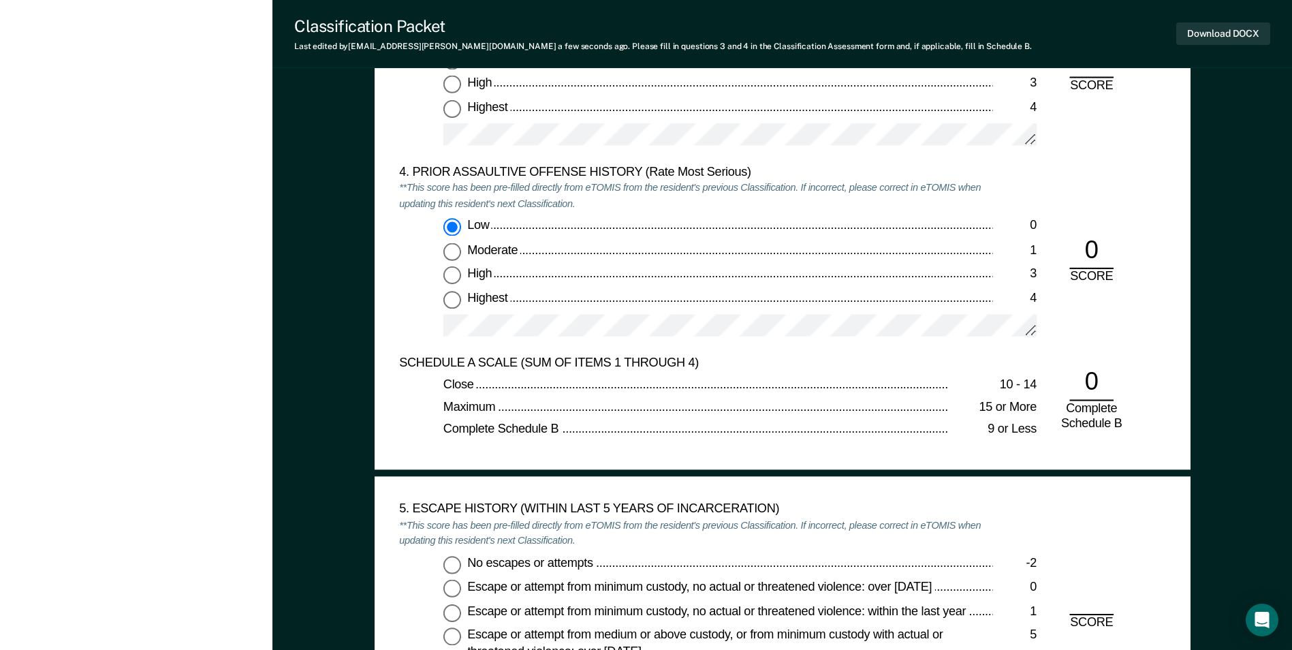
scroll to position [1975, 0]
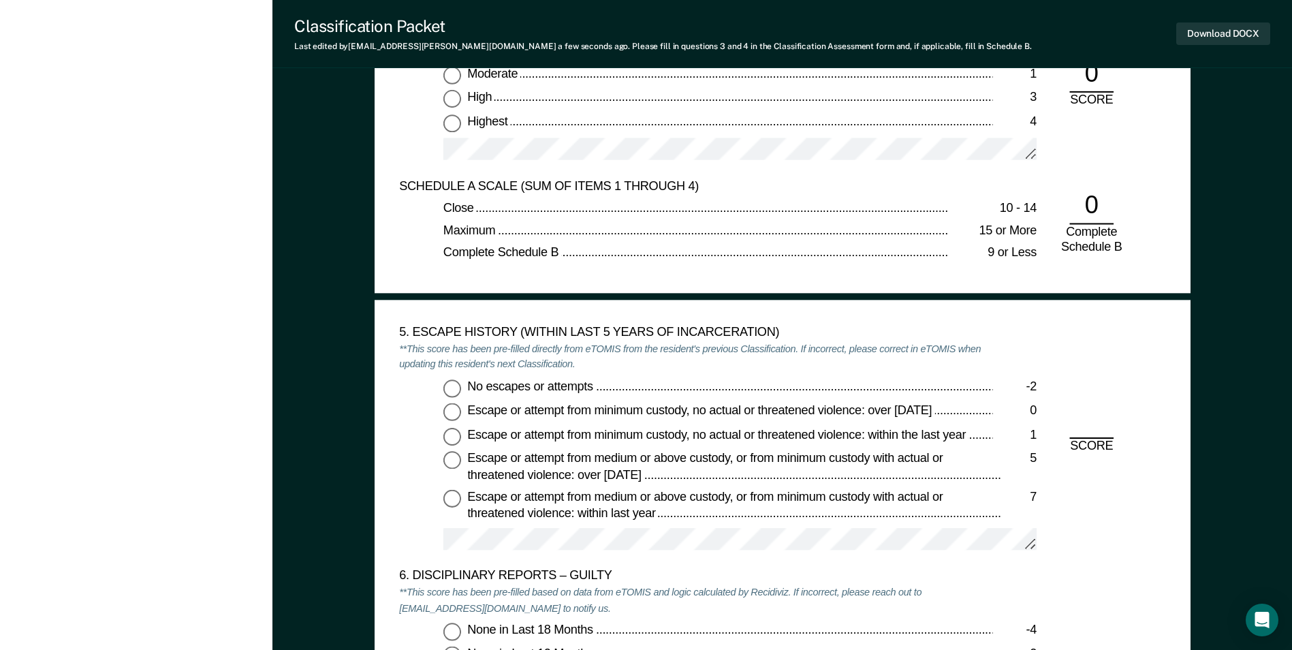
click at [450, 383] on input "No escapes or attempts -2" at bounding box center [452, 388] width 18 height 18
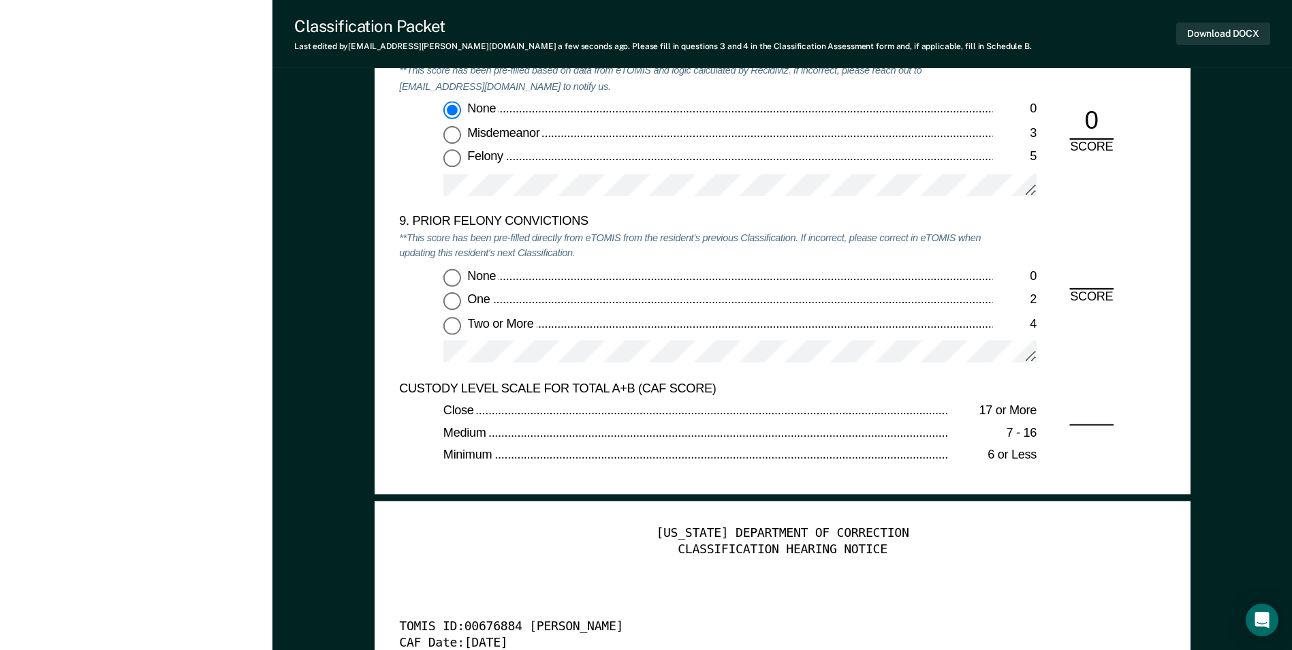
scroll to position [2929, 0]
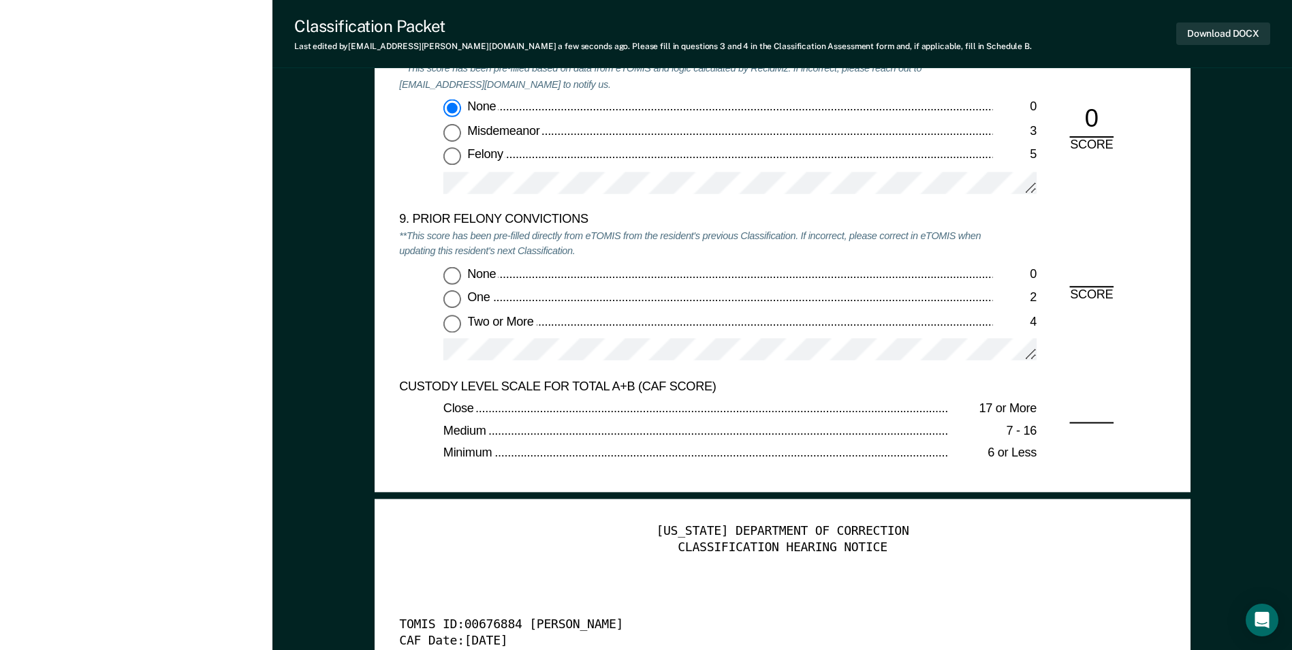
click at [452, 277] on input "None 0" at bounding box center [452, 275] width 18 height 18
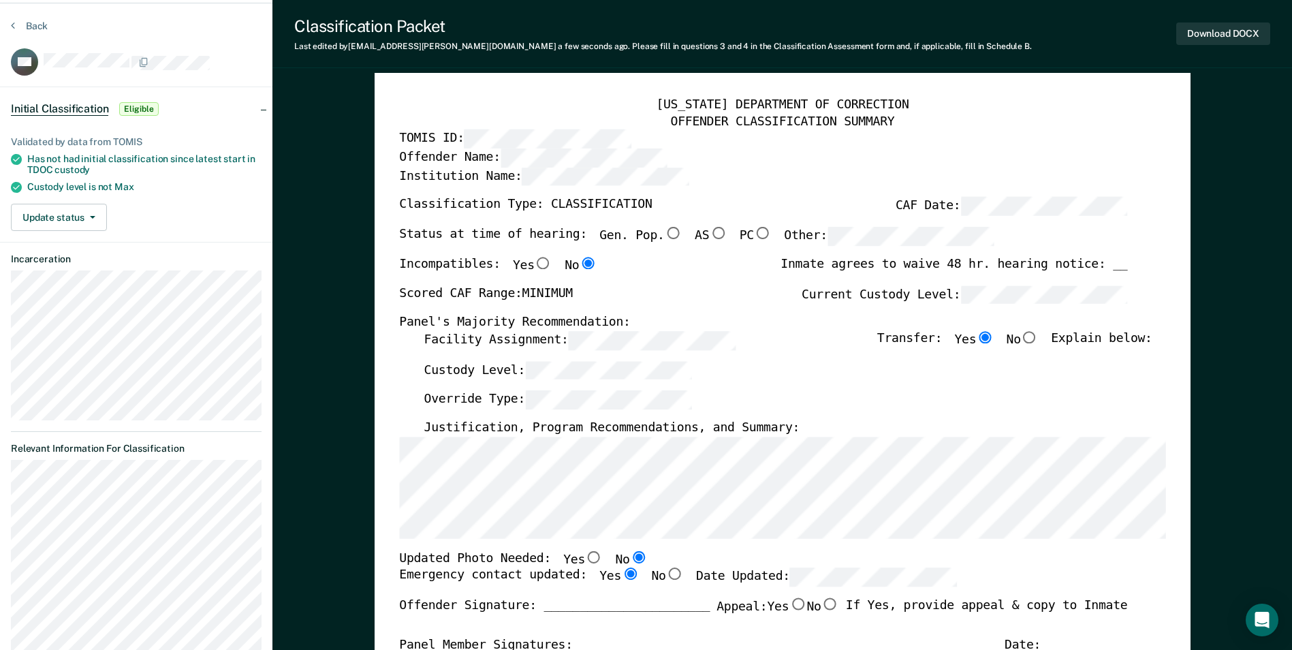
scroll to position [0, 0]
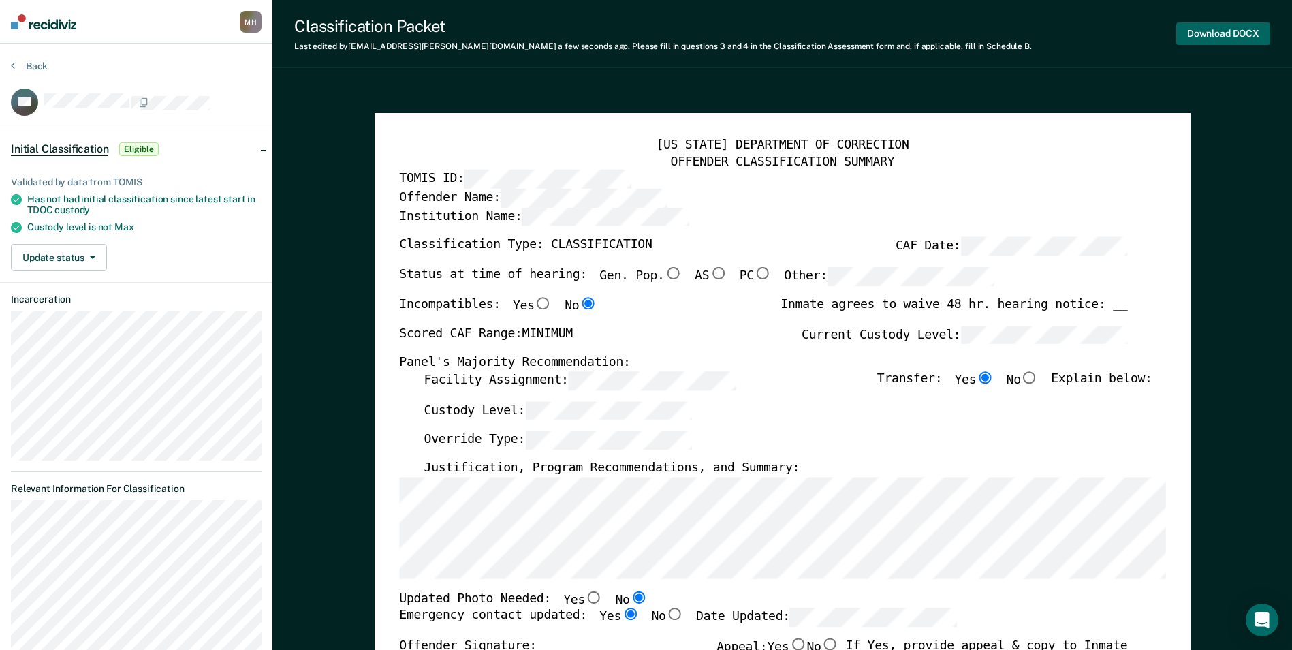
click at [1203, 31] on button "Download DOCX" at bounding box center [1223, 33] width 94 height 22
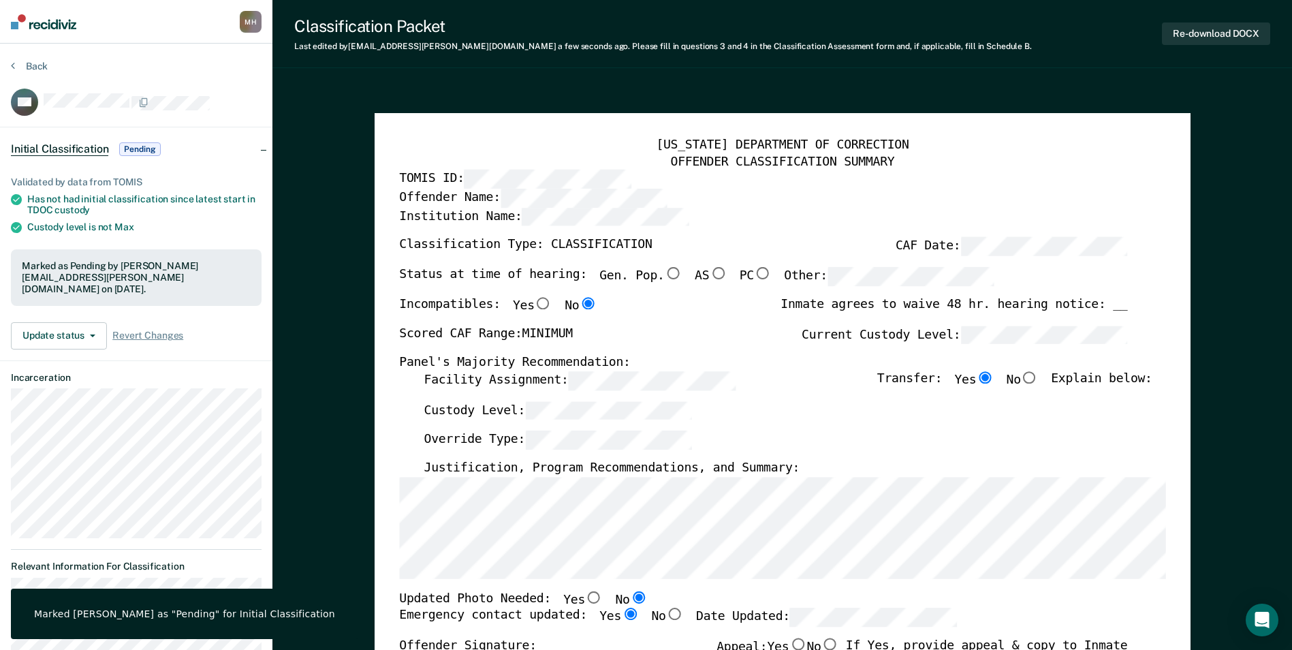
click at [9, 63] on section "Back BN Initial Classification Pending Validated by data from TOMIS Has not had…" at bounding box center [136, 426] width 272 height 765
click at [18, 65] on button "Back" at bounding box center [29, 66] width 37 height 12
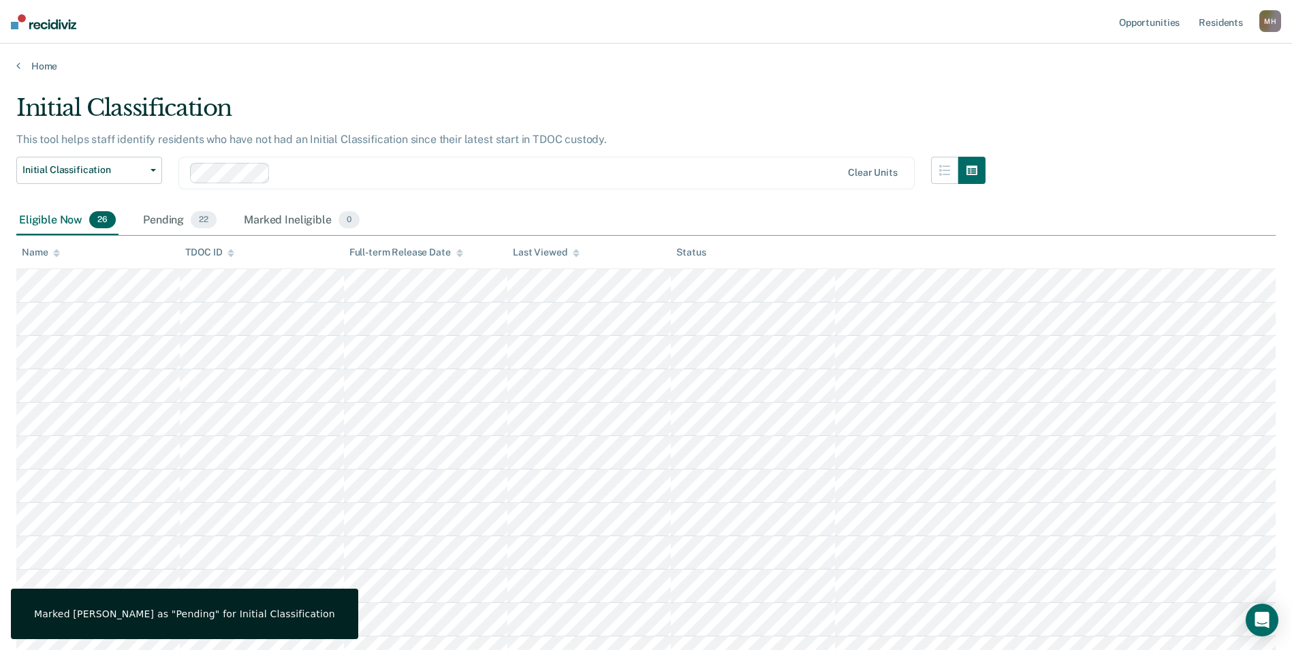
scroll to position [146, 0]
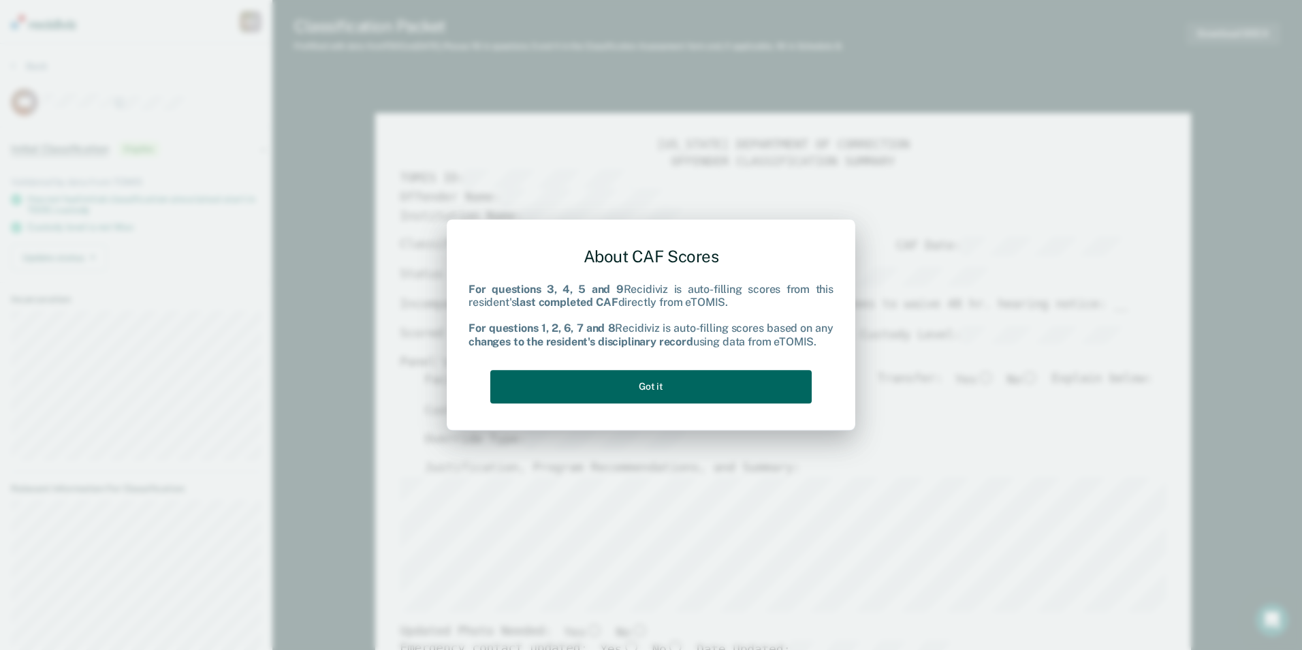
click at [688, 389] on button "Got it" at bounding box center [650, 386] width 321 height 33
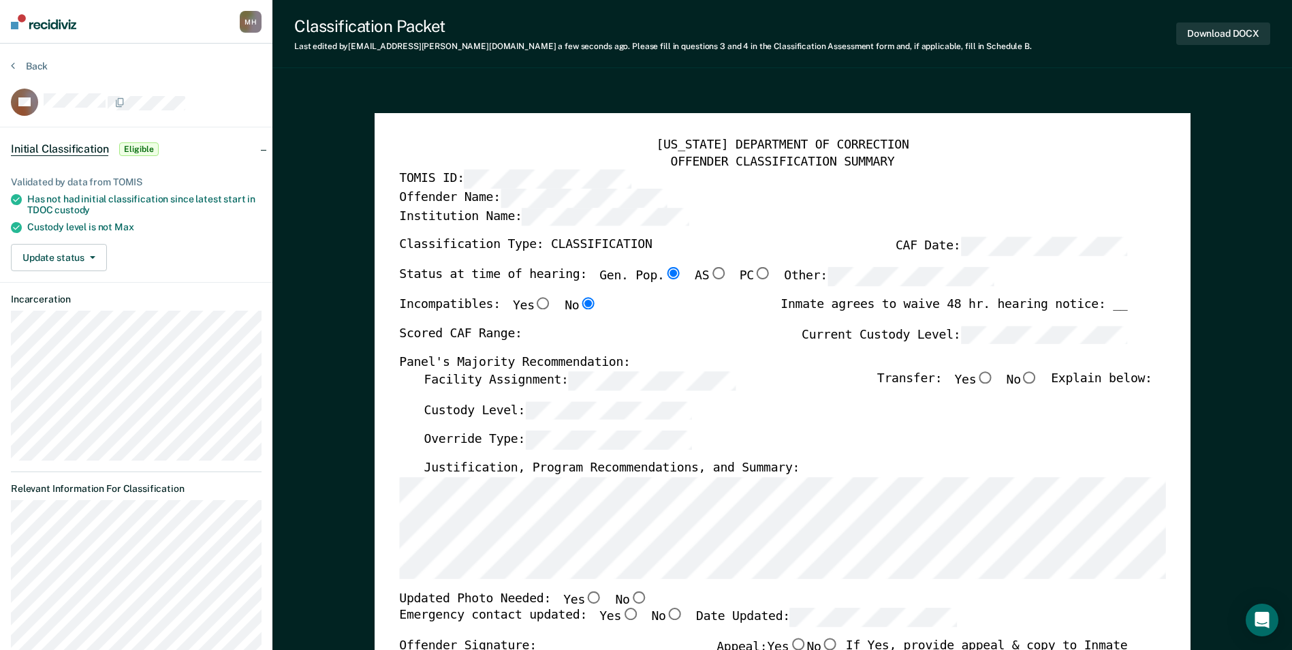
click at [503, 392] on div "Facility Assignment: Transfer: Yes No Explain below:" at bounding box center [788, 386] width 728 height 30
click at [736, 324] on div "[US_STATE] DEPARTMENT OF CORRECTION OFFENDER CLASSIFICATION SUMMARY TOMIS ID: O…" at bounding box center [782, 620] width 766 height 964
click at [994, 377] on input "Yes" at bounding box center [985, 377] width 18 height 12
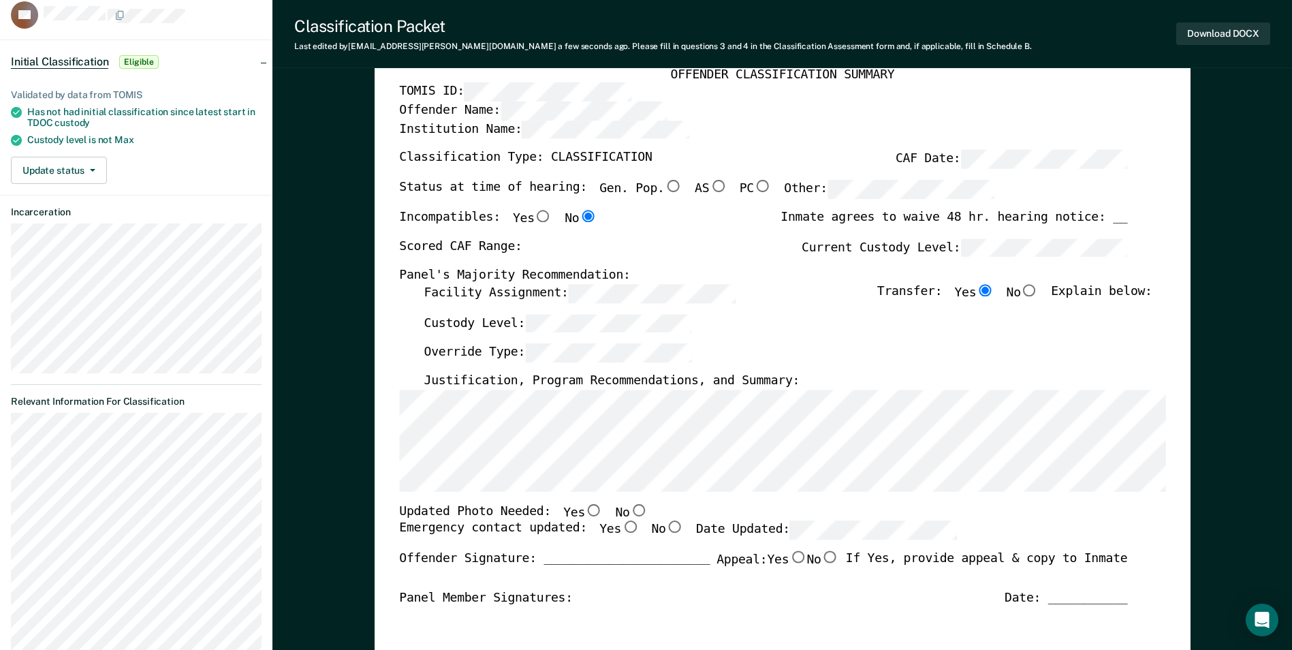
scroll to position [204, 0]
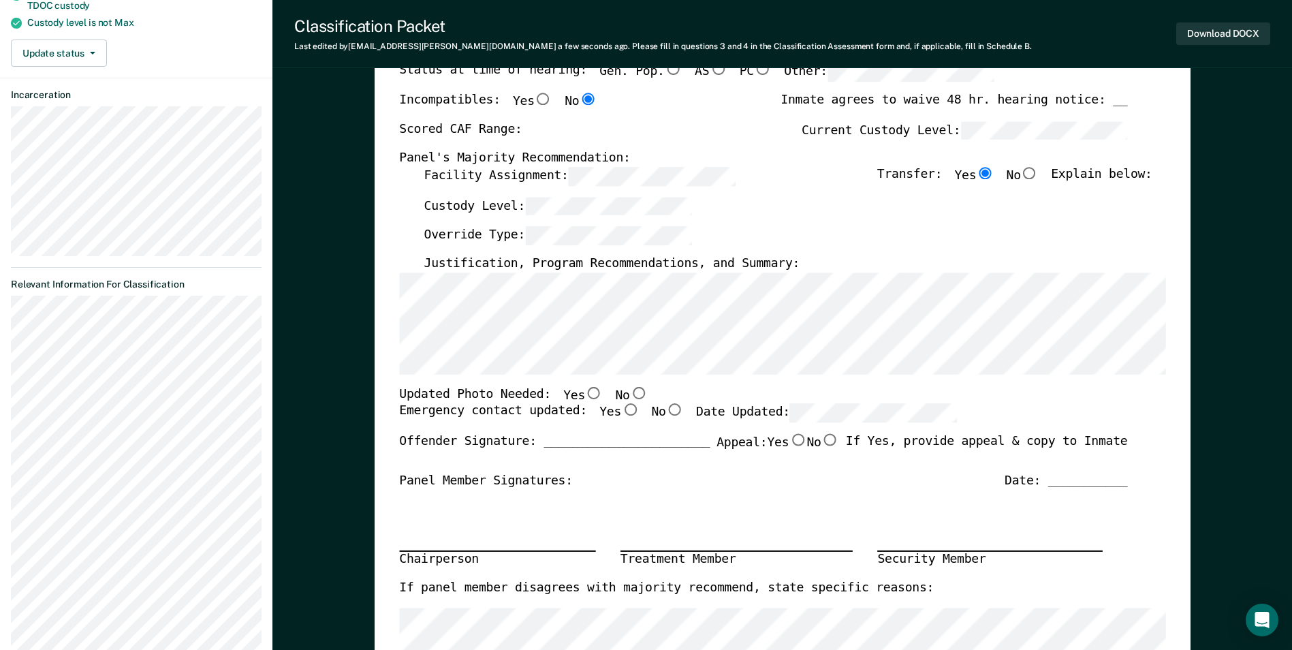
click at [623, 384] on div "[US_STATE] DEPARTMENT OF CORRECTION OFFENDER CLASSIFICATION SUMMARY TOMIS ID: O…" at bounding box center [782, 415] width 766 height 964
click at [629, 395] on input "No" at bounding box center [638, 392] width 18 height 12
click at [601, 411] on label "Yes" at bounding box center [619, 413] width 40 height 19
click at [621, 411] on input "Yes" at bounding box center [630, 410] width 18 height 12
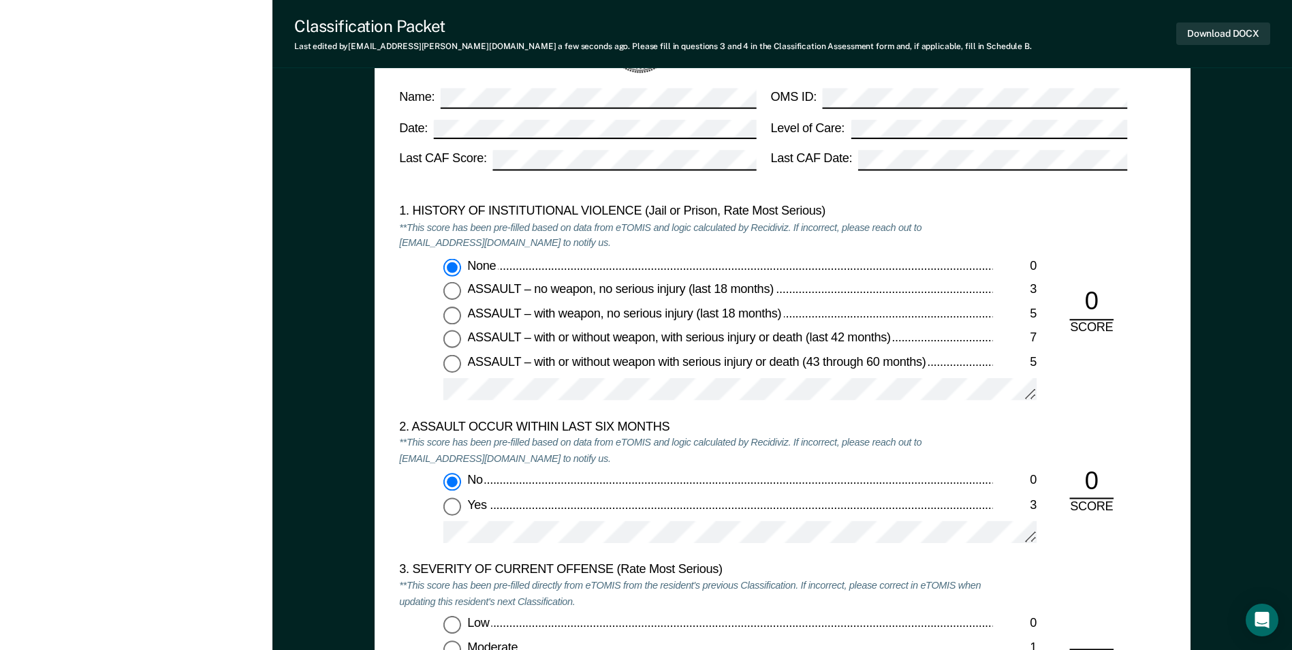
scroll to position [1430, 0]
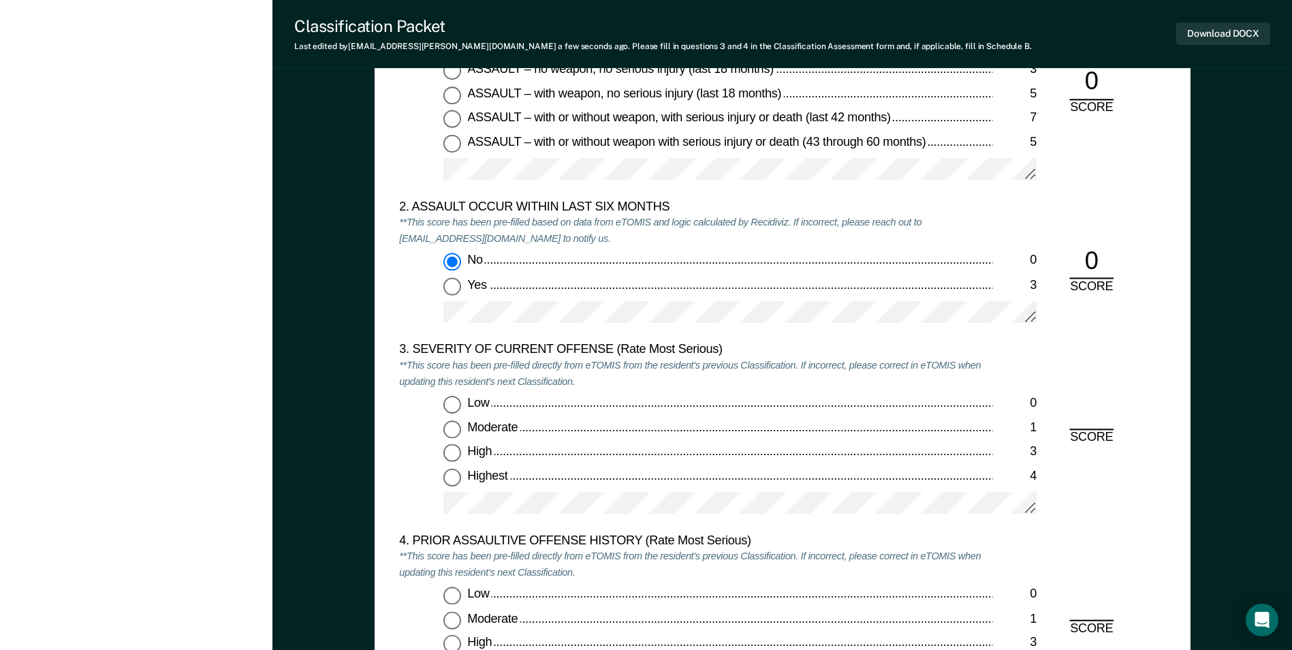
click at [456, 407] on input "Low 0" at bounding box center [452, 405] width 18 height 18
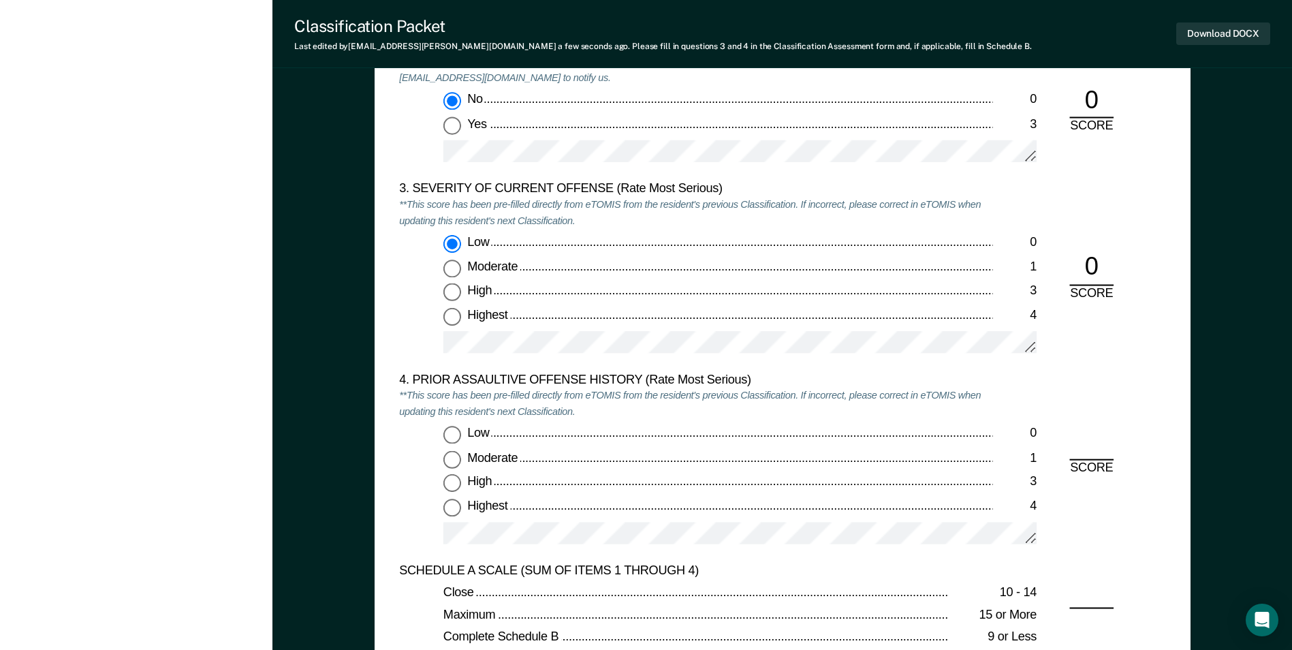
scroll to position [1703, 0]
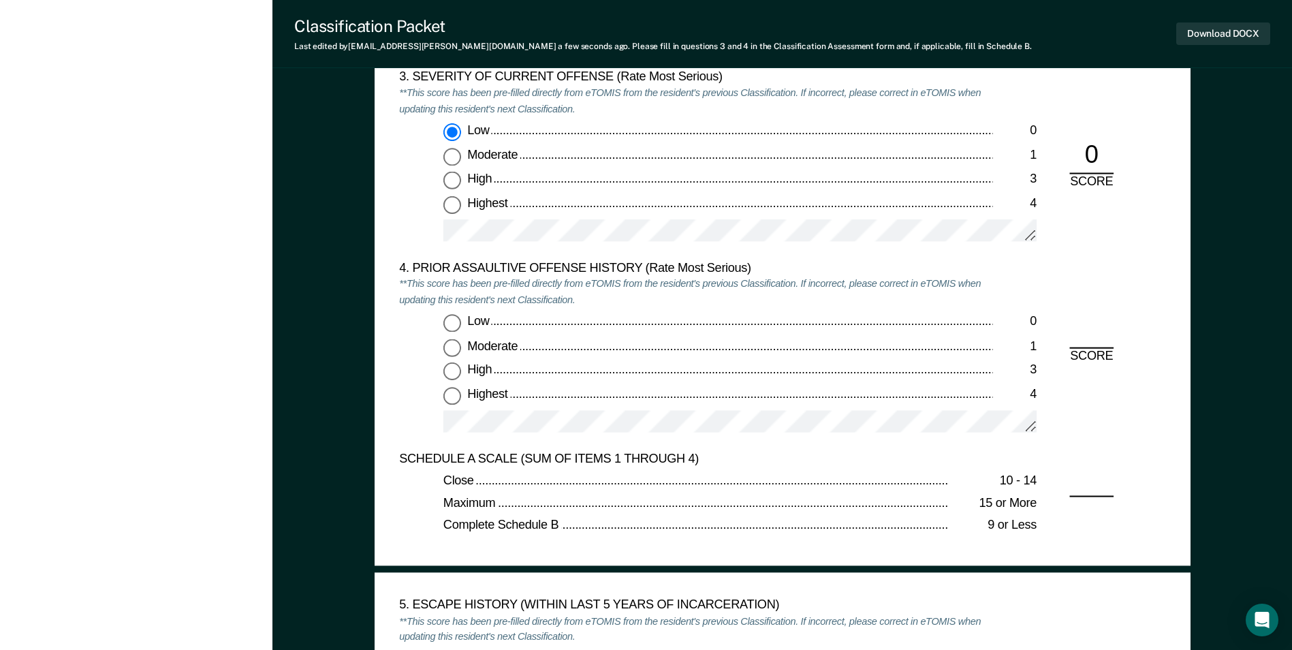
click at [444, 321] on input "Low 0" at bounding box center [452, 324] width 18 height 18
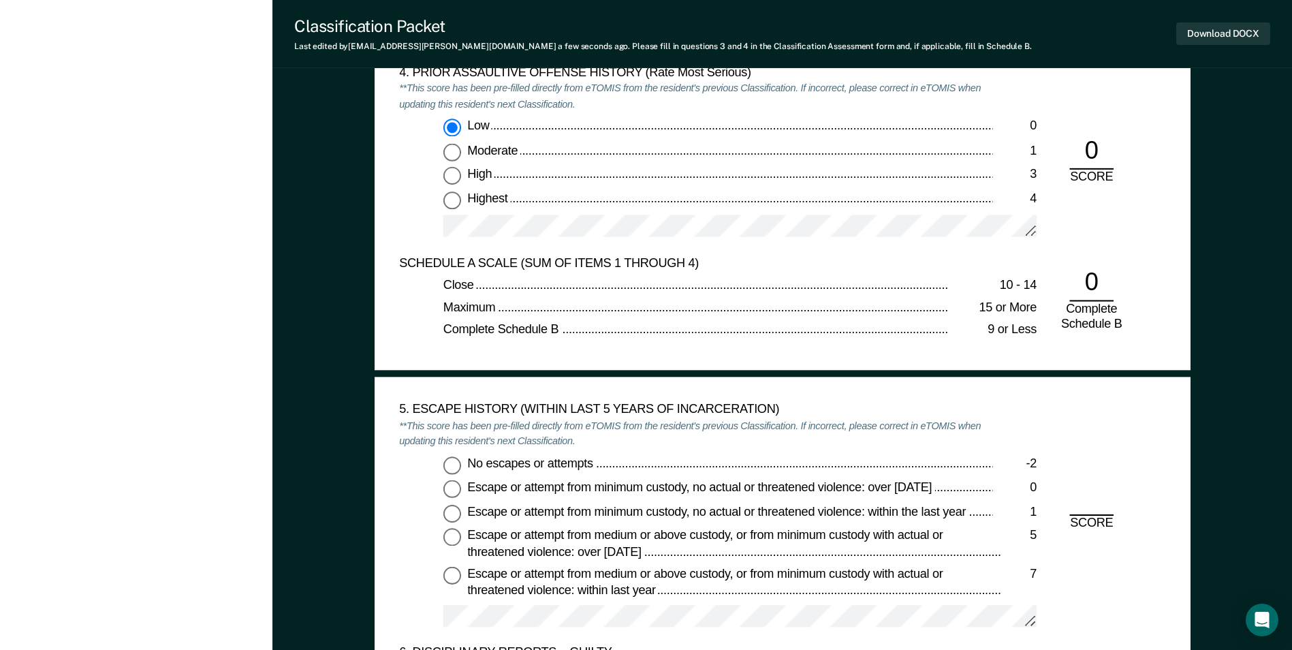
scroll to position [2111, 0]
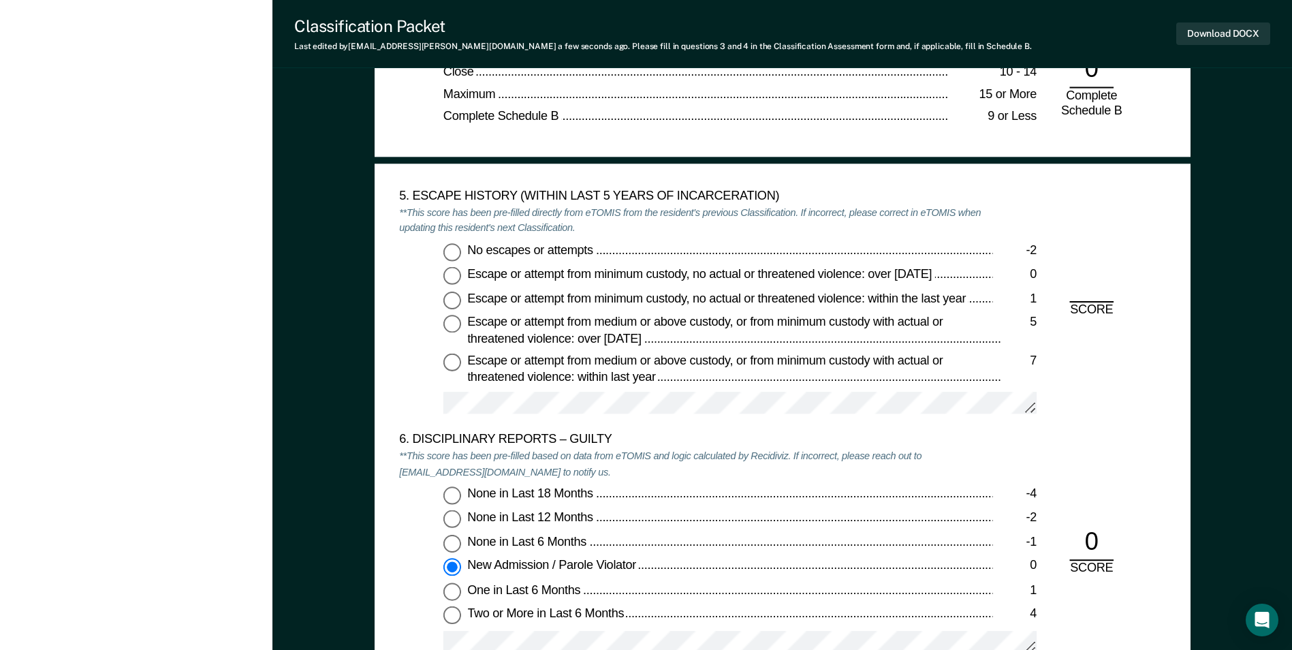
click at [449, 261] on div "No escapes or attempts -2 Escape or attempt from minimum custody, no actual or …" at bounding box center [695, 333] width 593 height 183
click at [450, 255] on input "No escapes or attempts -2" at bounding box center [452, 251] width 18 height 18
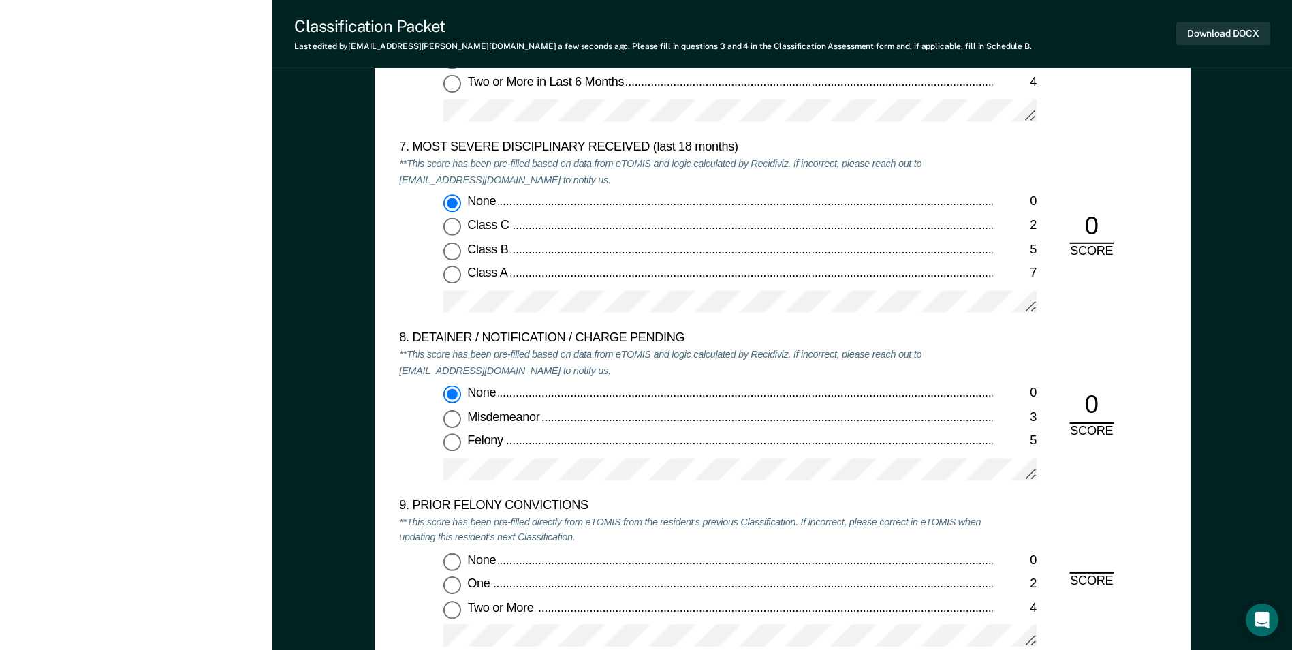
scroll to position [2792, 0]
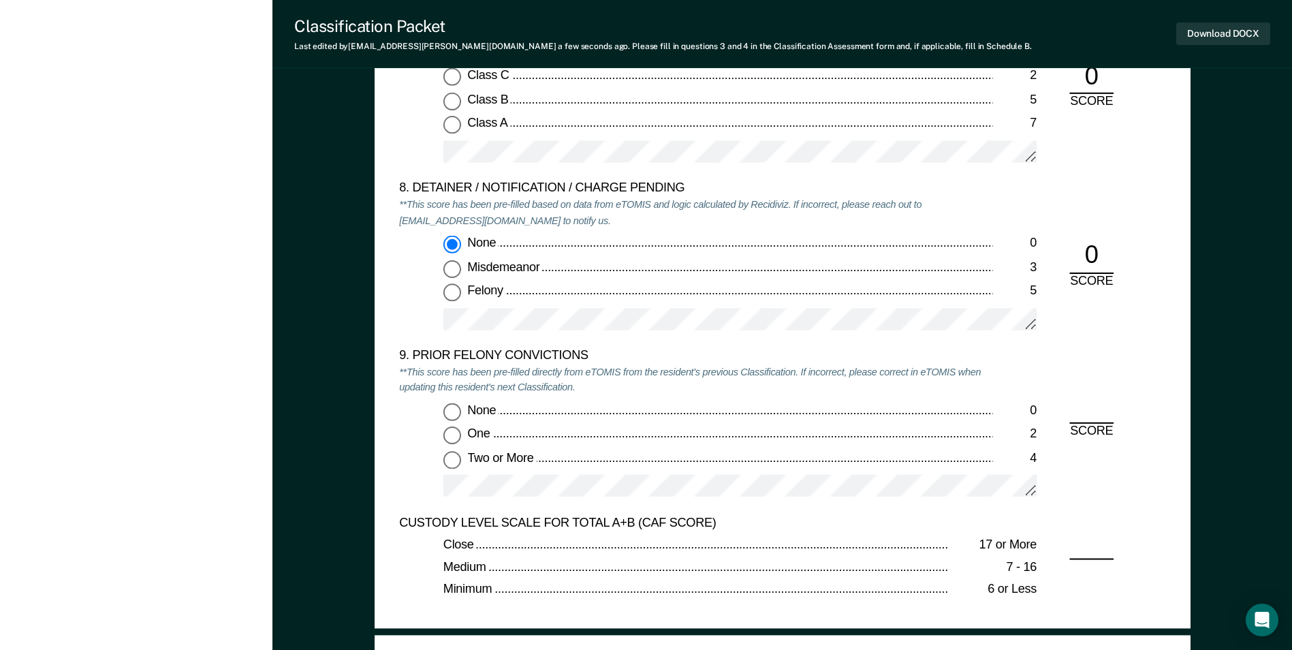
click at [458, 454] on input "Two or More 4" at bounding box center [452, 459] width 18 height 18
click at [1212, 39] on button "Download DOCX" at bounding box center [1223, 33] width 94 height 22
